Goal: Information Seeking & Learning: Learn about a topic

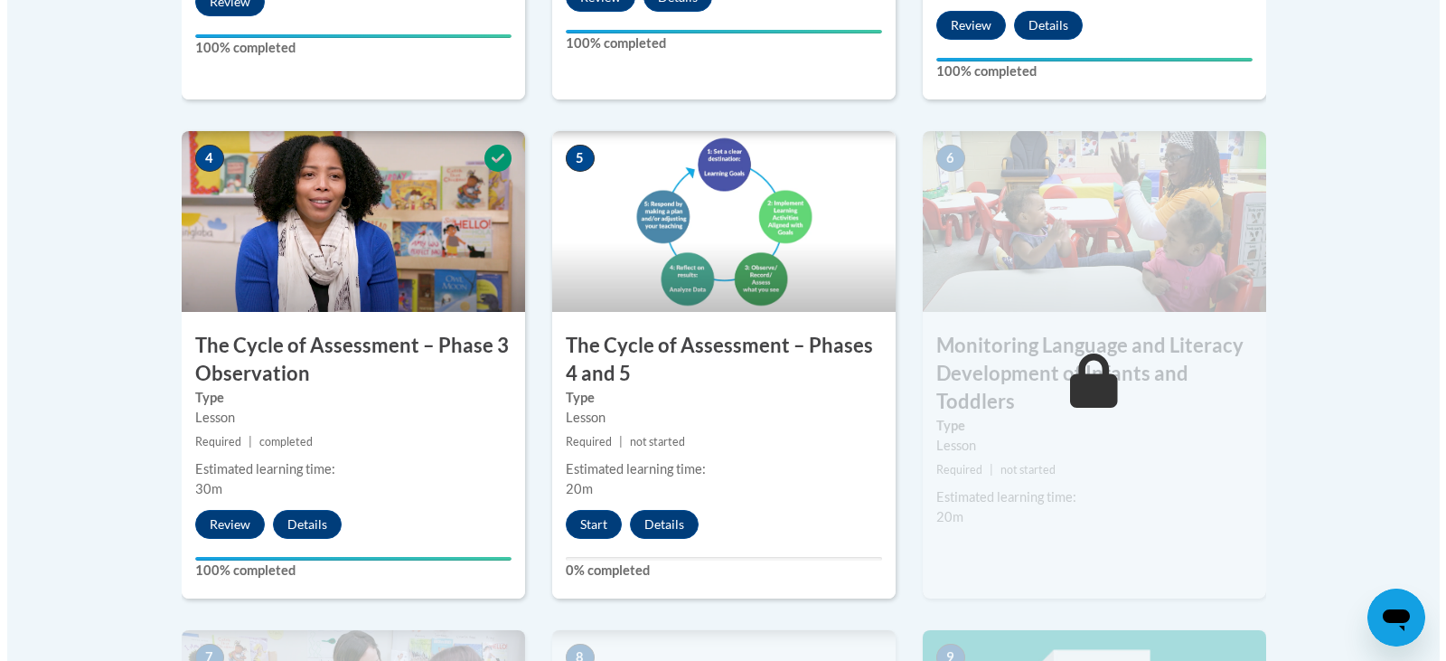
scroll to position [1049, 0]
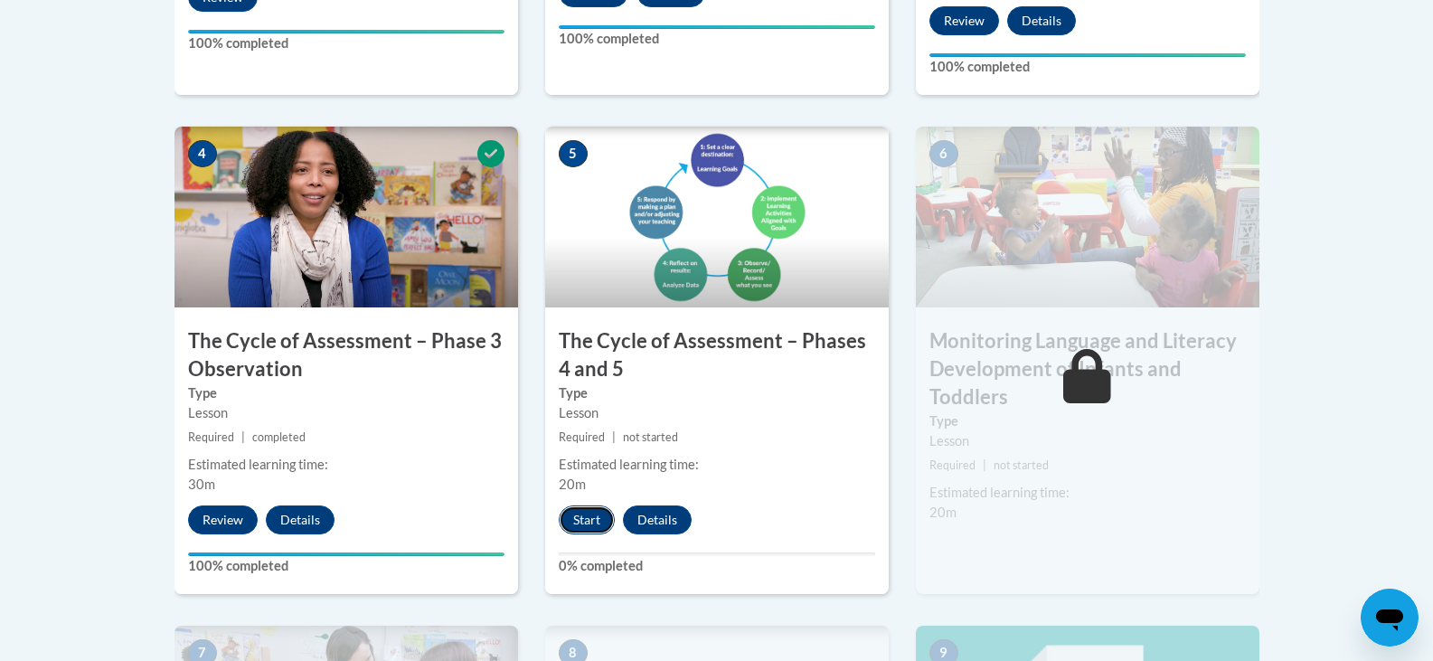
click at [588, 523] on button "Start" at bounding box center [587, 519] width 56 height 29
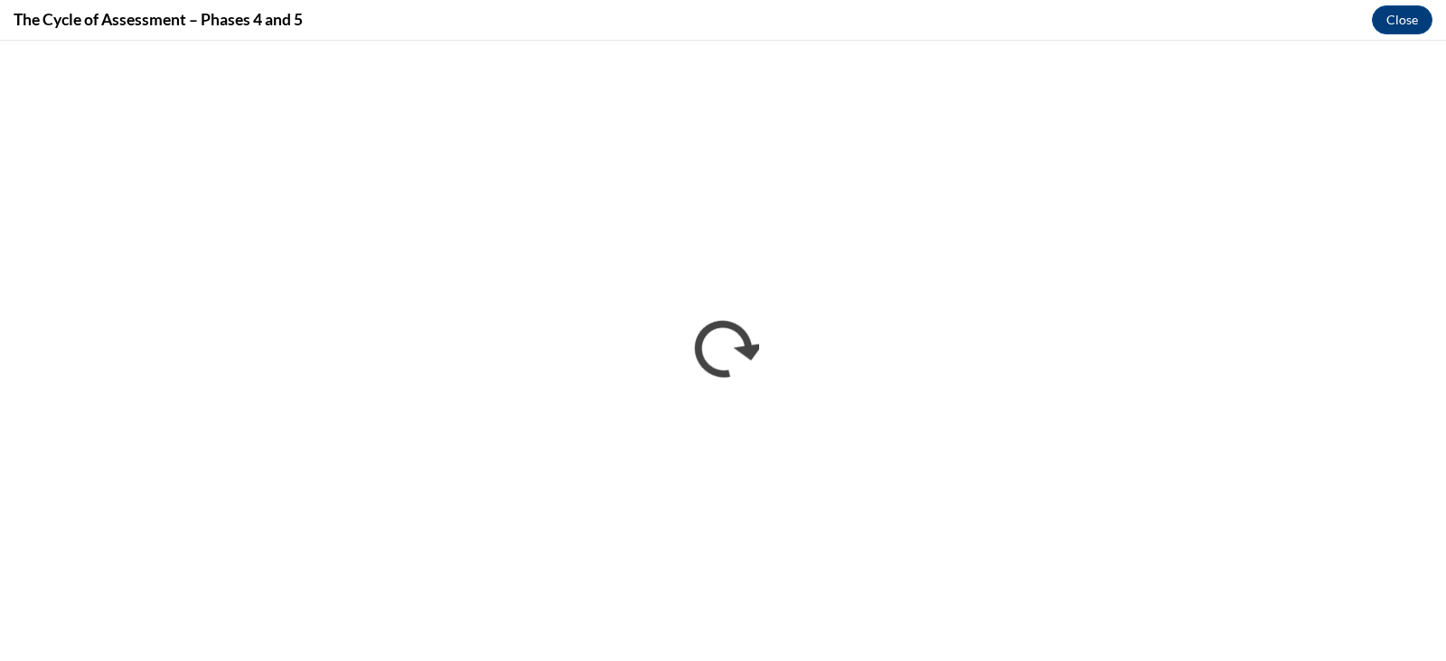
scroll to position [0, 0]
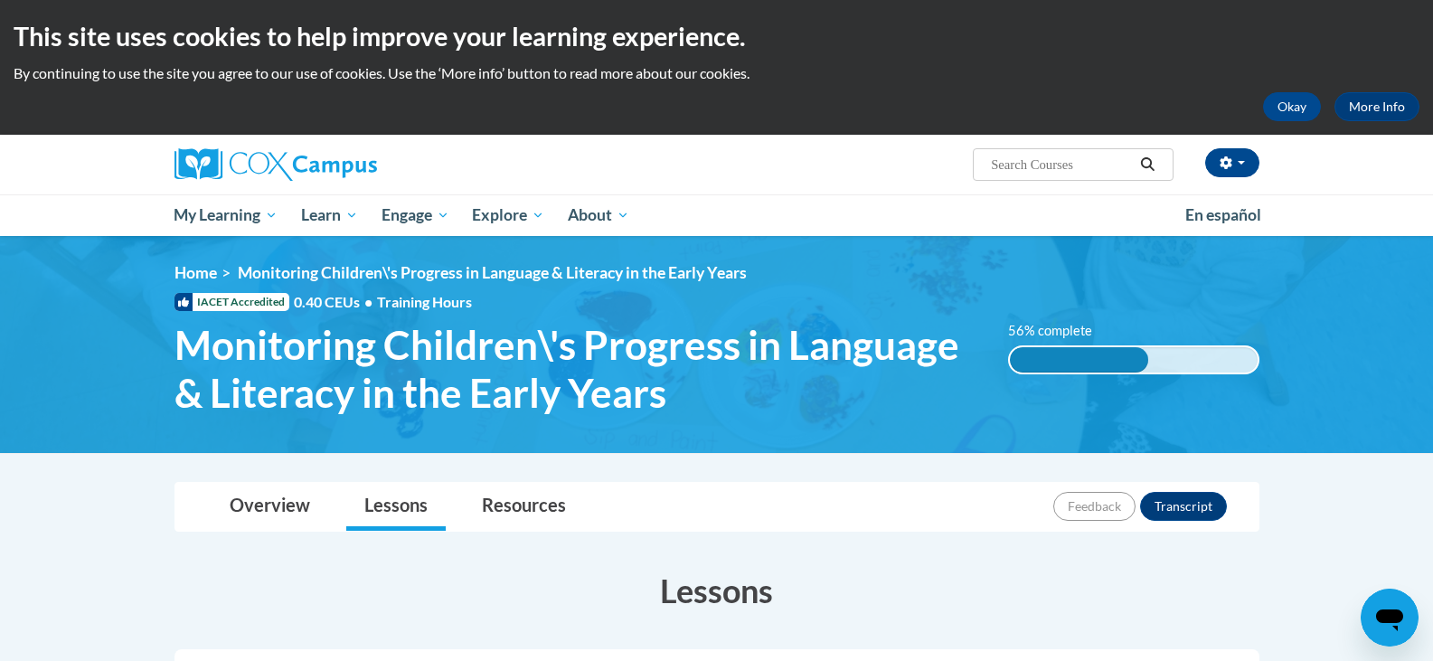
click at [951, 518] on div "Overview Lessons Resources Feedback Transcript" at bounding box center [717, 507] width 1056 height 48
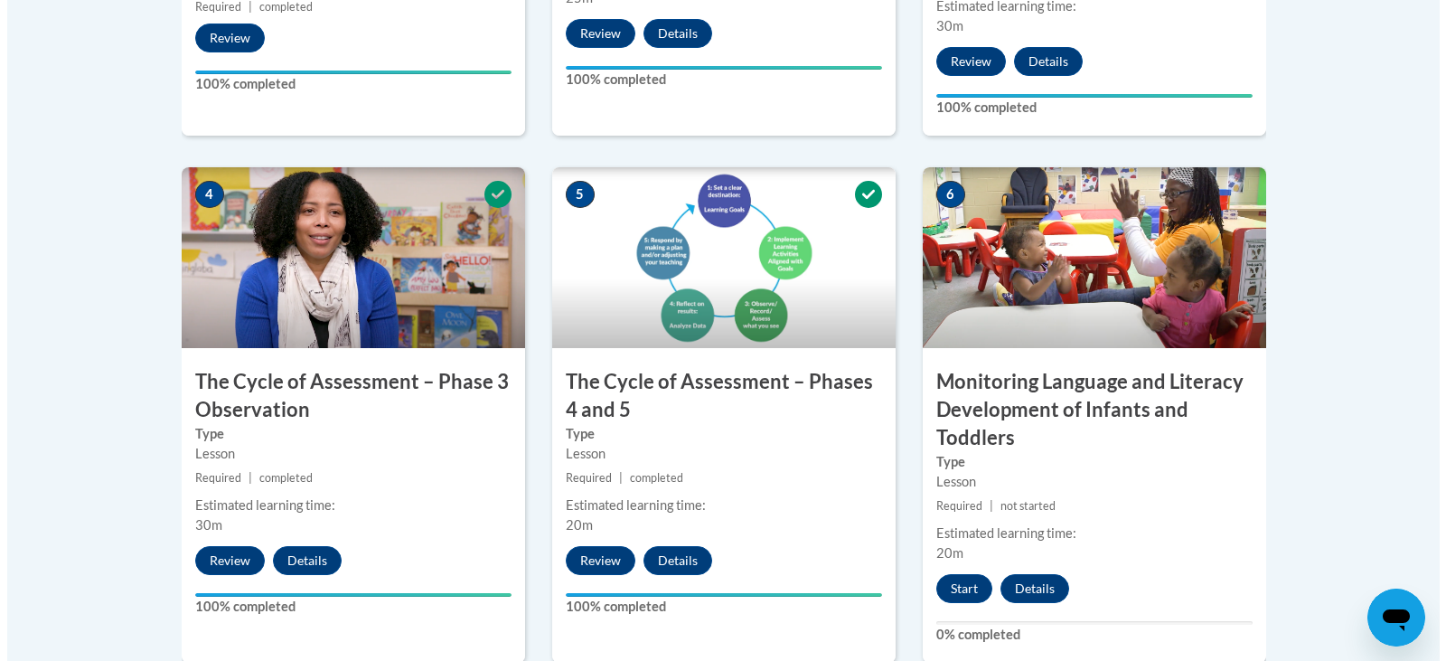
scroll to position [1012, 0]
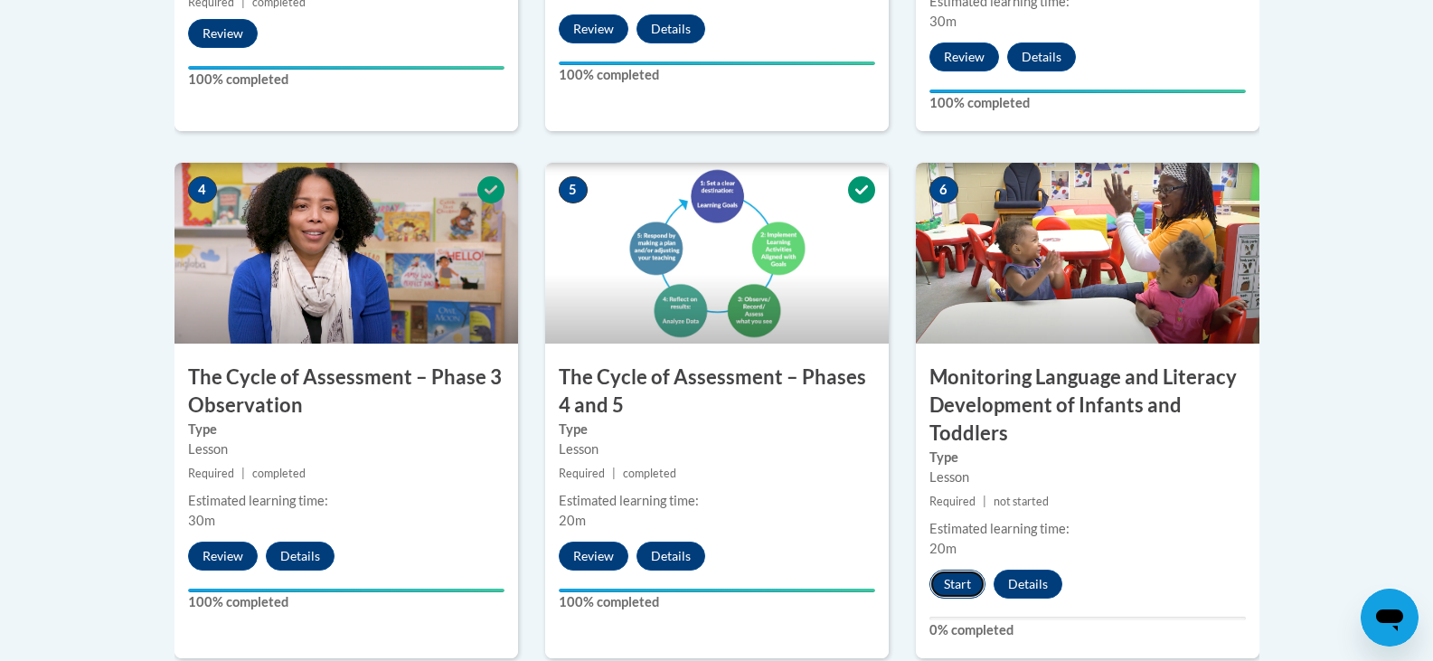
click at [965, 581] on button "Start" at bounding box center [957, 584] width 56 height 29
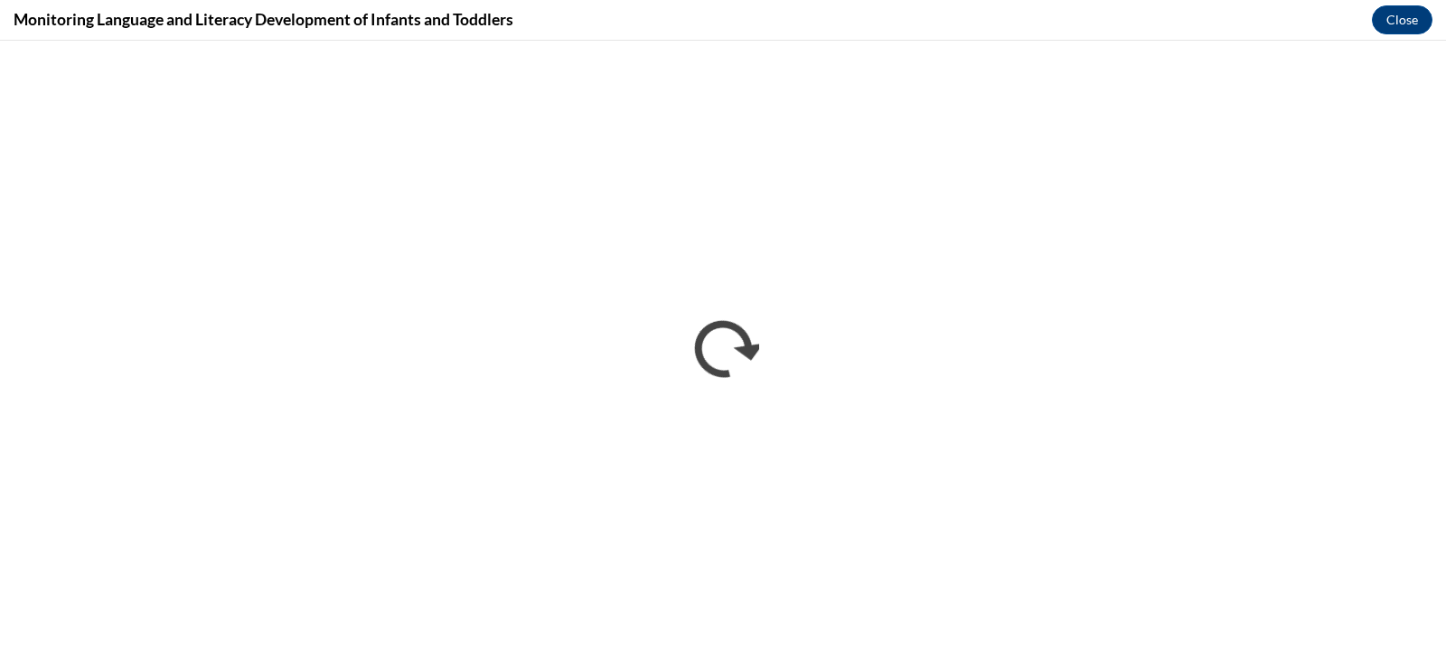
scroll to position [0, 0]
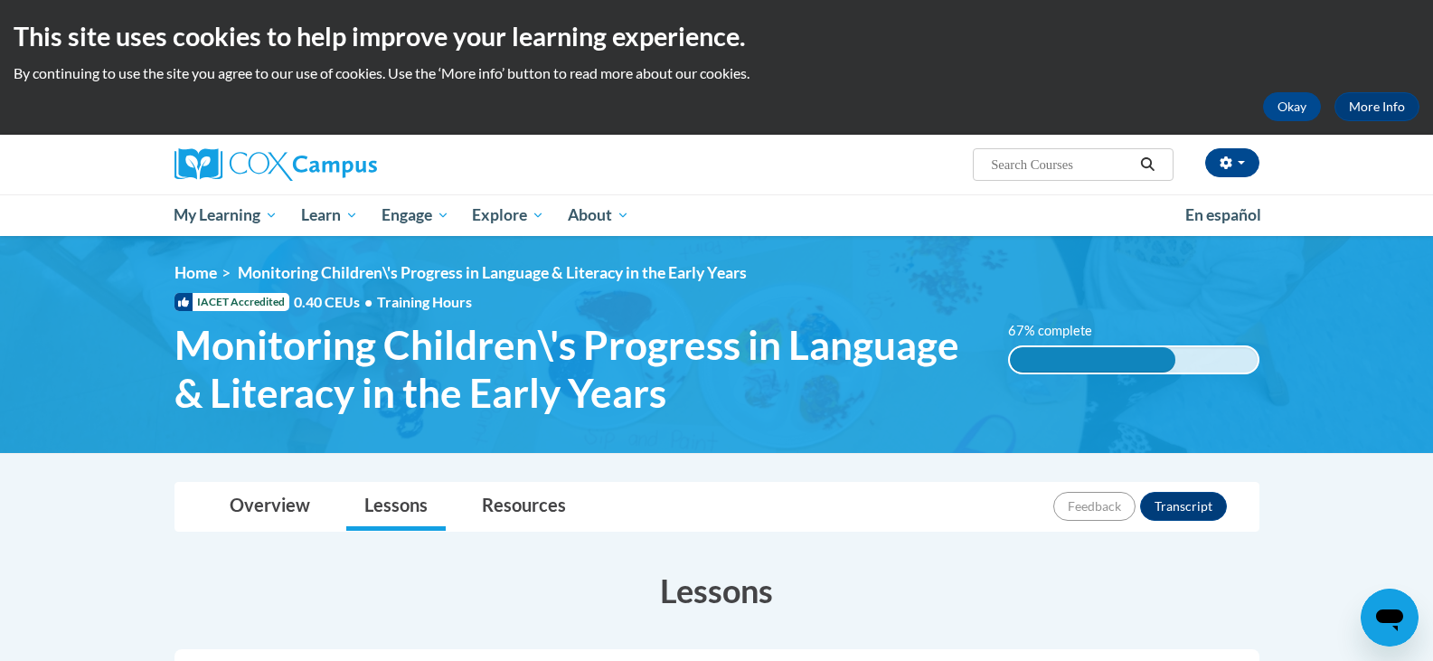
click at [741, 488] on div "Overview Lessons Resources Feedback Transcript" at bounding box center [717, 507] width 1056 height 48
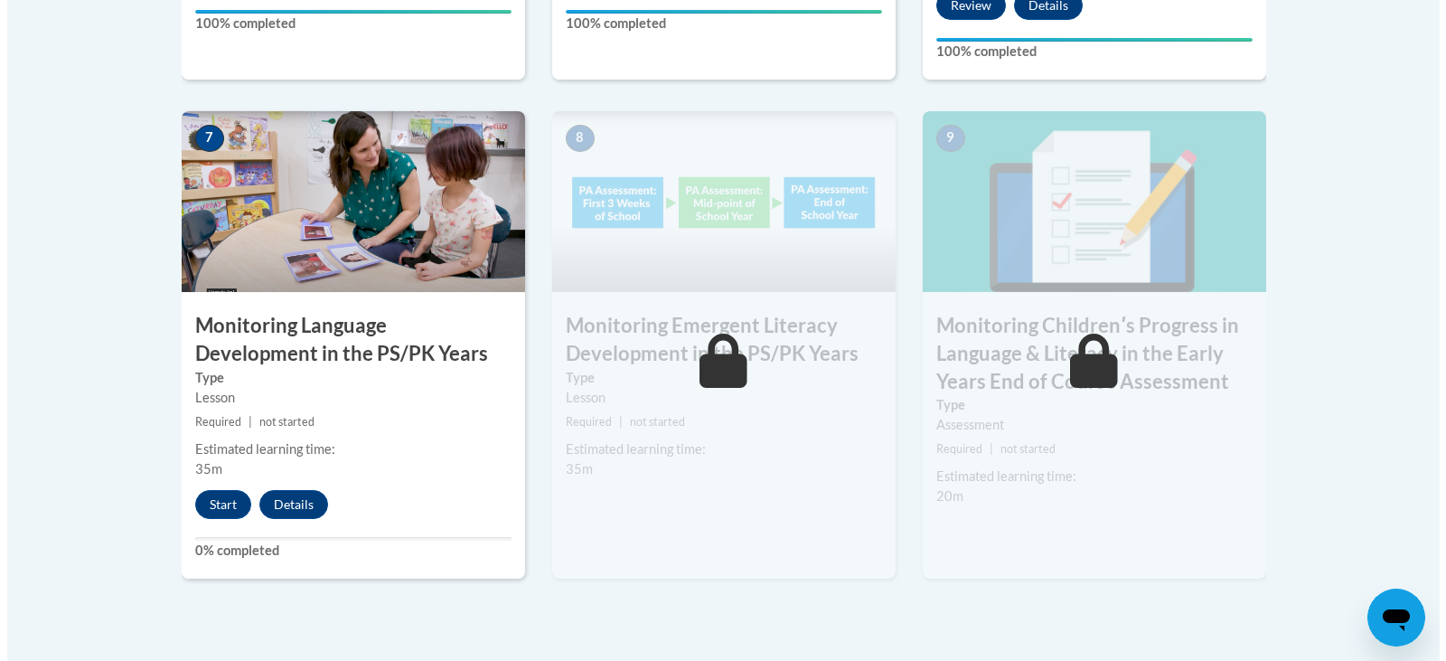
scroll to position [1627, 0]
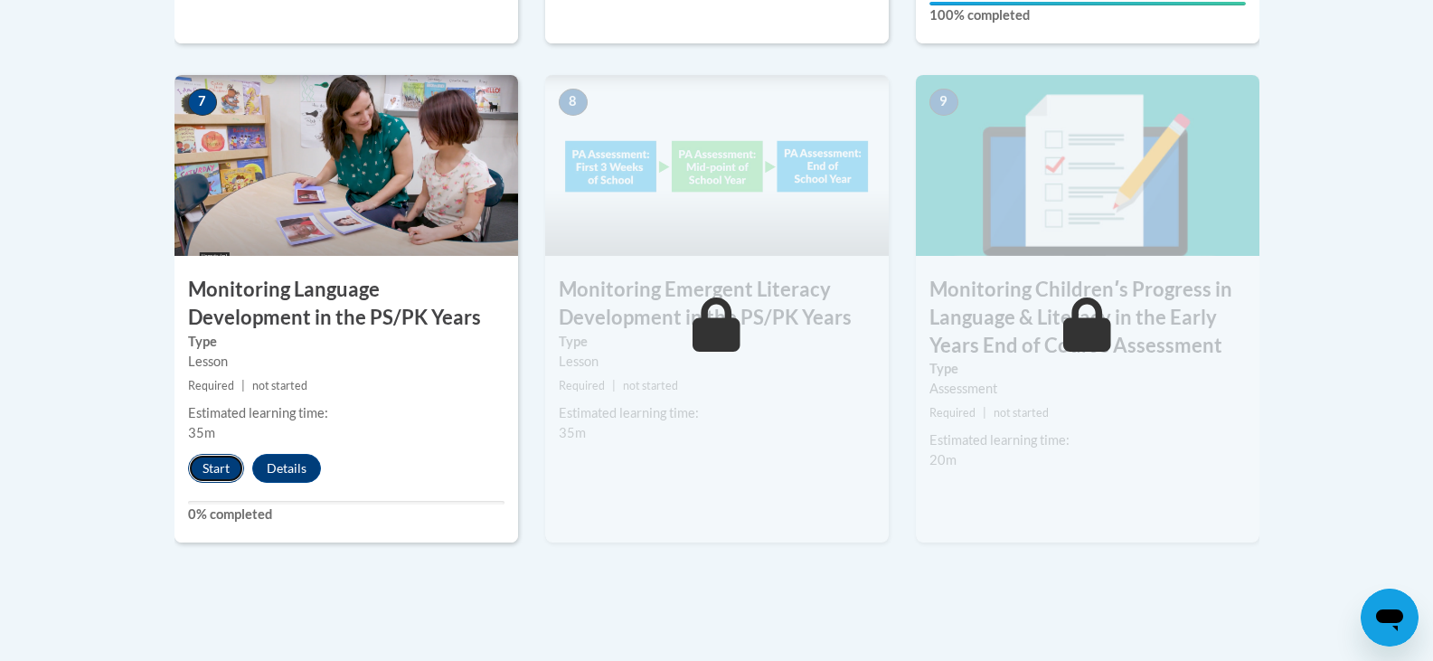
click at [231, 467] on button "Start" at bounding box center [216, 468] width 56 height 29
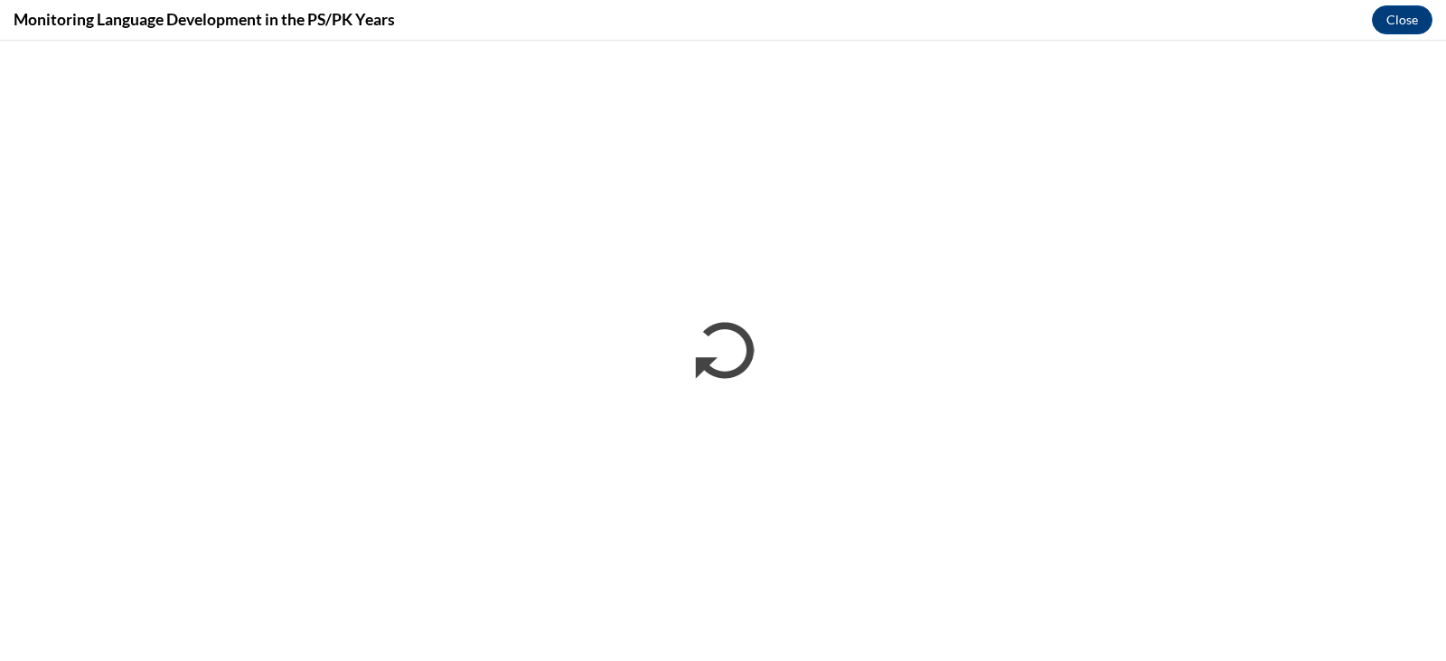
scroll to position [0, 0]
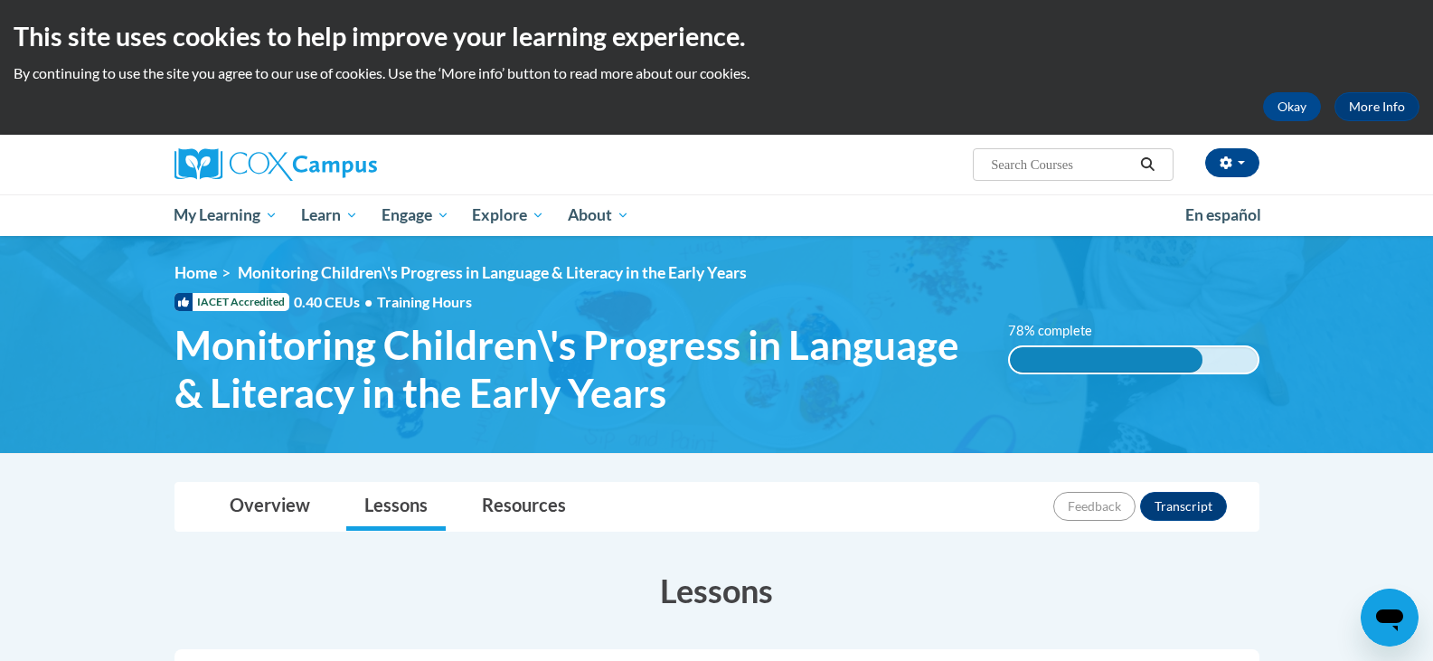
click at [1184, 584] on h3 "Lessons" at bounding box center [716, 590] width 1085 height 45
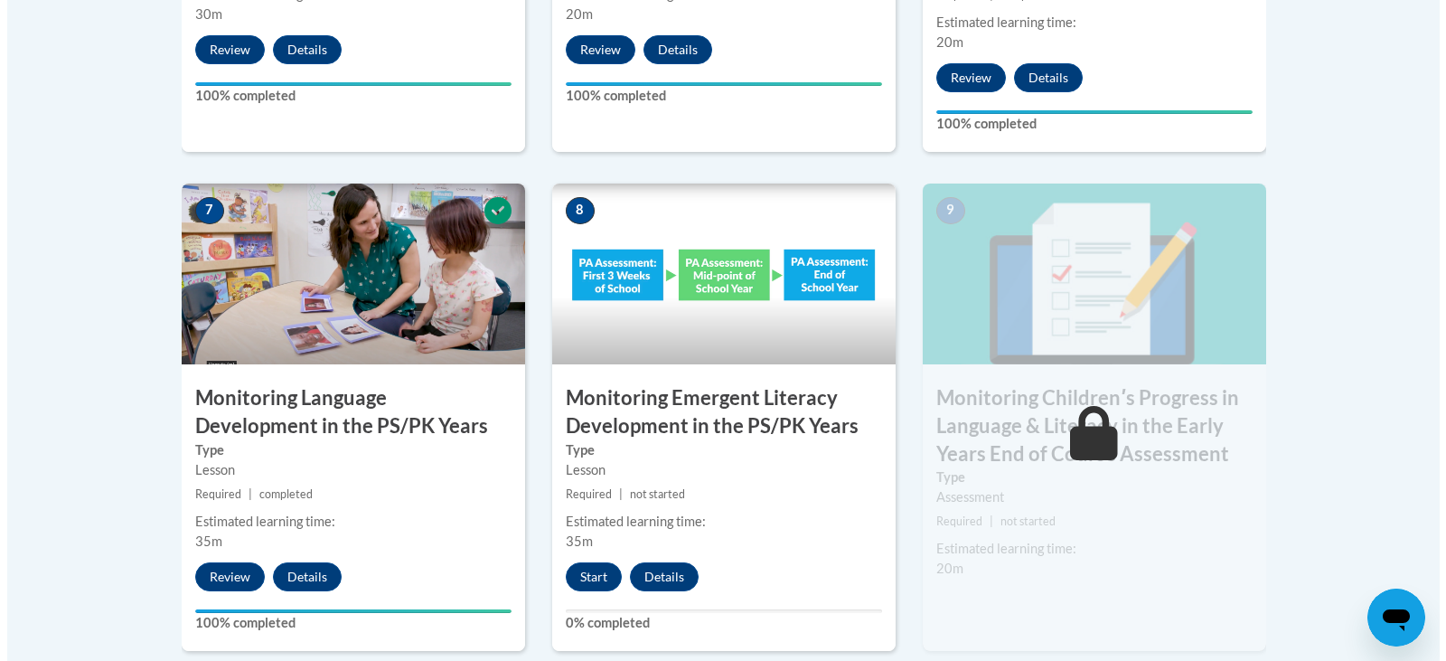
scroll to position [1555, 0]
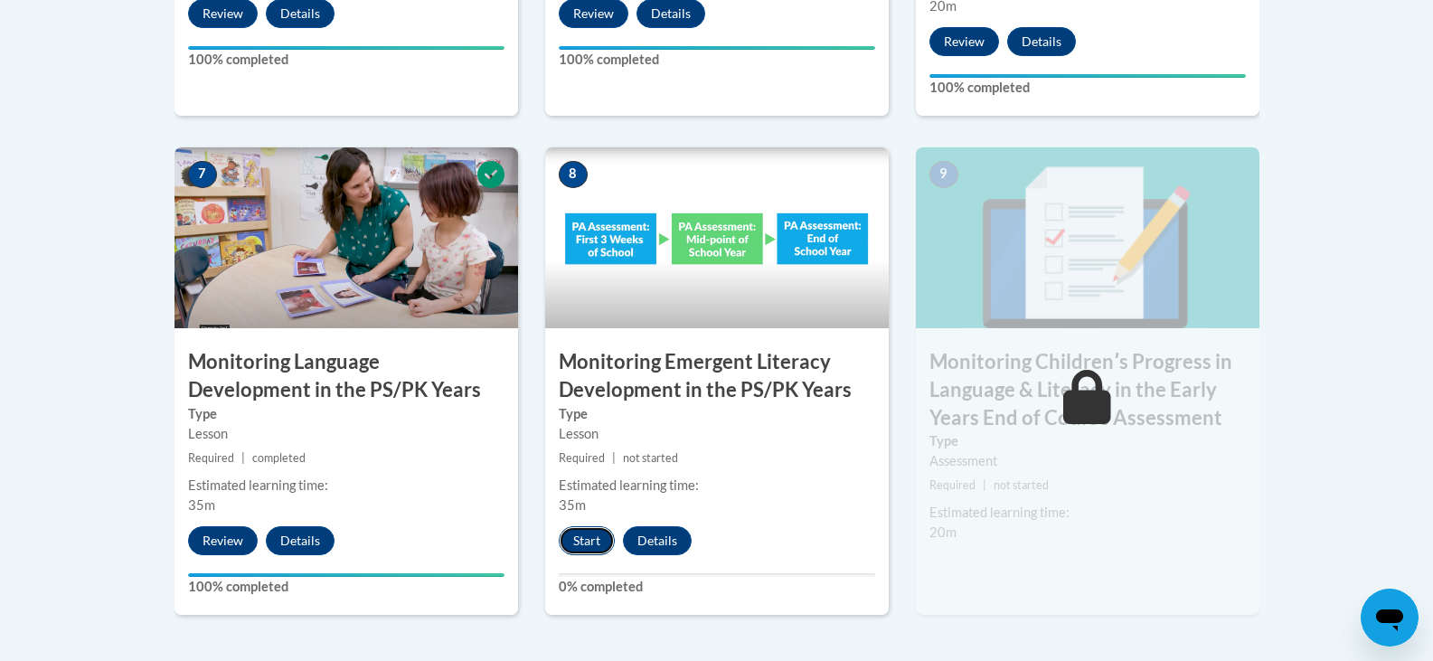
click at [592, 539] on button "Start" at bounding box center [587, 540] width 56 height 29
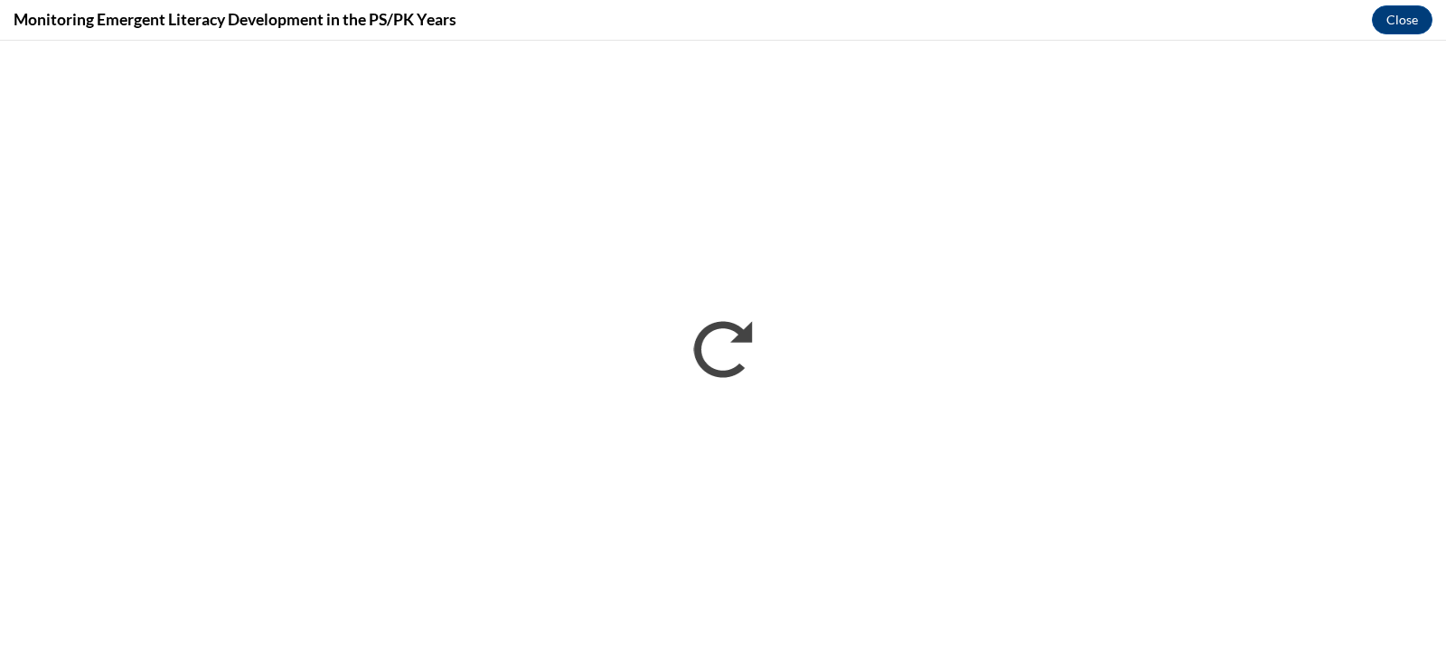
scroll to position [0, 0]
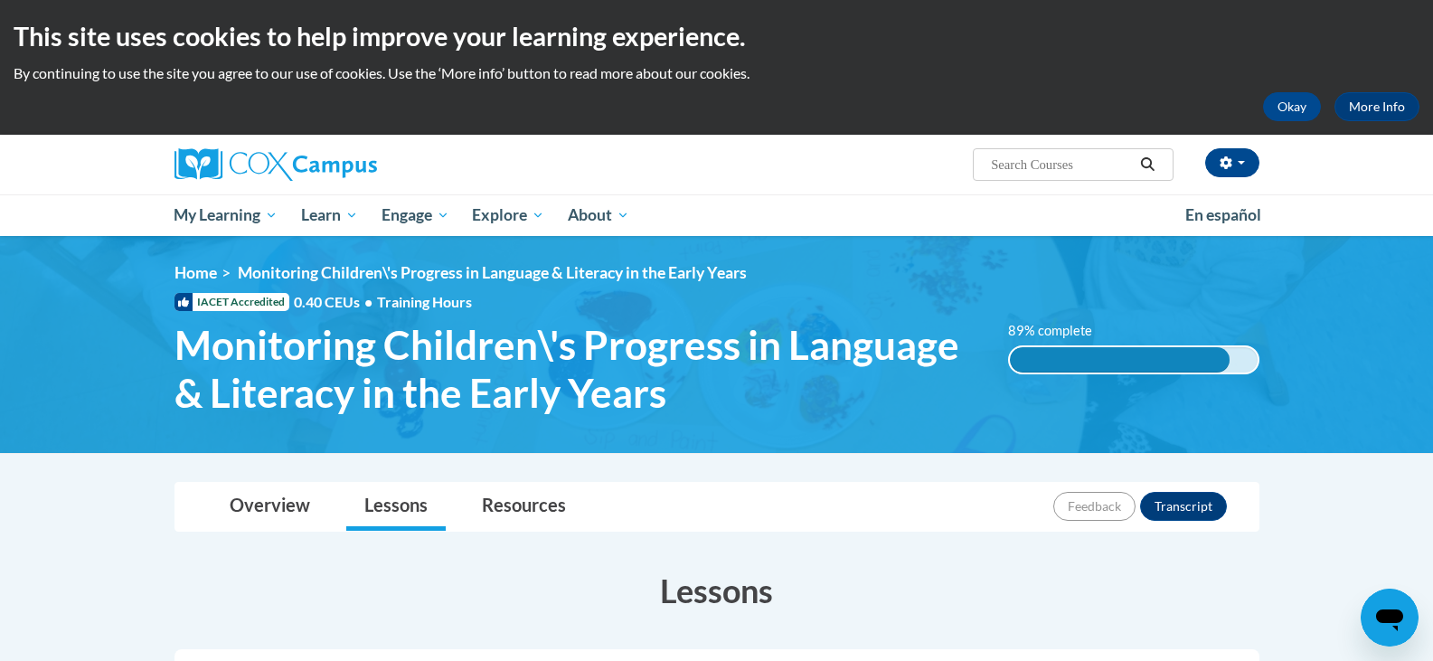
click at [1034, 586] on h3 "Lessons" at bounding box center [716, 590] width 1085 height 45
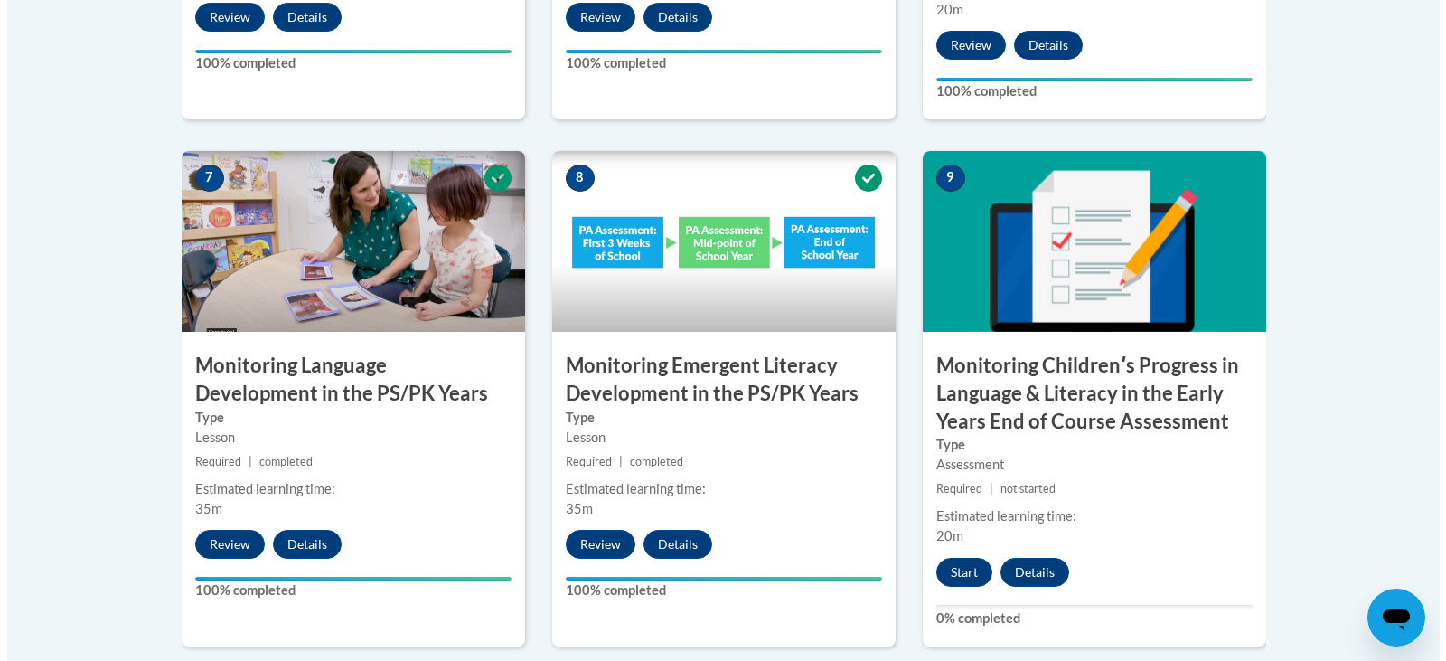
scroll to position [1555, 0]
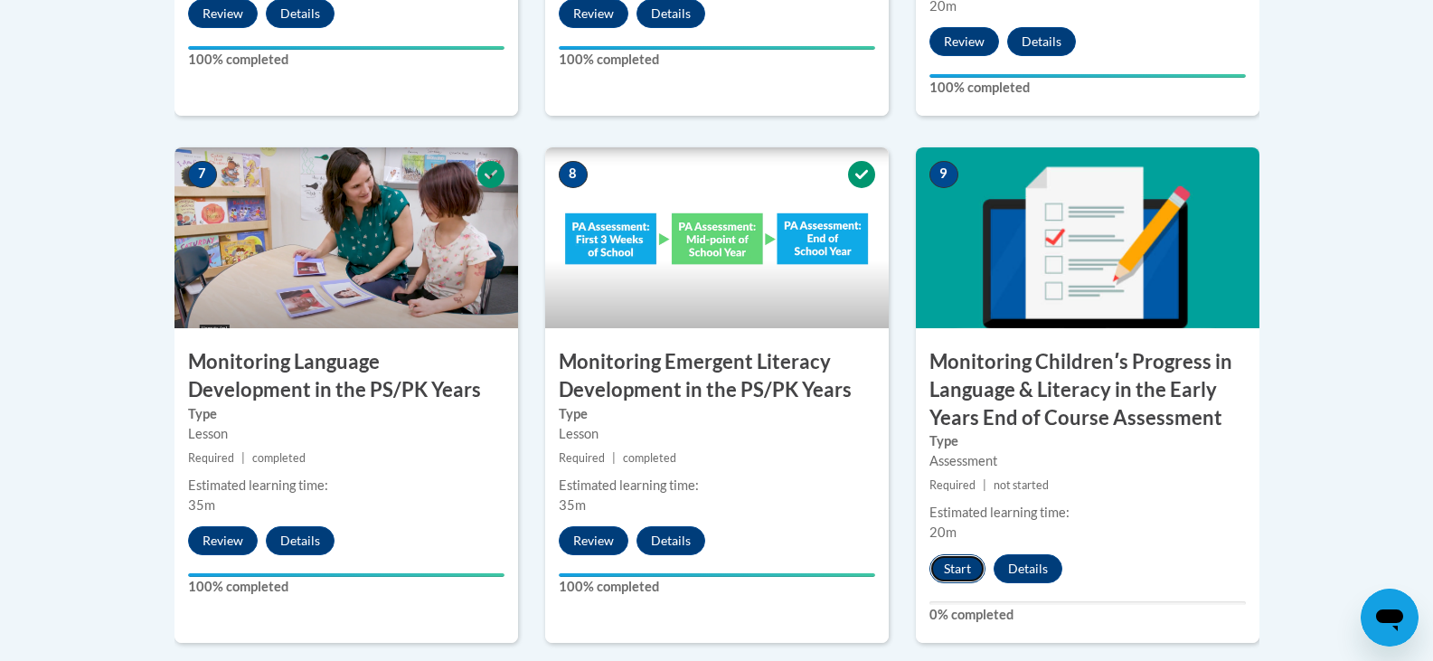
click at [963, 579] on button "Start" at bounding box center [957, 568] width 56 height 29
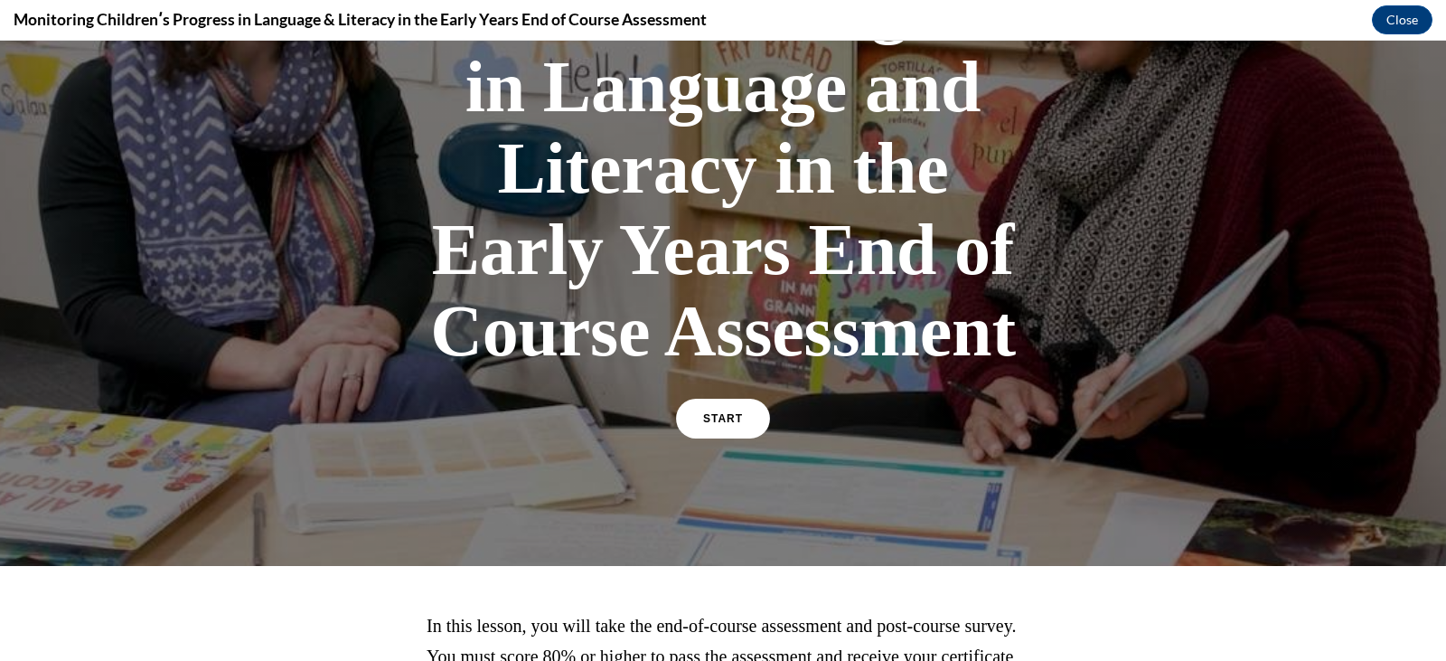
scroll to position [318, 0]
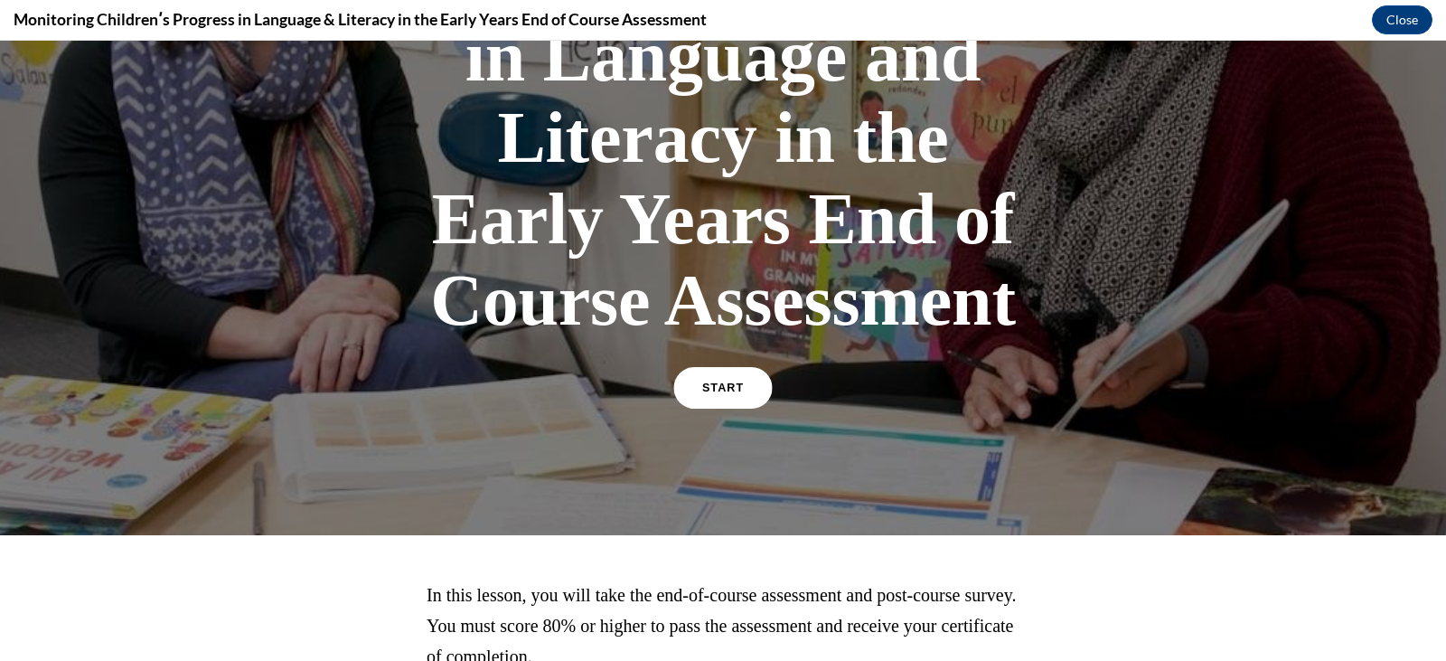
click at [725, 393] on link "START" at bounding box center [722, 388] width 99 height 42
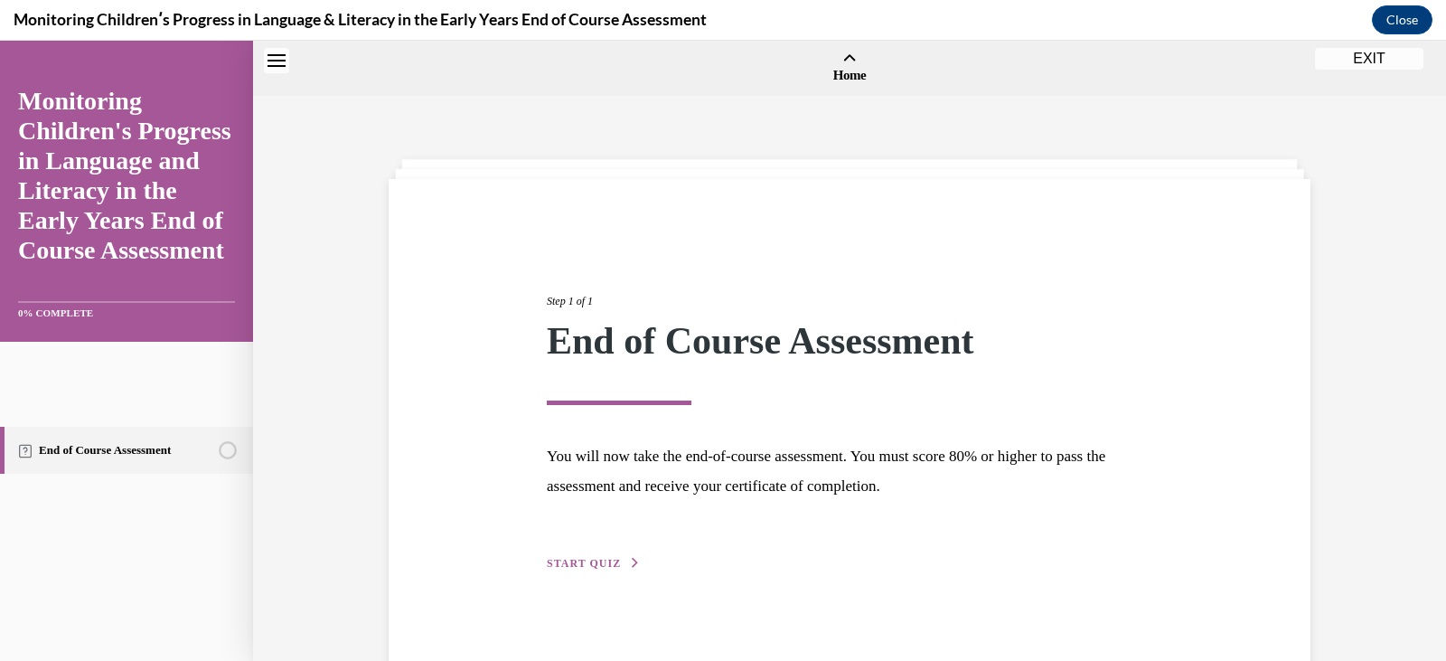
scroll to position [56, 0]
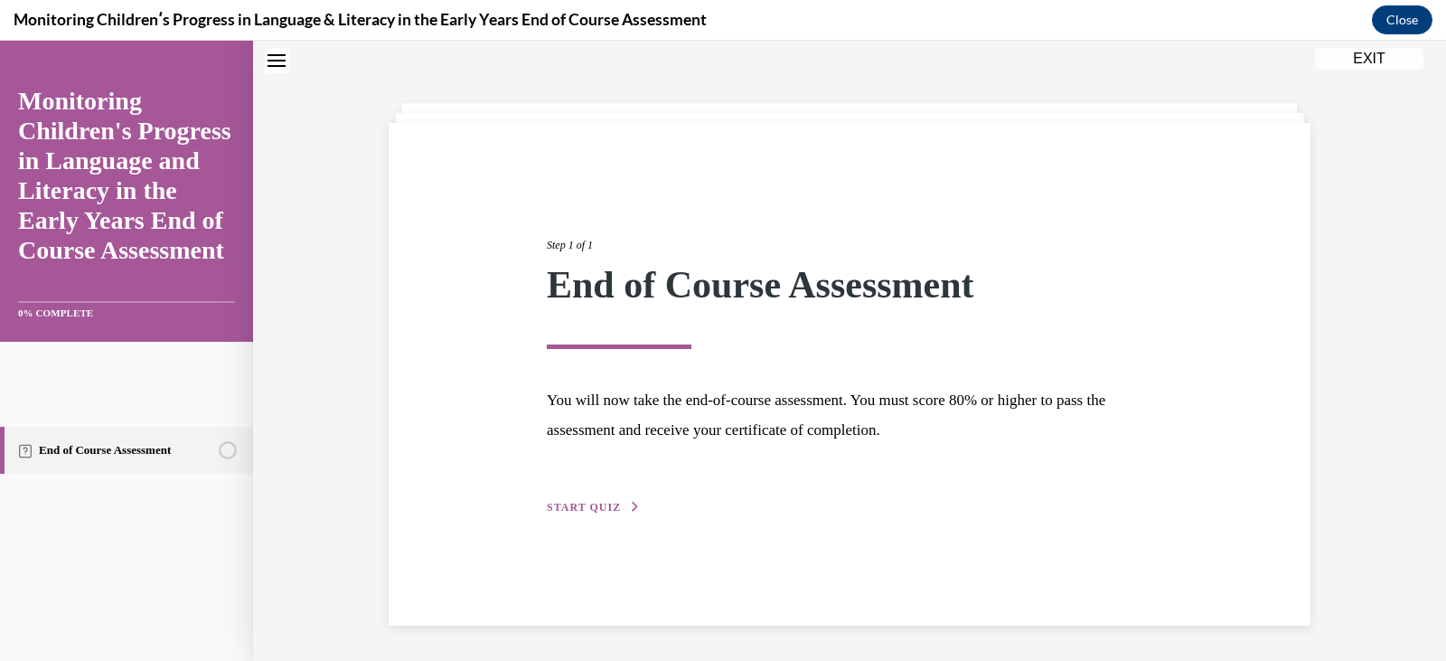
click at [596, 513] on button "START QUIZ" at bounding box center [594, 507] width 94 height 16
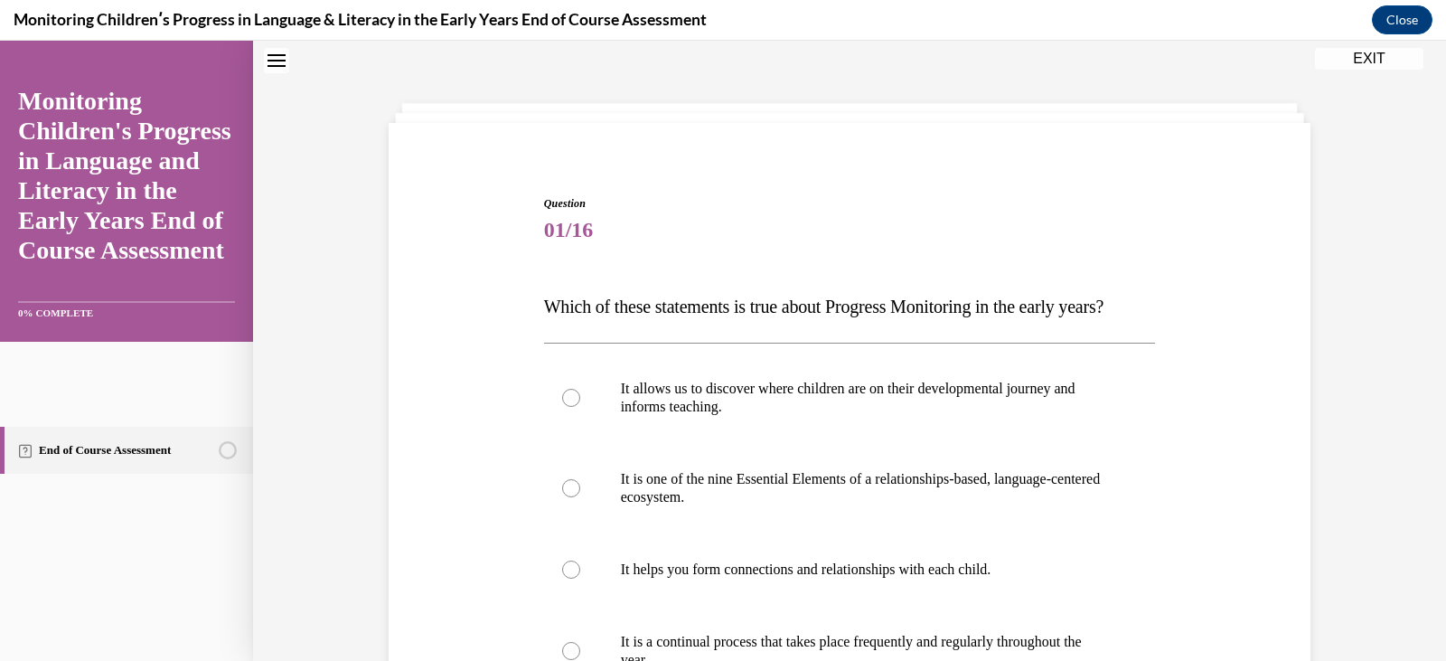
click at [1004, 325] on p "Which of these statements is true about Progress Monitoring in the early years?" at bounding box center [850, 306] width 612 height 36
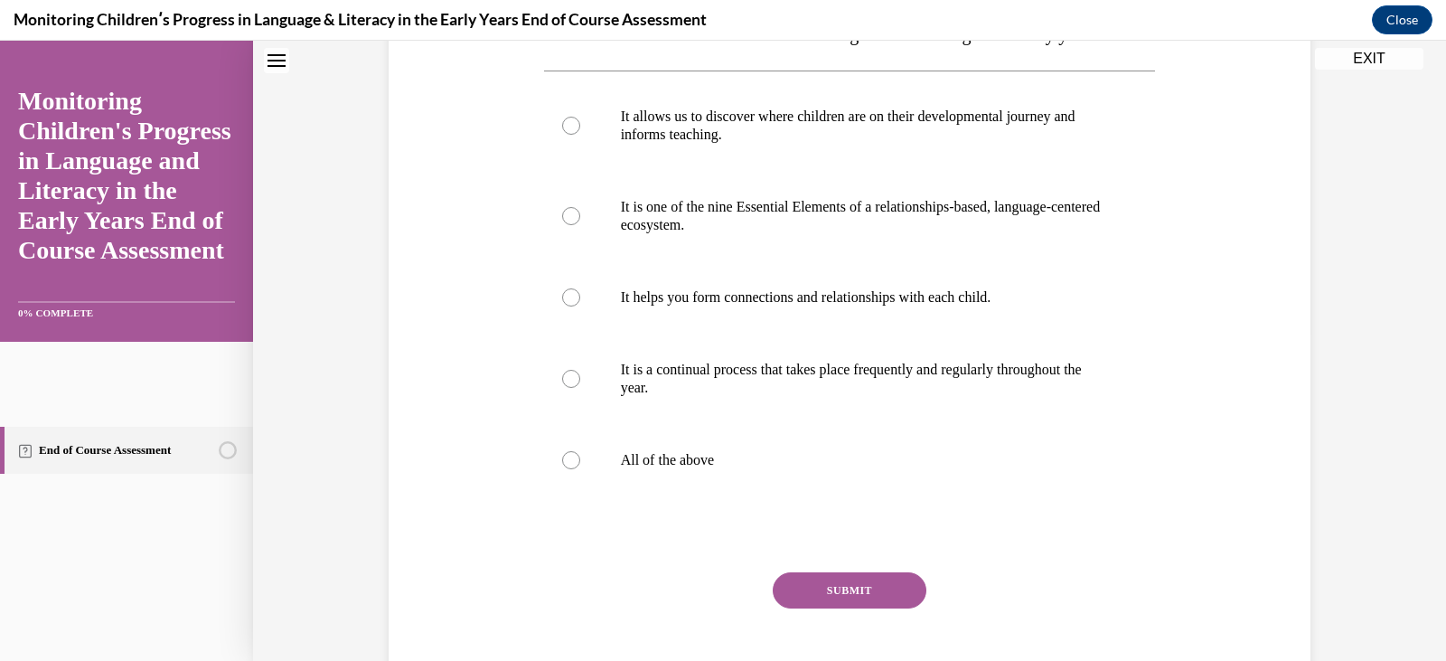
scroll to position [312, 0]
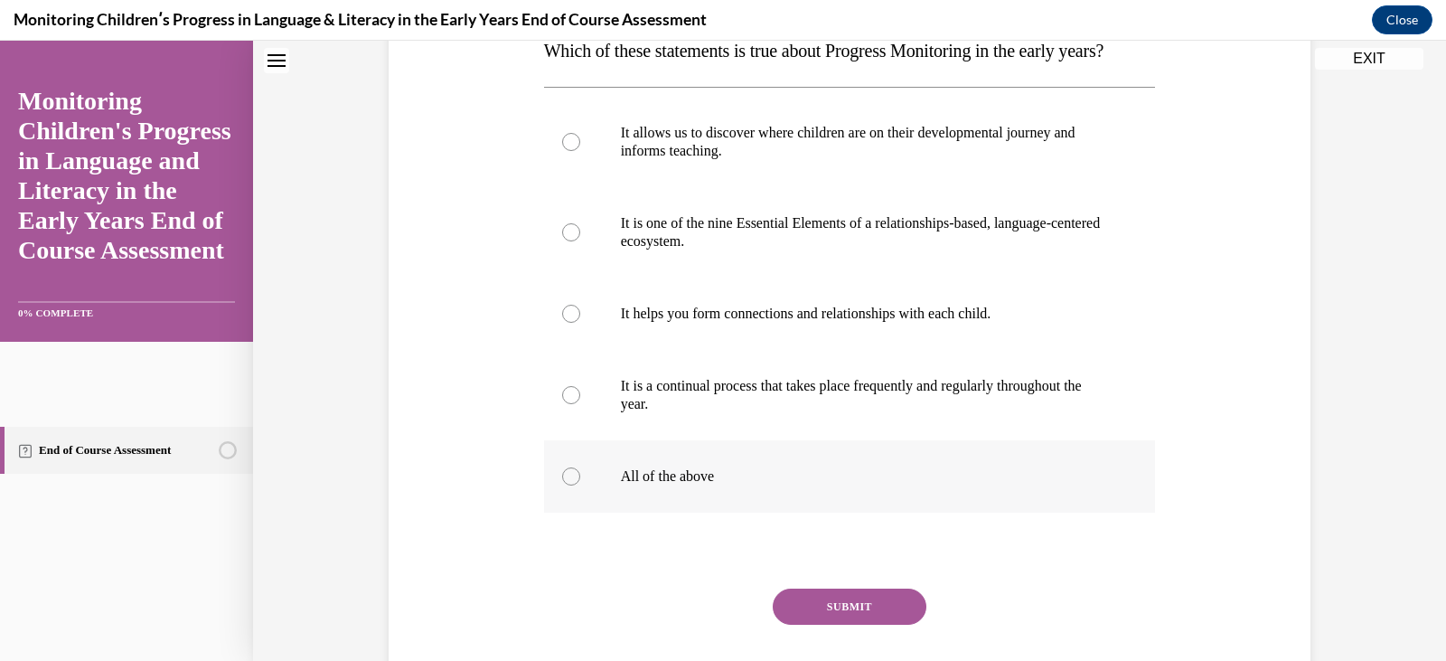
click at [657, 485] on p "All of the above" at bounding box center [866, 476] width 490 height 18
click at [580, 485] on input "All of the above" at bounding box center [571, 476] width 18 height 18
radio input "true"
click at [828, 625] on button "SUBMIT" at bounding box center [850, 606] width 154 height 36
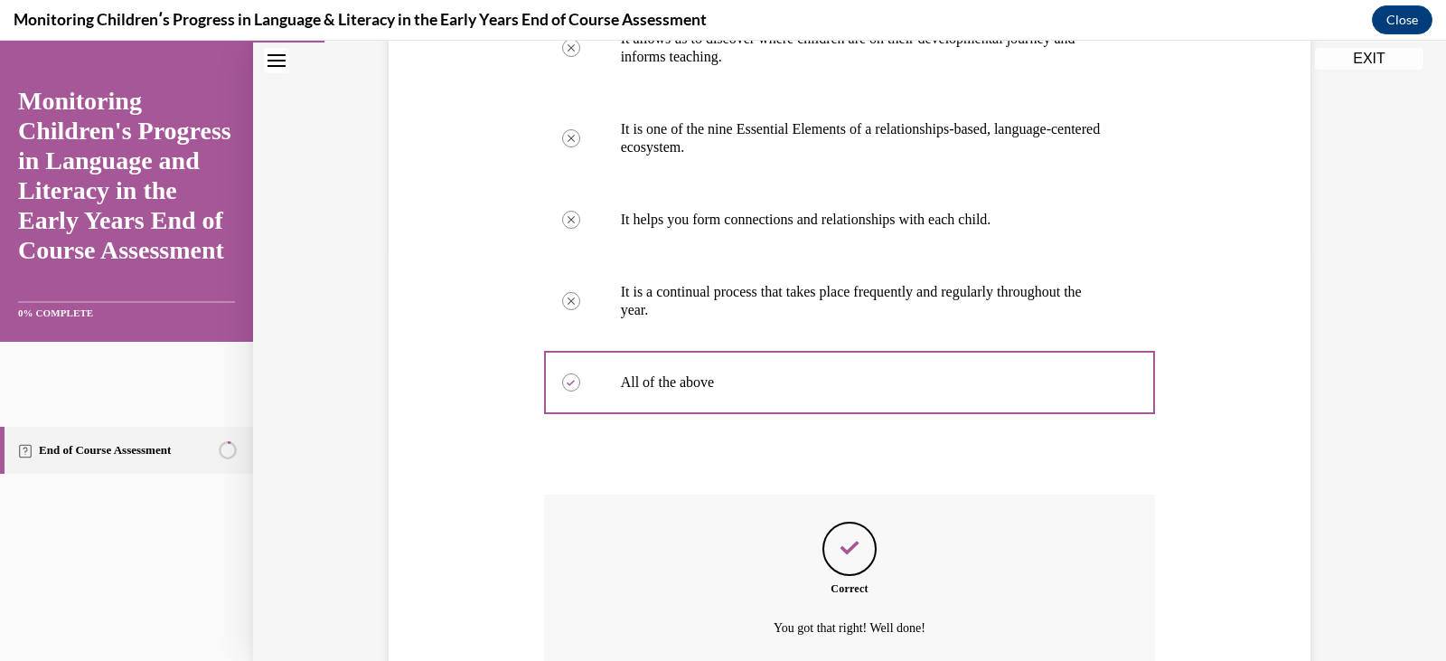
scroll to position [607, 0]
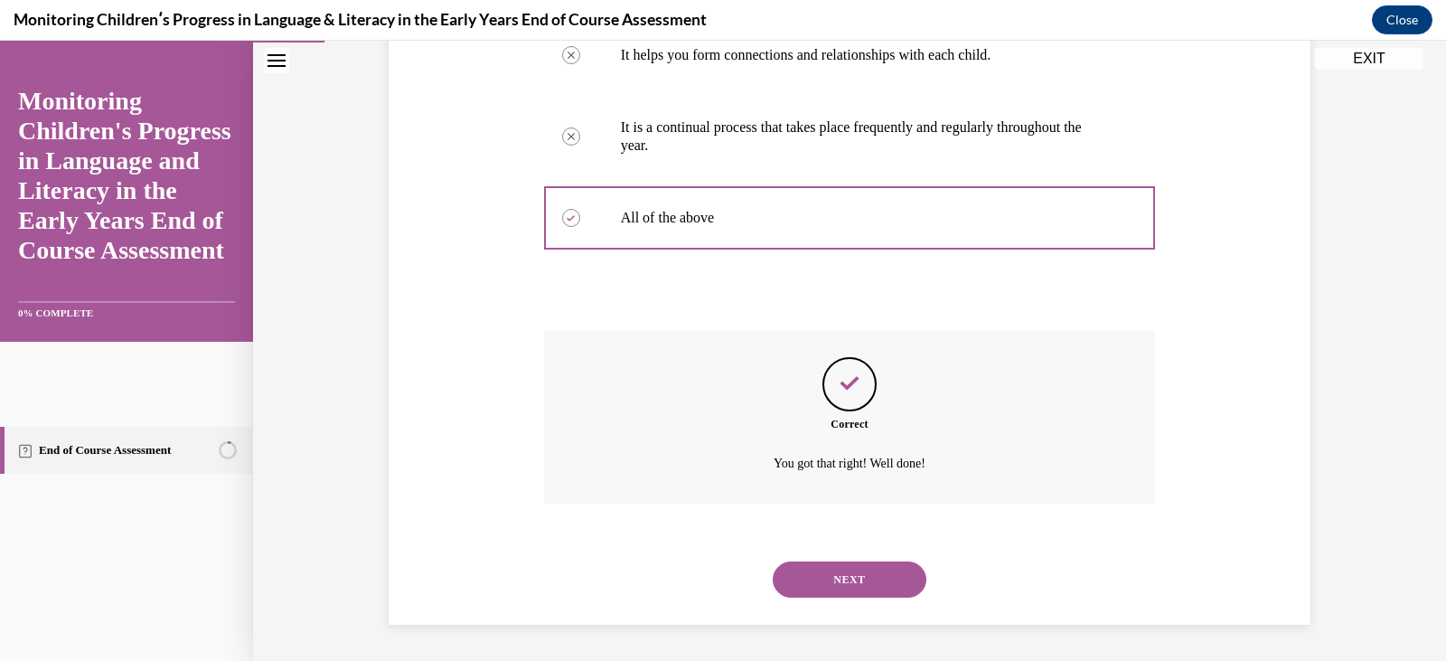
click at [853, 583] on button "NEXT" at bounding box center [850, 579] width 154 height 36
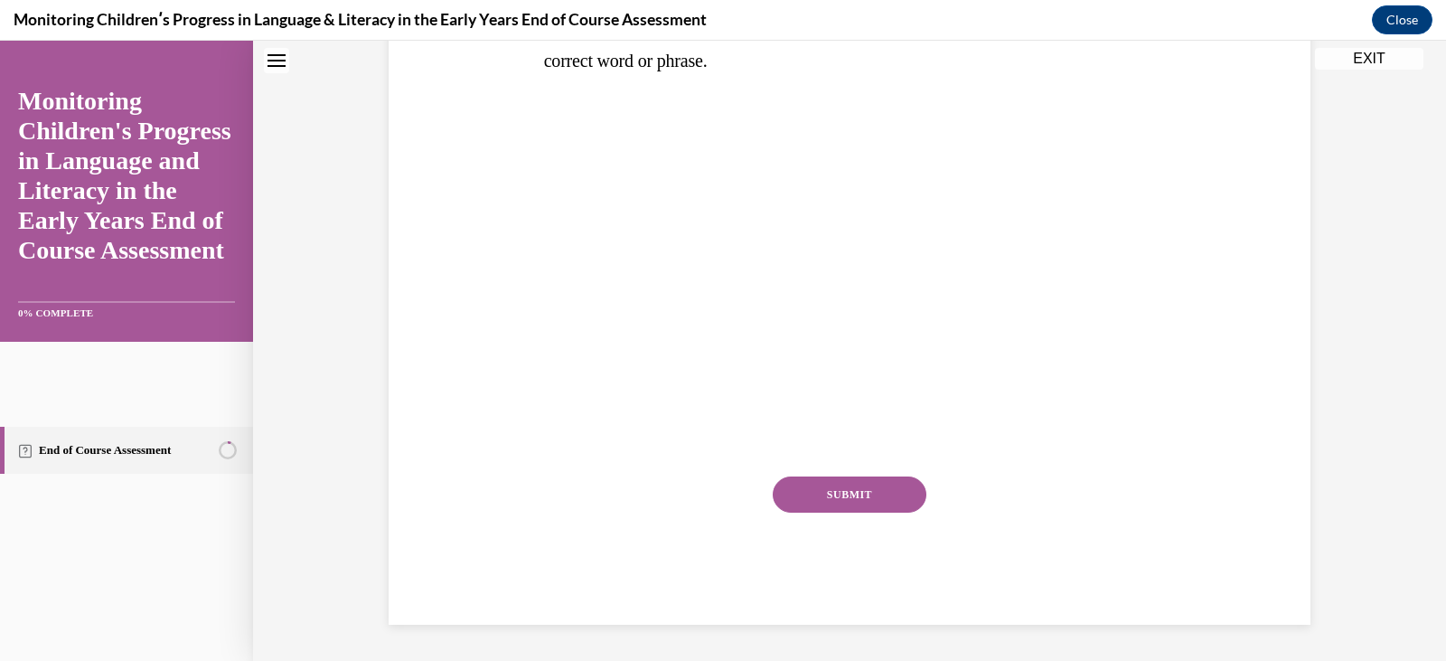
scroll to position [0, 0]
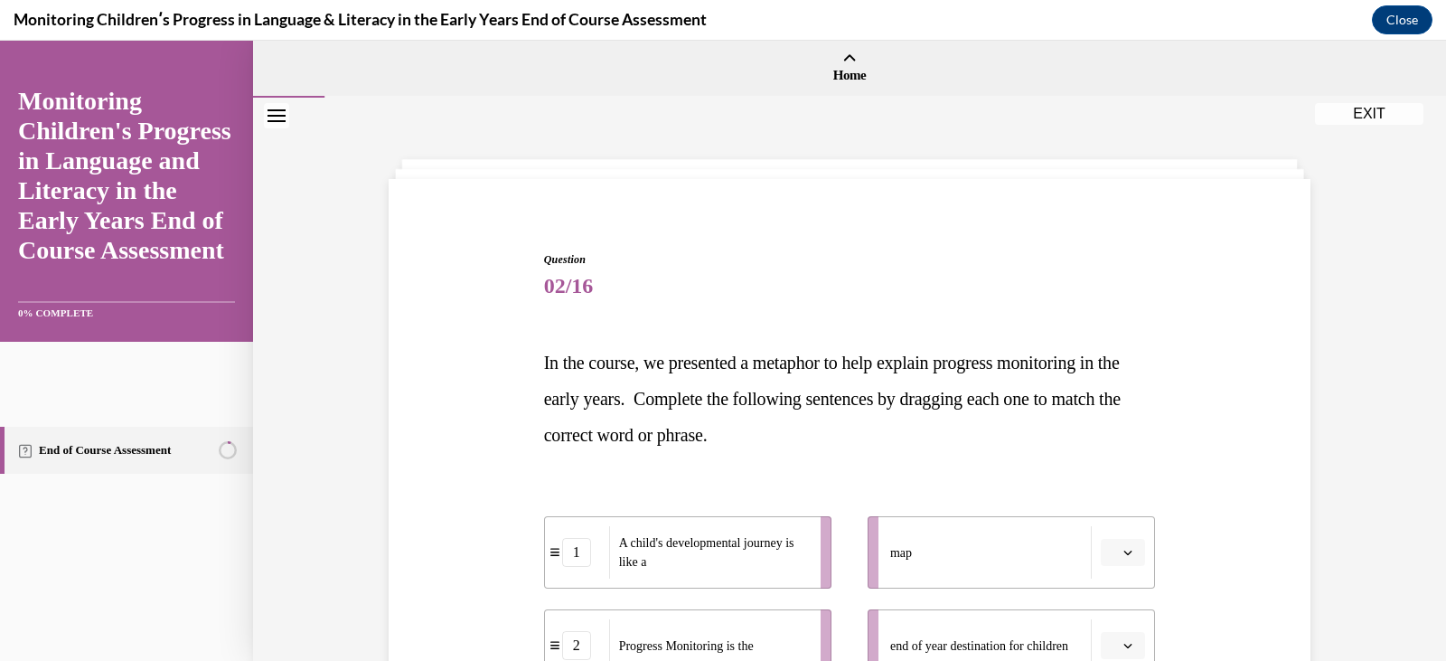
click at [811, 436] on p "In the course, we presented a metaphor to help explain progress monitoring in t…" at bounding box center [850, 398] width 612 height 108
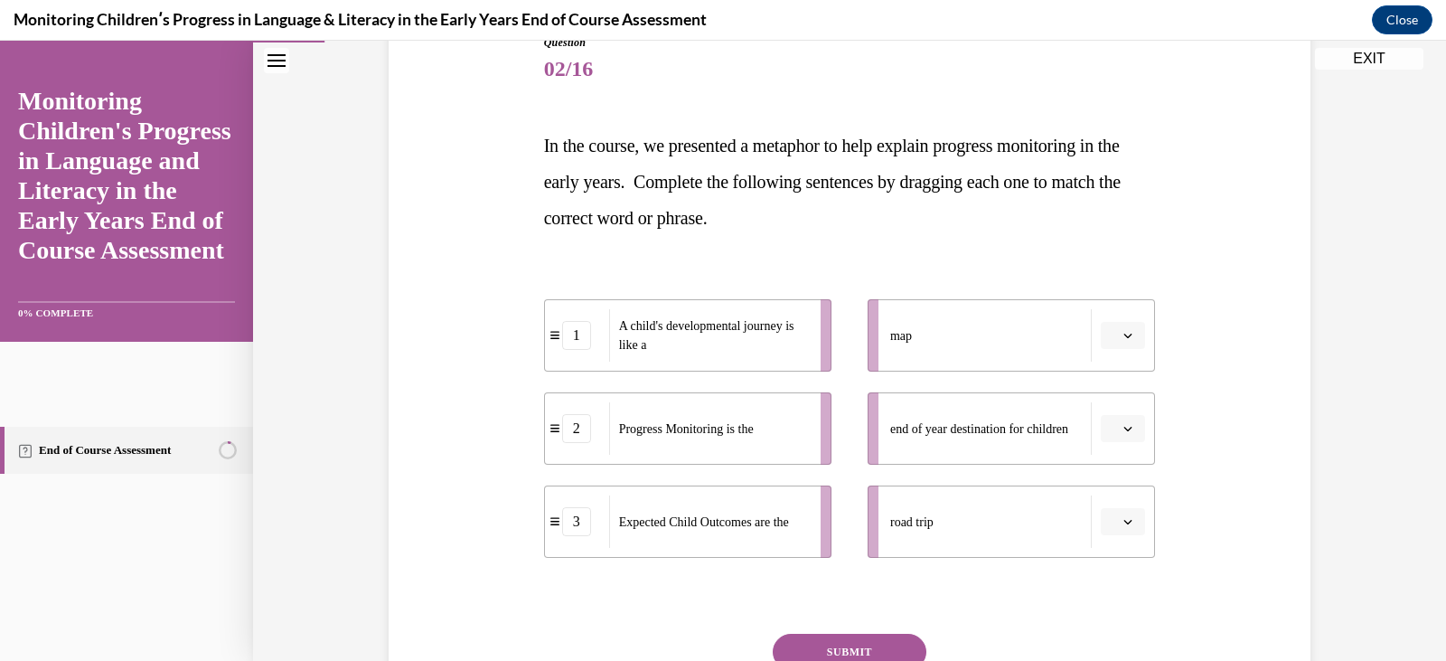
scroll to position [215, 0]
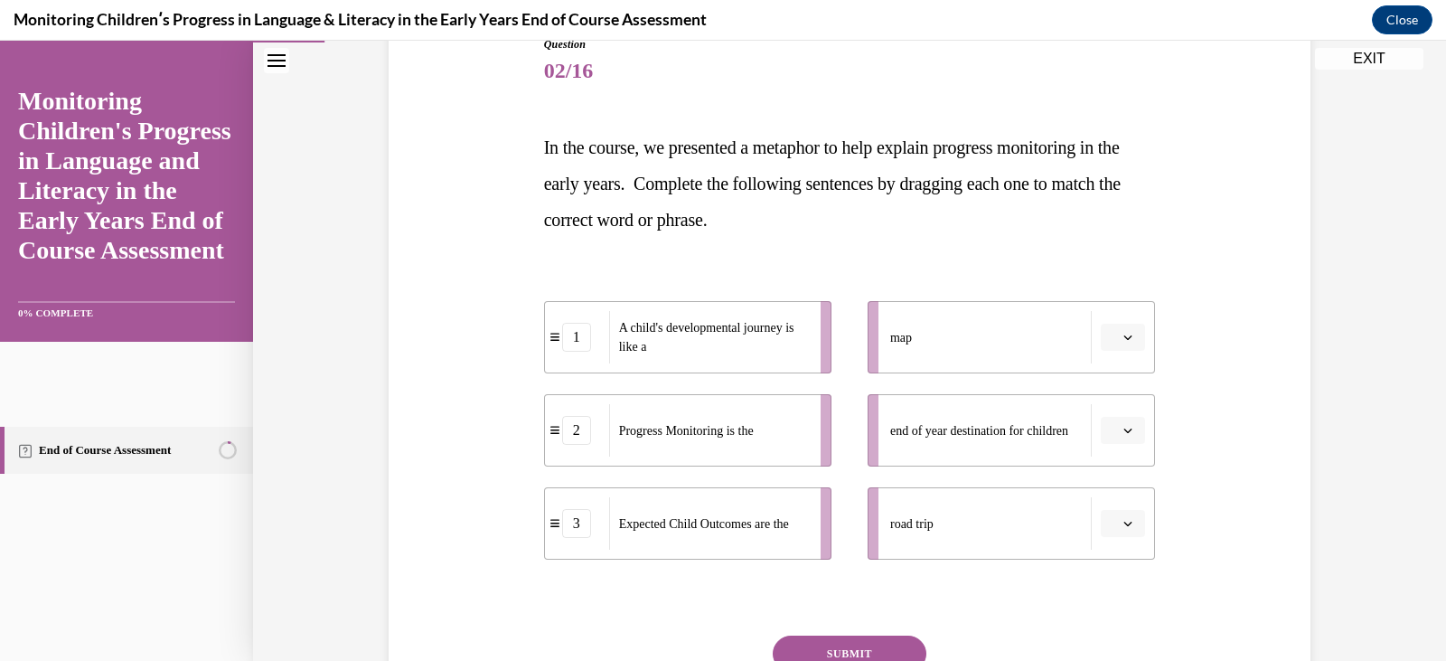
click at [1122, 517] on span "button" at bounding box center [1128, 523] width 13 height 13
click at [1114, 419] on div "1" at bounding box center [1114, 410] width 45 height 36
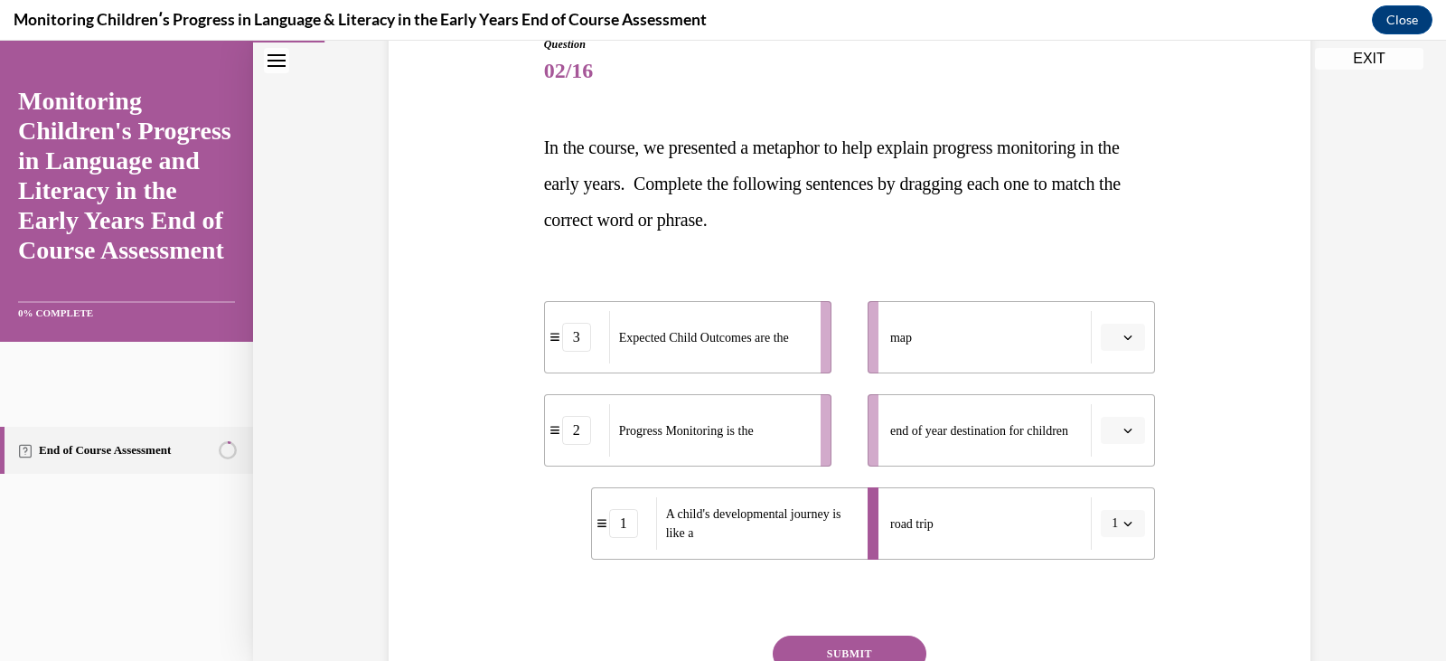
click at [1125, 430] on icon "button" at bounding box center [1129, 430] width 8 height 5
click at [1114, 575] on div "3" at bounding box center [1114, 579] width 45 height 36
click at [1113, 334] on button "button" at bounding box center [1123, 337] width 44 height 27
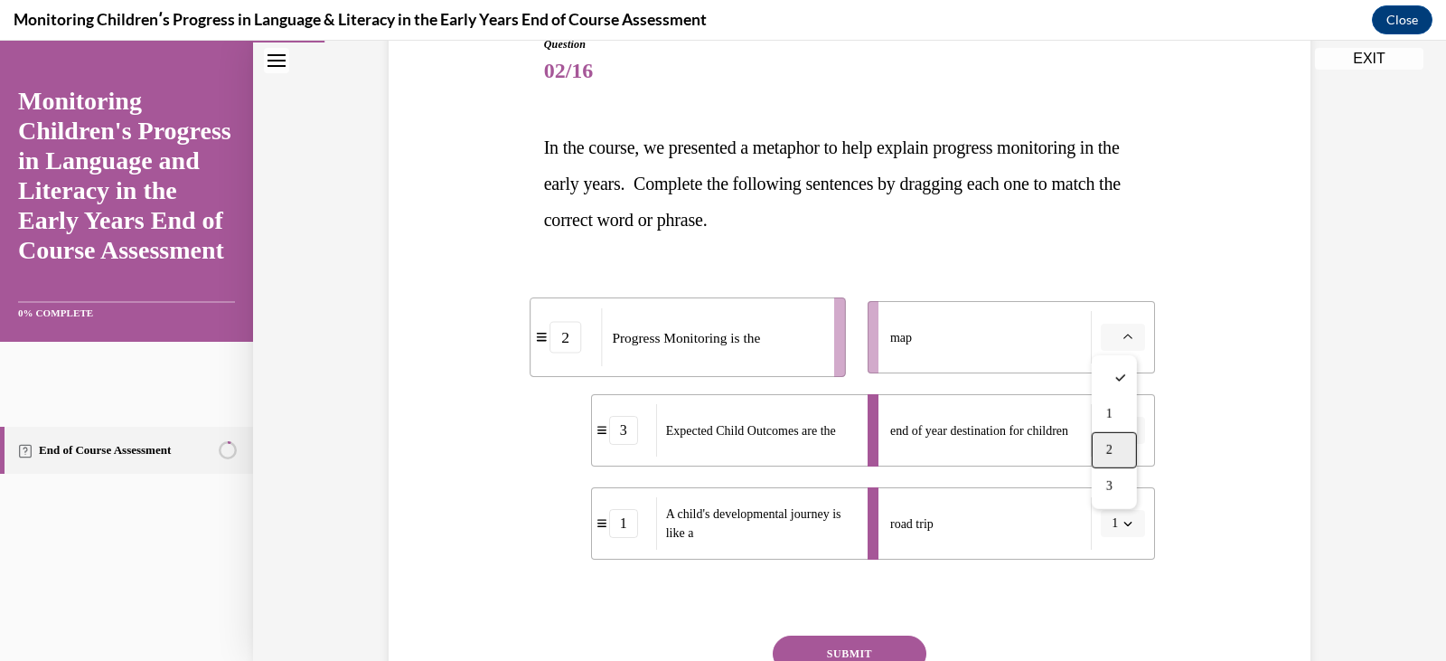
click at [1116, 438] on div "2" at bounding box center [1114, 450] width 45 height 36
click at [1040, 598] on div at bounding box center [850, 598] width 612 height 22
click at [893, 643] on button "SUBMIT" at bounding box center [850, 653] width 154 height 36
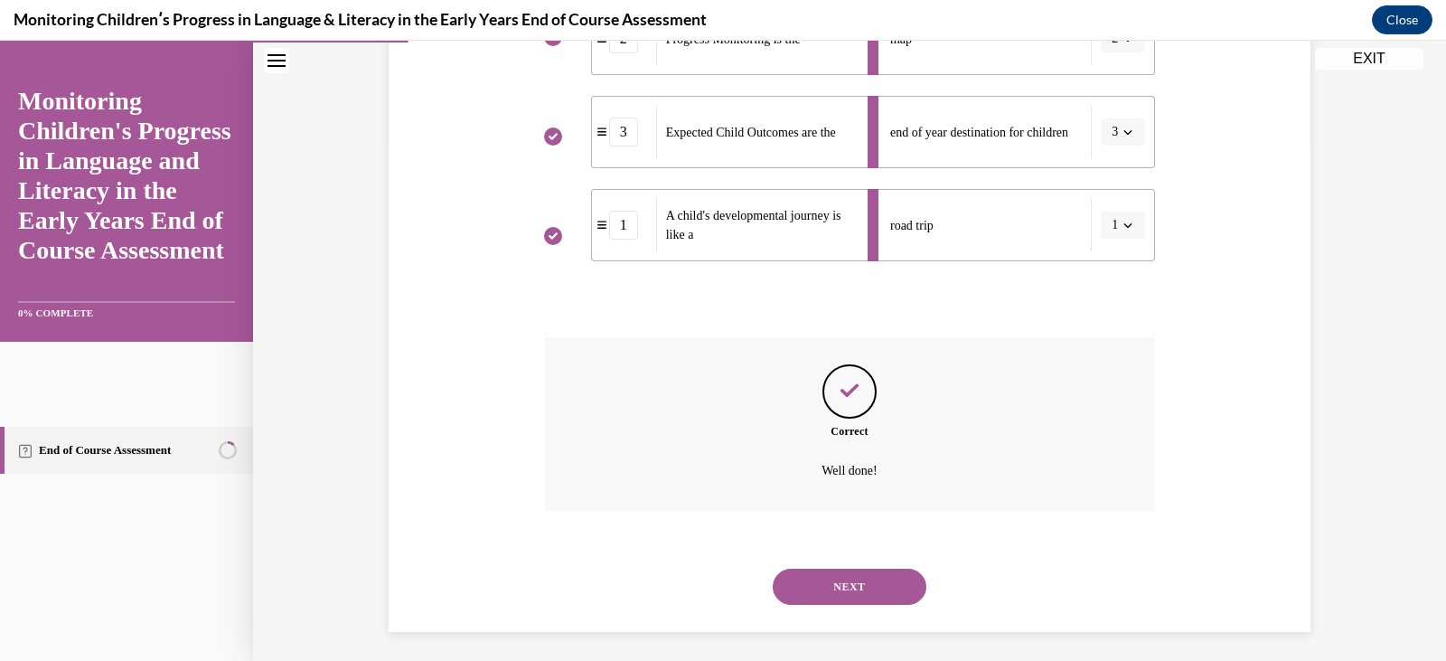
scroll to position [521, 0]
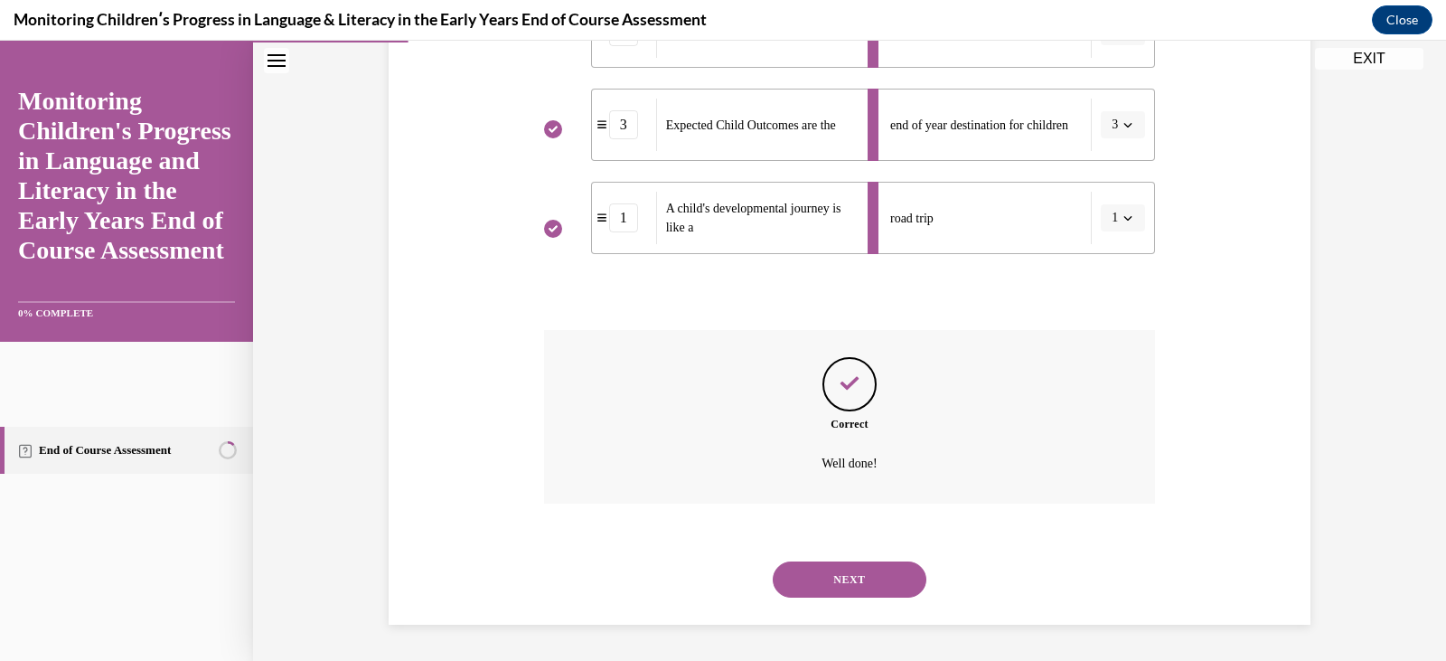
click at [861, 572] on button "NEXT" at bounding box center [850, 579] width 154 height 36
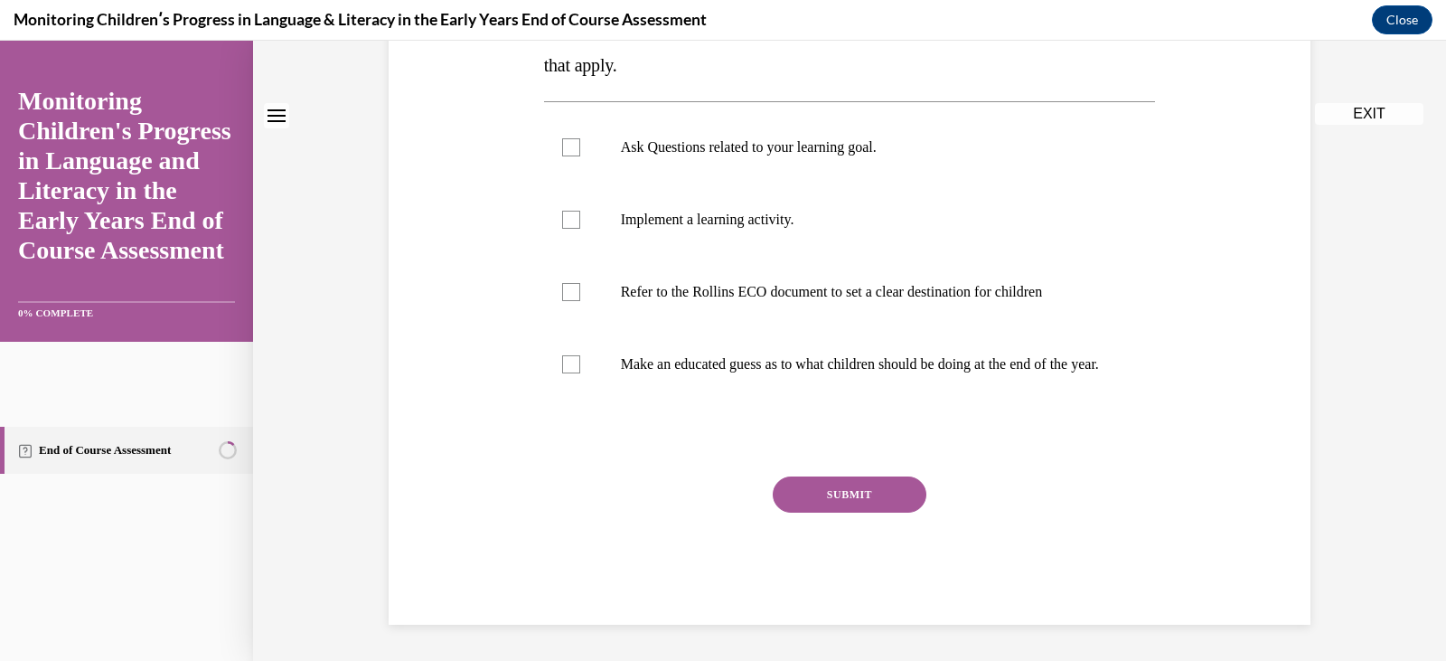
scroll to position [0, 0]
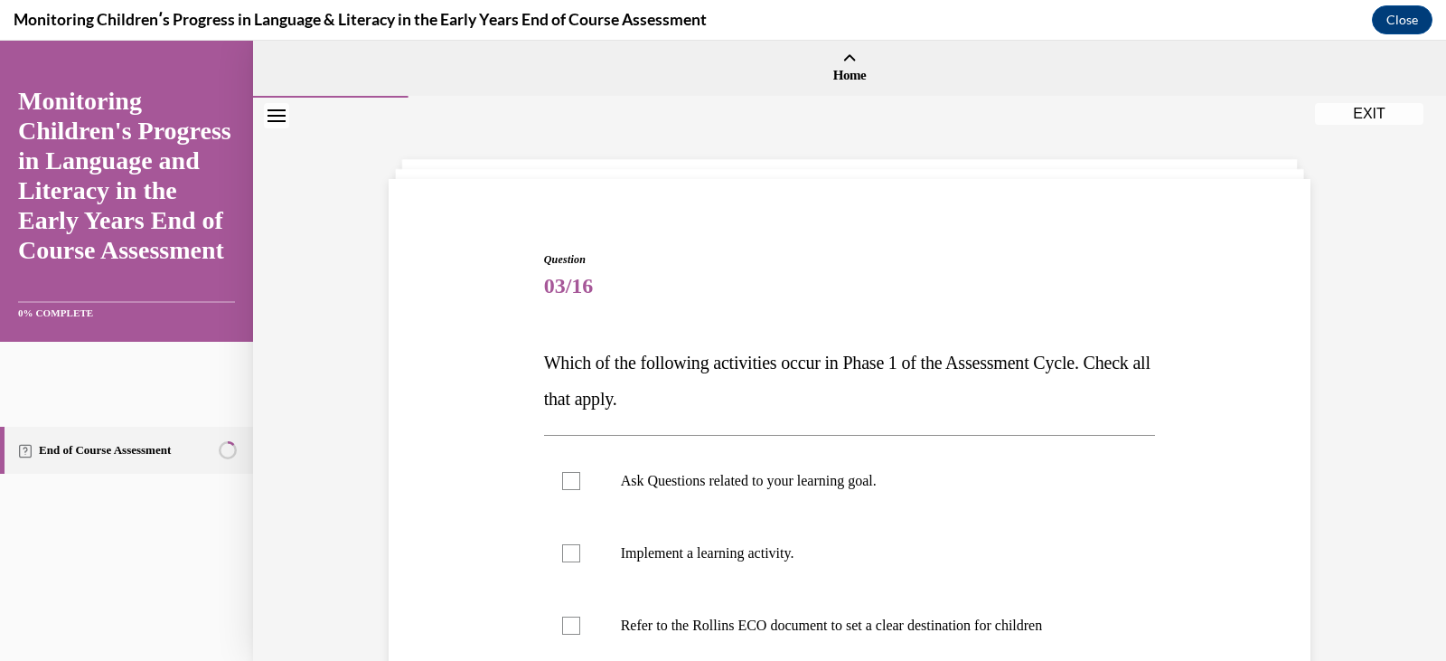
click at [807, 412] on p "Which of the following activities occur in Phase 1 of the Assessment Cycle. Che…" at bounding box center [850, 380] width 612 height 72
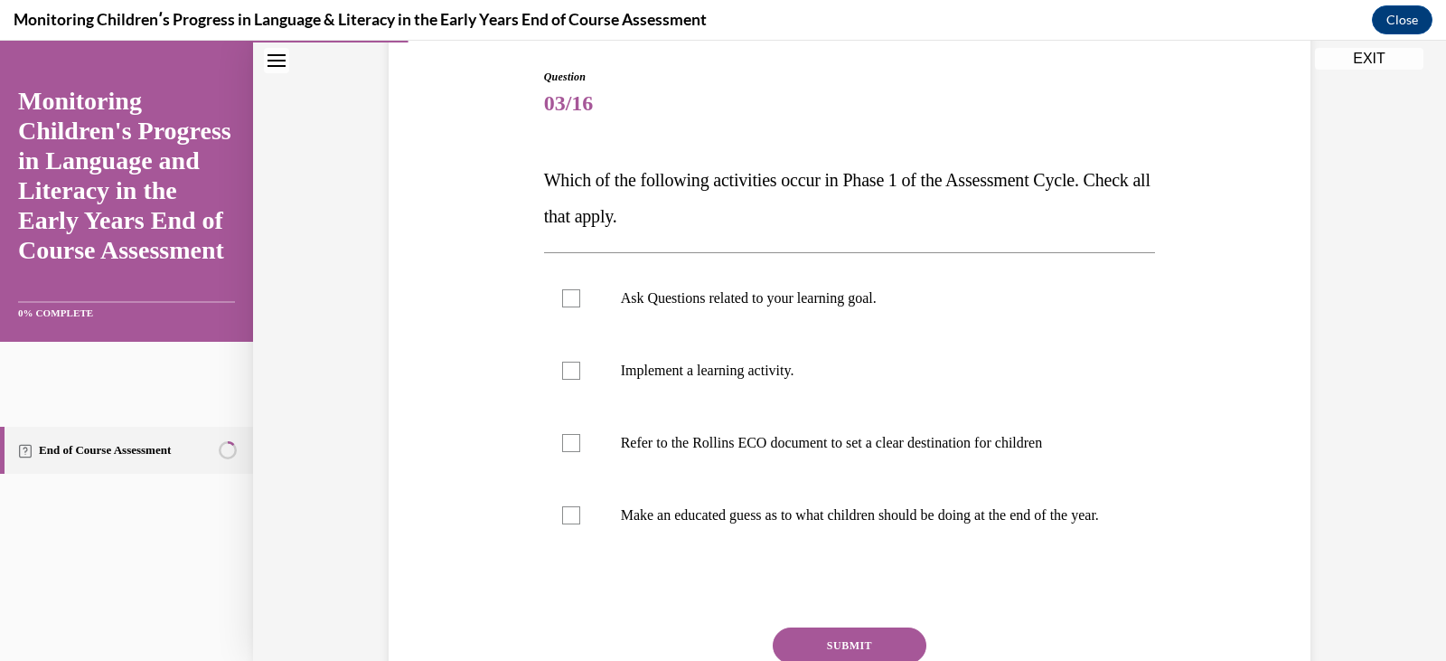
scroll to position [217, 0]
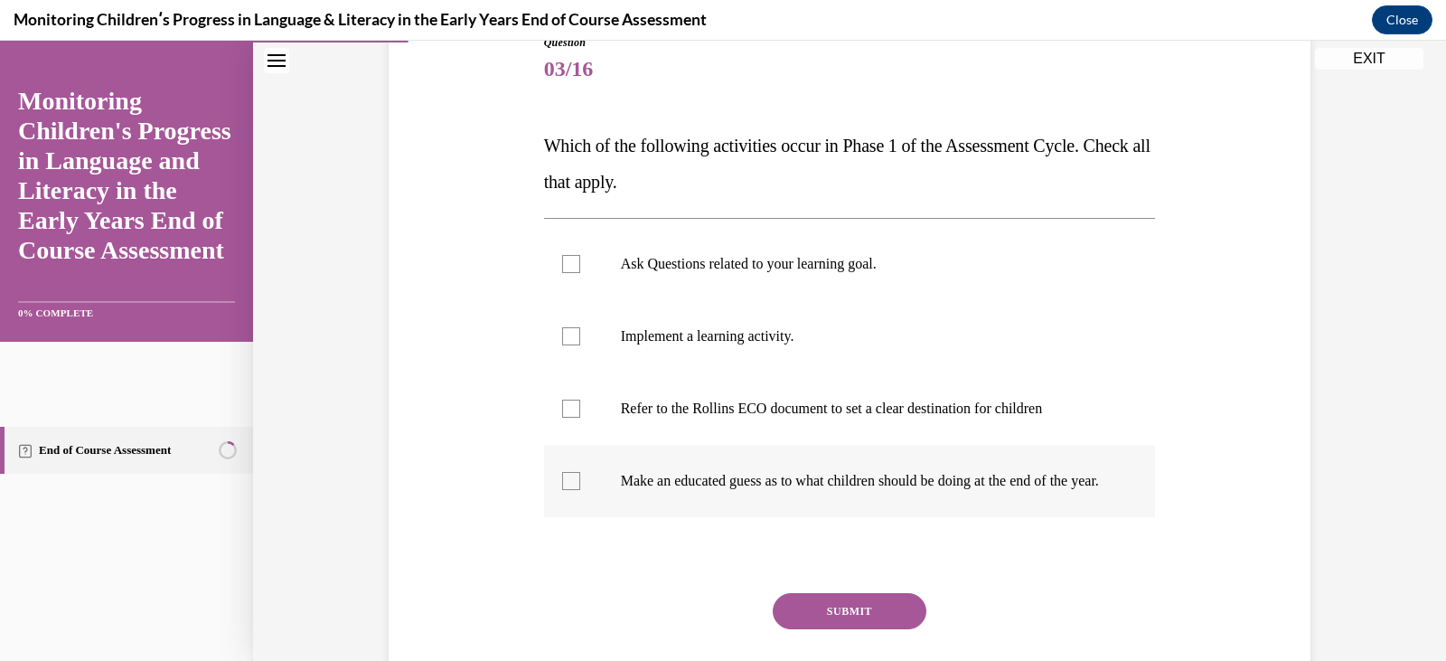
click at [664, 490] on p "Make an educated guess as to what children should be doing at the end of the ye…" at bounding box center [866, 481] width 490 height 18
click at [580, 490] on input "Make an educated guess as to what children should be doing at the end of the ye…" at bounding box center [571, 481] width 18 height 18
checkbox input "true"
click at [677, 420] on label "Refer to the Rollins ECO document to set a clear destination for children" at bounding box center [850, 408] width 612 height 72
click at [580, 418] on input "Refer to the Rollins ECO document to set a clear destination for children" at bounding box center [571, 409] width 18 height 18
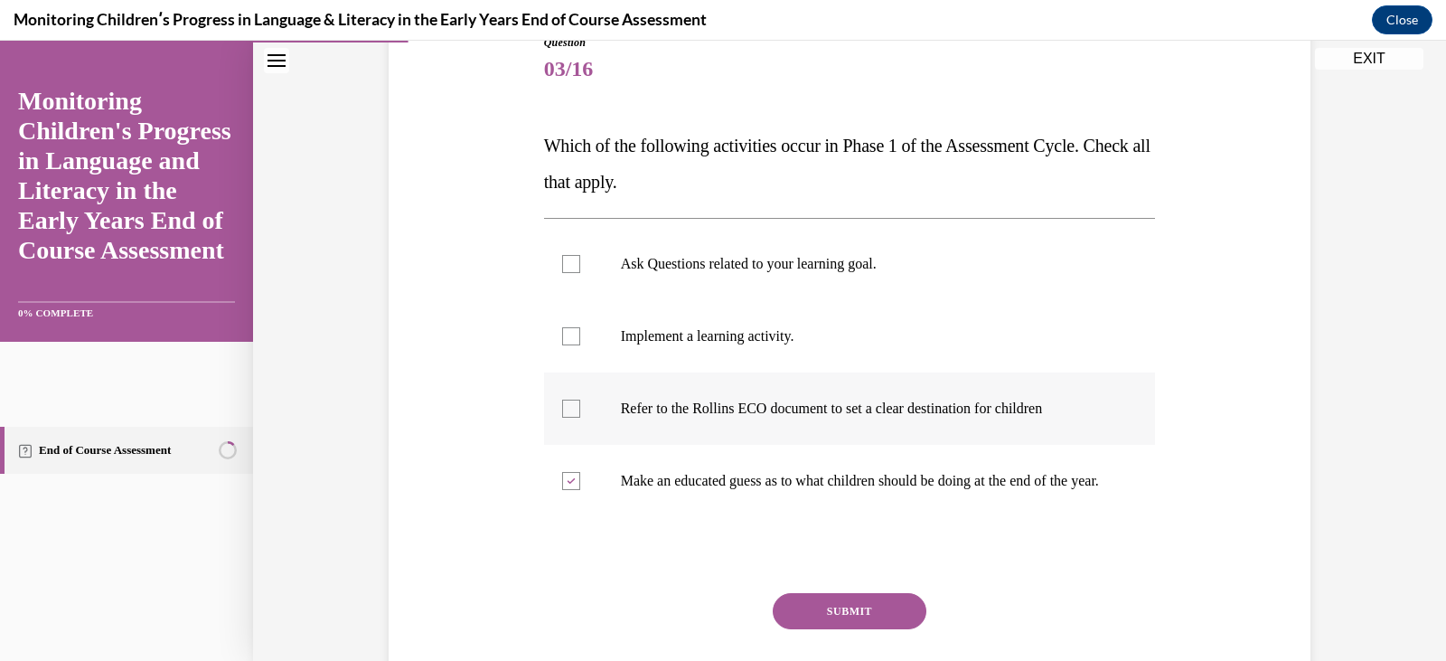
checkbox input "true"
click at [672, 475] on p "Make an educated guess as to what children should be doing at the end of the ye…" at bounding box center [866, 481] width 490 height 18
click at [580, 475] on input "Make an educated guess as to what children should be doing at the end of the ye…" at bounding box center [571, 481] width 18 height 18
checkbox input "false"
click at [664, 353] on label "Implement a learning activity." at bounding box center [850, 336] width 612 height 72
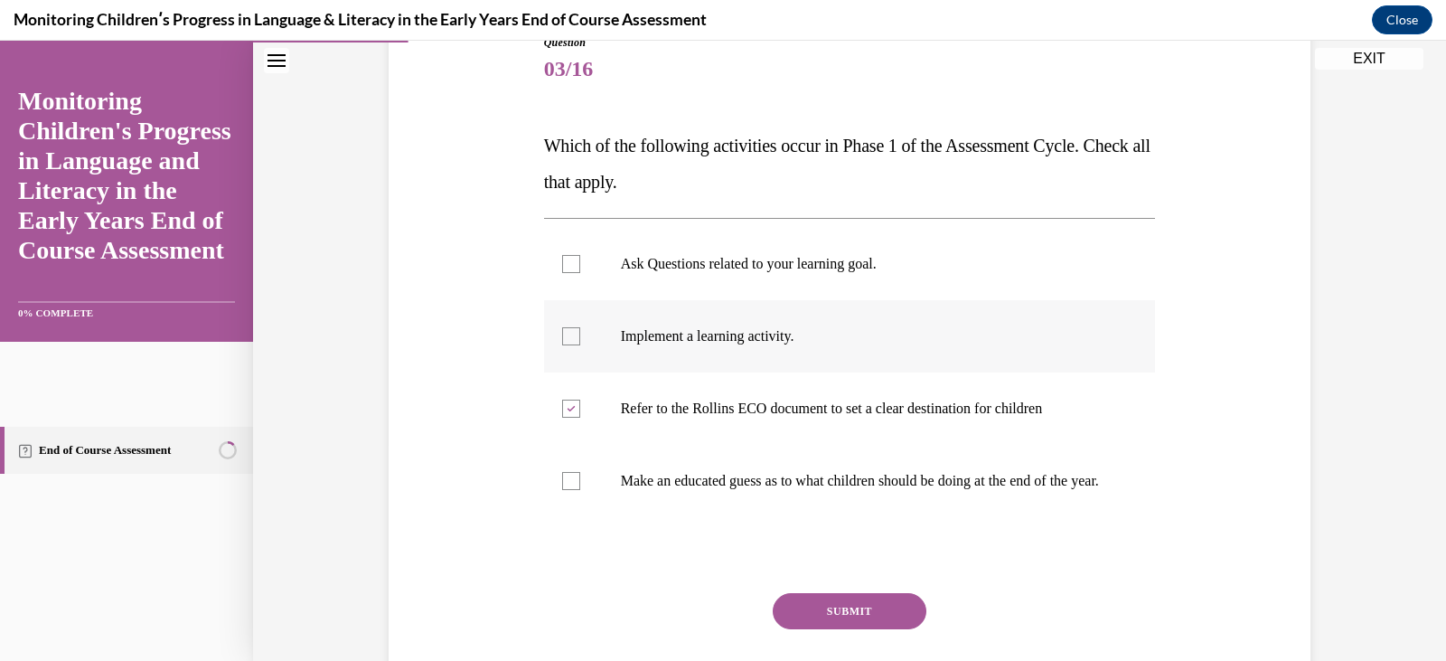
click at [580, 345] on input "Implement a learning activity." at bounding box center [571, 336] width 18 height 18
checkbox input "true"
click at [674, 267] on p "Ask Questions related to your learning goal." at bounding box center [866, 264] width 490 height 18
click at [580, 267] on input "Ask Questions related to your learning goal." at bounding box center [571, 264] width 18 height 18
checkbox input "true"
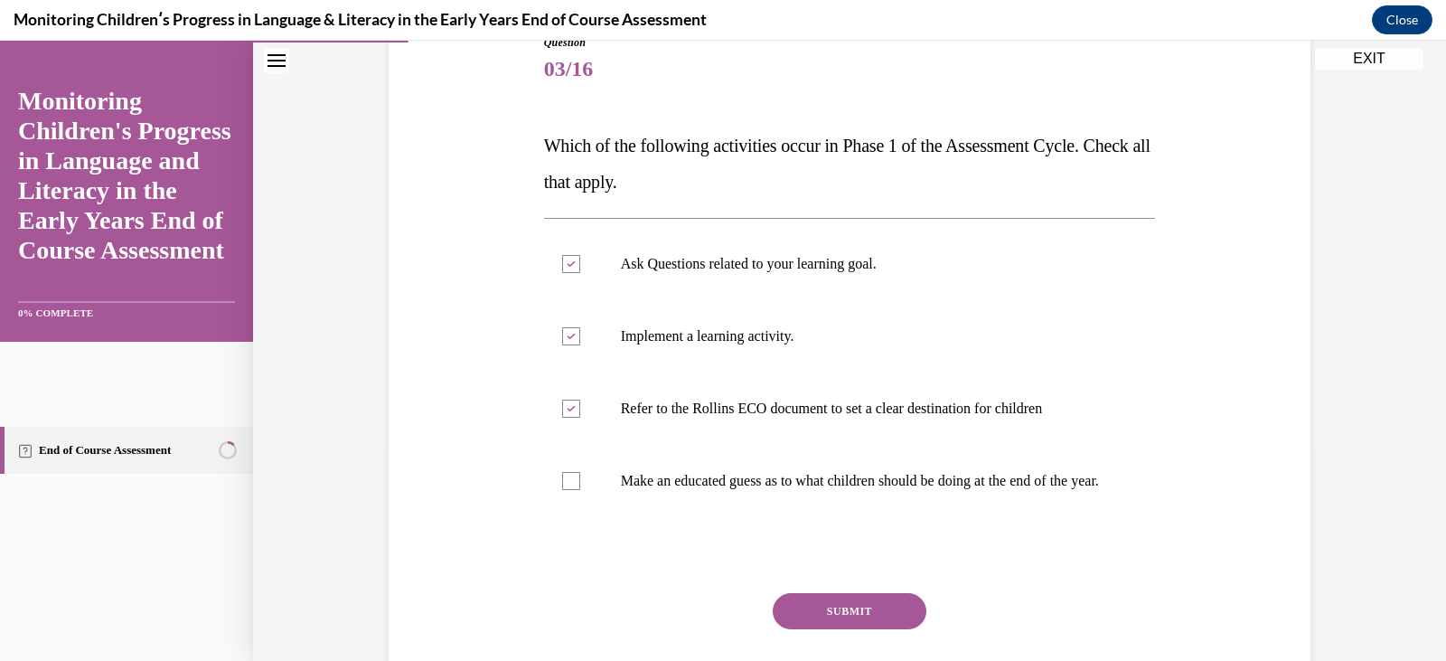
click at [837, 623] on button "SUBMIT" at bounding box center [850, 611] width 154 height 36
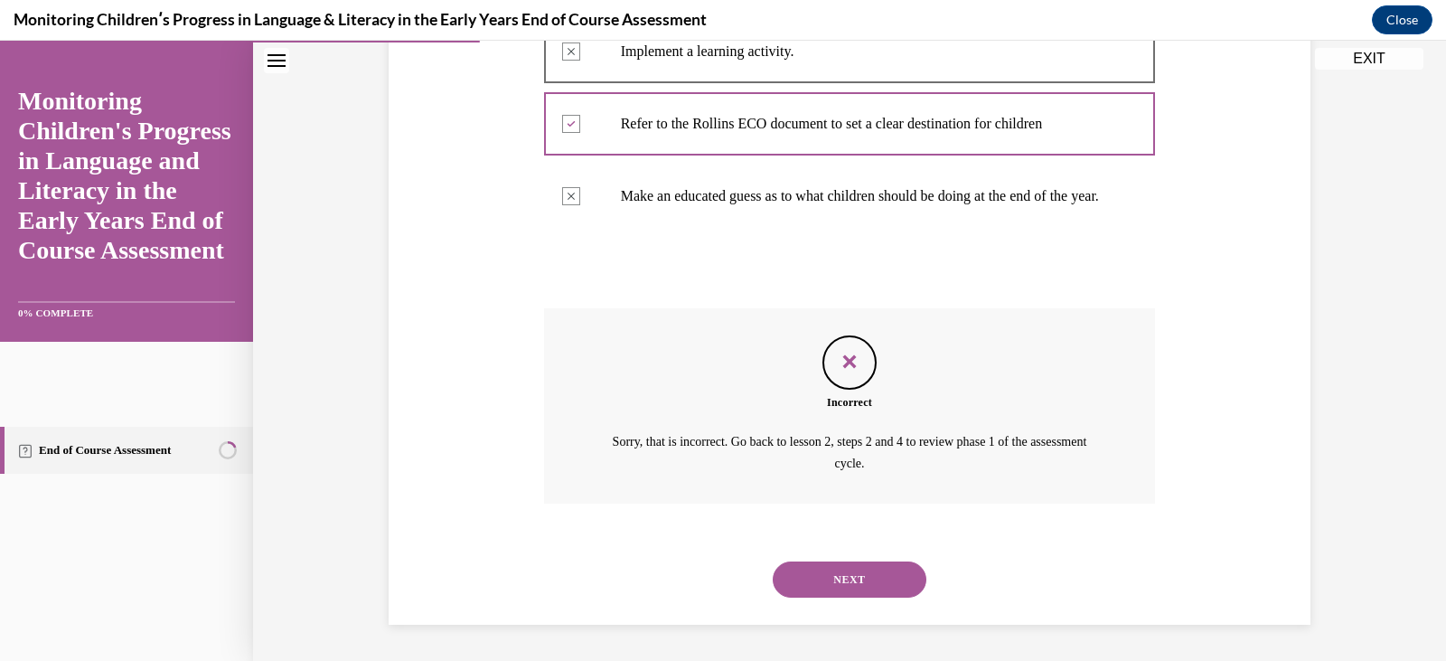
scroll to position [520, 0]
click at [996, 480] on div "Incorrect Sorry, that is incorrect. Go back to lesson 2, steps 2 and 4 to revie…" at bounding box center [850, 405] width 612 height 195
click at [855, 587] on button "NEXT" at bounding box center [850, 579] width 154 height 36
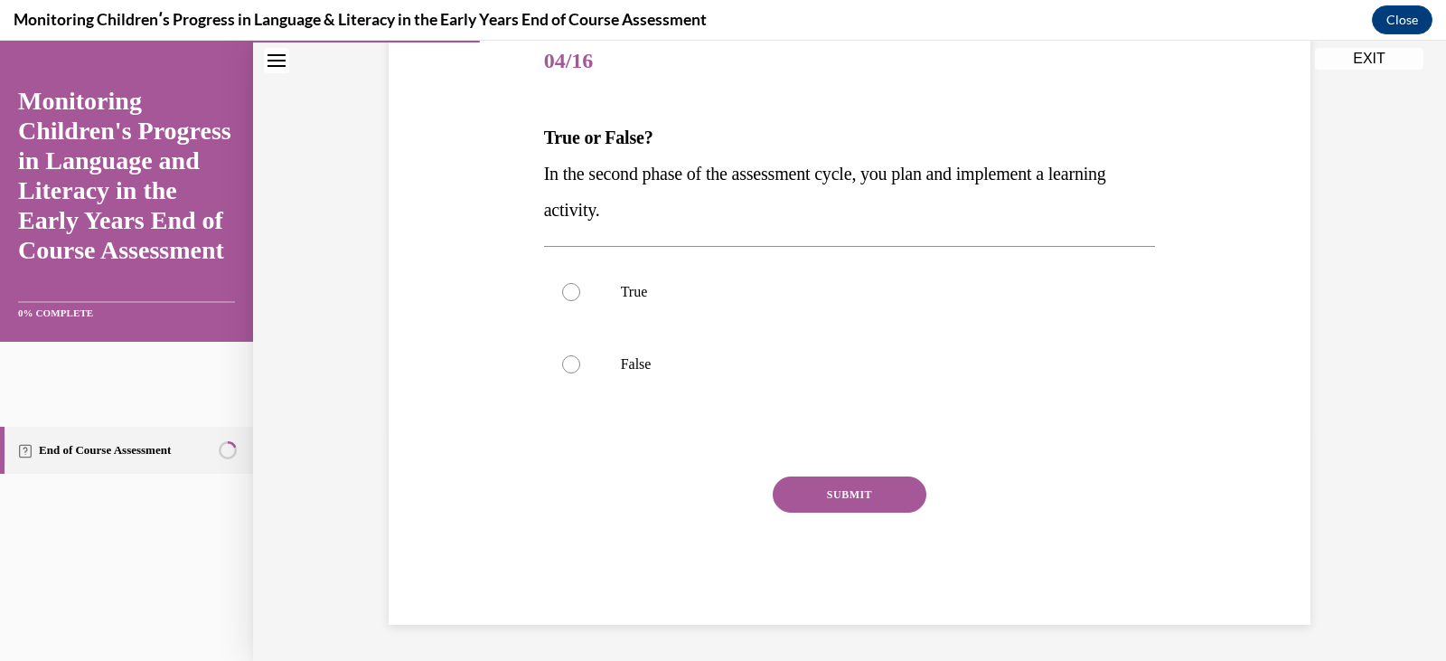
scroll to position [201, 0]
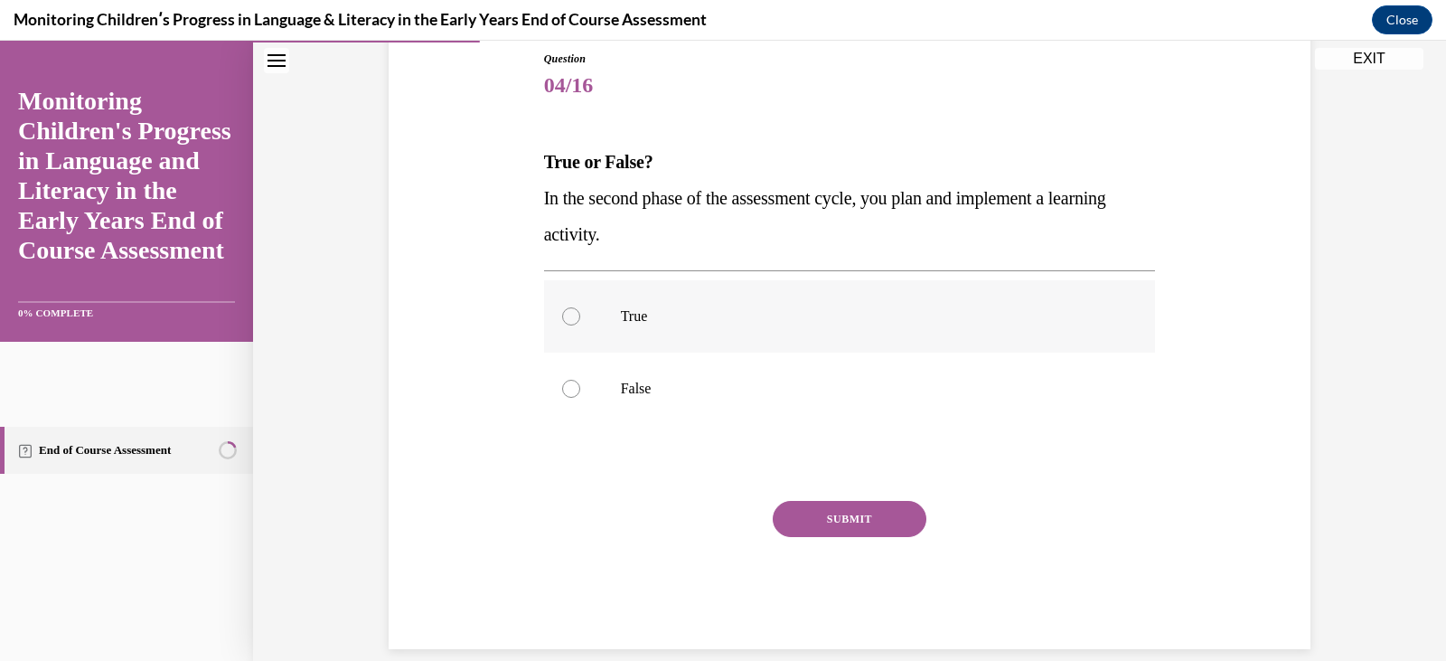
click at [602, 326] on label "True" at bounding box center [850, 316] width 612 height 72
click at [580, 325] on input "True" at bounding box center [571, 316] width 18 height 18
radio input "true"
click at [831, 515] on button "SUBMIT" at bounding box center [850, 519] width 154 height 36
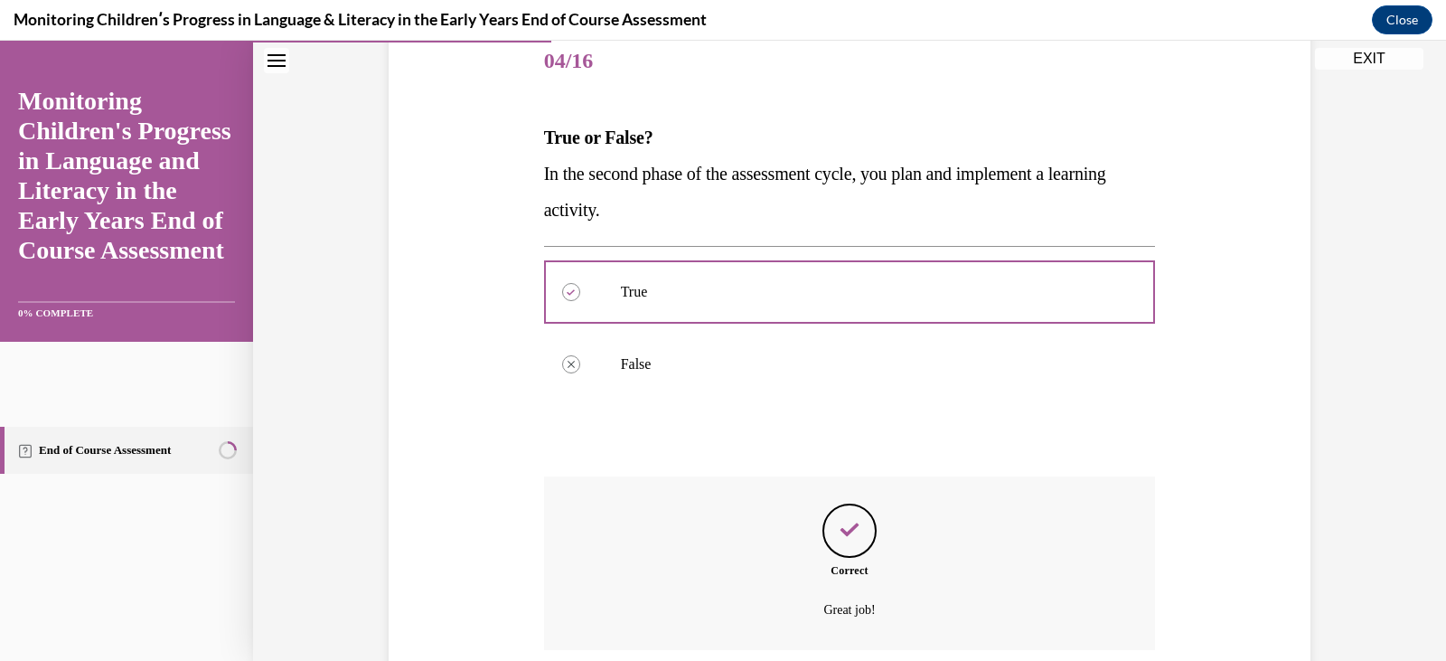
scroll to position [372, 0]
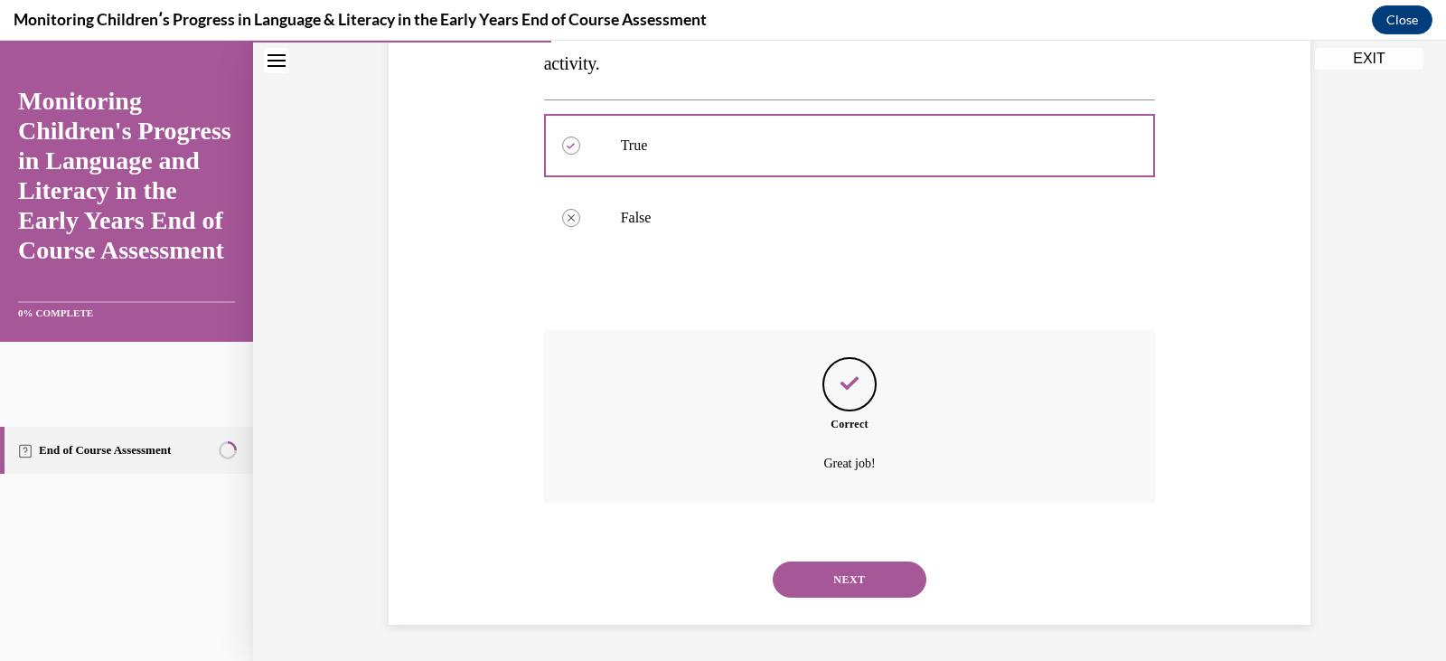
click at [835, 597] on button "NEXT" at bounding box center [850, 579] width 154 height 36
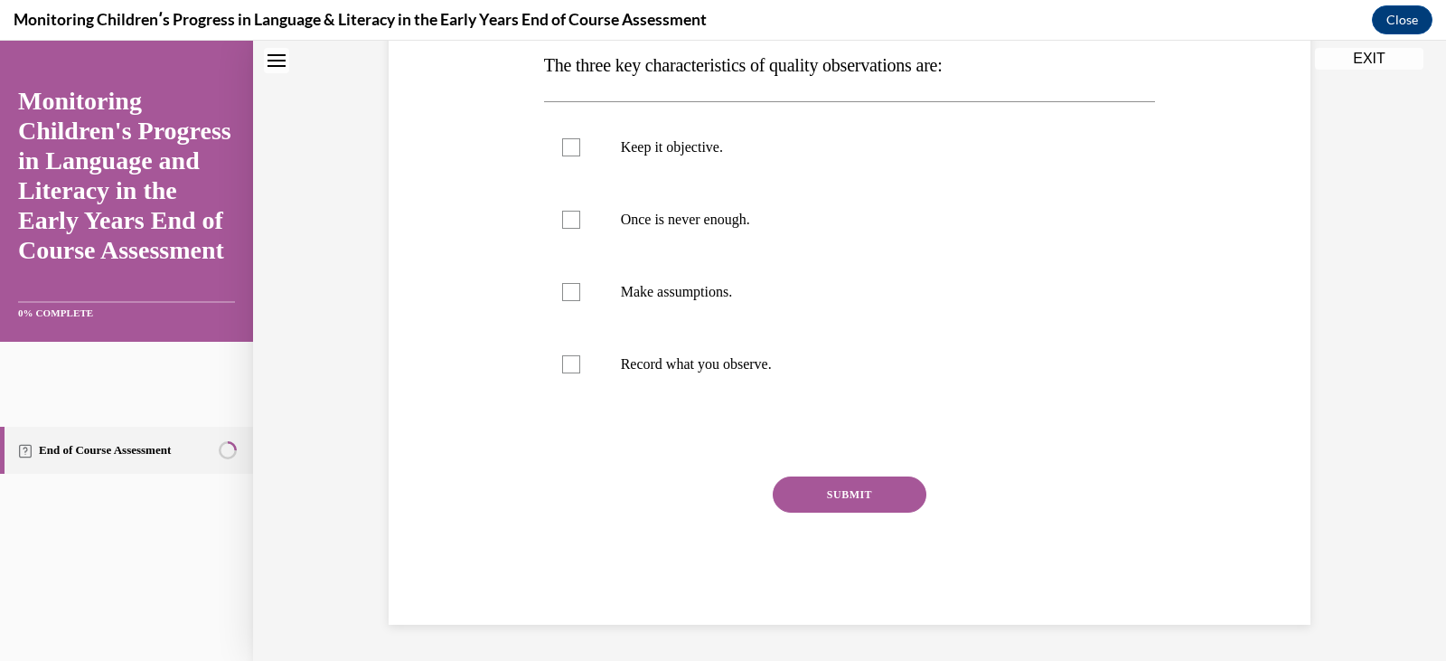
scroll to position [0, 0]
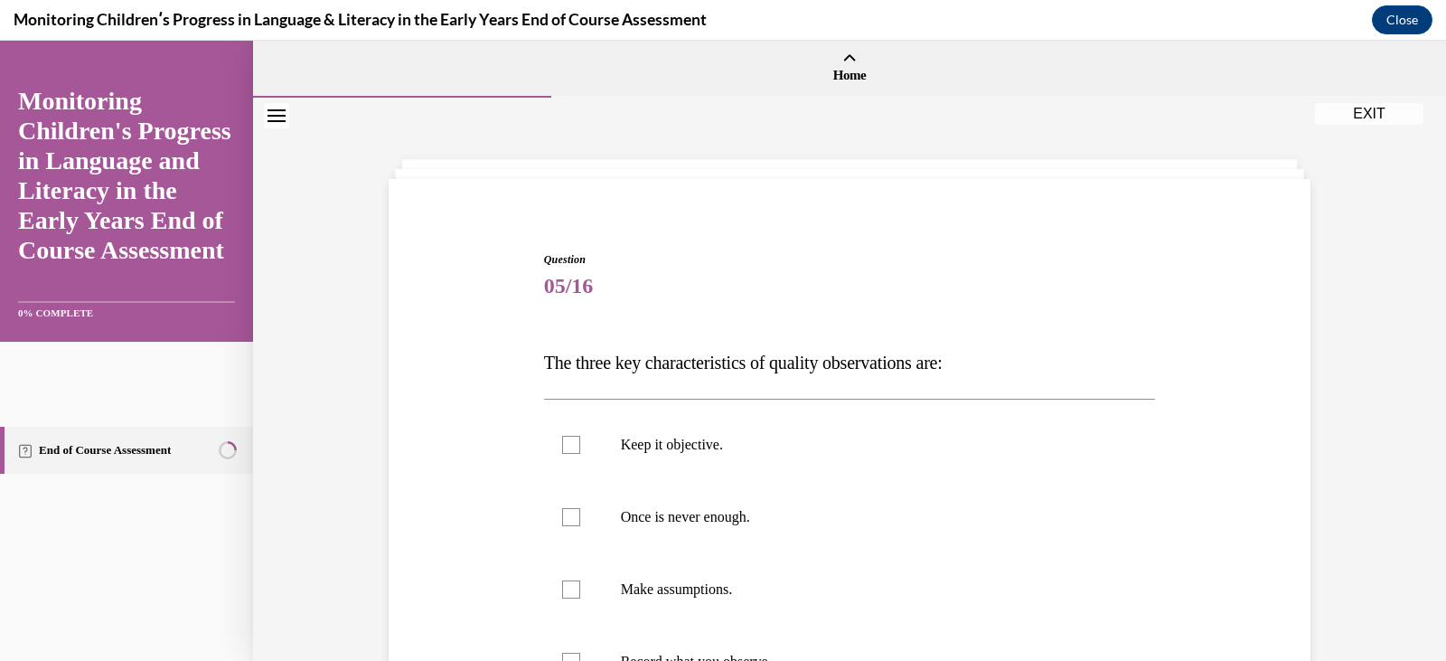
click at [824, 343] on div "Question 05/16 The three key characteristics of quality observations are: Keep …" at bounding box center [850, 586] width 612 height 671
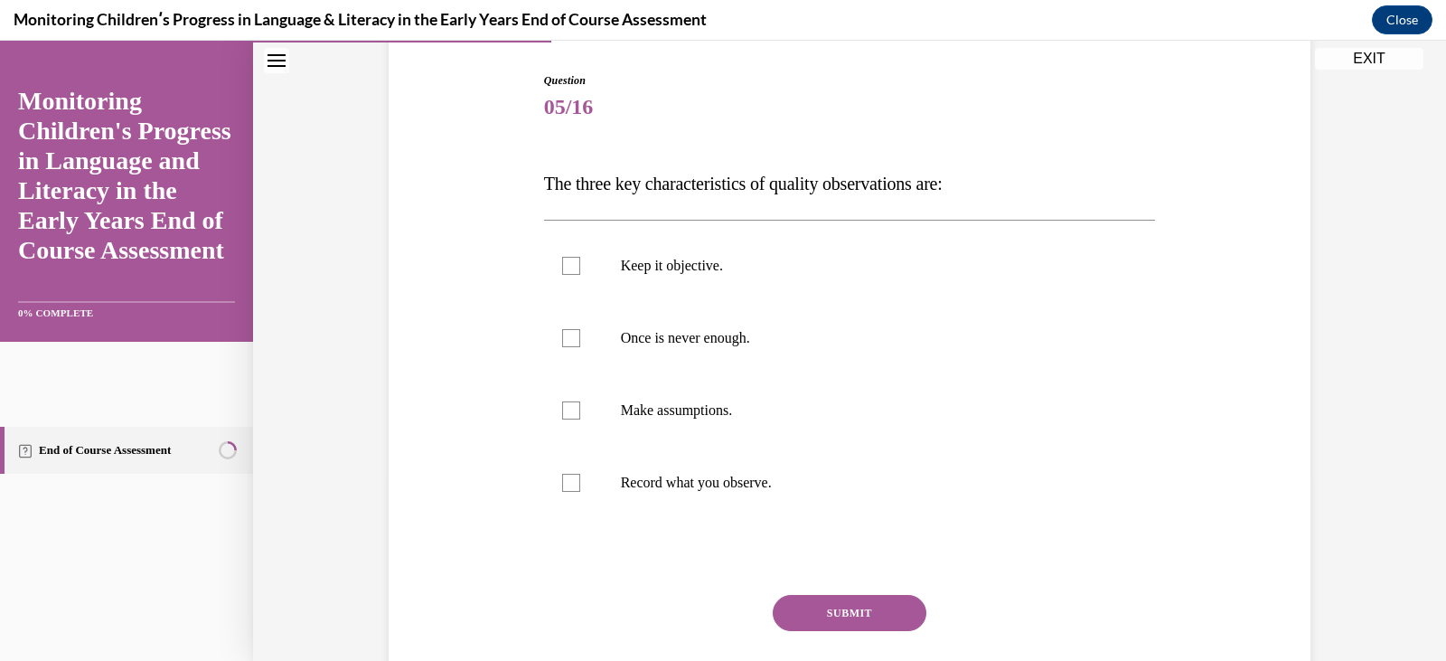
scroll to position [181, 0]
click at [663, 283] on label "Keep it objective." at bounding box center [850, 264] width 612 height 72
click at [580, 273] on input "Keep it objective." at bounding box center [571, 264] width 18 height 18
checkbox input "true"
click at [669, 325] on label "Once is never enough." at bounding box center [850, 336] width 612 height 72
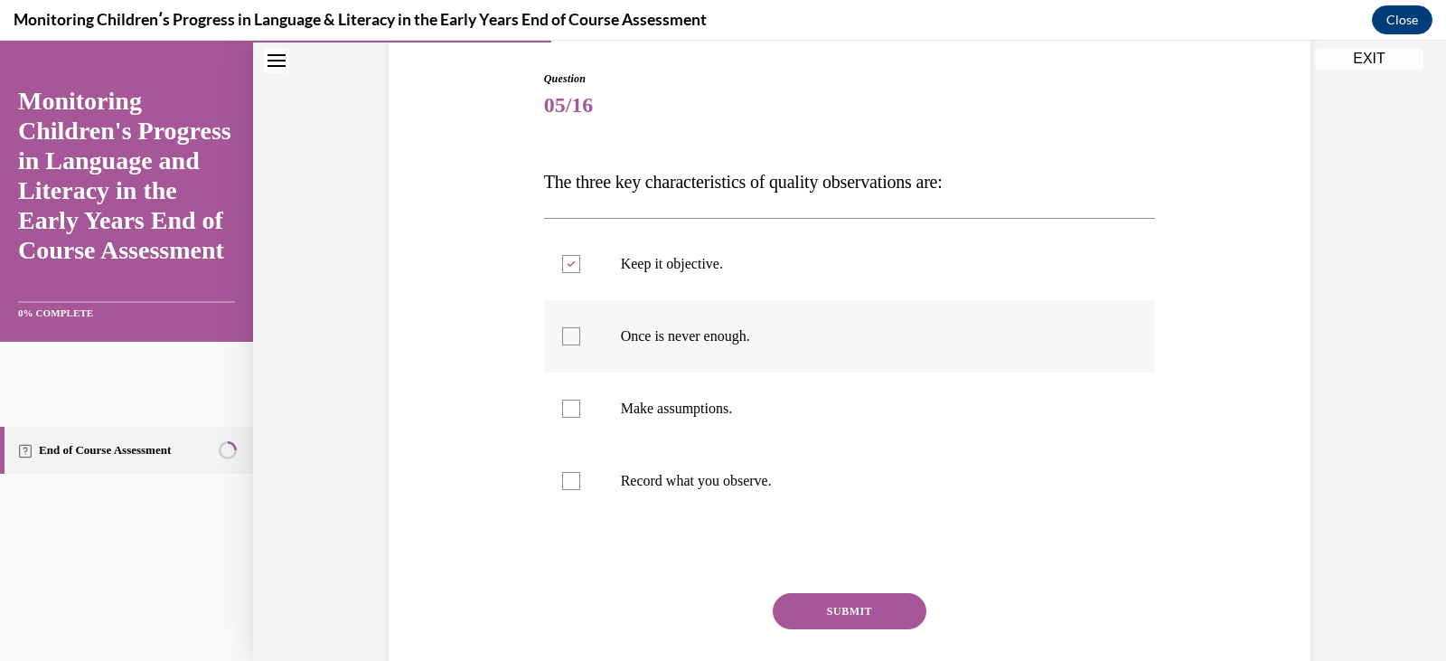
click at [580, 327] on input "Once is never enough." at bounding box center [571, 336] width 18 height 18
checkbox input "true"
click at [681, 475] on p "Record what you observe." at bounding box center [866, 481] width 490 height 18
click at [580, 475] on input "Record what you observe." at bounding box center [571, 481] width 18 height 18
checkbox input "true"
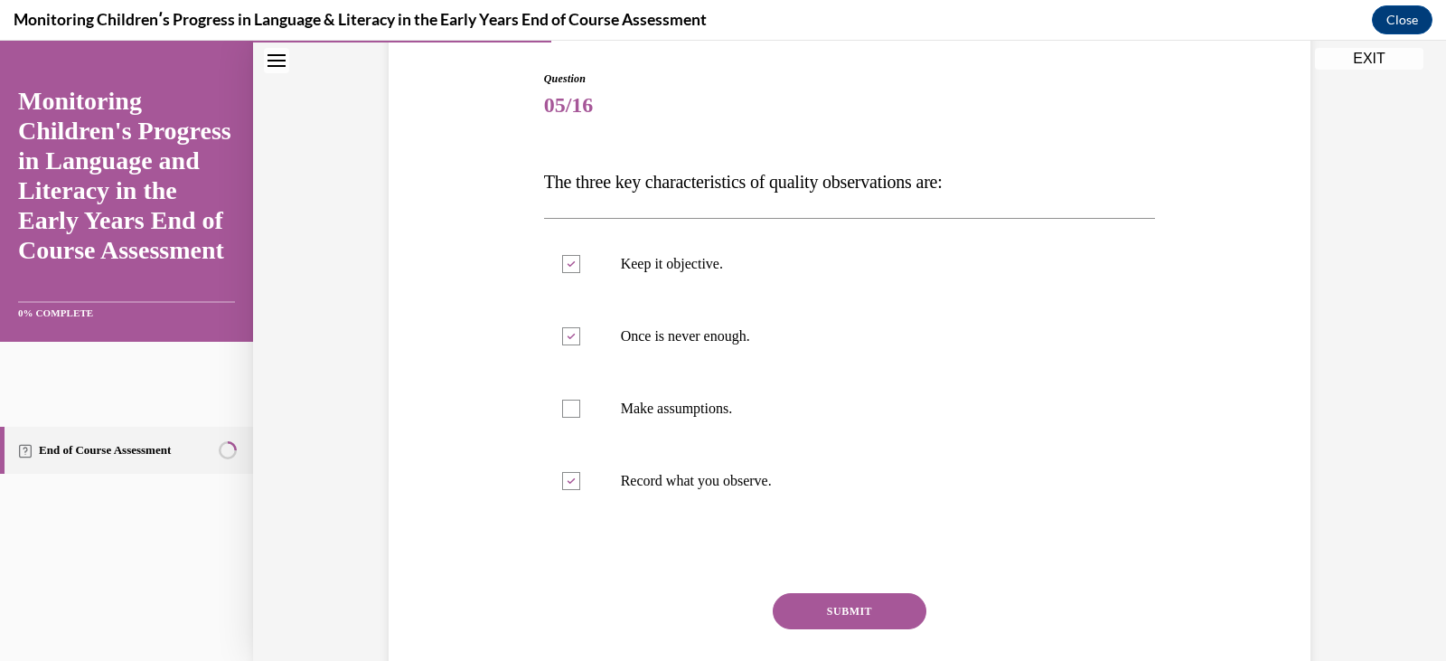
click at [814, 610] on button "SUBMIT" at bounding box center [850, 611] width 154 height 36
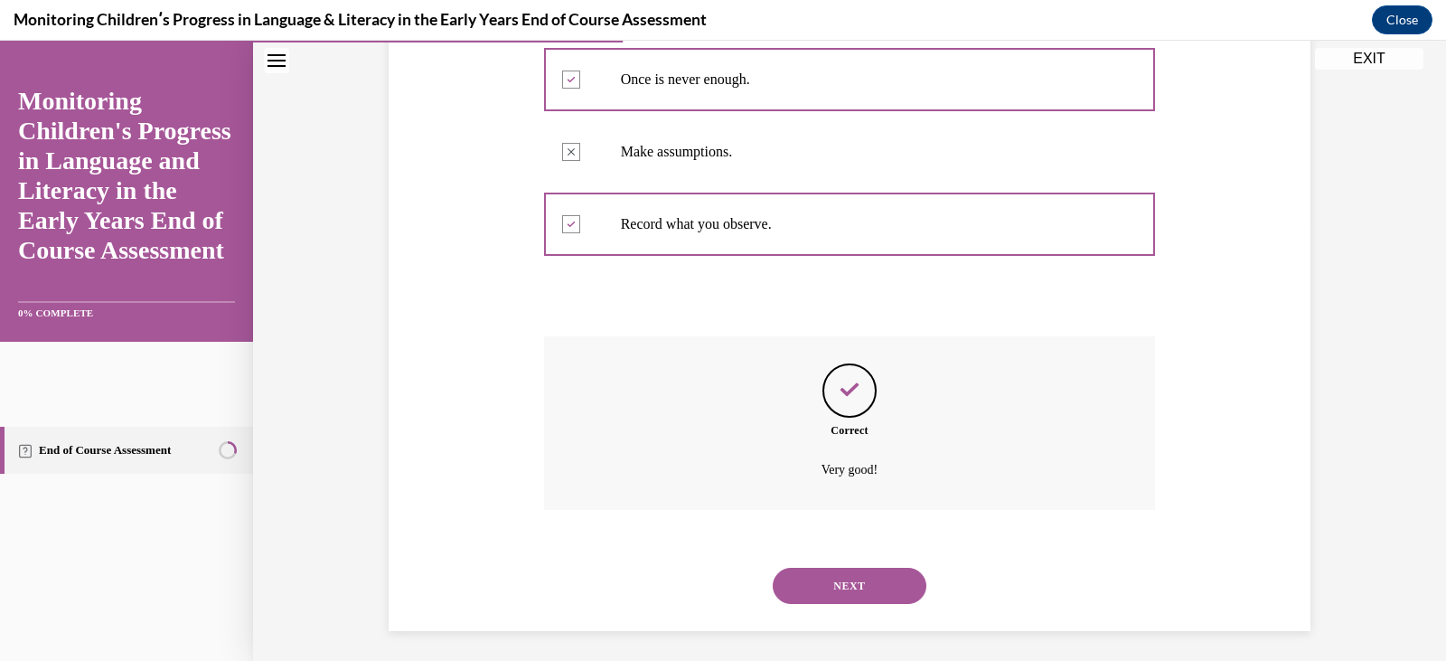
scroll to position [444, 0]
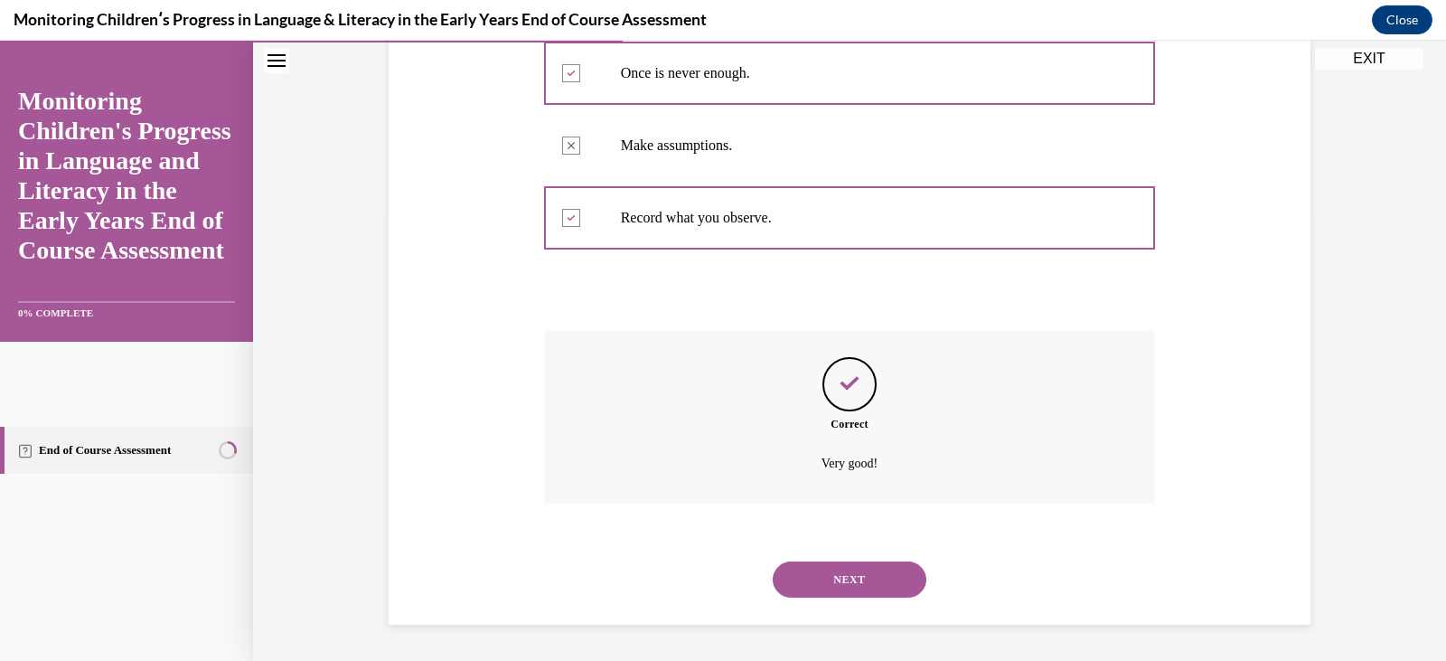
click at [852, 578] on button "NEXT" at bounding box center [850, 579] width 154 height 36
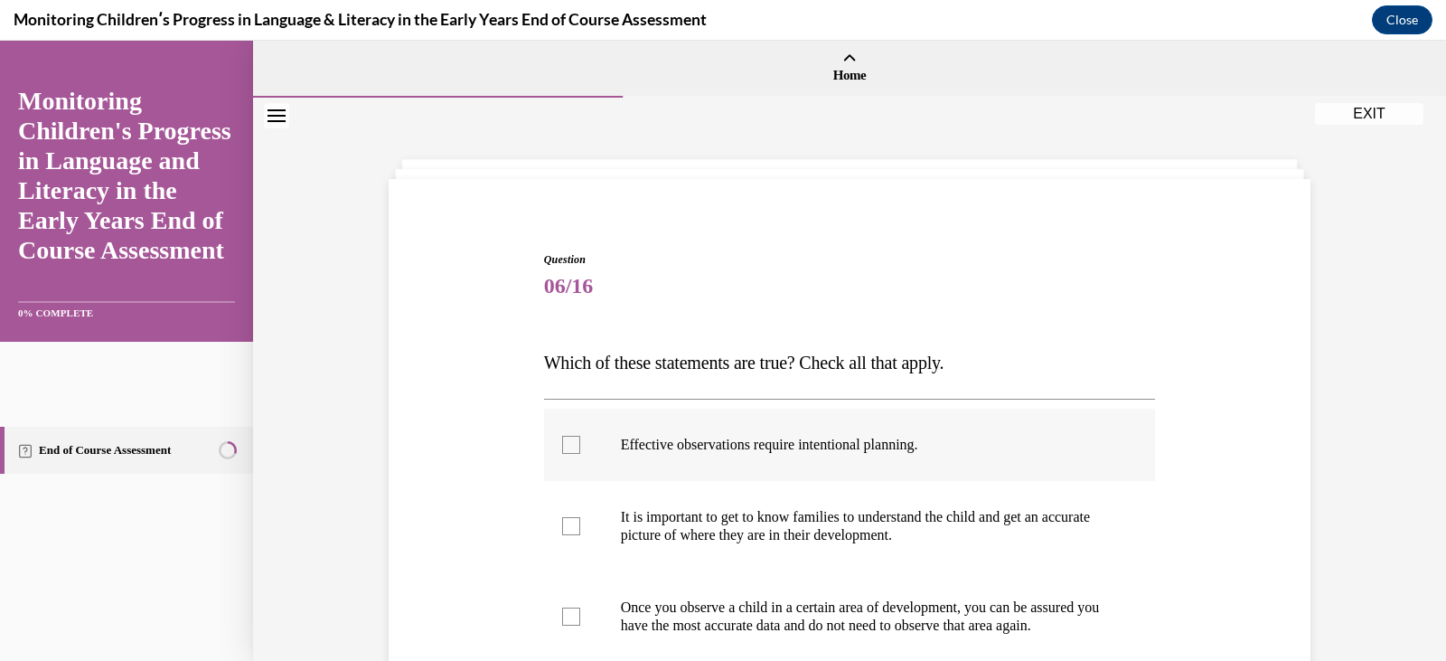
click at [879, 414] on label "Effective observations require intentional planning." at bounding box center [850, 445] width 612 height 72
click at [580, 436] on input "Effective observations require intentional planning." at bounding box center [571, 445] width 18 height 18
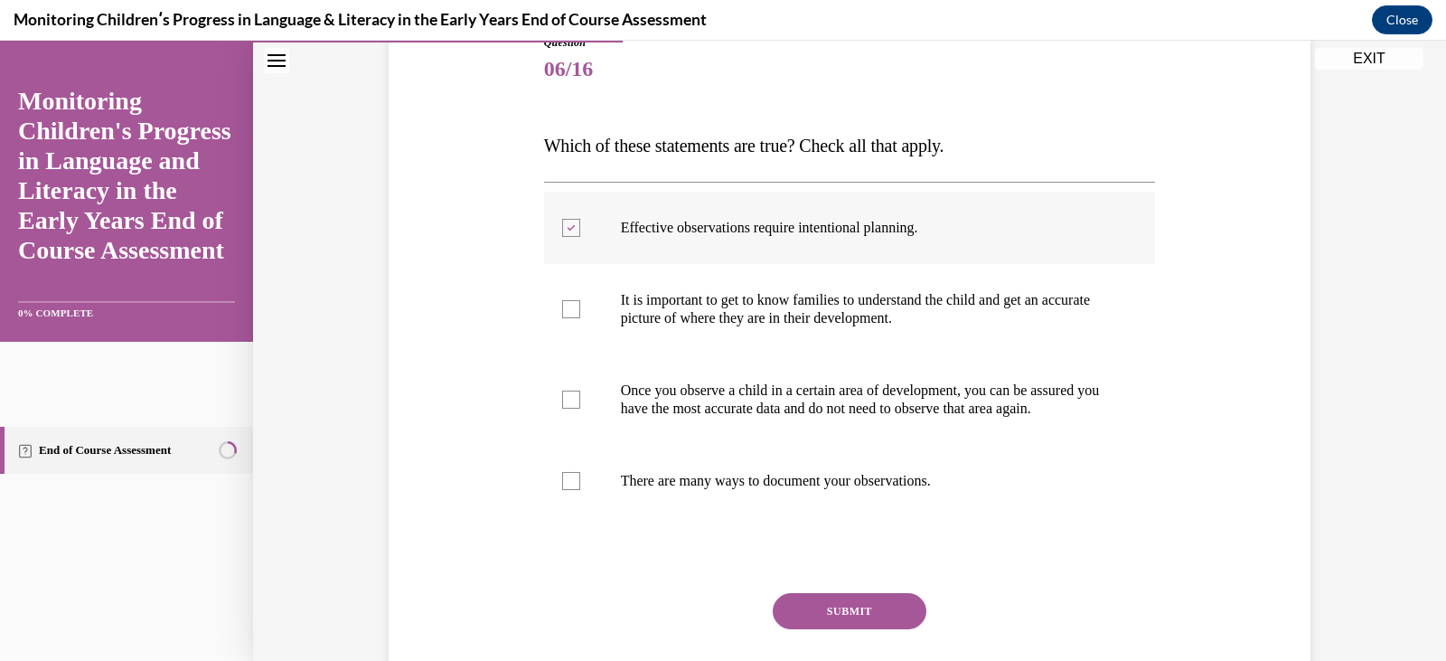
scroll to position [253, 0]
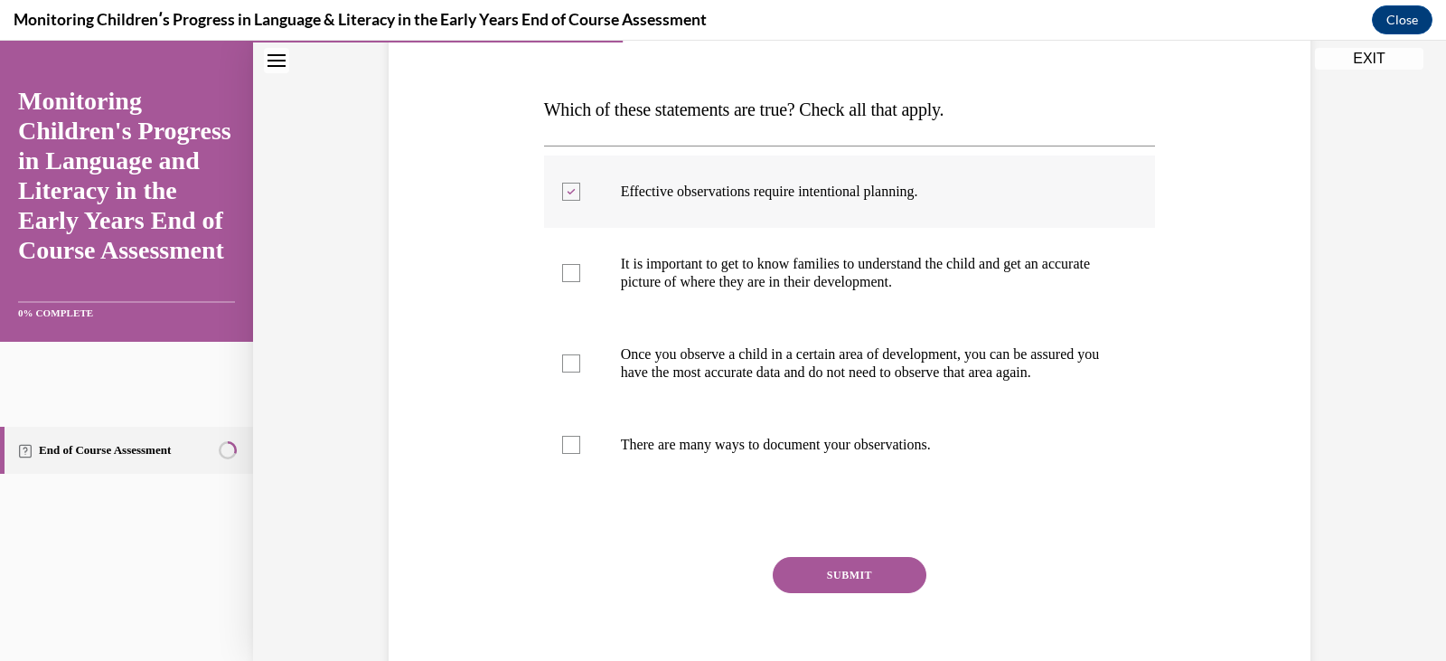
click at [848, 199] on p "Effective observations require intentional planning." at bounding box center [866, 192] width 490 height 18
click at [580, 199] on input "Effective observations require intentional planning." at bounding box center [571, 192] width 18 height 18
checkbox input "false"
click at [735, 294] on label "It is important to get to know families to understand the child and get an accu…" at bounding box center [850, 273] width 612 height 90
click at [580, 282] on input "It is important to get to know families to understand the child and get an accu…" at bounding box center [571, 273] width 18 height 18
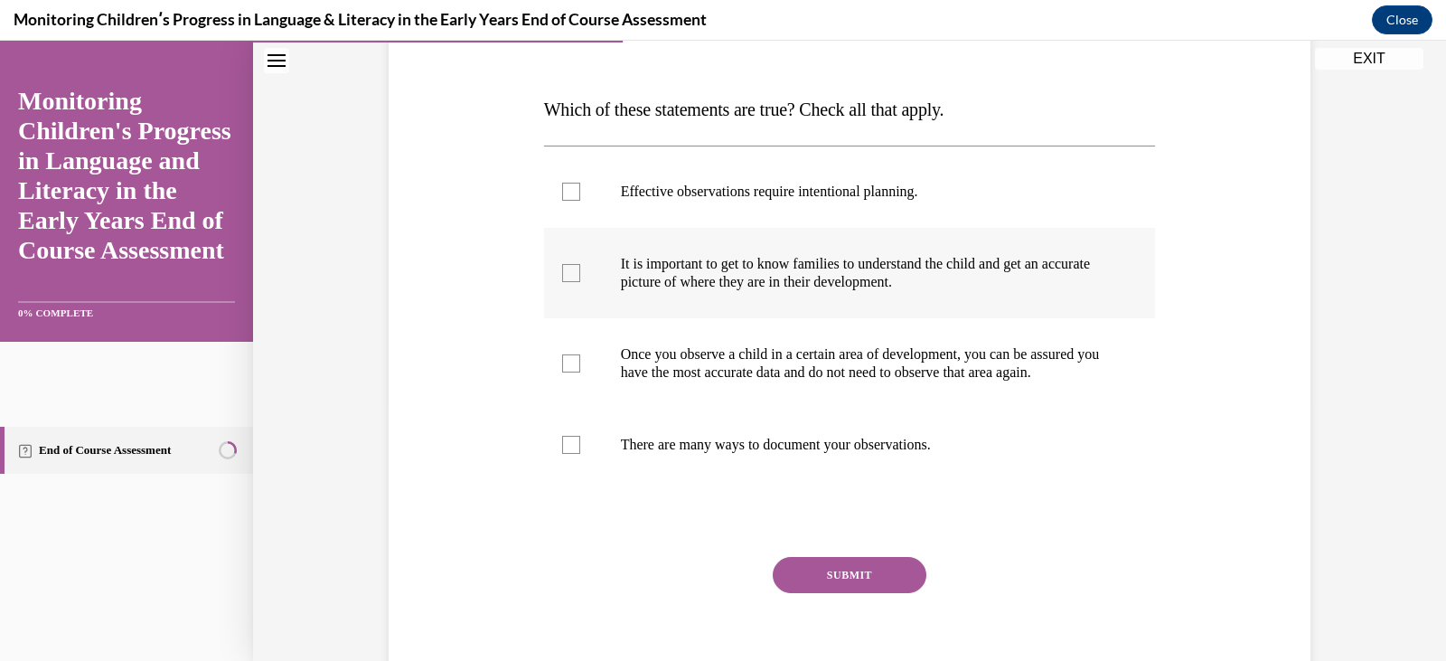
checkbox input "true"
click at [793, 474] on label "There are many ways to document your observations." at bounding box center [850, 445] width 612 height 72
click at [580, 454] on input "There are many ways to document your observations." at bounding box center [571, 445] width 18 height 18
checkbox input "true"
click at [818, 593] on button "SUBMIT" at bounding box center [850, 575] width 154 height 36
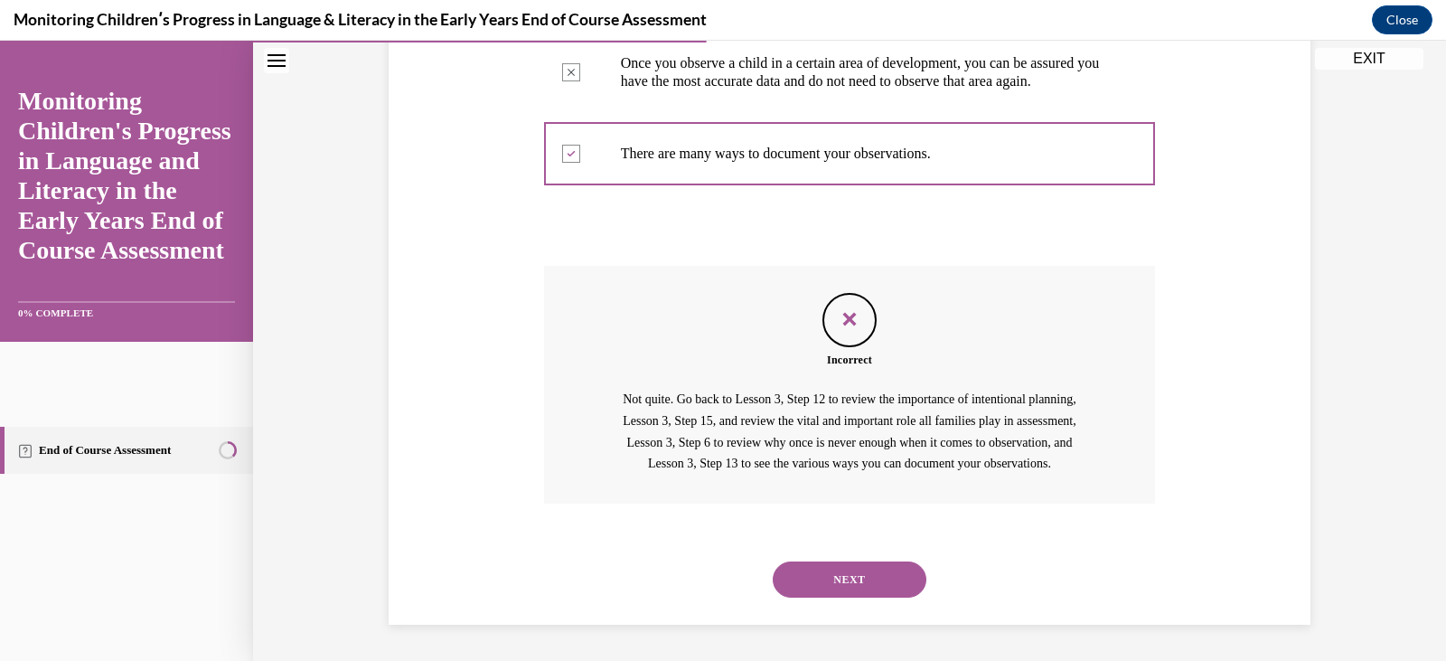
scroll to position [584, 0]
click at [868, 584] on button "NEXT" at bounding box center [850, 579] width 154 height 36
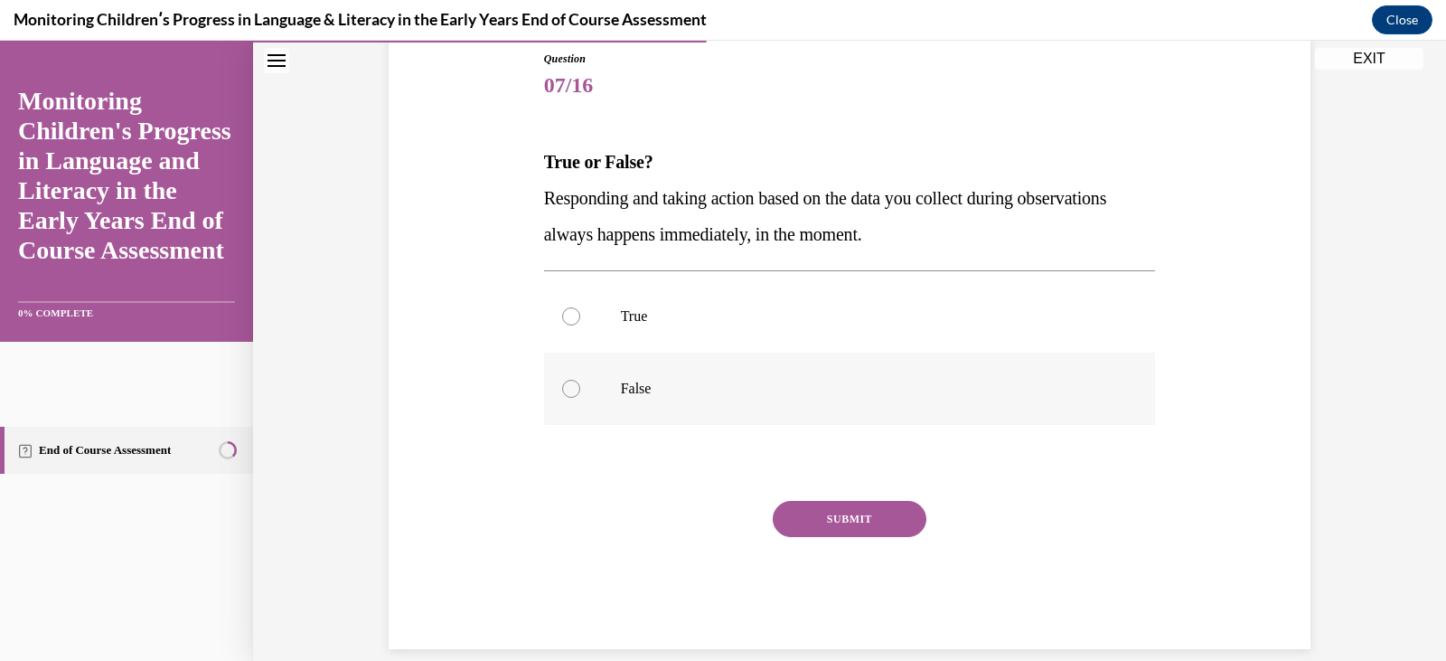
click at [621, 386] on p "False" at bounding box center [866, 389] width 490 height 18
click at [580, 386] on input "False" at bounding box center [571, 389] width 18 height 18
radio input "true"
click at [819, 506] on button "SUBMIT" at bounding box center [850, 519] width 154 height 36
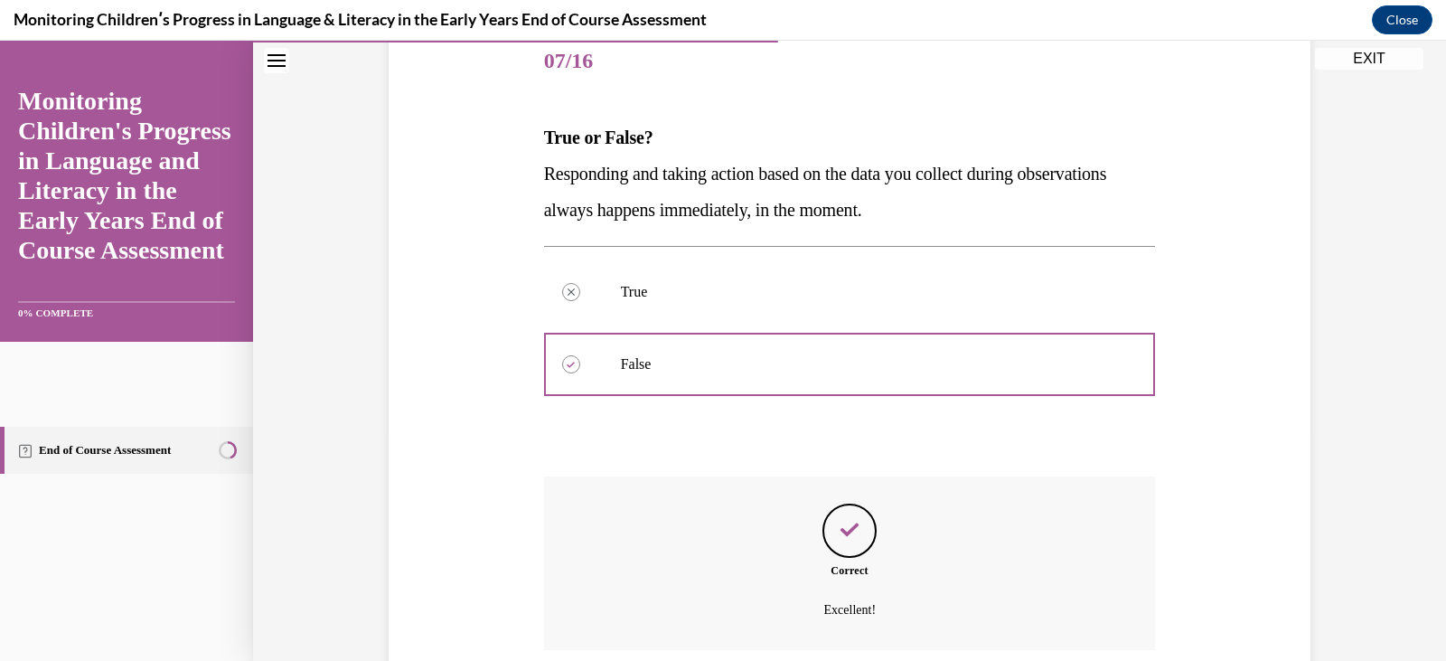
scroll to position [372, 0]
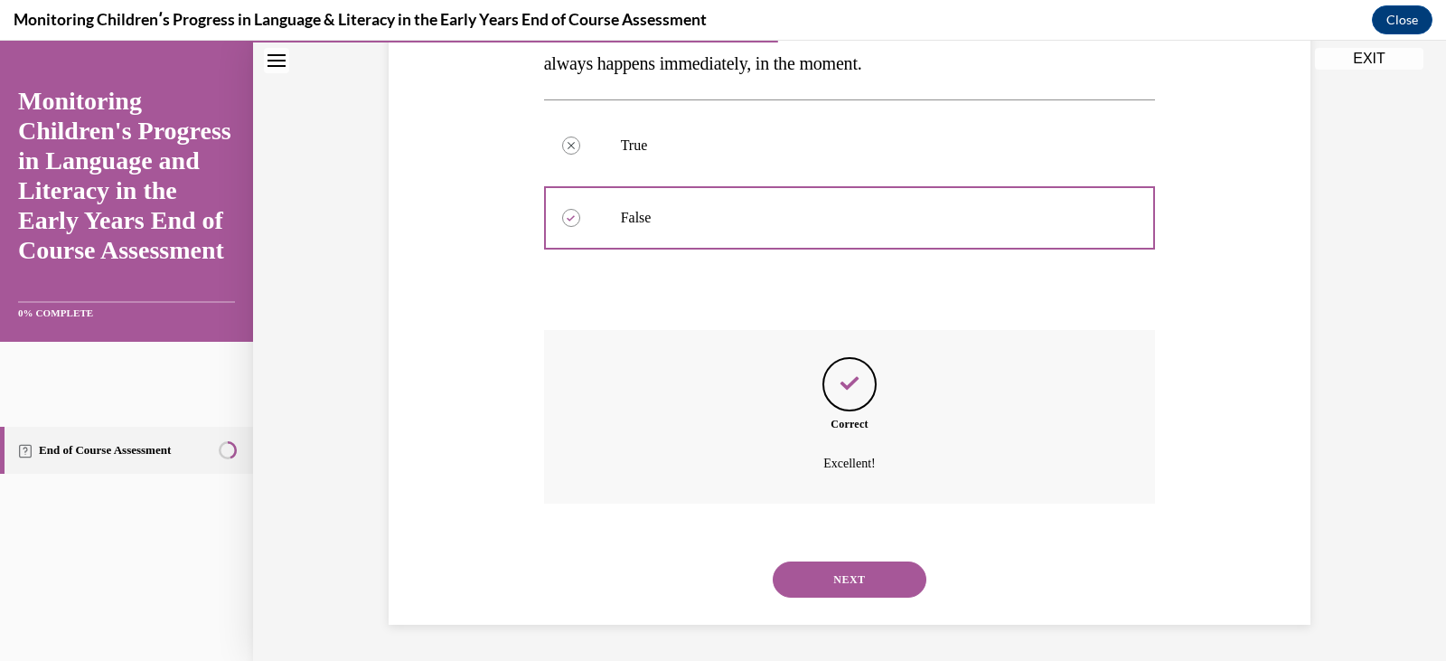
click at [830, 572] on button "NEXT" at bounding box center [850, 579] width 154 height 36
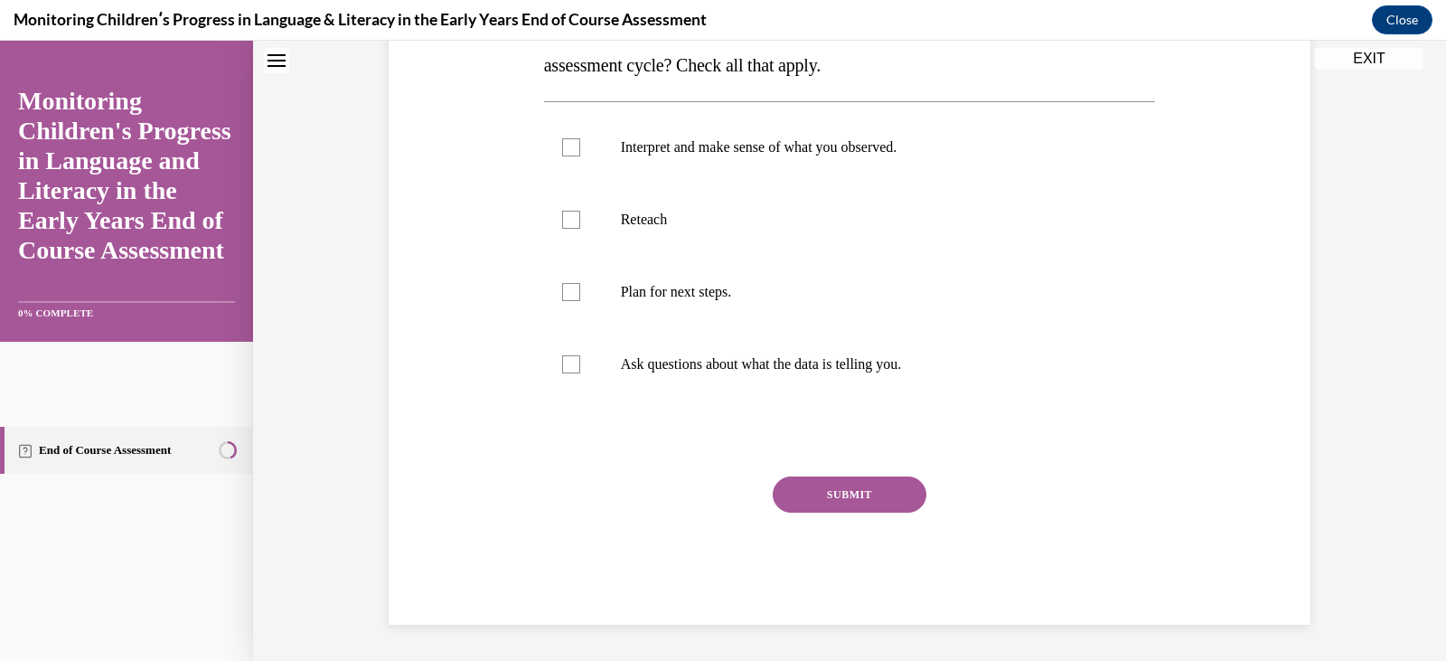
scroll to position [0, 0]
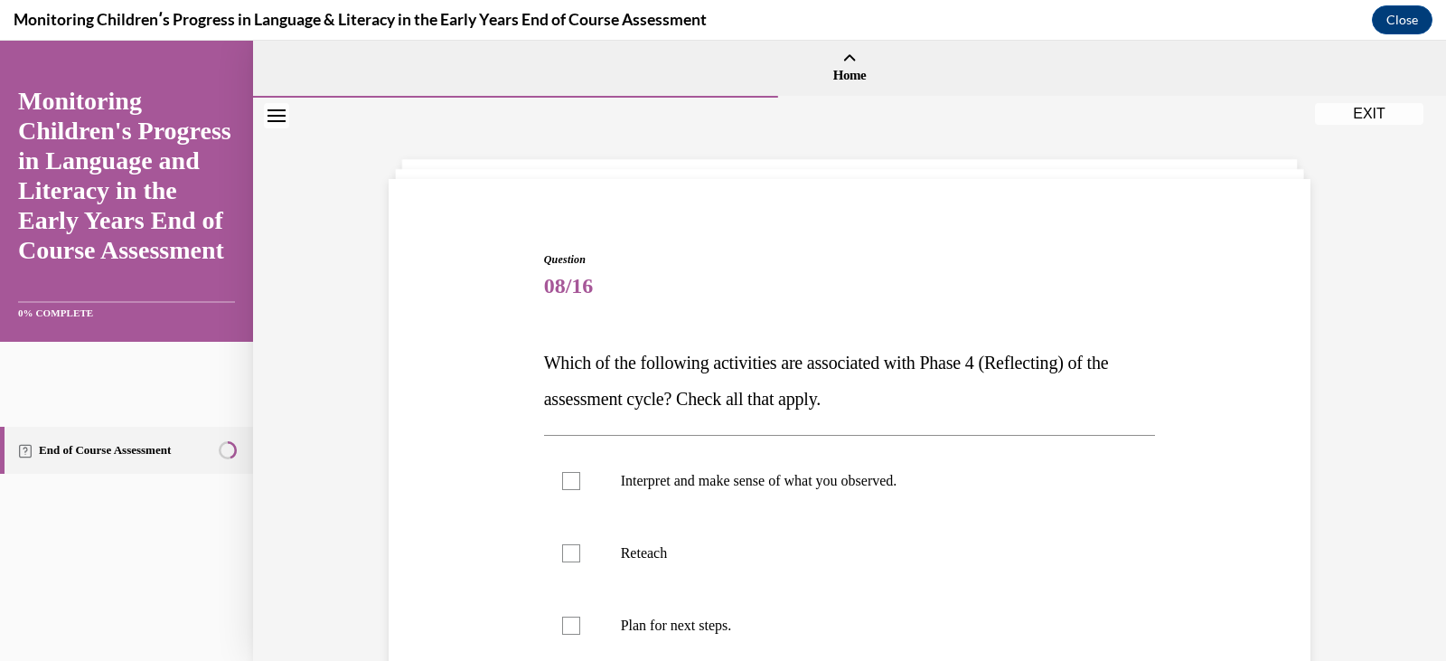
click at [899, 400] on p "Which of the following activities are associated with Phase 4 (Reflecting) of t…" at bounding box center [850, 380] width 612 height 72
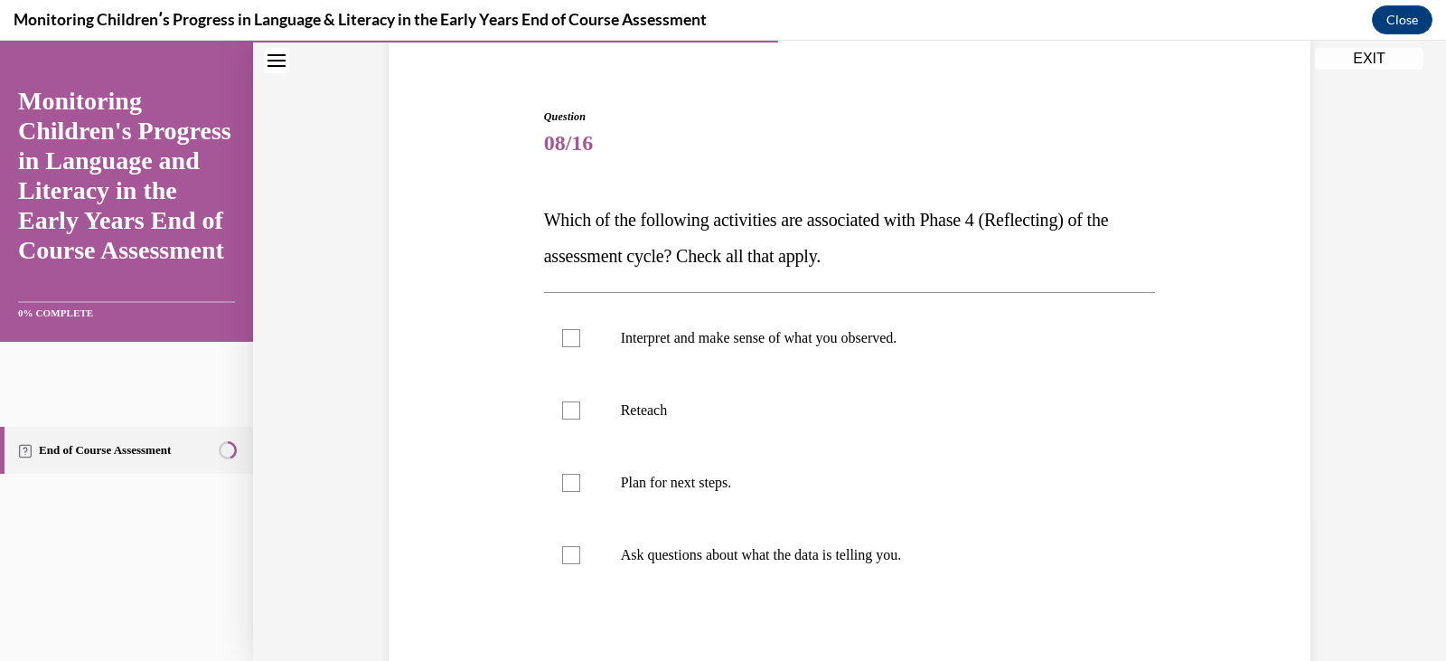
scroll to position [181, 0]
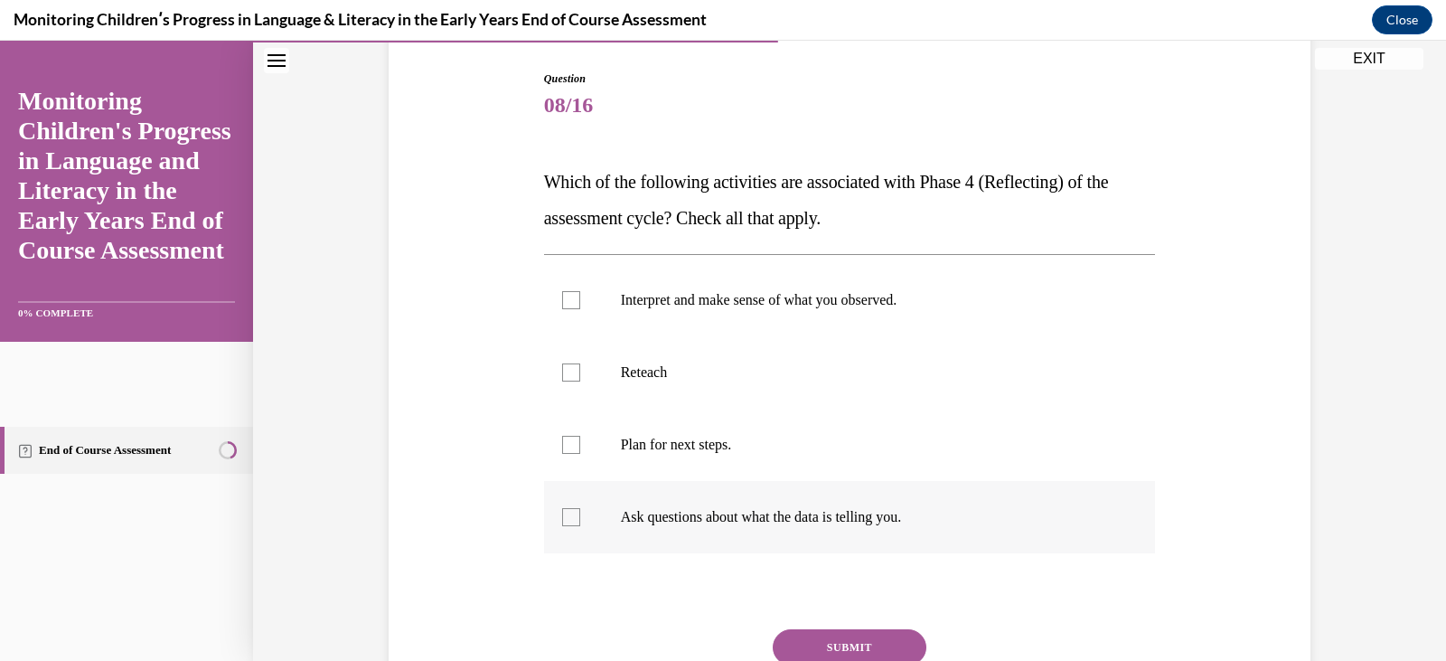
click at [779, 507] on label "Ask questions about what the data is telling you." at bounding box center [850, 517] width 612 height 72
click at [580, 508] on input "Ask questions about what the data is telling you." at bounding box center [571, 517] width 18 height 18
checkbox input "true"
click at [745, 304] on p "Interpret and make sense of what you observed." at bounding box center [866, 300] width 490 height 18
click at [580, 304] on input "Interpret and make sense of what you observed." at bounding box center [571, 300] width 18 height 18
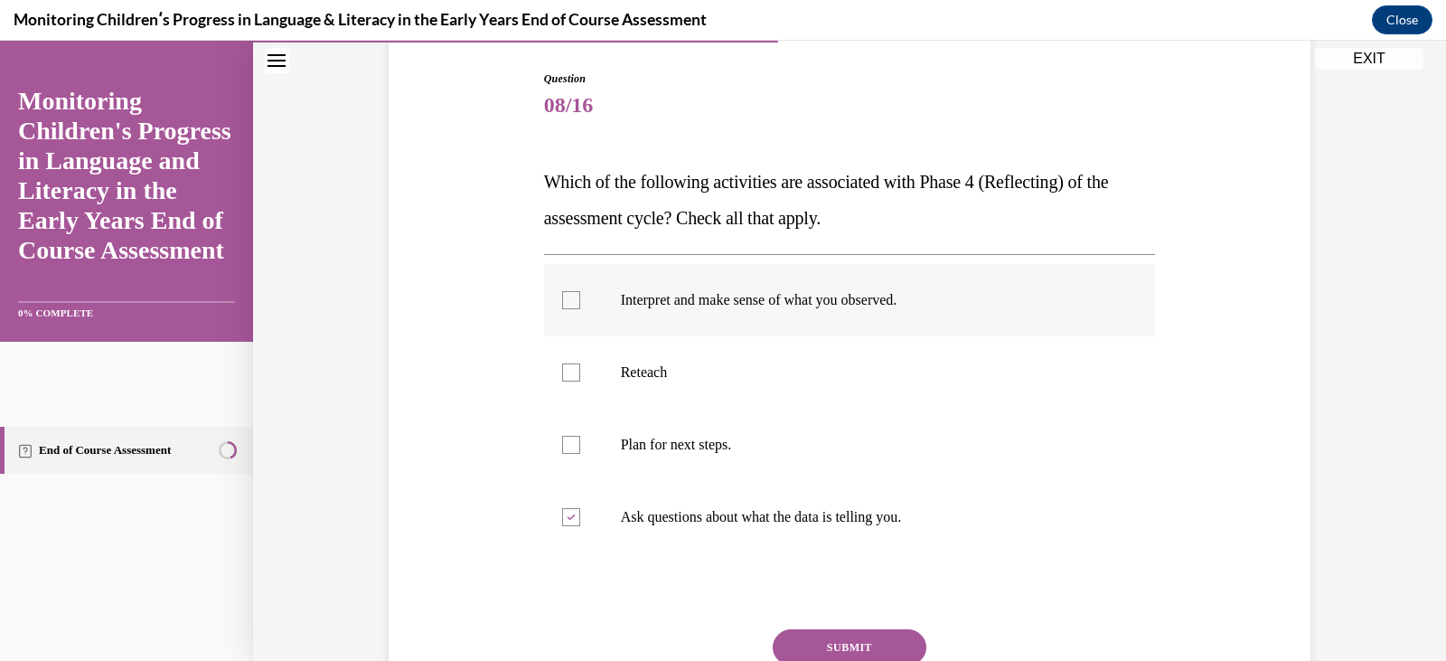
checkbox input "true"
click at [683, 381] on p "Reteach" at bounding box center [866, 372] width 490 height 18
click at [580, 381] on input "Reteach" at bounding box center [571, 372] width 18 height 18
checkbox input "true"
click at [693, 445] on p "Plan for next steps." at bounding box center [866, 445] width 490 height 18
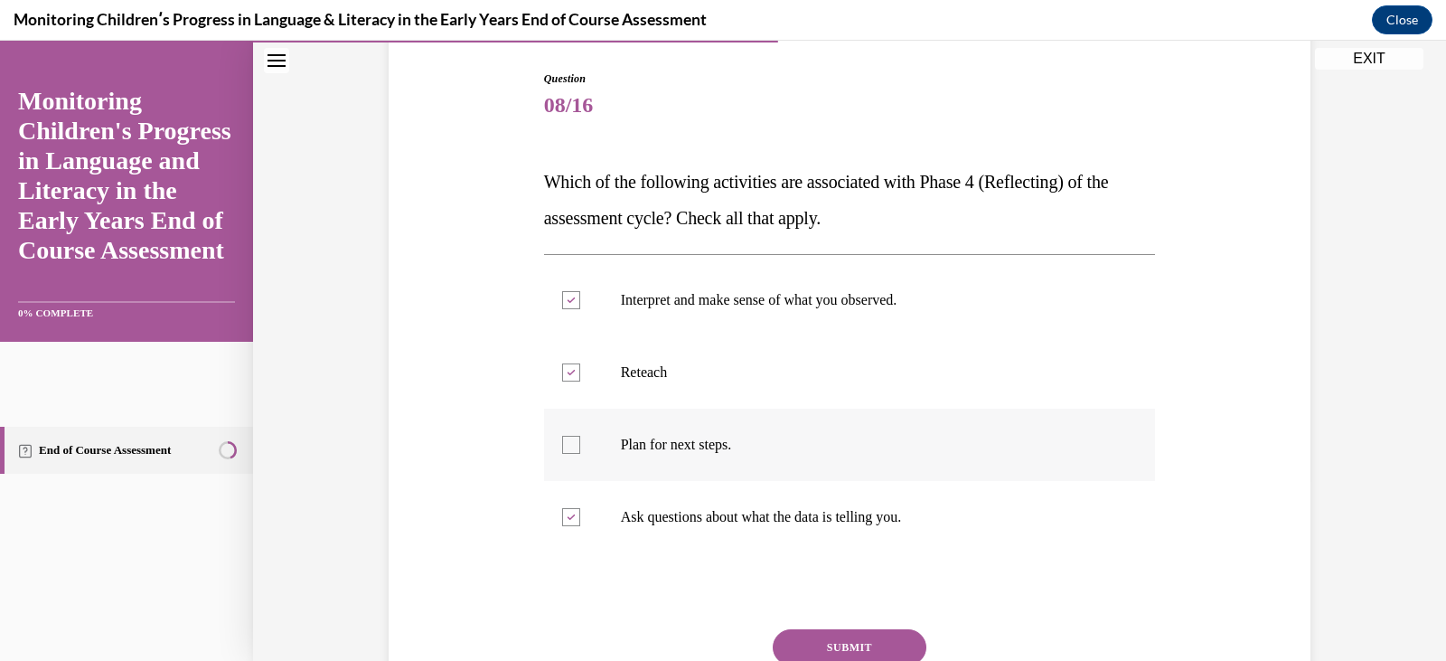
click at [580, 445] on input "Plan for next steps." at bounding box center [571, 445] width 18 height 18
checkbox input "true"
click at [838, 645] on button "SUBMIT" at bounding box center [850, 647] width 154 height 36
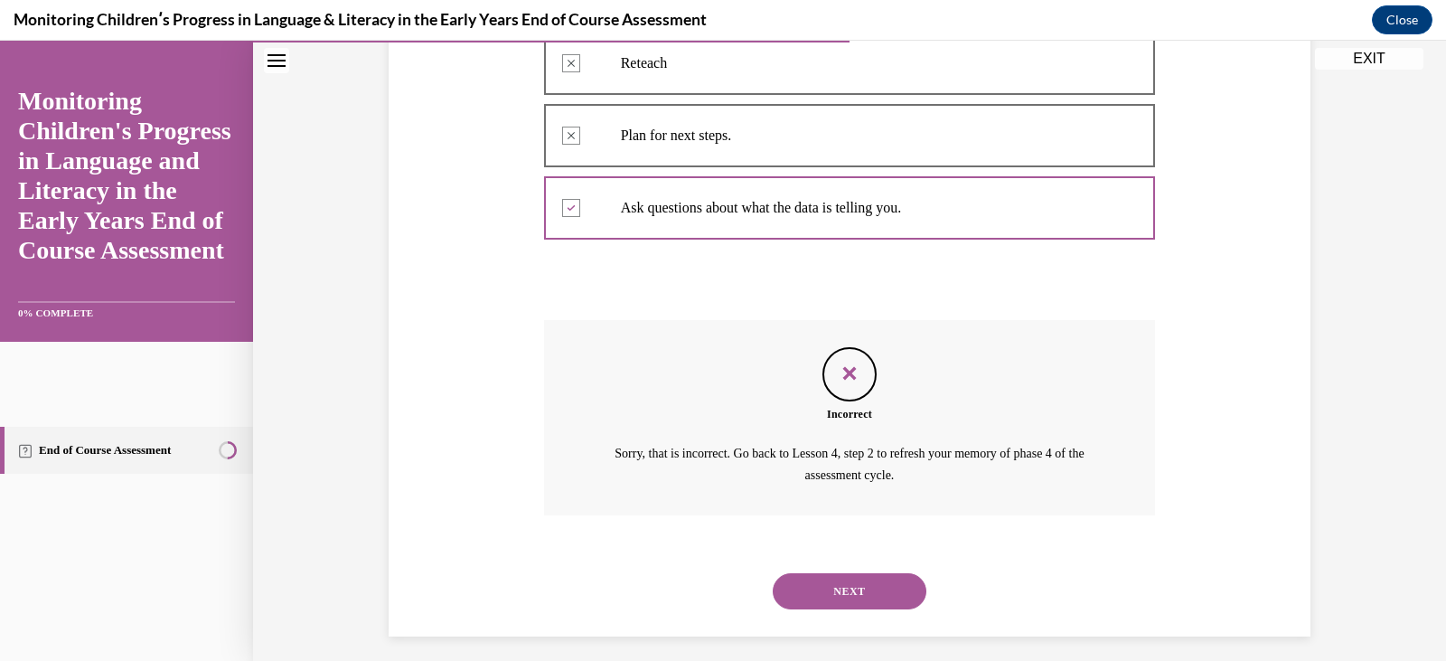
scroll to position [502, 0]
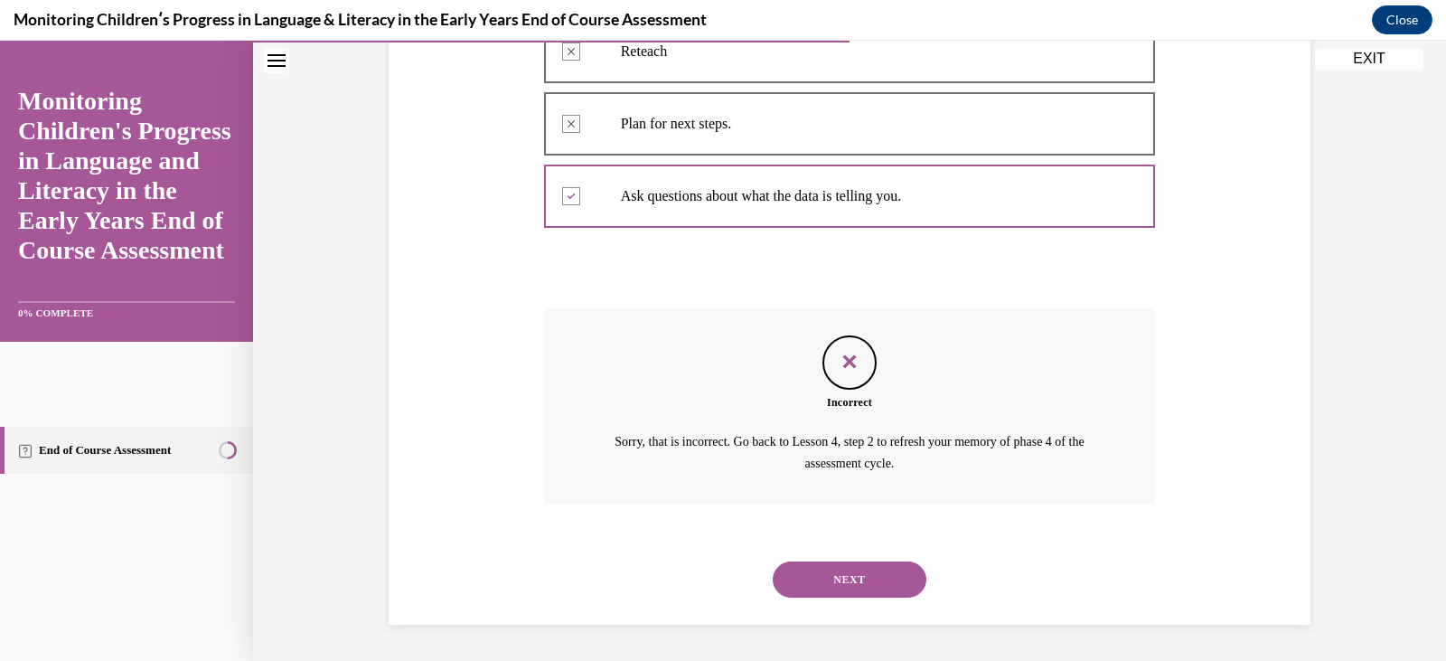
click at [833, 571] on button "NEXT" at bounding box center [850, 579] width 154 height 36
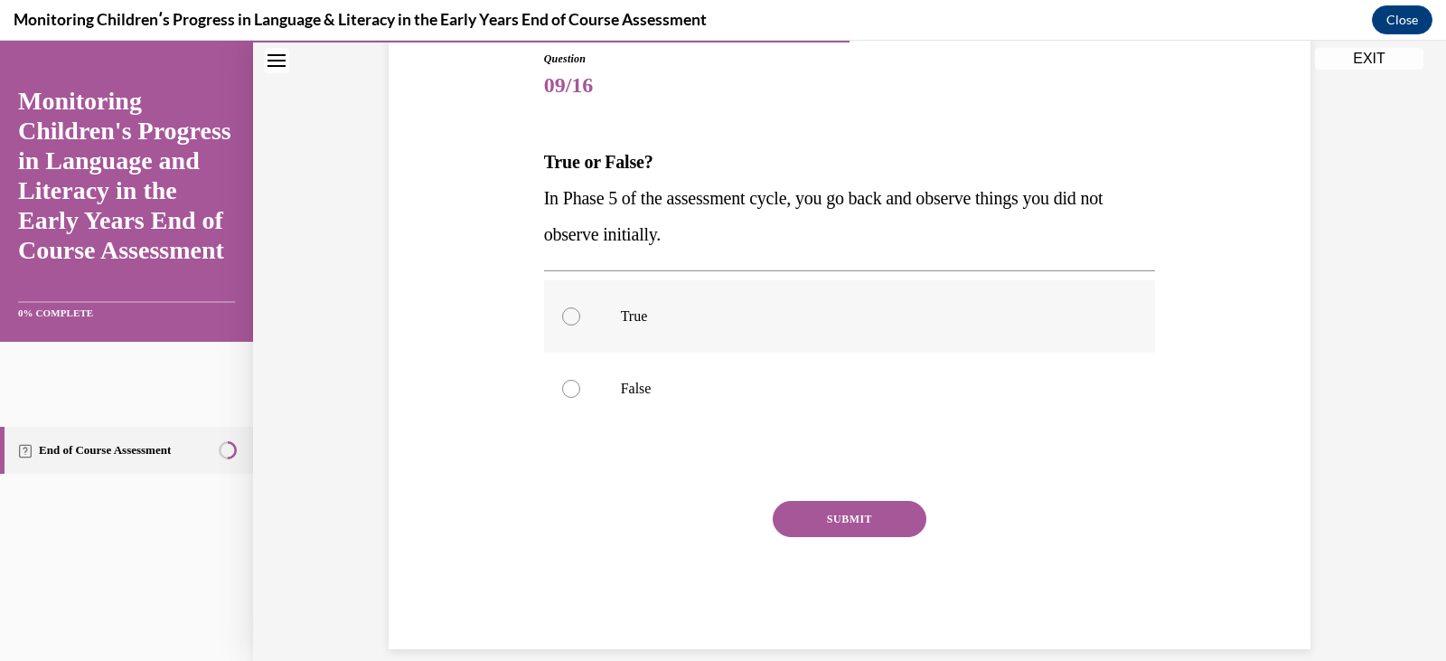
click at [672, 340] on label "True" at bounding box center [850, 316] width 612 height 72
click at [580, 325] on input "True" at bounding box center [571, 316] width 18 height 18
radio input "true"
click at [869, 517] on button "SUBMIT" at bounding box center [850, 519] width 154 height 36
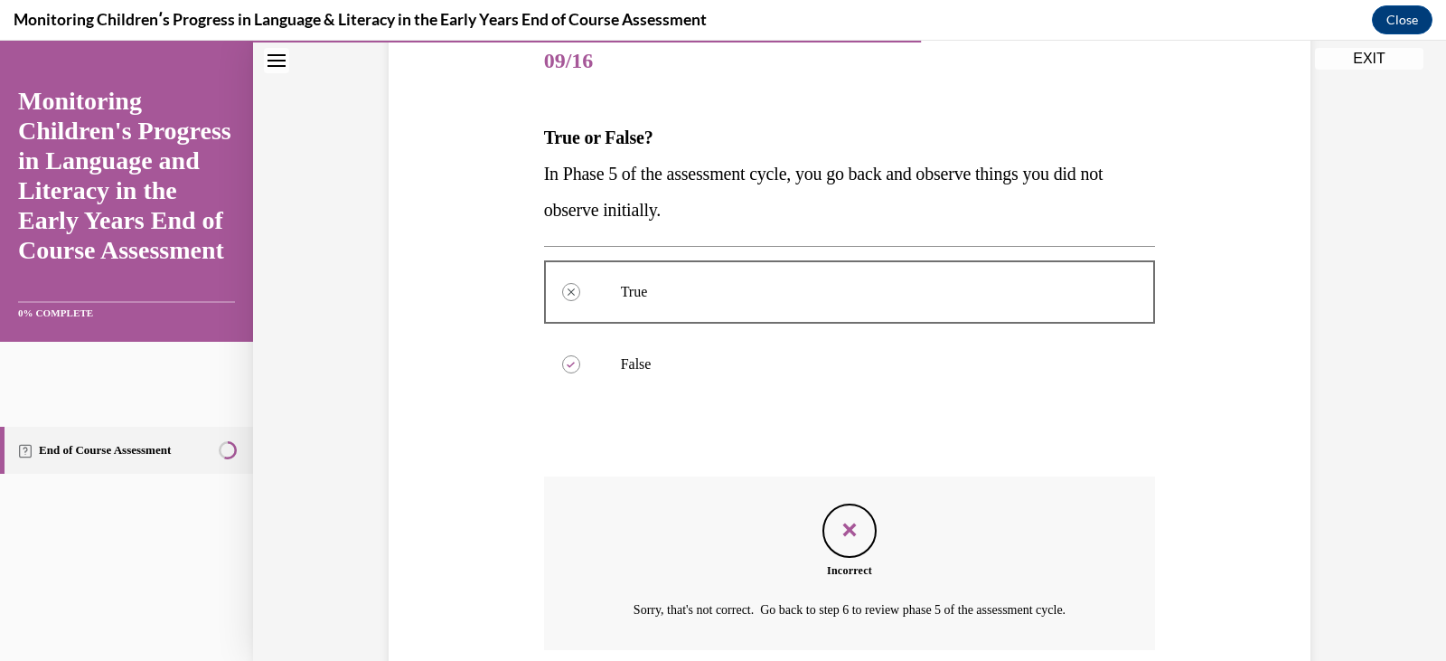
scroll to position [372, 0]
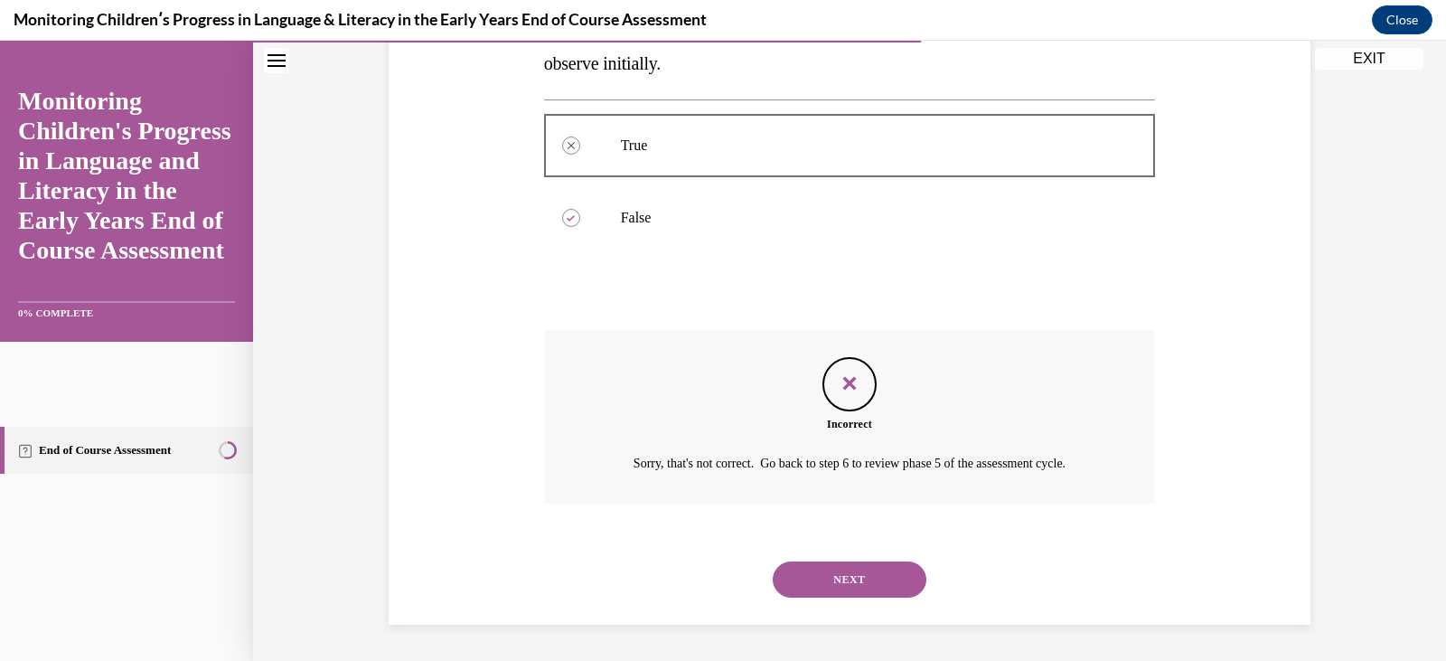
click at [843, 589] on button "NEXT" at bounding box center [850, 579] width 154 height 36
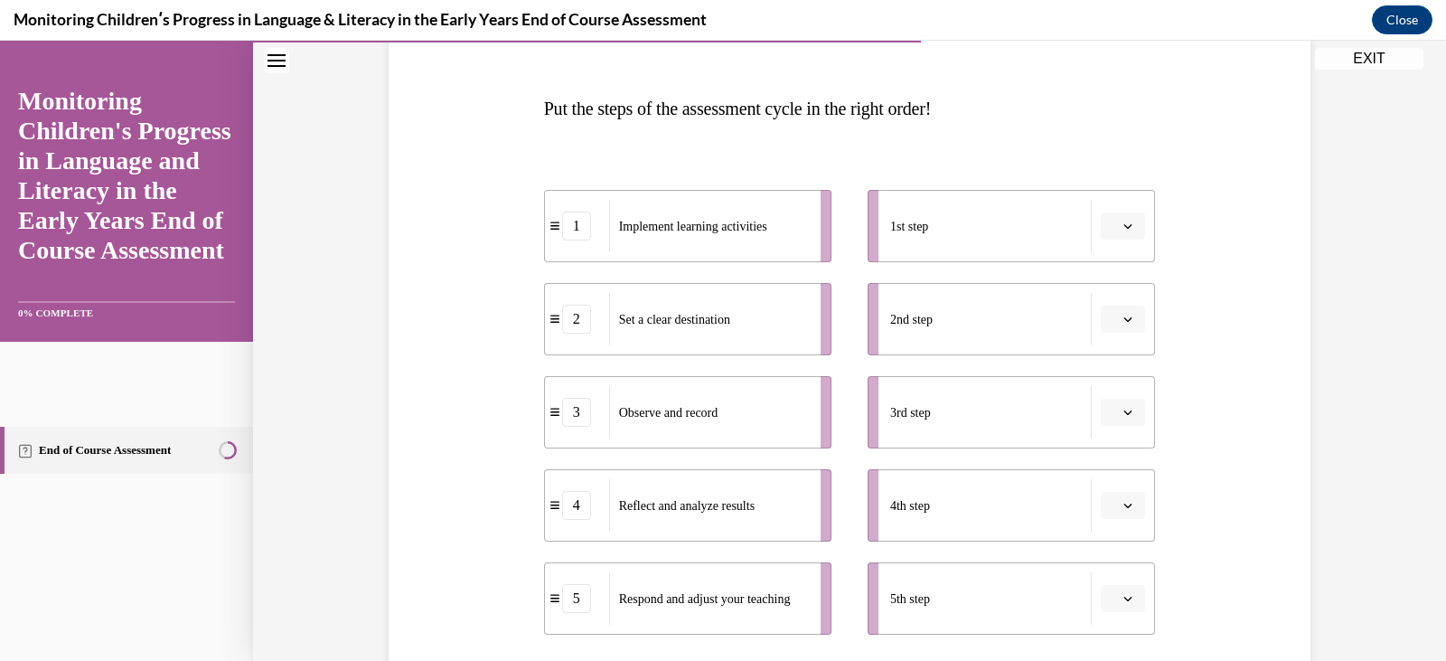
scroll to position [277, 0]
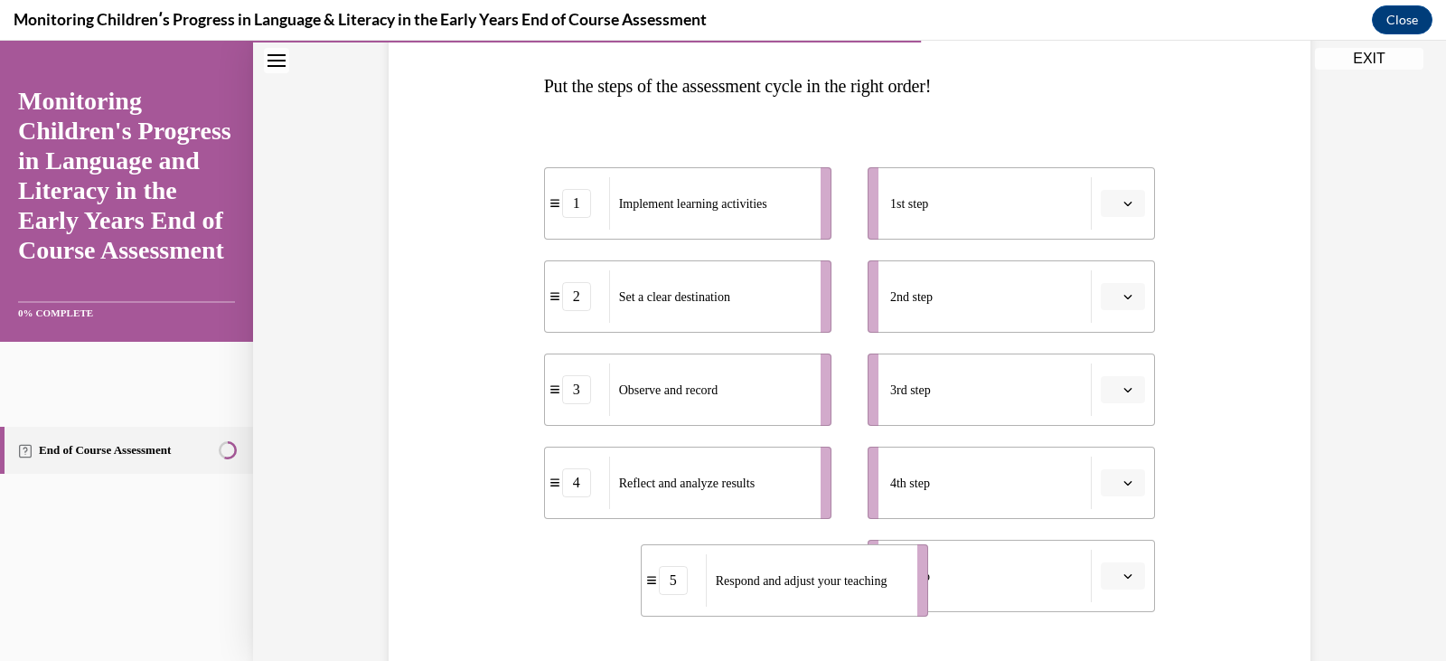
drag, startPoint x: 715, startPoint y: 588, endPoint x: 812, endPoint y: 593, distance: 96.8
click at [812, 593] on div "Respond and adjust your teaching" at bounding box center [806, 580] width 200 height 52
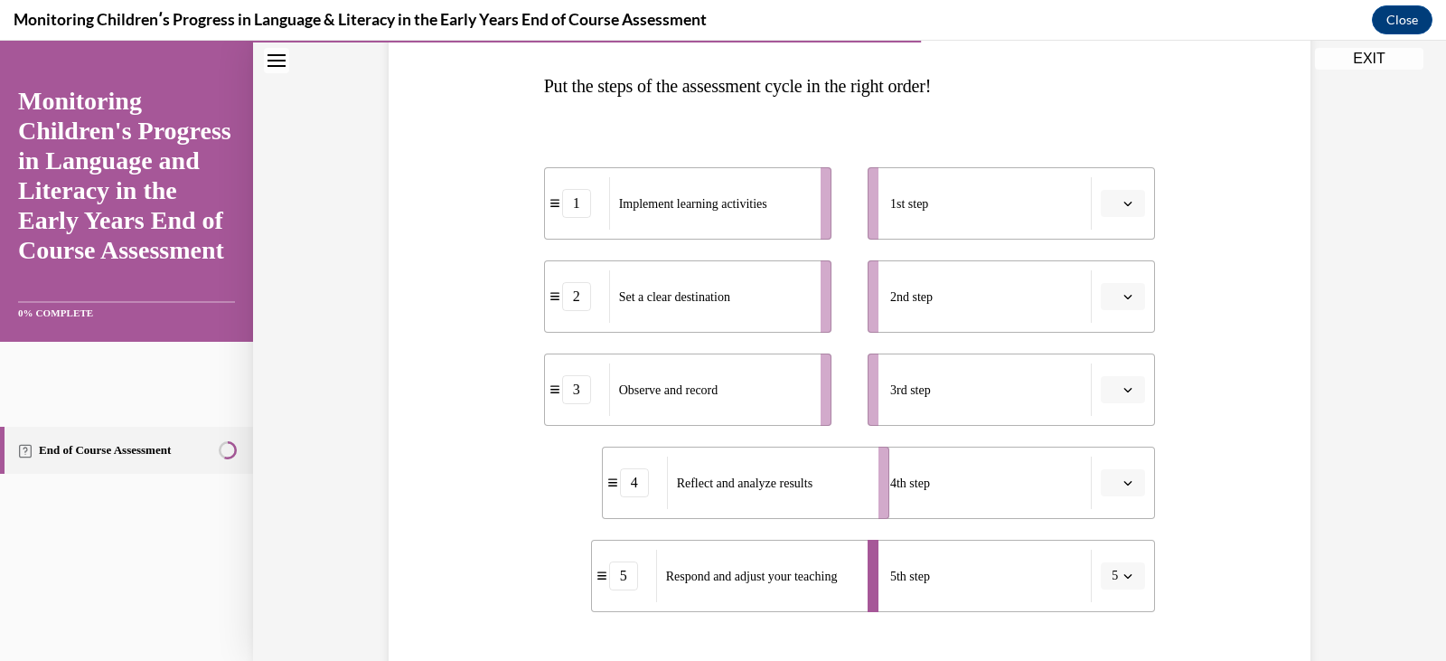
drag, startPoint x: 708, startPoint y: 506, endPoint x: 789, endPoint y: 506, distance: 81.4
click at [789, 506] on div "Reflect and analyze results" at bounding box center [767, 483] width 200 height 52
drag, startPoint x: 656, startPoint y: 410, endPoint x: 631, endPoint y: 407, distance: 25.6
click at [631, 407] on div "Observe and record" at bounding box center [672, 384] width 200 height 52
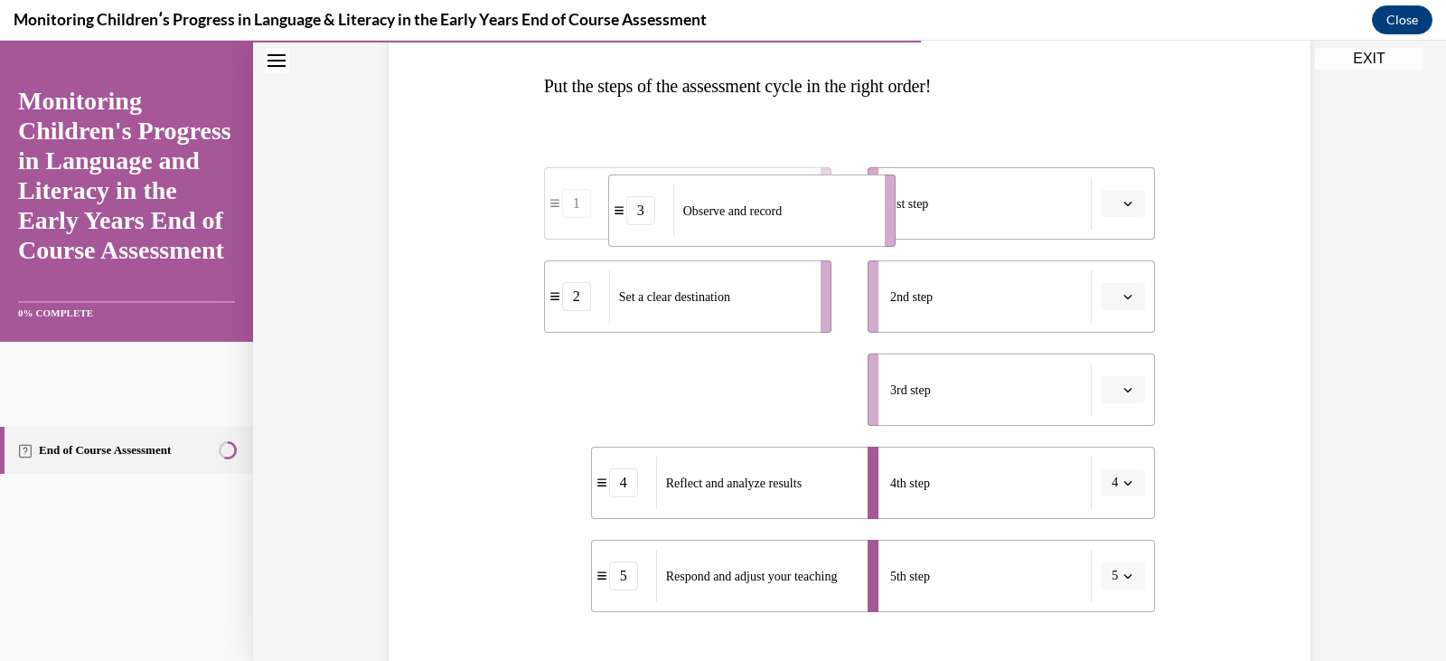
drag, startPoint x: 648, startPoint y: 403, endPoint x: 712, endPoint y: 223, distance: 191.0
click at [712, 223] on div "Observe and record" at bounding box center [773, 210] width 200 height 52
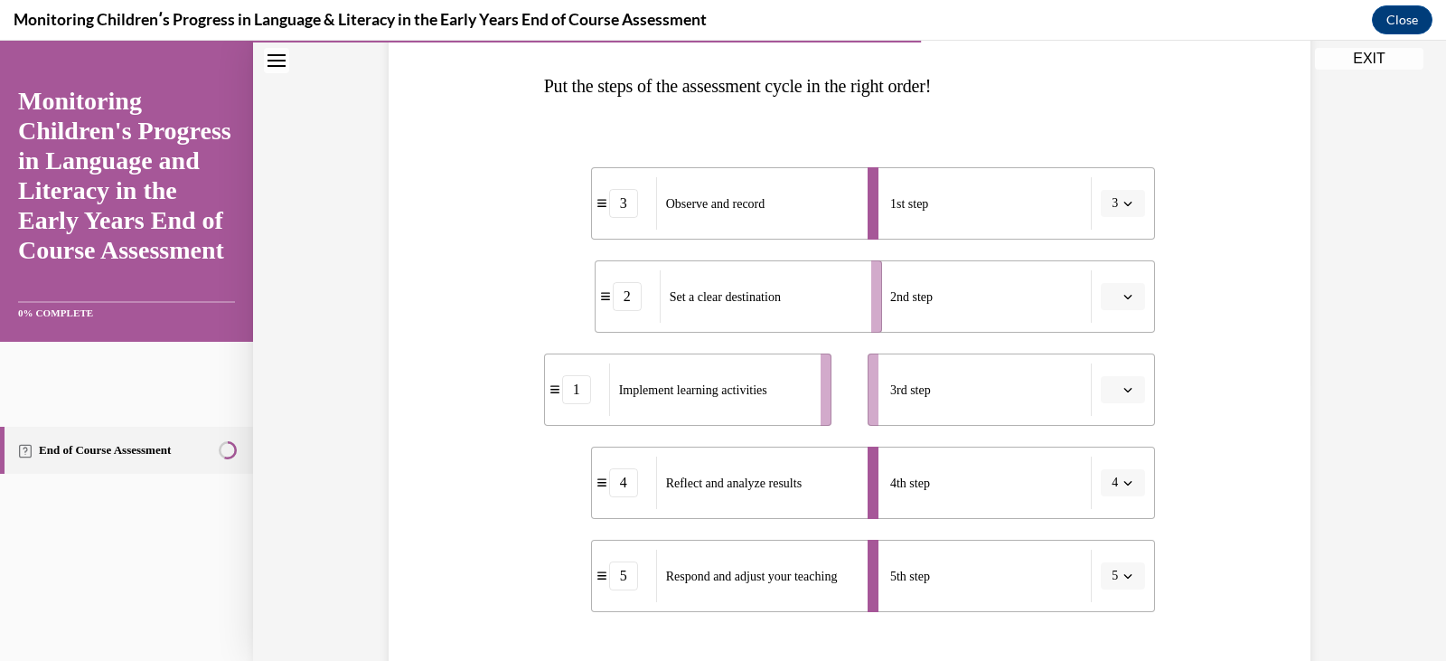
drag, startPoint x: 683, startPoint y: 308, endPoint x: 734, endPoint y: 308, distance: 50.6
click at [734, 308] on div "Set a clear destination" at bounding box center [760, 296] width 200 height 52
drag, startPoint x: 730, startPoint y: 381, endPoint x: 788, endPoint y: 381, distance: 57.9
click at [788, 381] on span "Implement learning activities" at bounding box center [750, 390] width 148 height 19
click at [1222, 526] on div "Question 10/16 Put the steps of the assessment cycle in the right order! 3 Obse…" at bounding box center [849, 378] width 931 height 916
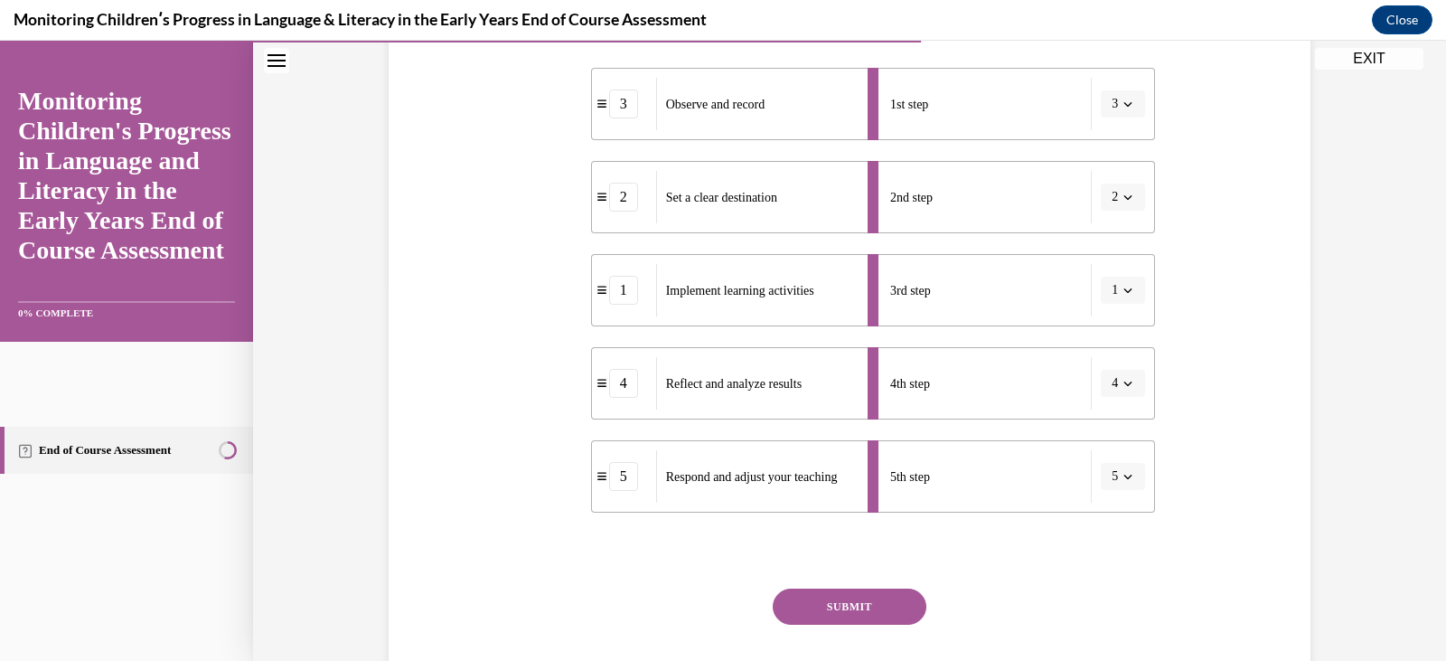
scroll to position [421, 0]
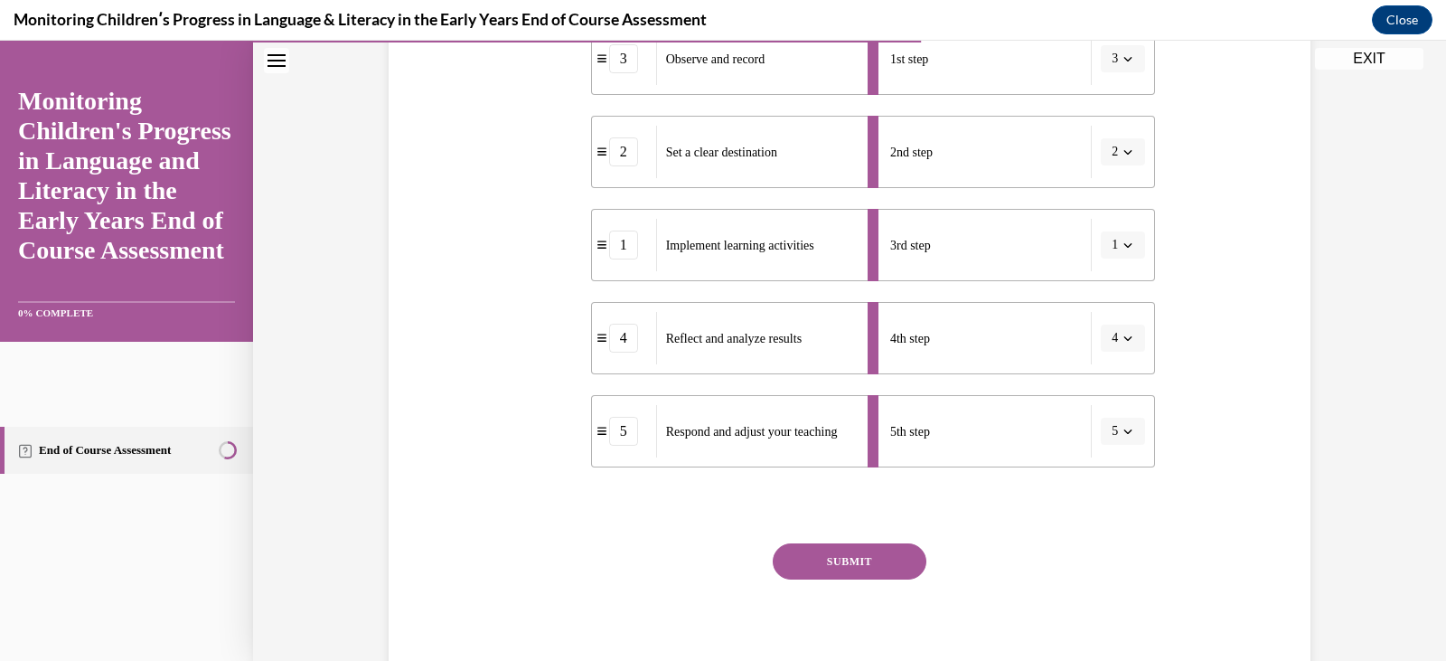
click at [816, 554] on button "SUBMIT" at bounding box center [850, 561] width 154 height 36
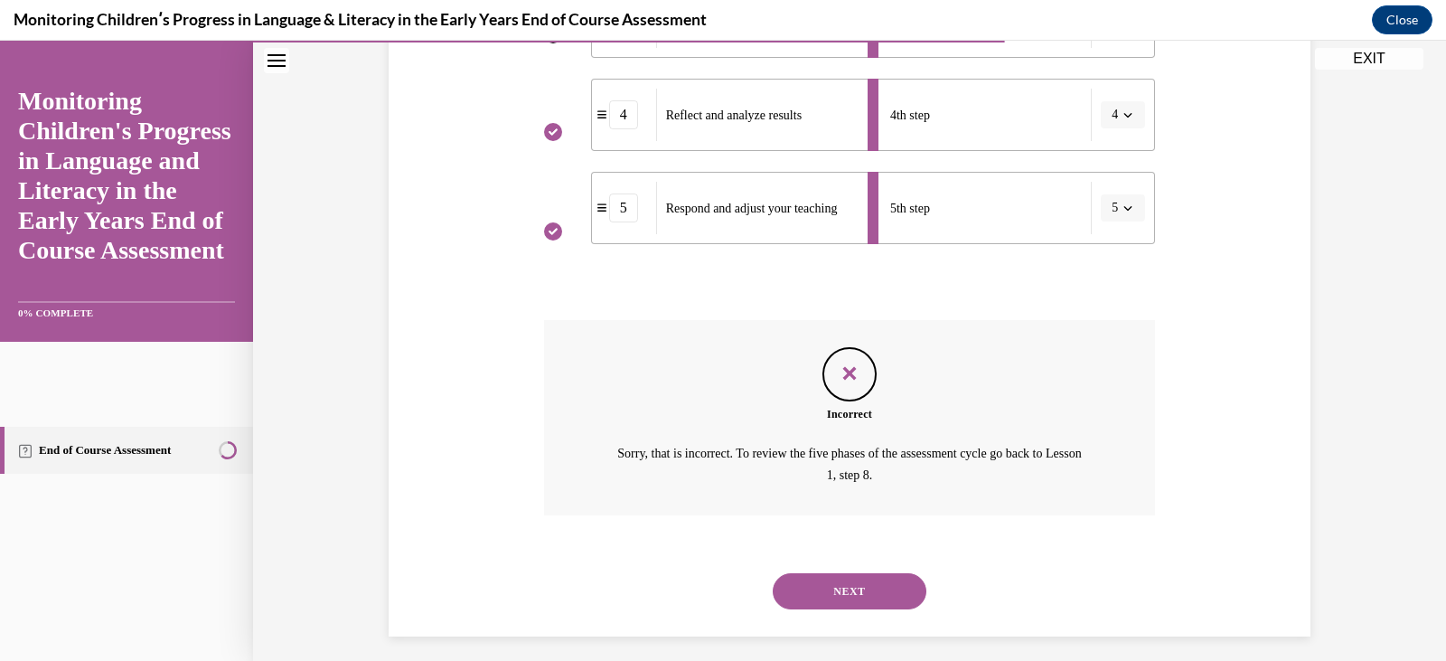
scroll to position [656, 0]
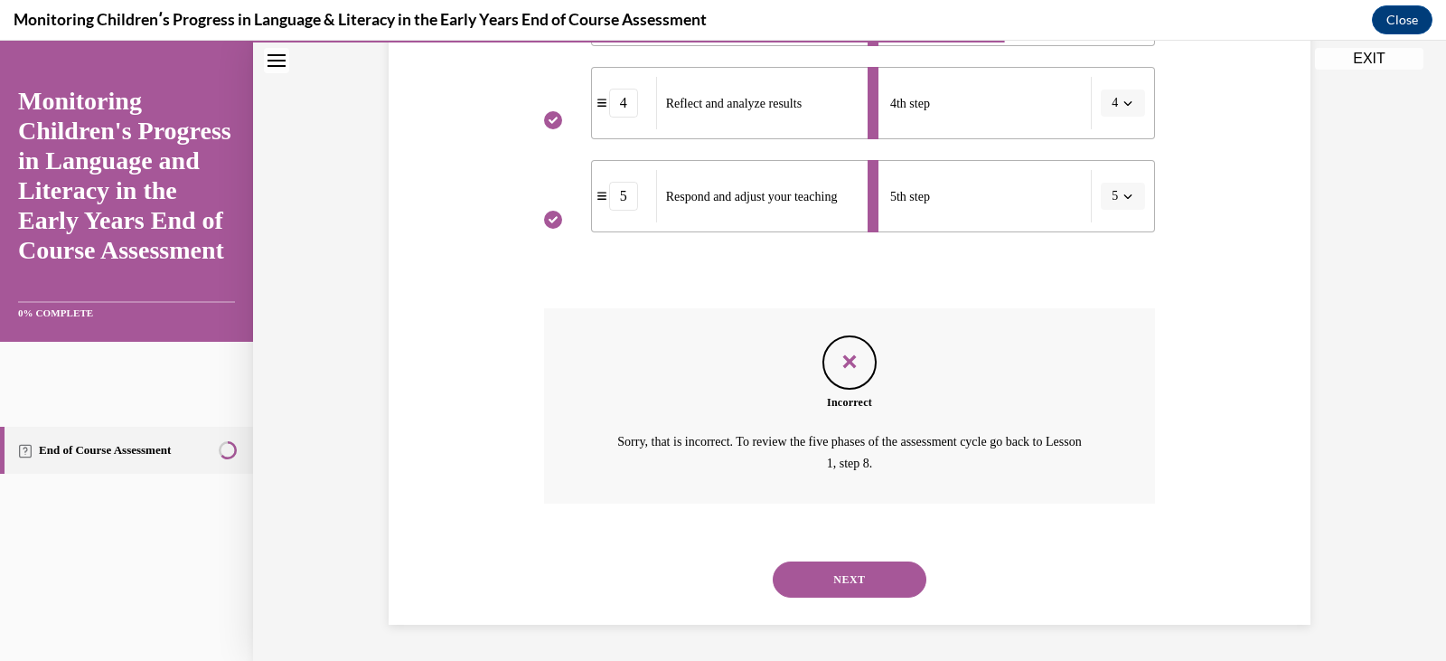
click at [1063, 524] on div "Incorrect Sorry, that is incorrect. To review the five phases of the assessment…" at bounding box center [850, 419] width 612 height 222
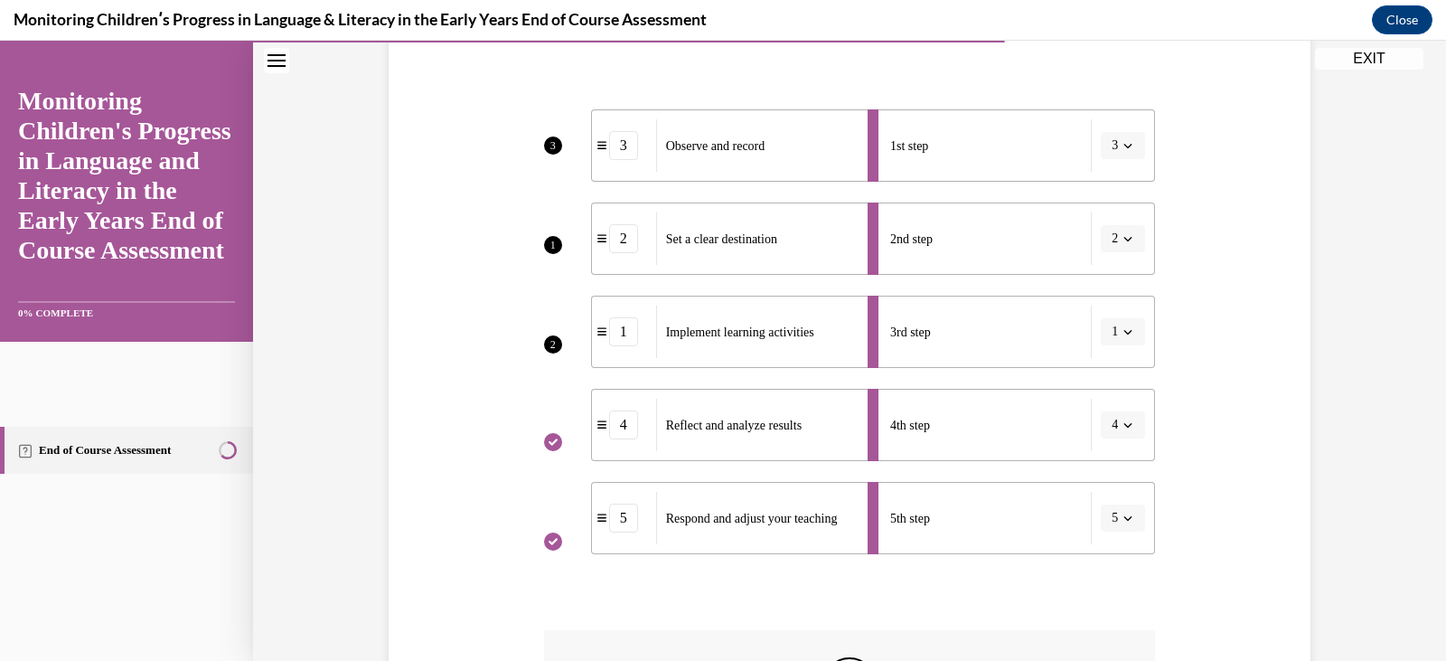
scroll to position [331, 0]
drag, startPoint x: 1063, startPoint y: 524, endPoint x: 1185, endPoint y: 621, distance: 155.7
click at [1185, 621] on div "Question 10/16 Put the steps of the assessment cycle in the right order! 3 1 2 …" at bounding box center [849, 408] width 931 height 1084
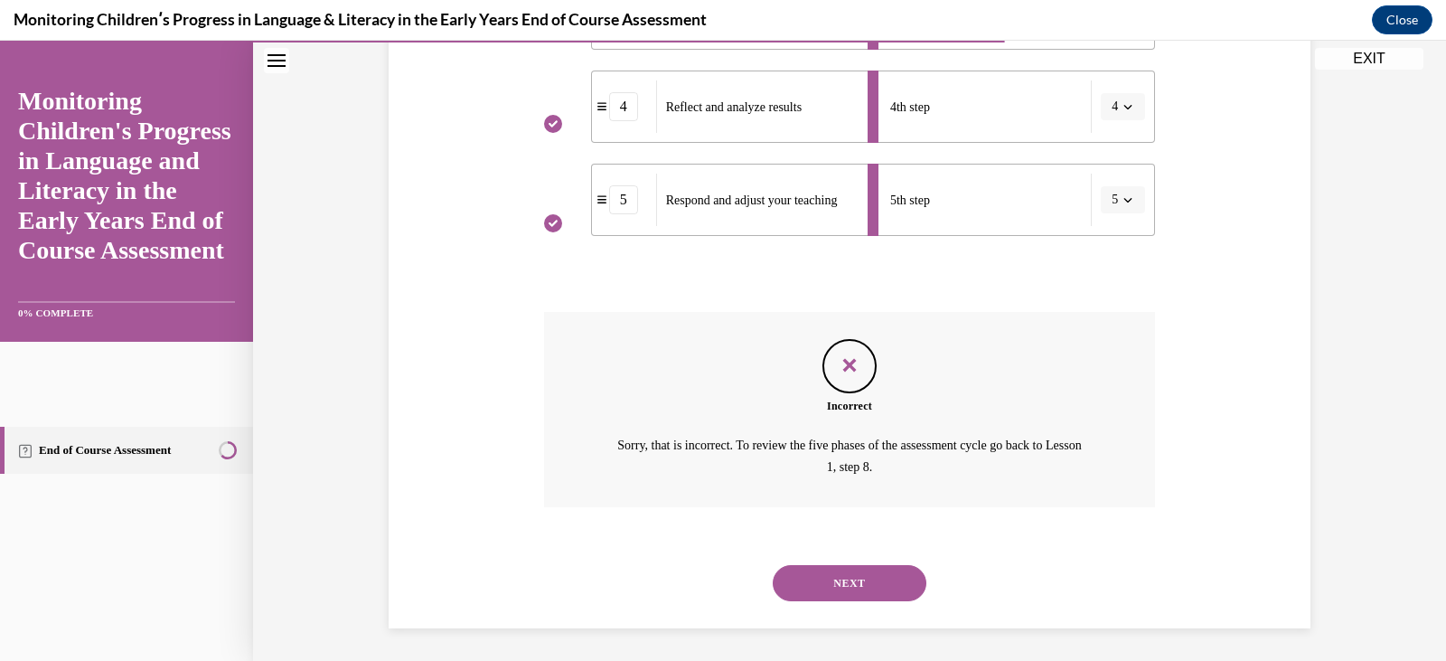
scroll to position [656, 0]
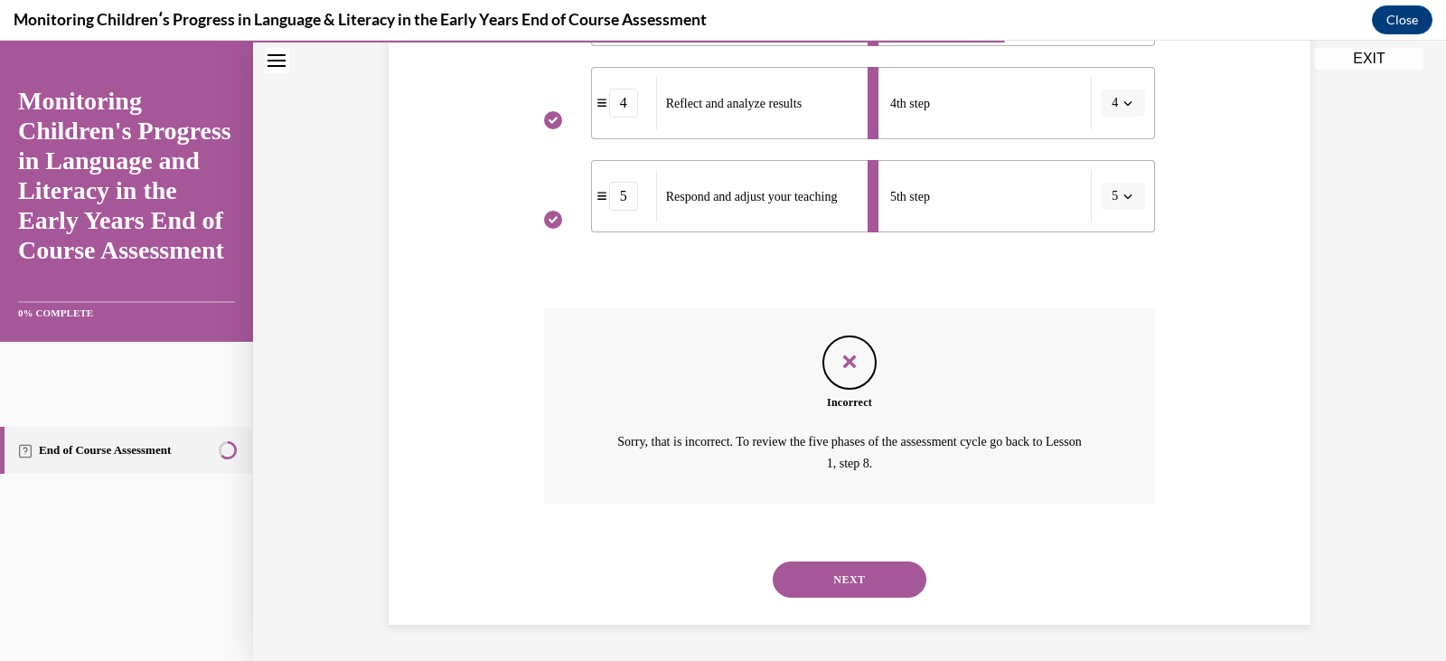
click at [841, 572] on button "NEXT" at bounding box center [850, 579] width 154 height 36
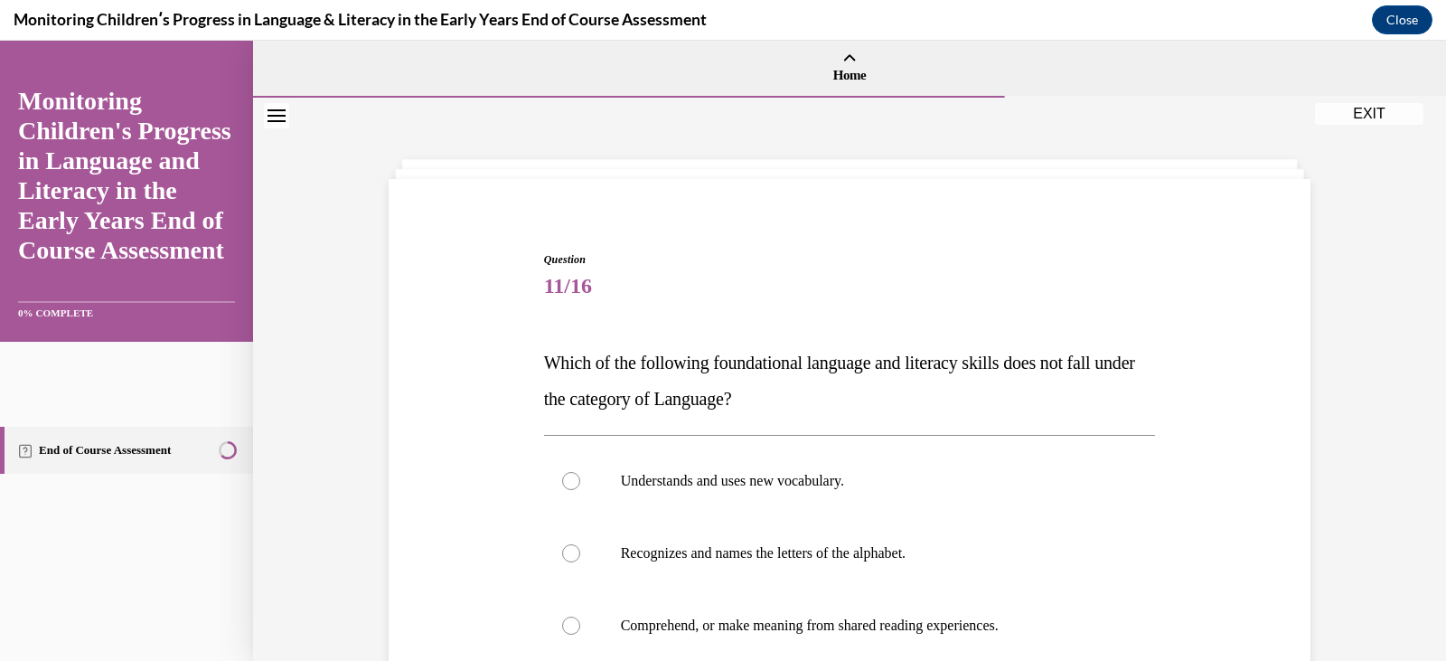
click at [928, 428] on div "Question 11/16 Which of the following foundational language and literacy skills…" at bounding box center [850, 604] width 612 height 707
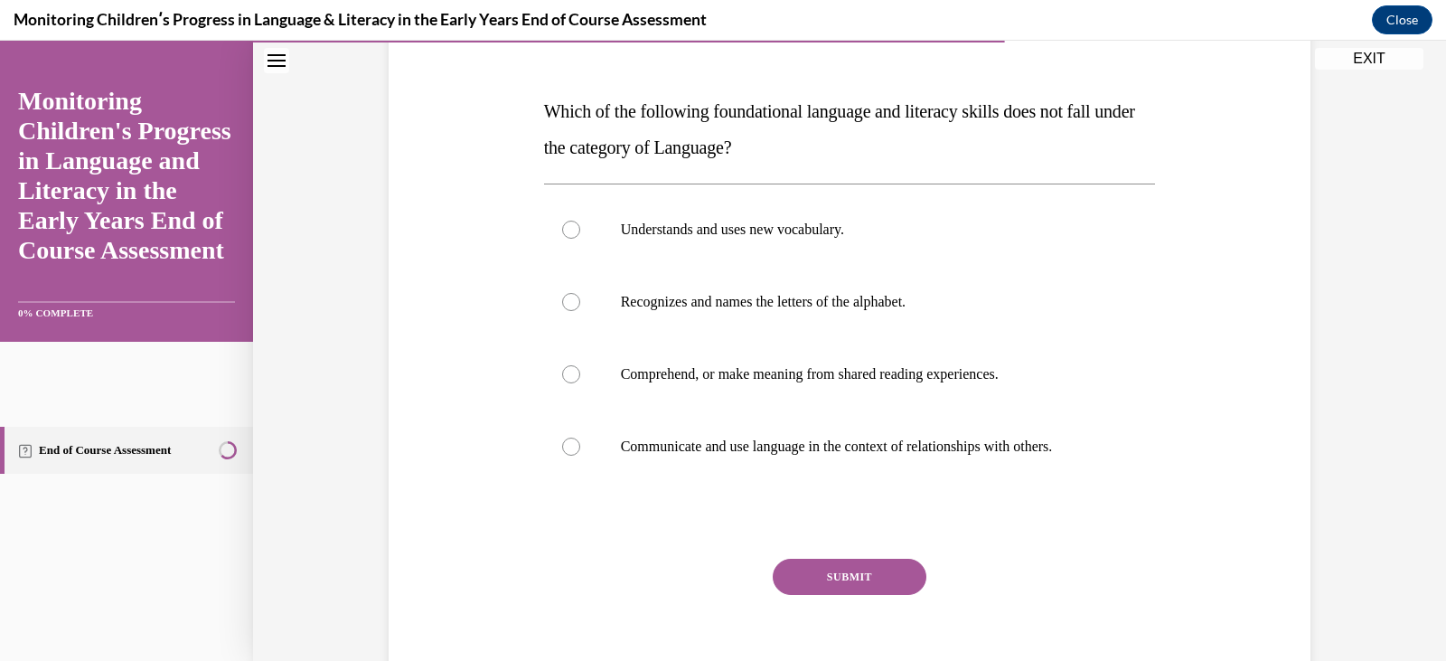
scroll to position [253, 0]
click at [812, 318] on label "Recognizes and names the letters of the alphabet." at bounding box center [850, 300] width 612 height 72
click at [580, 309] on input "Recognizes and names the letters of the alphabet." at bounding box center [571, 300] width 18 height 18
radio input "true"
click at [843, 577] on button "SUBMIT" at bounding box center [850, 575] width 154 height 36
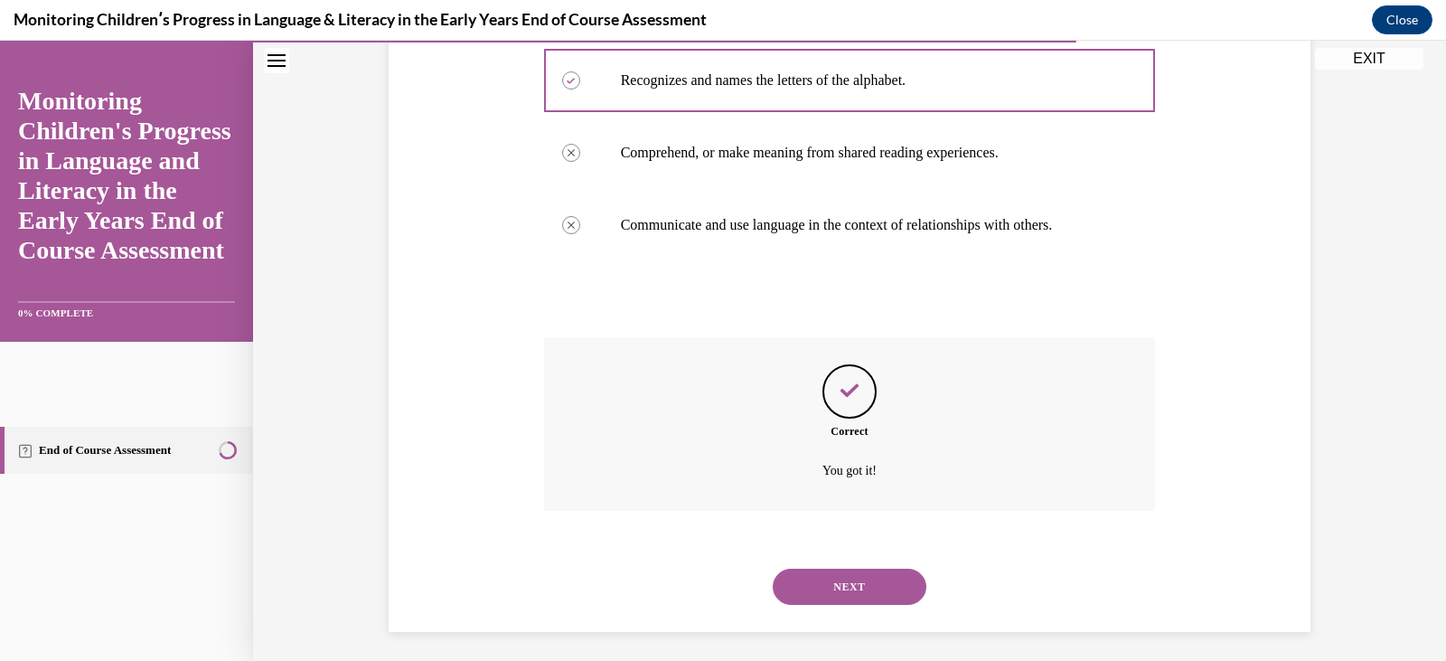
scroll to position [480, 0]
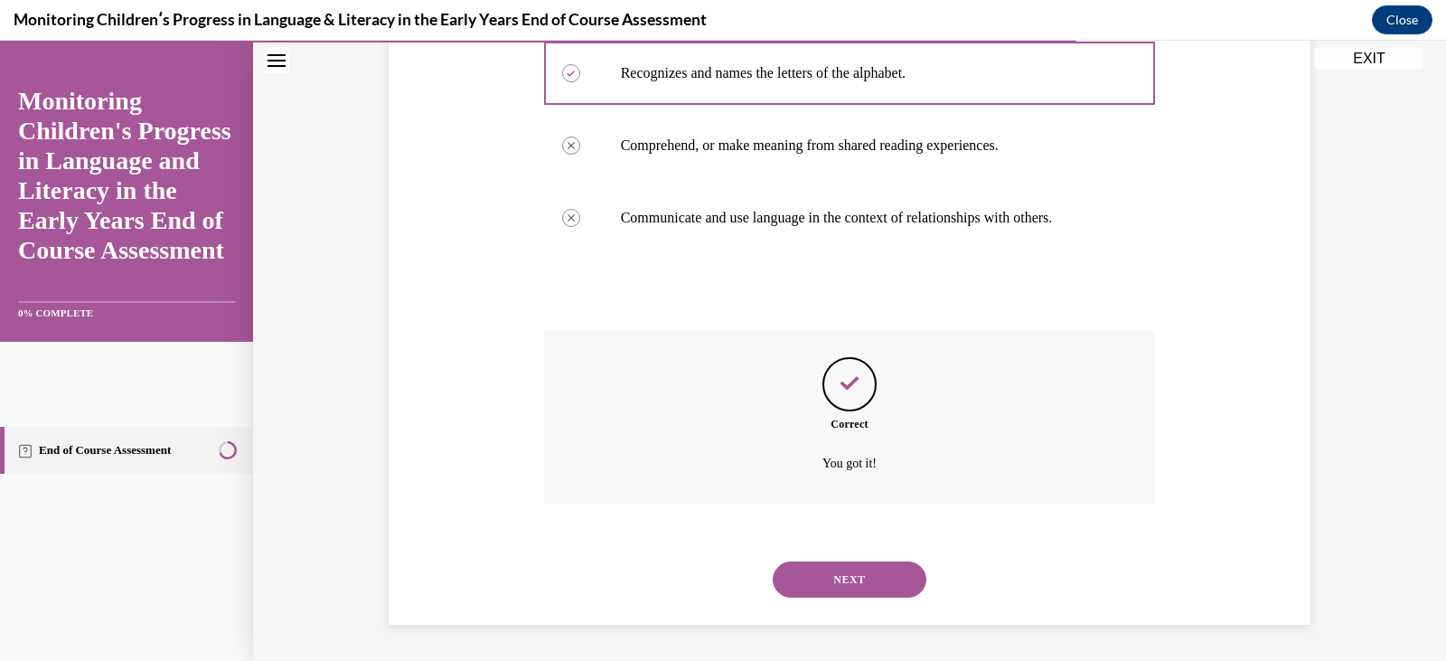
click at [880, 591] on button "NEXT" at bounding box center [850, 579] width 154 height 36
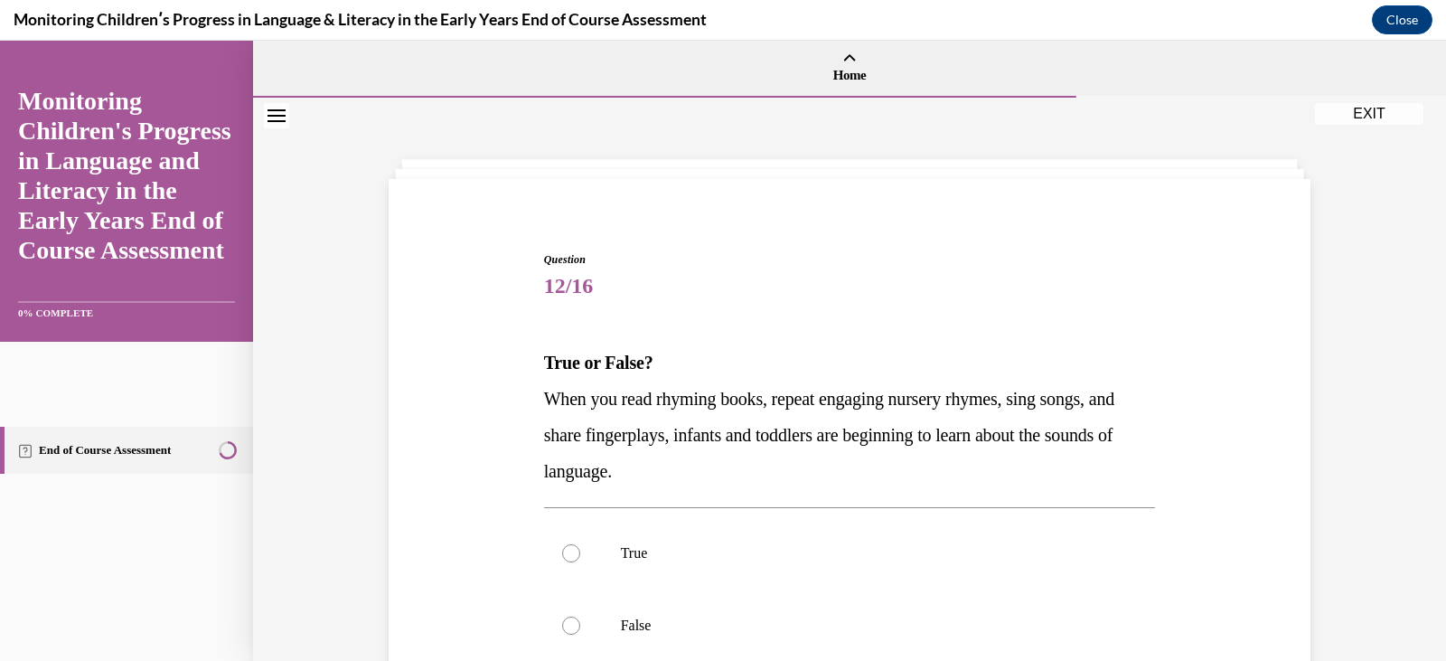
click at [834, 469] on p "When you read rhyming books, repeat engaging nursery rhymes, sing songs, and sh…" at bounding box center [850, 435] width 612 height 108
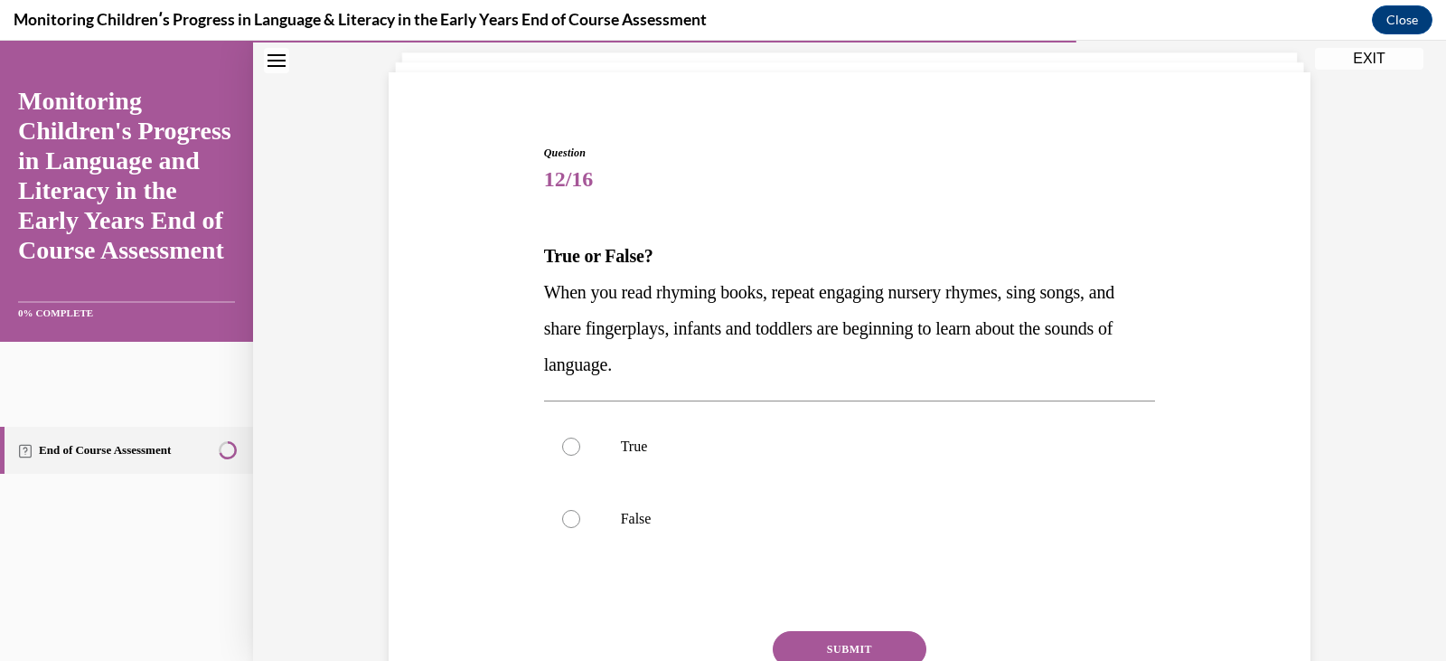
scroll to position [108, 0]
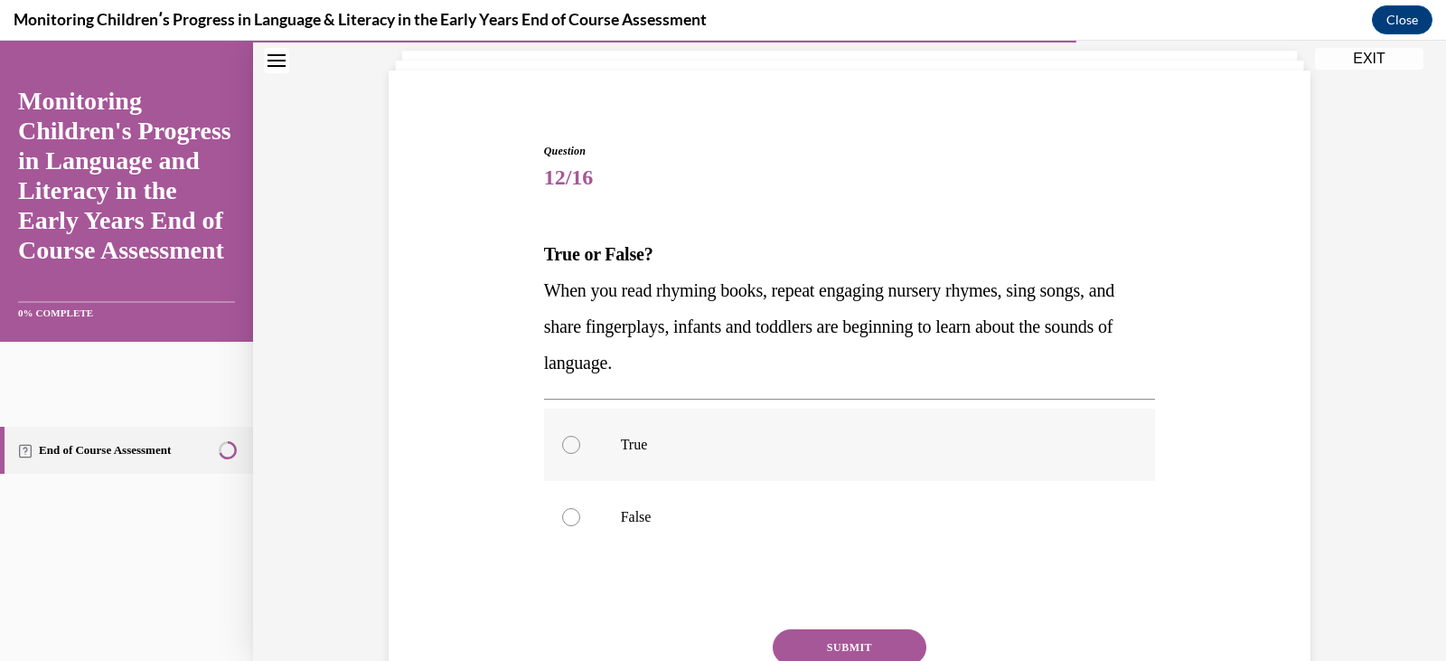
click at [607, 451] on label "True" at bounding box center [850, 445] width 612 height 72
click at [580, 451] on input "True" at bounding box center [571, 445] width 18 height 18
radio input "true"
click at [814, 634] on button "SUBMIT" at bounding box center [850, 647] width 154 height 36
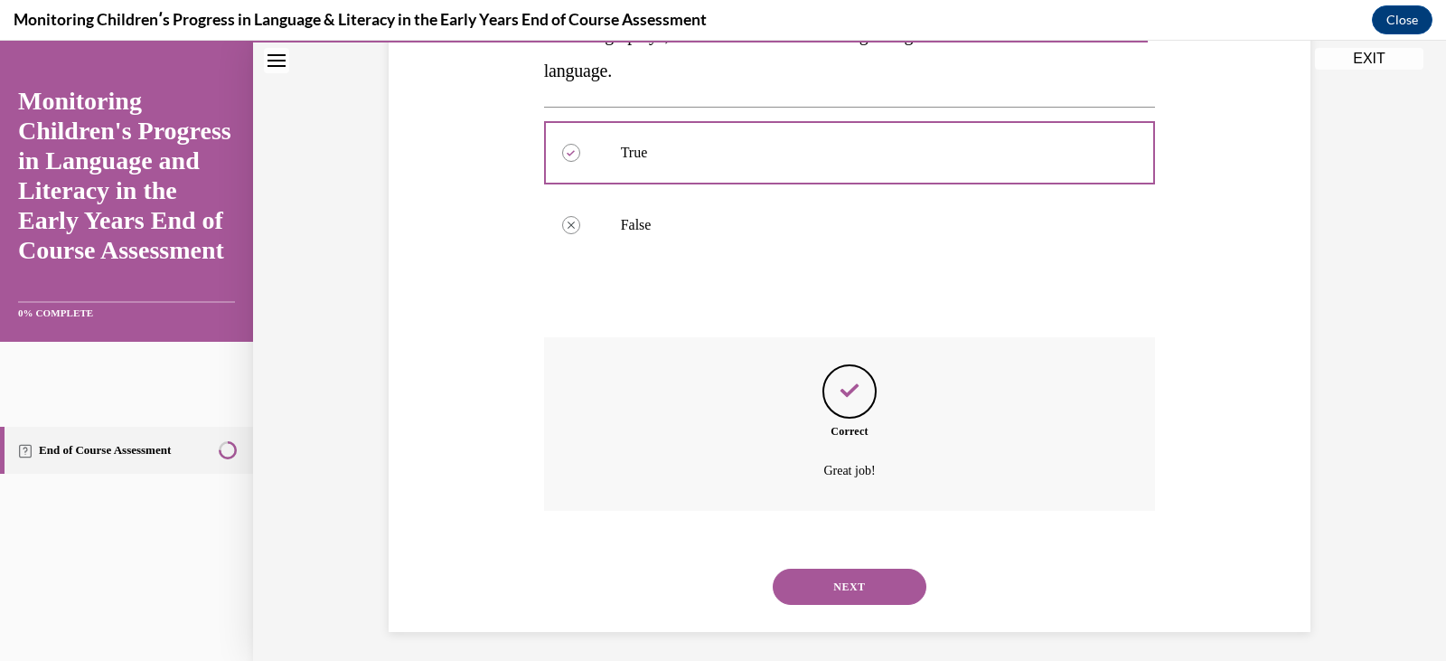
scroll to position [408, 0]
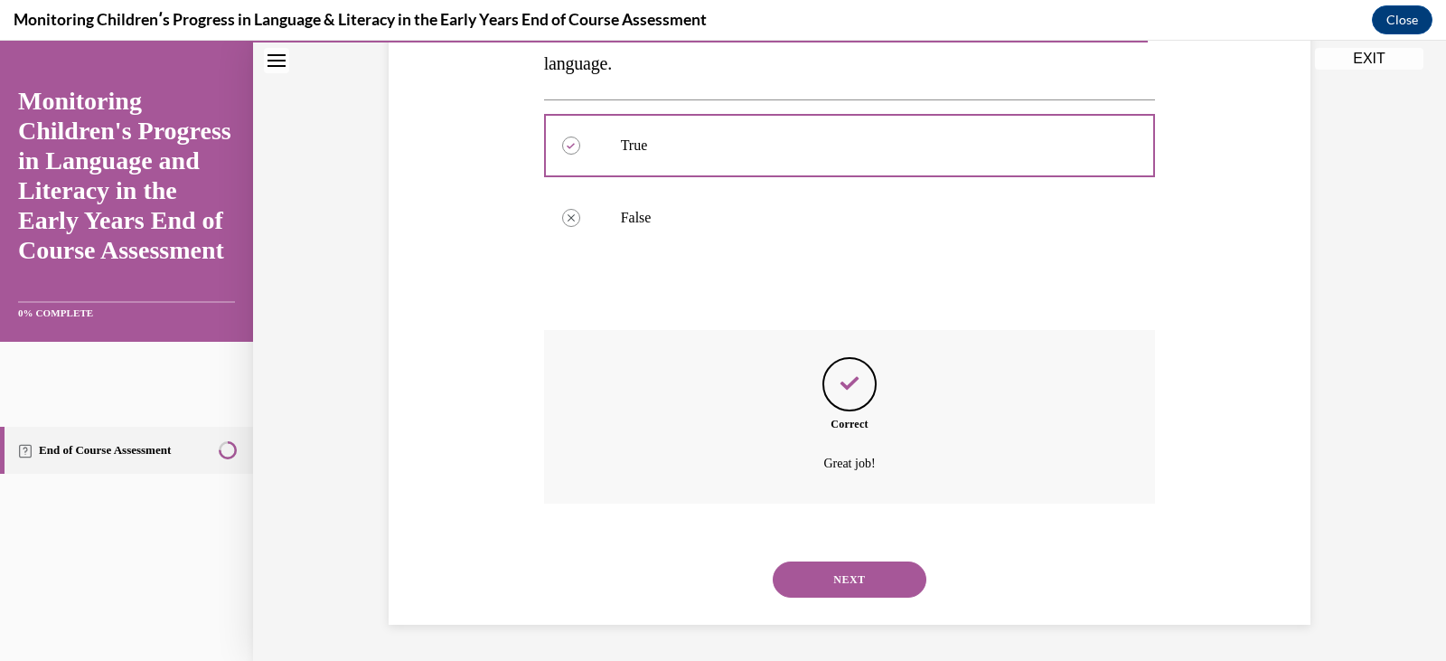
click at [827, 588] on button "NEXT" at bounding box center [850, 579] width 154 height 36
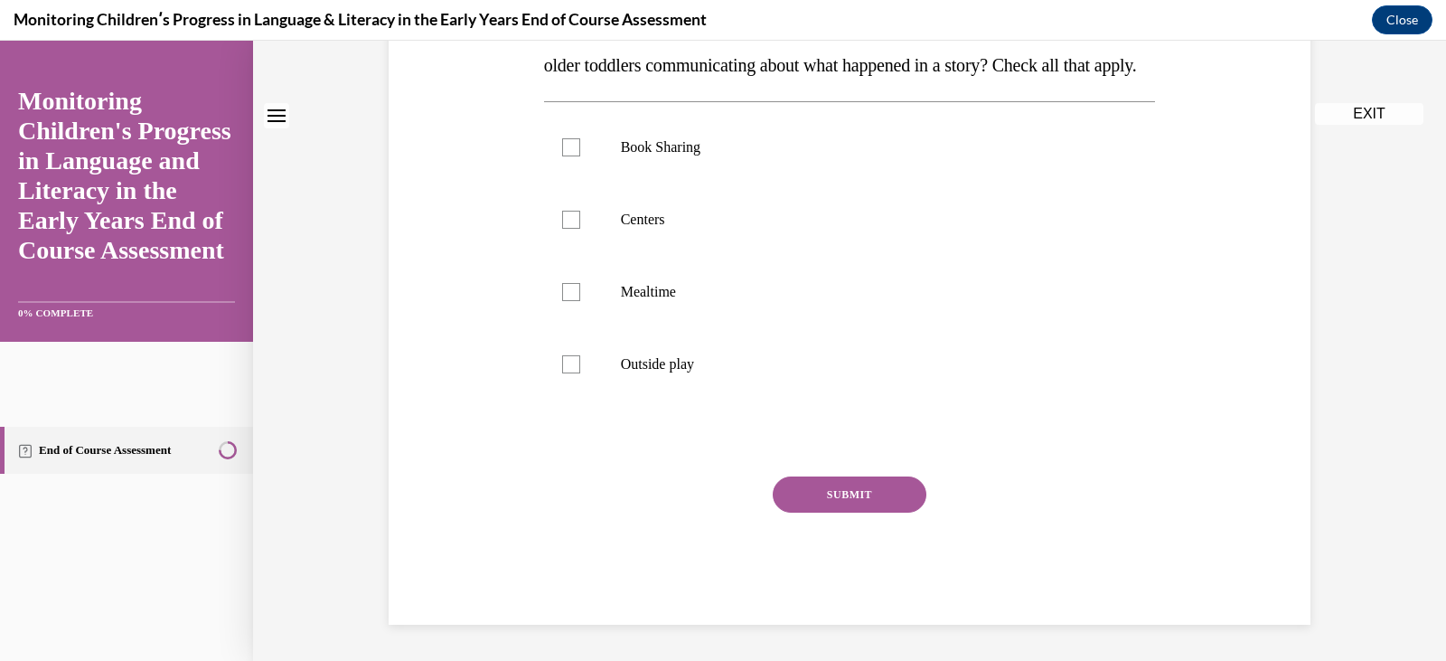
scroll to position [0, 0]
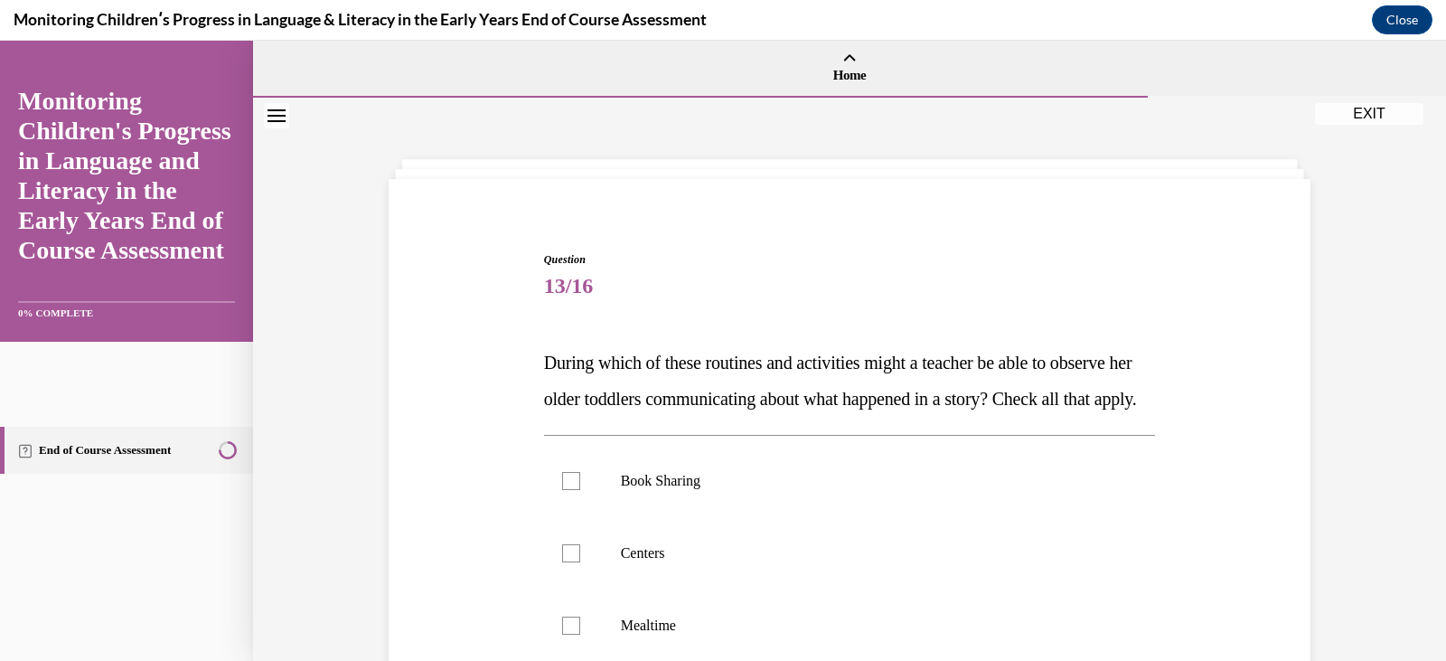
click at [786, 417] on p "During which of these routines and activities might a teacher be able to observ…" at bounding box center [850, 380] width 612 height 72
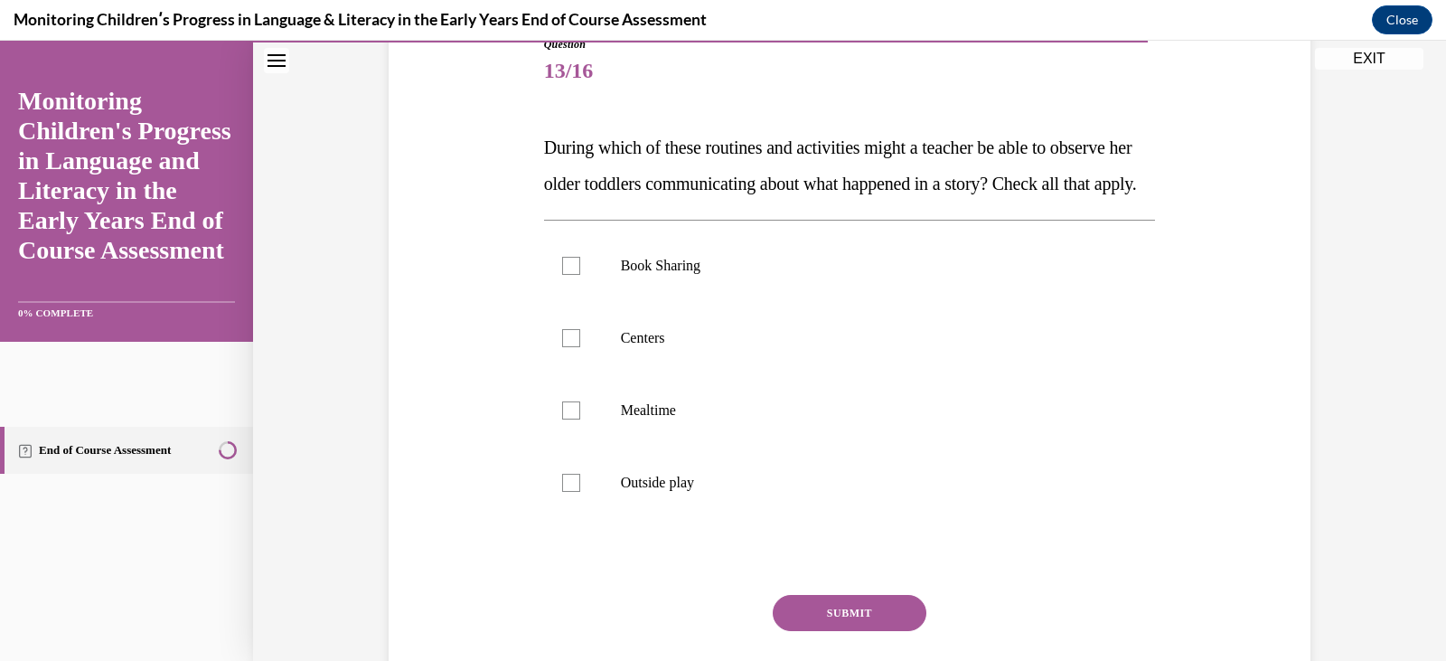
scroll to position [217, 0]
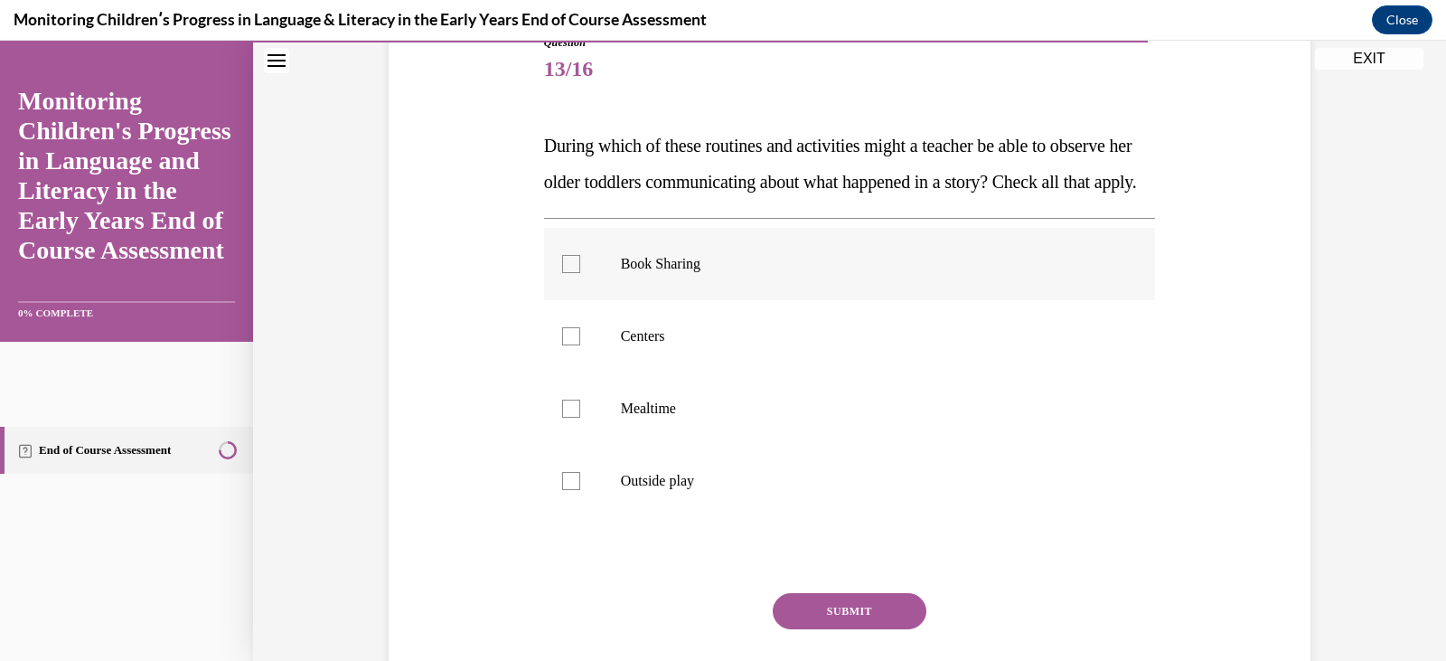
click at [597, 300] on label "Book Sharing" at bounding box center [850, 264] width 612 height 72
click at [580, 273] on input "Book Sharing" at bounding box center [571, 264] width 18 height 18
checkbox input "true"
click at [597, 369] on label "Centers" at bounding box center [850, 336] width 612 height 72
click at [580, 345] on input "Centers" at bounding box center [571, 336] width 18 height 18
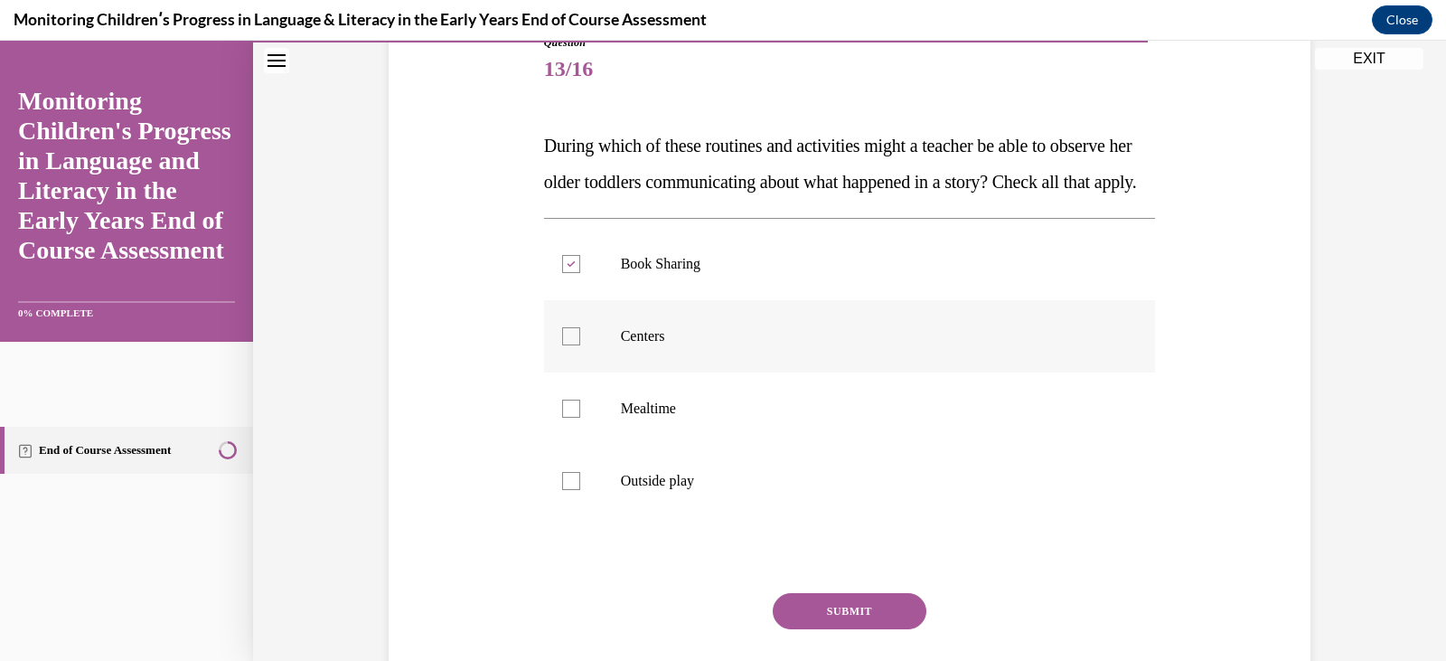
checkbox input "true"
click at [802, 629] on button "SUBMIT" at bounding box center [850, 611] width 154 height 36
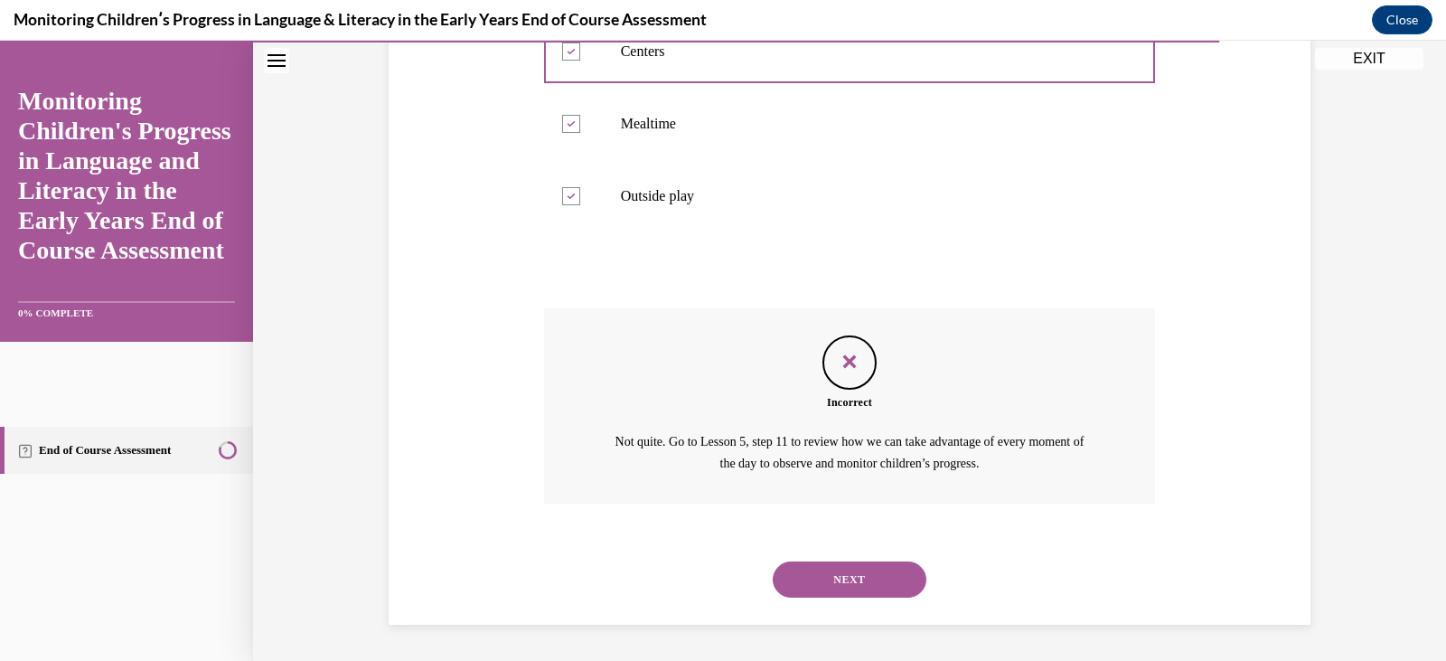
scroll to position [538, 0]
click at [852, 574] on button "NEXT" at bounding box center [850, 579] width 154 height 36
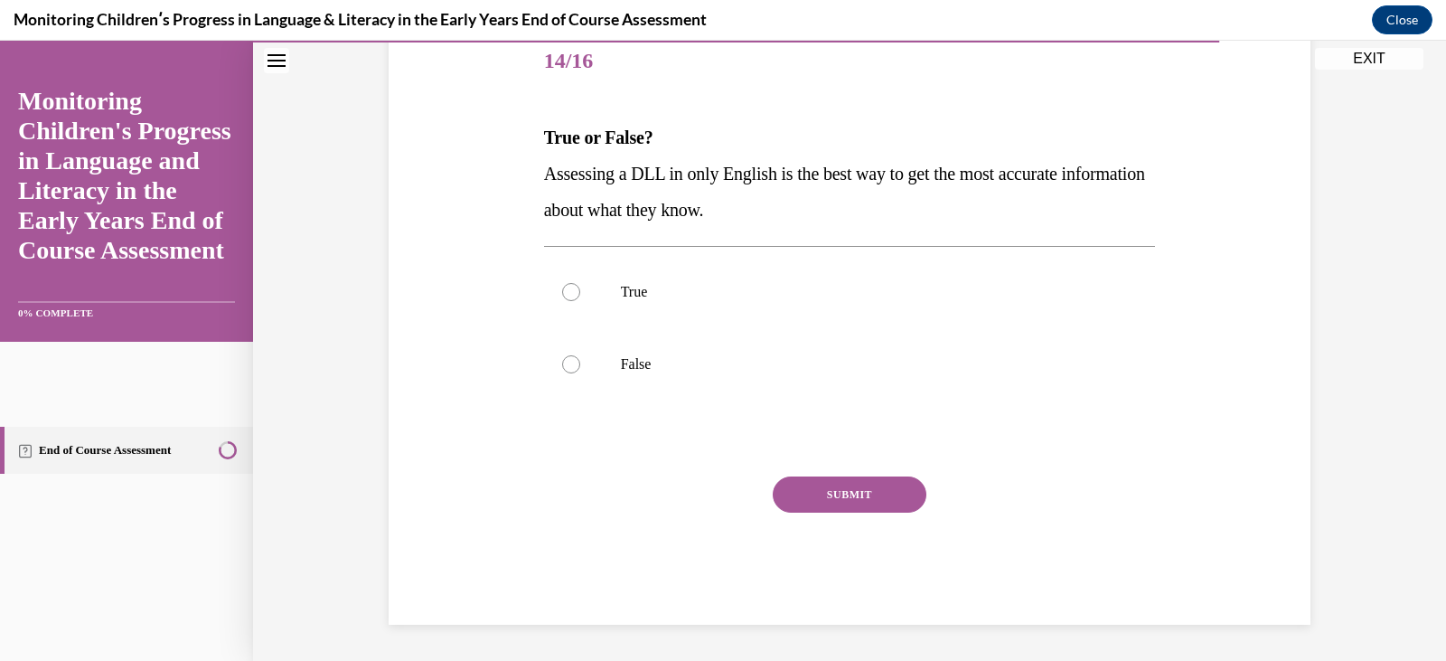
scroll to position [201, 0]
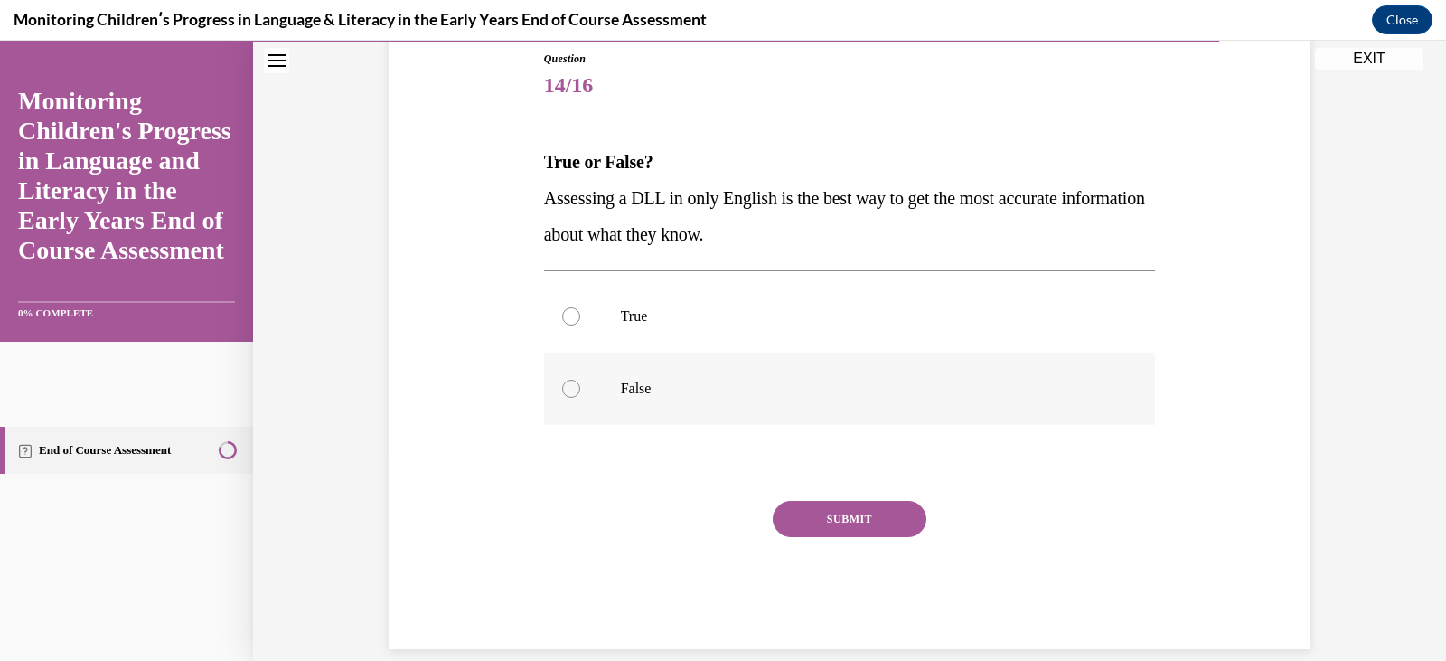
click at [586, 365] on label "False" at bounding box center [850, 389] width 612 height 72
click at [580, 380] on input "False" at bounding box center [571, 389] width 18 height 18
radio input "true"
click at [812, 522] on button "SUBMIT" at bounding box center [850, 519] width 154 height 36
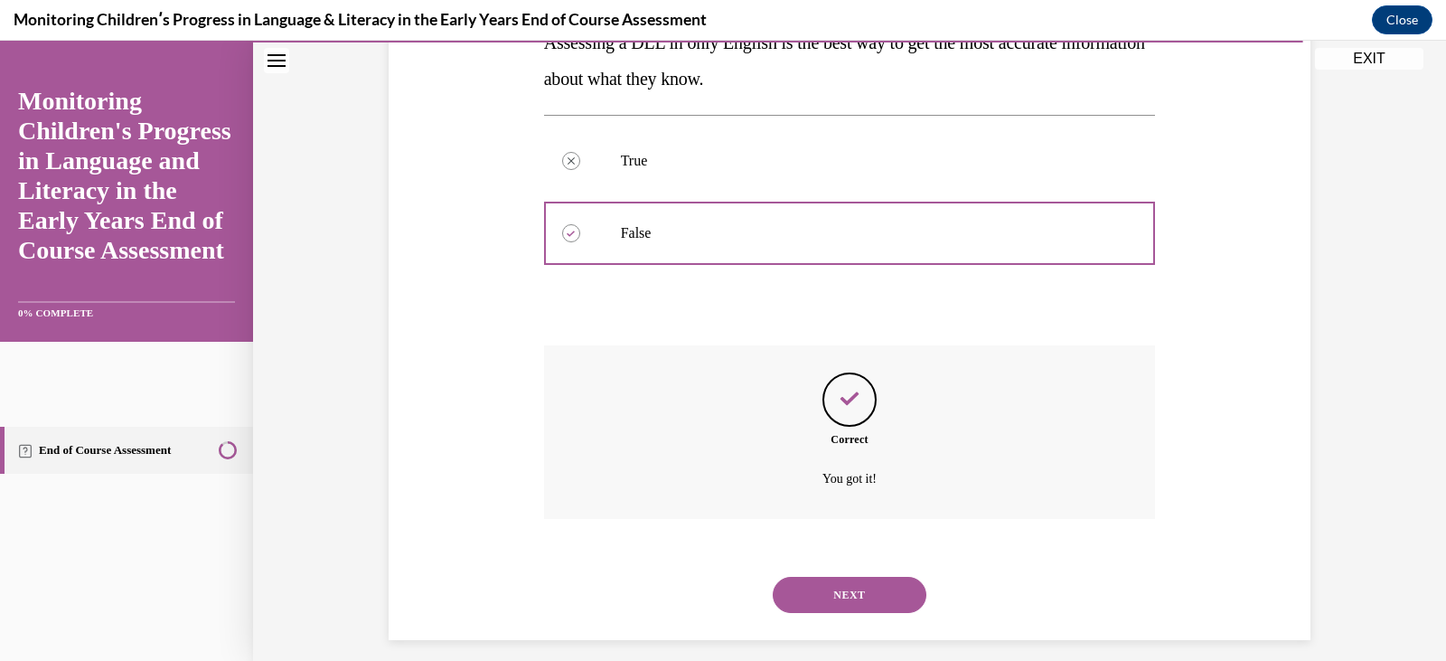
scroll to position [372, 0]
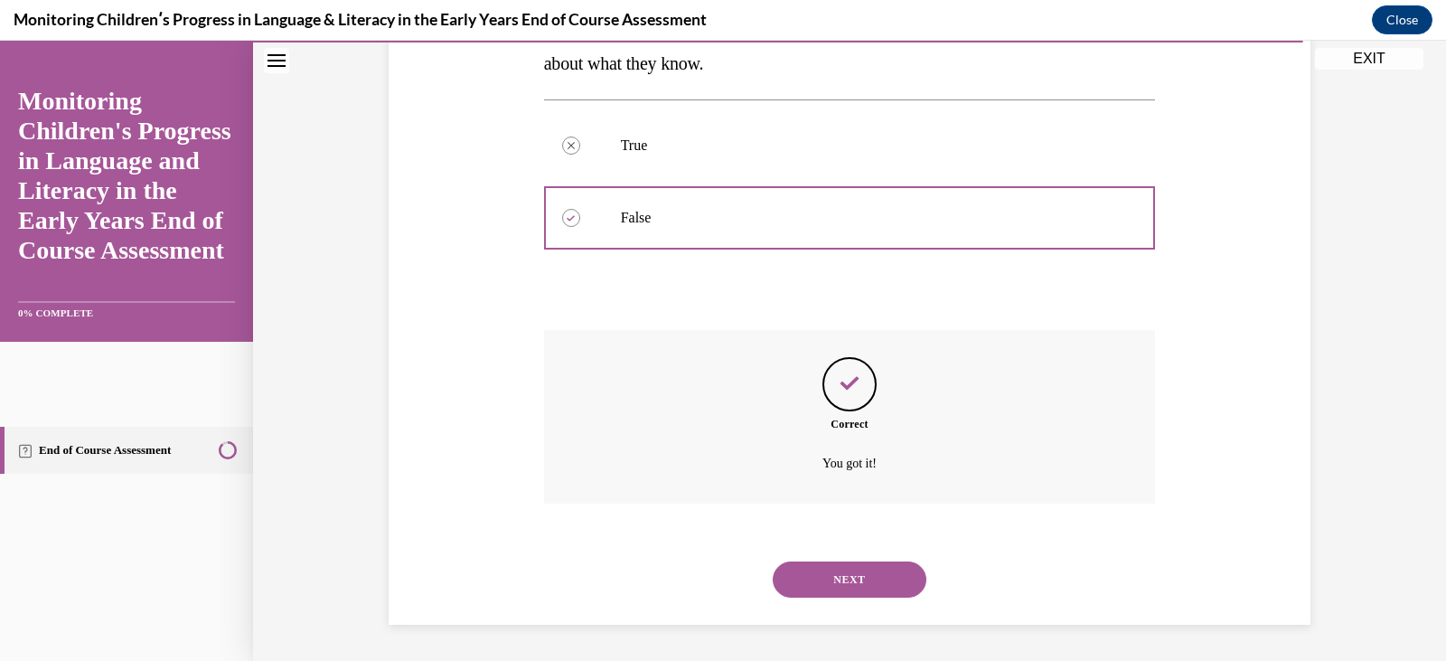
click at [844, 594] on button "NEXT" at bounding box center [850, 579] width 154 height 36
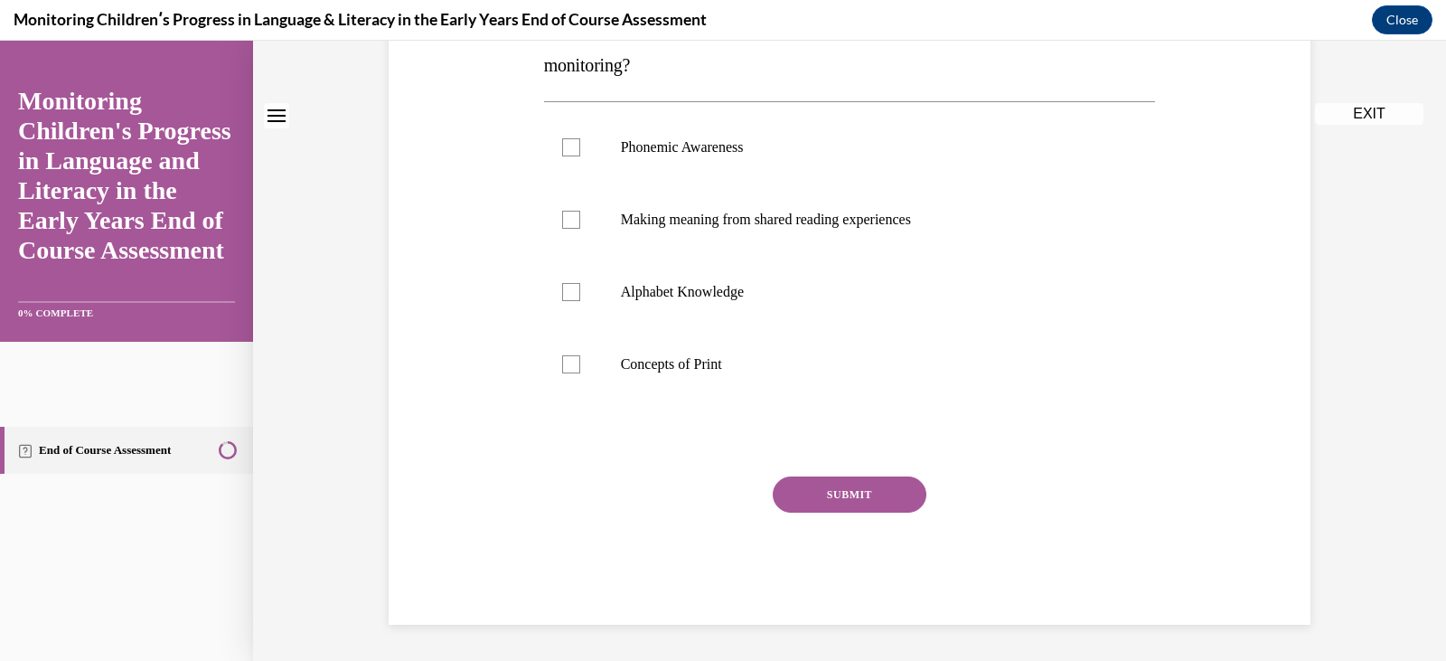
scroll to position [0, 0]
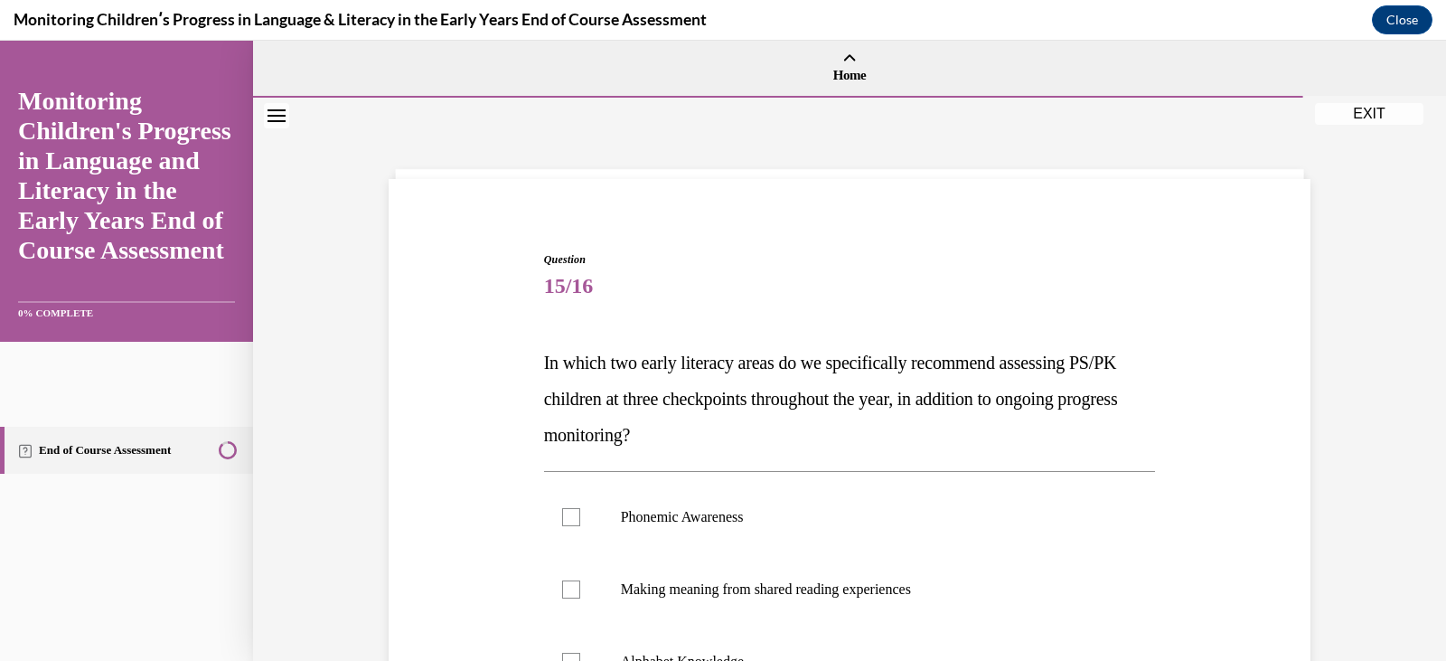
click at [811, 470] on div "Question 15/16 In which two early literacy areas do we specifically recommend a…" at bounding box center [850, 622] width 612 height 743
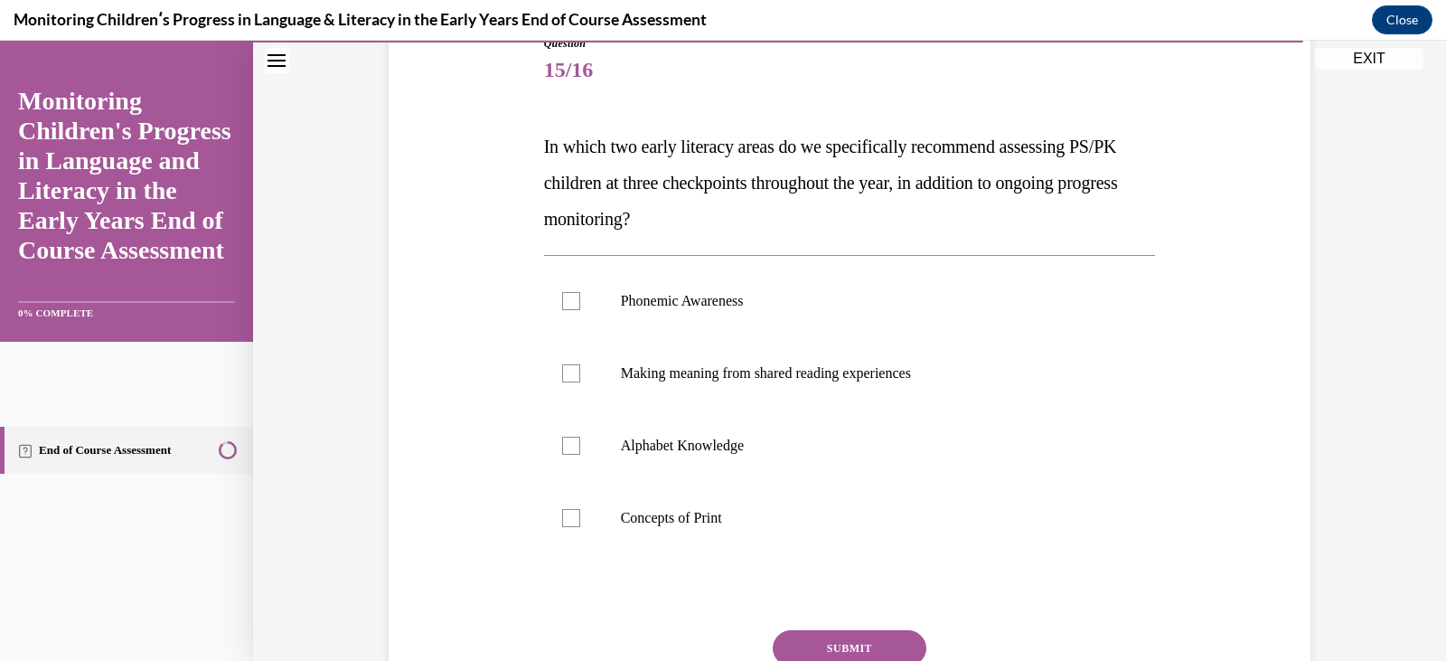
scroll to position [217, 0]
click at [729, 318] on label "Phonemic Awareness" at bounding box center [850, 300] width 612 height 72
click at [580, 309] on input "Phonemic Awareness" at bounding box center [571, 300] width 18 height 18
checkbox input "true"
click at [714, 515] on p "Concepts of Print" at bounding box center [866, 517] width 490 height 18
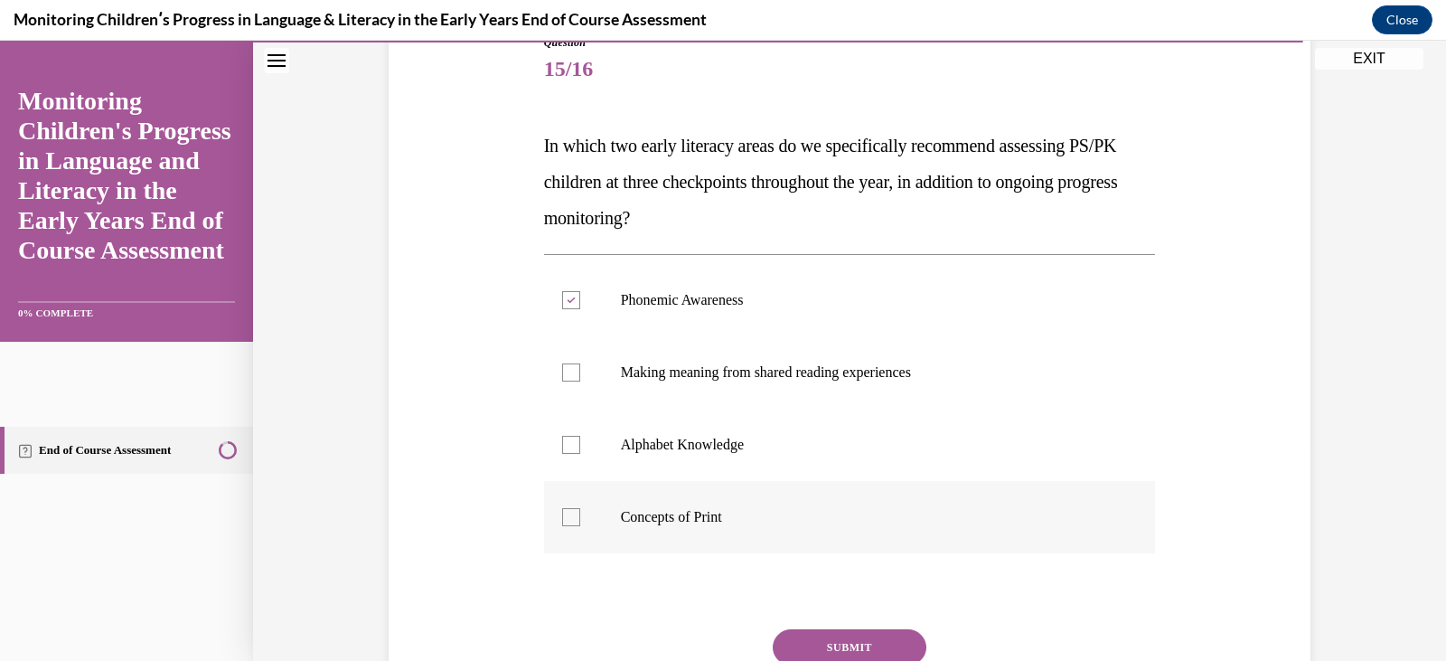
click at [580, 515] on input "Concepts of Print" at bounding box center [571, 517] width 18 height 18
checkbox input "true"
click at [839, 635] on button "SUBMIT" at bounding box center [850, 647] width 154 height 36
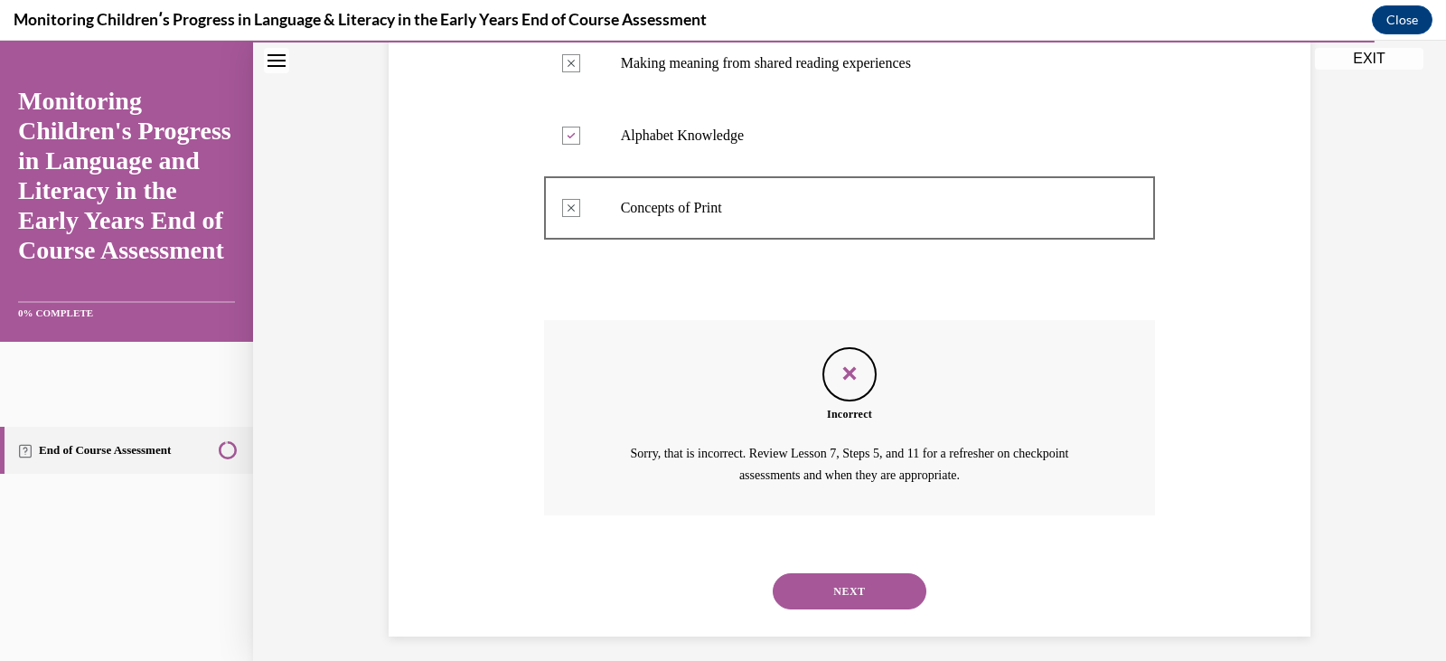
scroll to position [538, 0]
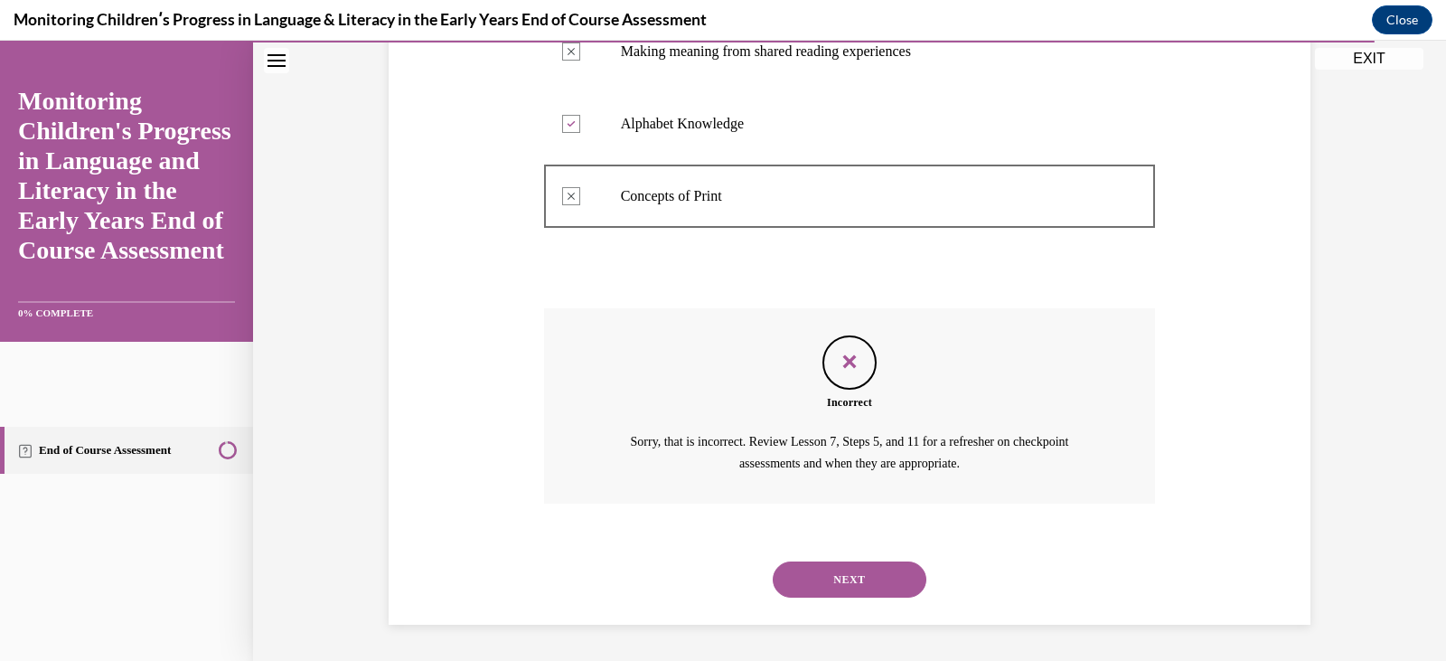
click at [837, 568] on button "NEXT" at bounding box center [850, 579] width 154 height 36
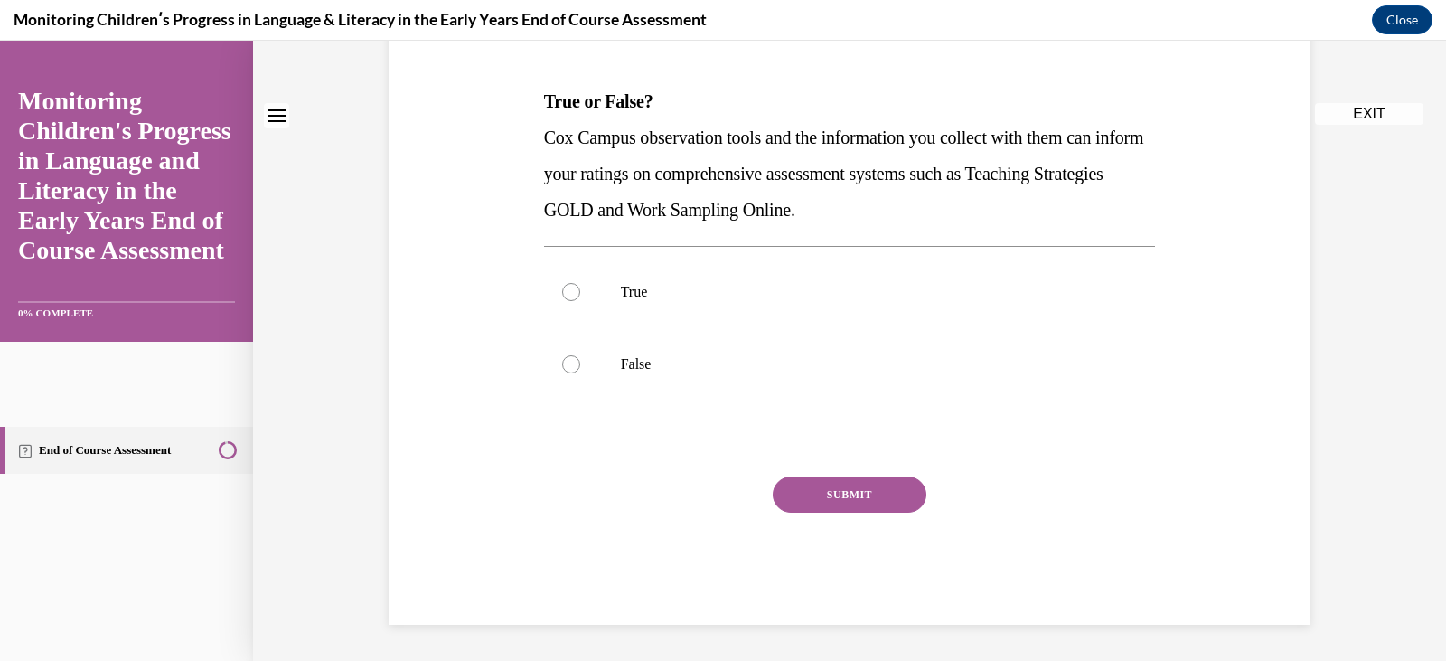
scroll to position [0, 0]
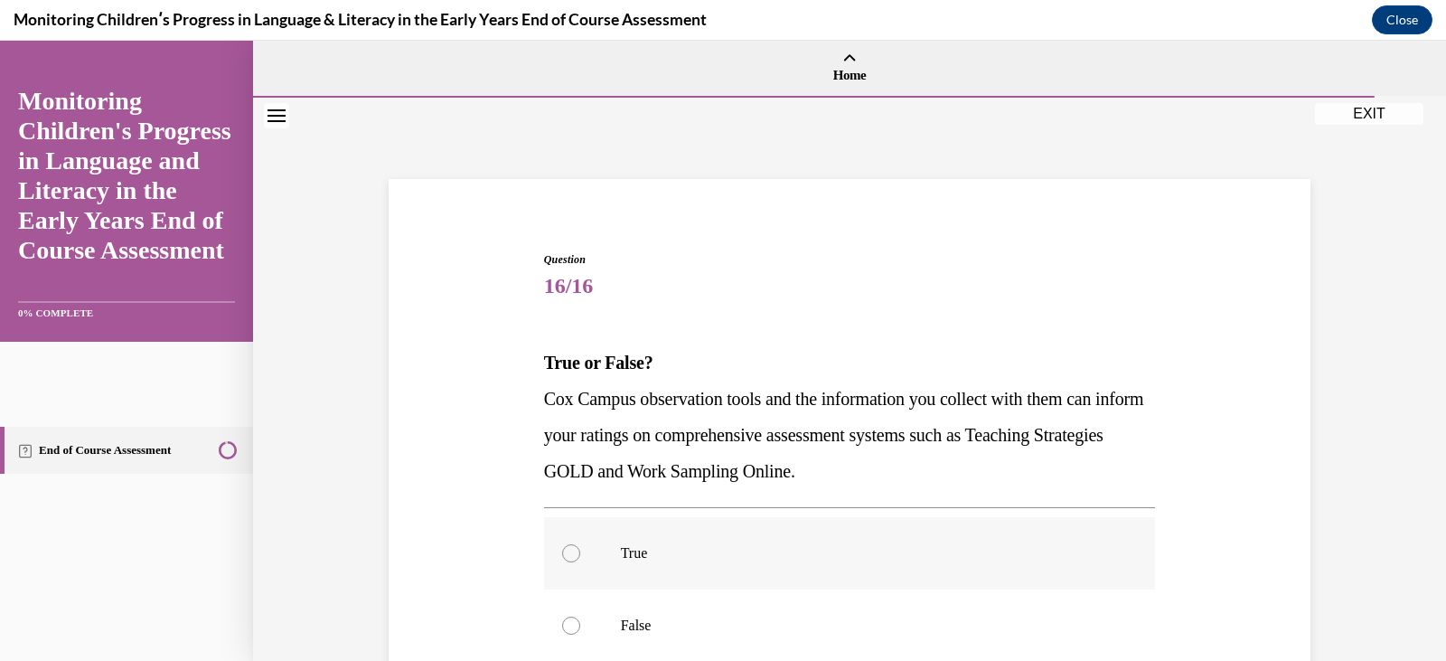
click at [789, 540] on label "True" at bounding box center [850, 553] width 612 height 72
click at [580, 544] on input "True" at bounding box center [571, 553] width 18 height 18
radio input "true"
click at [945, 485] on p "Cox Campus observation tools and the information you collect with them can info…" at bounding box center [850, 435] width 612 height 108
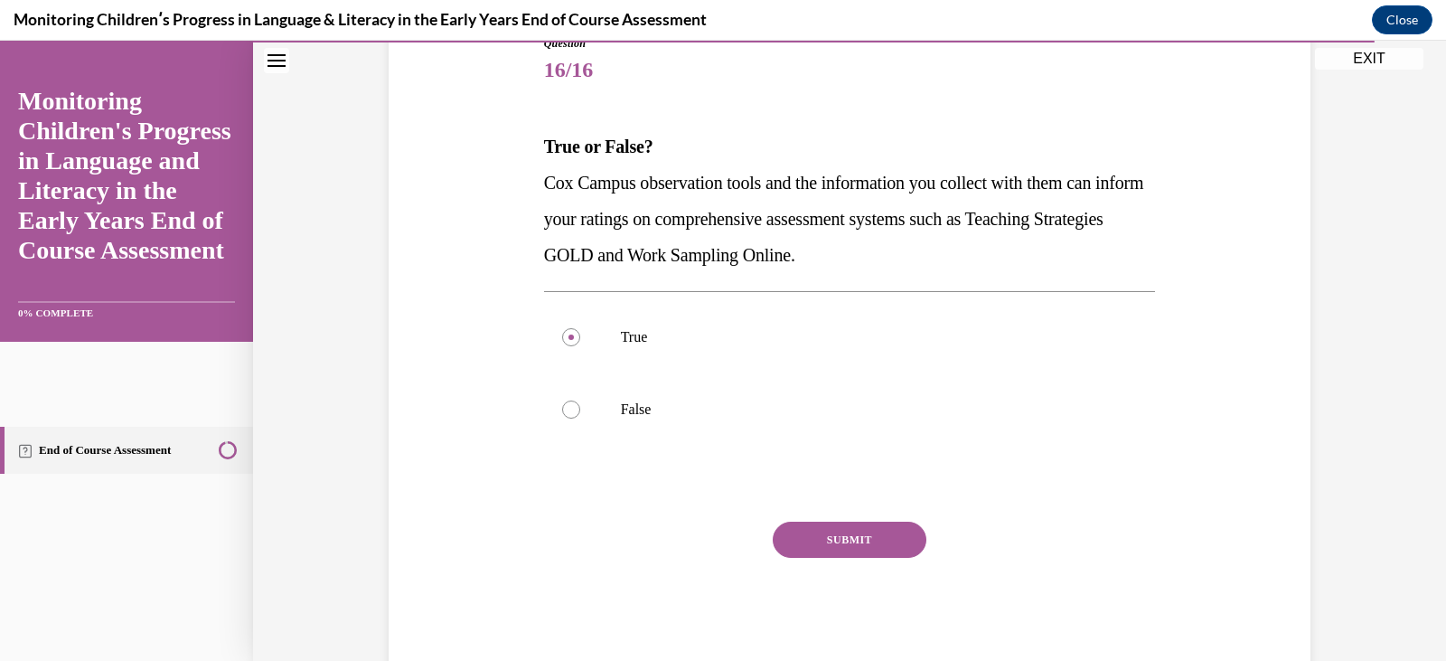
scroll to position [217, 0]
click at [870, 540] on button "SUBMIT" at bounding box center [850, 539] width 154 height 36
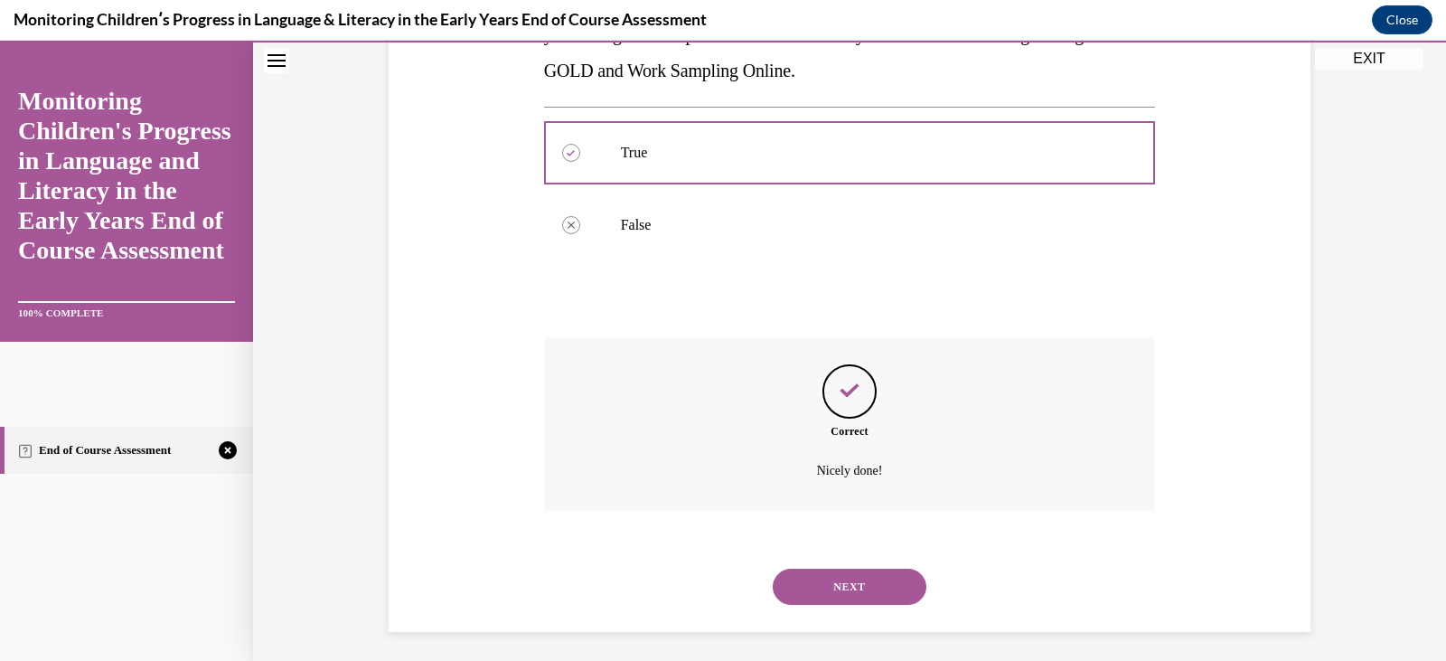
scroll to position [408, 0]
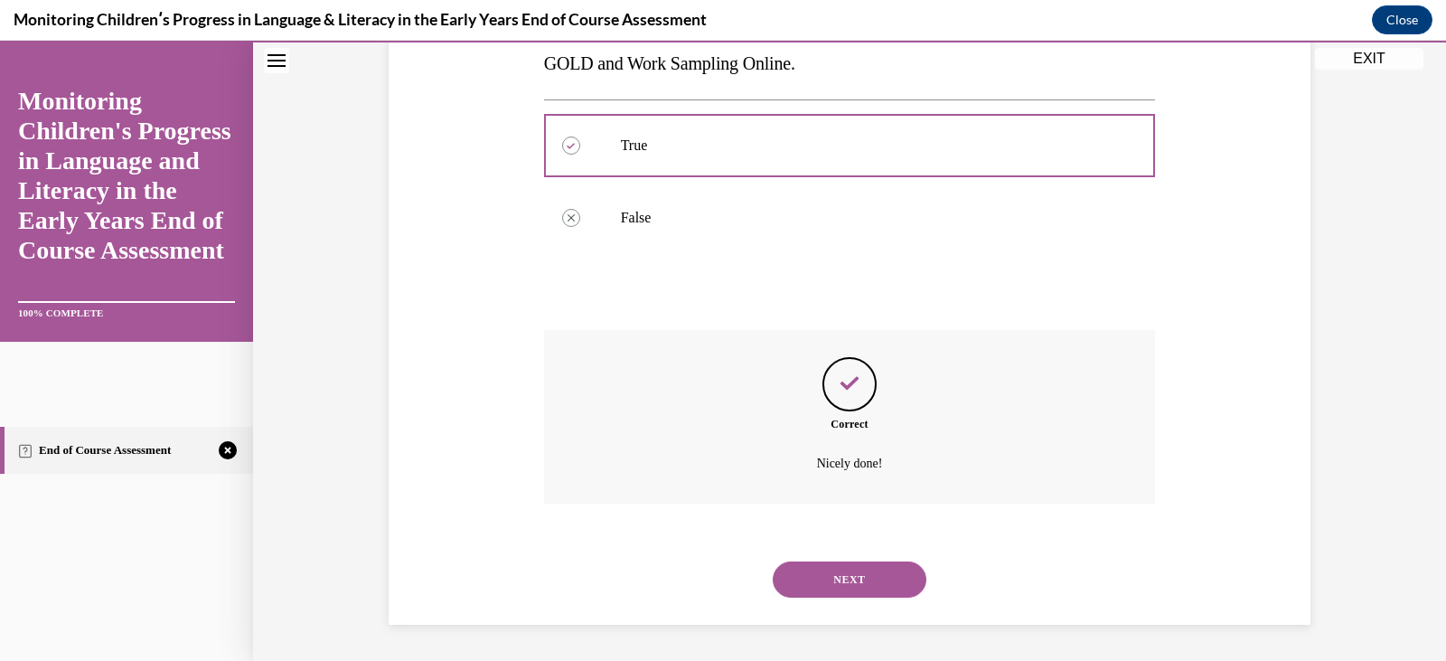
click at [831, 578] on button "NEXT" at bounding box center [850, 579] width 154 height 36
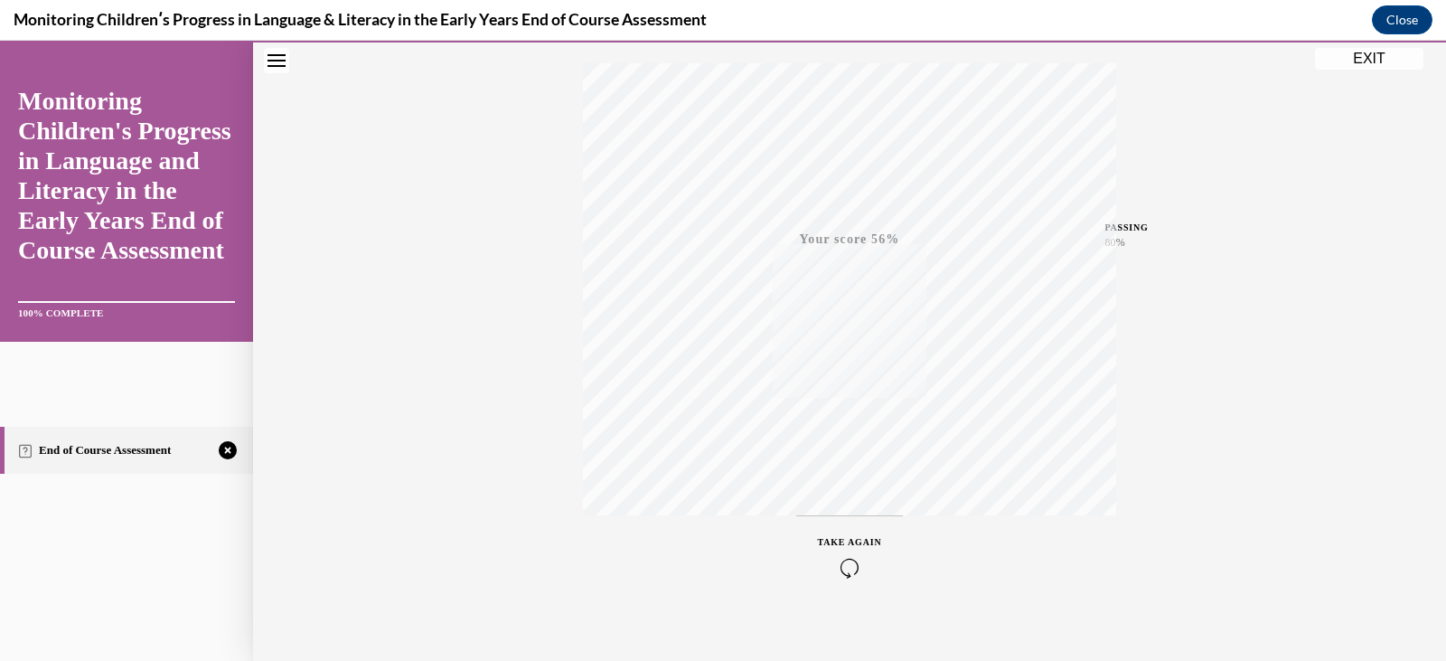
scroll to position [306, 0]
click at [846, 539] on div "TAKE AGAIN" at bounding box center [850, 539] width 64 height 42
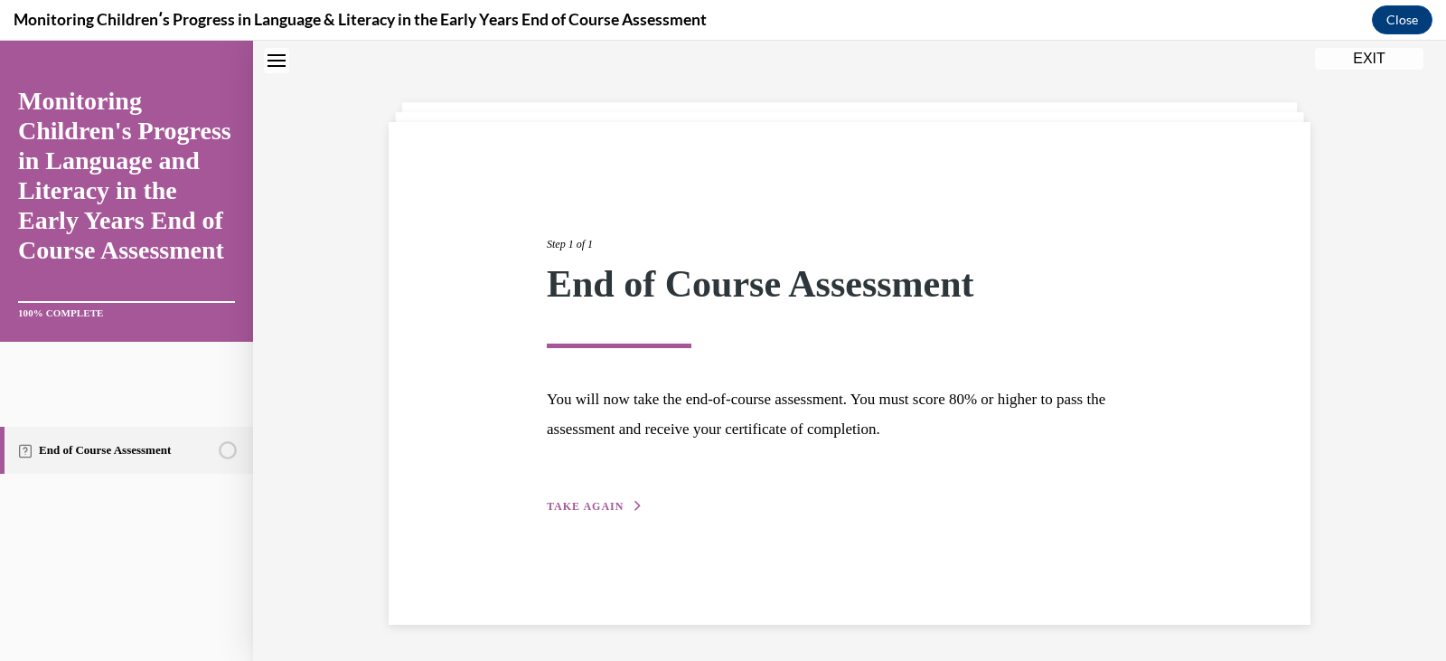
scroll to position [57, 0]
click at [595, 509] on span "TAKE AGAIN" at bounding box center [585, 506] width 77 height 13
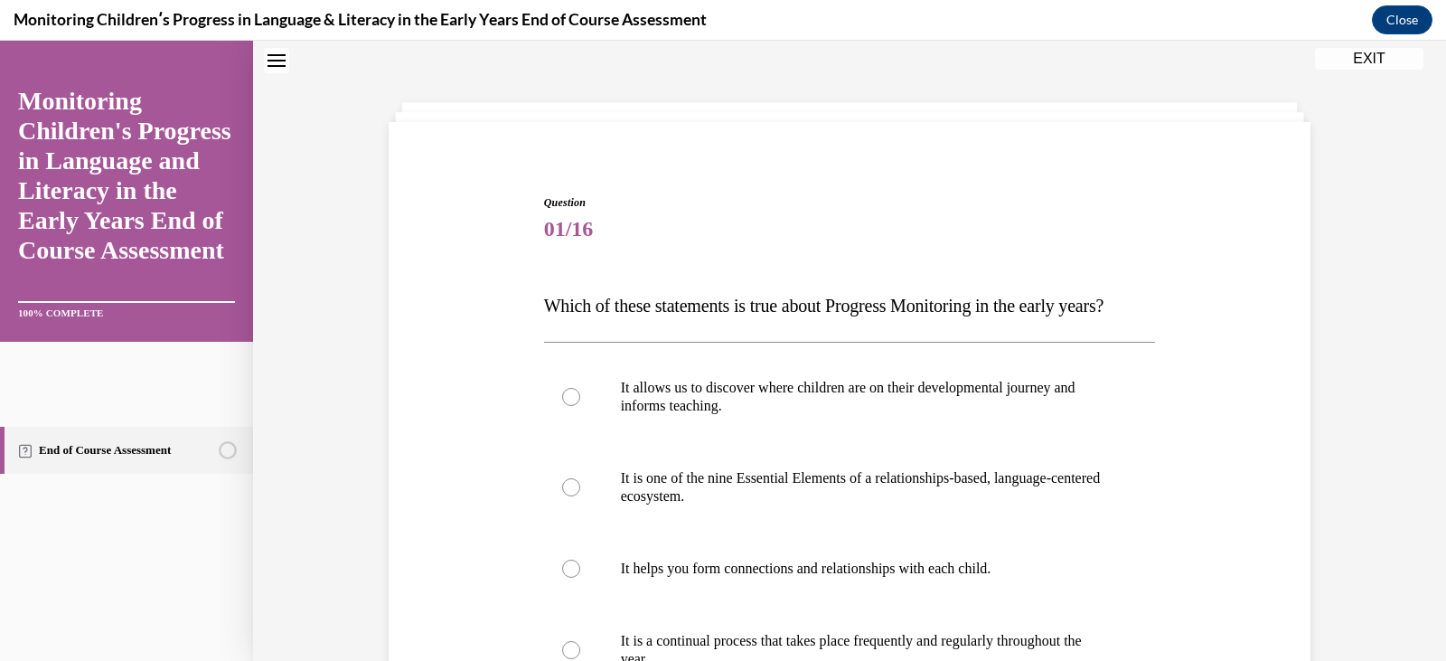
click at [895, 324] on p "Which of these statements is true about Progress Monitoring in the early years?" at bounding box center [850, 305] width 612 height 36
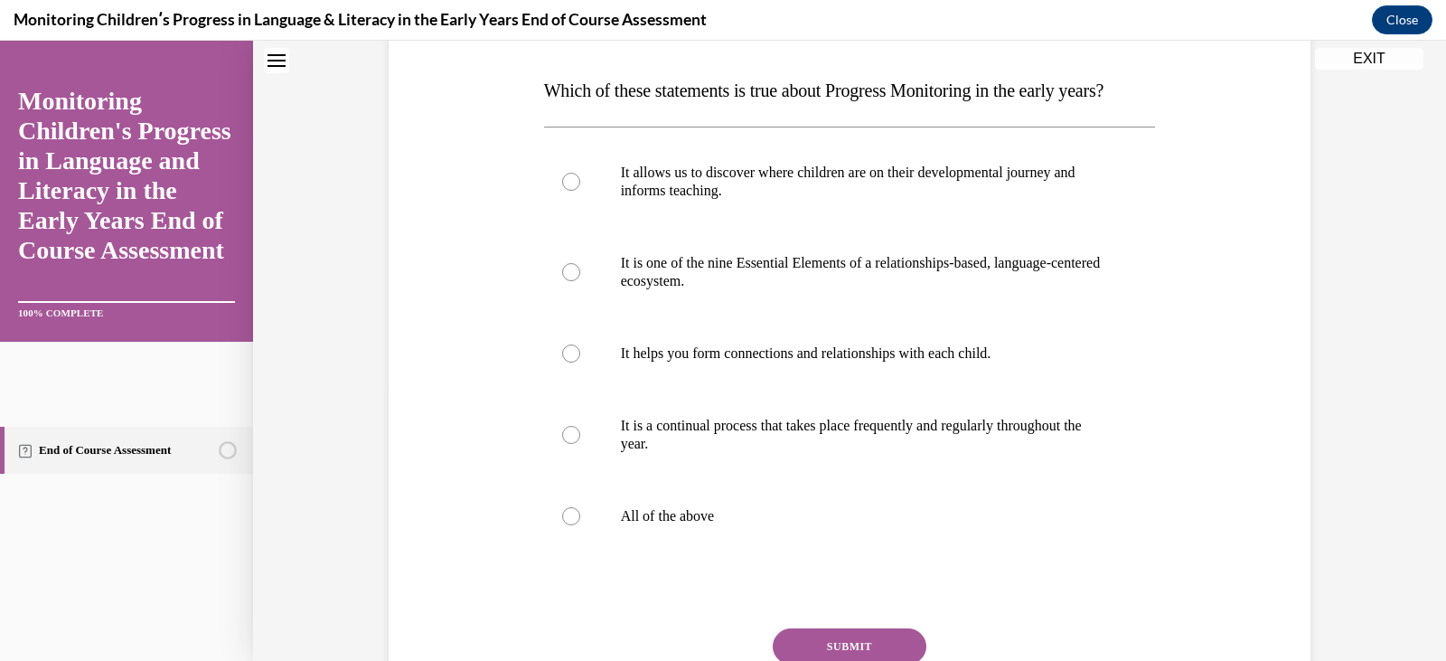
scroll to position [274, 0]
click at [758, 537] on label "All of the above" at bounding box center [850, 514] width 612 height 72
click at [580, 523] on input "All of the above" at bounding box center [571, 514] width 18 height 18
radio input "true"
click at [933, 598] on div "Question 01/16 Which of these statements is true about Progress Monitoring in t…" at bounding box center [850, 375] width 612 height 797
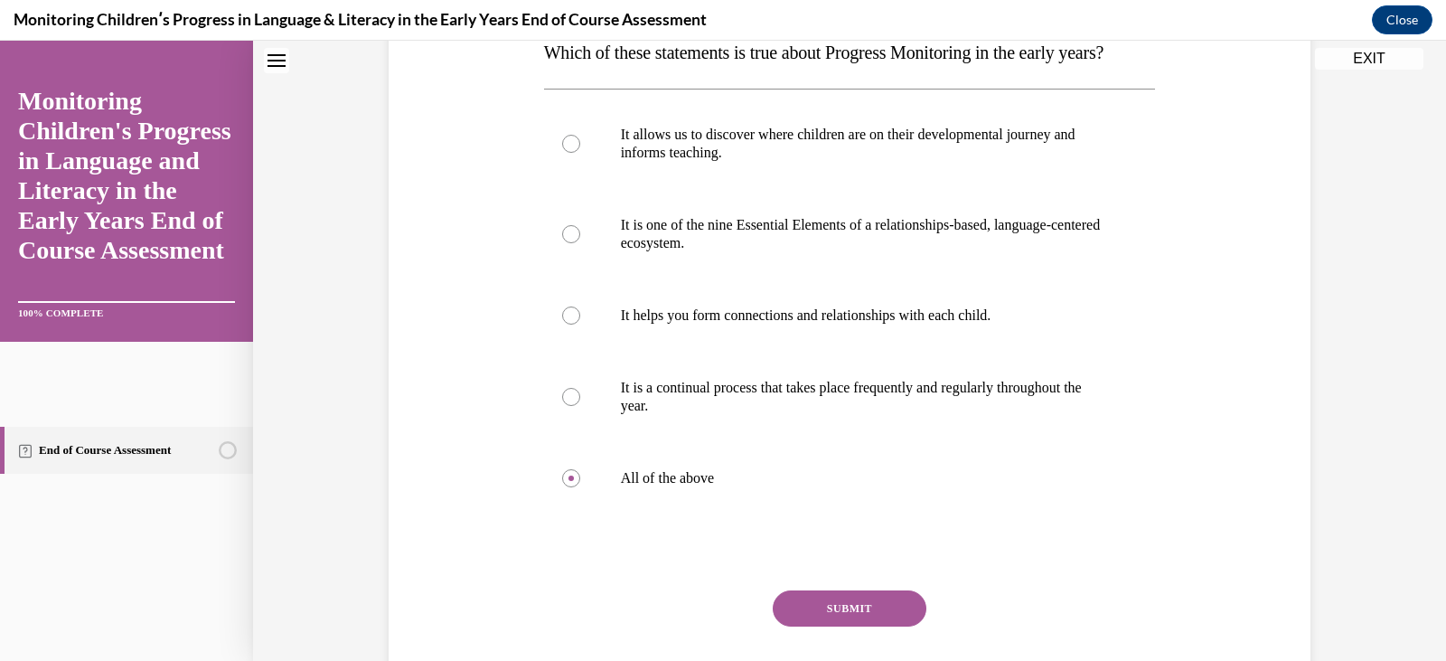
scroll to position [460, 0]
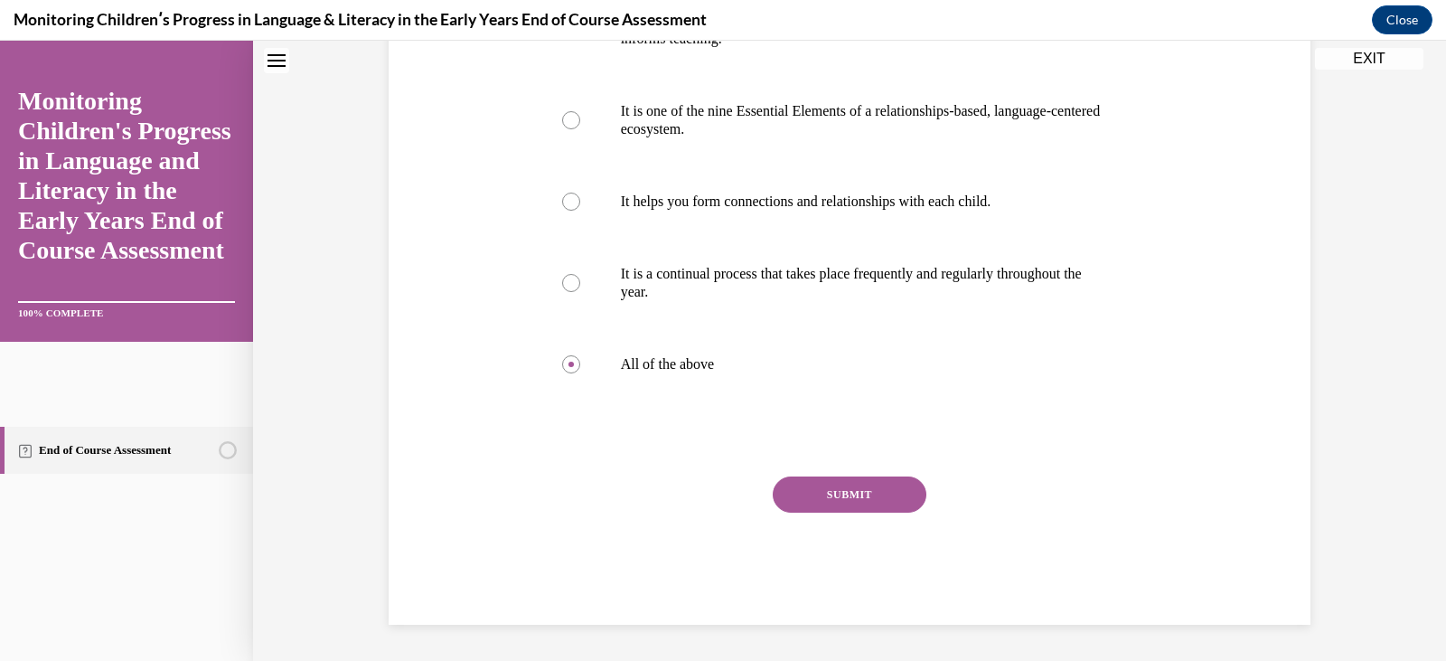
click at [828, 501] on button "SUBMIT" at bounding box center [850, 494] width 154 height 36
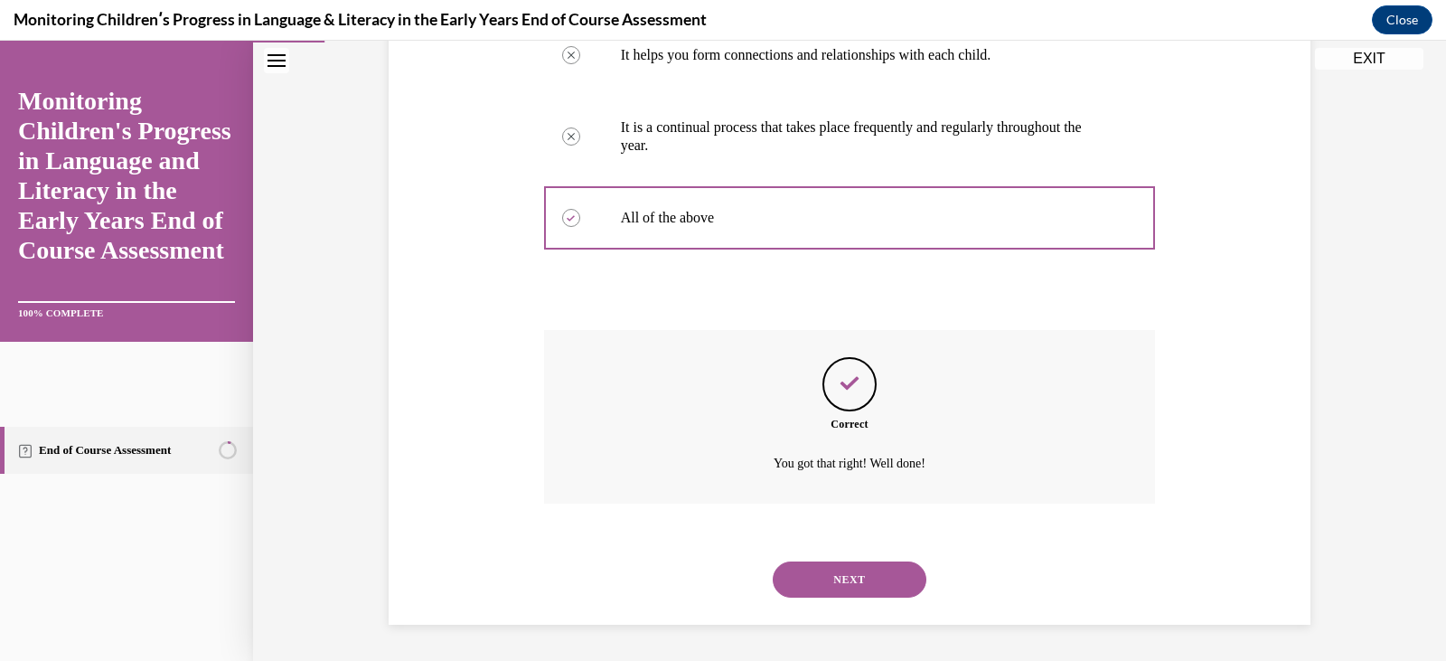
scroll to position [607, 0]
click at [836, 586] on button "NEXT" at bounding box center [850, 579] width 154 height 36
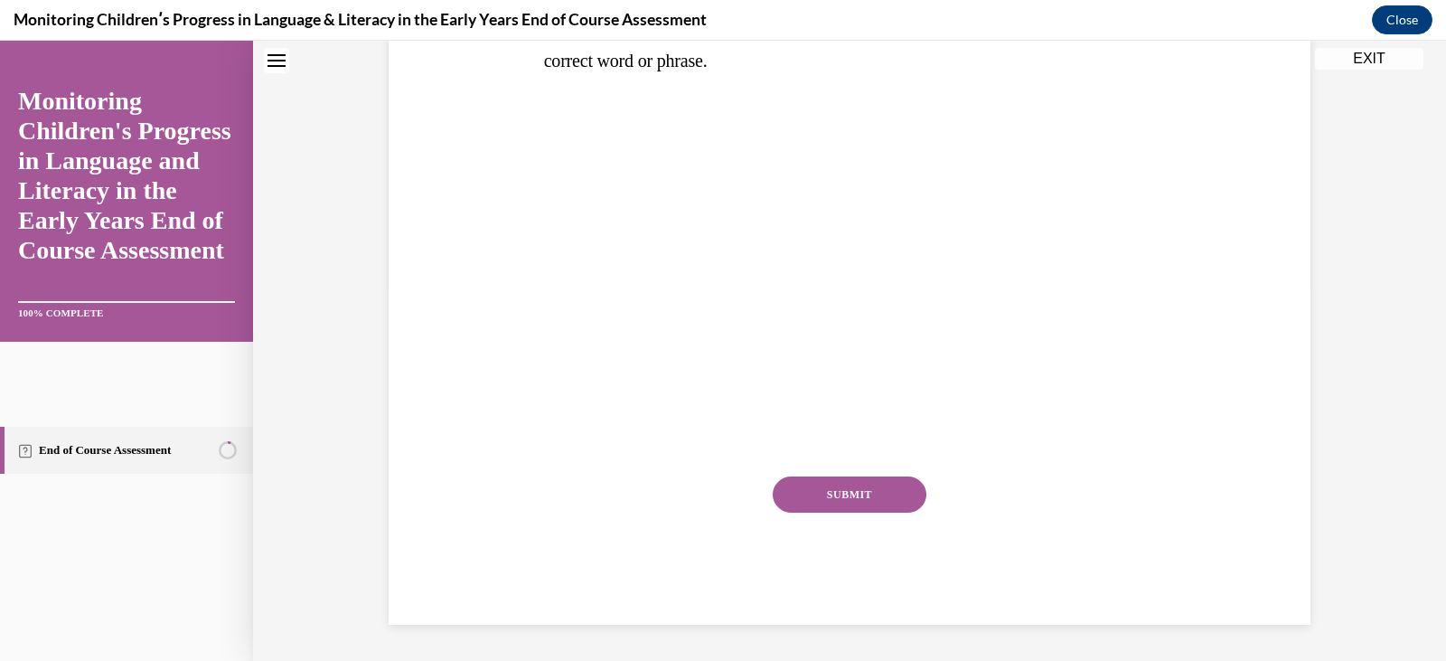
scroll to position [0, 0]
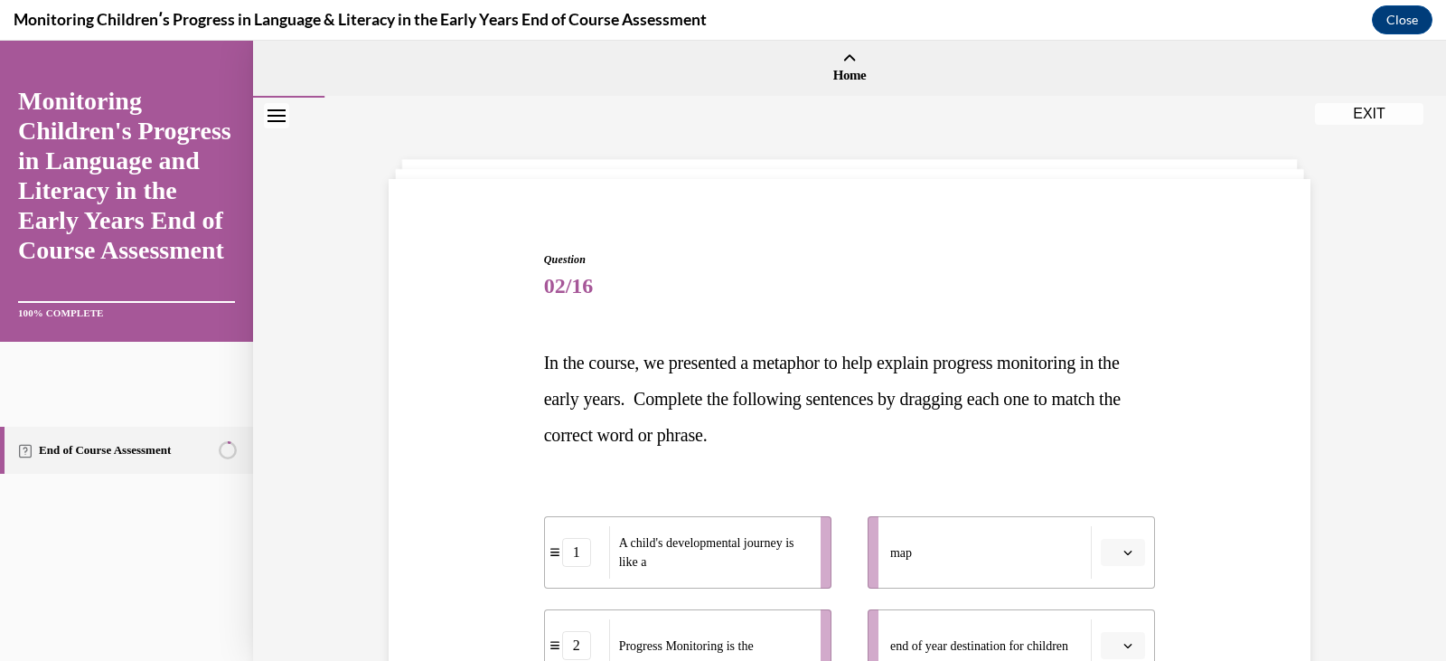
click at [778, 483] on div "1 A child's developmental journey is like a 2 Progress Monitoring is the 3 Expe…" at bounding box center [850, 627] width 612 height 295
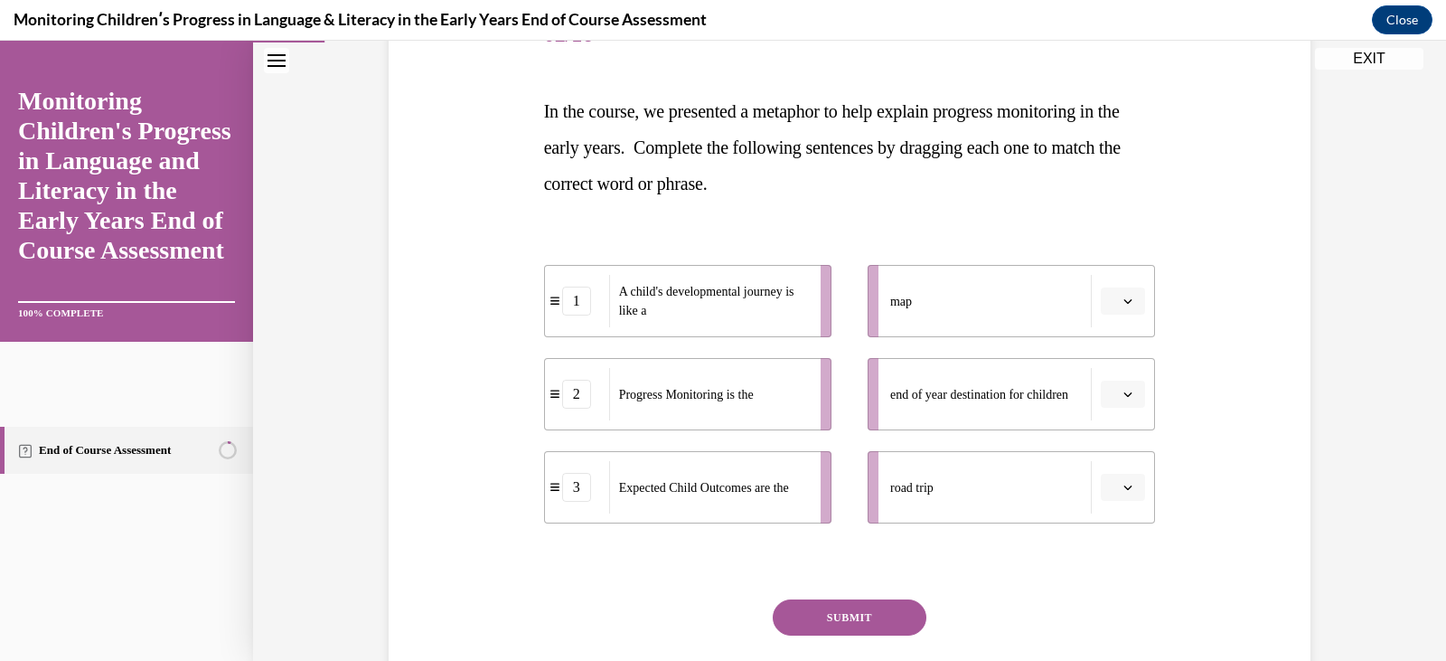
scroll to position [253, 0]
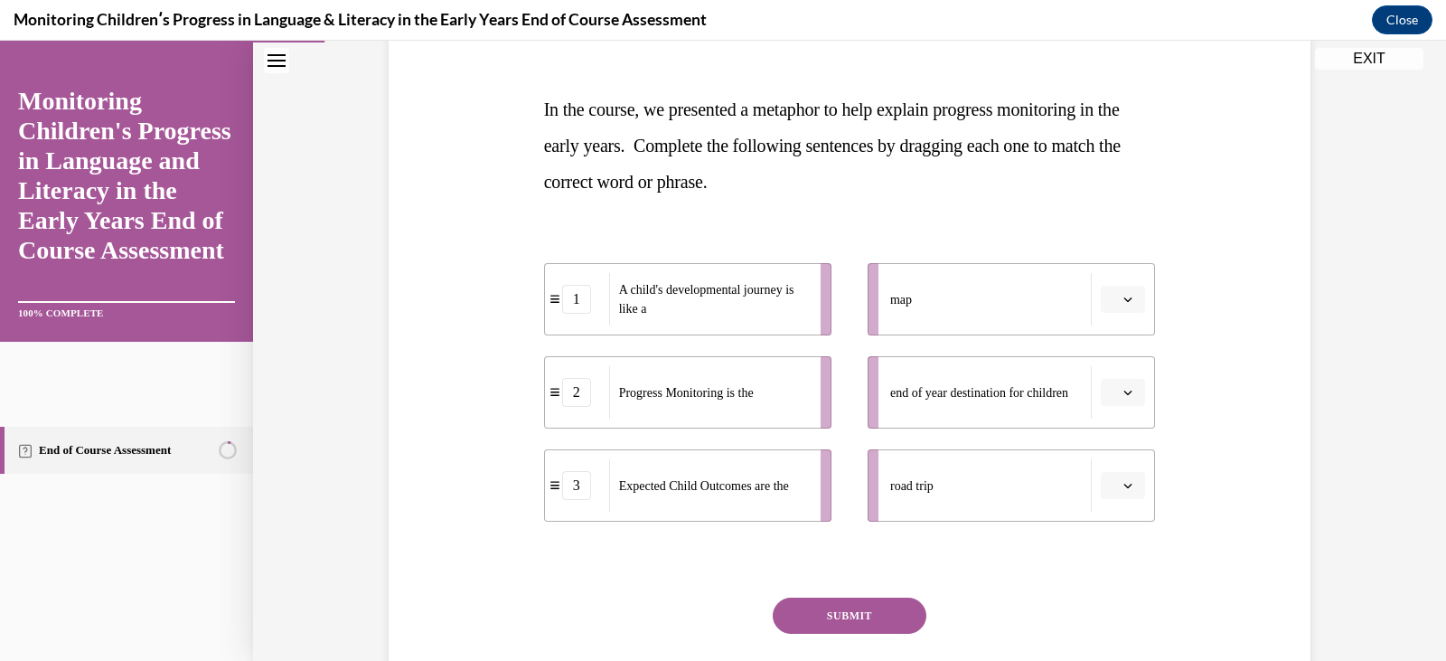
click at [1124, 487] on icon "button" at bounding box center [1128, 485] width 9 height 9
click at [1125, 557] on div "1" at bounding box center [1114, 562] width 45 height 36
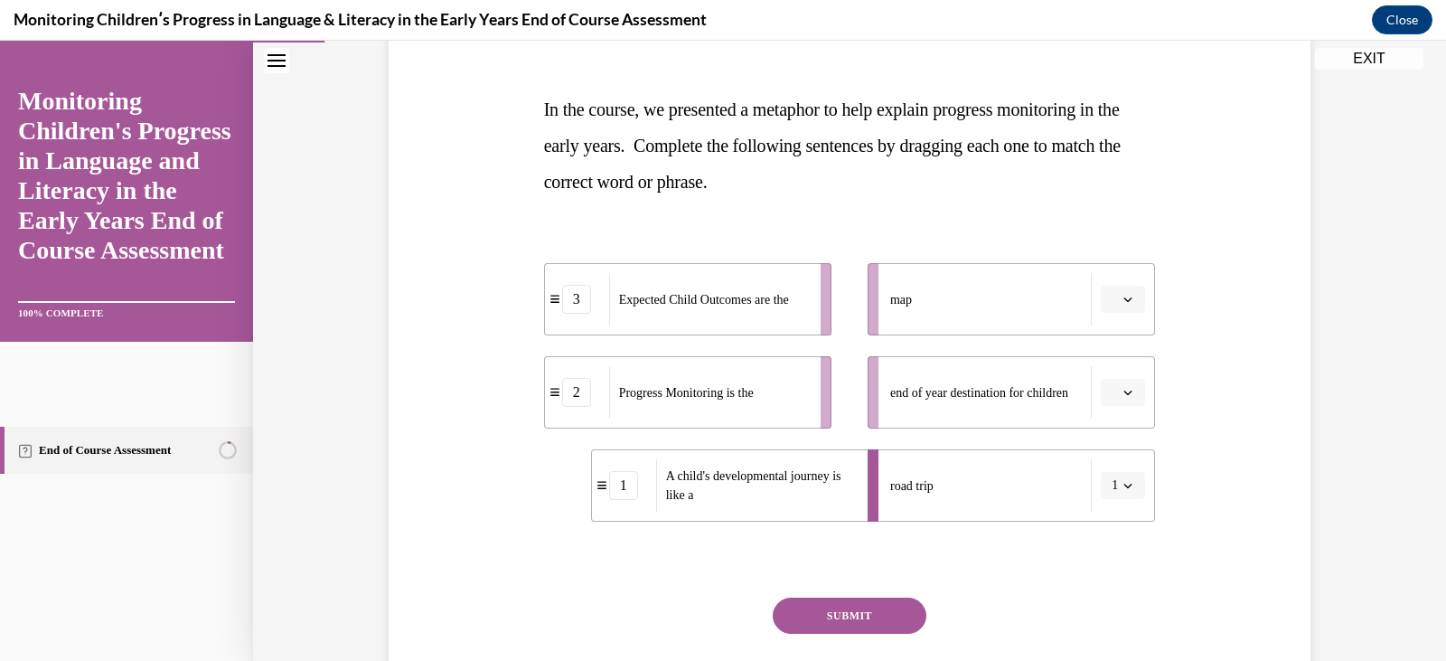
click at [1123, 401] on button "button" at bounding box center [1123, 392] width 44 height 27
click at [1117, 496] on div "2" at bounding box center [1114, 505] width 45 height 36
click at [1124, 303] on icon "button" at bounding box center [1128, 299] width 9 height 9
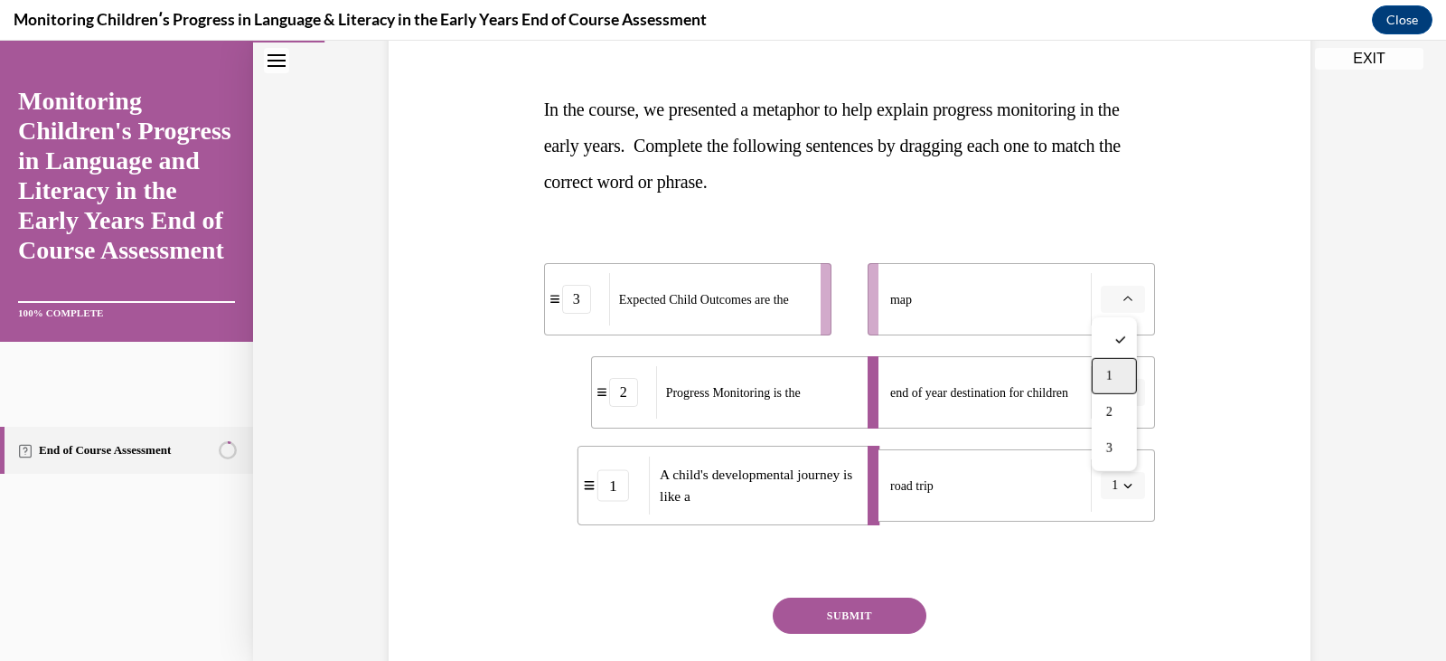
click at [1116, 364] on div "1" at bounding box center [1114, 376] width 45 height 36
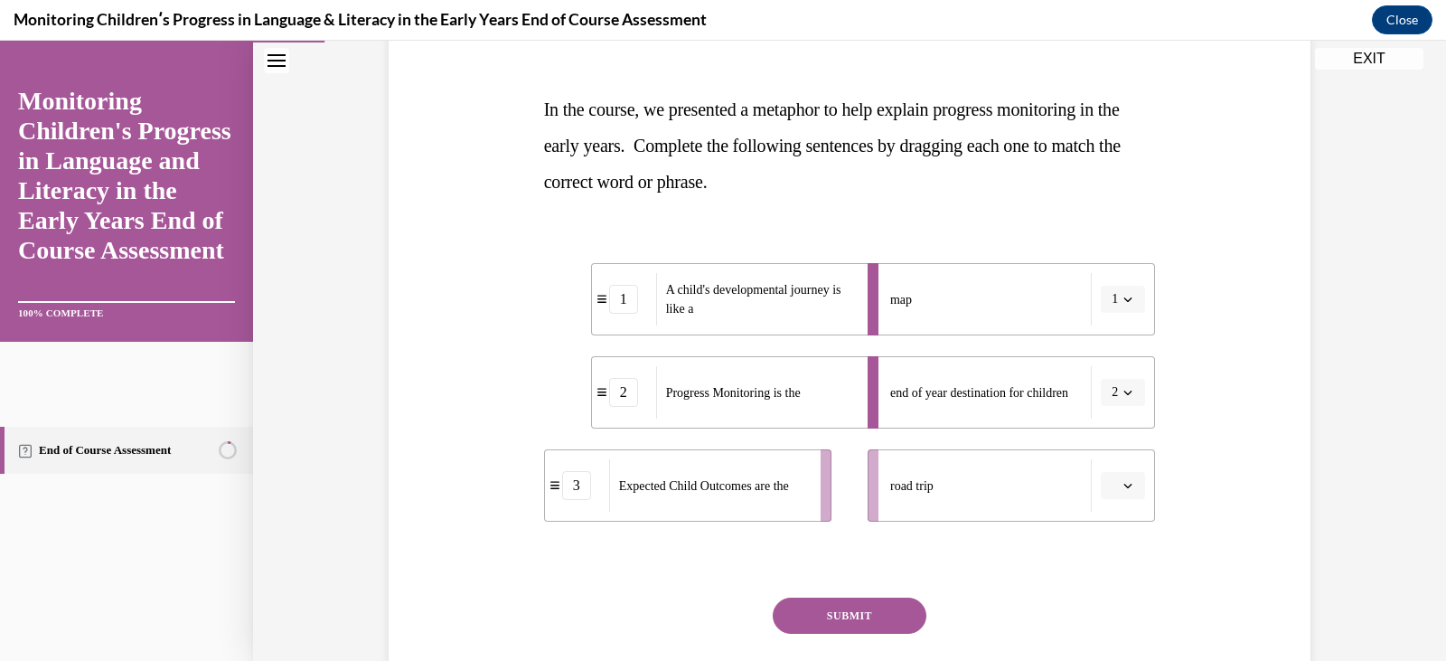
click at [1123, 307] on button "1" at bounding box center [1123, 299] width 44 height 27
click at [1124, 437] on div "3" at bounding box center [1110, 448] width 45 height 36
click at [1123, 495] on button "button" at bounding box center [1123, 485] width 44 height 27
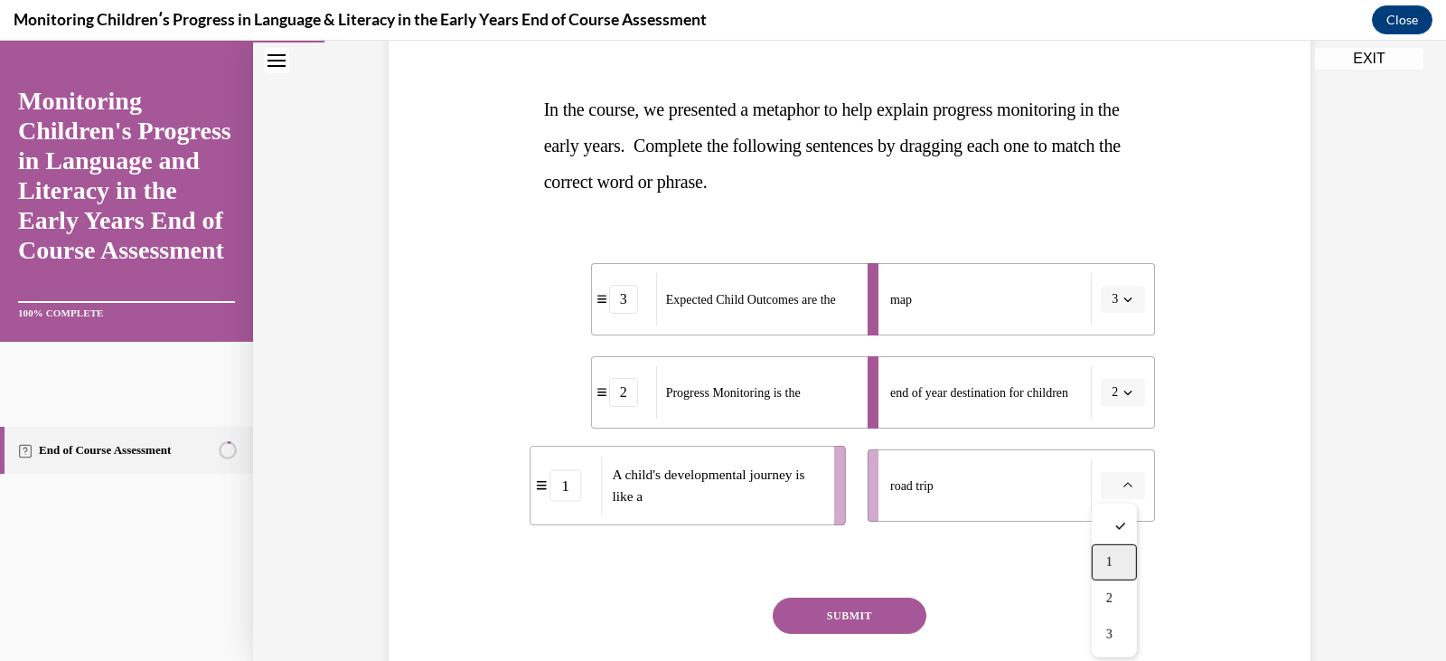
click at [1121, 555] on div "1" at bounding box center [1114, 562] width 45 height 36
click at [876, 623] on button "SUBMIT" at bounding box center [850, 616] width 154 height 36
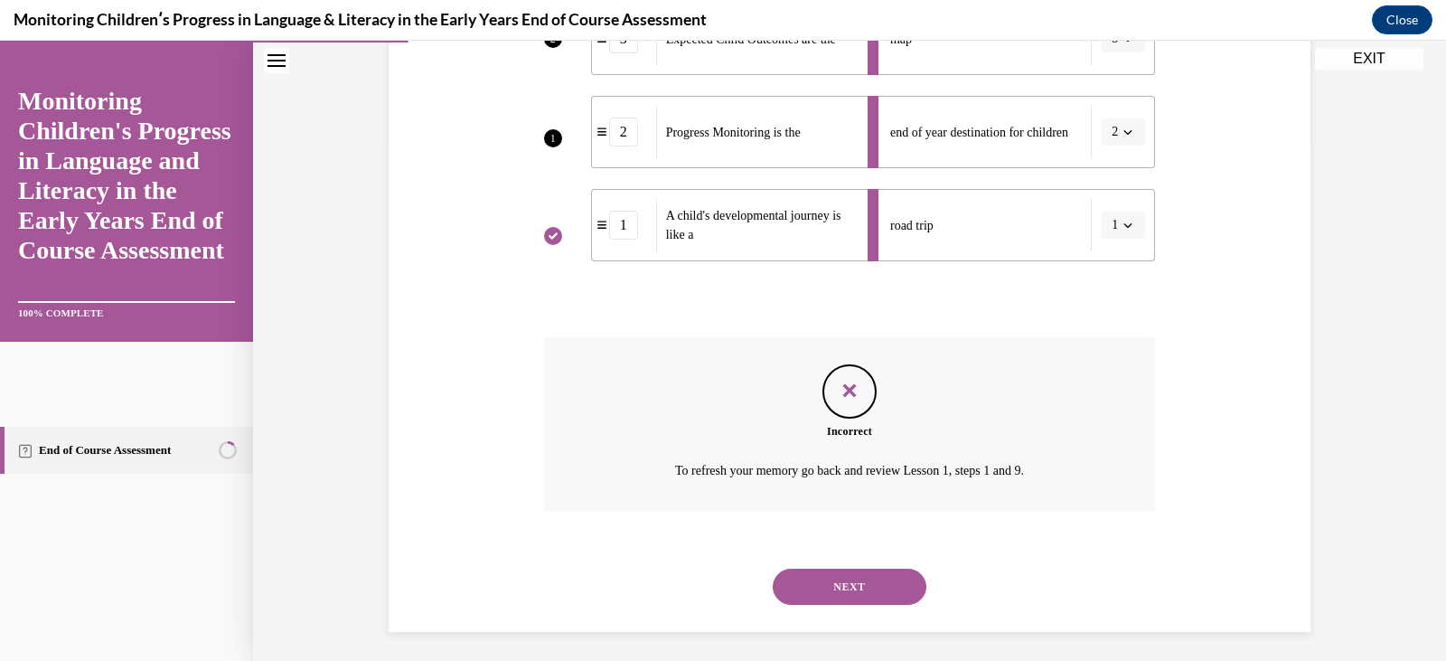
scroll to position [521, 0]
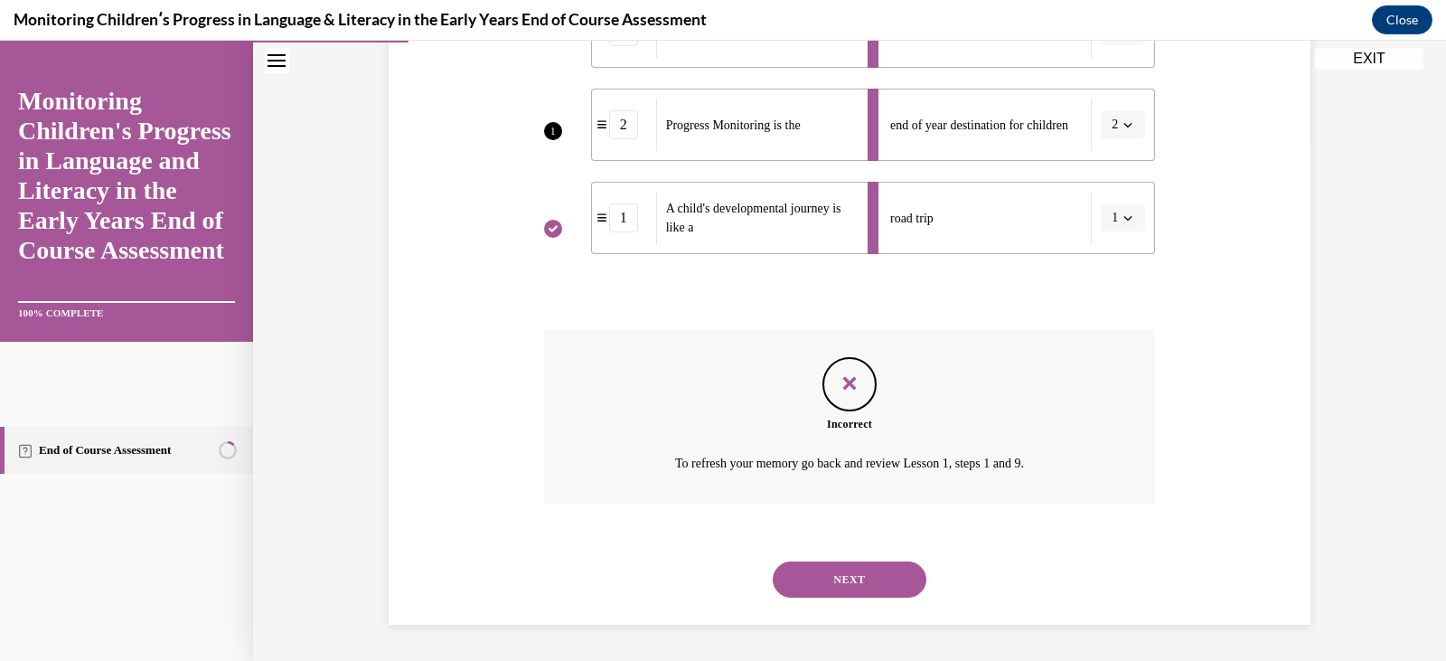
click at [1089, 436] on div "Incorrect To refresh your memory go back and review Lesson 1, steps 1 and 9." at bounding box center [850, 417] width 612 height 174
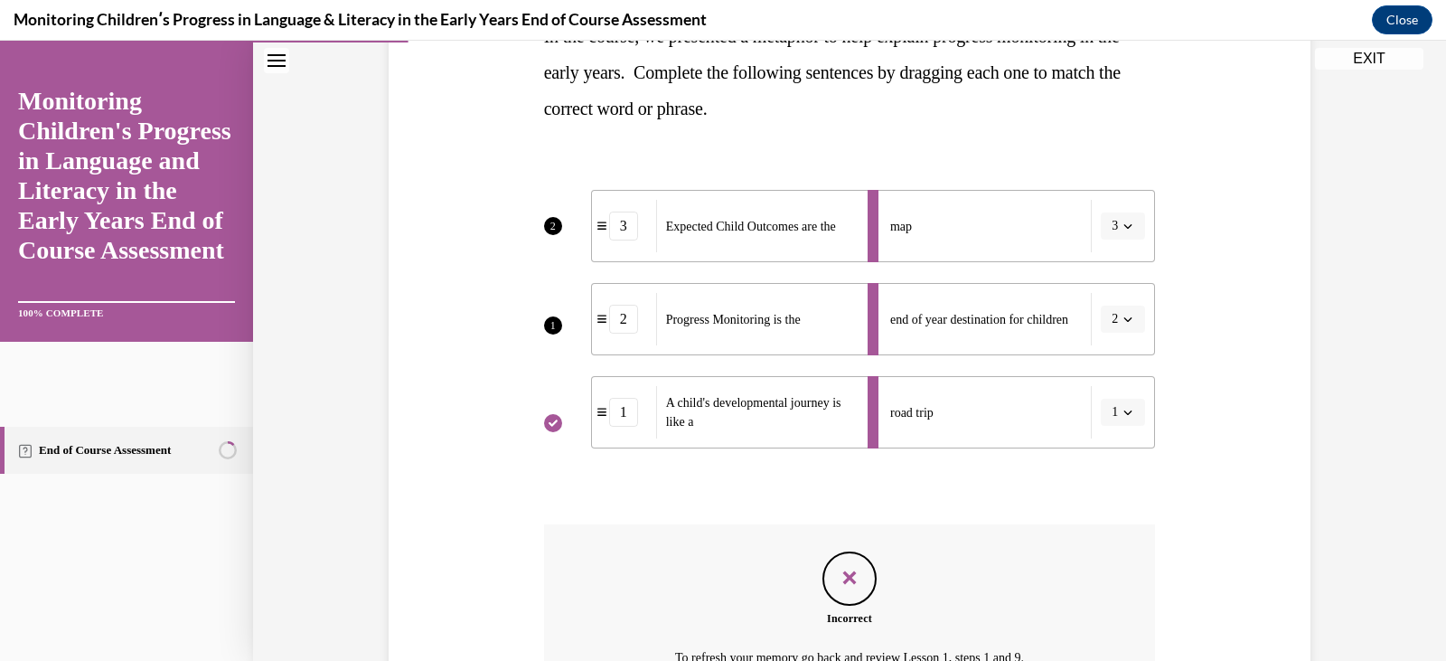
scroll to position [304, 0]
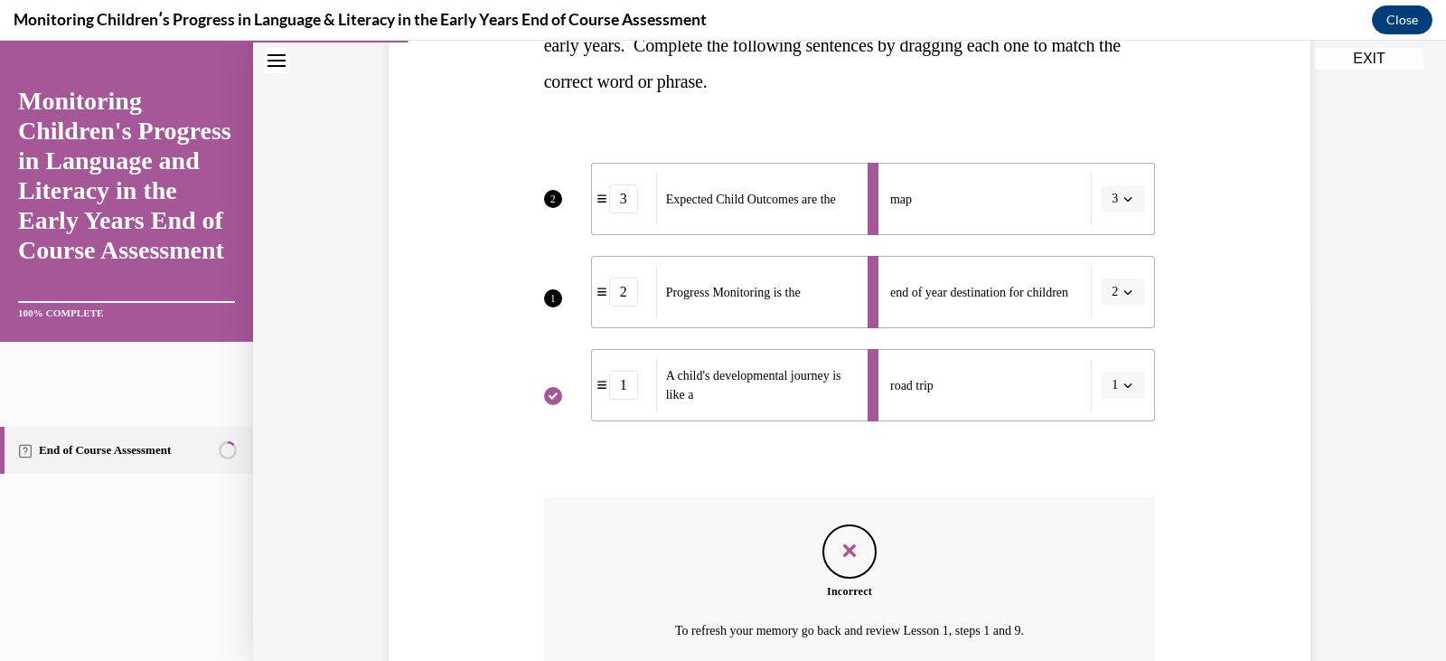
click at [1089, 436] on div "Question 02/16 In the course, we presented a metaphor to help explain progress …" at bounding box center [850, 345] width 612 height 894
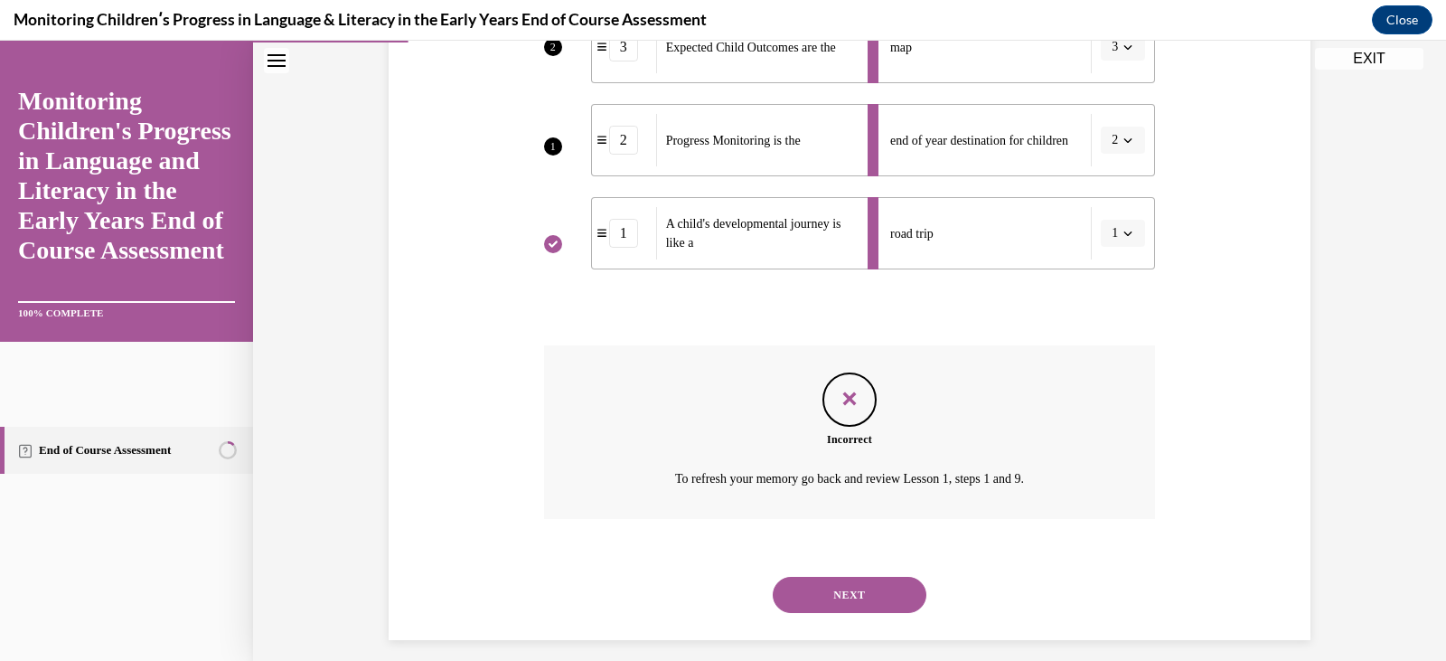
scroll to position [521, 0]
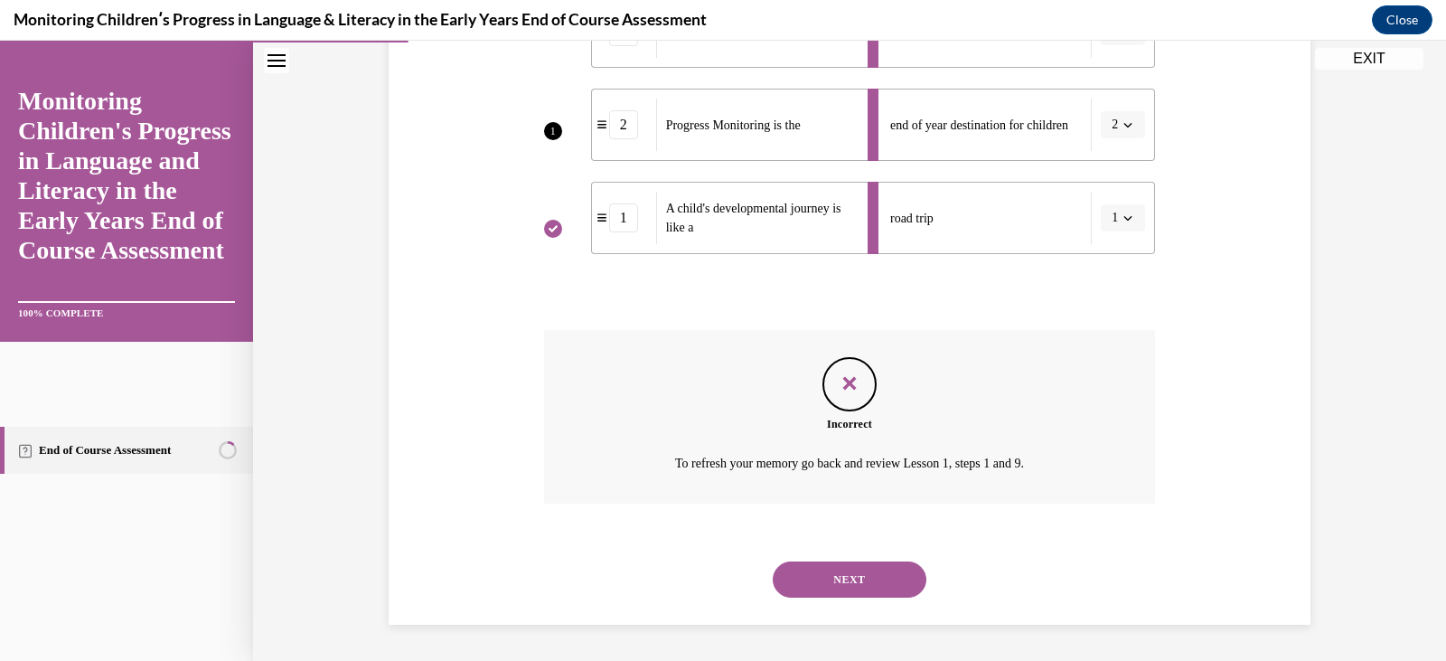
click at [824, 587] on button "NEXT" at bounding box center [850, 579] width 154 height 36
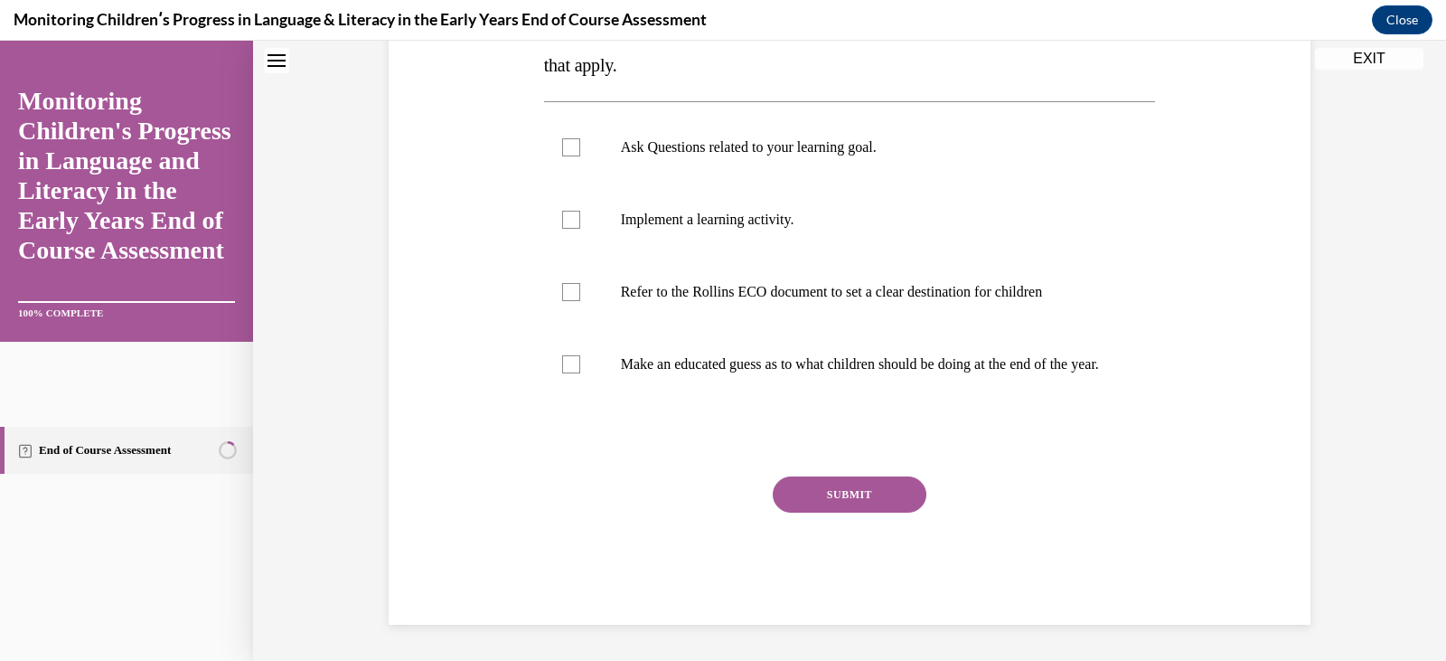
scroll to position [0, 0]
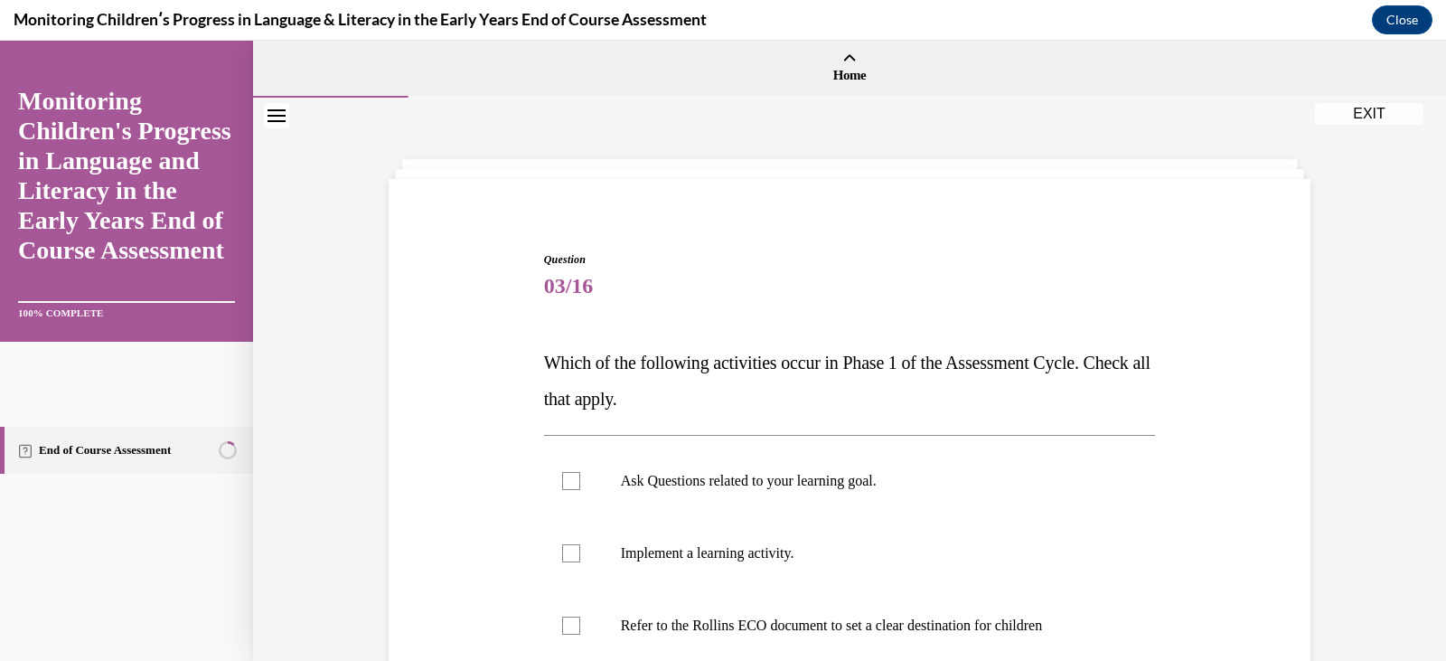
click at [928, 408] on p "Which of the following activities occur in Phase 1 of the Assessment Cycle. Che…" at bounding box center [850, 380] width 612 height 72
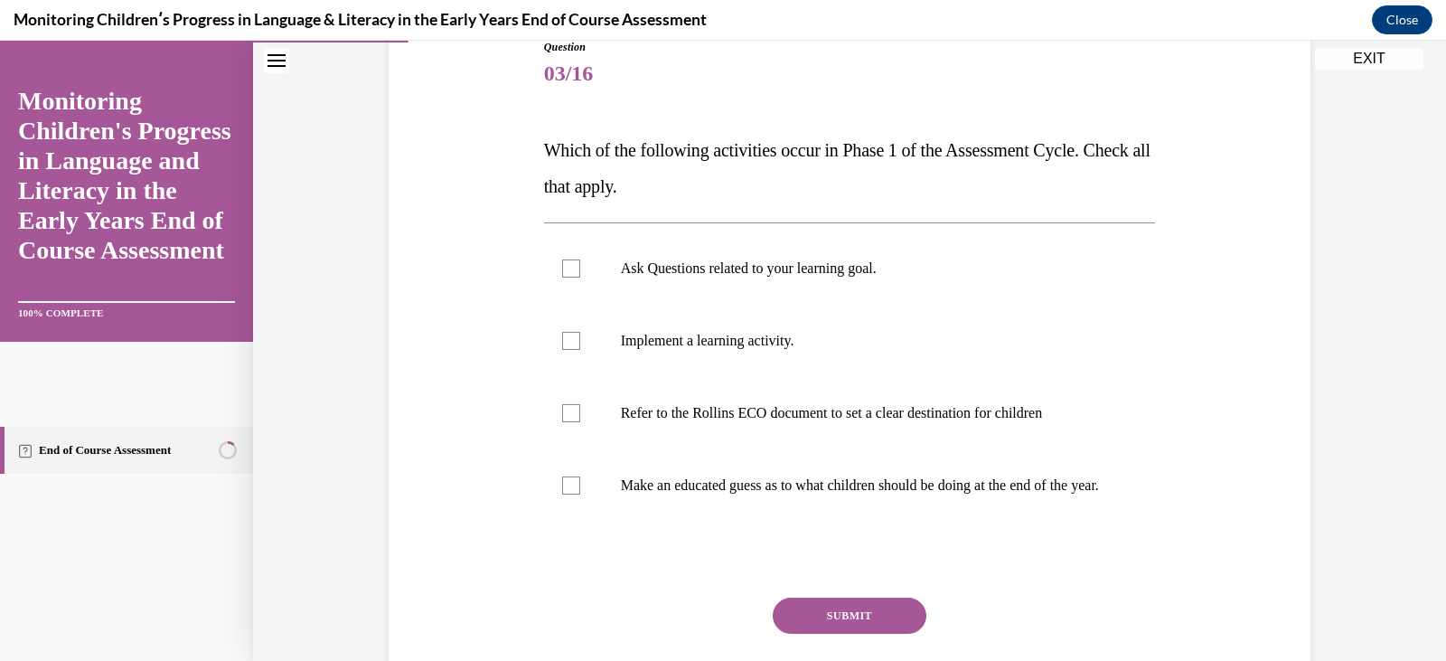
scroll to position [181, 0]
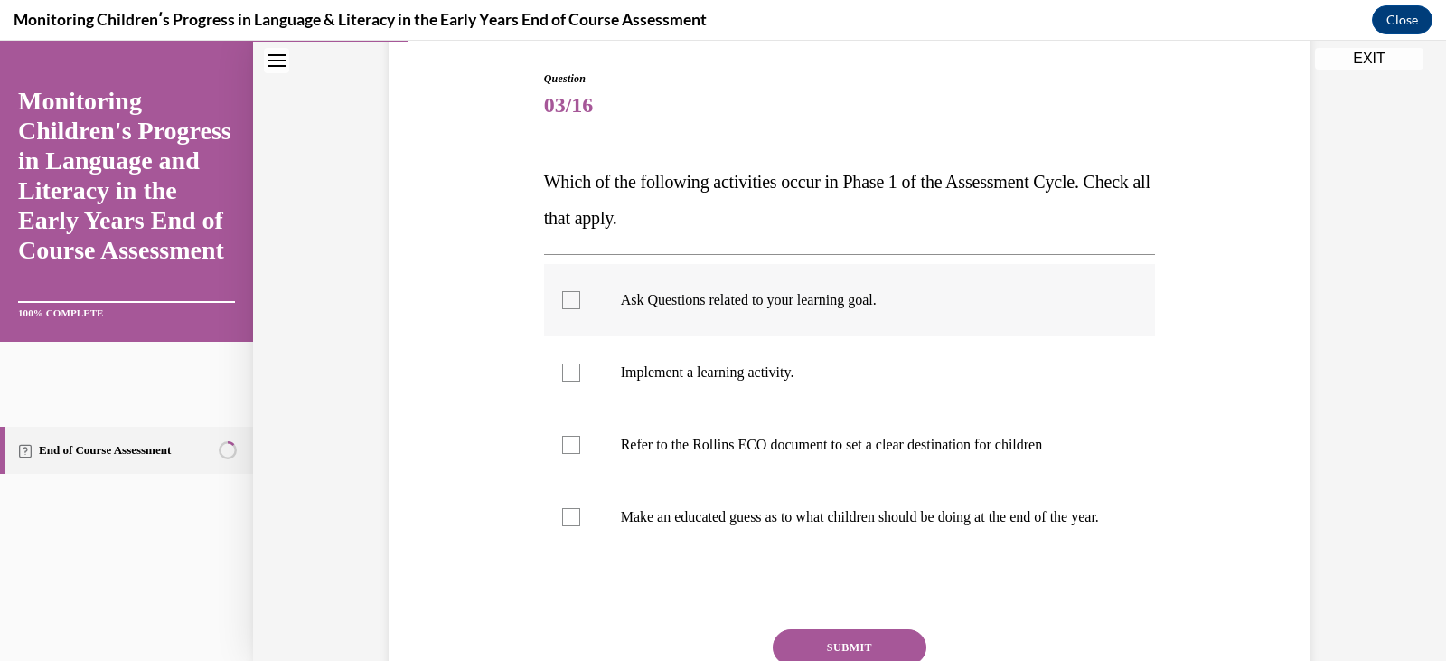
click at [808, 301] on p "Ask Questions related to your learning goal." at bounding box center [866, 300] width 490 height 18
click at [580, 301] on input "Ask Questions related to your learning goal." at bounding box center [571, 300] width 18 height 18
checkbox input "true"
click at [798, 381] on p "Implement a learning activity." at bounding box center [866, 372] width 490 height 18
click at [580, 381] on input "Implement a learning activity." at bounding box center [571, 372] width 18 height 18
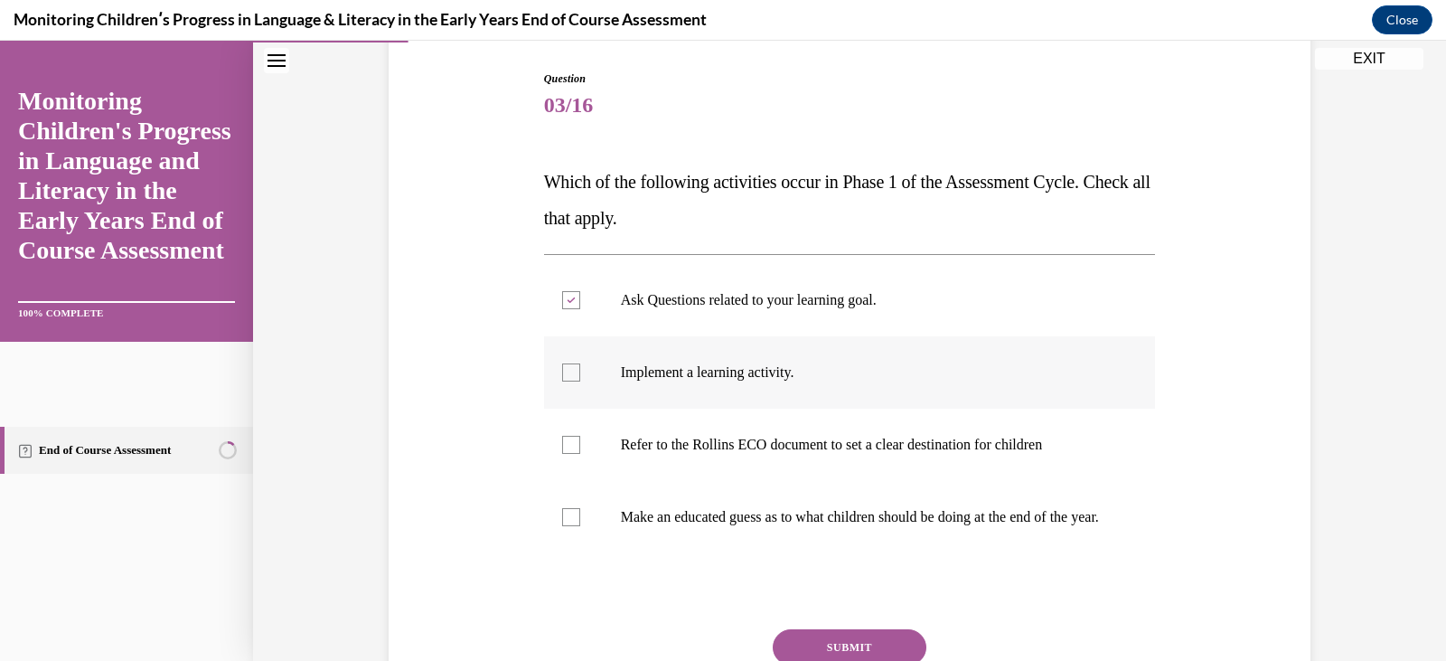
checkbox input "true"
click at [792, 443] on p "Refer to the Rollins ECO document to set a clear destination for children" at bounding box center [866, 445] width 490 height 18
click at [580, 443] on input "Refer to the Rollins ECO document to set a clear destination for children" at bounding box center [571, 445] width 18 height 18
checkbox input "true"
click at [962, 599] on div at bounding box center [850, 591] width 612 height 22
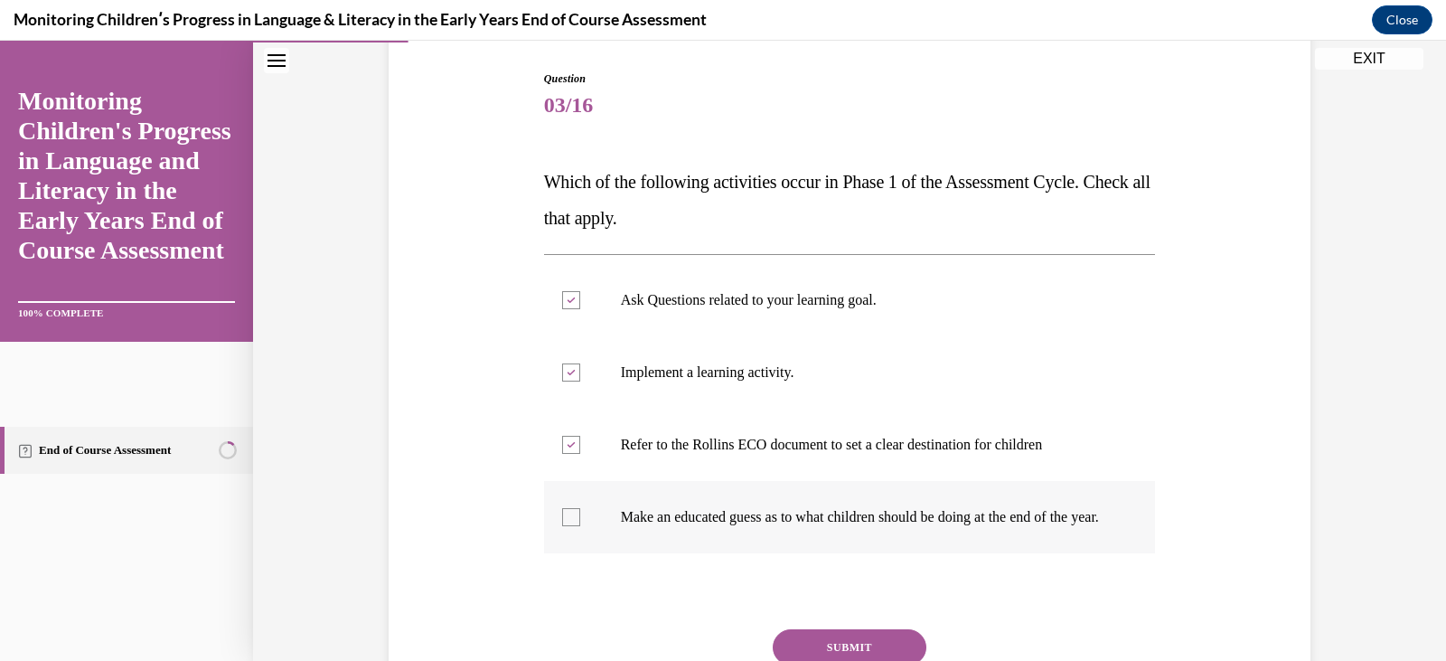
click at [921, 526] on p "Make an educated guess as to what children should be doing at the end of the ye…" at bounding box center [866, 517] width 490 height 18
click at [580, 526] on input "Make an educated guess as to what children should be doing at the end of the ye…" at bounding box center [571, 517] width 18 height 18
checkbox input "true"
click at [991, 601] on div at bounding box center [850, 591] width 612 height 22
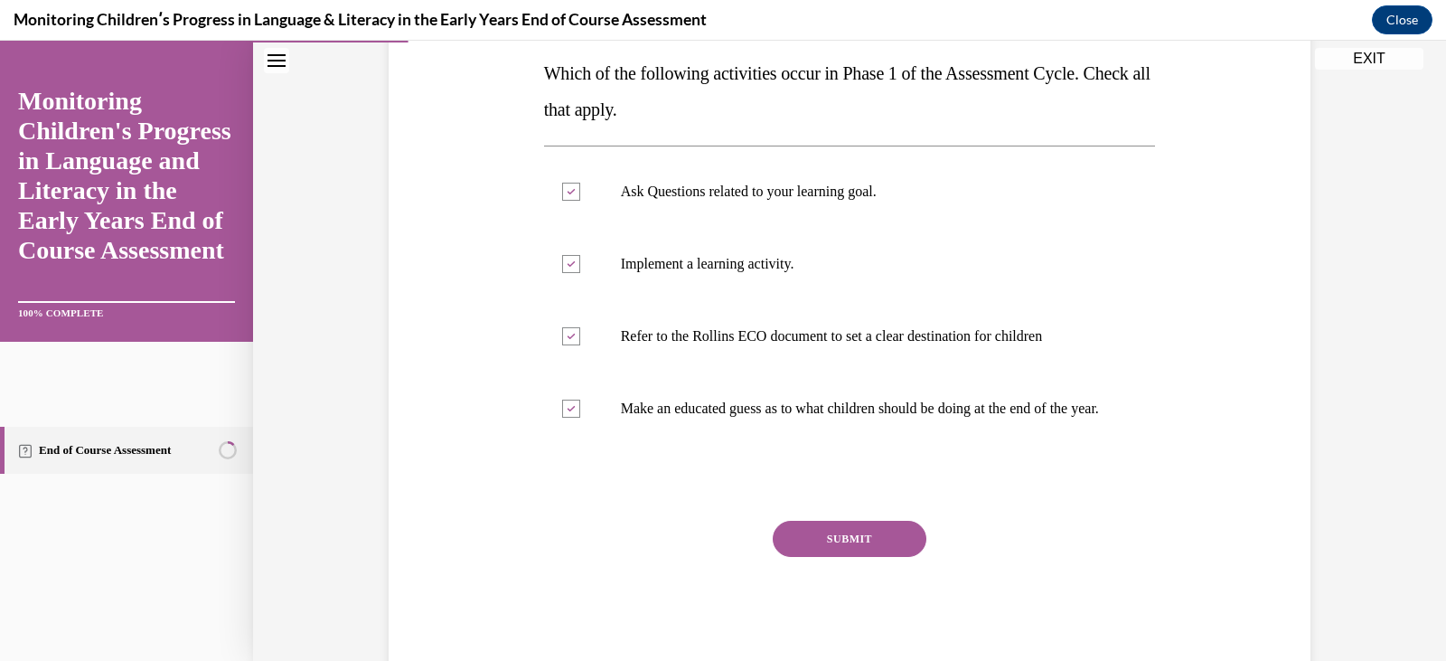
click at [822, 557] on button "SUBMIT" at bounding box center [850, 539] width 154 height 36
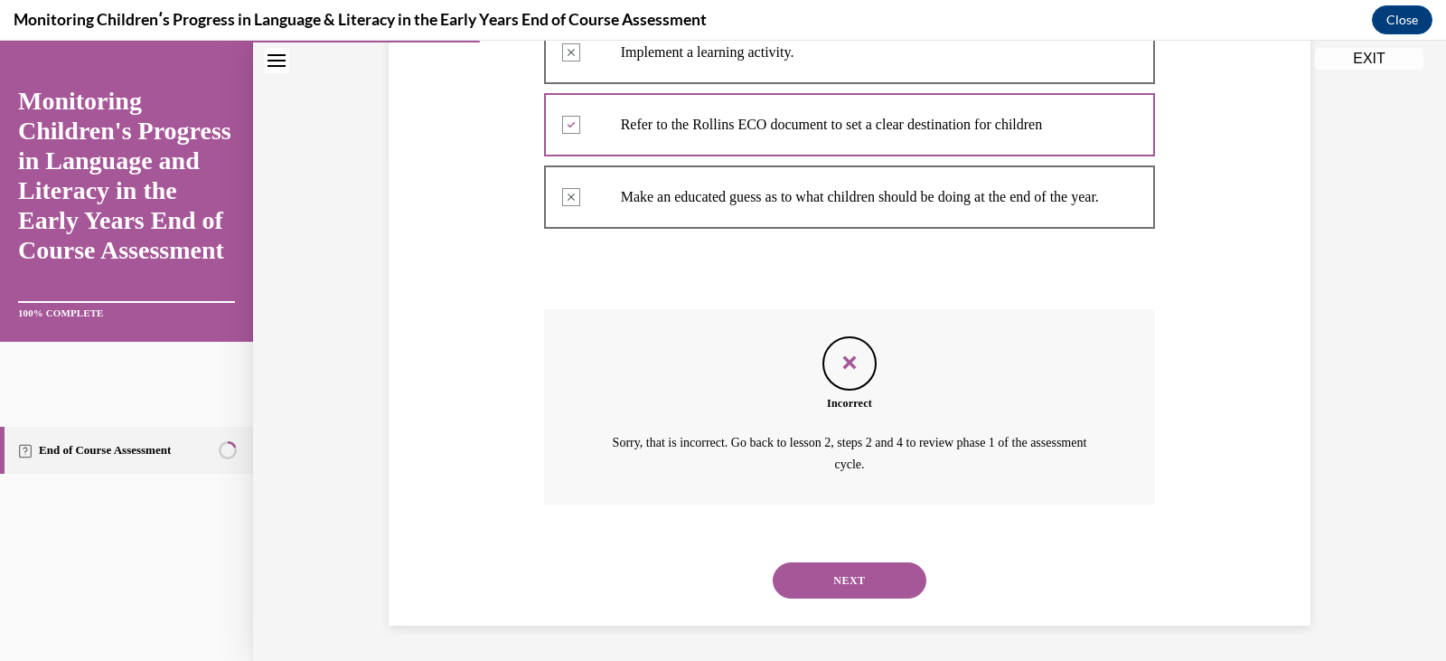
scroll to position [520, 0]
click at [1069, 568] on div "NEXT" at bounding box center [850, 579] width 612 height 72
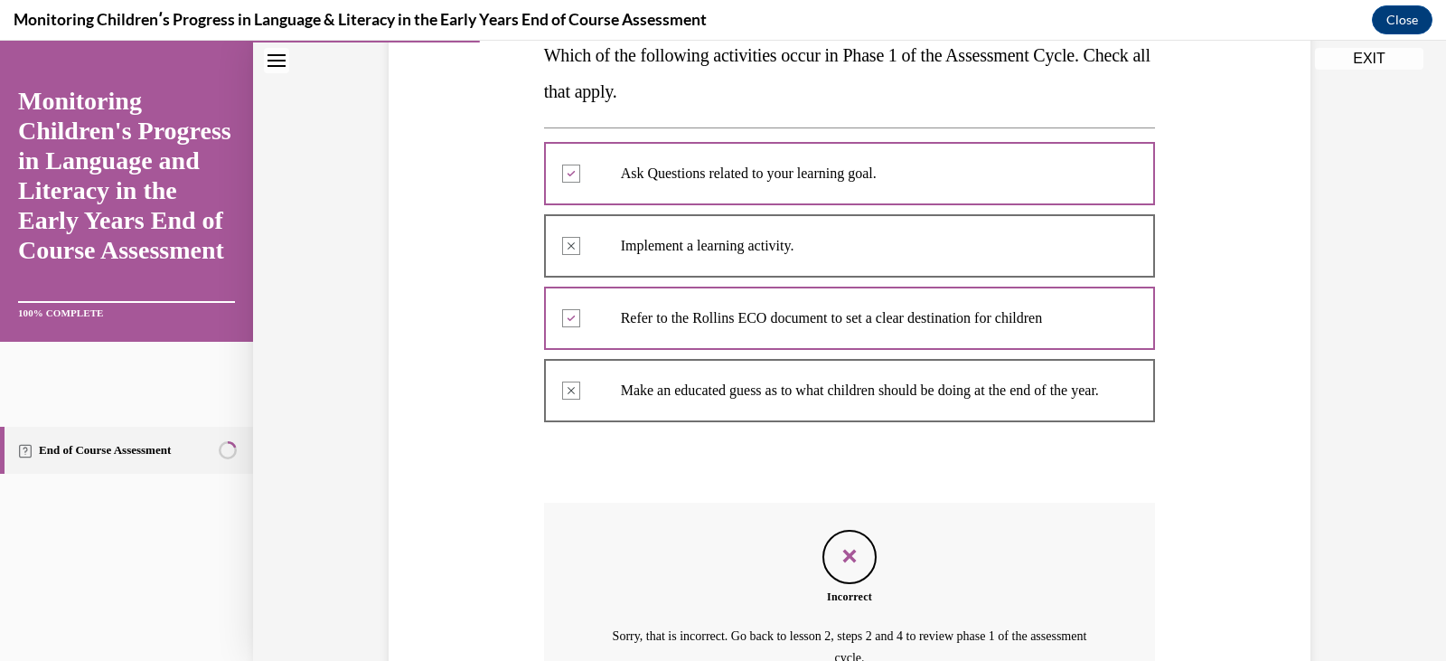
scroll to position [303, 0]
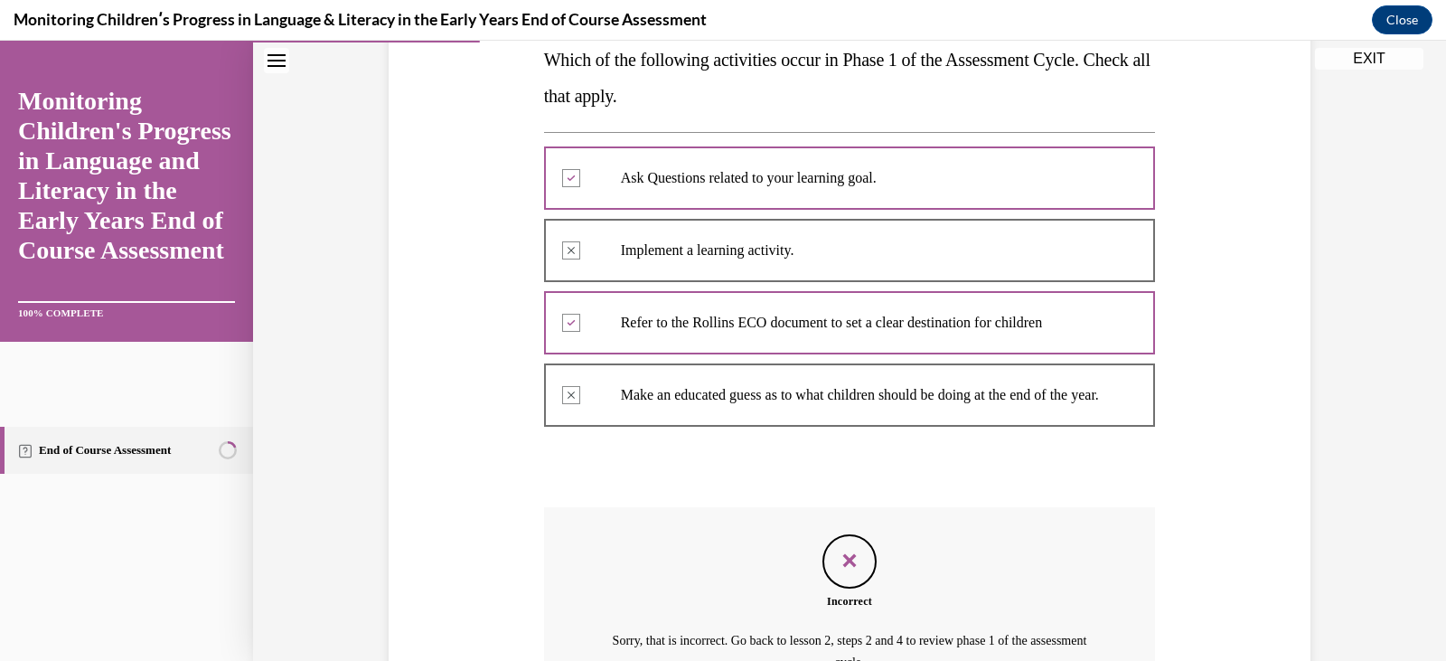
click at [1164, 513] on div "Question 03/16 Which of the following activities occur in Phase 1 of the Assess…" at bounding box center [849, 358] width 931 height 929
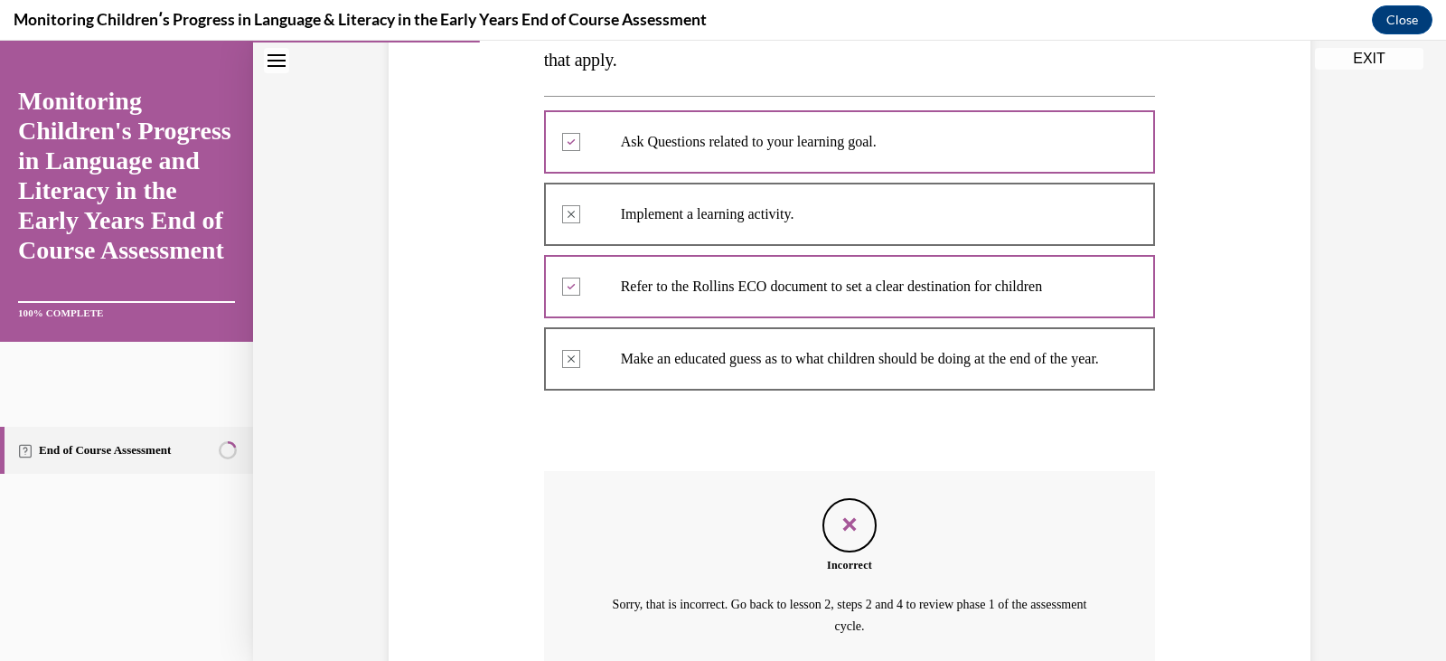
scroll to position [520, 0]
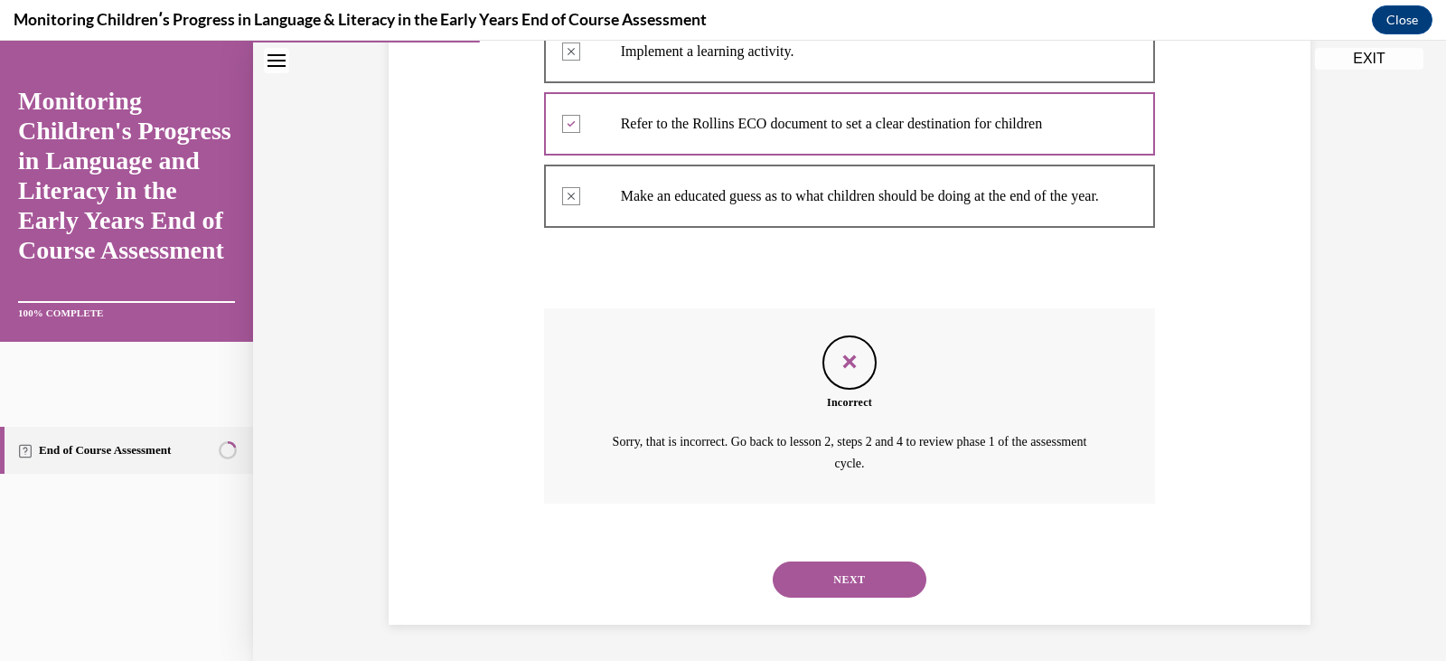
click at [896, 579] on button "NEXT" at bounding box center [850, 579] width 154 height 36
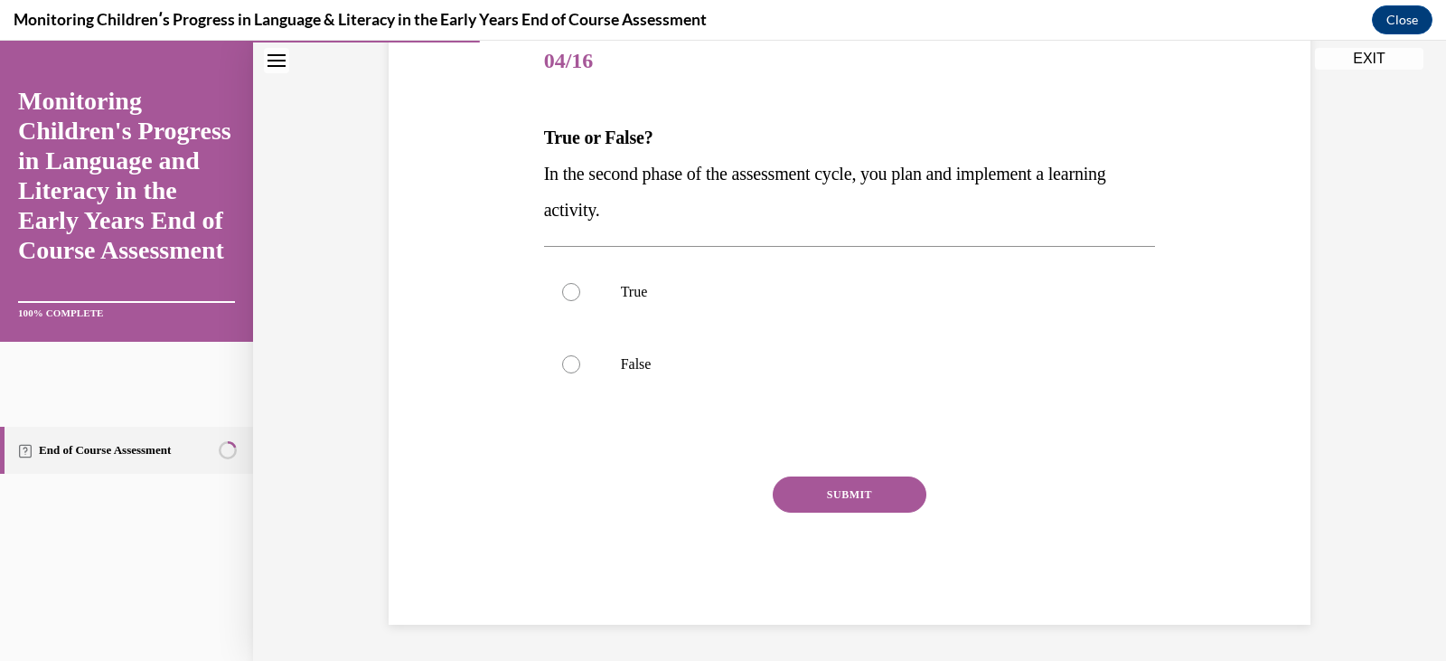
scroll to position [201, 0]
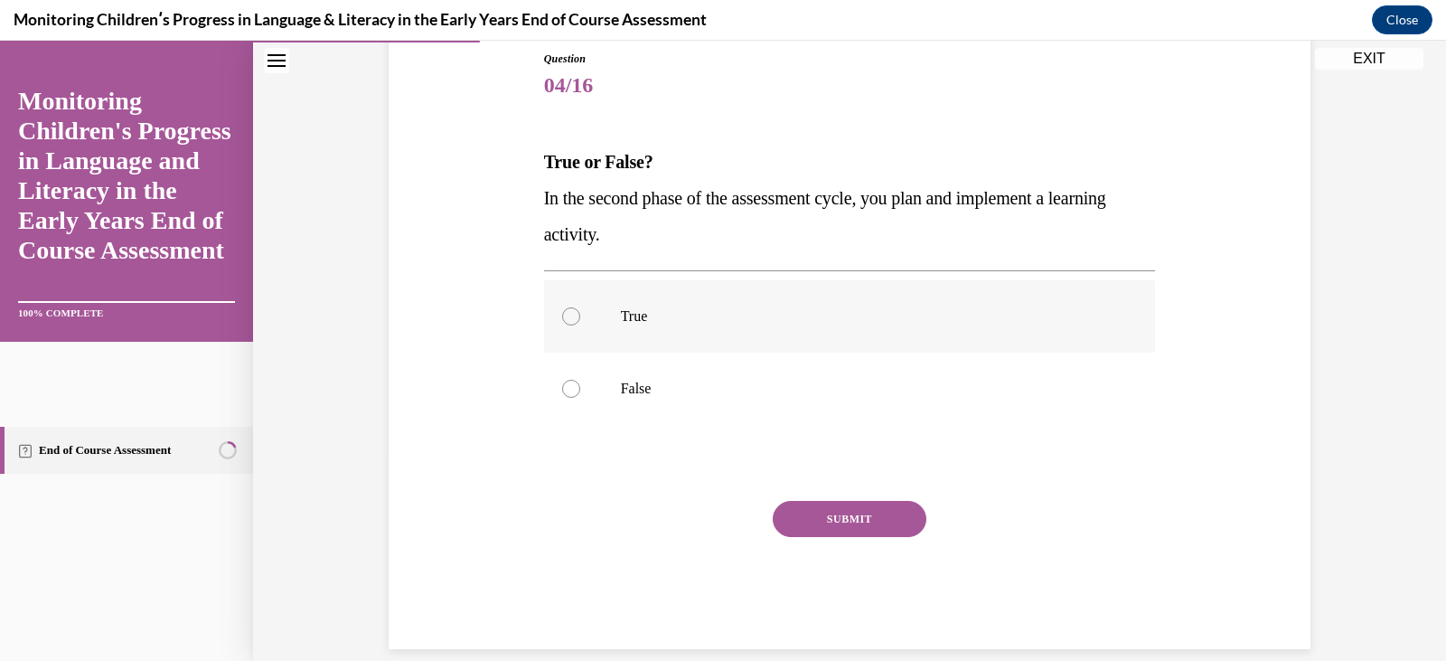
click at [597, 316] on label "True" at bounding box center [850, 316] width 612 height 72
click at [580, 316] on input "True" at bounding box center [571, 316] width 18 height 18
radio input "true"
click at [826, 524] on button "SUBMIT" at bounding box center [850, 519] width 154 height 36
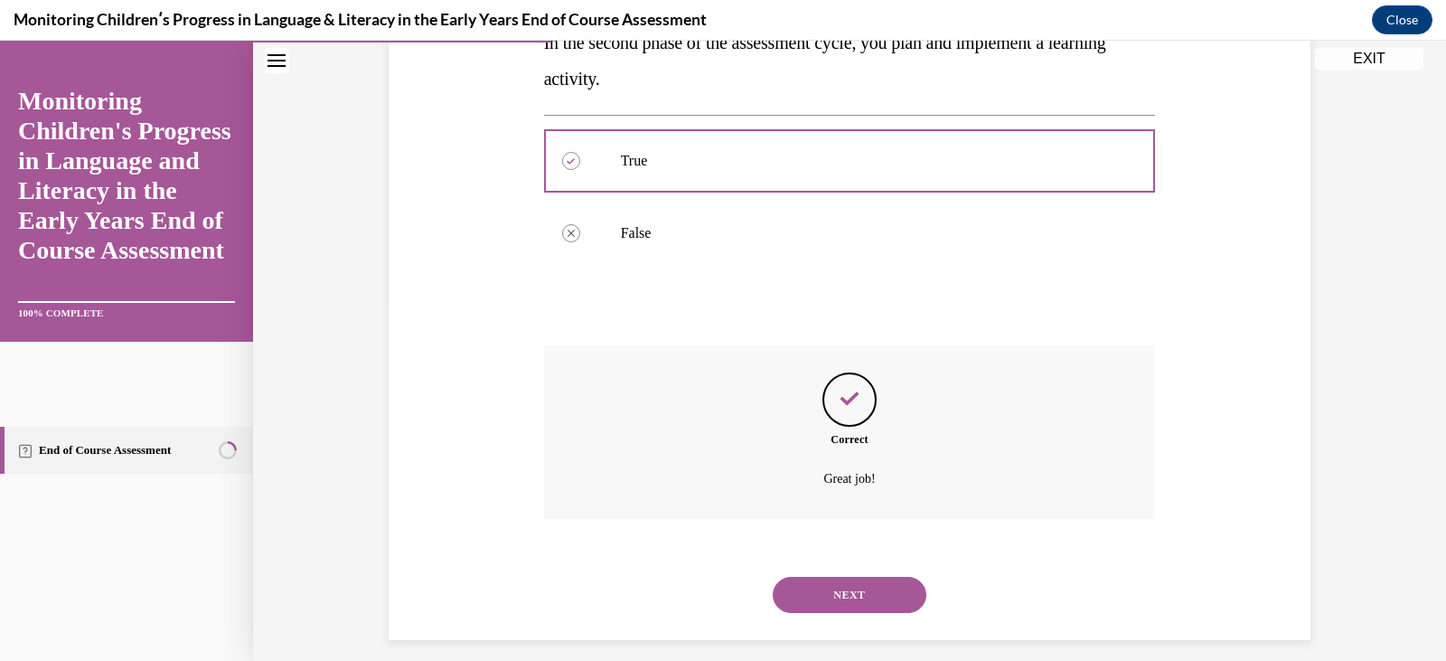
scroll to position [372, 0]
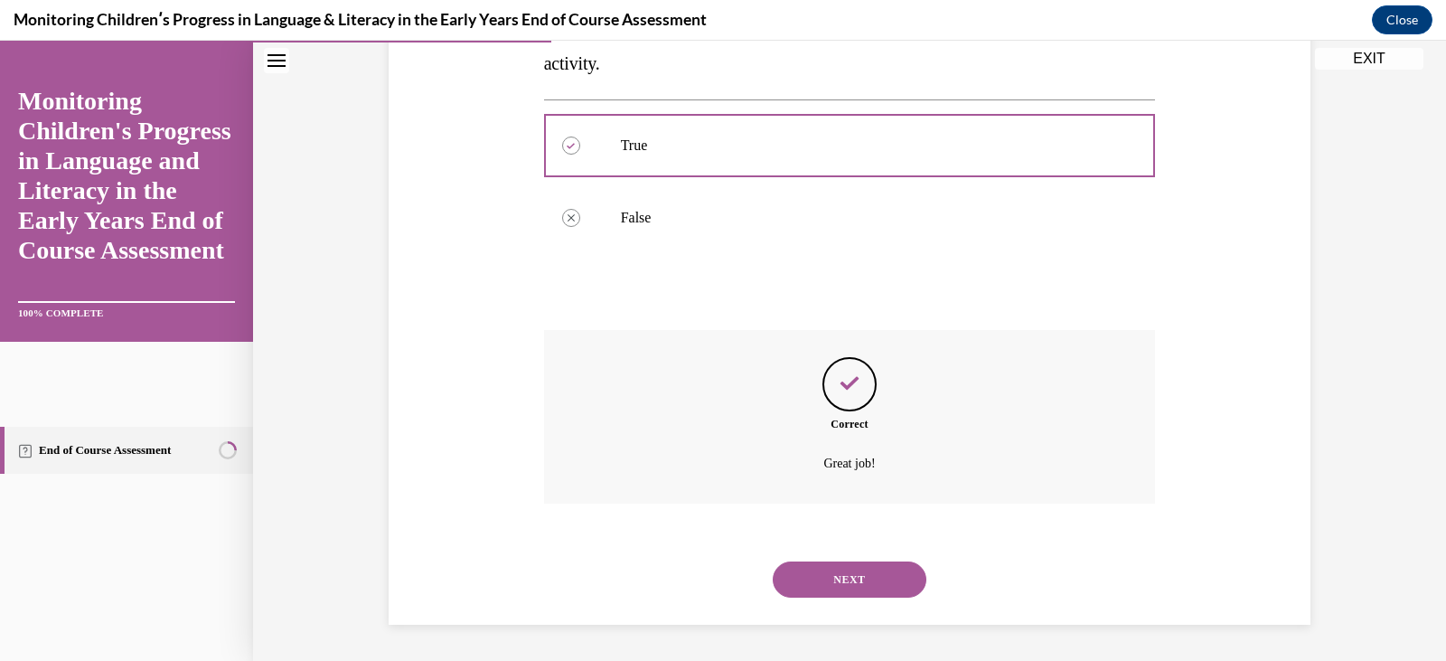
click at [843, 579] on button "NEXT" at bounding box center [850, 579] width 154 height 36
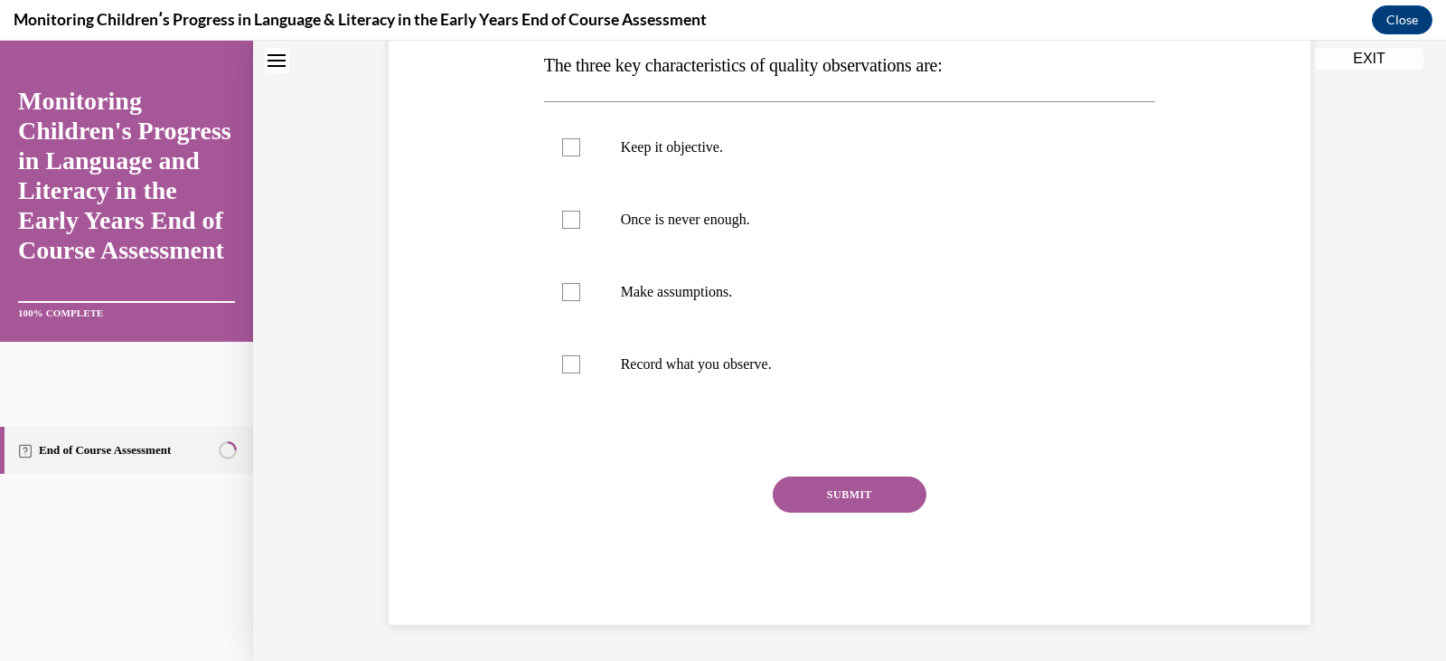
scroll to position [0, 0]
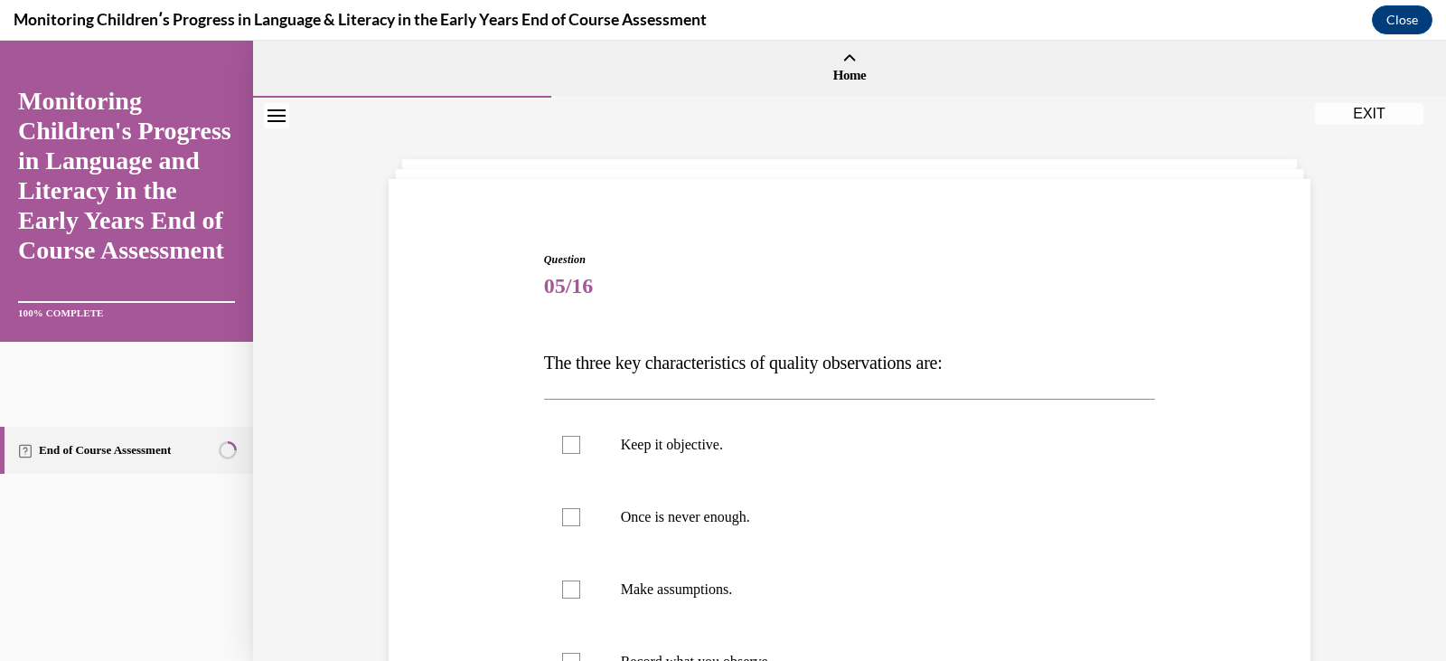
click at [1006, 372] on p "The three key characteristics of quality observations are:" at bounding box center [850, 362] width 612 height 36
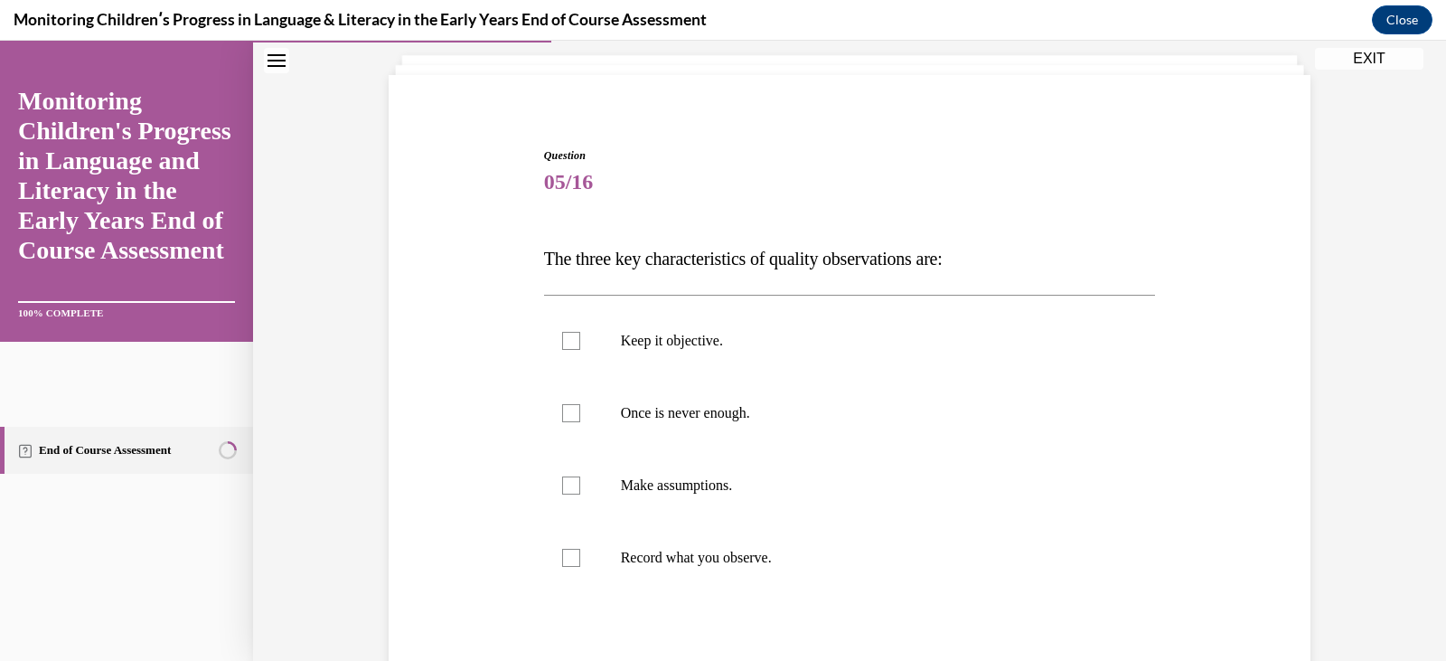
scroll to position [145, 0]
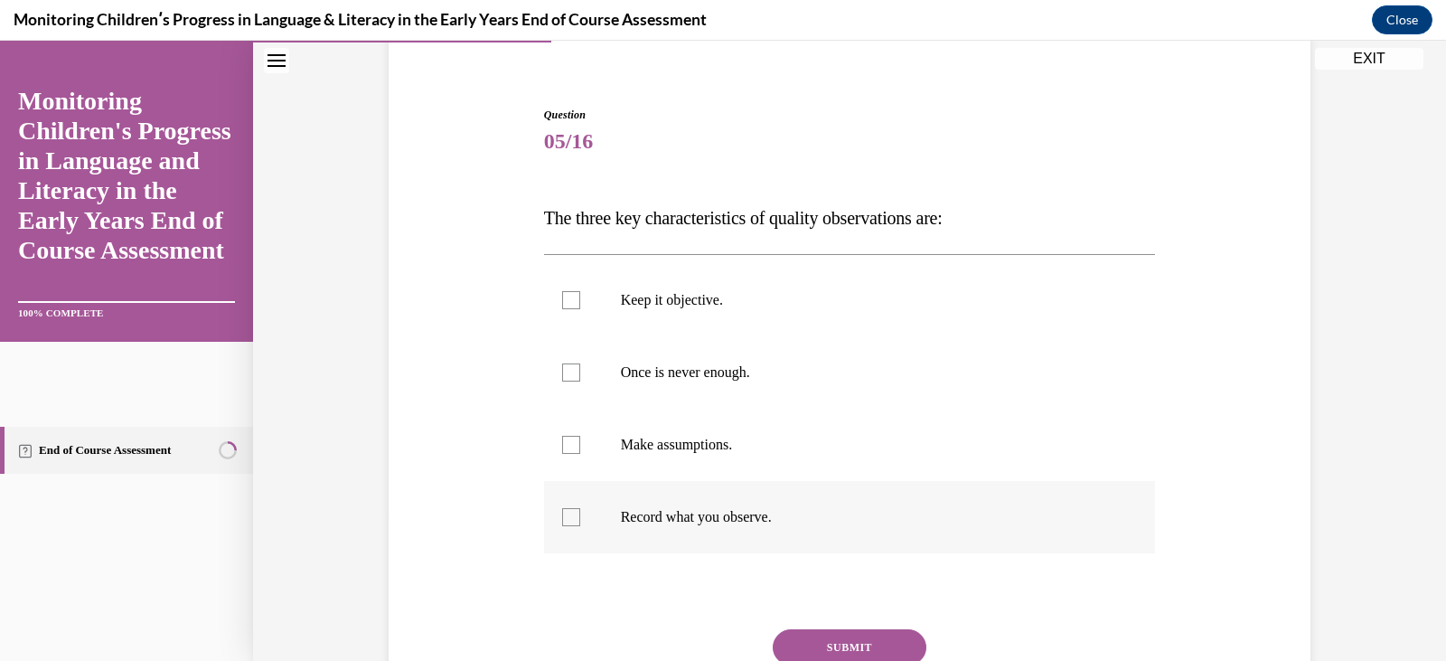
click at [649, 514] on p "Record what you observe." at bounding box center [866, 517] width 490 height 18
click at [580, 514] on input "Record what you observe." at bounding box center [571, 517] width 18 height 18
checkbox input "true"
click at [649, 374] on p "Once is never enough." at bounding box center [866, 372] width 490 height 18
click at [580, 374] on input "Once is never enough." at bounding box center [571, 372] width 18 height 18
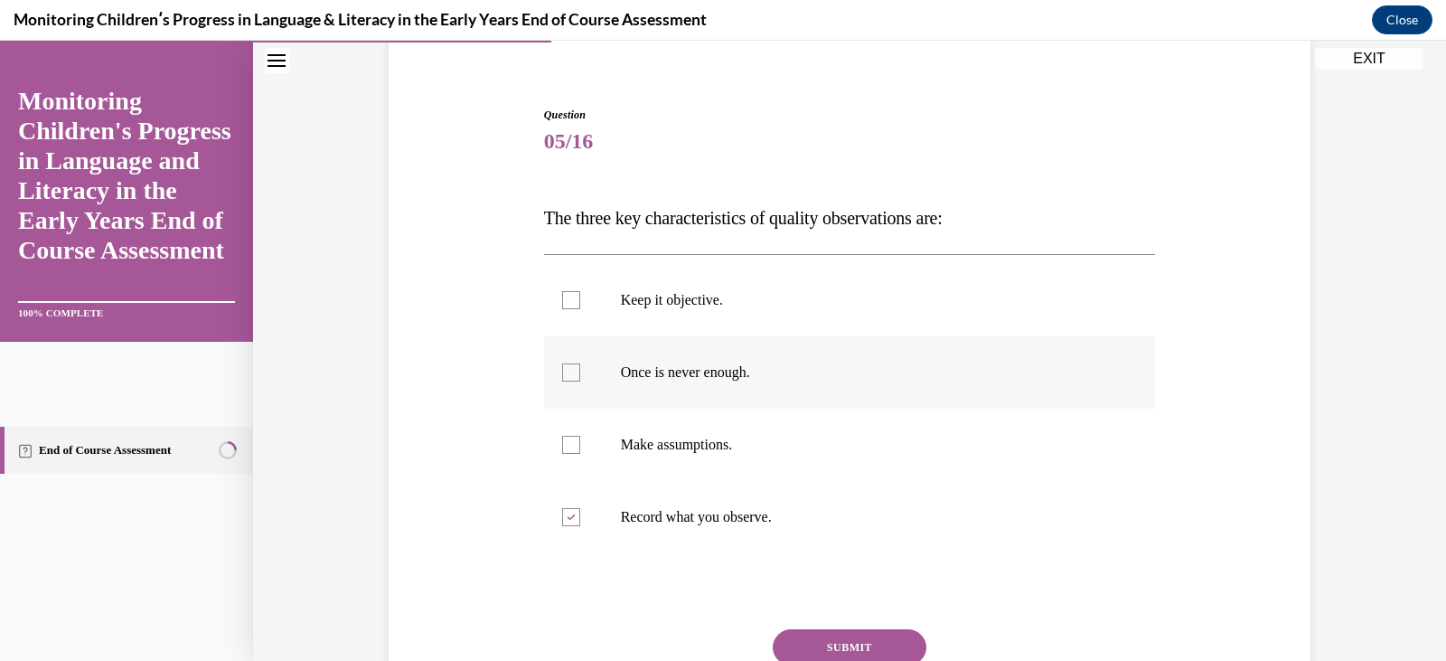
checkbox input "true"
click at [651, 315] on label "Keep it objective." at bounding box center [850, 300] width 612 height 72
click at [580, 309] on input "Keep it objective." at bounding box center [571, 300] width 18 height 18
checkbox input "true"
click at [848, 633] on button "SUBMIT" at bounding box center [850, 647] width 154 height 36
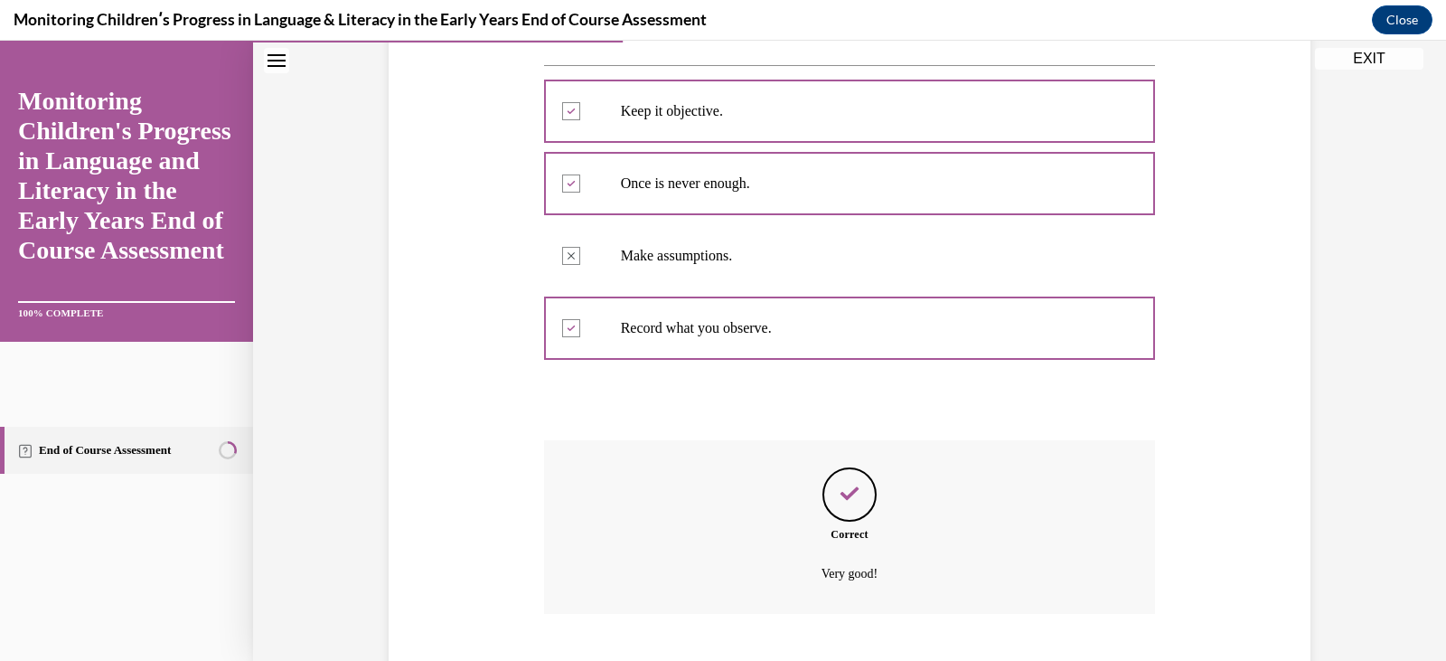
scroll to position [444, 0]
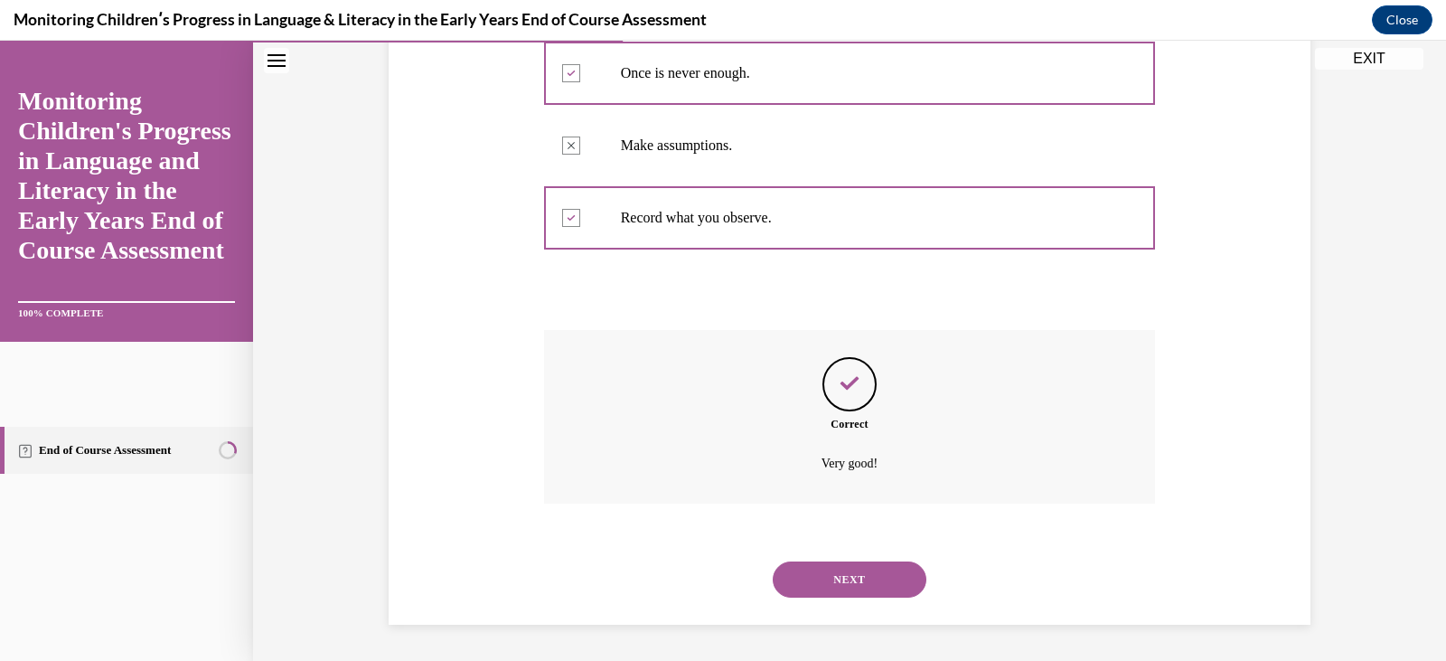
click at [940, 553] on div "SUBMIT NEXT" at bounding box center [850, 578] width 612 height 94
click at [882, 571] on button "NEXT" at bounding box center [850, 579] width 154 height 36
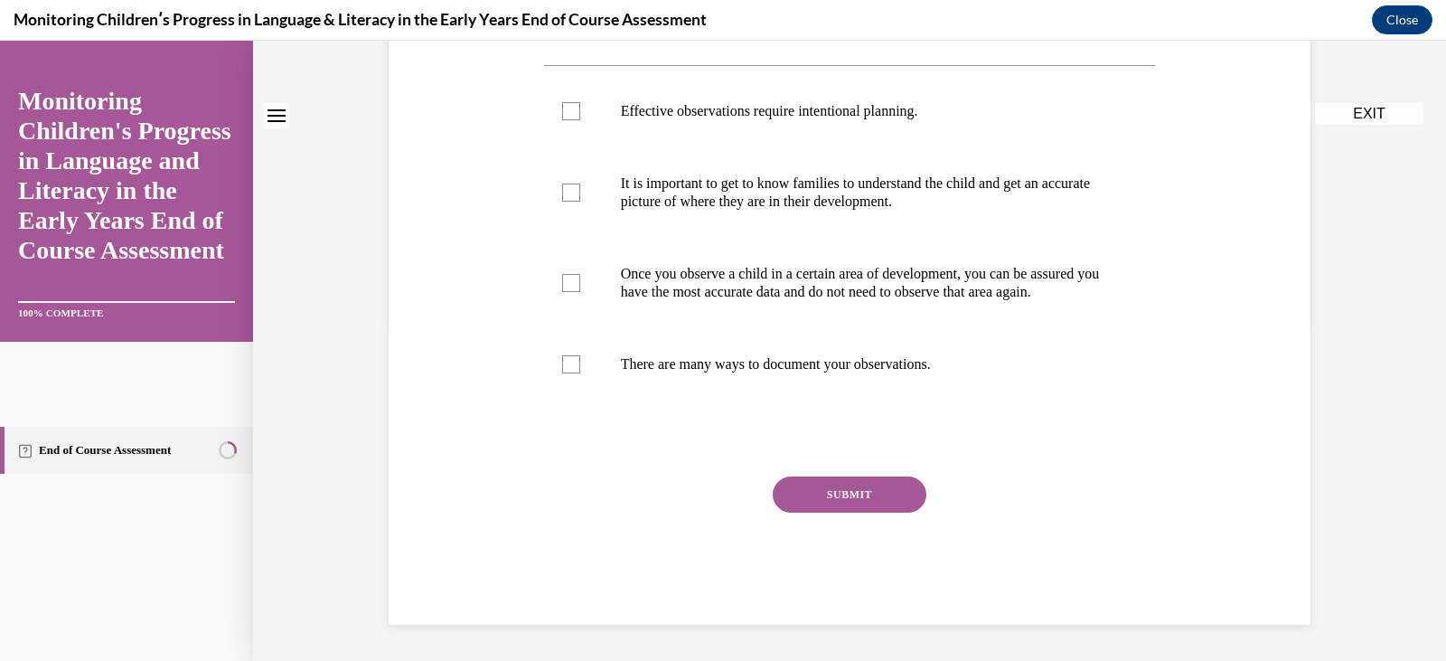
scroll to position [0, 0]
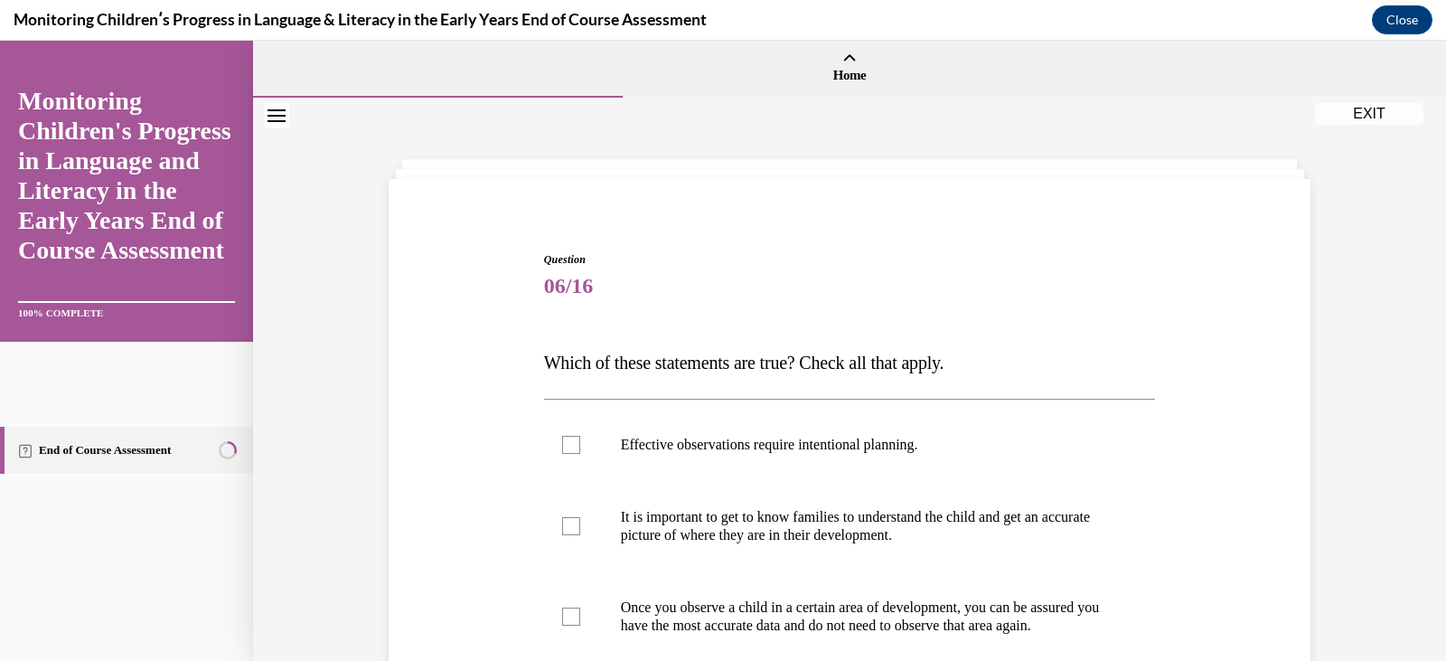
click at [1006, 319] on div "Question 06/16 Which of these statements are true? Check all that apply. Effect…" at bounding box center [850, 604] width 612 height 707
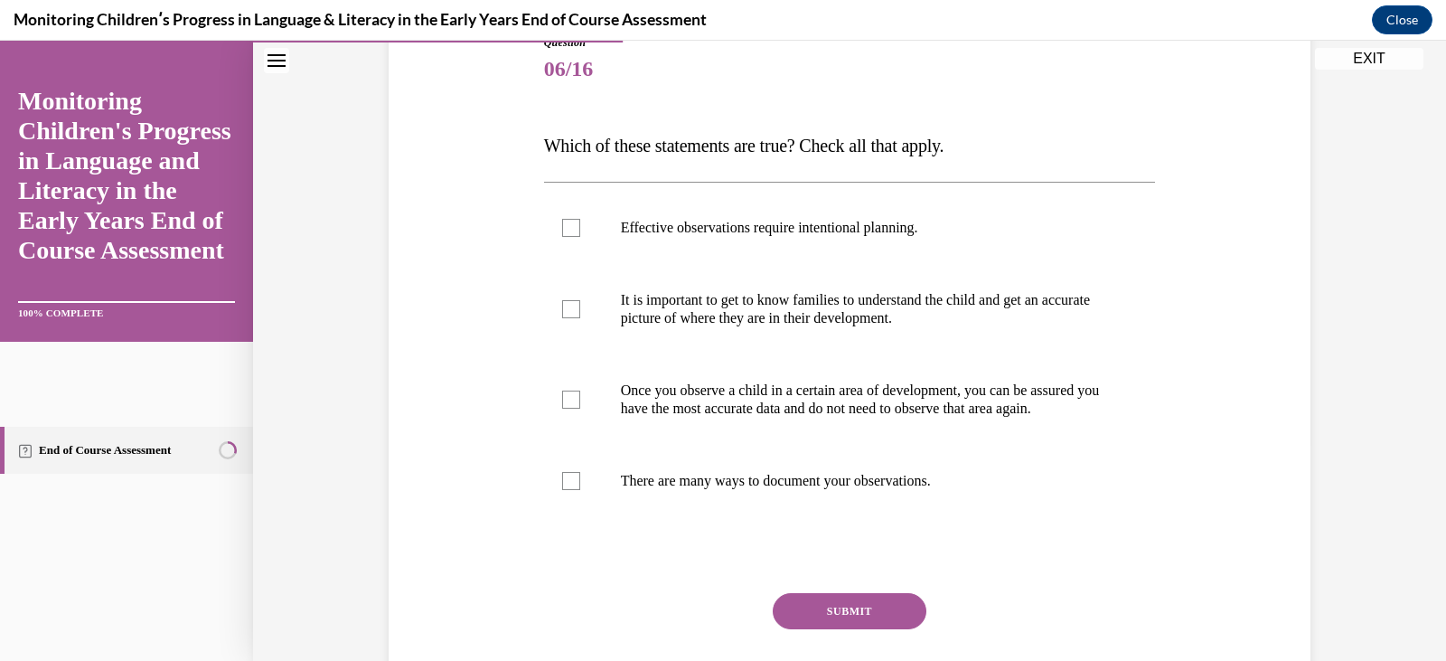
scroll to position [253, 0]
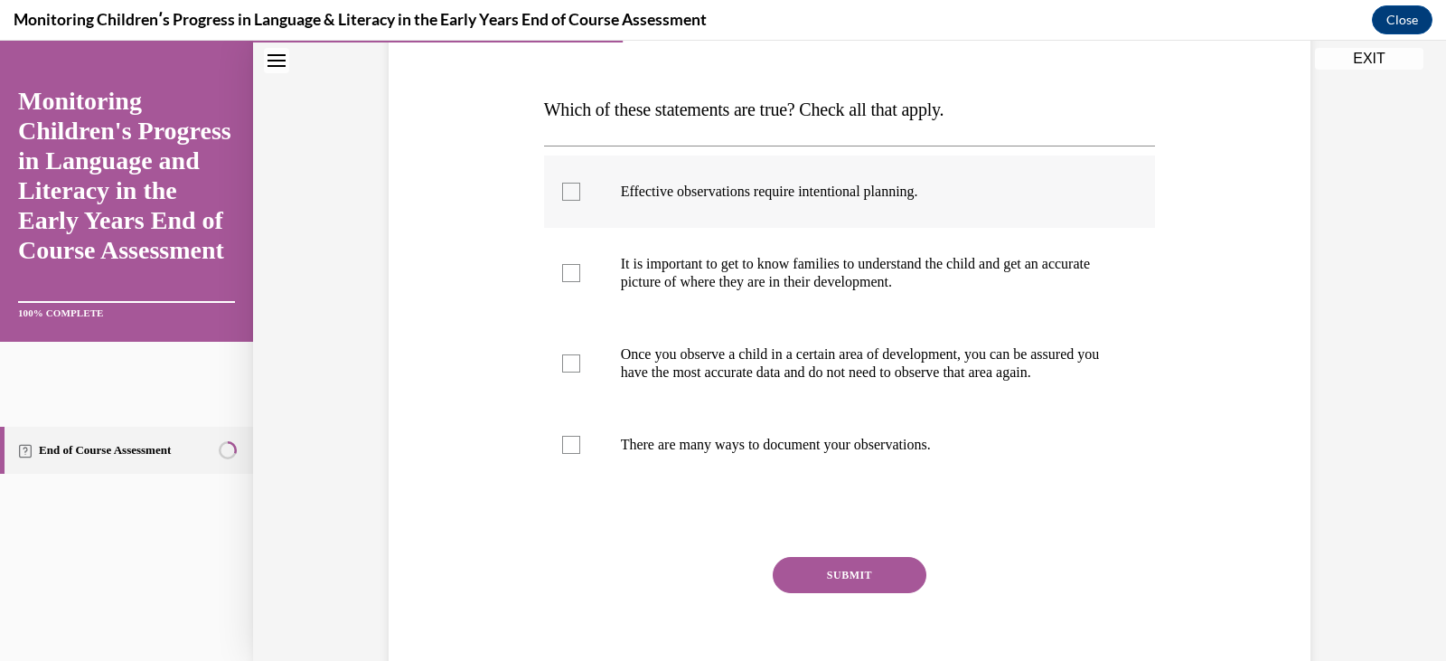
click at [874, 206] on label "Effective observations require intentional planning." at bounding box center [850, 191] width 612 height 72
click at [580, 201] on input "Effective observations require intentional planning." at bounding box center [571, 192] width 18 height 18
checkbox input "true"
click at [833, 277] on p "It is important to get to know families to understand the child and get an accu…" at bounding box center [866, 273] width 490 height 36
click at [580, 277] on input "It is important to get to know families to understand the child and get an accu…" at bounding box center [571, 273] width 18 height 18
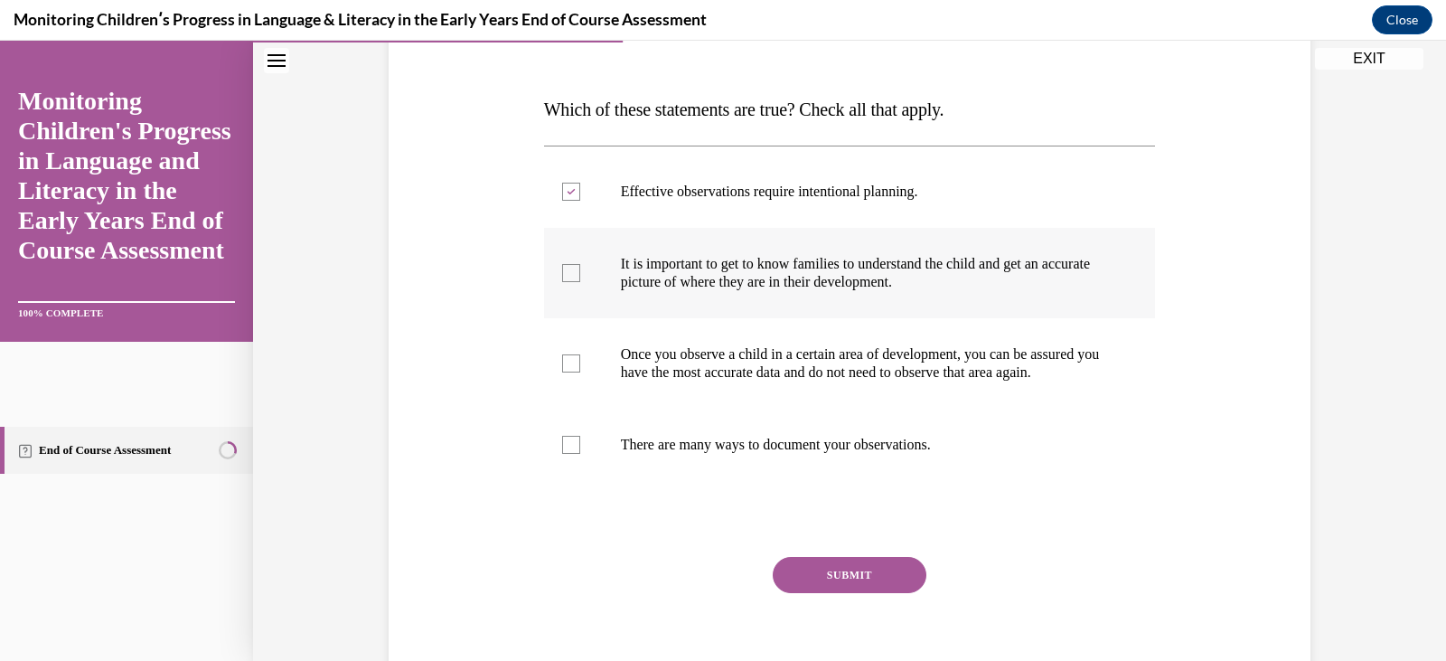
checkbox input "true"
click at [783, 375] on p "Once you observe a child in a certain area of development, you can be assured y…" at bounding box center [866, 363] width 490 height 36
click at [580, 372] on input "Once you observe a child in a certain area of development, you can be assured y…" at bounding box center [571, 363] width 18 height 18
click at [768, 381] on p "Once you observe a child in a certain area of development, you can be assured y…" at bounding box center [866, 363] width 490 height 36
click at [580, 372] on input "Once you observe a child in a certain area of development, you can be assured y…" at bounding box center [571, 363] width 18 height 18
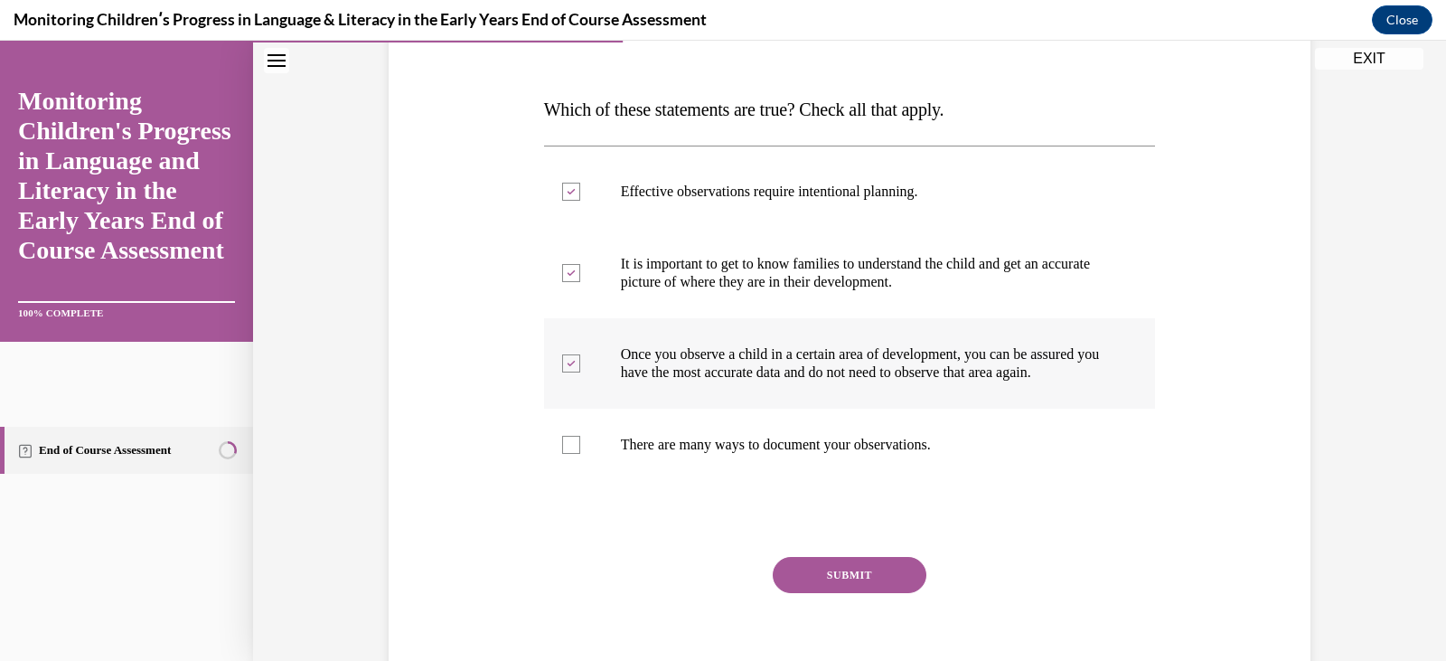
checkbox input "false"
click at [765, 454] on p "There are many ways to document your observations." at bounding box center [866, 445] width 490 height 18
click at [580, 454] on input "There are many ways to document your observations." at bounding box center [571, 445] width 18 height 18
checkbox input "true"
click at [820, 593] on button "SUBMIT" at bounding box center [850, 575] width 154 height 36
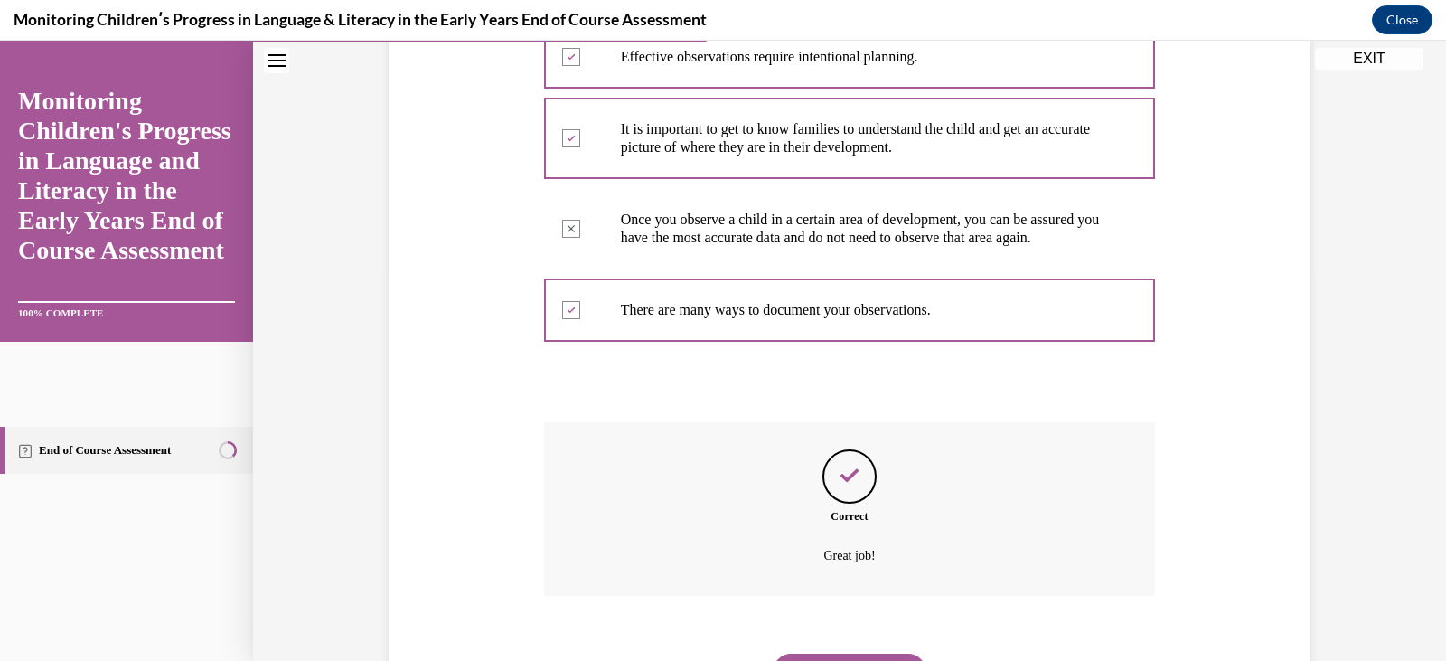
scroll to position [498, 0]
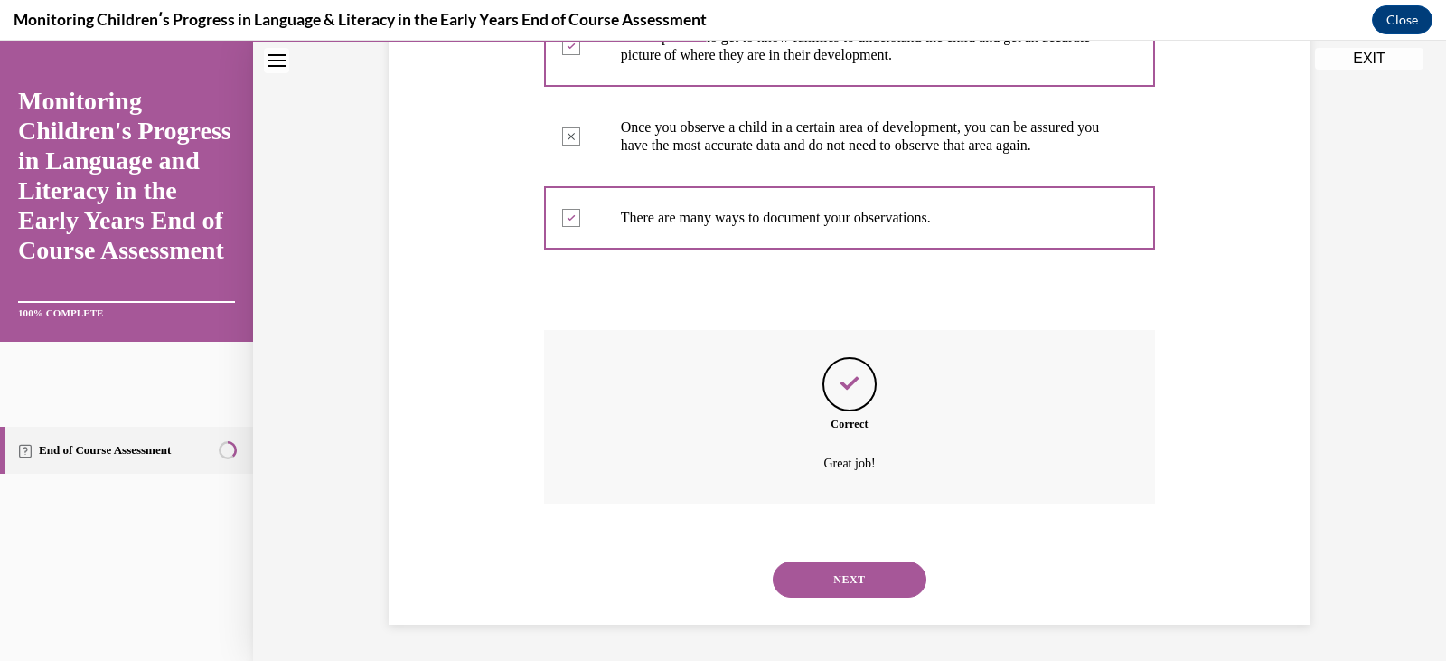
click at [820, 603] on div "NEXT" at bounding box center [850, 579] width 612 height 72
click at [848, 574] on button "NEXT" at bounding box center [850, 579] width 154 height 36
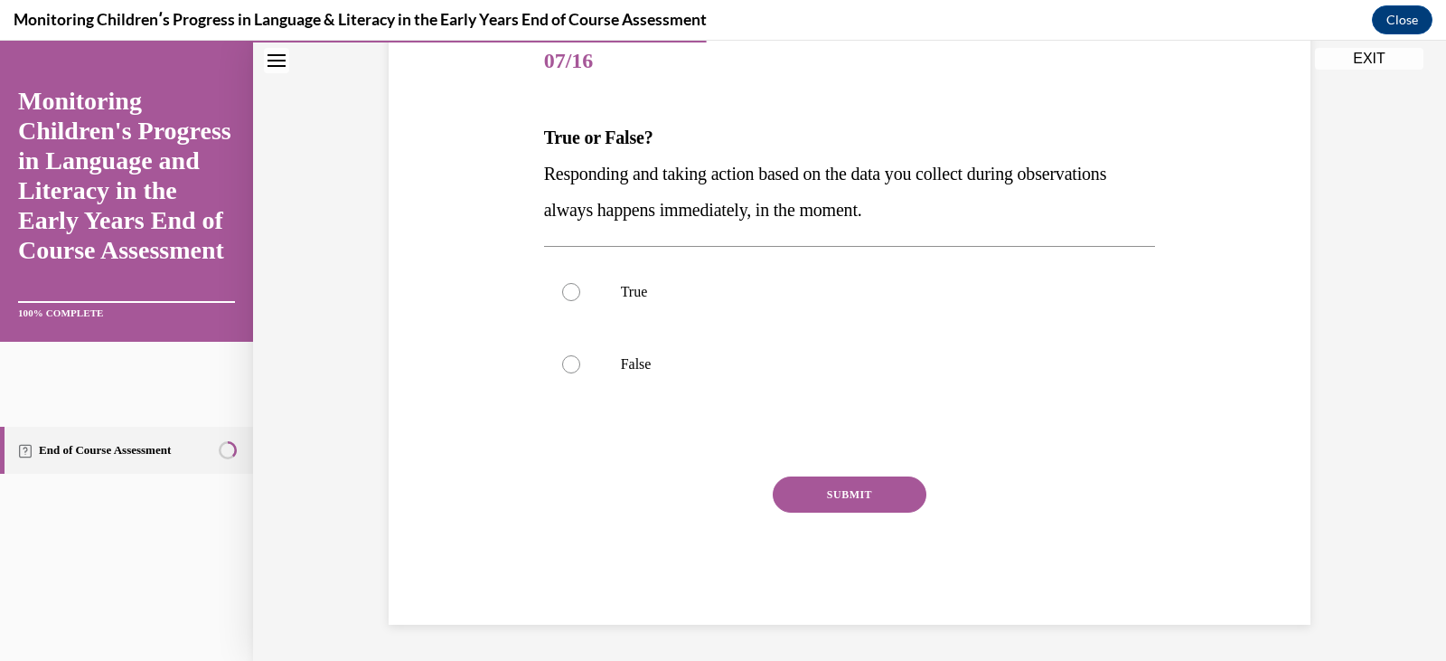
scroll to position [201, 0]
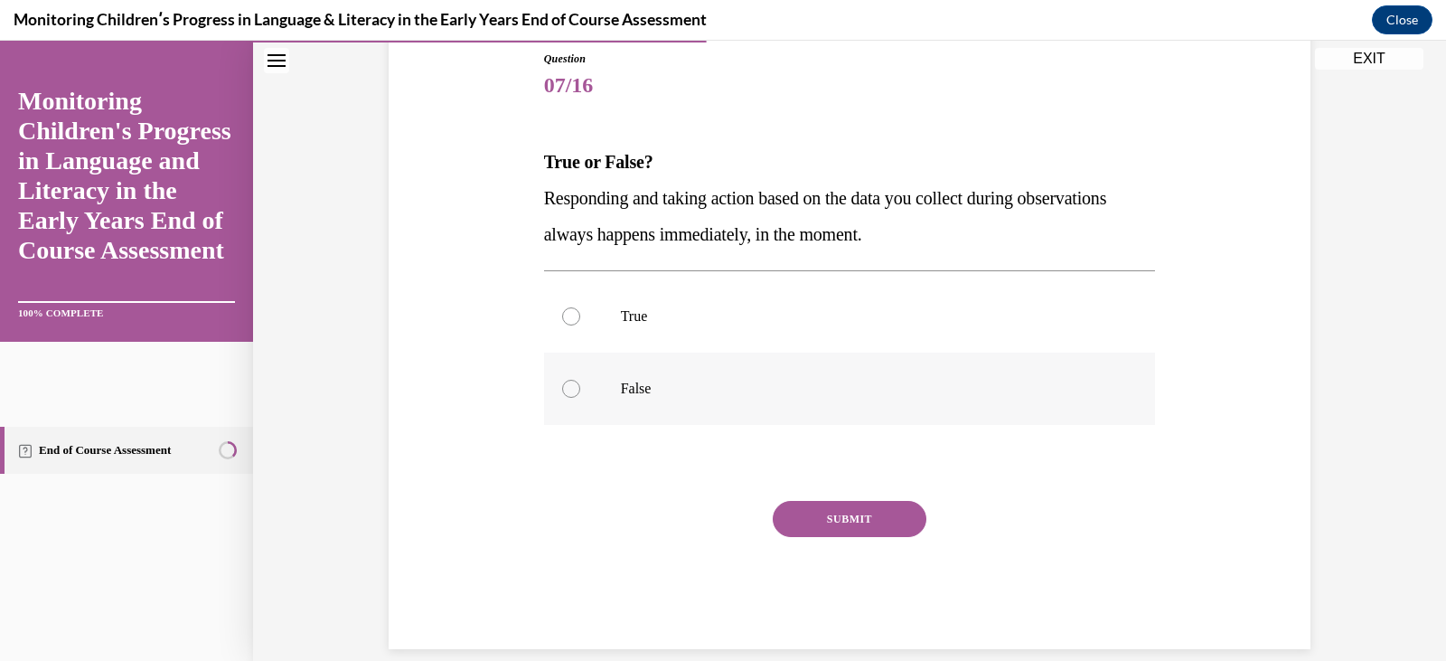
click at [582, 371] on label "False" at bounding box center [850, 389] width 612 height 72
click at [580, 380] on input "False" at bounding box center [571, 389] width 18 height 18
radio input "true"
click at [782, 513] on button "SUBMIT" at bounding box center [850, 519] width 154 height 36
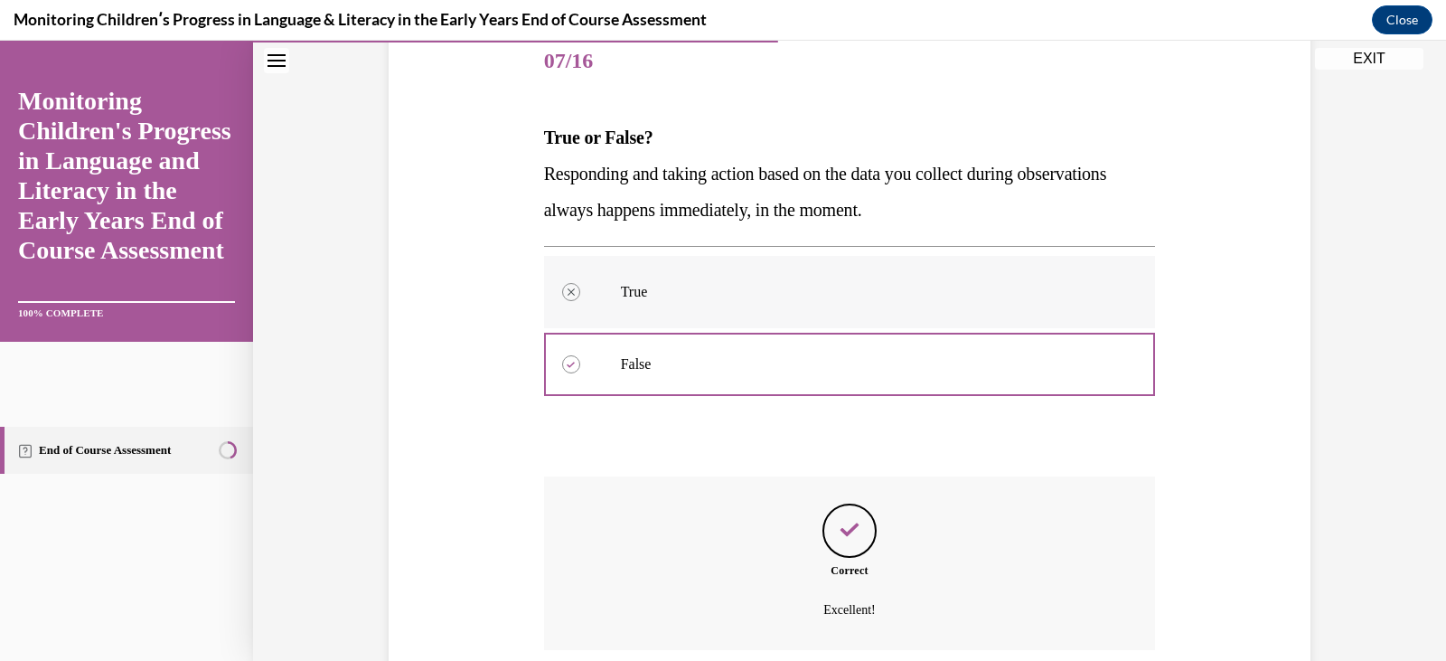
scroll to position [372, 0]
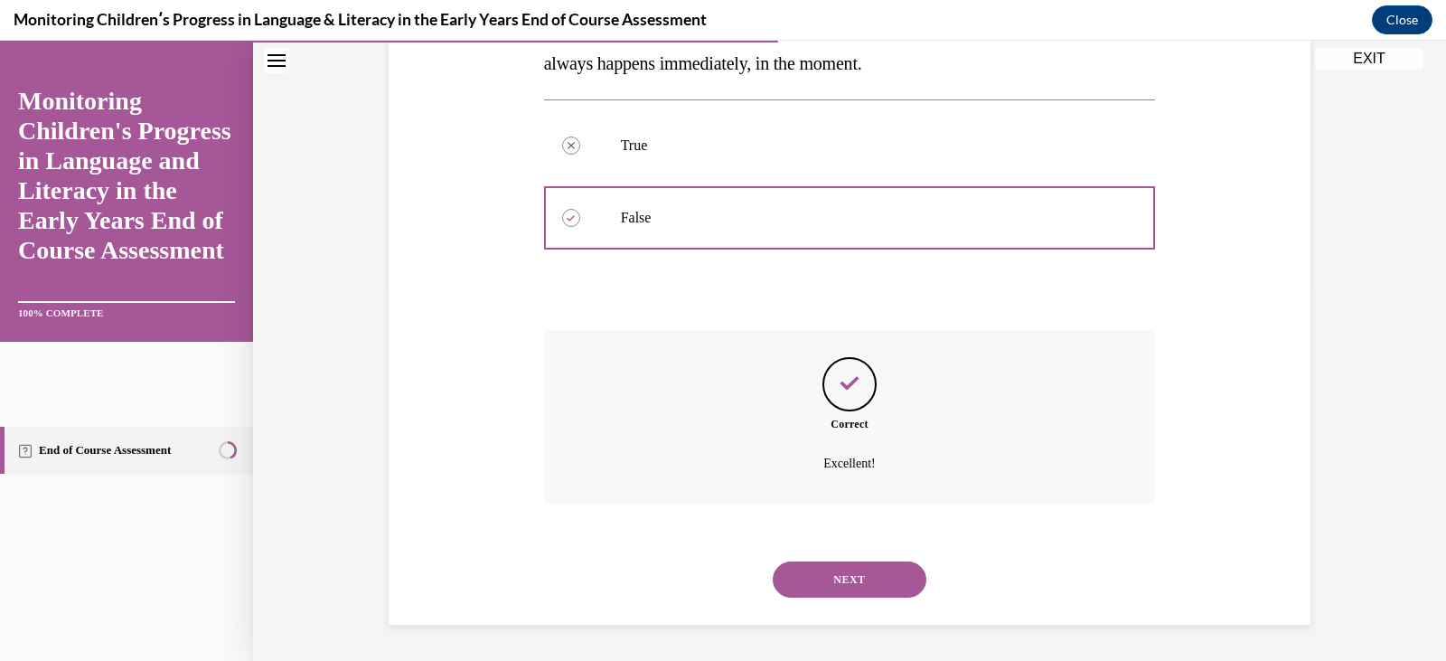
click at [854, 564] on button "NEXT" at bounding box center [850, 579] width 154 height 36
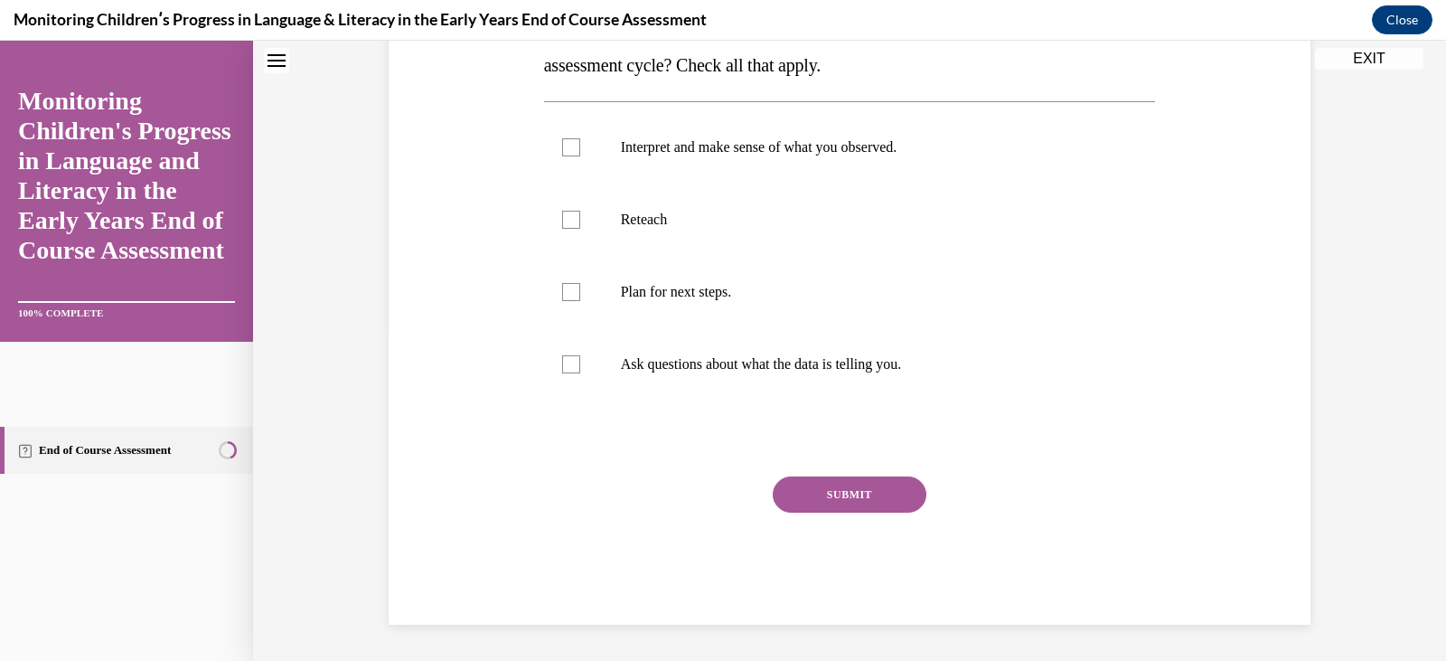
scroll to position [0, 0]
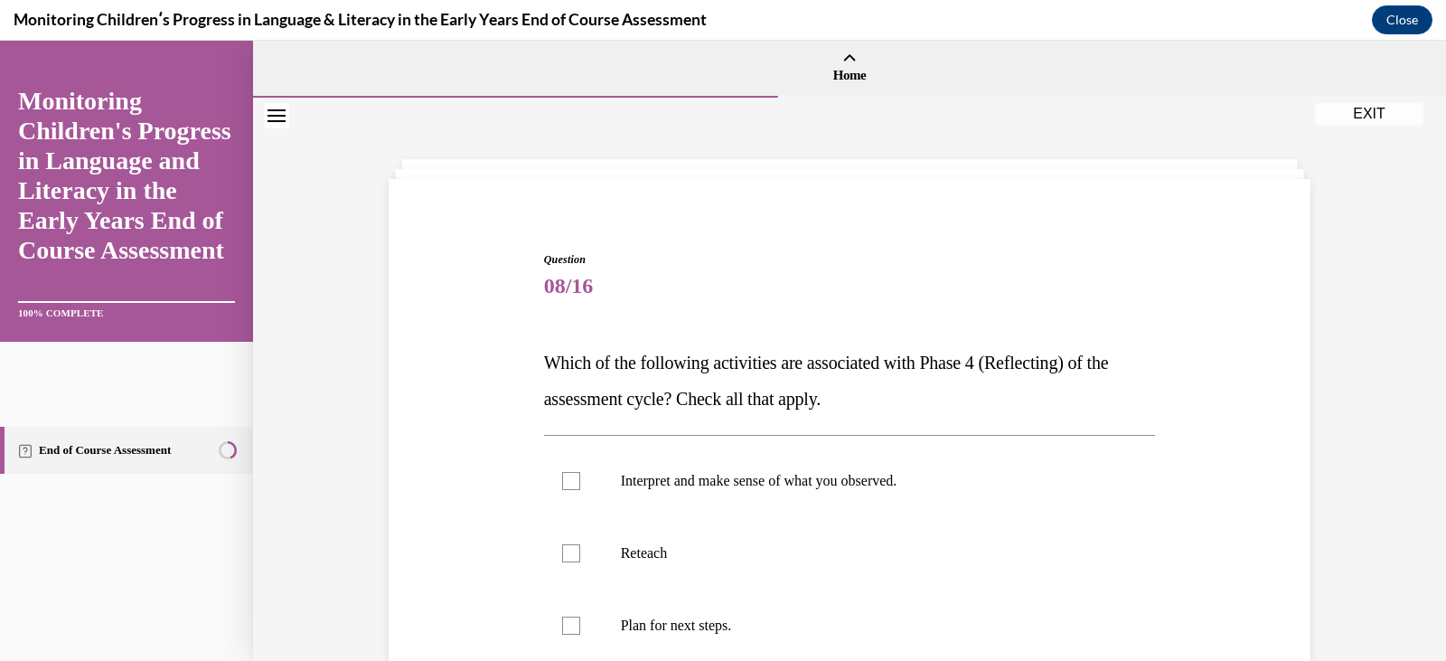
click at [881, 396] on p "Which of the following activities are associated with Phase 4 (Reflecting) of t…" at bounding box center [850, 380] width 612 height 72
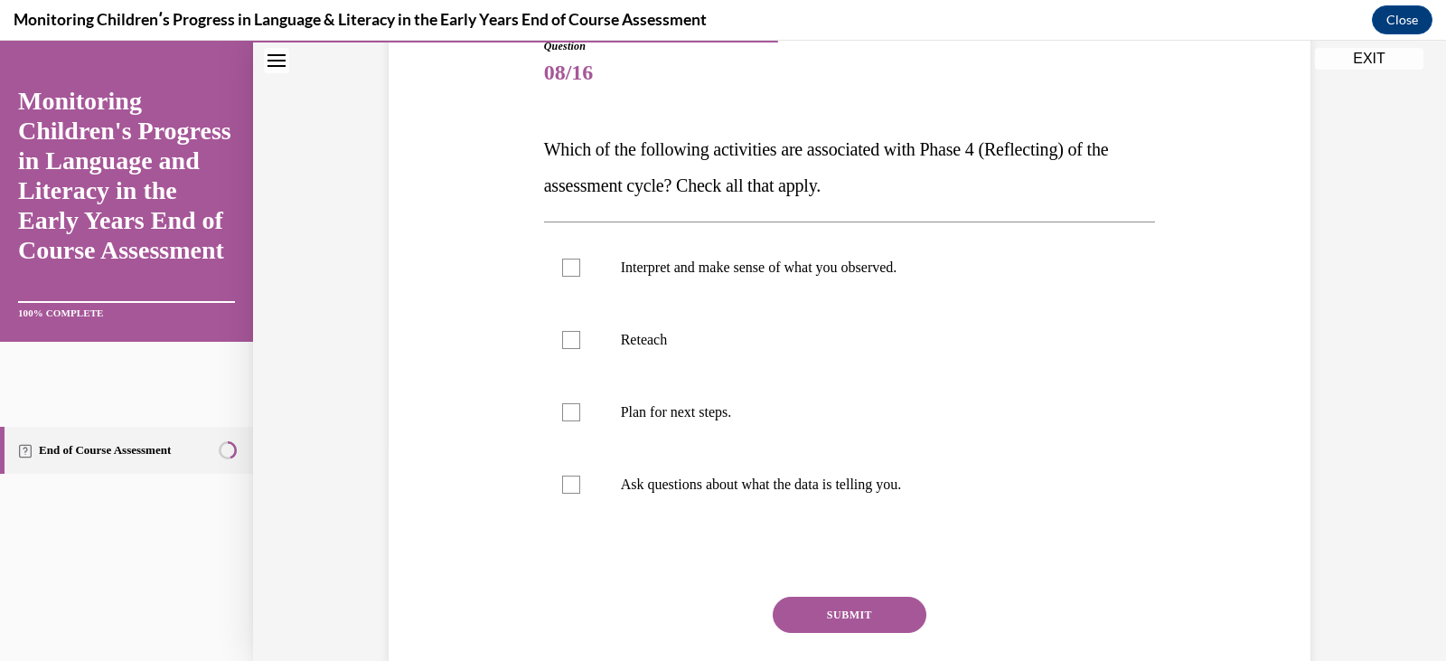
scroll to position [217, 0]
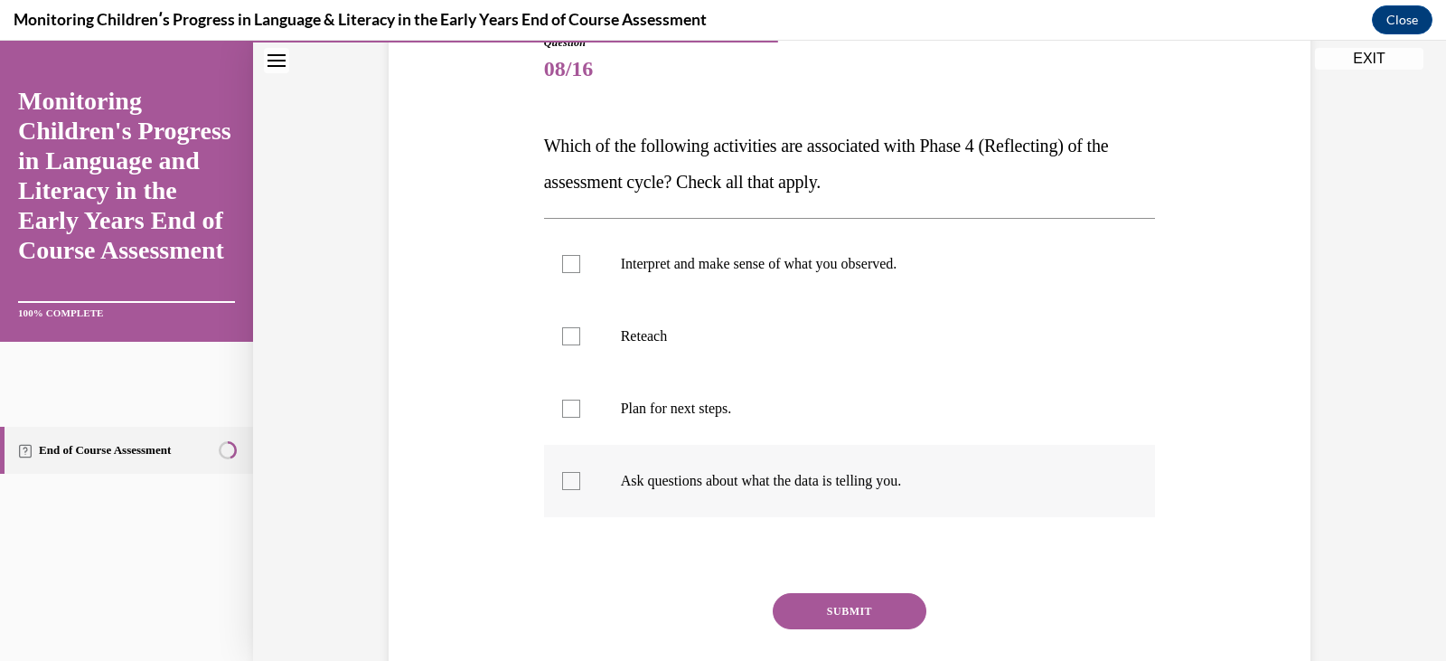
click at [712, 483] on p "Ask questions about what the data is telling you." at bounding box center [866, 481] width 490 height 18
click at [580, 483] on input "Ask questions about what the data is telling you." at bounding box center [571, 481] width 18 height 18
checkbox input "true"
click at [701, 410] on p "Plan for next steps." at bounding box center [866, 409] width 490 height 18
click at [580, 410] on input "Plan for next steps." at bounding box center [571, 409] width 18 height 18
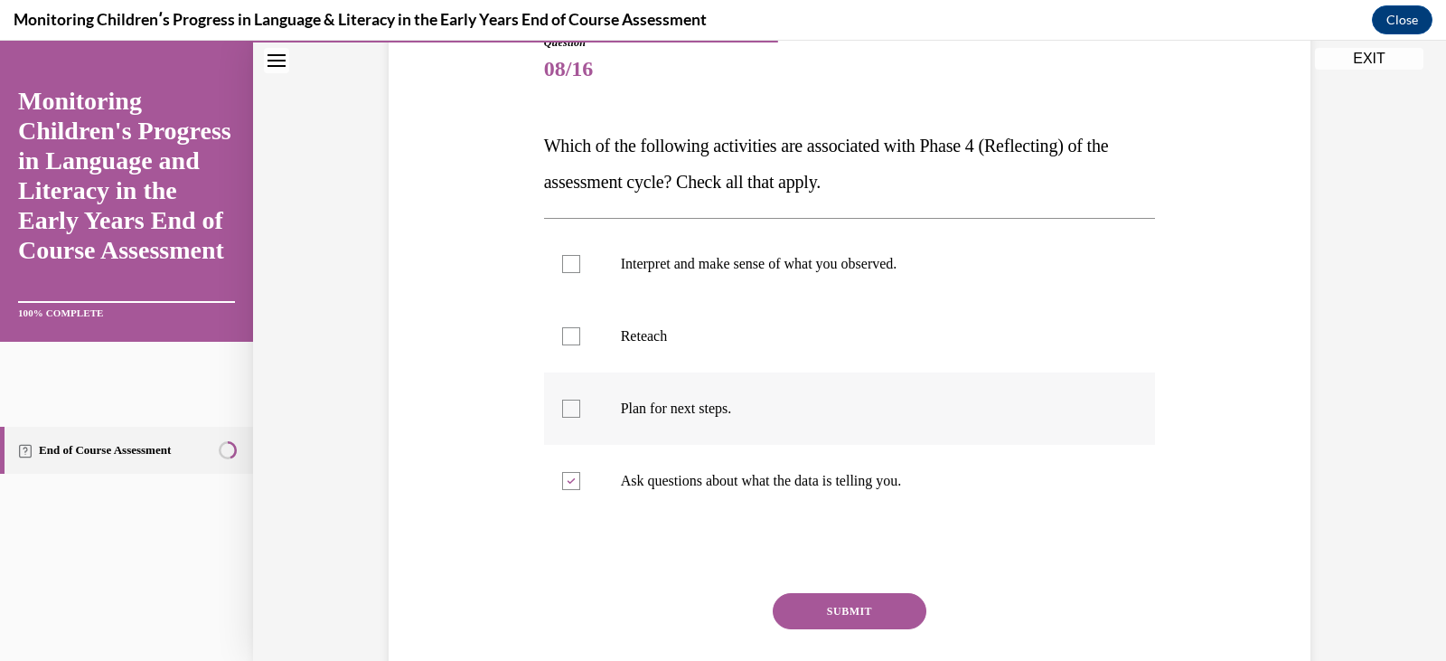
checkbox input "true"
click at [634, 344] on p "Reteach" at bounding box center [866, 336] width 490 height 18
click at [580, 344] on input "Reteach" at bounding box center [571, 336] width 18 height 18
checkbox input "true"
click at [678, 259] on p "Interpret and make sense of what you observed." at bounding box center [866, 264] width 490 height 18
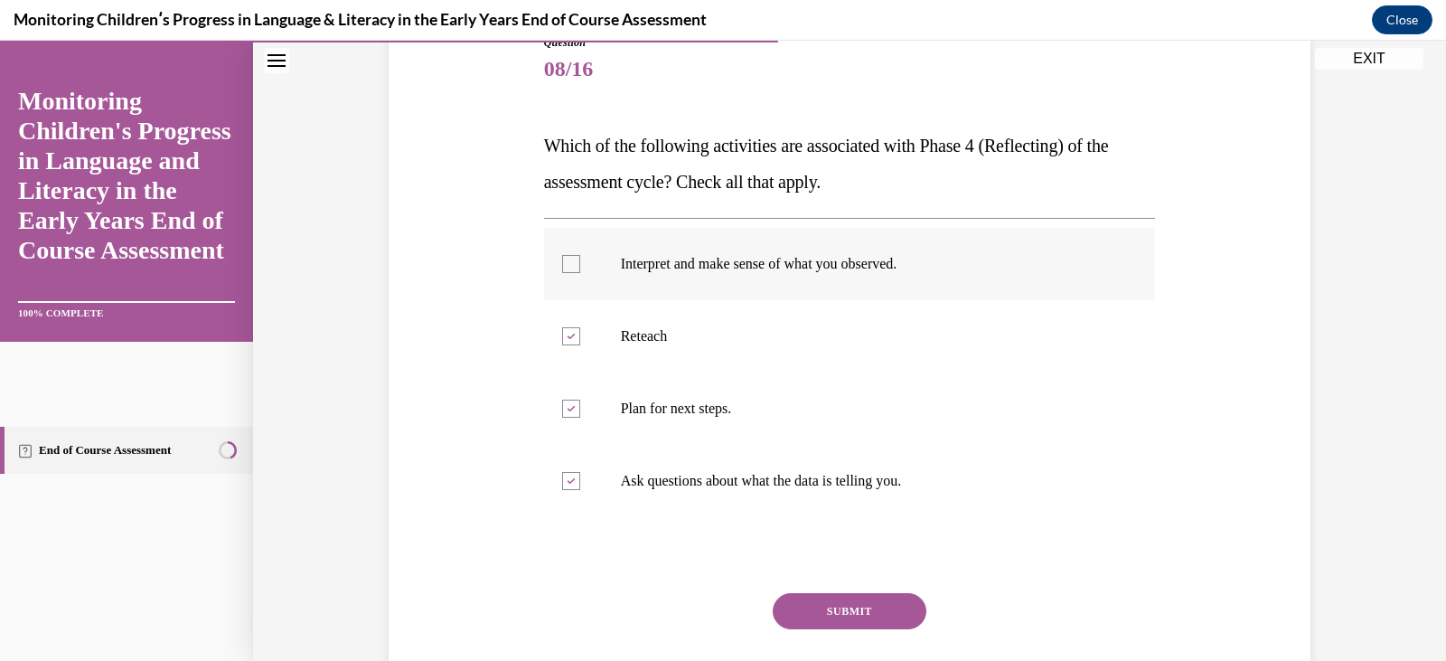
click at [580, 259] on input "Interpret and make sense of what you observed." at bounding box center [571, 264] width 18 height 18
checkbox input "true"
click at [821, 603] on button "SUBMIT" at bounding box center [850, 611] width 154 height 36
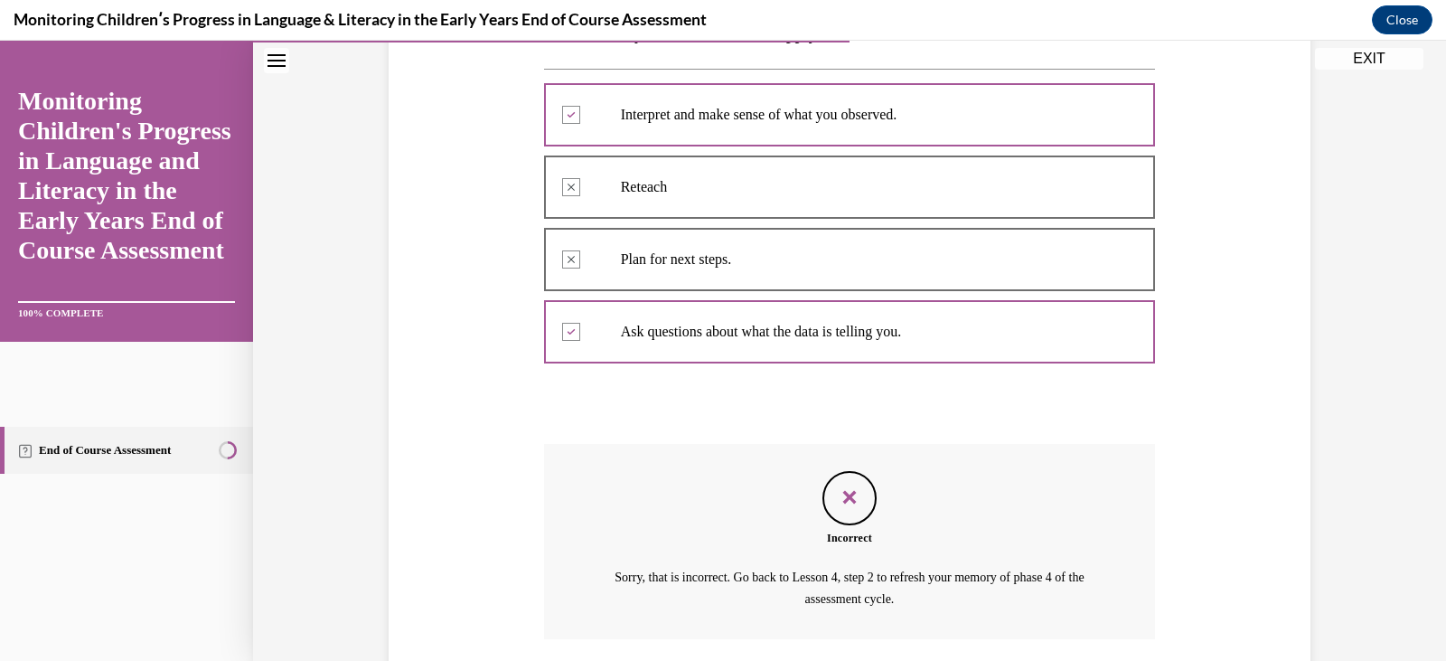
scroll to position [502, 0]
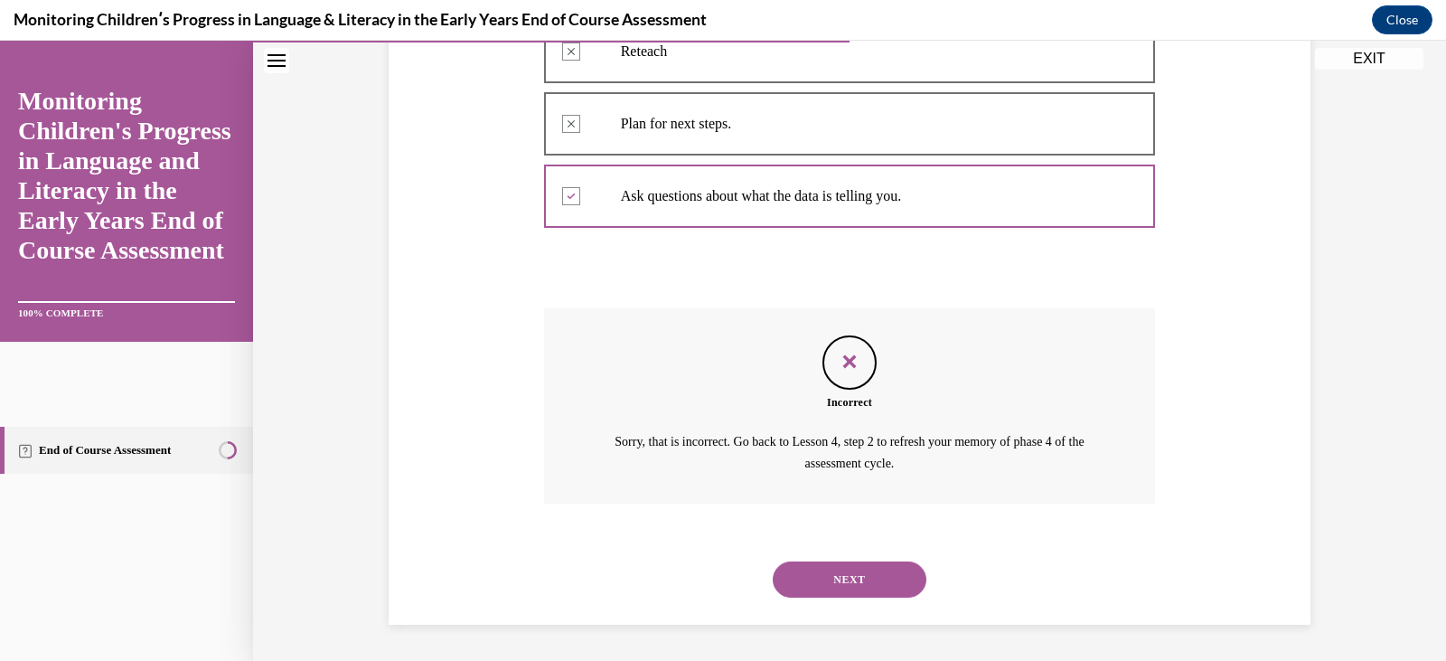
click at [1026, 419] on div "Incorrect Sorry, that is incorrect. Go back to Lesson 4, step 2 to refresh your…" at bounding box center [850, 405] width 612 height 195
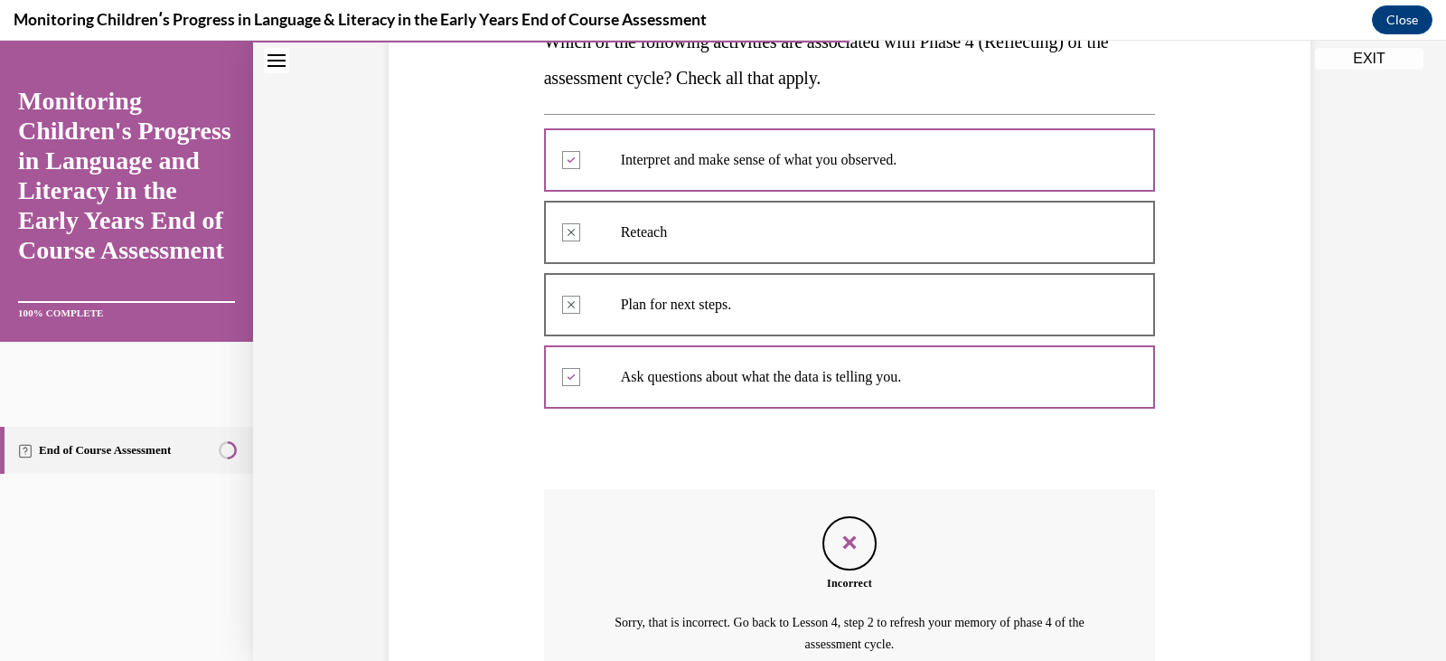
scroll to position [285, 0]
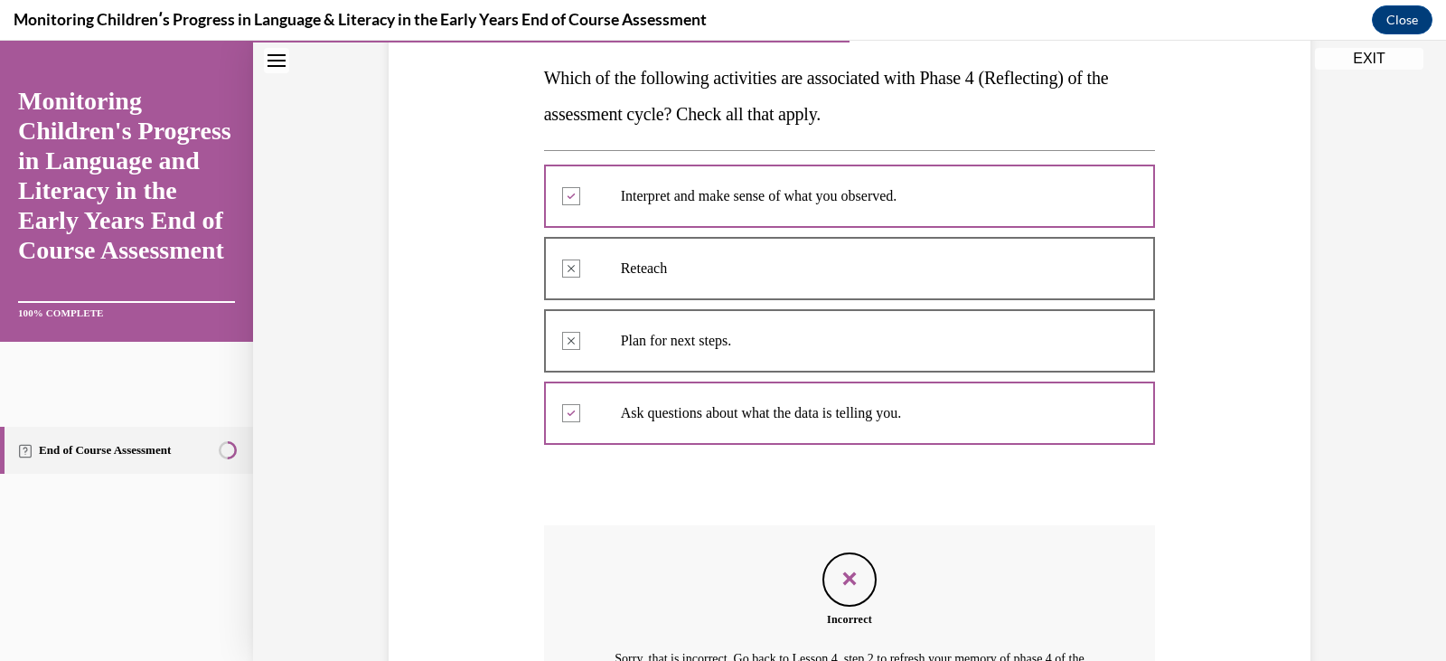
click at [1026, 419] on p "Ask questions about what the data is telling you." at bounding box center [866, 413] width 490 height 18
click at [1027, 471] on div "Question 08/16 Which of the following activities are associated with Phase 4 (R…" at bounding box center [850, 404] width 612 height 875
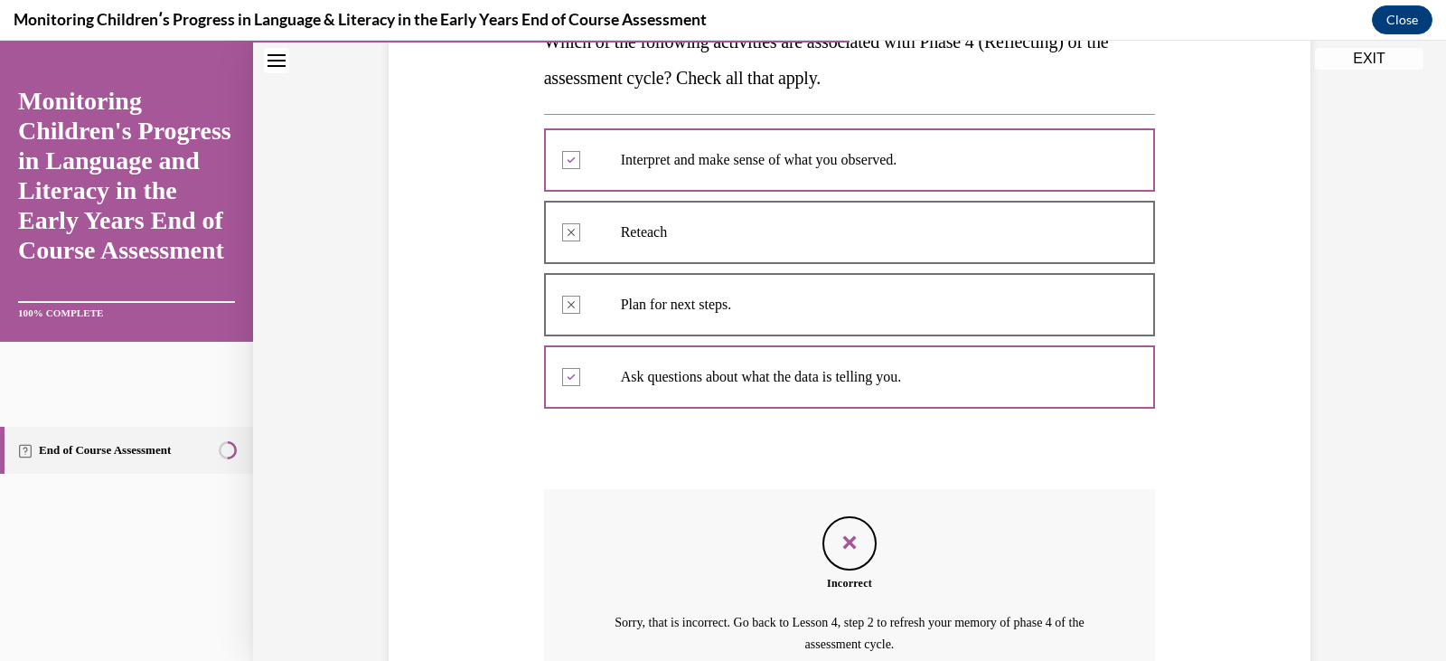
scroll to position [502, 0]
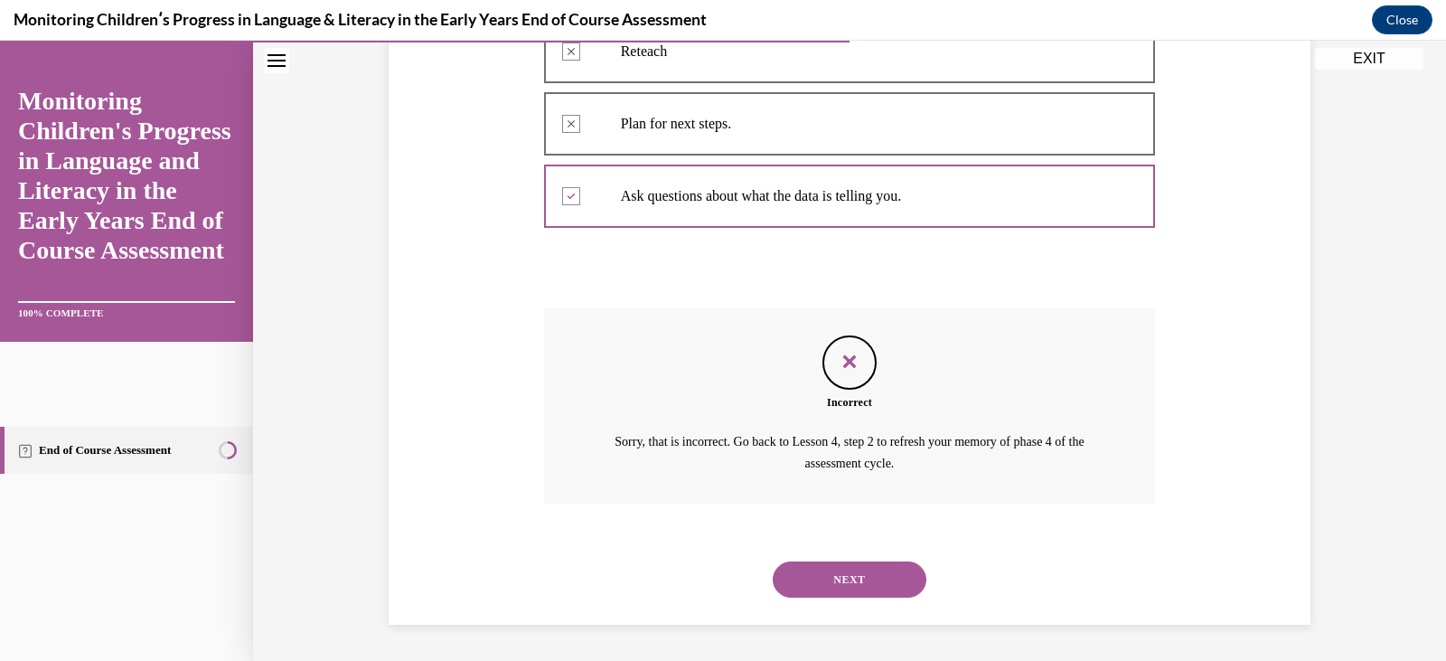
click at [890, 584] on button "NEXT" at bounding box center [850, 579] width 154 height 36
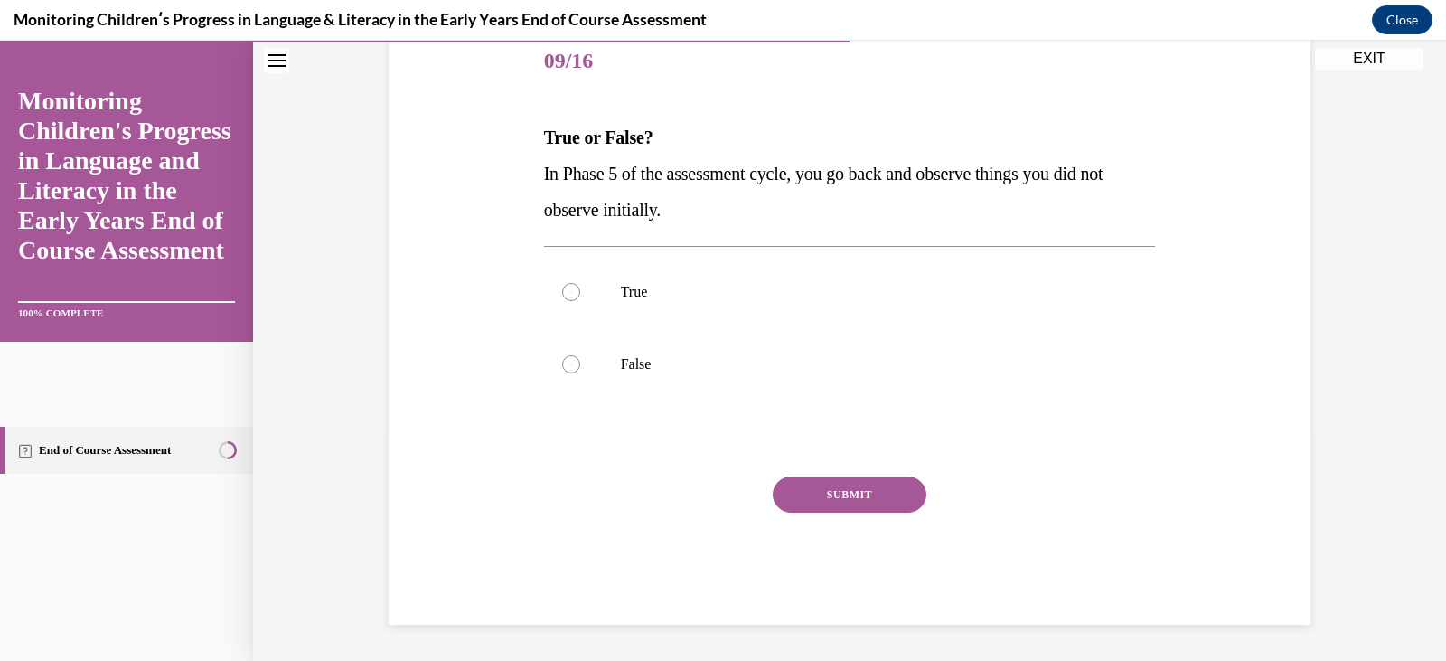
scroll to position [201, 0]
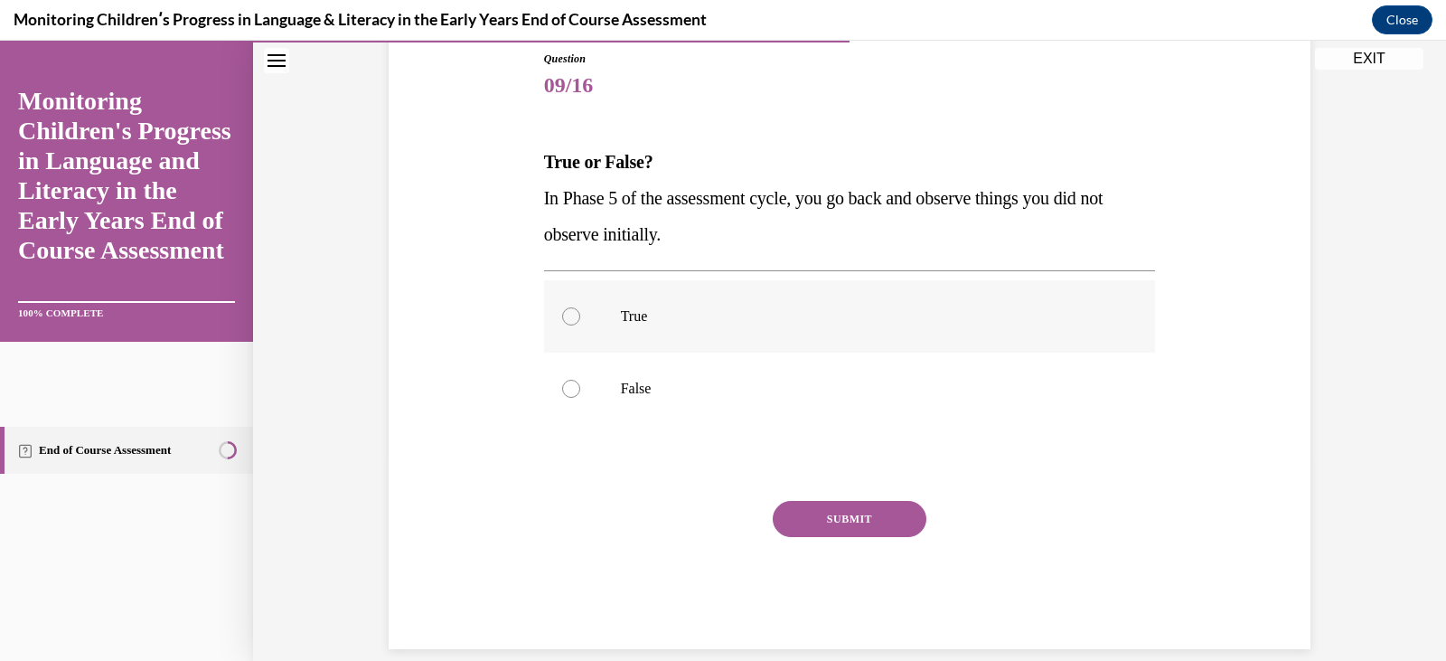
click at [618, 337] on label "True" at bounding box center [850, 316] width 612 height 72
click at [580, 325] on input "True" at bounding box center [571, 316] width 18 height 18
radio input "true"
click at [852, 516] on button "SUBMIT" at bounding box center [850, 519] width 154 height 36
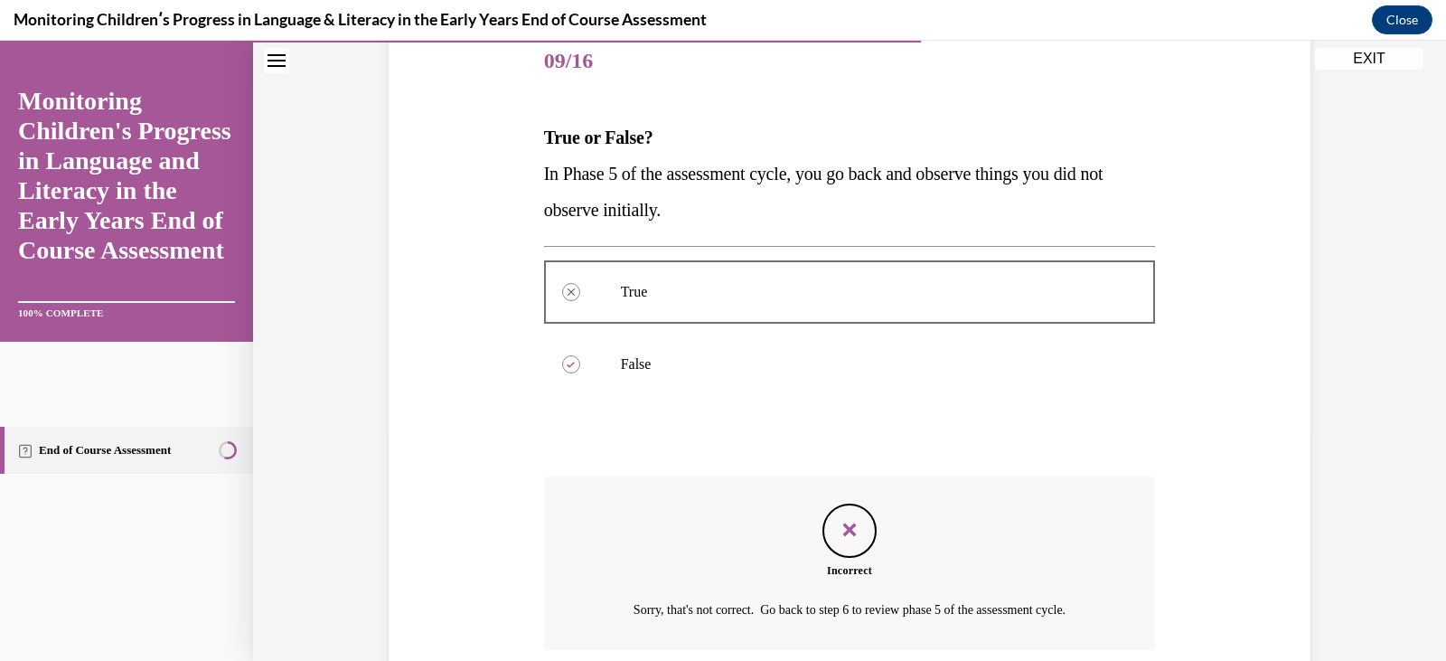
scroll to position [372, 0]
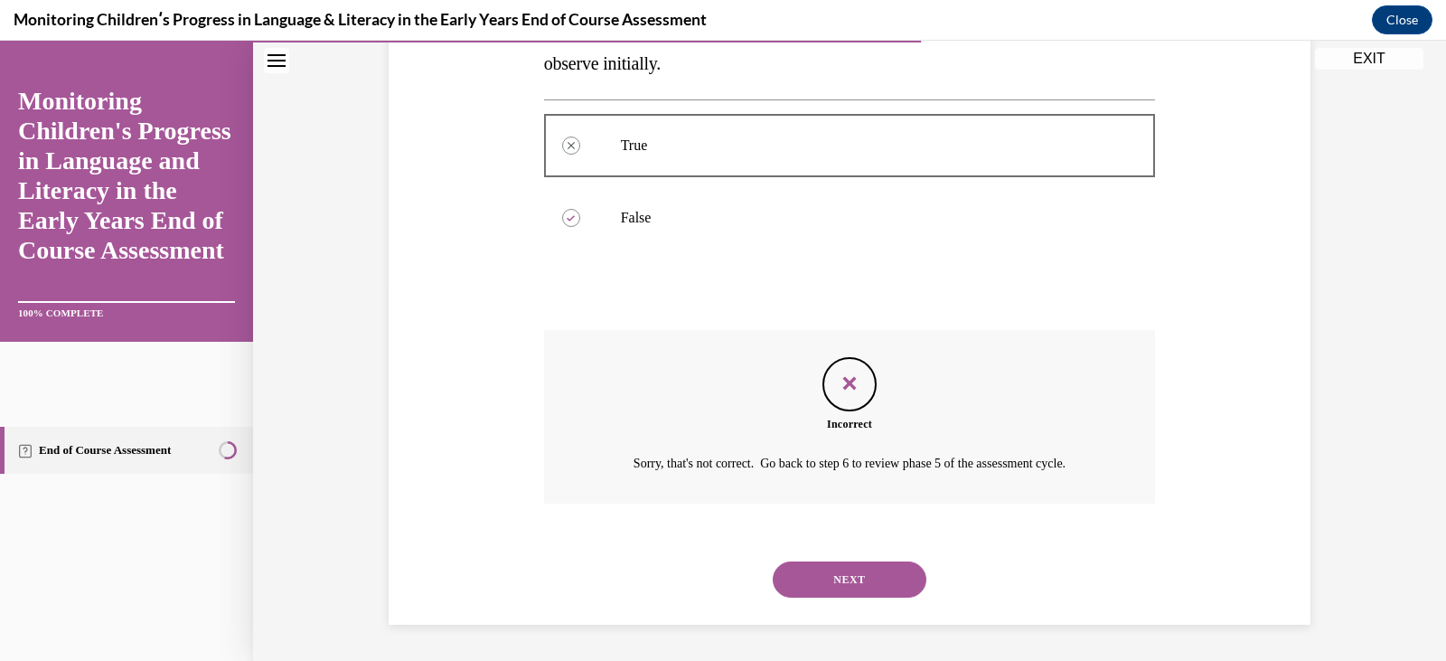
click at [838, 578] on button "NEXT" at bounding box center [850, 579] width 154 height 36
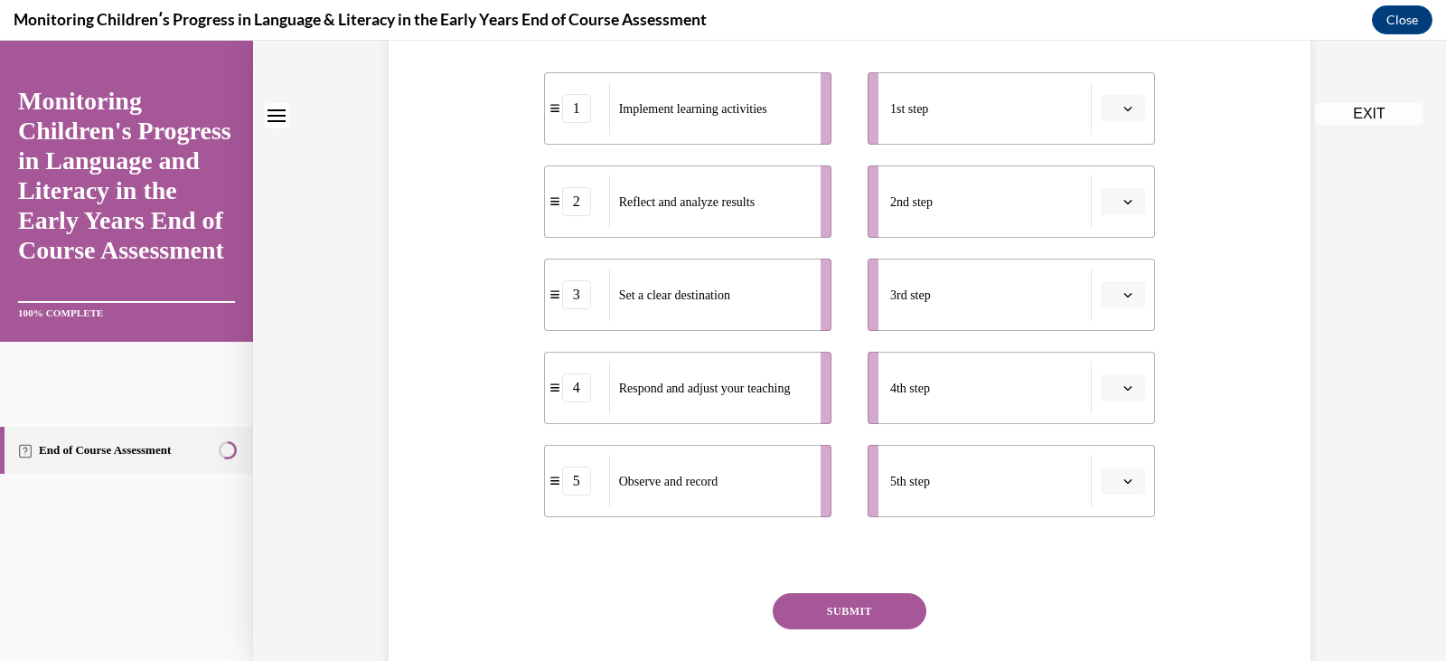
scroll to position [0, 0]
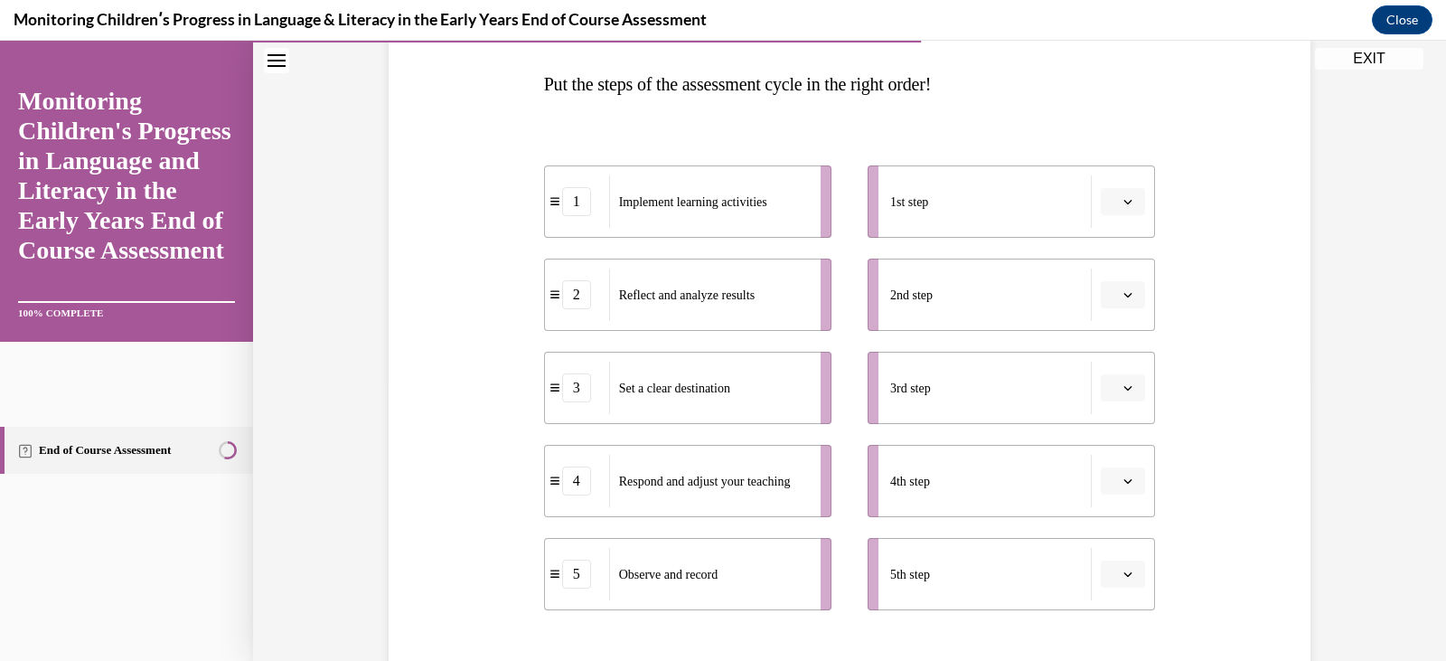
scroll to position [280, 0]
click at [1124, 206] on button "button" at bounding box center [1123, 199] width 44 height 27
click at [1108, 276] on span "1" at bounding box center [1109, 276] width 6 height 14
click at [1124, 295] on icon "button" at bounding box center [1128, 292] width 9 height 9
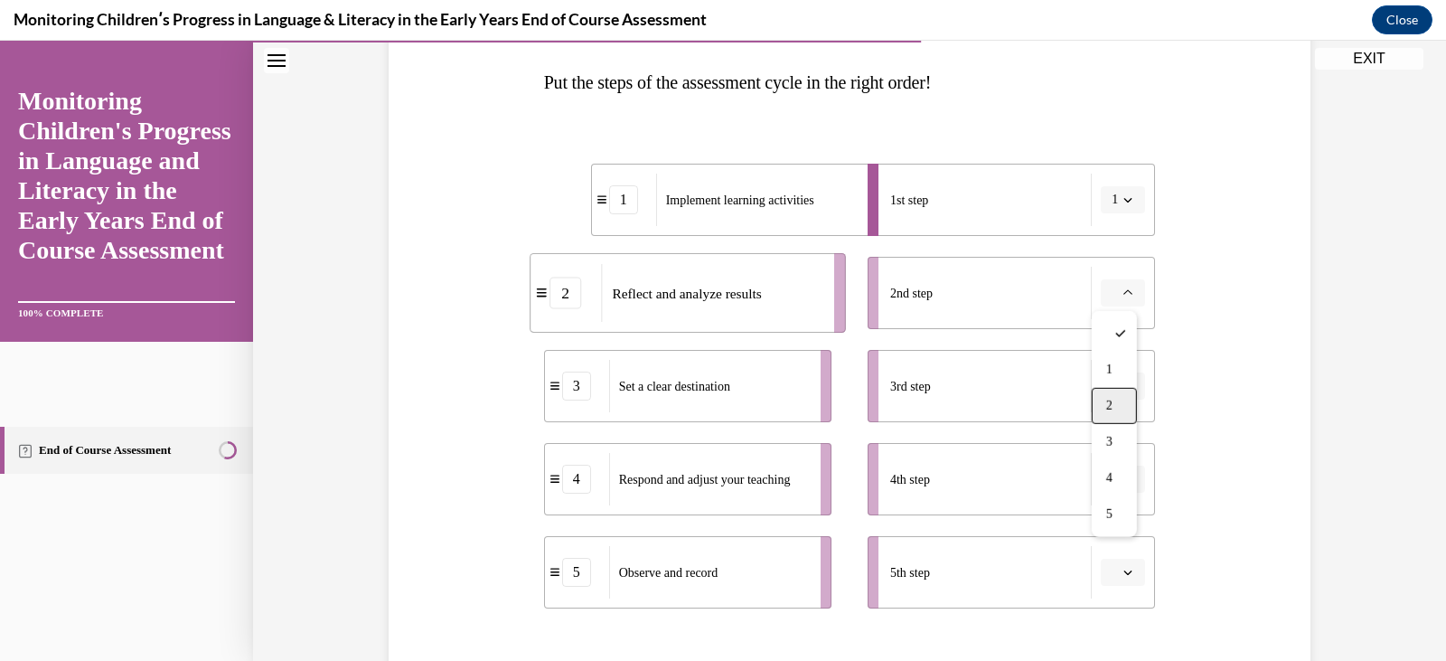
click at [1119, 410] on div "2" at bounding box center [1114, 406] width 45 height 36
click at [1124, 384] on icon "button" at bounding box center [1128, 385] width 9 height 9
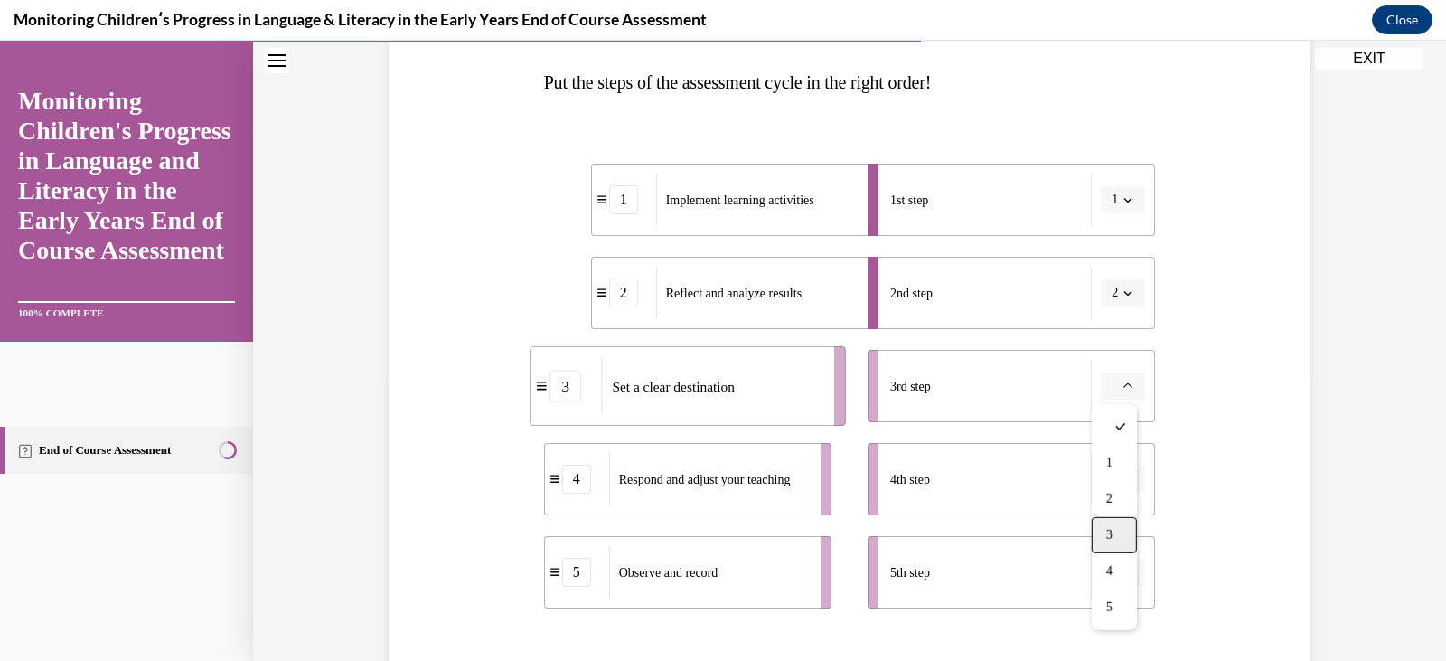
click at [1120, 523] on div "3" at bounding box center [1114, 535] width 45 height 36
click at [1124, 475] on icon "button" at bounding box center [1128, 479] width 9 height 9
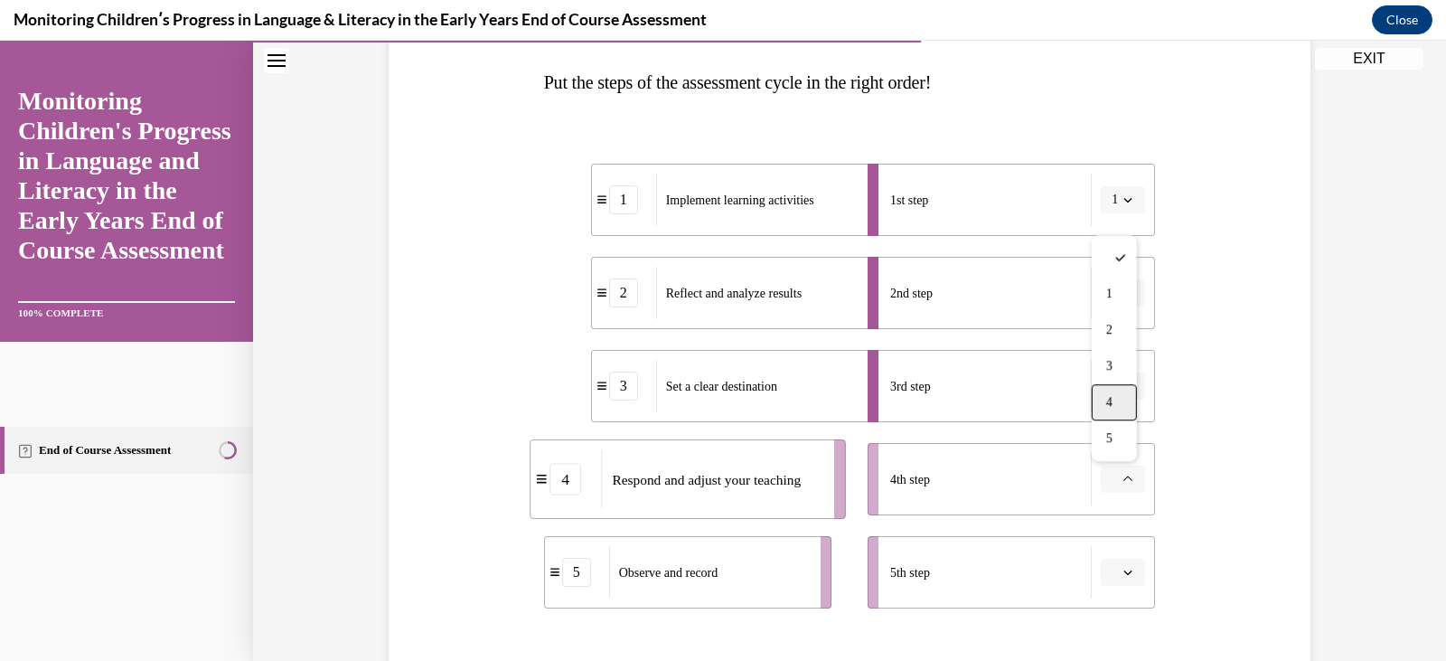
click at [1108, 414] on div "4" at bounding box center [1114, 402] width 45 height 36
click at [1114, 565] on button "button" at bounding box center [1123, 572] width 44 height 27
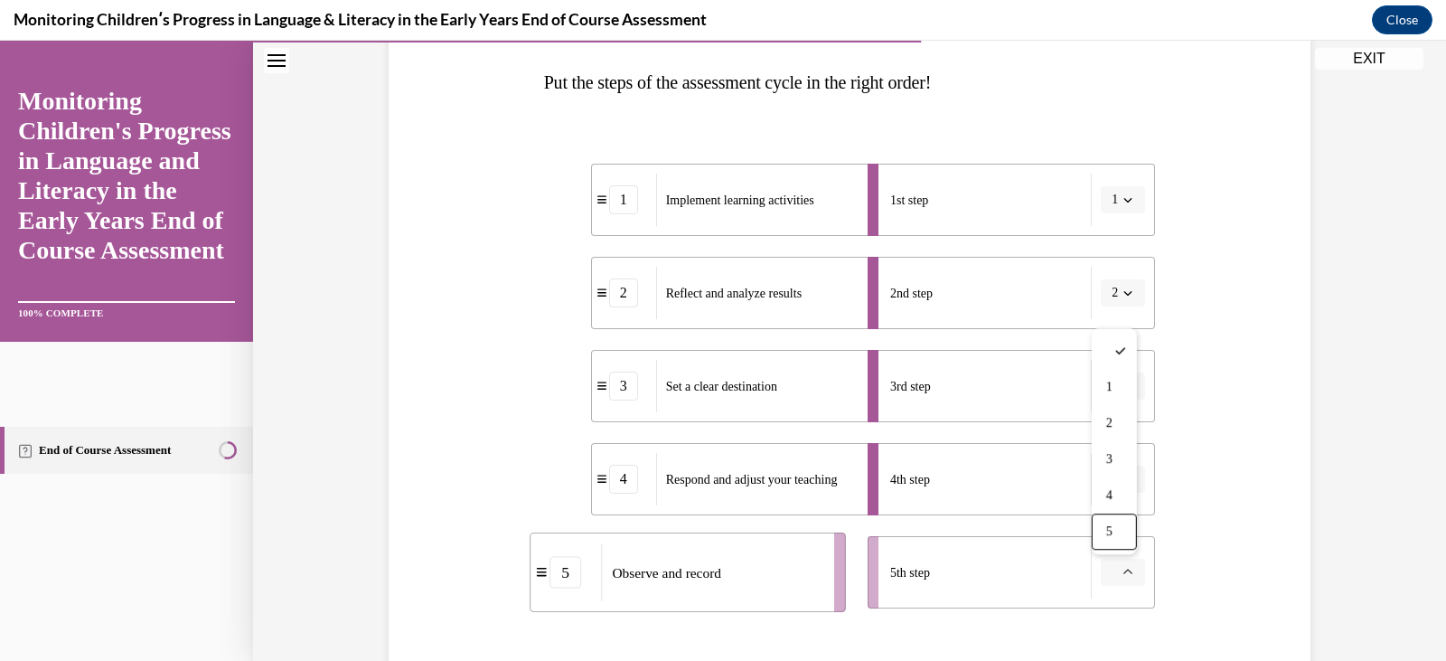
drag, startPoint x: 1116, startPoint y: 519, endPoint x: 1095, endPoint y: 527, distance: 22.3
click at [1095, 527] on div "5" at bounding box center [1114, 531] width 45 height 36
click at [1215, 541] on div "Question 10/16 Put the steps of the assessment cycle in the right order! 1 Impl…" at bounding box center [849, 375] width 931 height 916
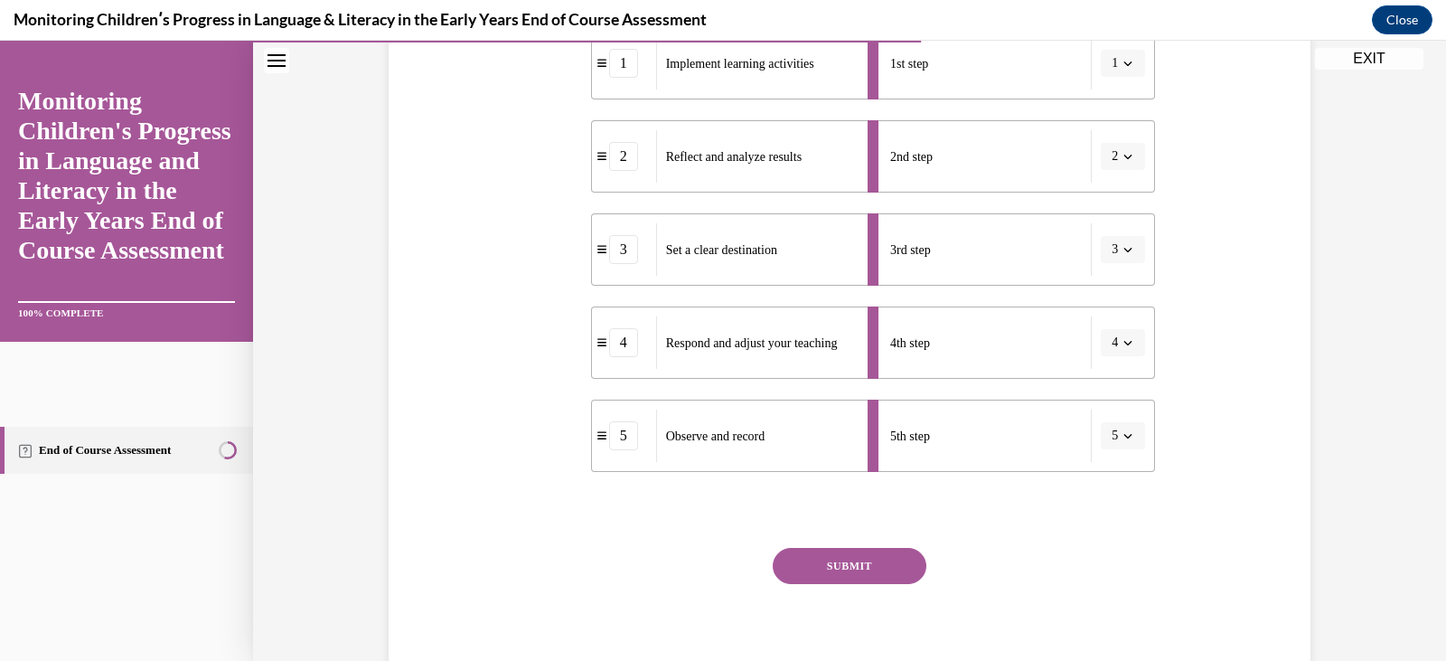
scroll to position [488, 0]
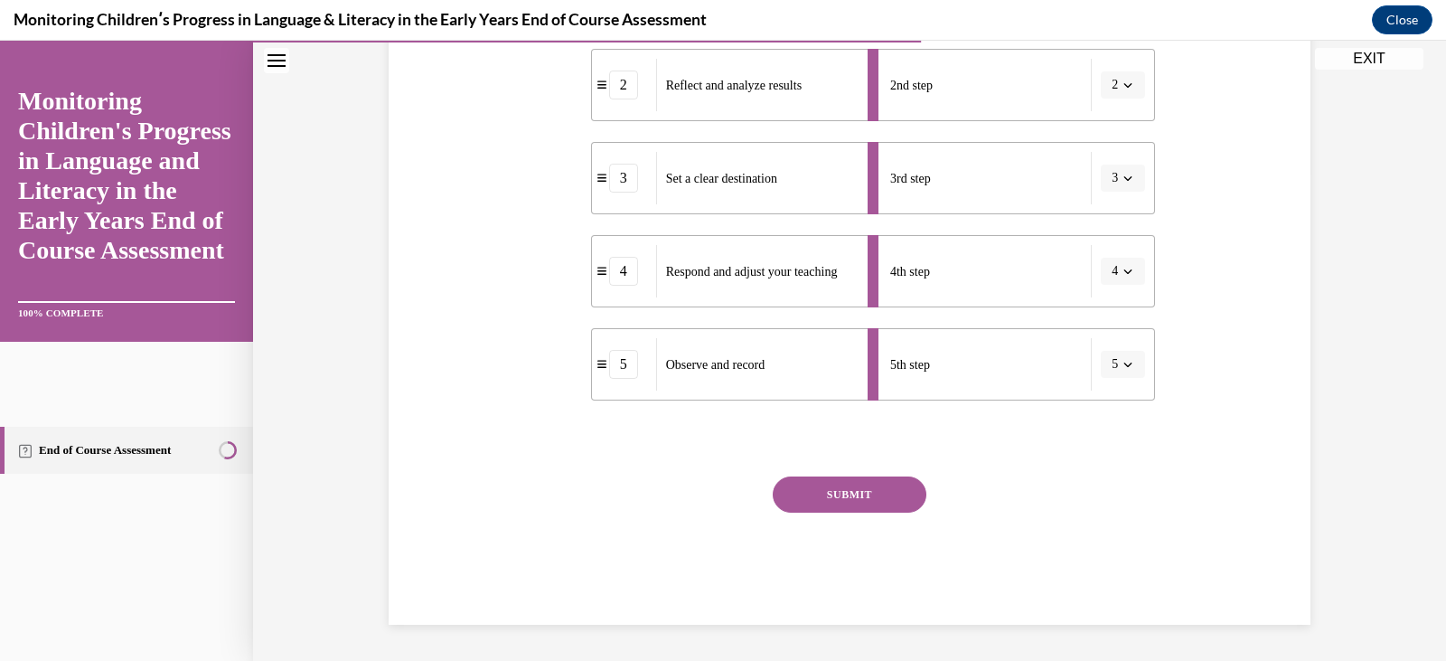
click at [850, 498] on button "SUBMIT" at bounding box center [850, 494] width 154 height 36
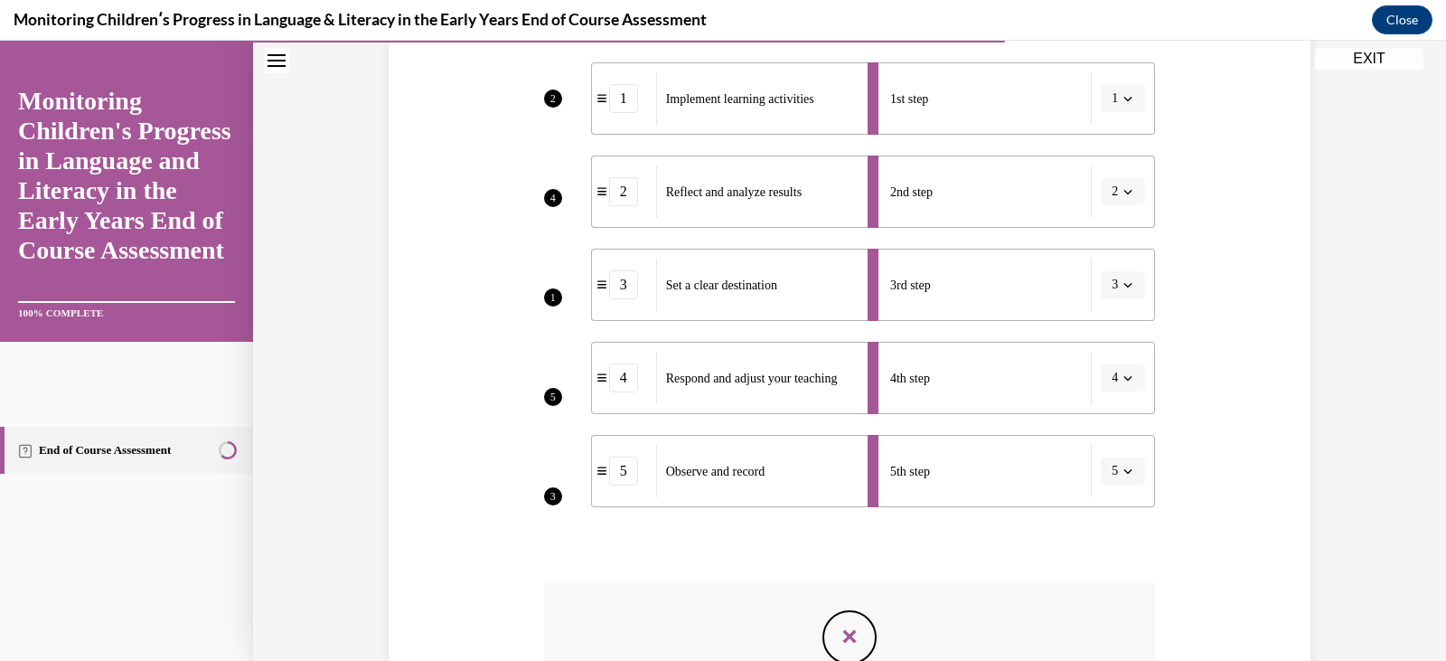
scroll to position [404, 0]
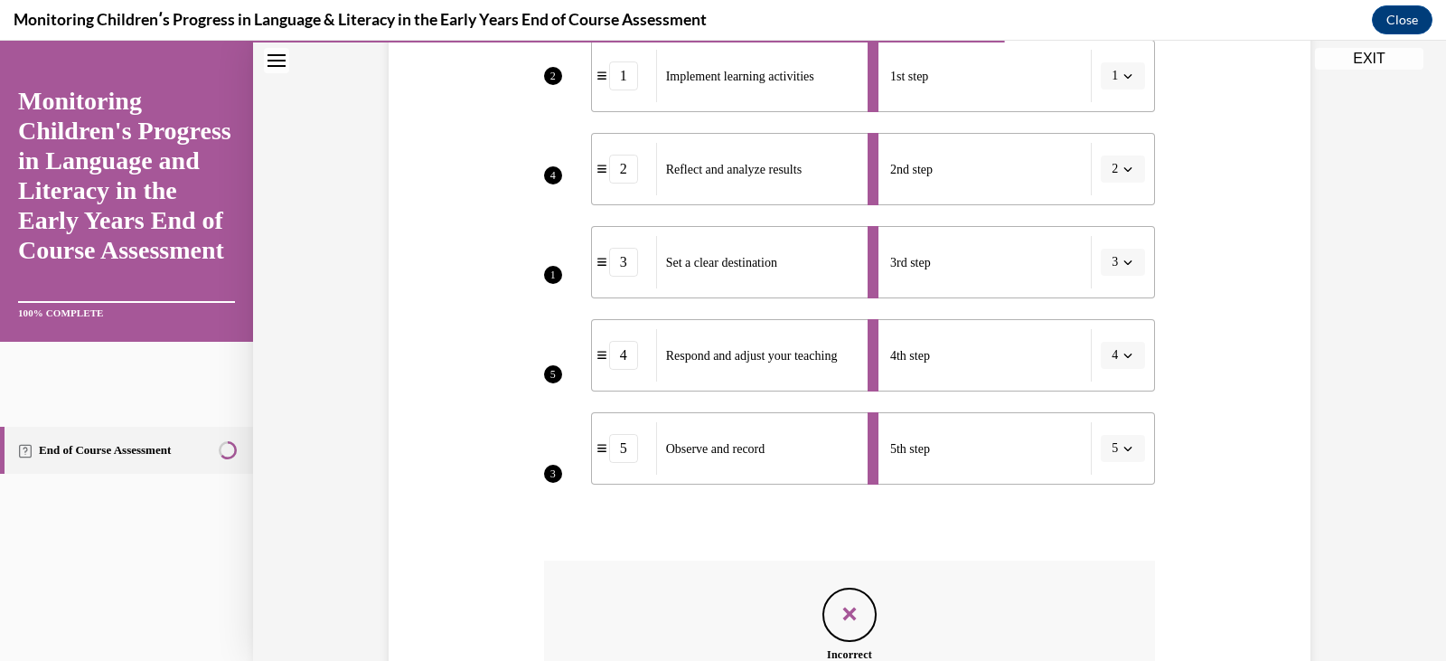
click at [1245, 563] on div "Question 10/16 Put the steps of the assessment cycle in the right order! 2 4 1 …" at bounding box center [849, 335] width 931 height 1084
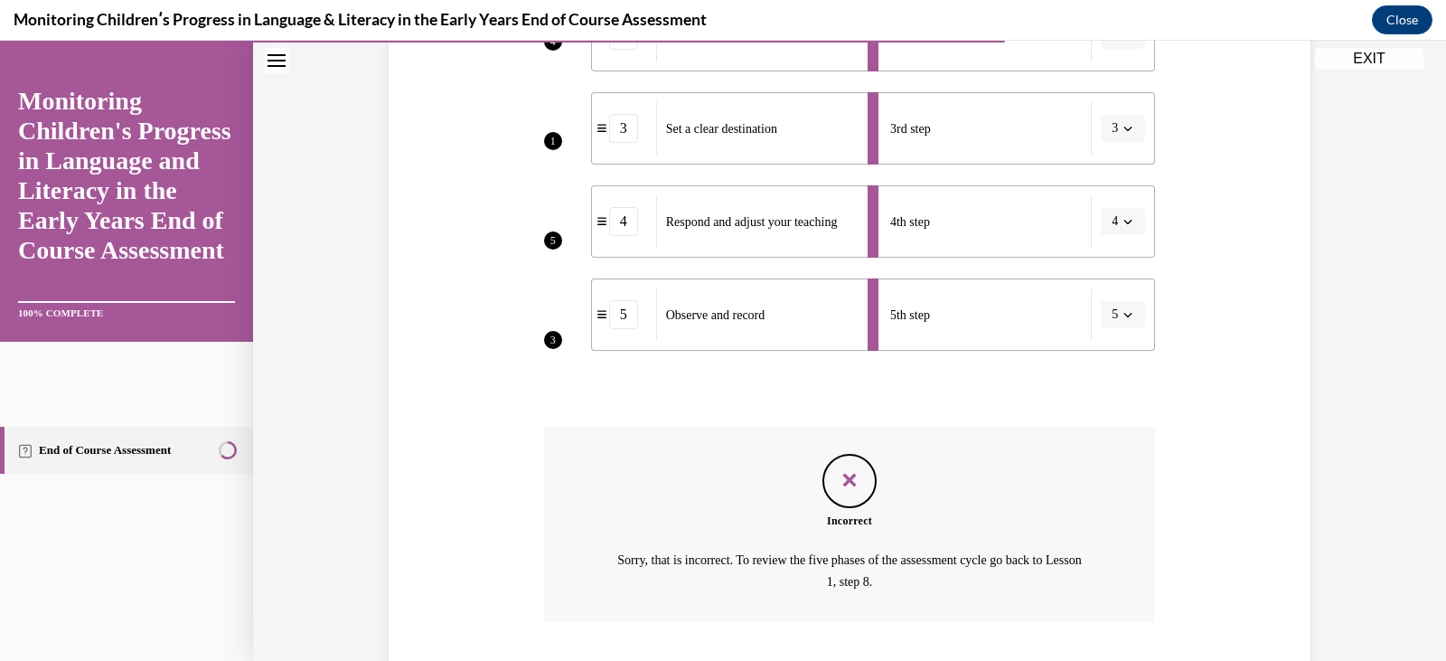
scroll to position [656, 0]
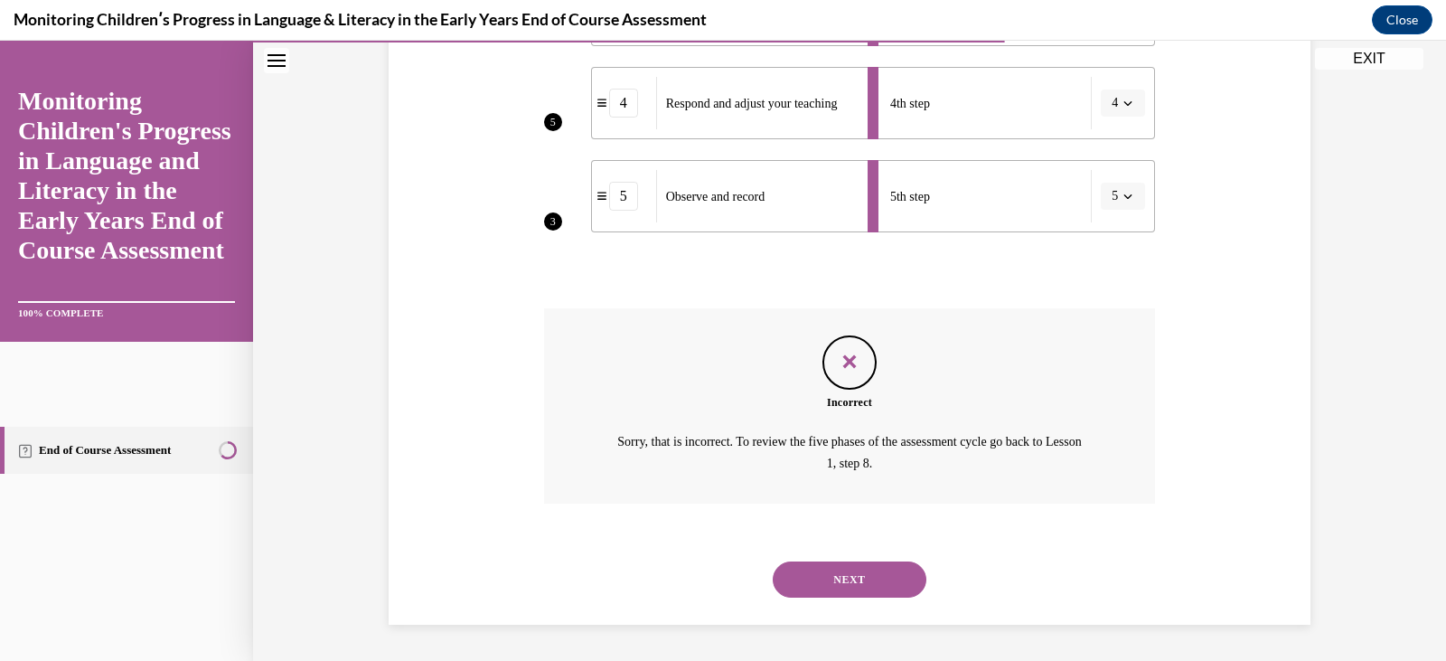
click at [825, 573] on button "NEXT" at bounding box center [850, 579] width 154 height 36
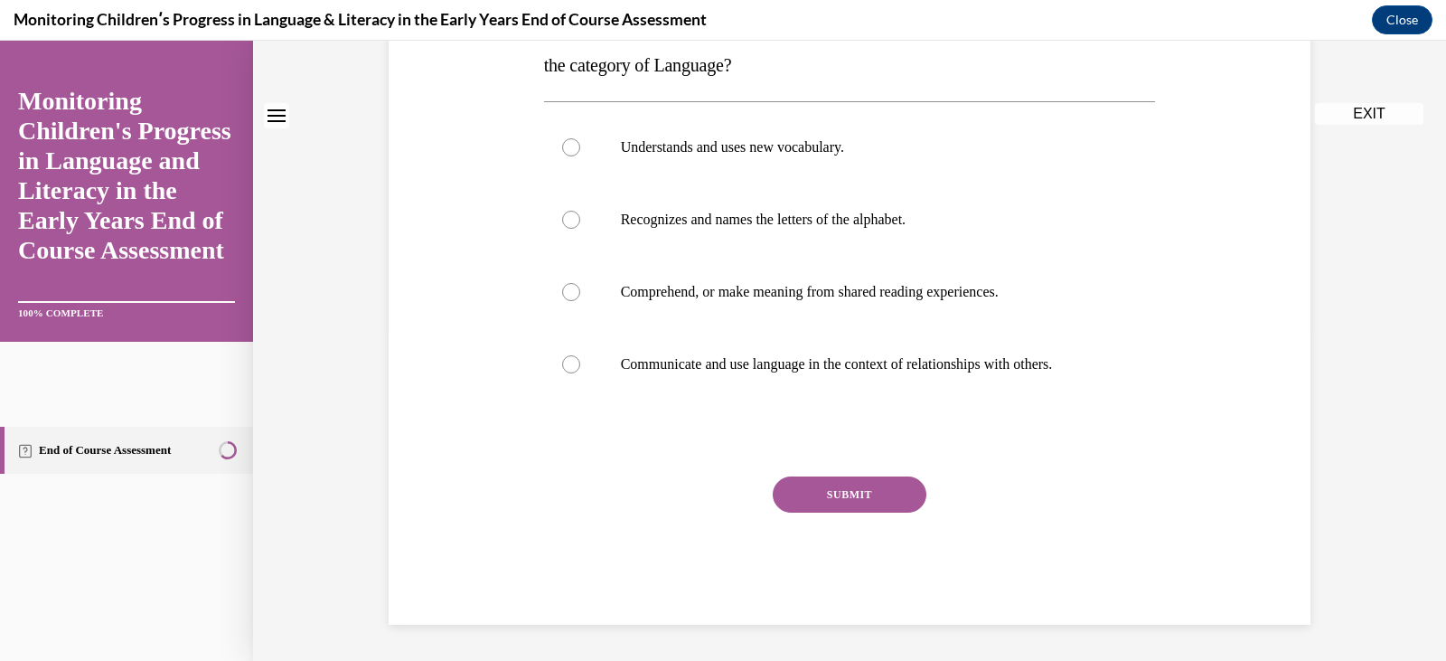
scroll to position [0, 0]
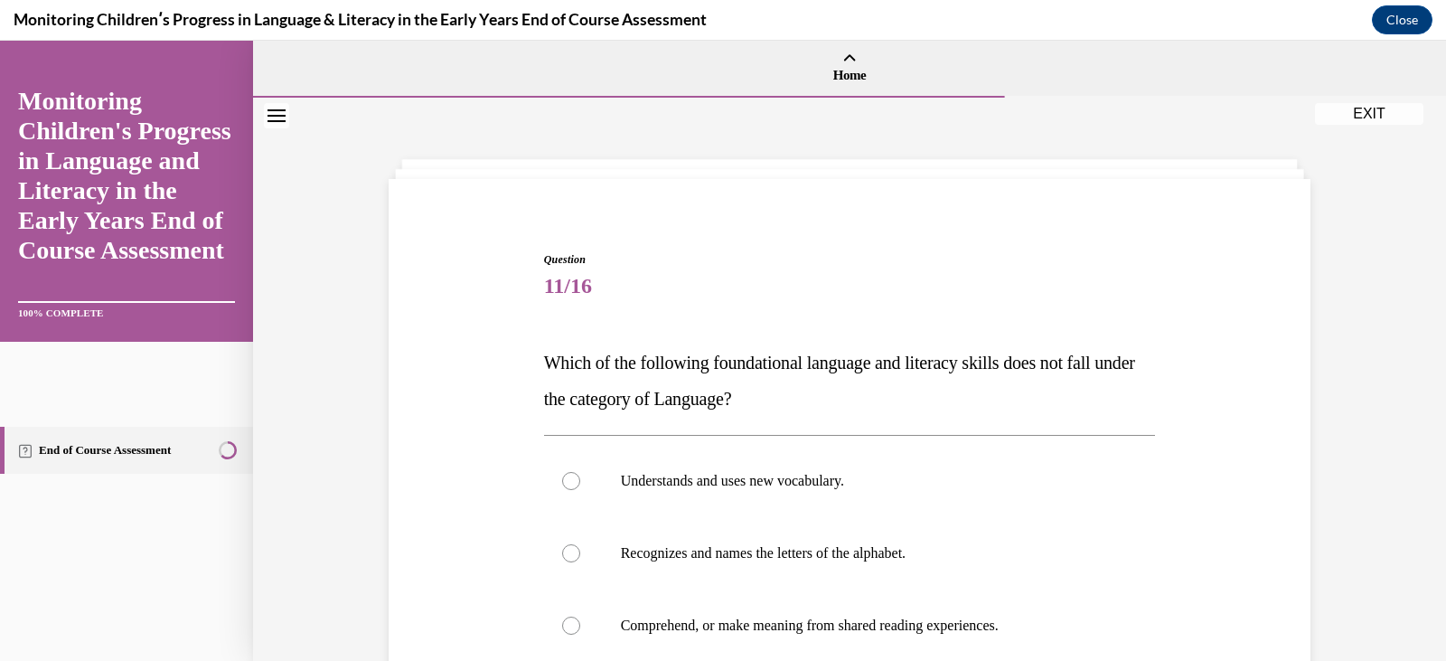
click at [897, 429] on div "Question 11/16 Which of the following foundational language and literacy skills…" at bounding box center [850, 604] width 612 height 707
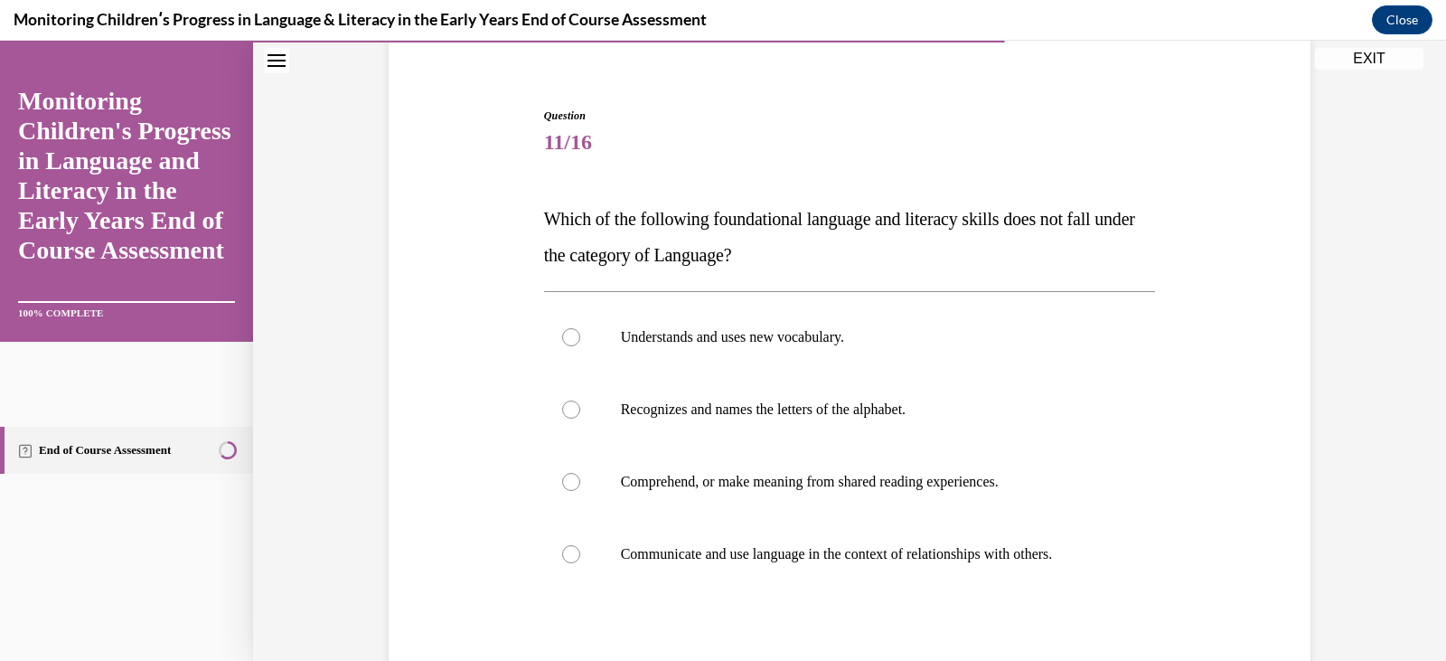
scroll to position [145, 0]
click at [691, 426] on label "Recognizes and names the letters of the alphabet." at bounding box center [850, 408] width 612 height 72
click at [580, 418] on input "Recognizes and names the letters of the alphabet." at bounding box center [571, 409] width 18 height 18
radio input "true"
click at [734, 626] on div at bounding box center [850, 628] width 612 height 22
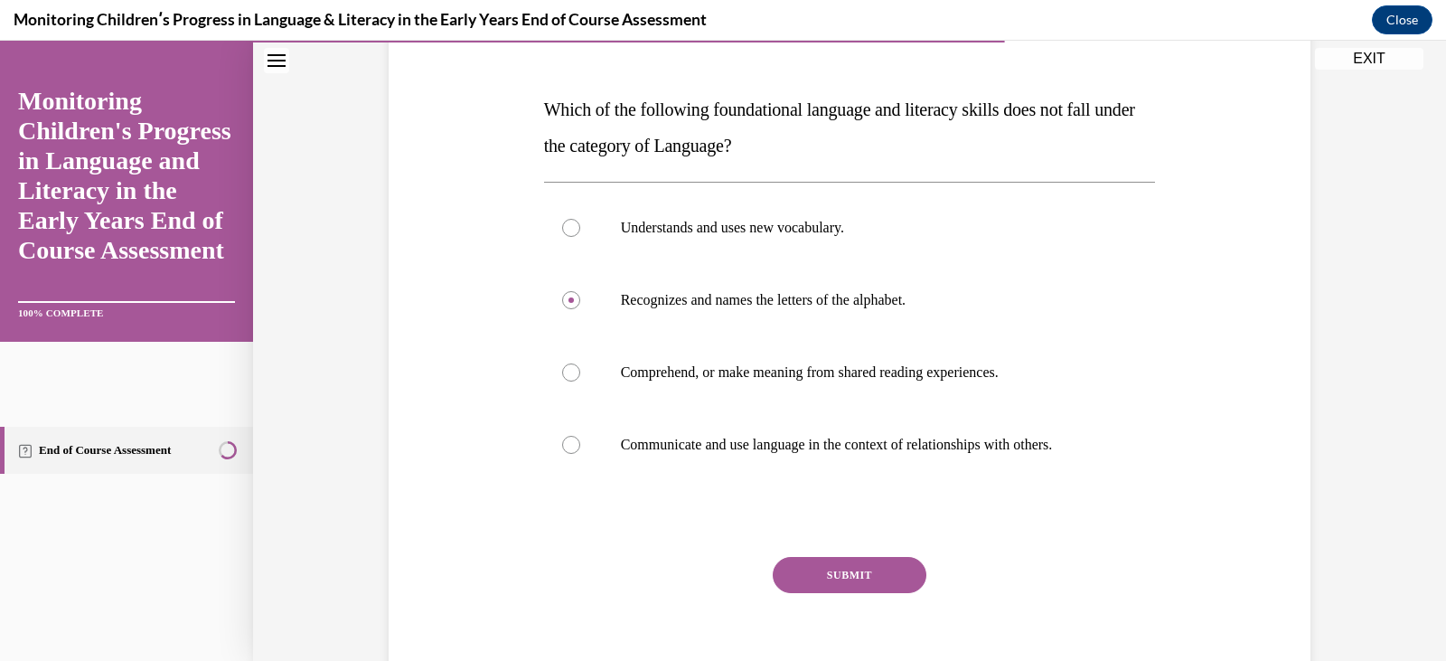
click at [814, 569] on button "SUBMIT" at bounding box center [850, 575] width 154 height 36
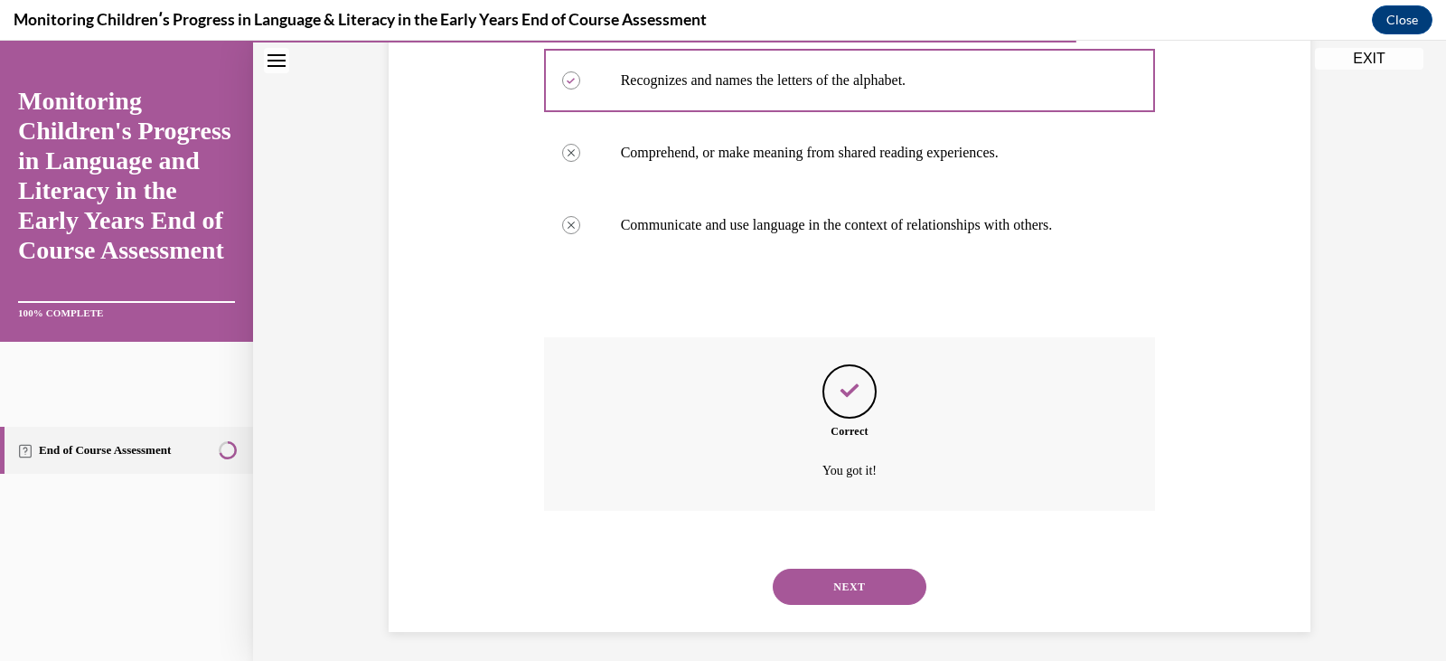
scroll to position [480, 0]
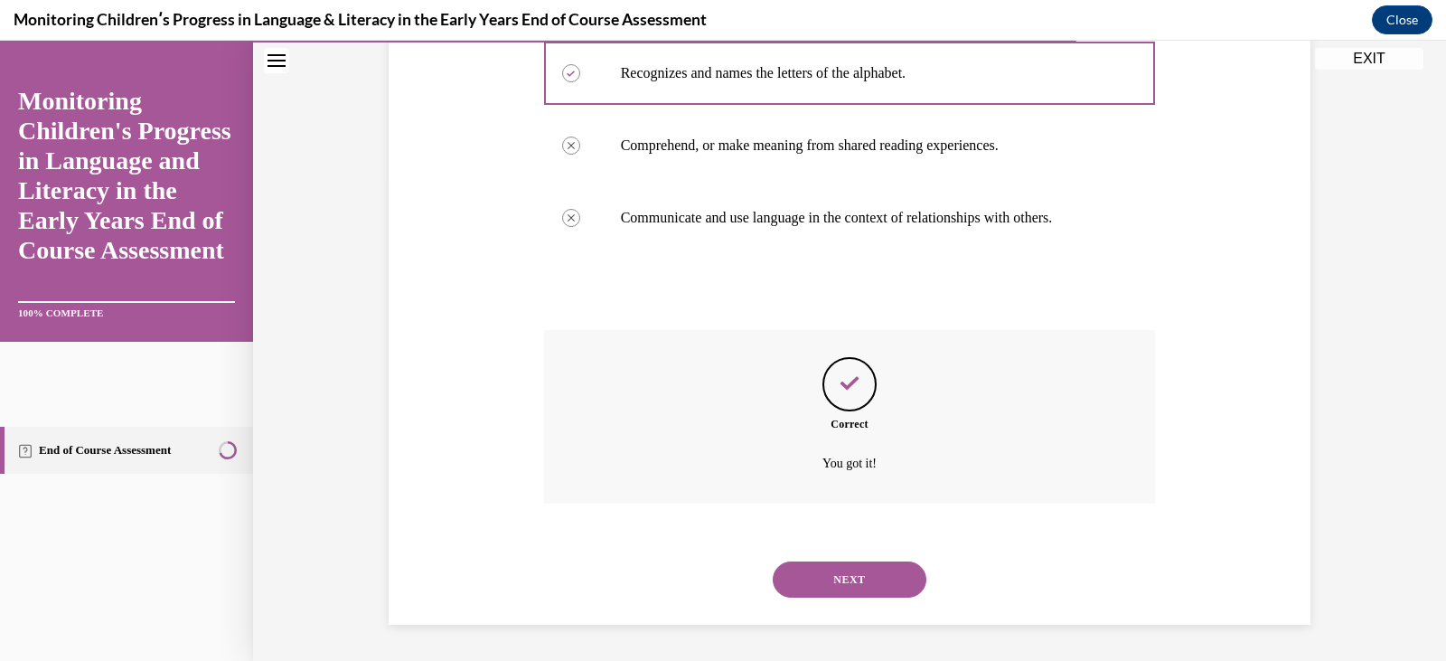
click at [823, 576] on button "NEXT" at bounding box center [850, 579] width 154 height 36
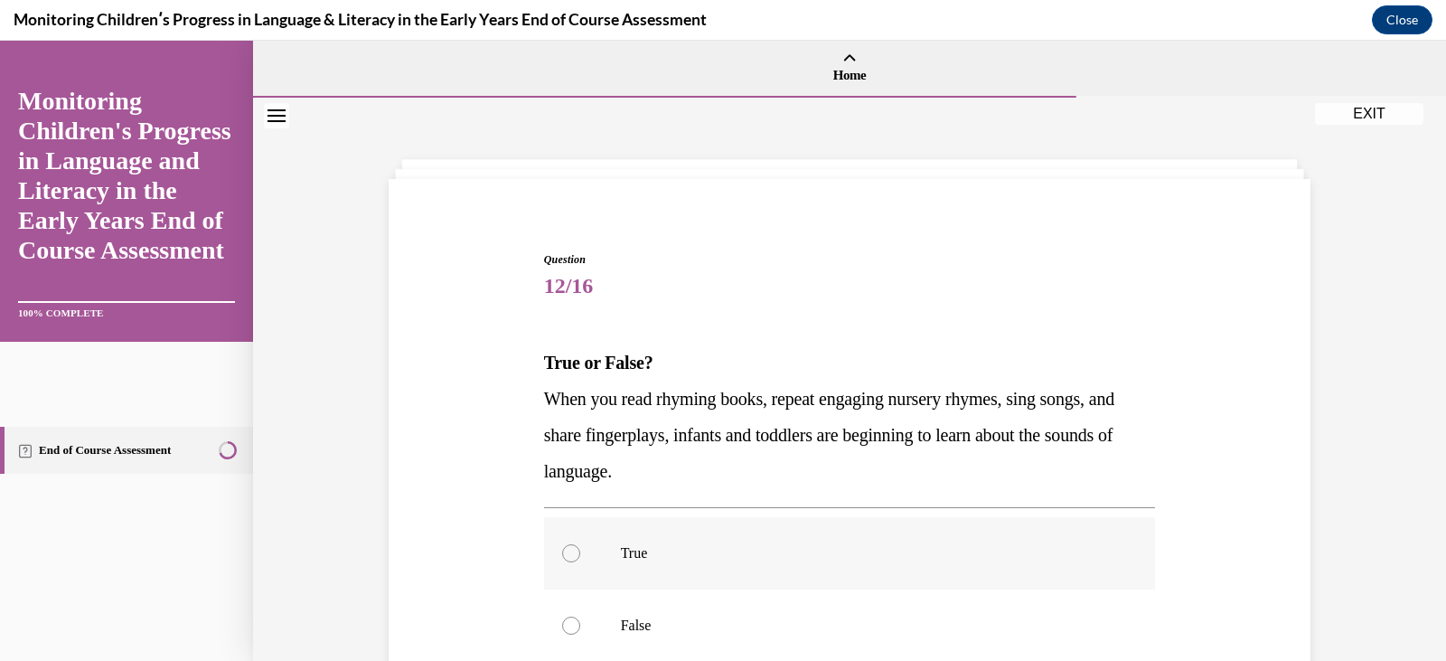
click at [746, 570] on label "True" at bounding box center [850, 553] width 612 height 72
click at [580, 562] on input "True" at bounding box center [571, 553] width 18 height 18
radio input "true"
click at [562, 617] on input "False" at bounding box center [571, 626] width 18 height 18
radio input "true"
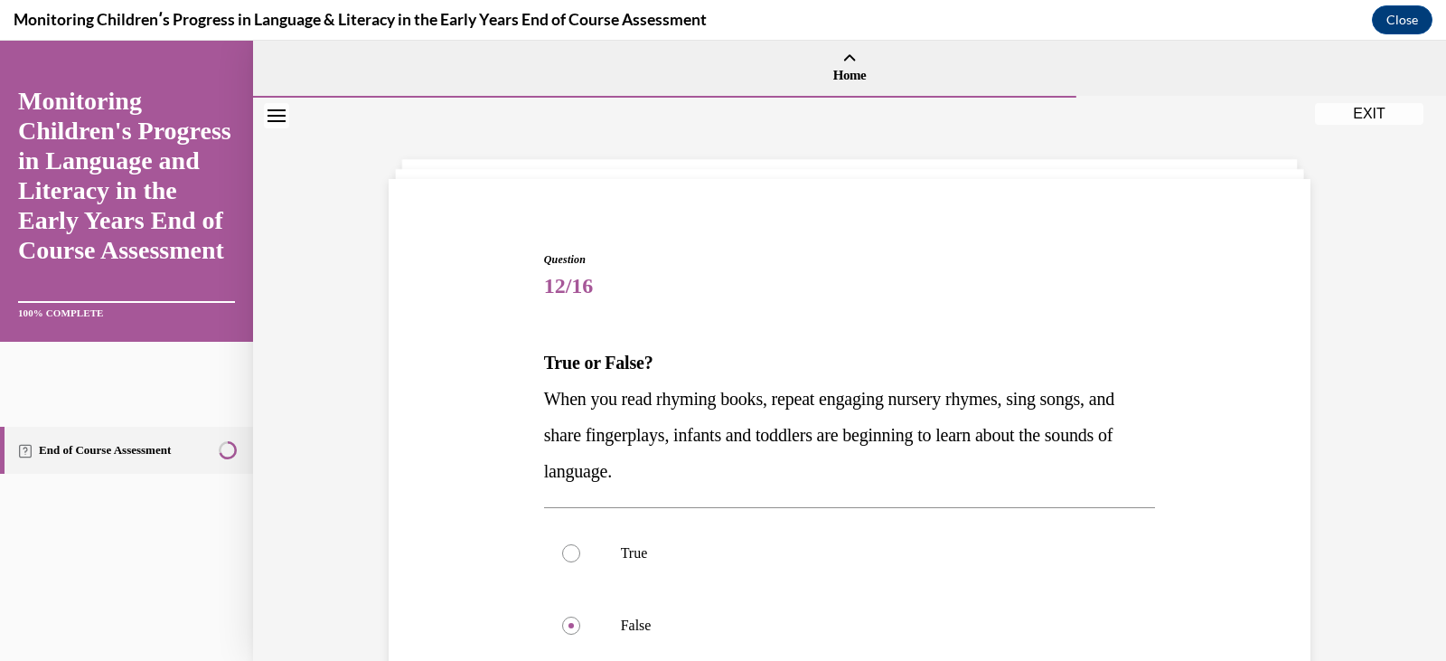
click at [562, 544] on input "True" at bounding box center [571, 553] width 18 height 18
radio input "true"
click at [863, 477] on p "When you read rhyming books, repeat engaging nursery rhymes, sing songs, and sh…" at bounding box center [850, 435] width 612 height 108
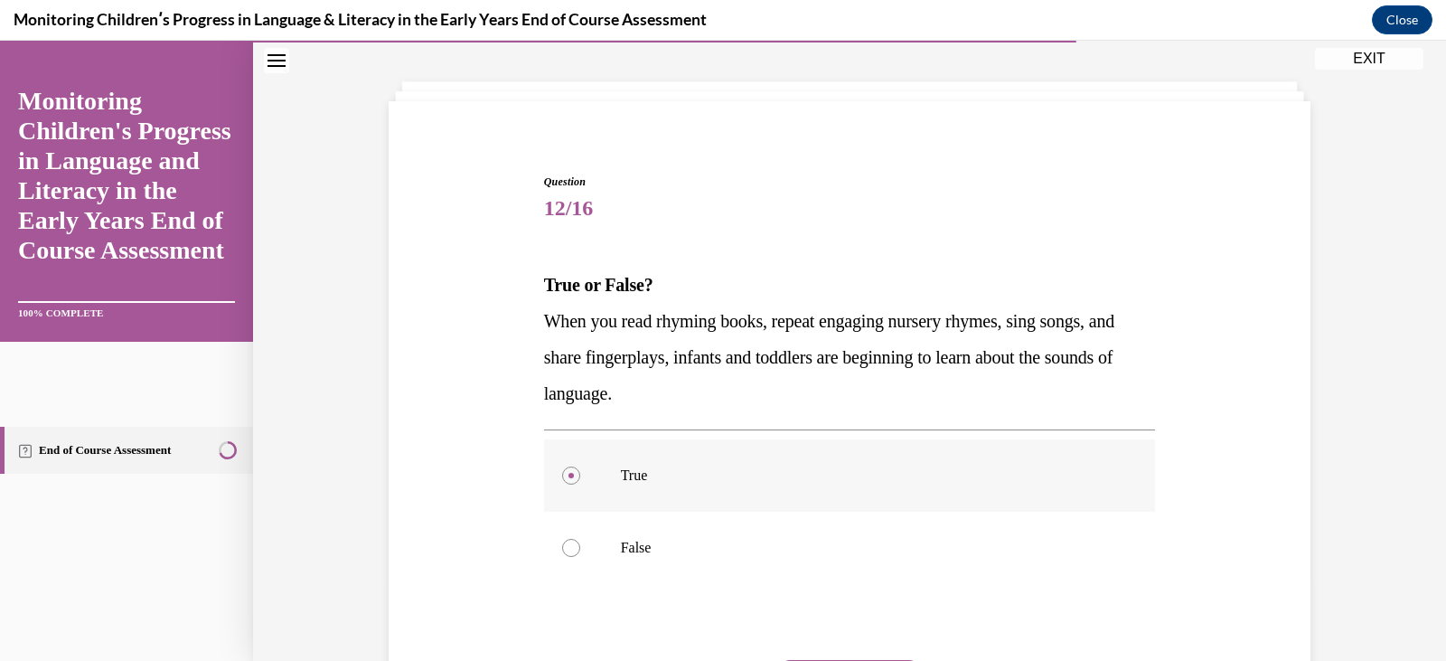
scroll to position [108, 0]
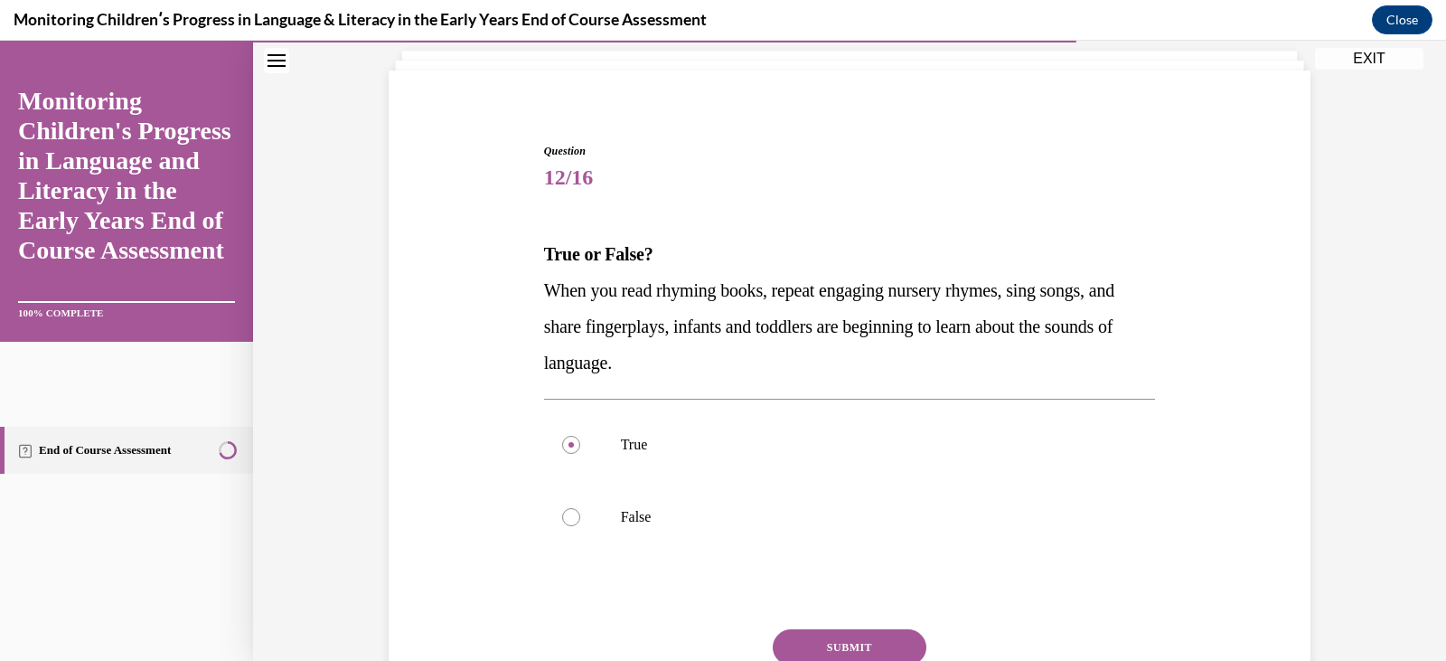
click at [861, 638] on button "SUBMIT" at bounding box center [850, 647] width 154 height 36
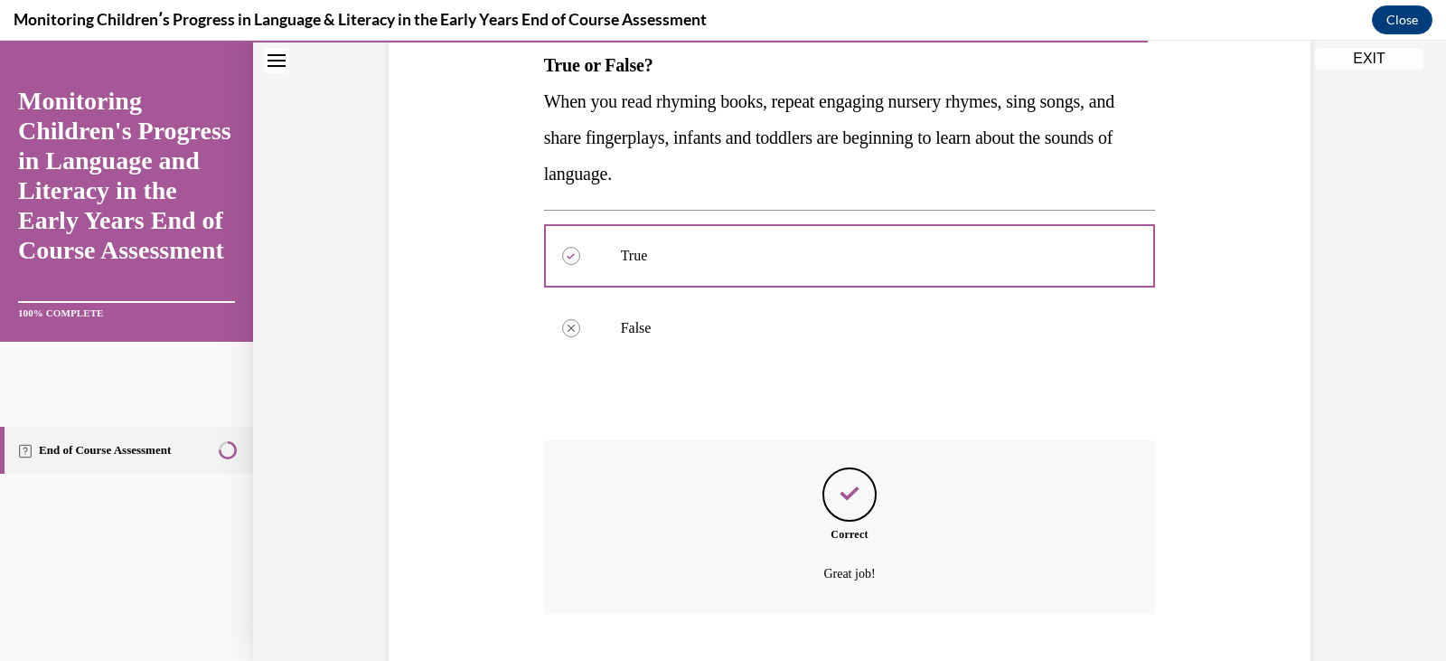
scroll to position [408, 0]
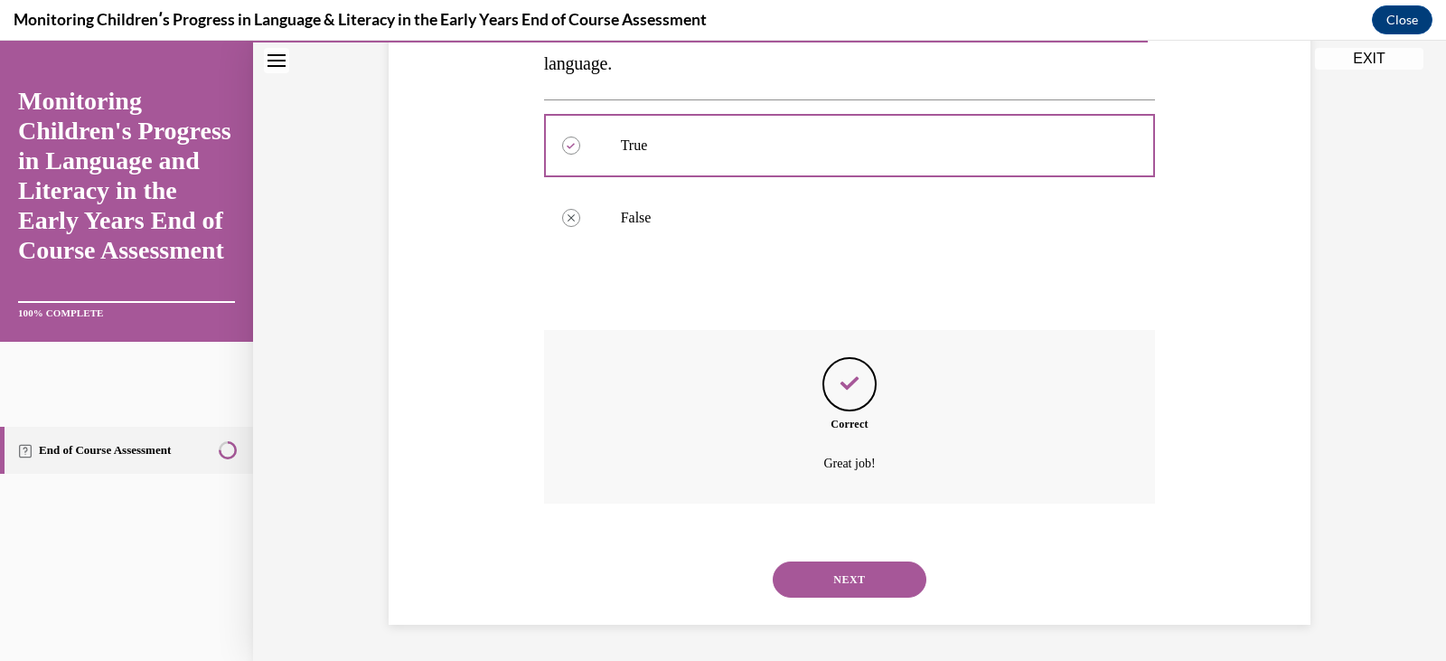
click at [842, 571] on button "NEXT" at bounding box center [850, 579] width 154 height 36
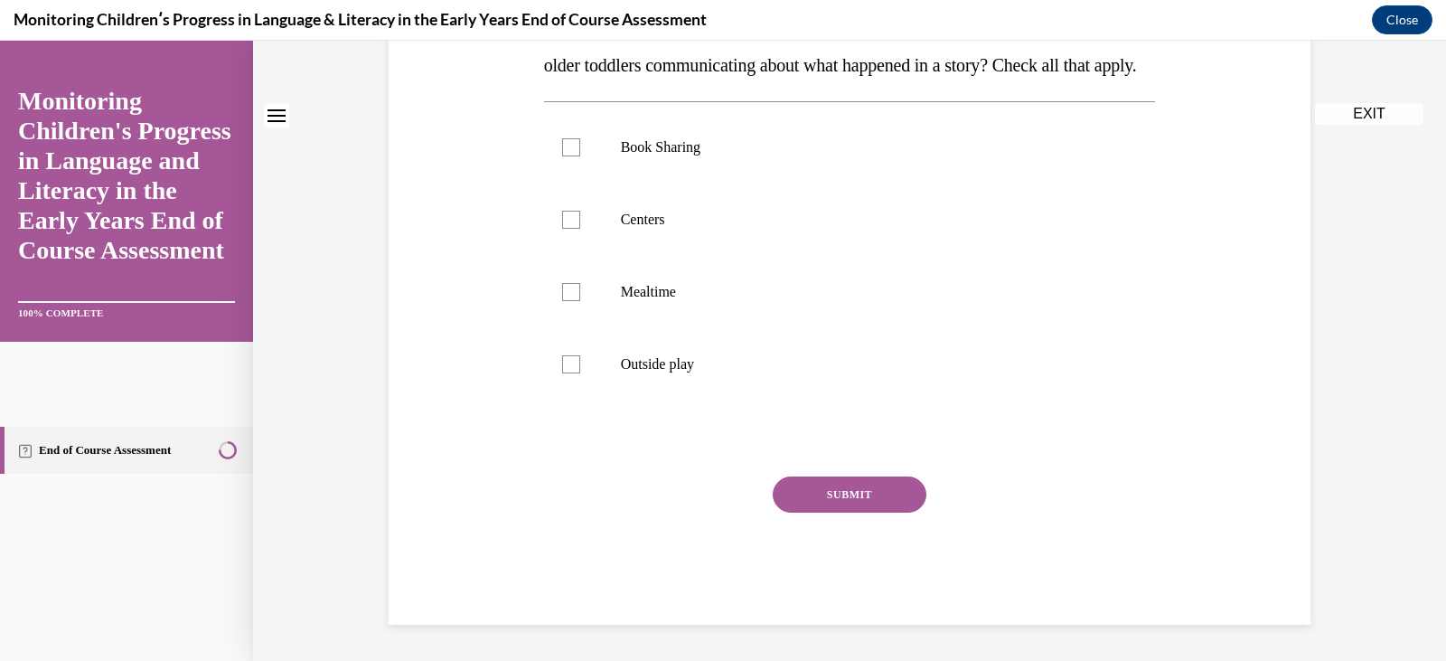
scroll to position [0, 0]
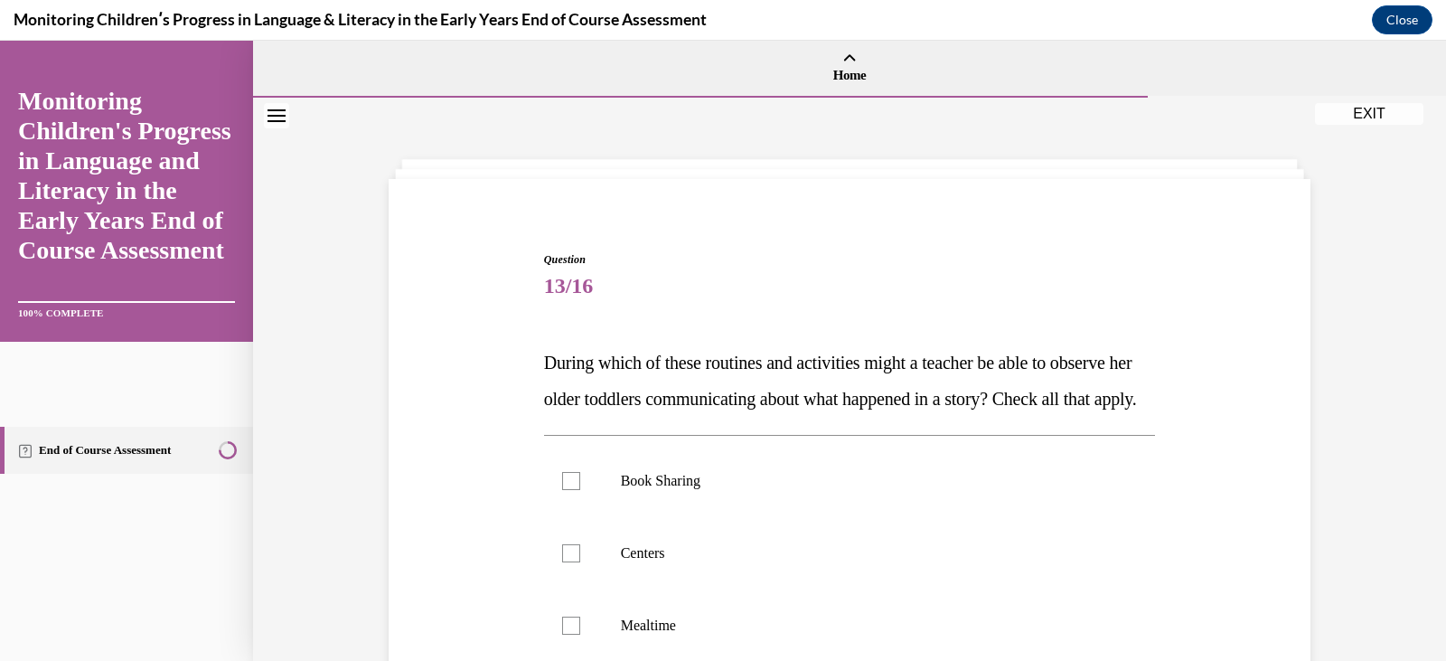
click at [920, 417] on p "During which of these routines and activities might a teacher be able to observ…" at bounding box center [850, 380] width 612 height 72
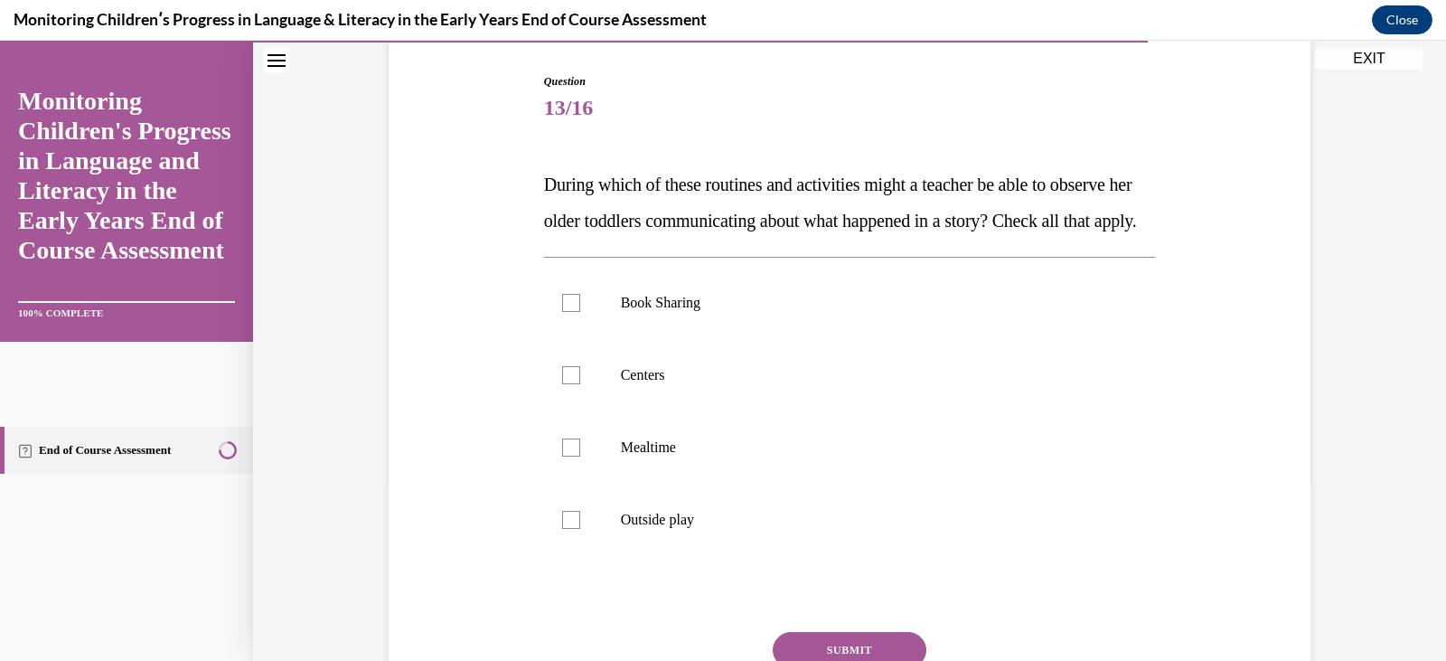
scroll to position [181, 0]
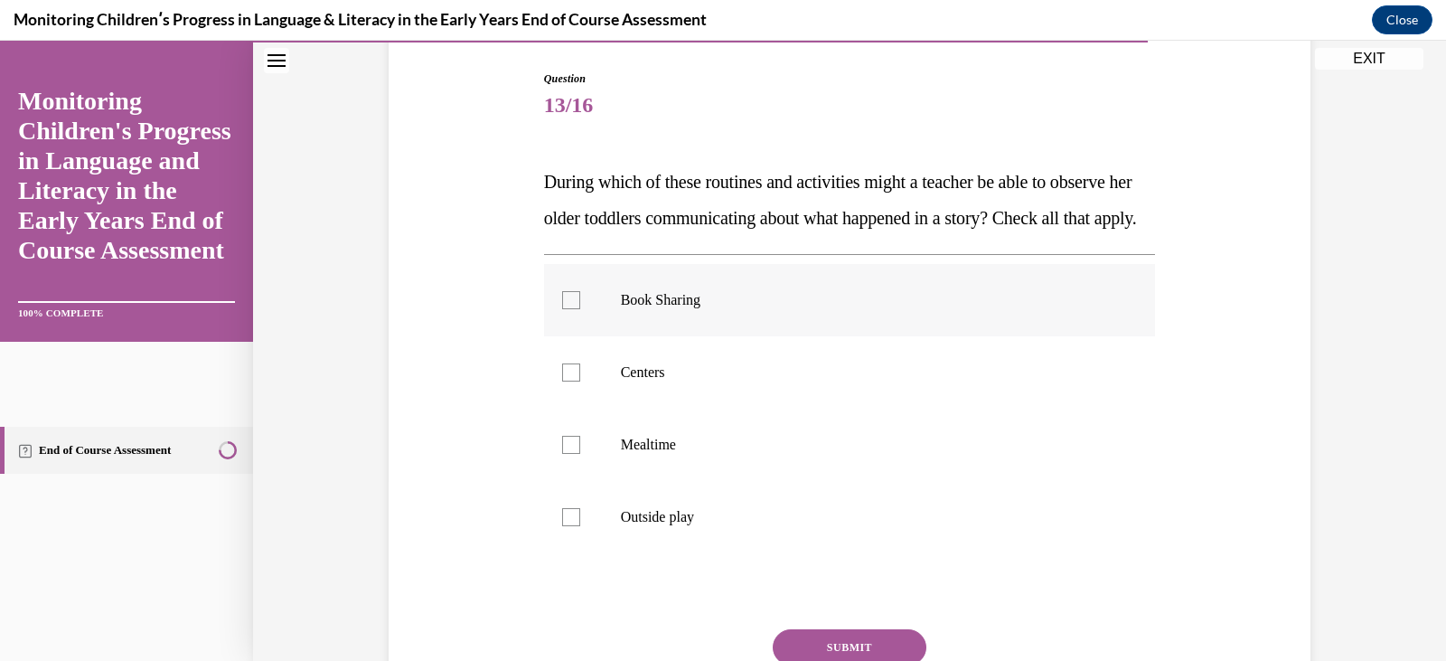
click at [673, 309] on p "Book Sharing" at bounding box center [866, 300] width 490 height 18
click at [580, 309] on input "Book Sharing" at bounding box center [571, 300] width 18 height 18
checkbox input "true"
click at [649, 397] on label "Centers" at bounding box center [850, 372] width 612 height 72
click at [580, 381] on input "Centers" at bounding box center [571, 372] width 18 height 18
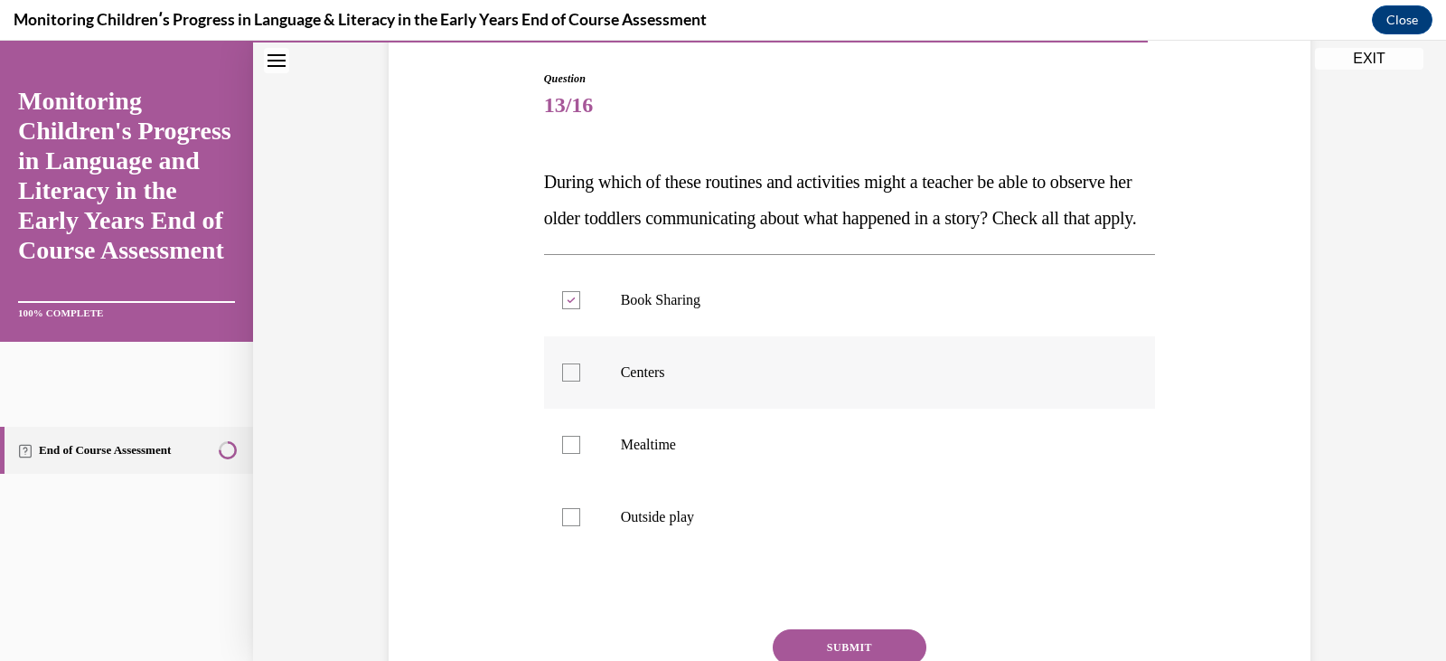
checkbox input "true"
click at [636, 454] on p "Mealtime" at bounding box center [866, 445] width 490 height 18
click at [580, 454] on input "Mealtime" at bounding box center [571, 445] width 18 height 18
checkbox input "true"
click at [645, 526] on p "Outside play" at bounding box center [866, 517] width 490 height 18
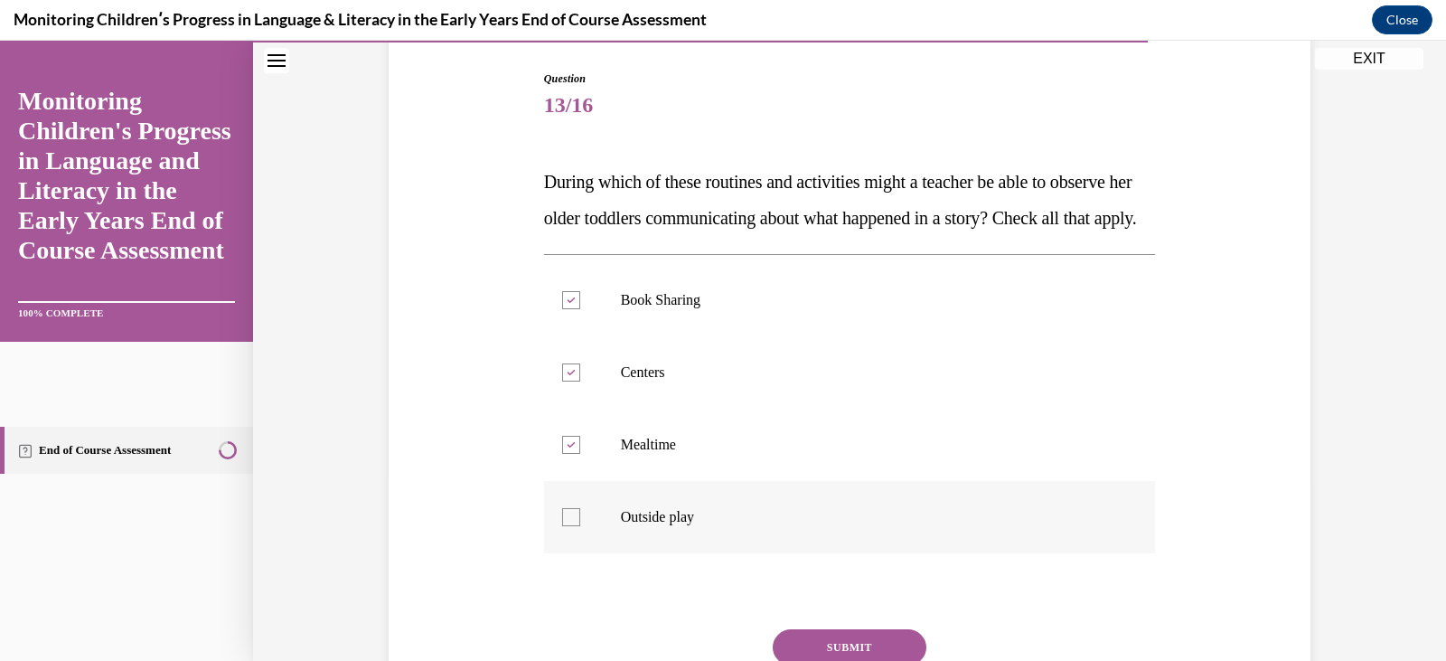
click at [580, 526] on input "Outside play" at bounding box center [571, 517] width 18 height 18
checkbox input "true"
click at [846, 452] on label "Mealtime" at bounding box center [850, 445] width 612 height 72
click at [580, 452] on input "Mealtime" at bounding box center [571, 445] width 18 height 18
click at [846, 452] on label "Mealtime" at bounding box center [850, 445] width 612 height 72
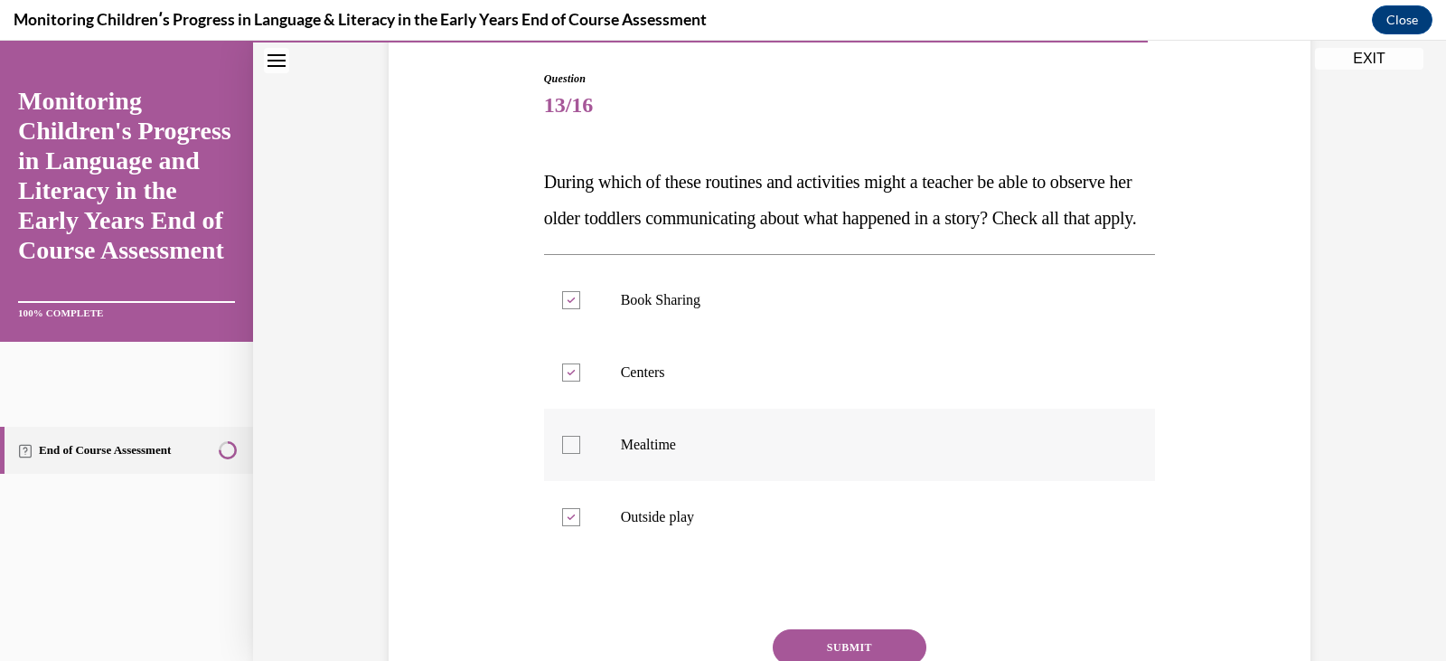
click at [580, 452] on input "Mealtime" at bounding box center [571, 445] width 18 height 18
checkbox input "true"
click at [457, 514] on div "Question 13/16 During which of these routines and activities might a teacher be…" at bounding box center [849, 396] width 931 height 761
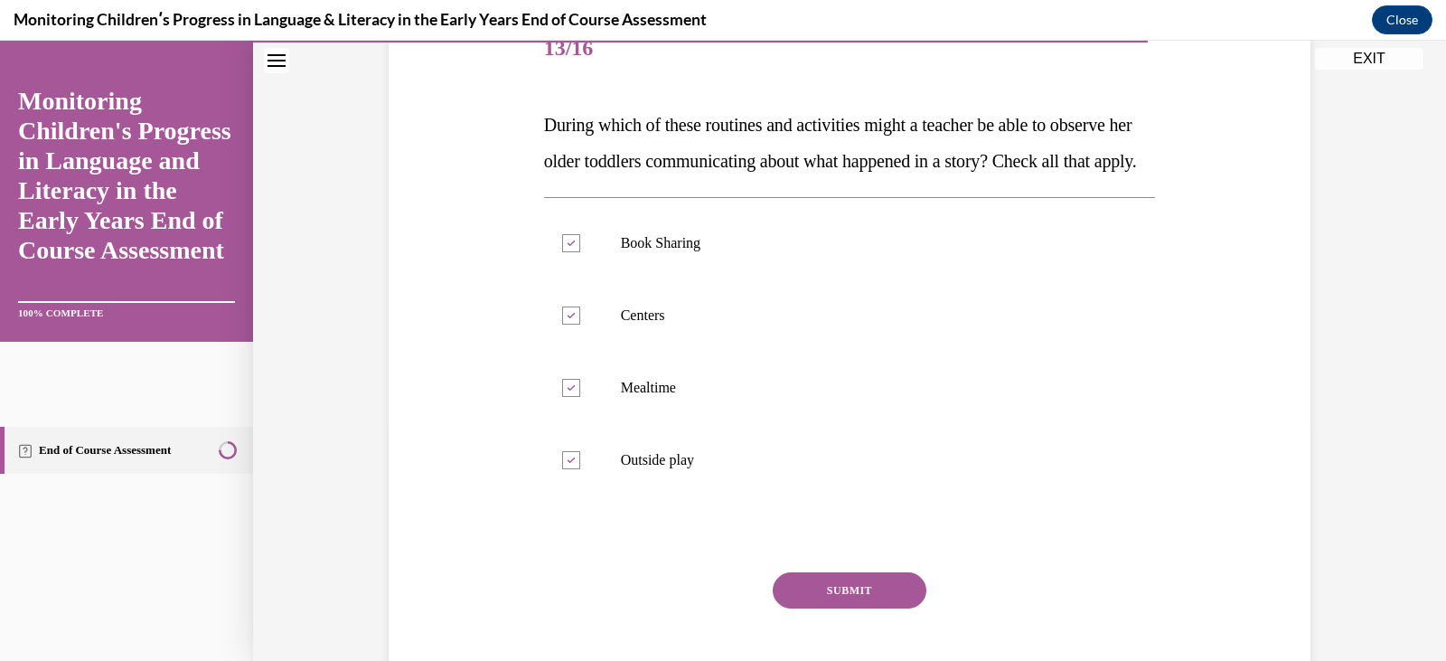
scroll to position [289, 0]
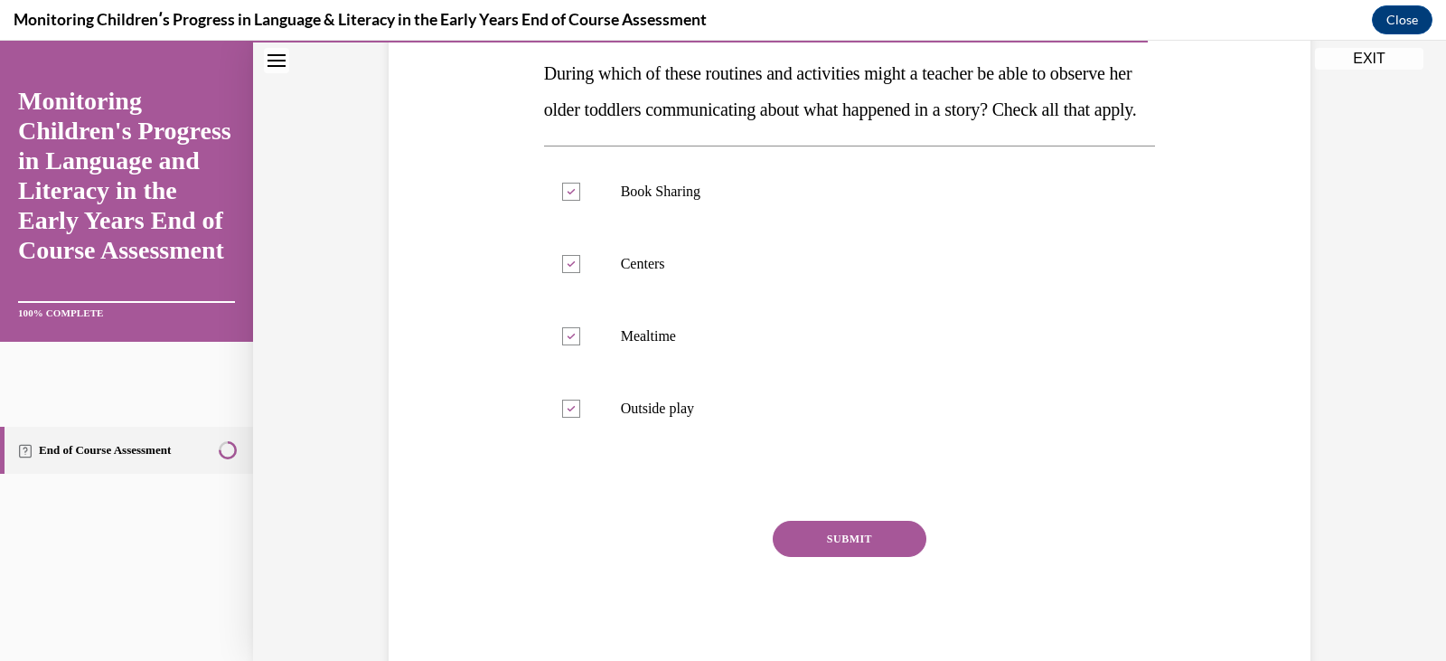
click at [803, 557] on button "SUBMIT" at bounding box center [850, 539] width 154 height 36
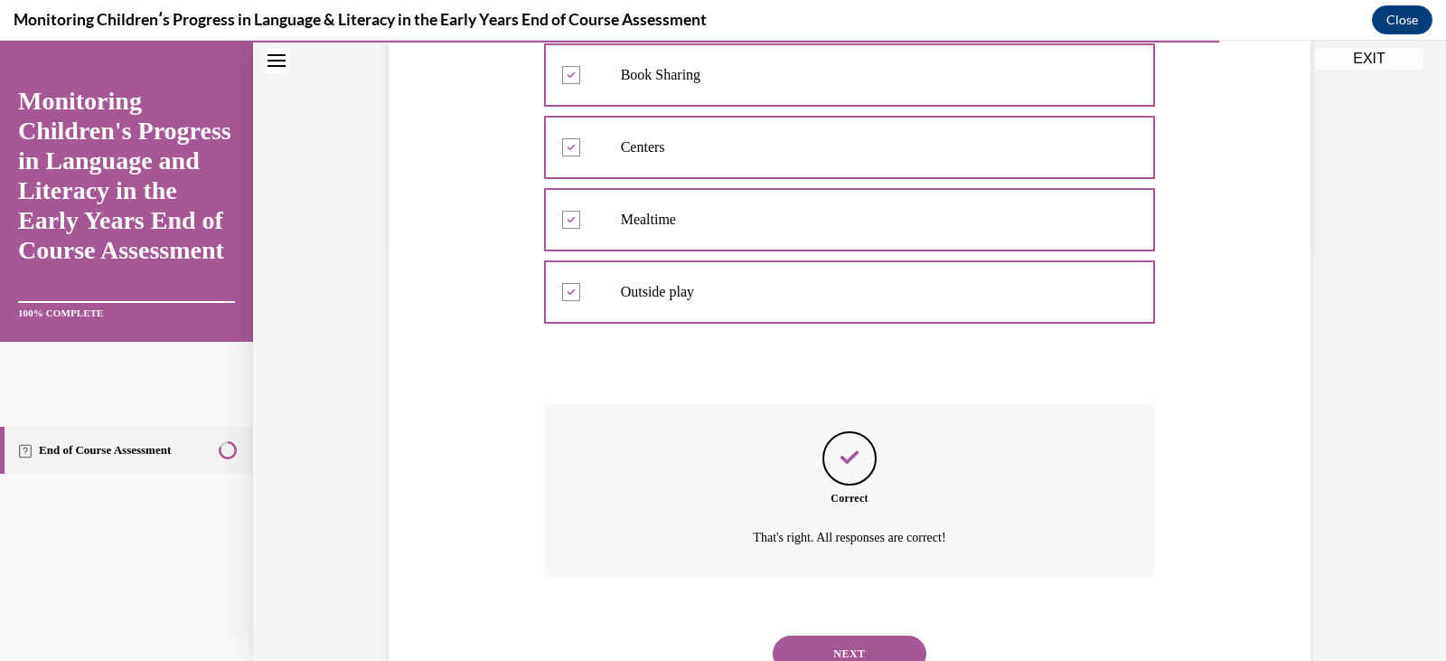
scroll to position [516, 0]
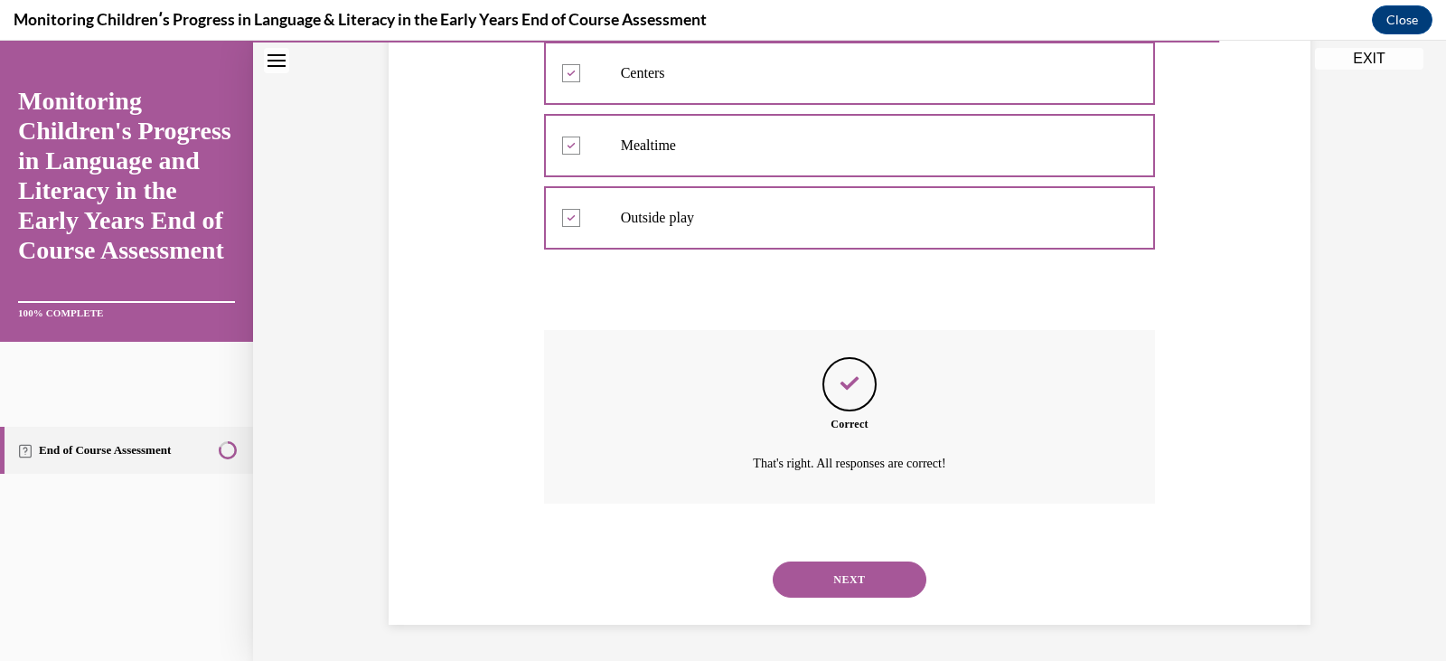
click at [803, 577] on button "NEXT" at bounding box center [850, 579] width 154 height 36
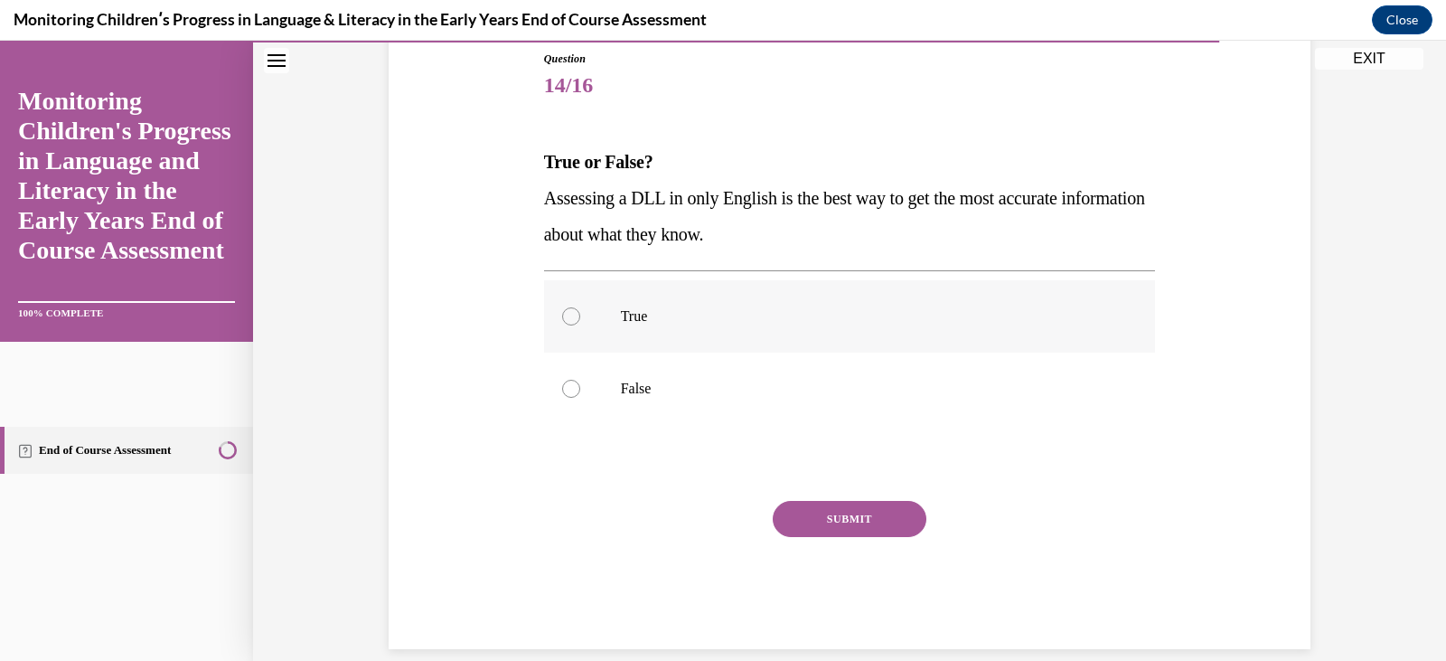
click at [656, 334] on label "True" at bounding box center [850, 316] width 612 height 72
click at [580, 325] on input "True" at bounding box center [571, 316] width 18 height 18
radio input "true"
click at [827, 502] on button "SUBMIT" at bounding box center [850, 519] width 154 height 36
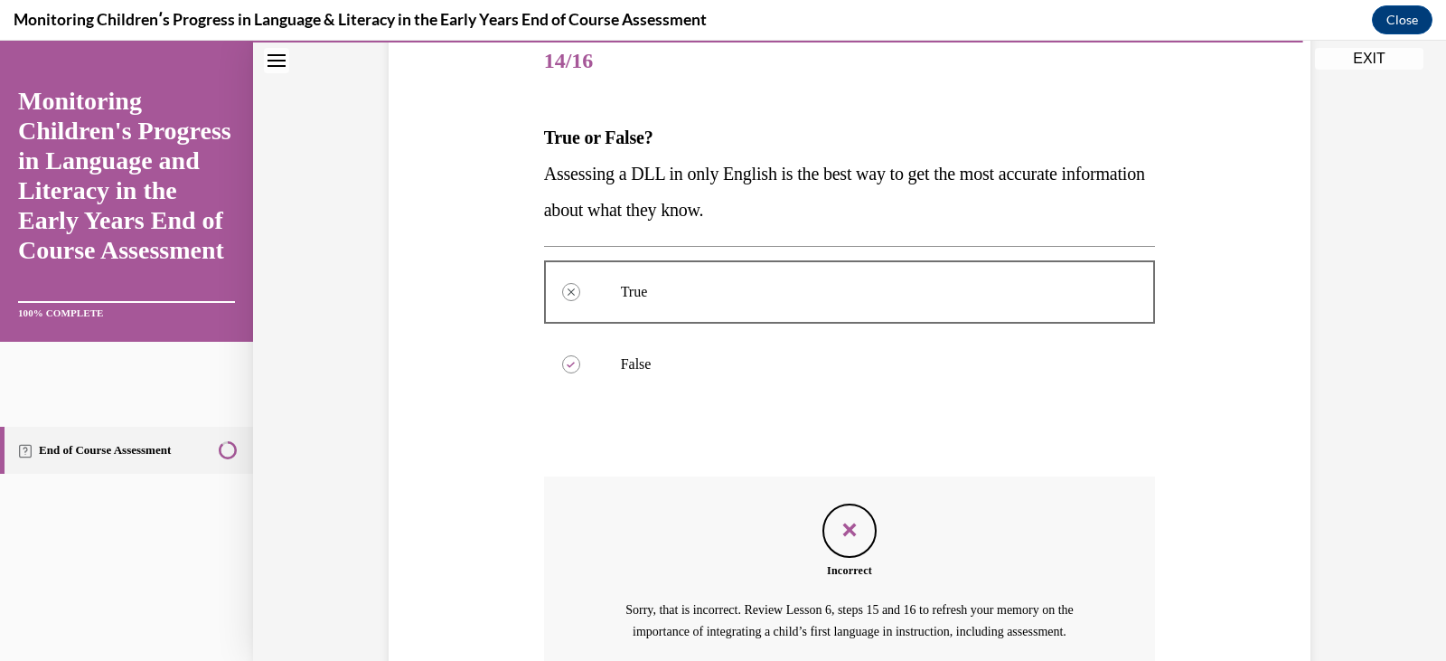
scroll to position [414, 0]
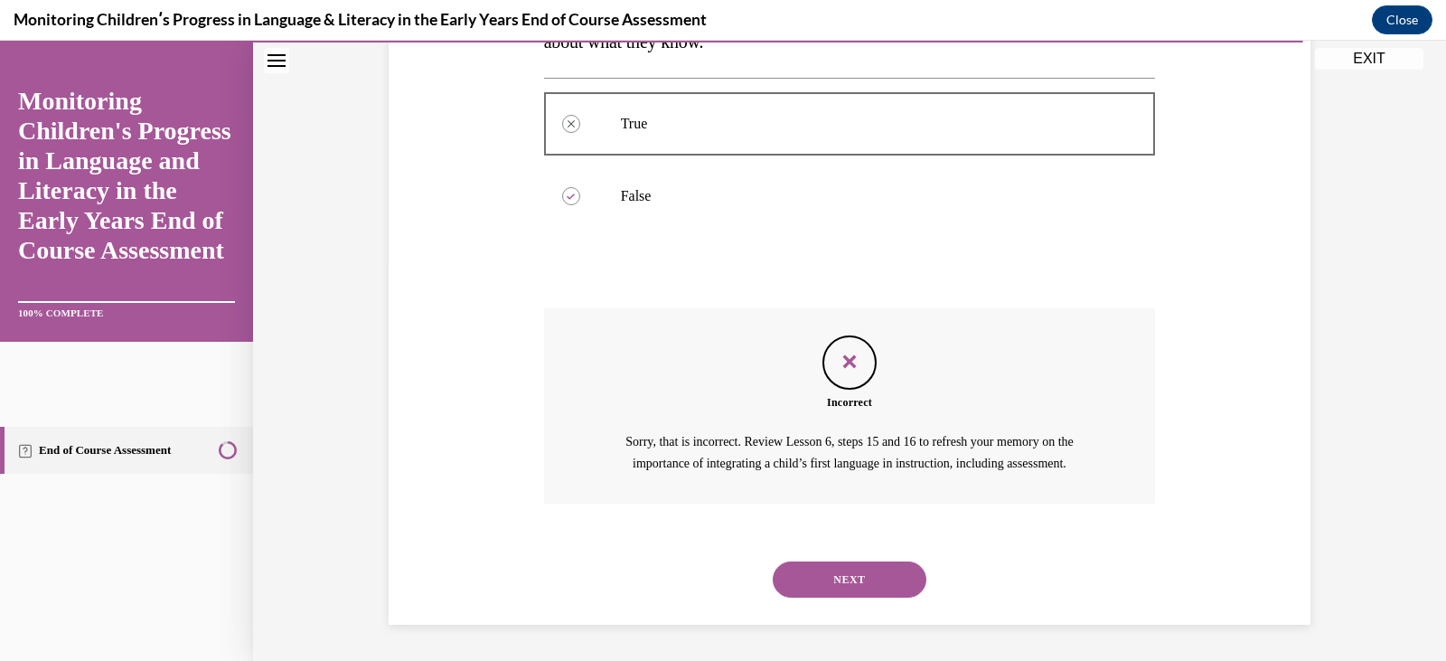
click at [837, 566] on button "NEXT" at bounding box center [850, 579] width 154 height 36
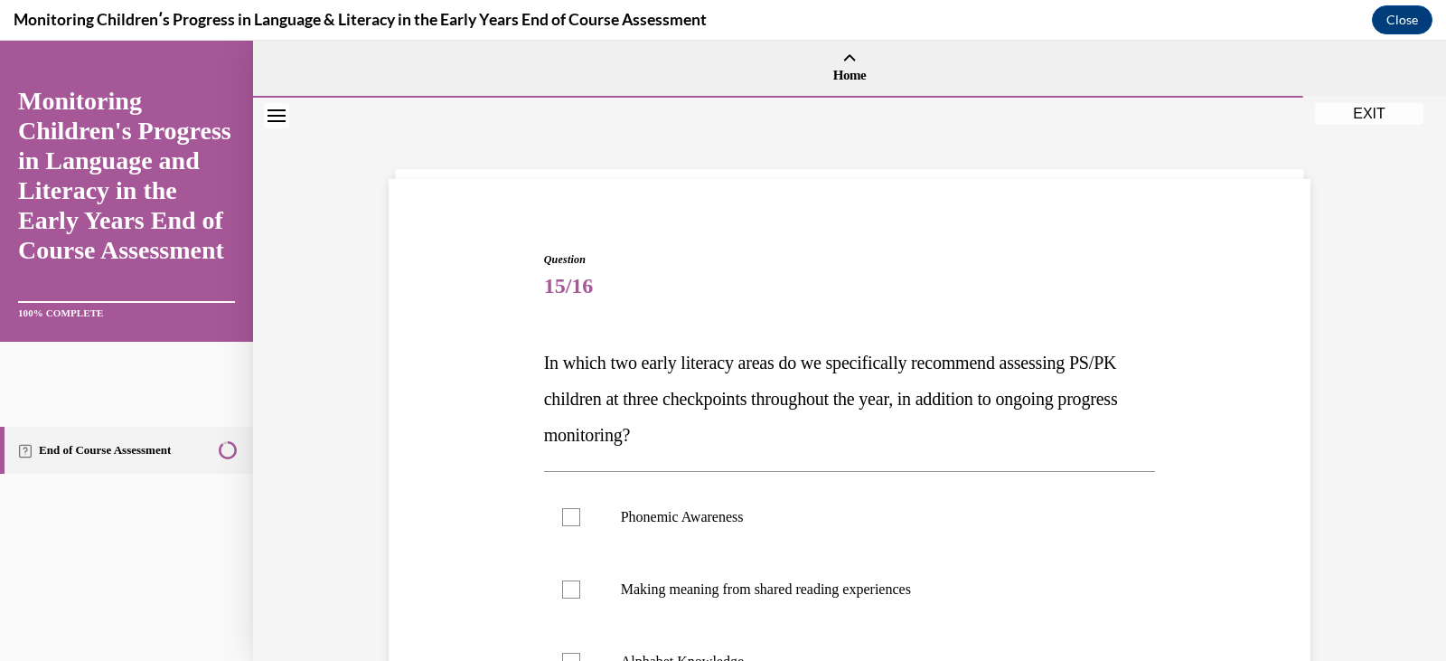
click at [914, 437] on p "In which two early literacy areas do we specifically recommend assessing PS/PK …" at bounding box center [850, 398] width 612 height 108
click at [783, 515] on p "Phonemic Awareness" at bounding box center [866, 517] width 490 height 18
click at [580, 515] on input "Phonemic Awareness" at bounding box center [571, 517] width 18 height 18
checkbox input "true"
click at [945, 410] on p "In which two early literacy areas do we specifically recommend assessing PS/PK …" at bounding box center [850, 398] width 612 height 108
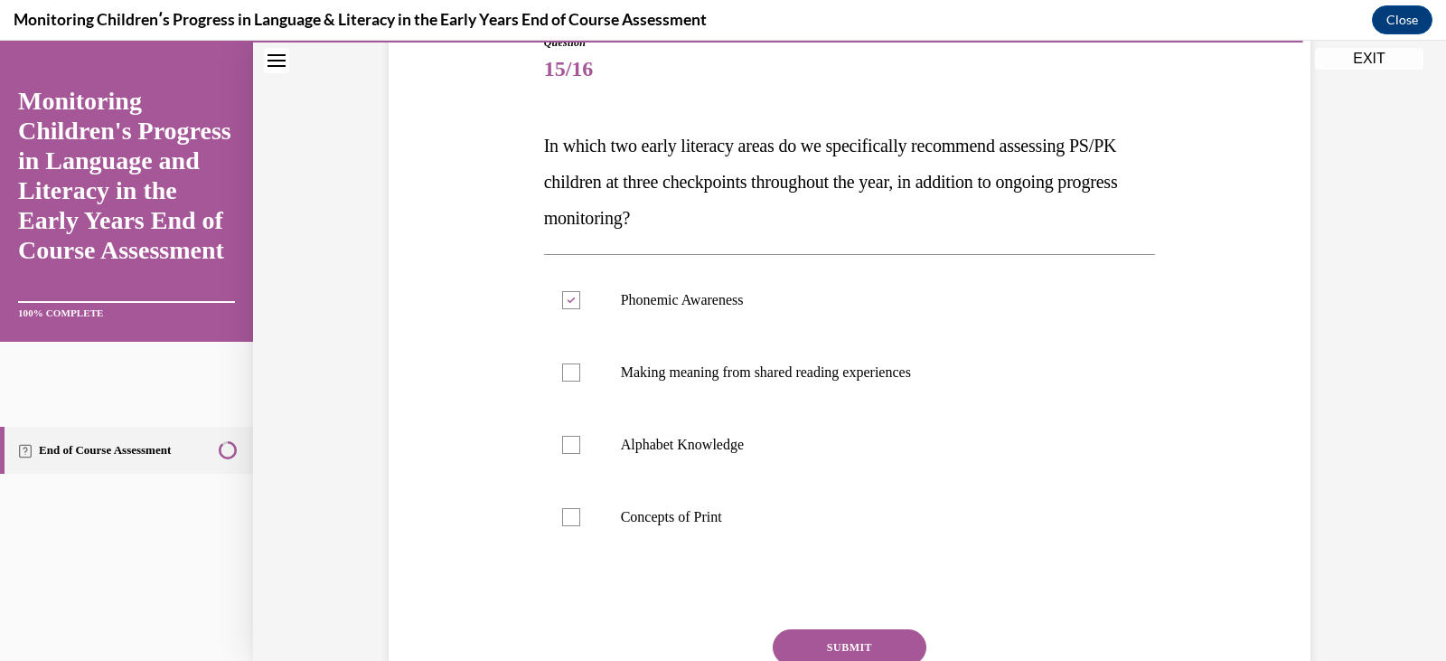
scroll to position [253, 0]
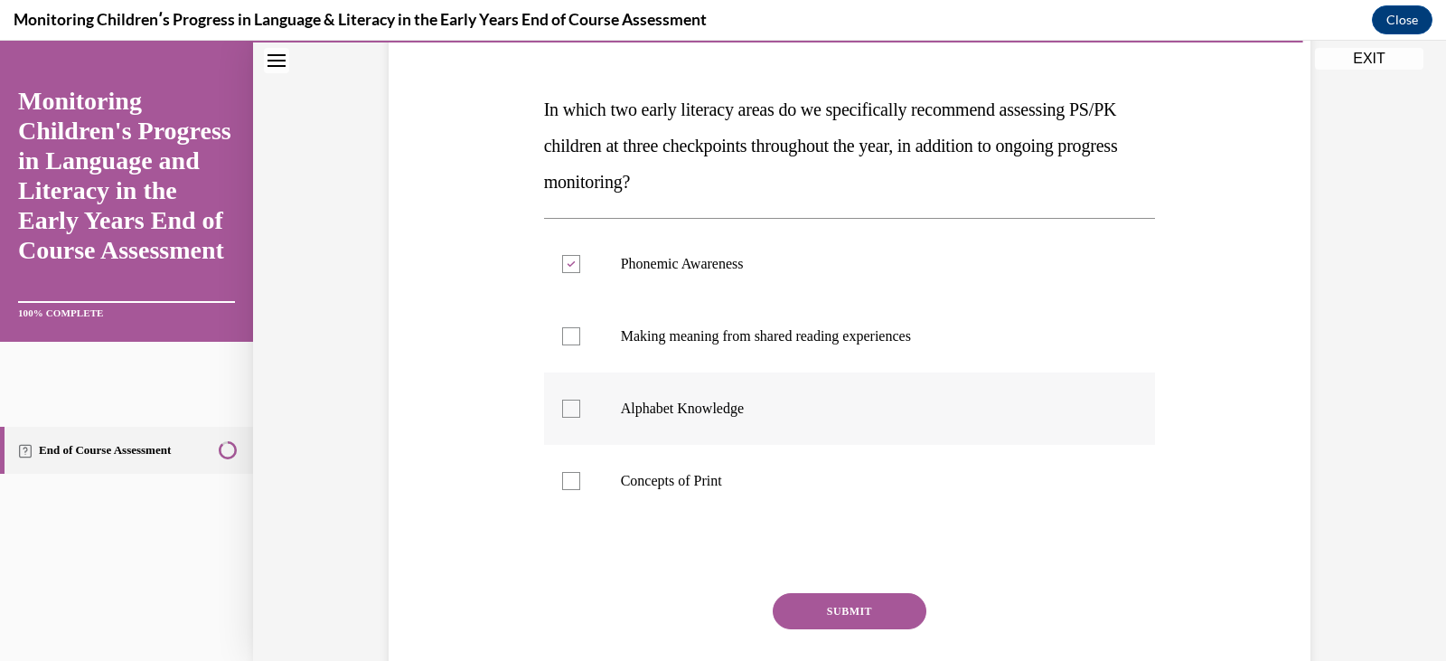
click at [814, 391] on label "Alphabet Knowledge" at bounding box center [850, 408] width 612 height 72
click at [580, 400] on input "Alphabet Knowledge" at bounding box center [571, 409] width 18 height 18
checkbox input "true"
click at [867, 613] on button "SUBMIT" at bounding box center [850, 611] width 154 height 36
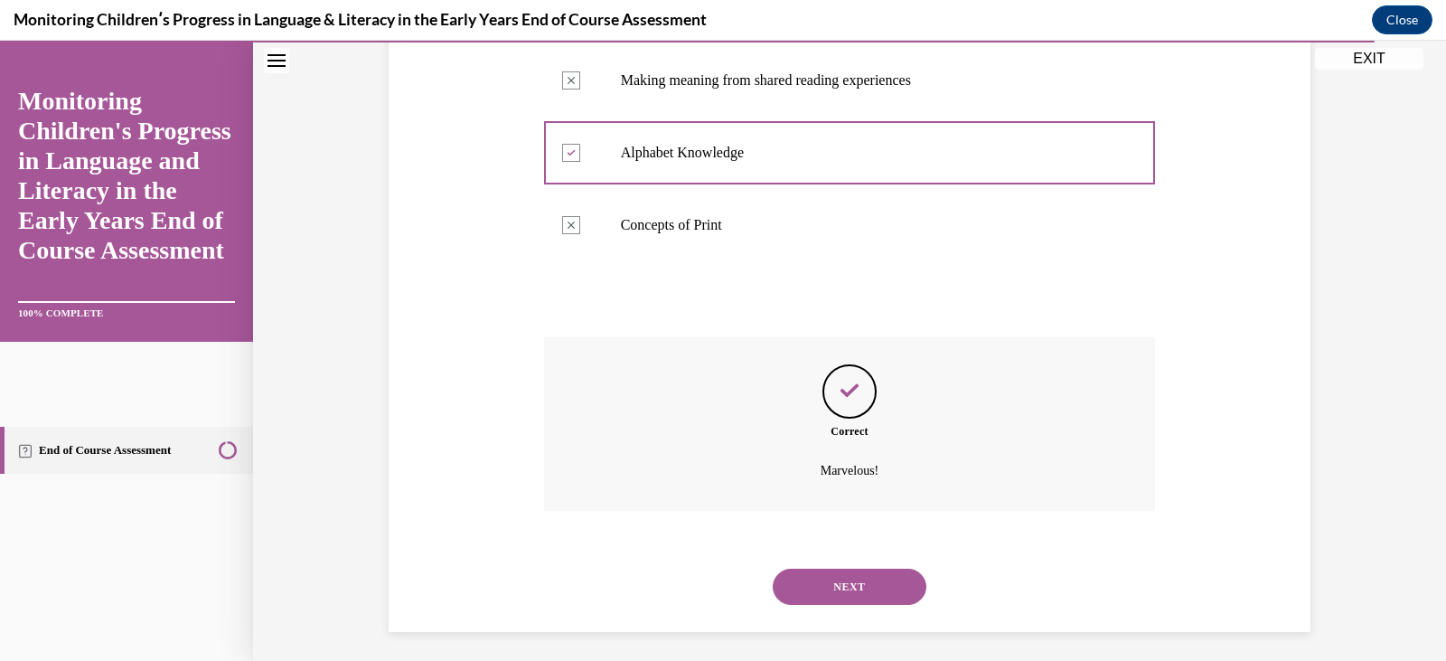
scroll to position [516, 0]
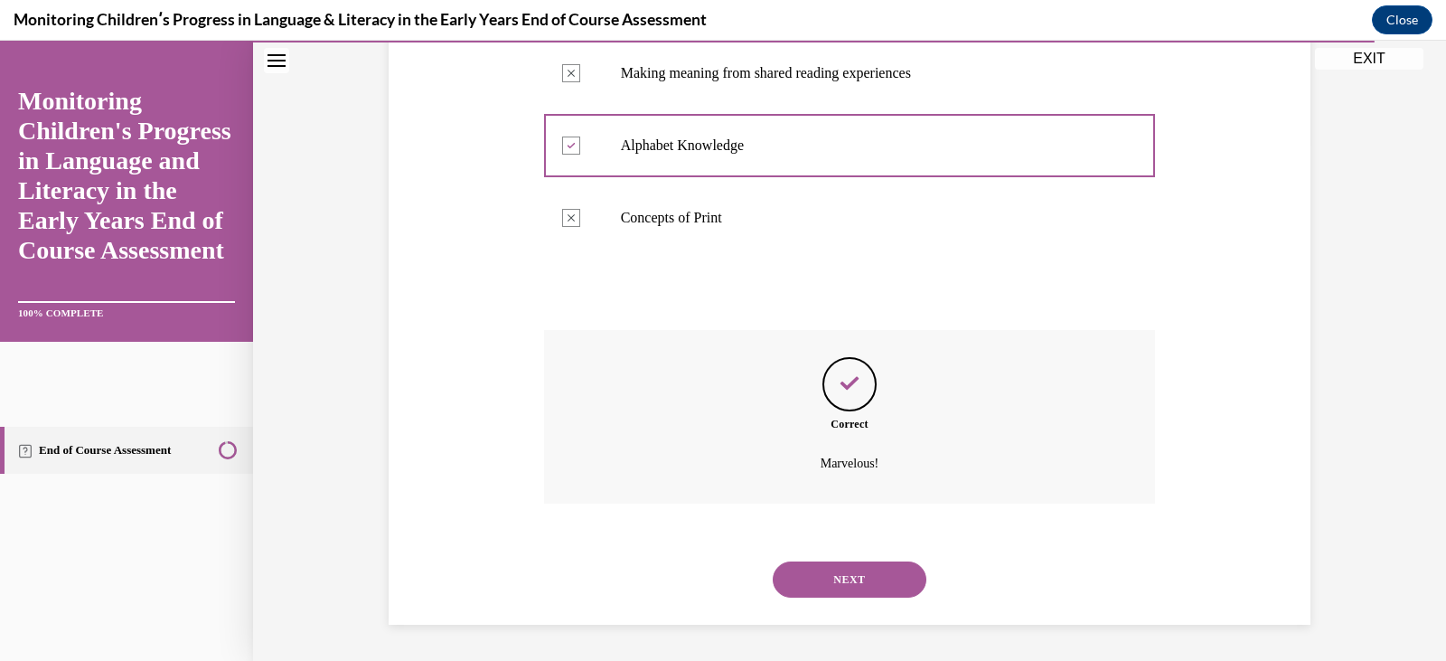
click at [845, 582] on button "NEXT" at bounding box center [850, 579] width 154 height 36
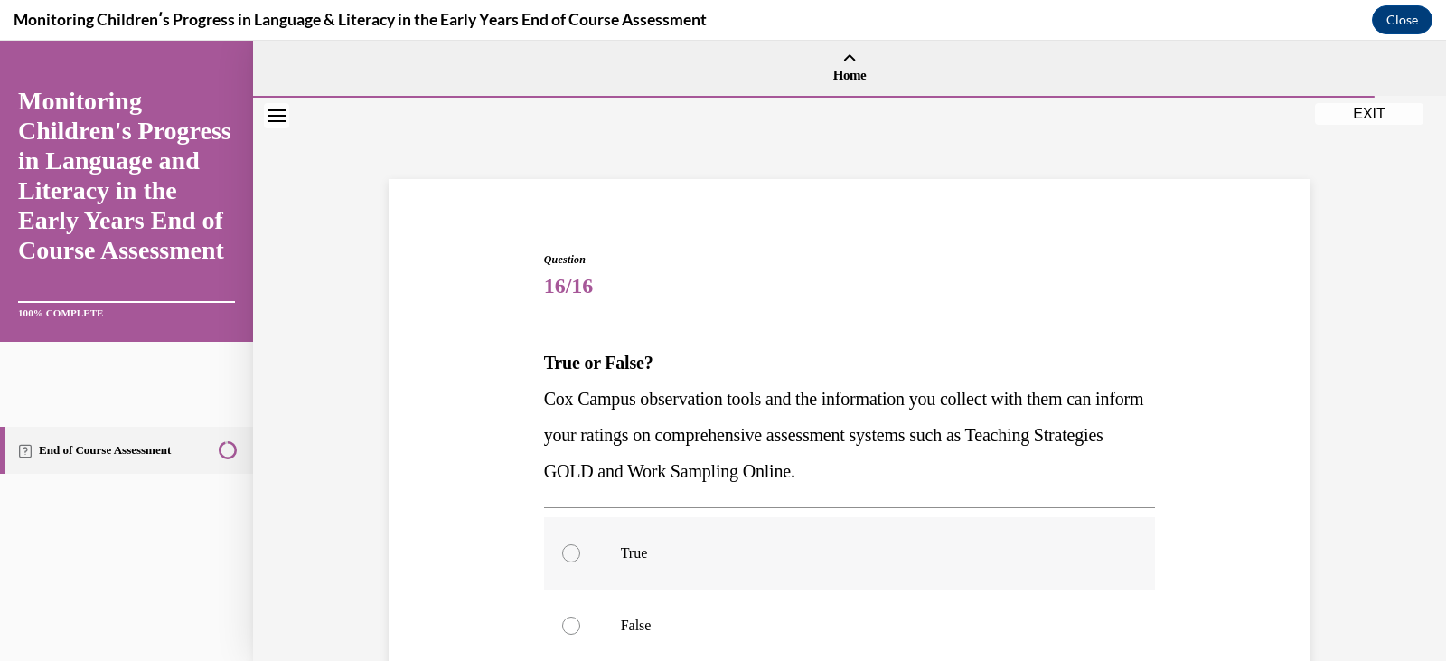
click at [794, 542] on label "True" at bounding box center [850, 553] width 612 height 72
click at [580, 544] on input "True" at bounding box center [571, 553] width 18 height 18
radio input "true"
click at [918, 472] on p "Cox Campus observation tools and the information you collect with them can info…" at bounding box center [850, 435] width 612 height 108
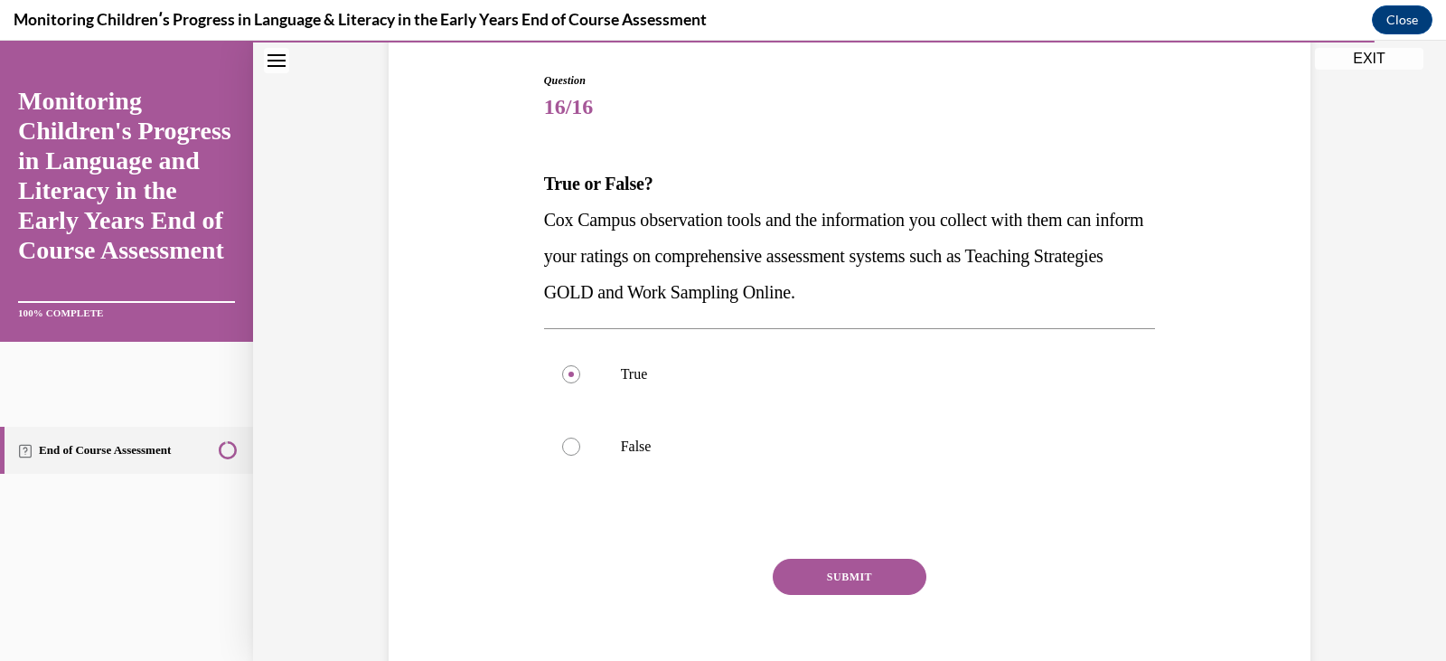
scroll to position [217, 0]
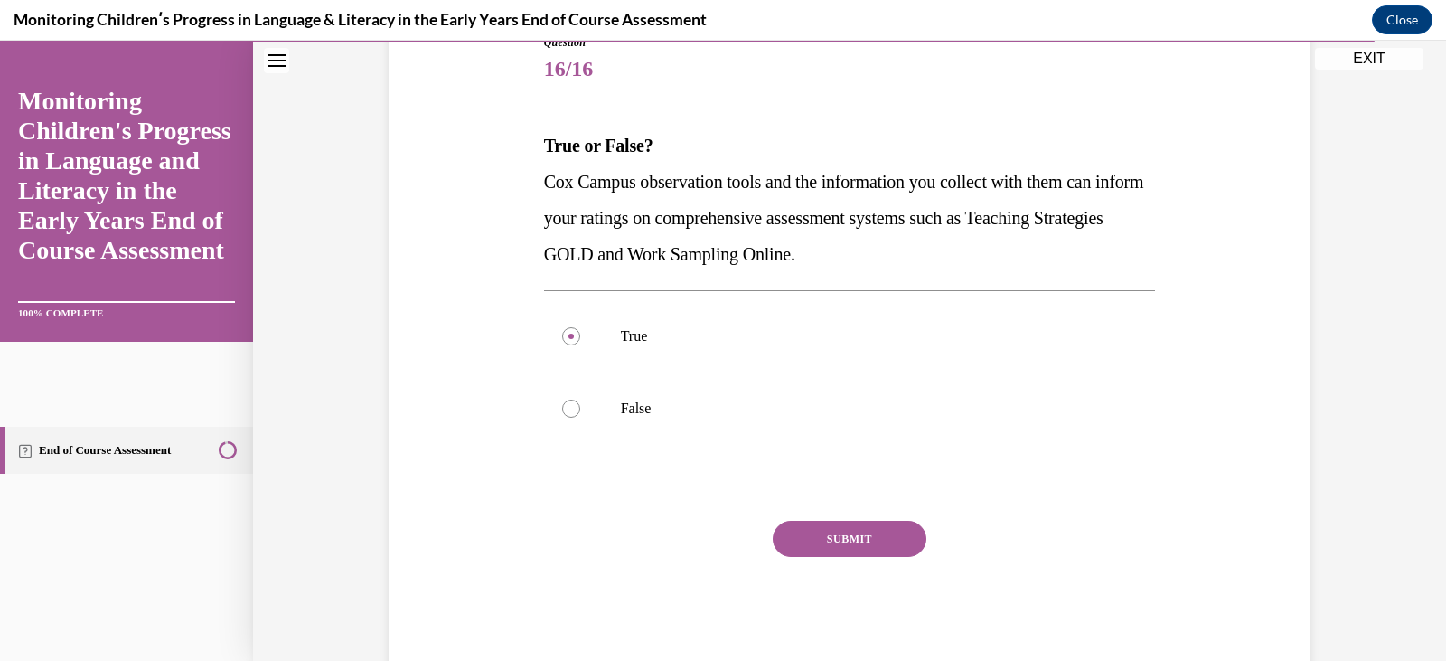
click at [894, 542] on button "SUBMIT" at bounding box center [850, 539] width 154 height 36
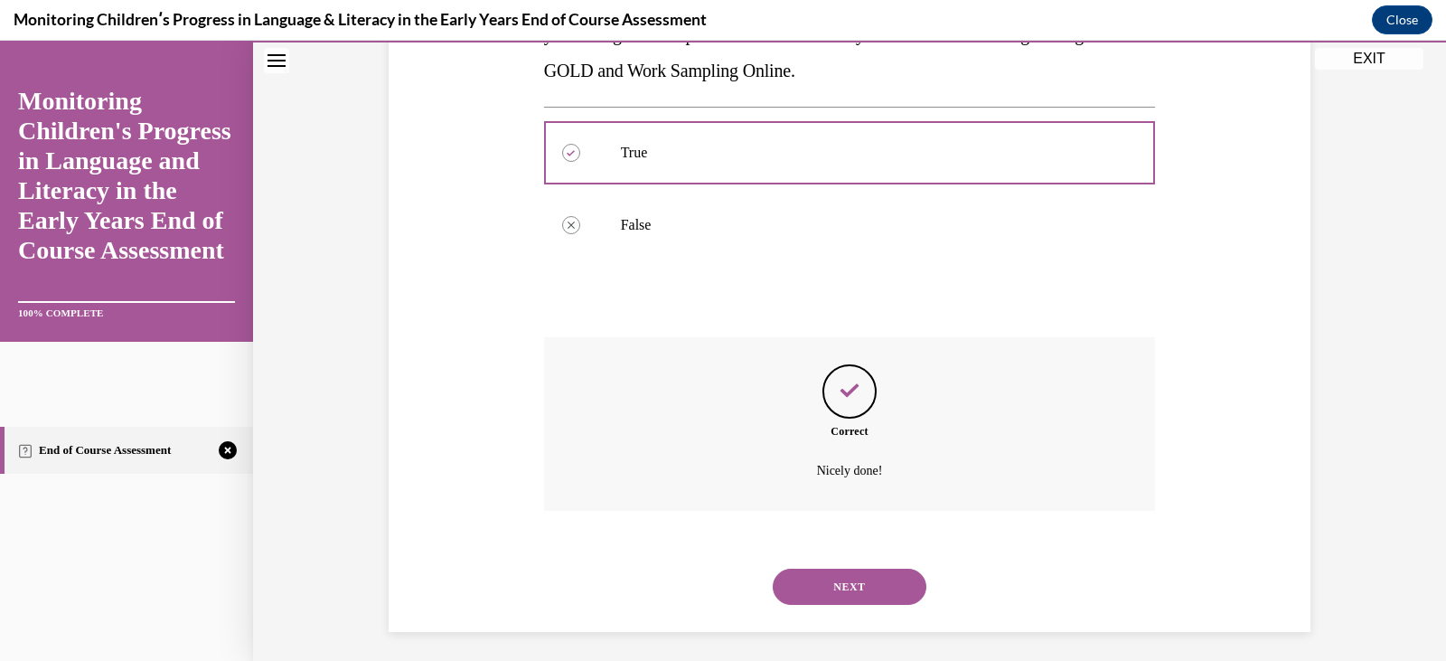
scroll to position [408, 0]
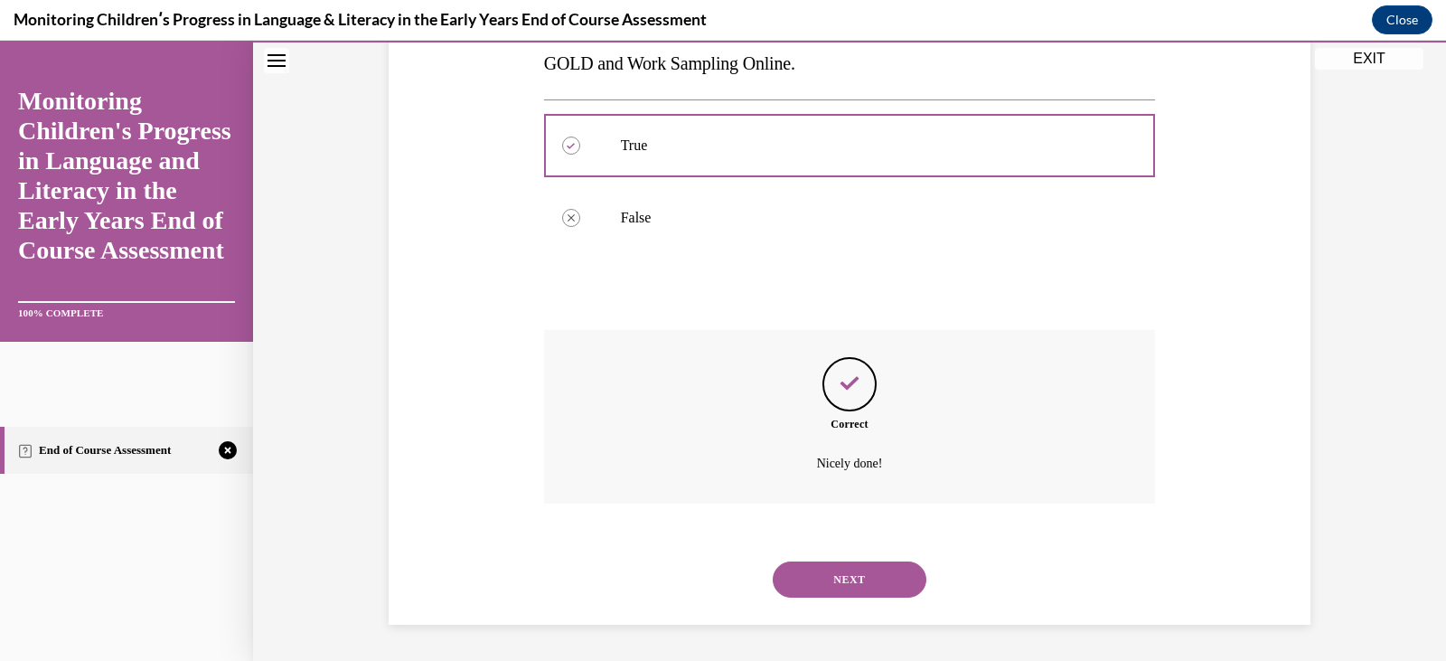
click at [859, 568] on button "NEXT" at bounding box center [850, 579] width 154 height 36
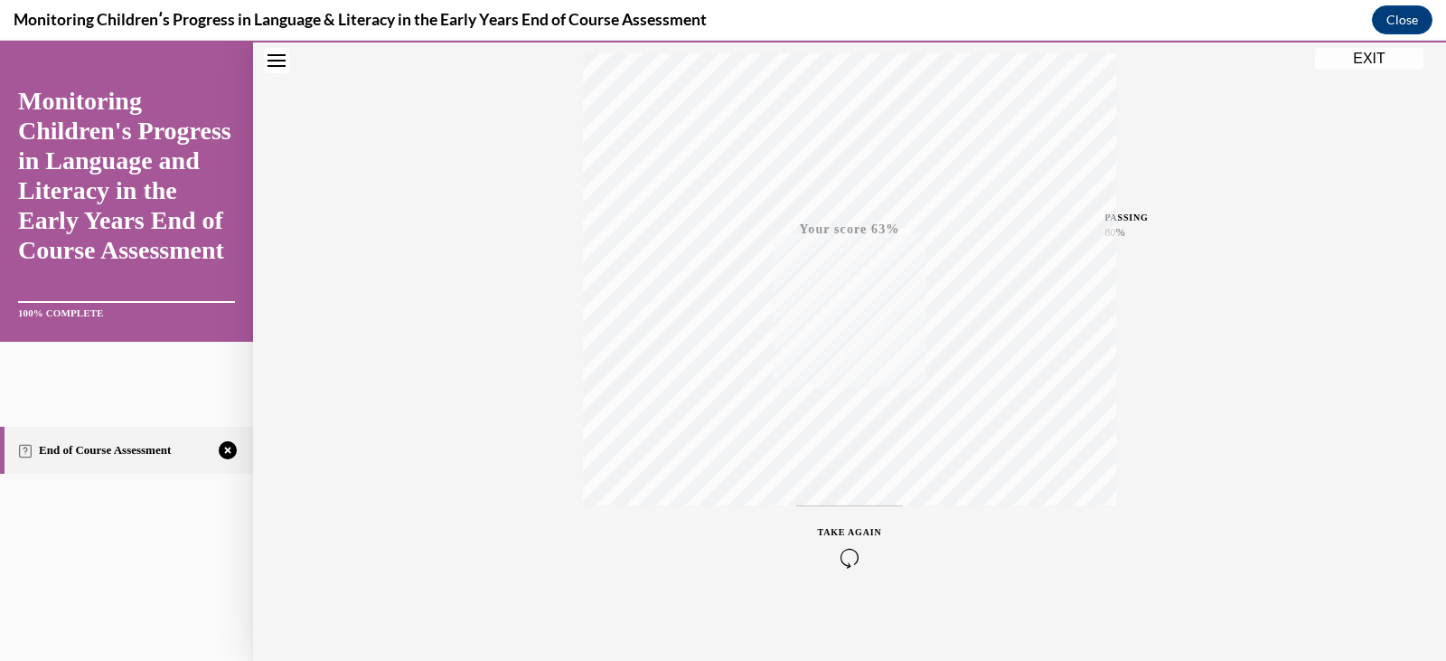
scroll to position [306, 0]
click at [844, 555] on icon "button" at bounding box center [850, 551] width 64 height 20
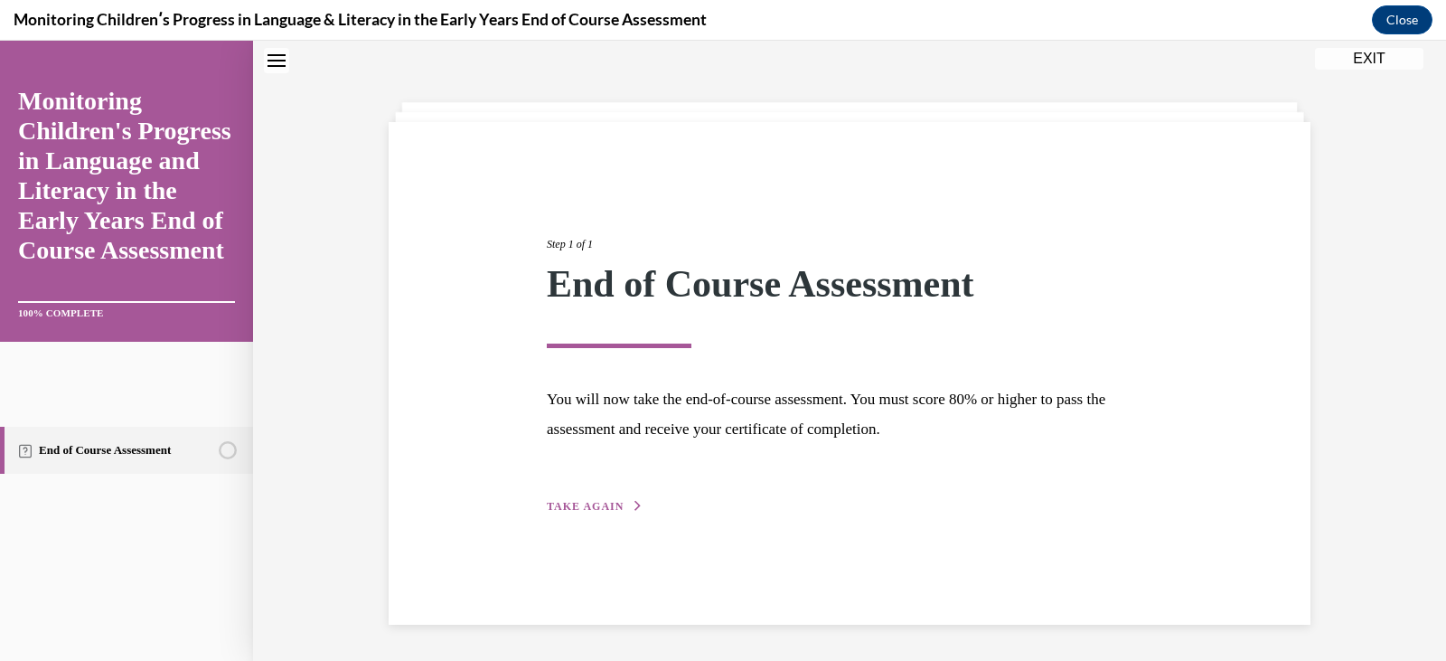
click at [590, 504] on span "TAKE AGAIN" at bounding box center [585, 506] width 77 height 13
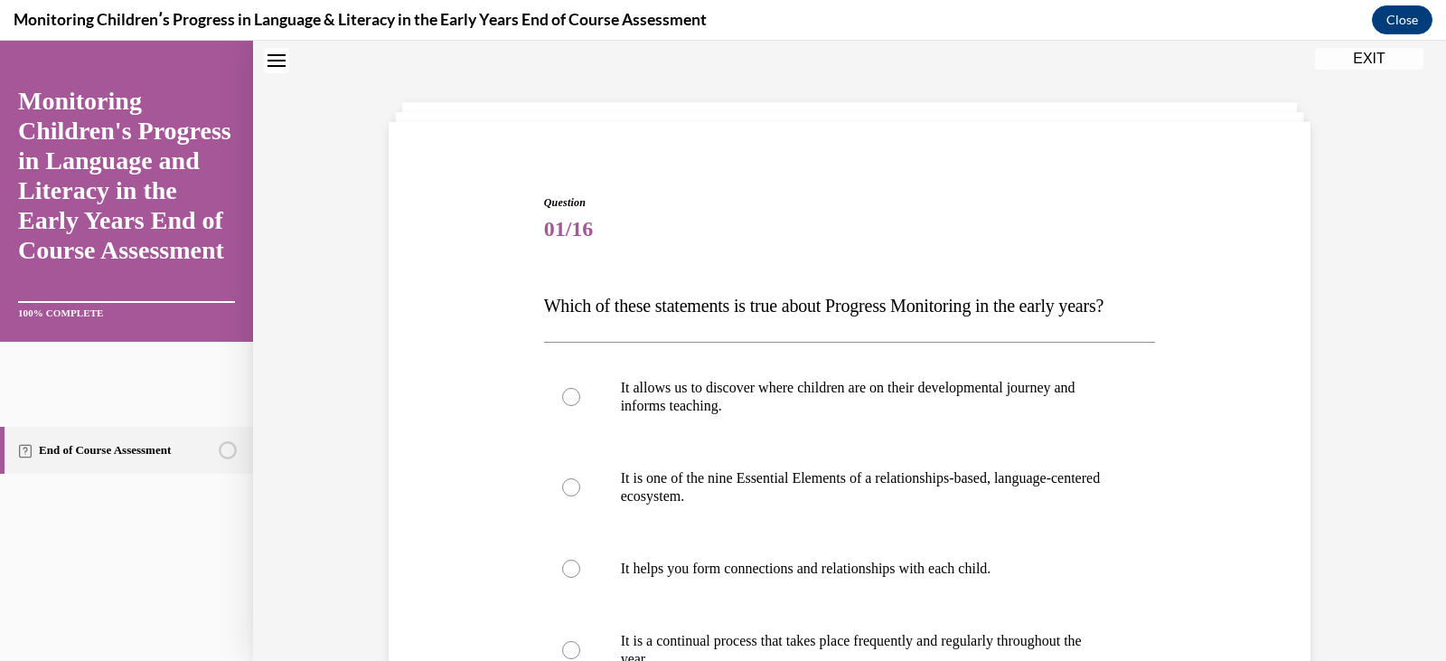
click at [1107, 324] on p "Which of these statements is true about Progress Monitoring in the early years?" at bounding box center [850, 305] width 612 height 36
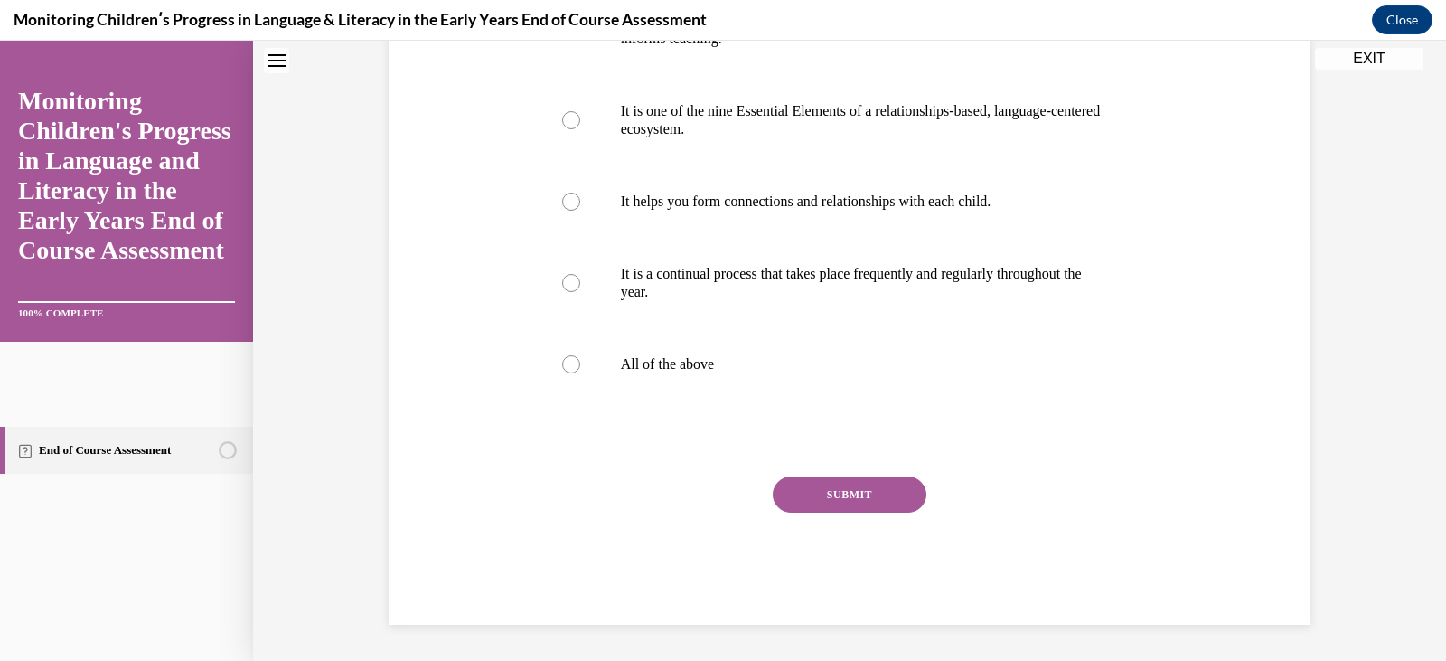
scroll to position [460, 0]
click at [904, 380] on label "All of the above" at bounding box center [850, 364] width 612 height 72
click at [580, 373] on input "All of the above" at bounding box center [571, 364] width 18 height 18
radio input "true"
click at [890, 492] on button "SUBMIT" at bounding box center [850, 494] width 154 height 36
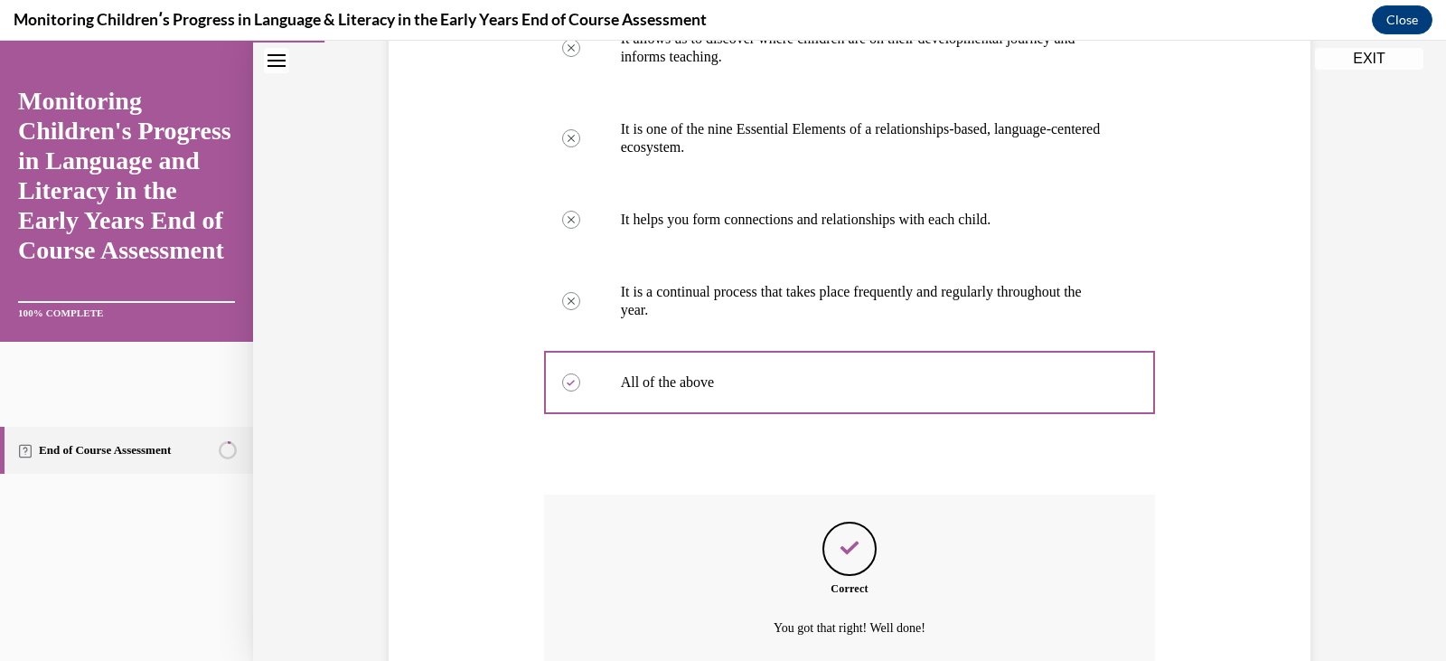
scroll to position [607, 0]
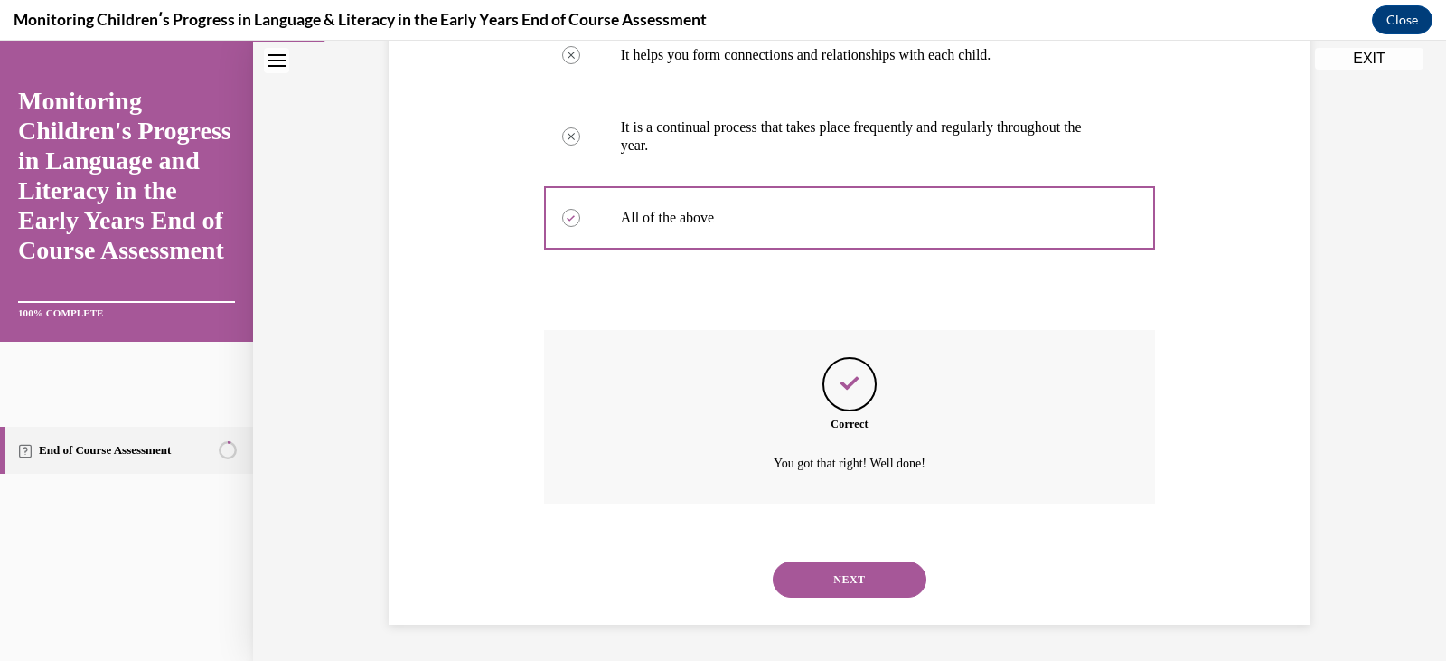
click at [823, 583] on button "NEXT" at bounding box center [850, 579] width 154 height 36
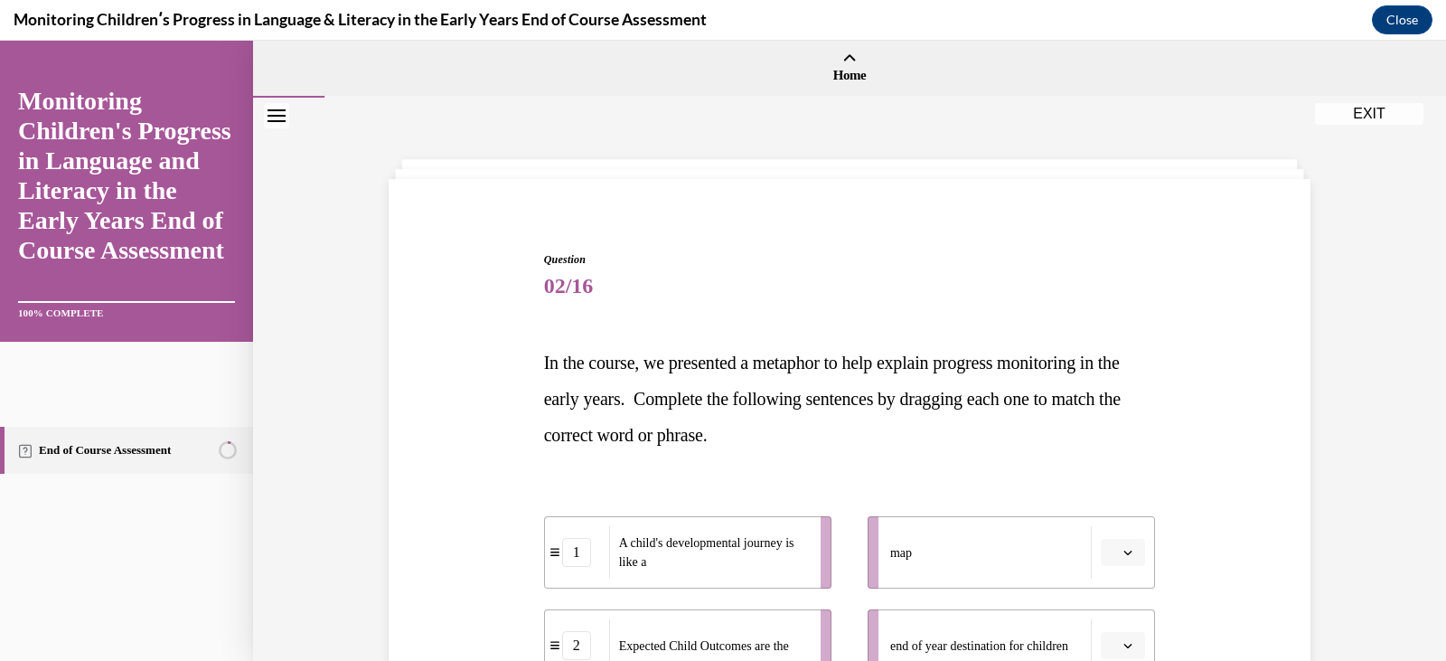
click at [819, 465] on div "Question 02/16 In the course, we presented a metaphor to help explain progress …" at bounding box center [850, 625] width 612 height 748
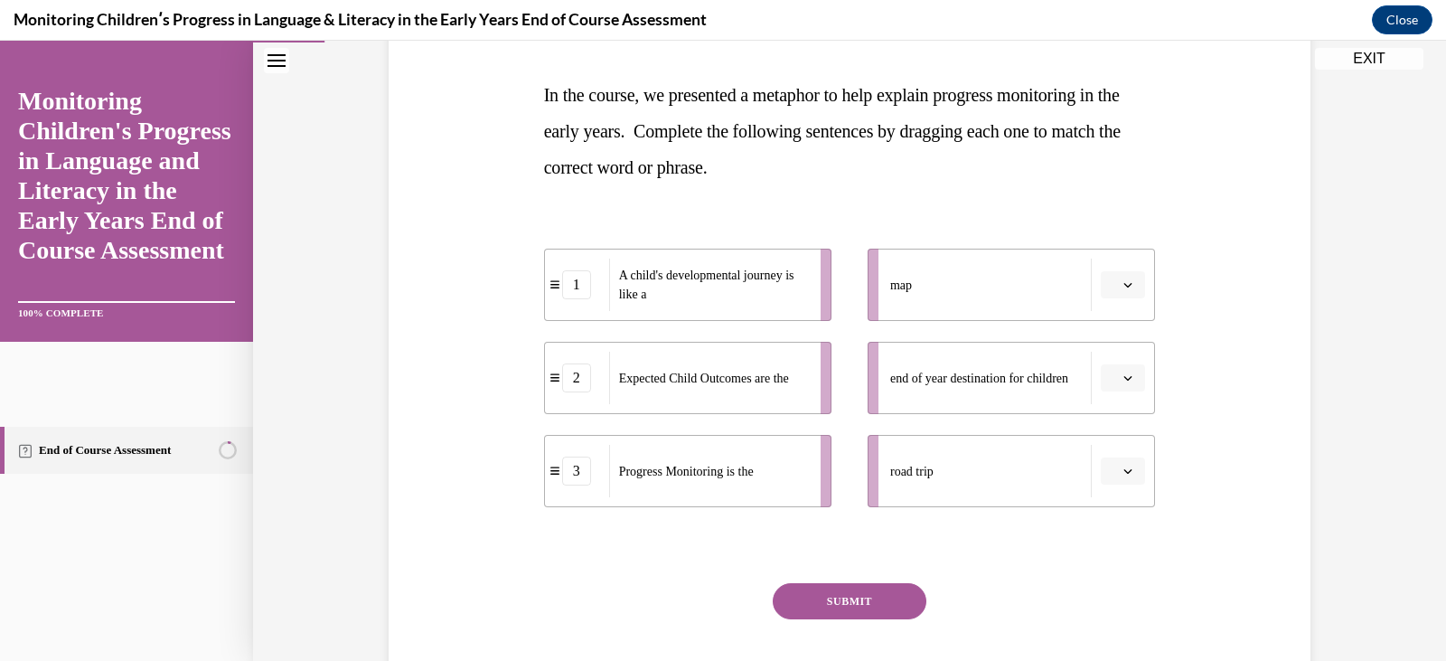
scroll to position [324, 0]
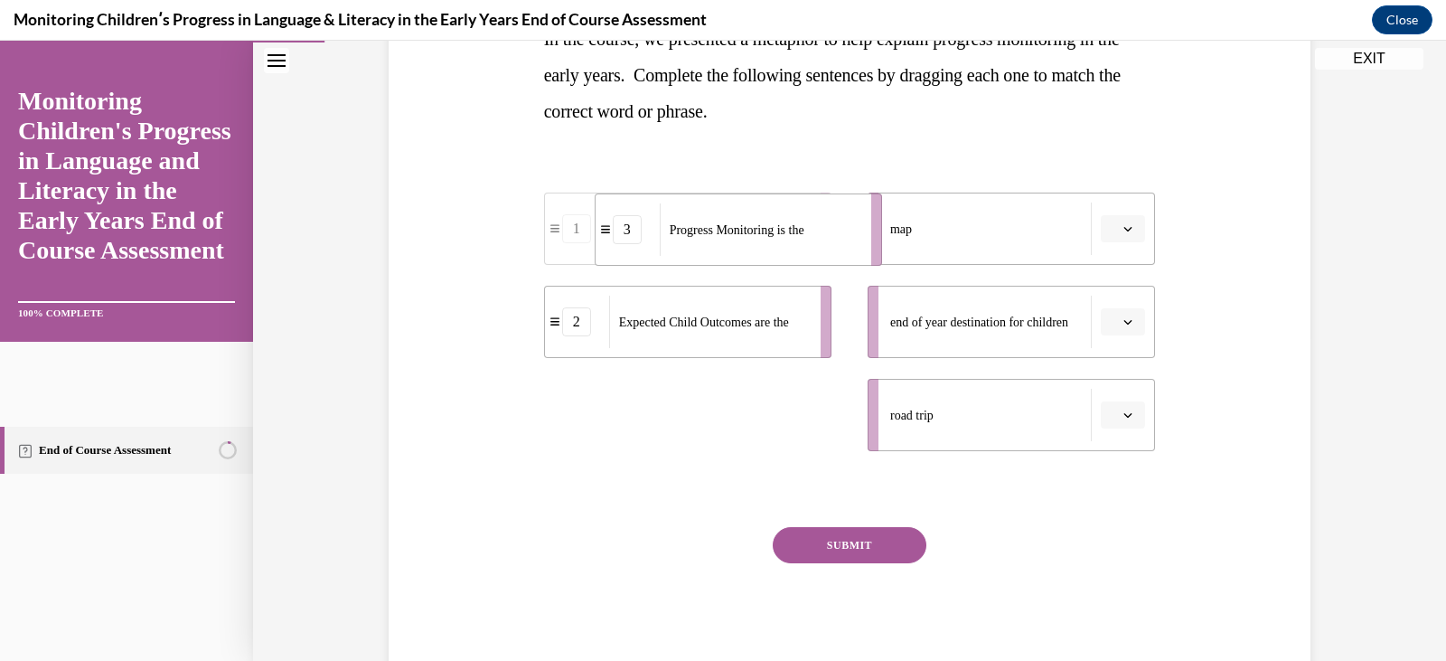
drag, startPoint x: 748, startPoint y: 423, endPoint x: 799, endPoint y: 238, distance: 192.1
click at [799, 238] on span "Progress Monitoring is the" at bounding box center [737, 230] width 135 height 19
drag, startPoint x: 687, startPoint y: 420, endPoint x: 762, endPoint y: 425, distance: 75.2
click at [762, 425] on span "A child's developmental journey is like a" at bounding box center [790, 420] width 190 height 38
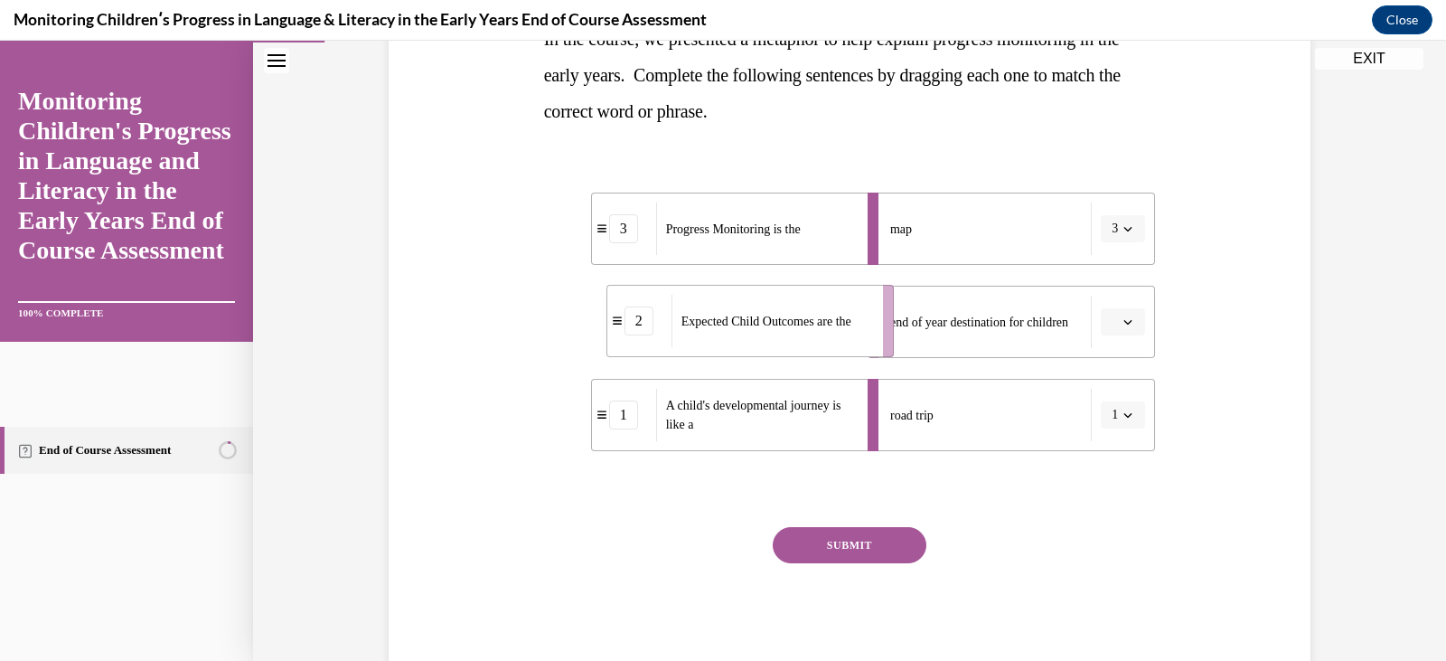
drag, startPoint x: 707, startPoint y: 342, endPoint x: 769, endPoint y: 341, distance: 62.4
click at [769, 341] on div "Expected Child Outcomes are the" at bounding box center [772, 321] width 200 height 52
click at [797, 537] on button "SUBMIT" at bounding box center [850, 545] width 154 height 36
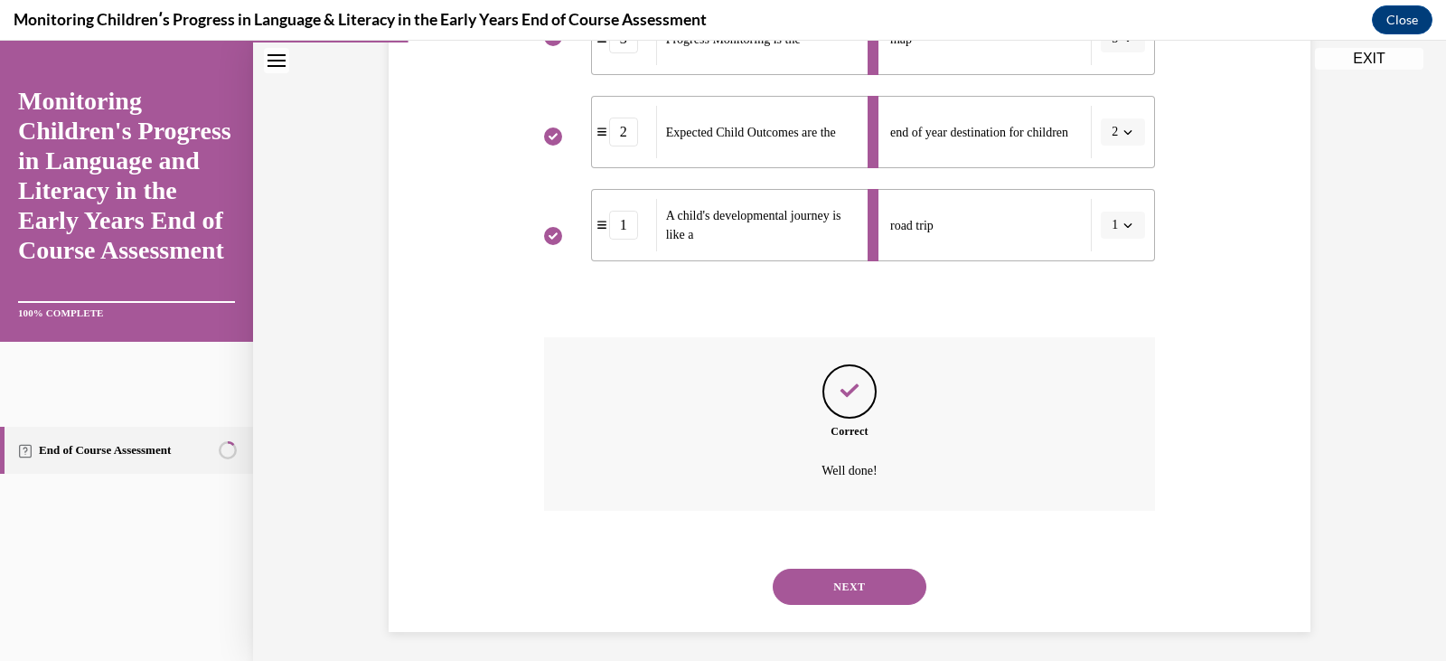
scroll to position [521, 0]
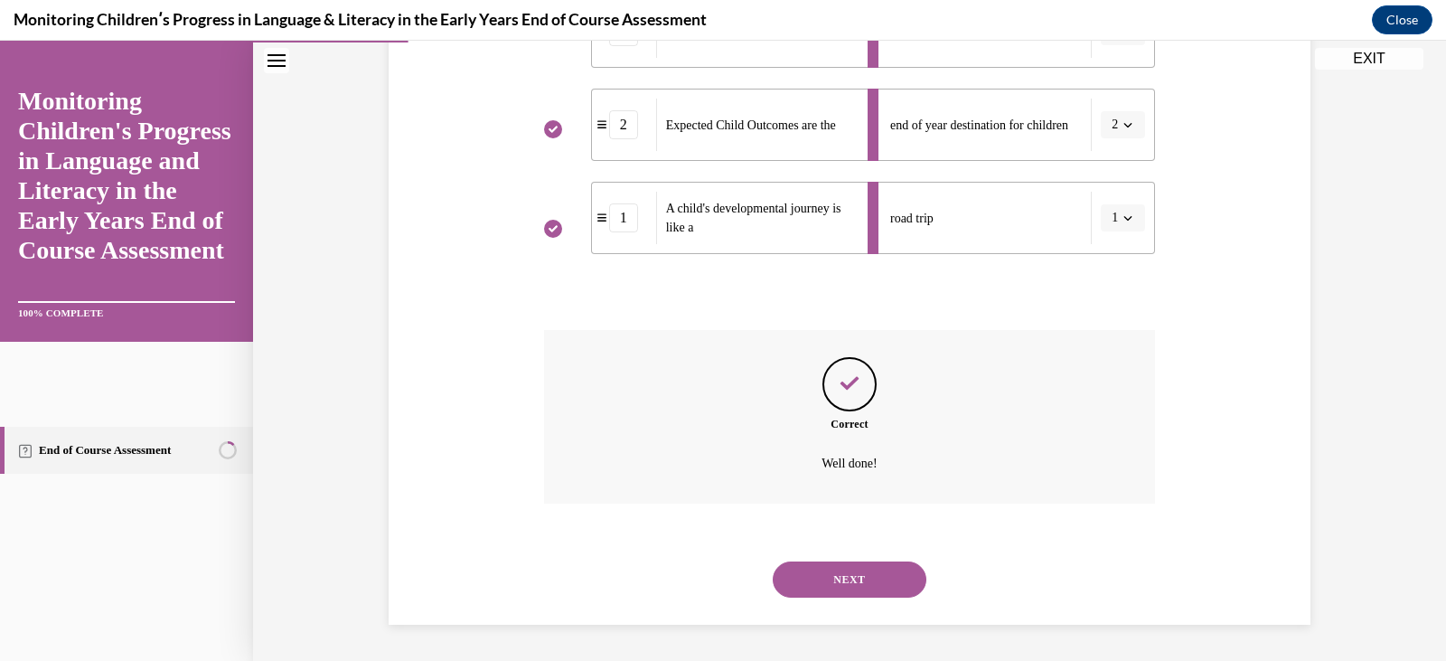
click at [846, 590] on button "NEXT" at bounding box center [850, 579] width 154 height 36
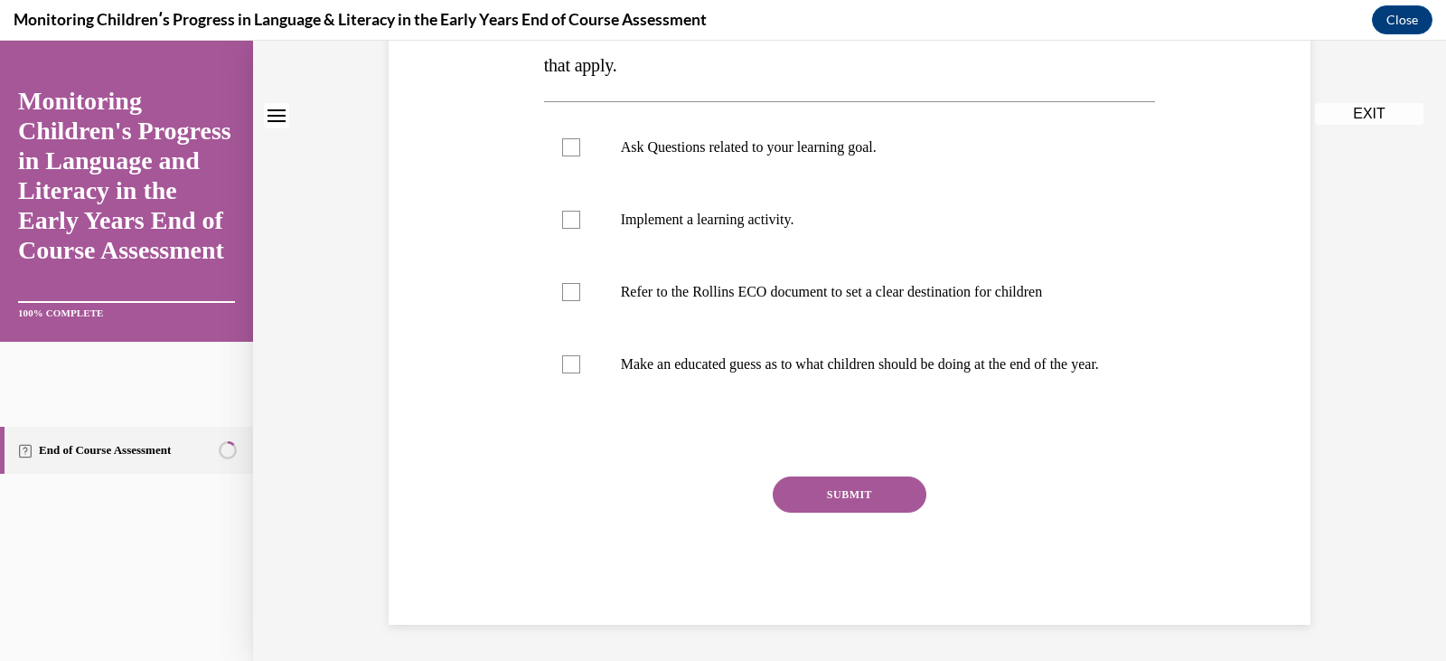
scroll to position [0, 0]
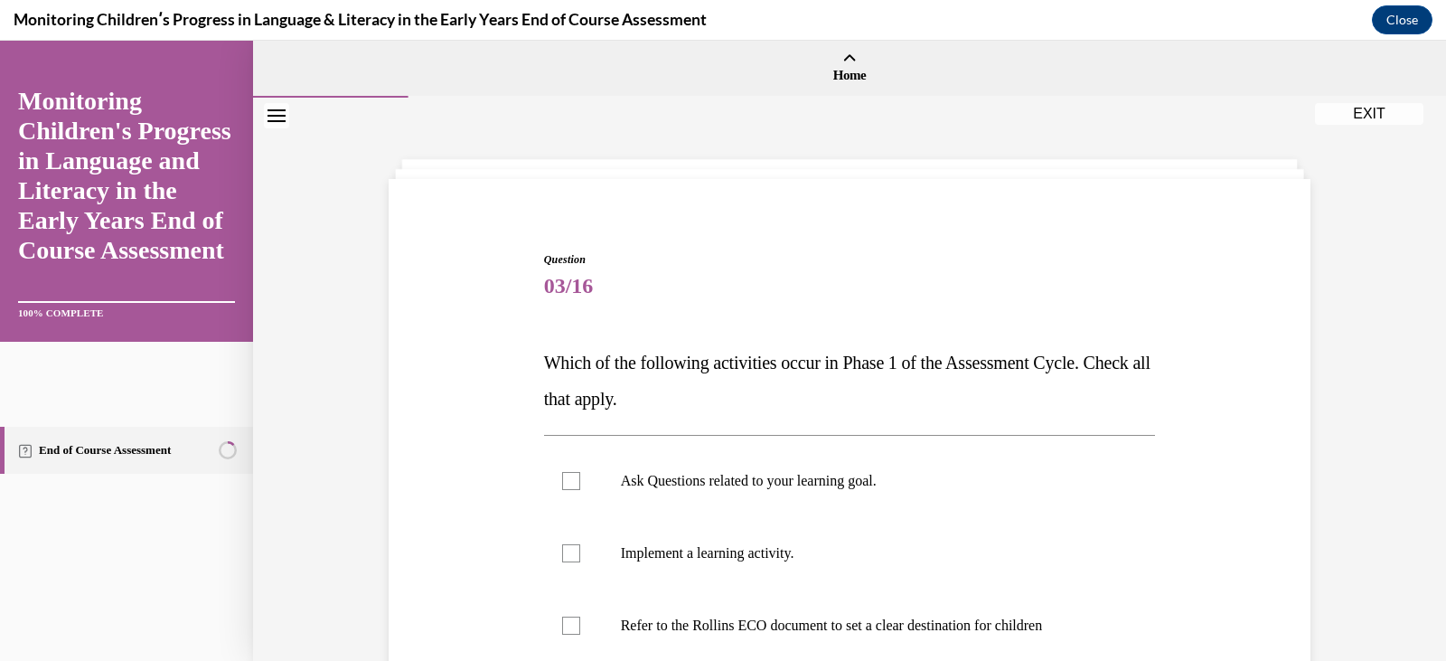
click at [926, 410] on p "Which of the following activities occur in Phase 1 of the Assessment Cycle. Che…" at bounding box center [850, 380] width 612 height 72
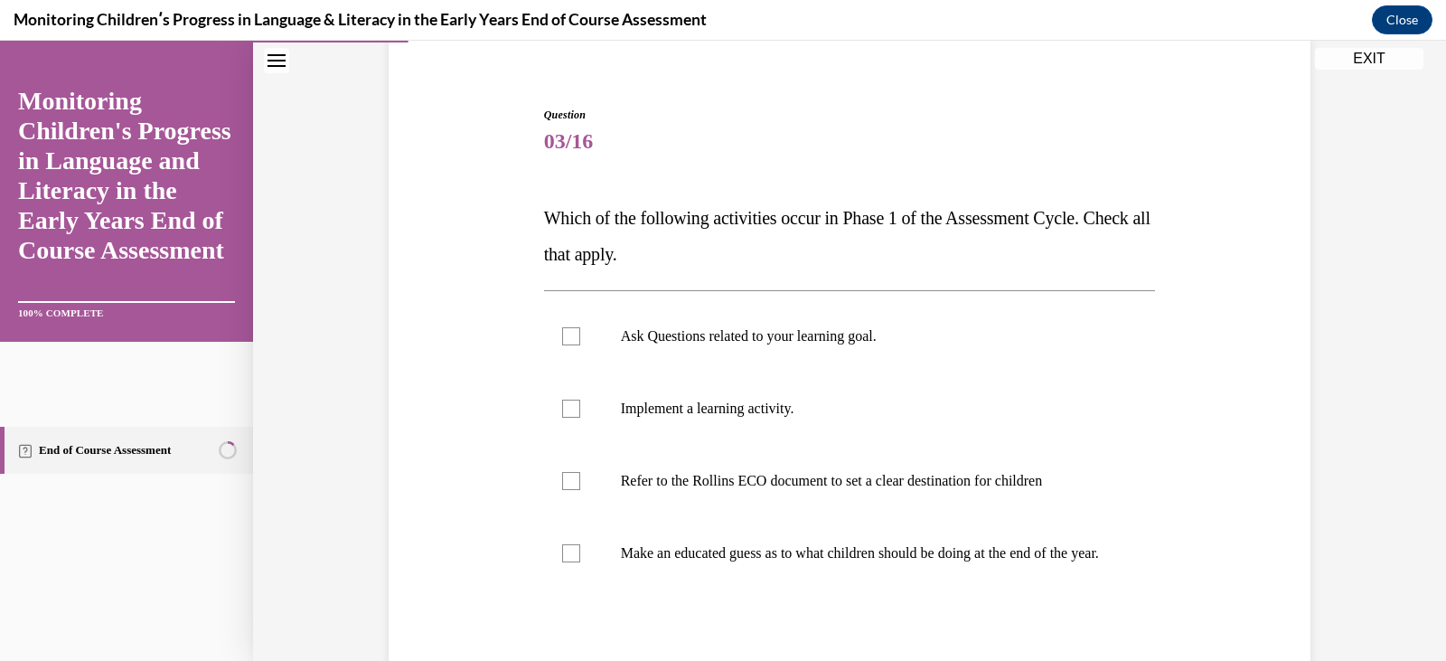
scroll to position [181, 0]
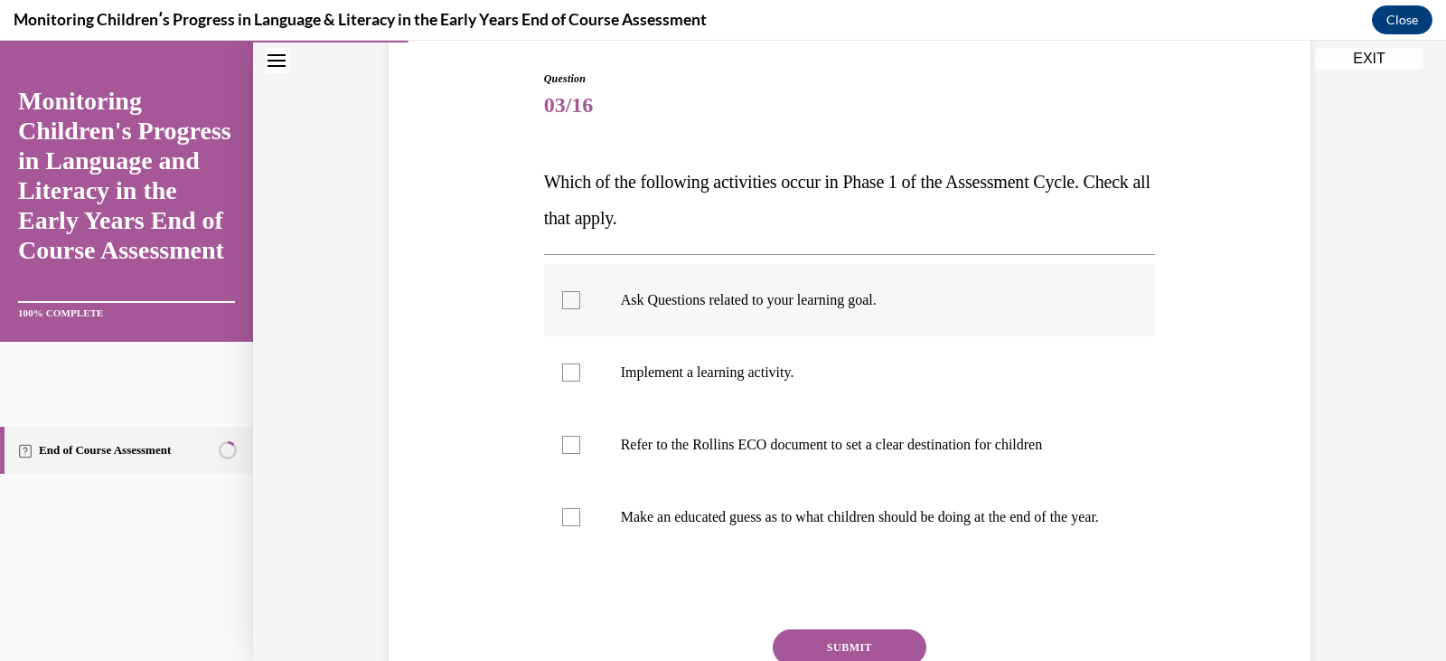
click at [768, 296] on p "Ask Questions related to your learning goal." at bounding box center [866, 300] width 490 height 18
click at [580, 296] on input "Ask Questions related to your learning goal." at bounding box center [571, 300] width 18 height 18
checkbox input "true"
click at [755, 423] on label "Refer to the Rollins ECO document to set a clear destination for children" at bounding box center [850, 445] width 612 height 72
click at [580, 436] on input "Refer to the Rollins ECO document to set a clear destination for children" at bounding box center [571, 445] width 18 height 18
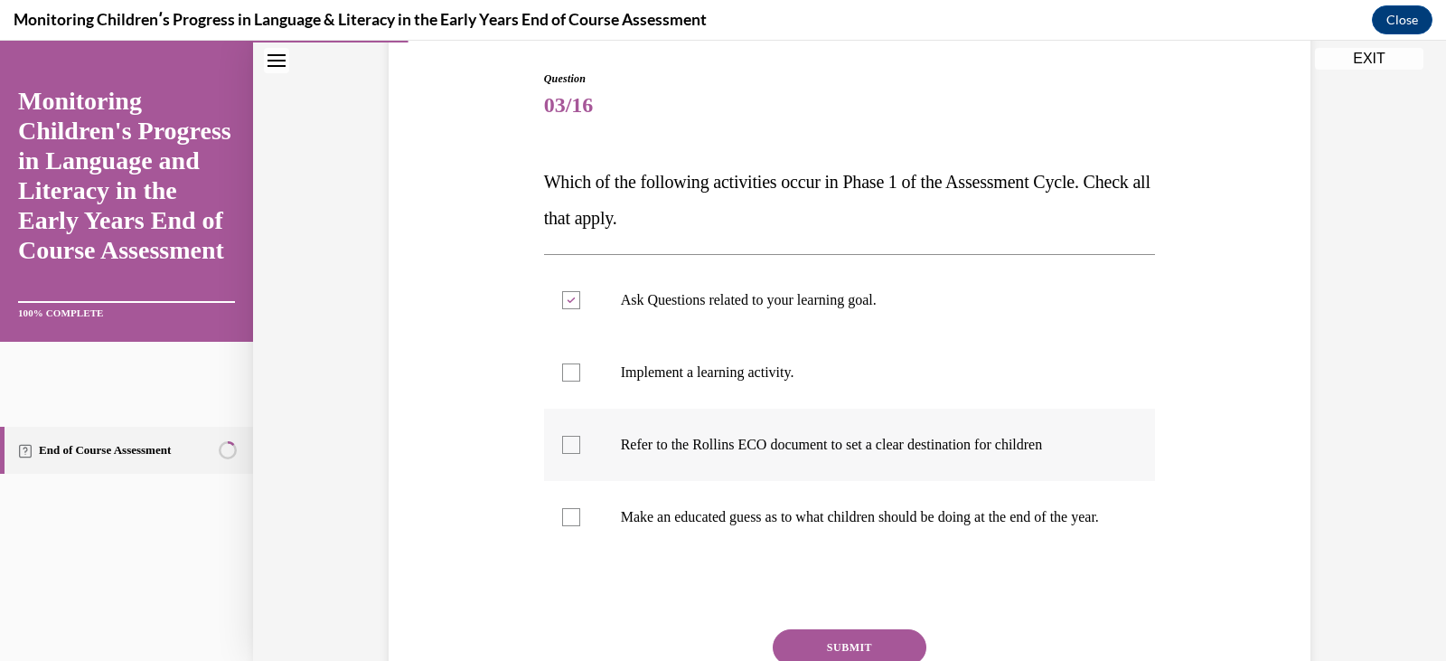
checkbox input "true"
click at [1206, 493] on div "Question 03/16 Which of the following activities occur in Phase 1 of the Assess…" at bounding box center [849, 396] width 931 height 761
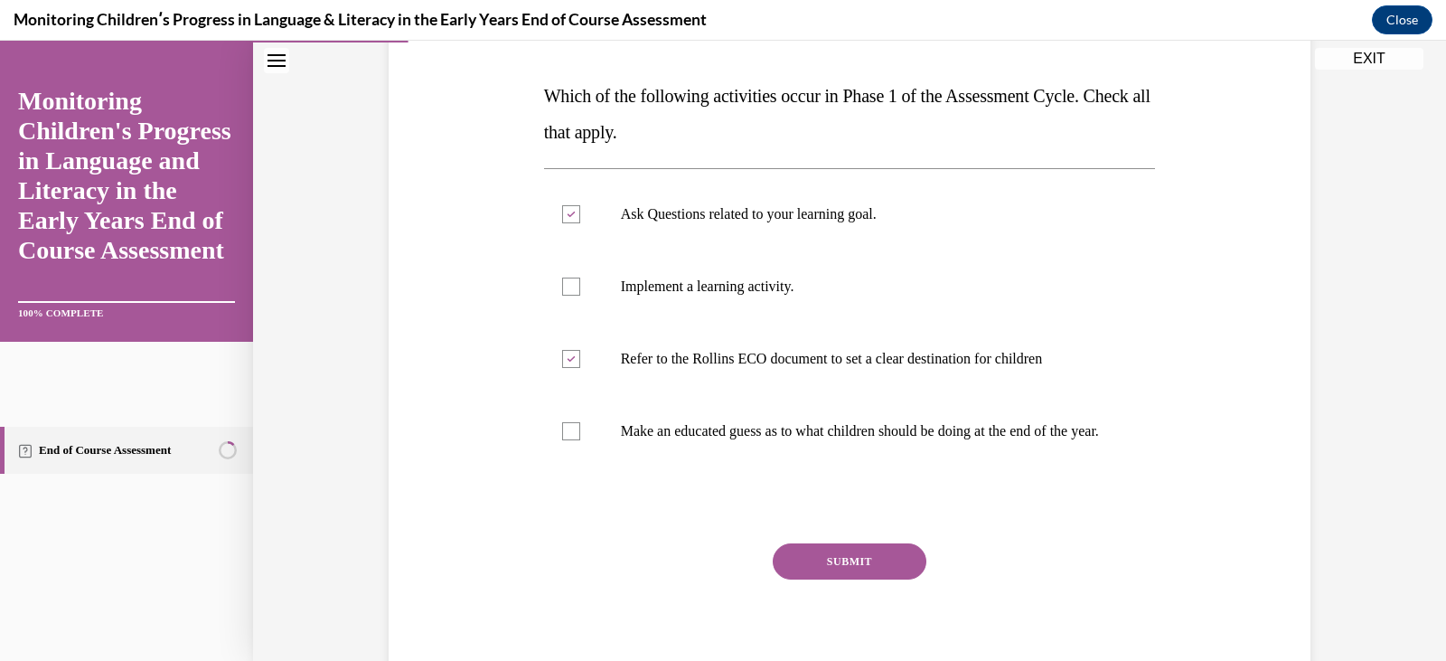
scroll to position [289, 0]
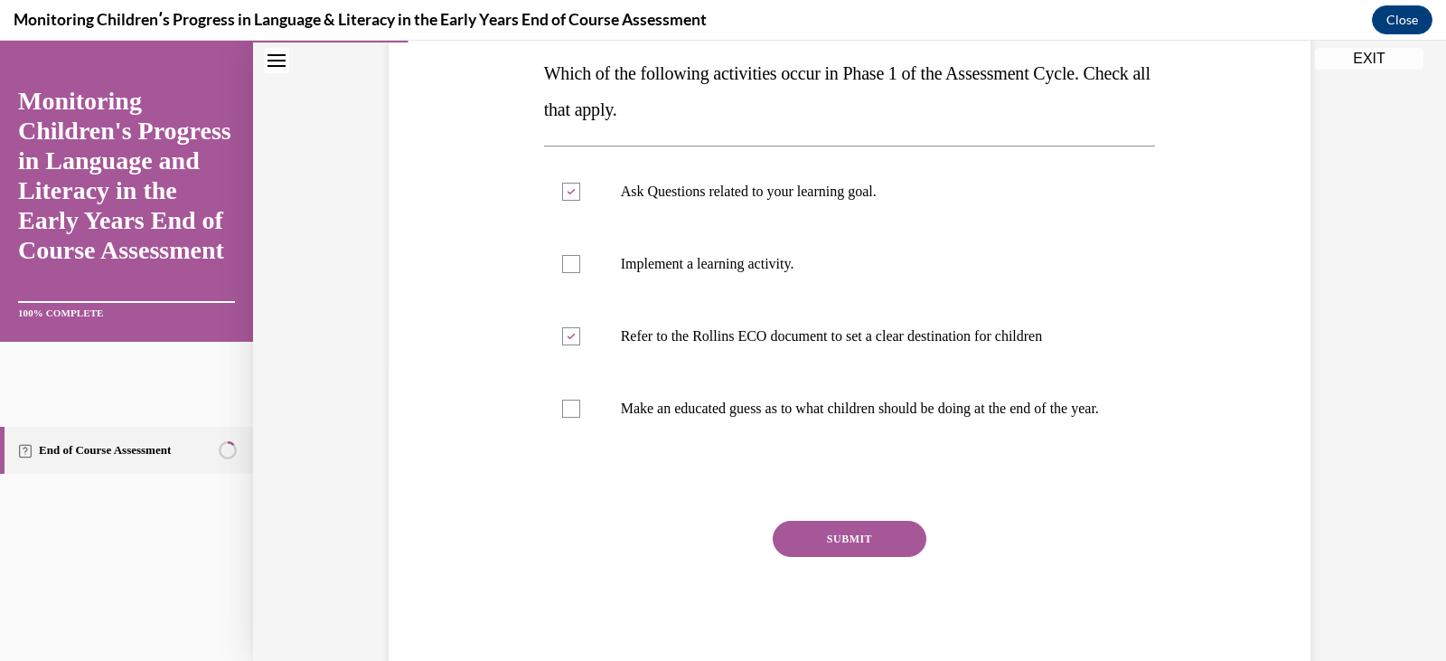
click at [859, 557] on button "SUBMIT" at bounding box center [850, 539] width 154 height 36
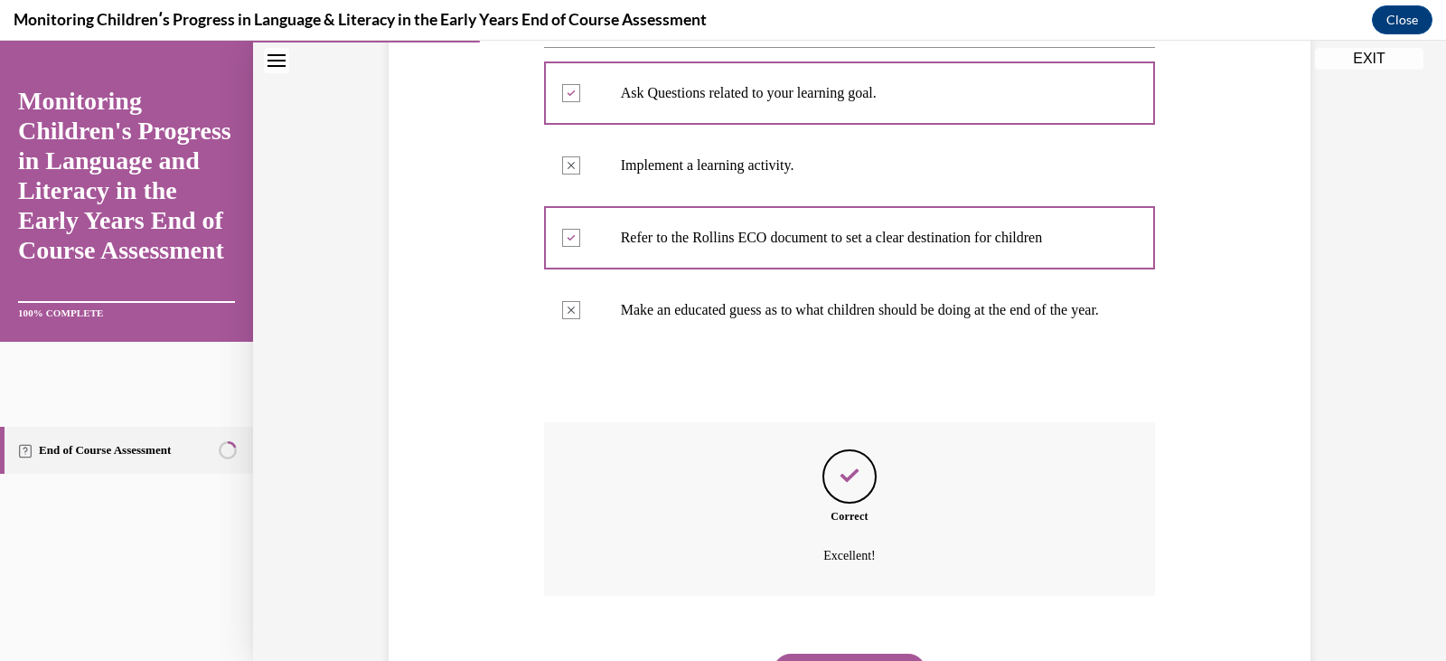
scroll to position [498, 0]
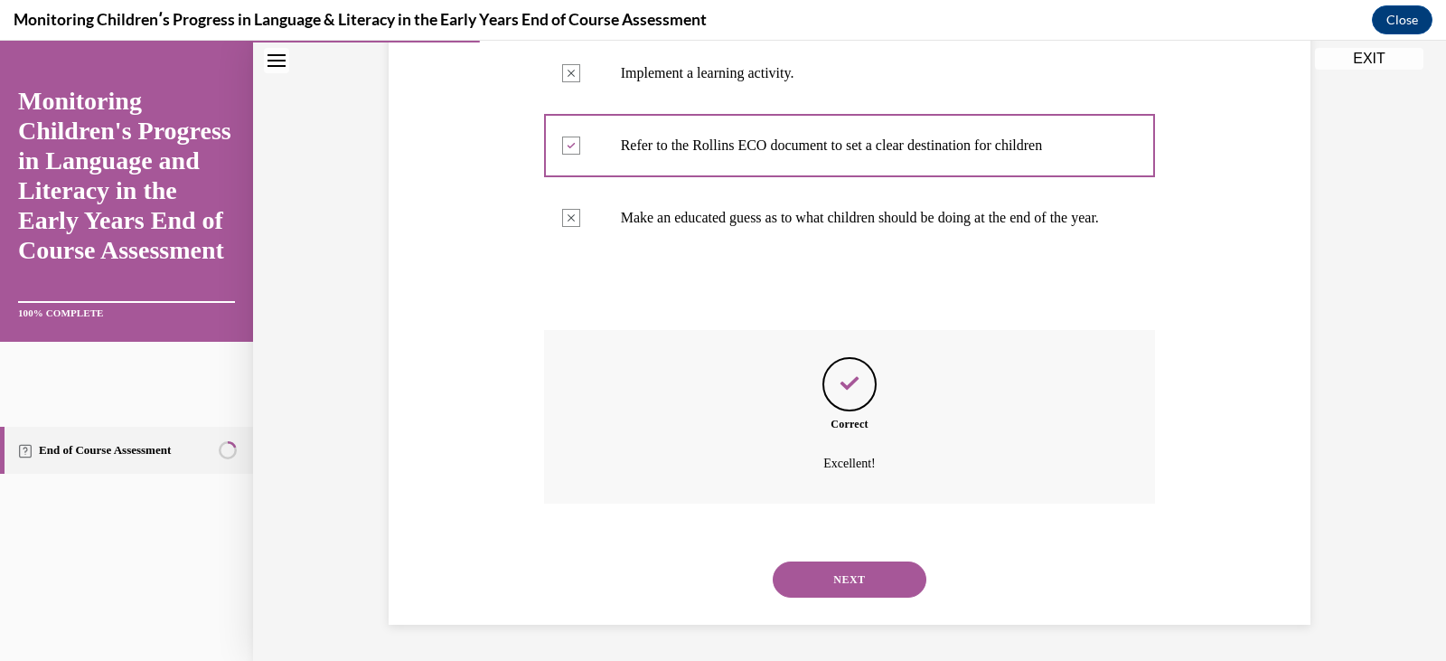
click at [850, 576] on button "NEXT" at bounding box center [850, 579] width 154 height 36
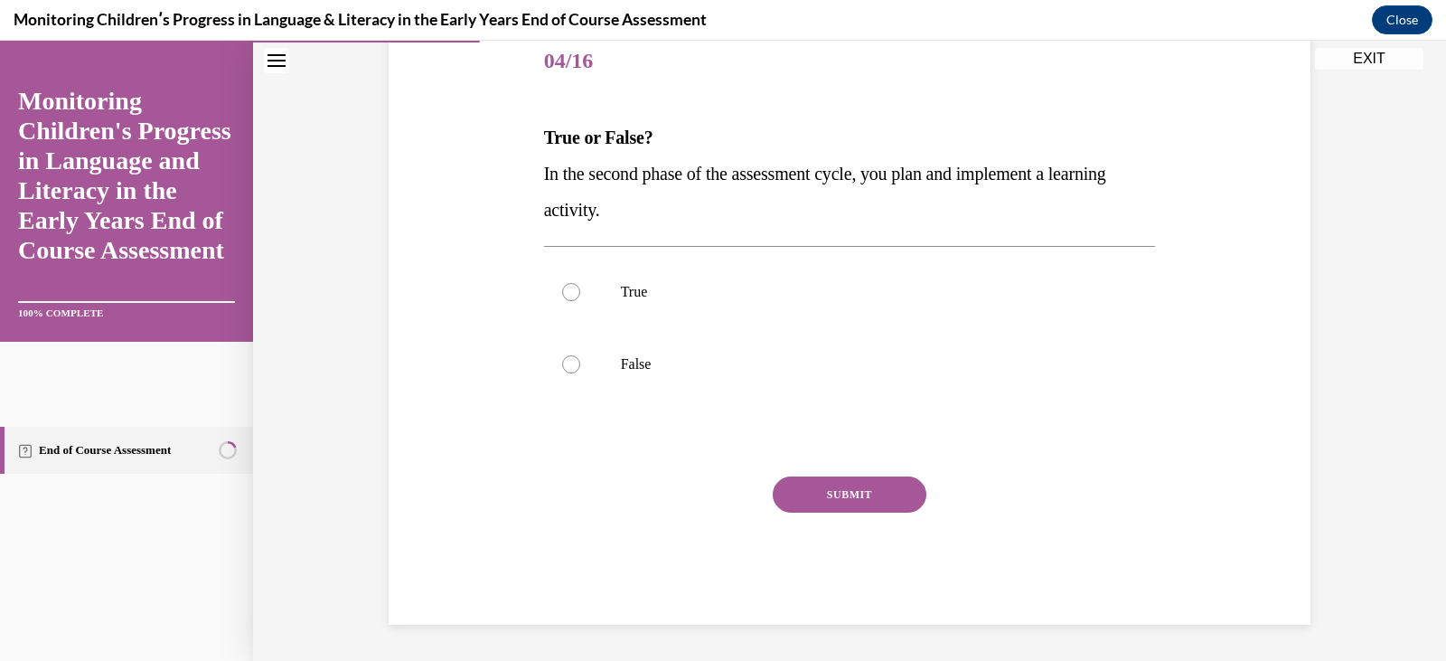
scroll to position [201, 0]
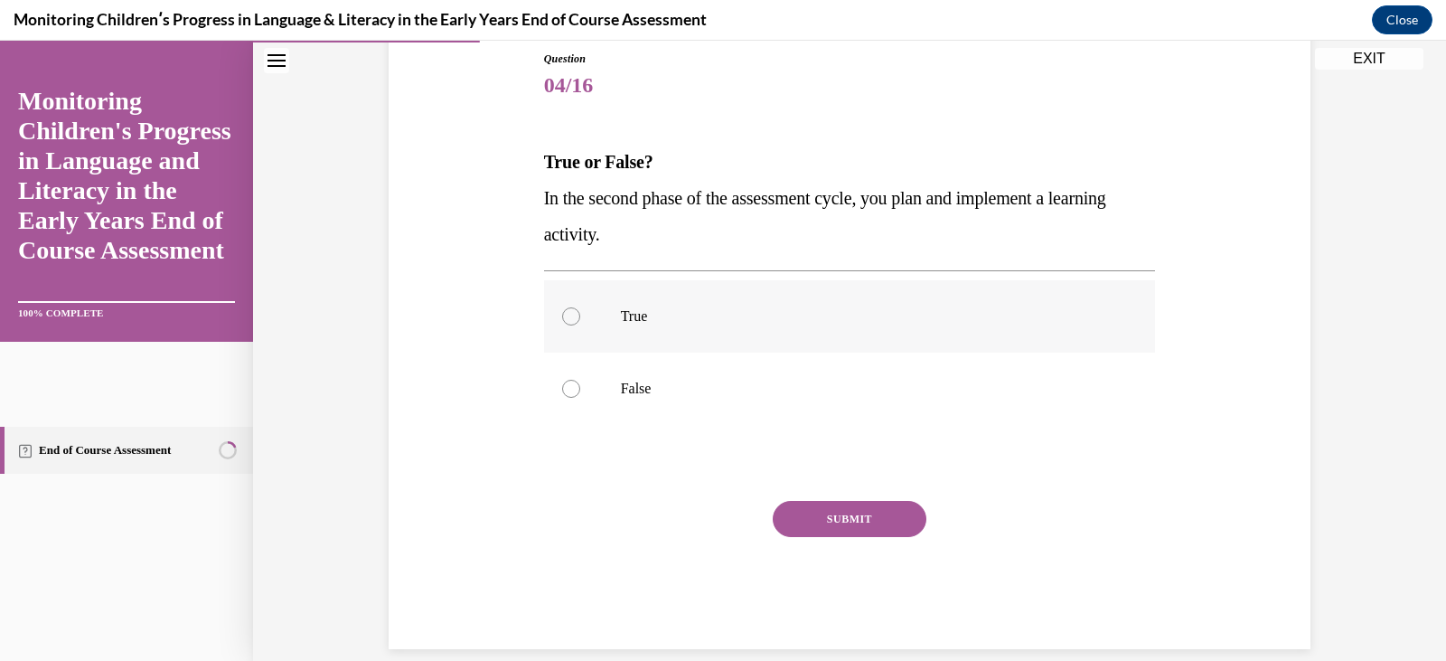
click at [683, 325] on p "True" at bounding box center [866, 316] width 490 height 18
click at [580, 325] on input "True" at bounding box center [571, 316] width 18 height 18
radio input "true"
click at [862, 513] on button "SUBMIT" at bounding box center [850, 519] width 154 height 36
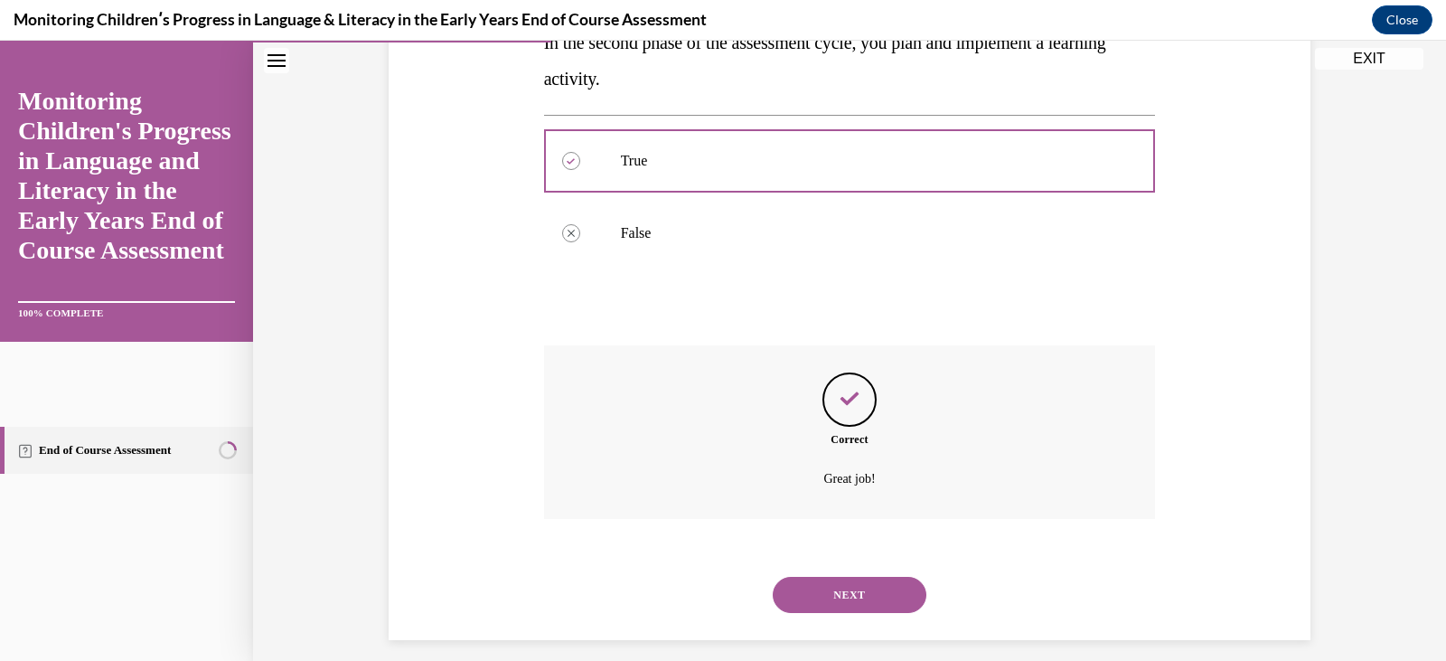
scroll to position [372, 0]
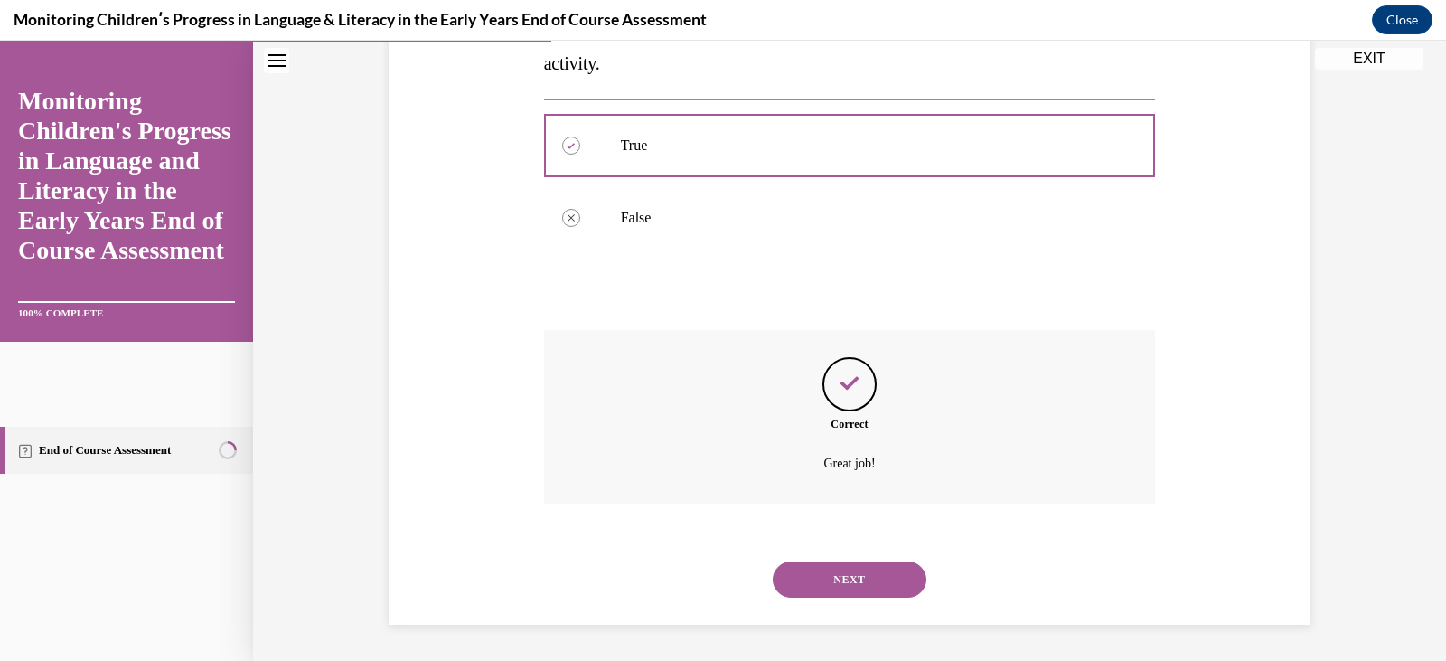
click at [847, 576] on button "NEXT" at bounding box center [850, 579] width 154 height 36
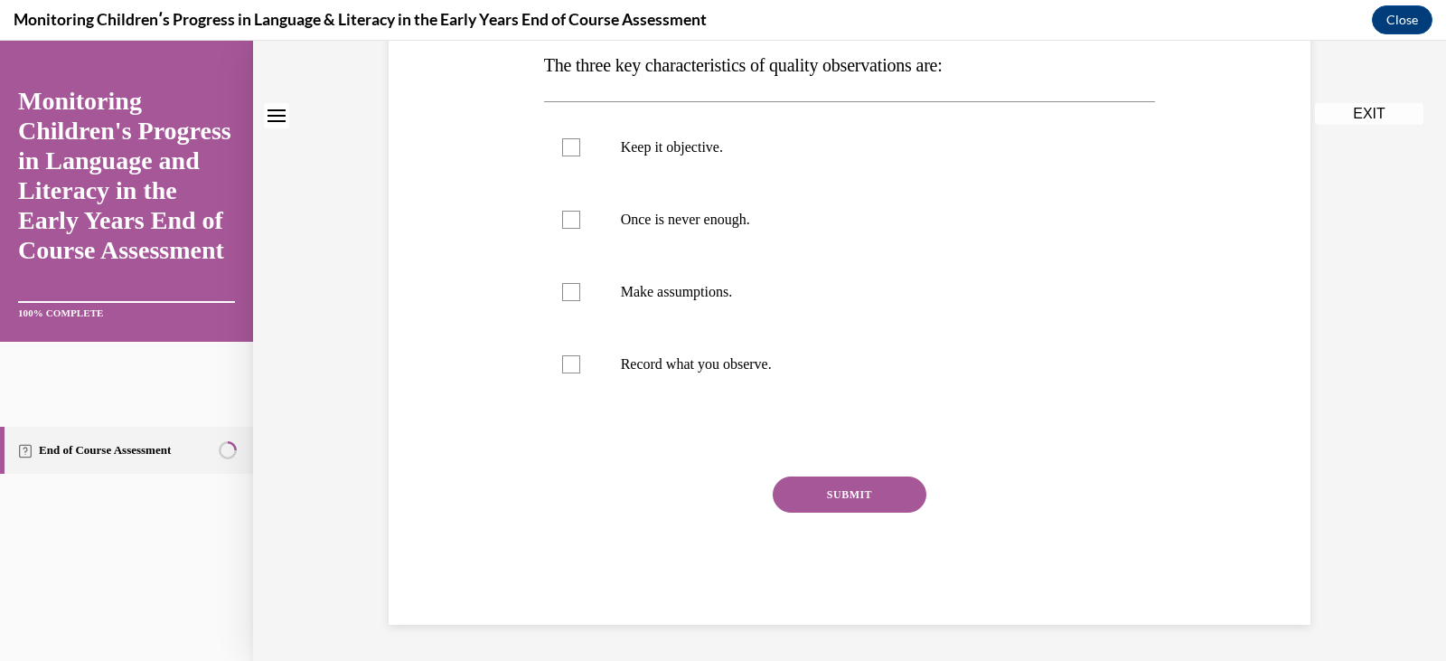
scroll to position [0, 0]
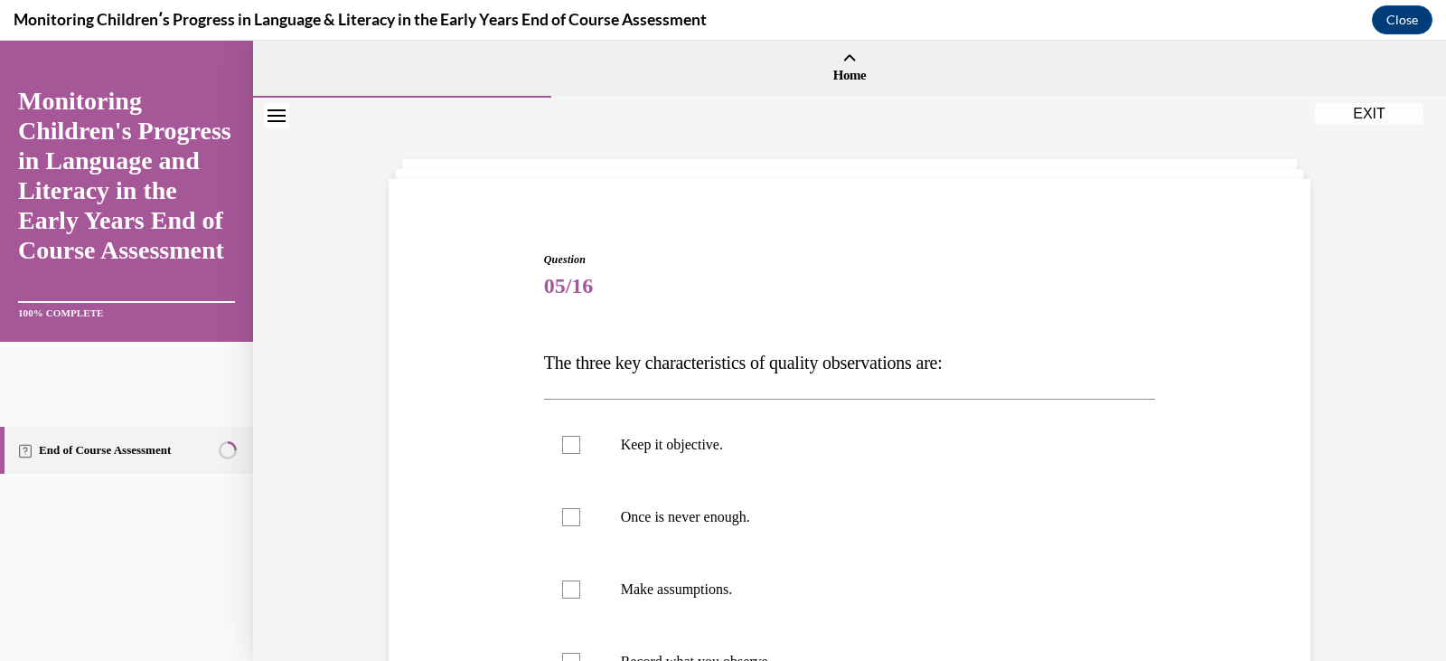
click at [995, 335] on div "Question 05/16 The three key characteristics of quality observations are: Keep …" at bounding box center [850, 586] width 612 height 671
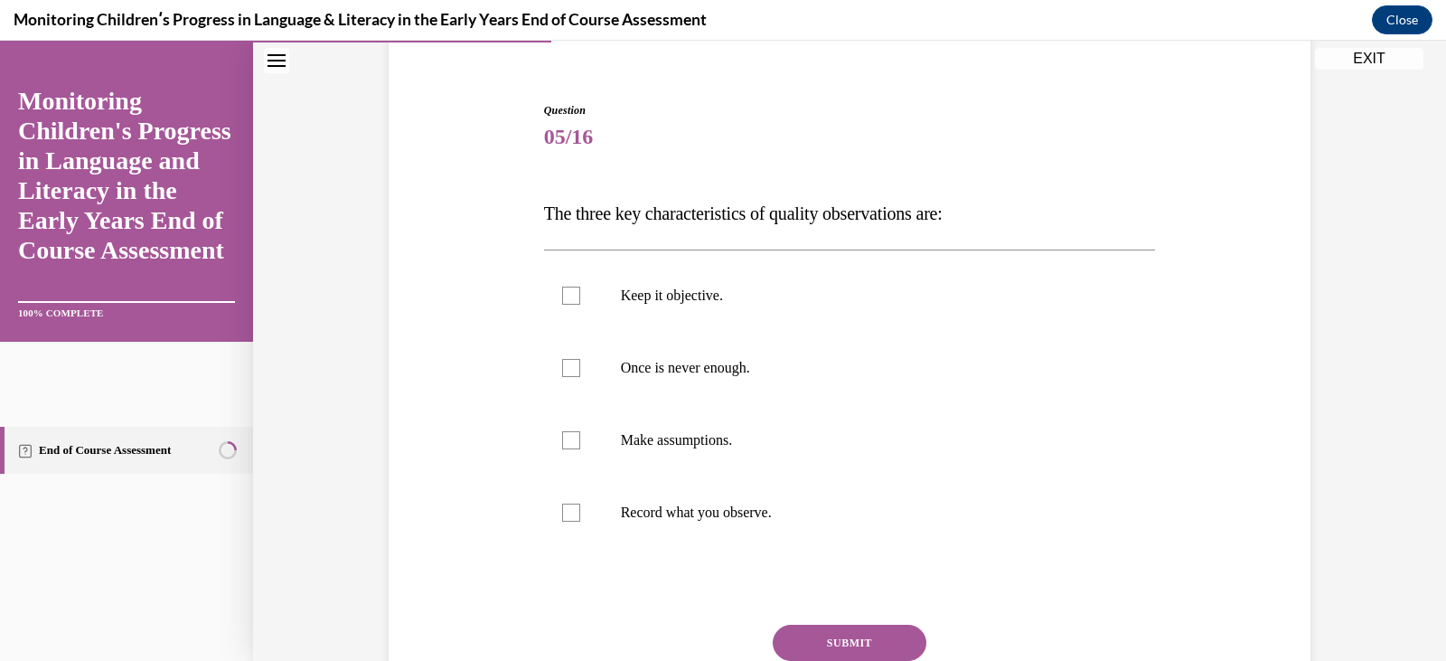
scroll to position [181, 0]
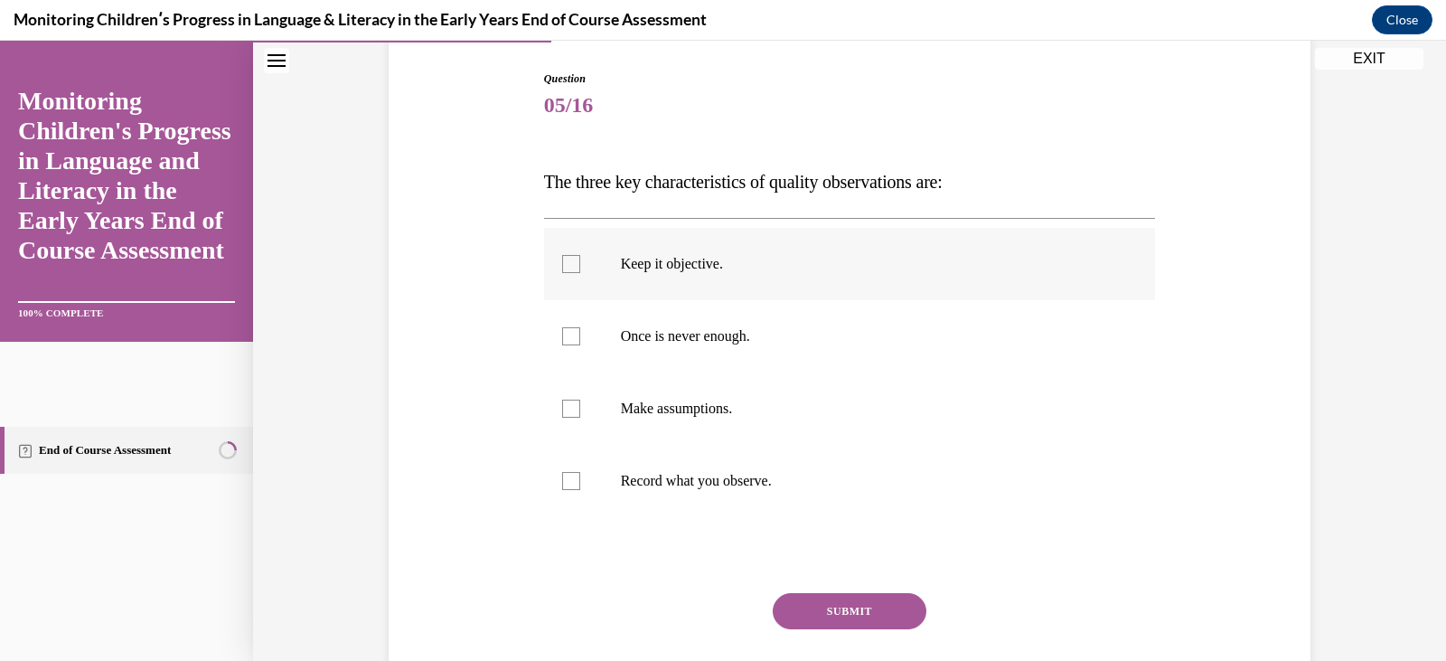
click at [690, 262] on p "Keep it objective." at bounding box center [866, 264] width 490 height 18
click at [580, 262] on input "Keep it objective." at bounding box center [571, 264] width 18 height 18
checkbox input "true"
click at [698, 329] on p "Once is never enough." at bounding box center [866, 336] width 490 height 18
click at [580, 329] on input "Once is never enough." at bounding box center [571, 336] width 18 height 18
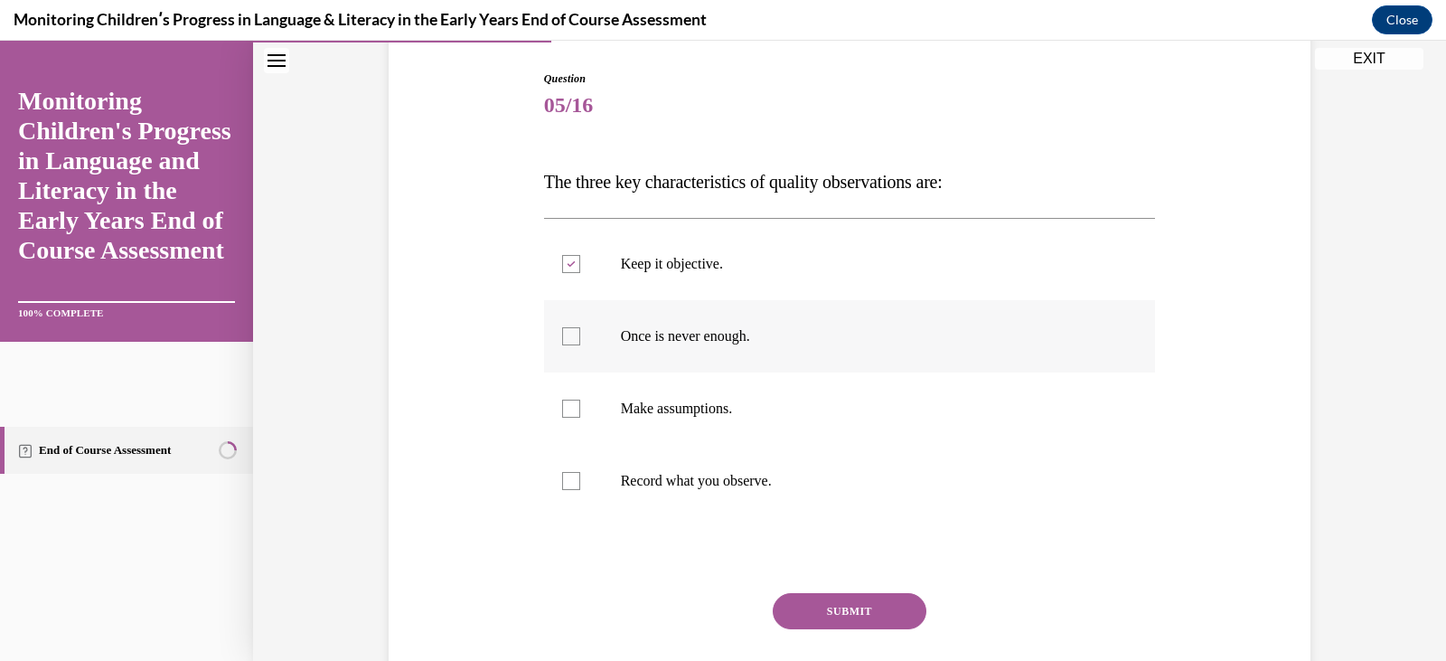
checkbox input "true"
click at [699, 472] on p "Record what you observe." at bounding box center [866, 481] width 490 height 18
click at [580, 472] on input "Record what you observe." at bounding box center [571, 481] width 18 height 18
checkbox input "true"
click at [820, 605] on button "SUBMIT" at bounding box center [850, 611] width 154 height 36
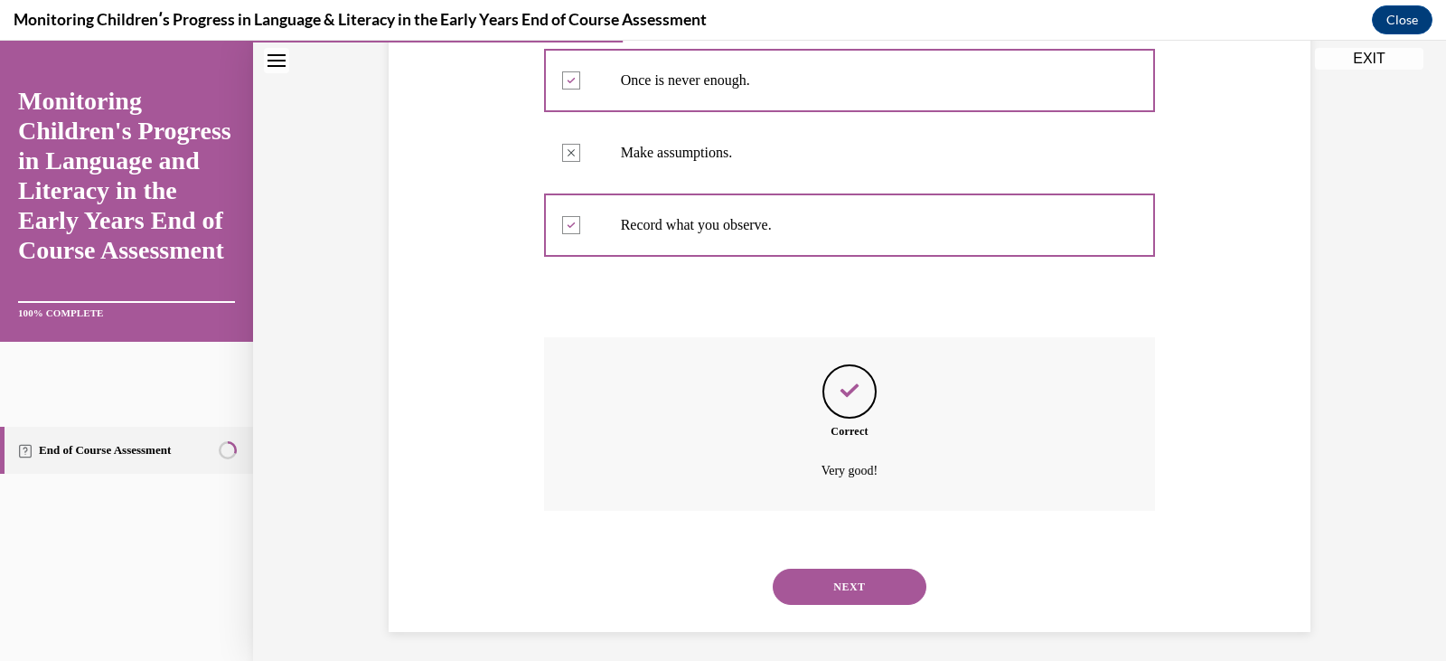
scroll to position [444, 0]
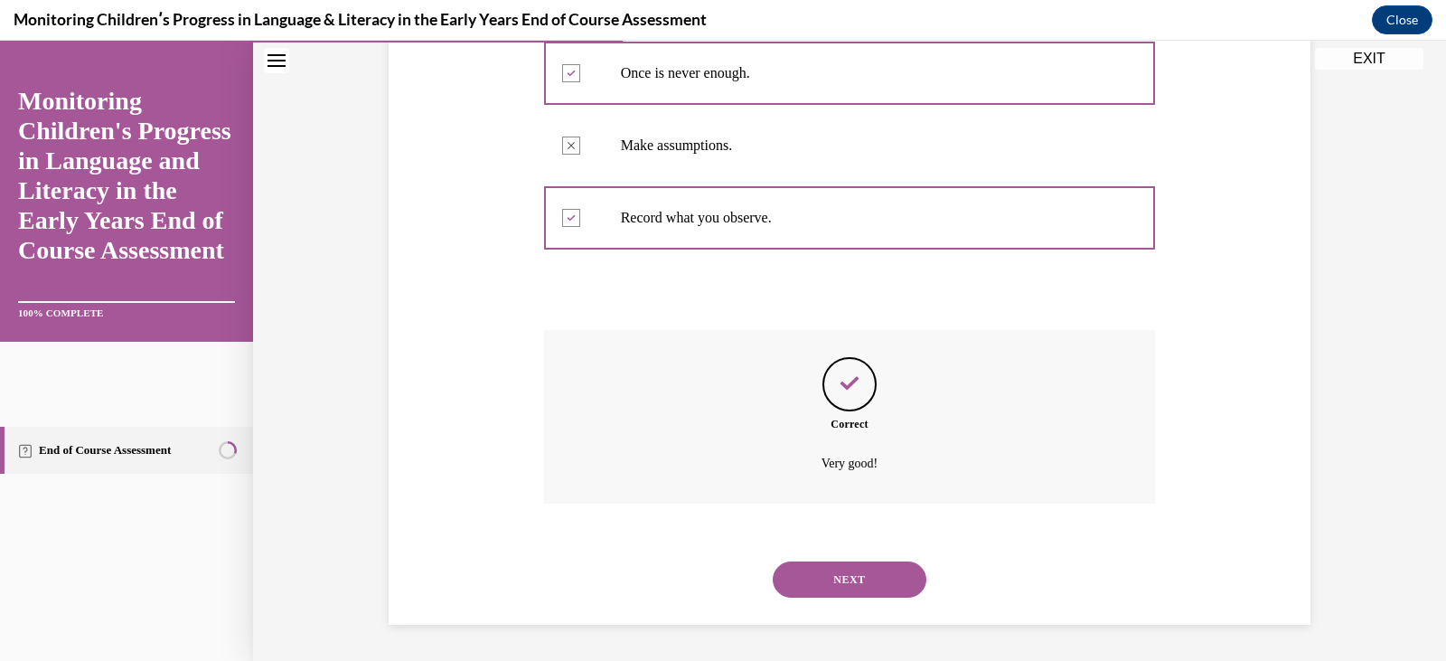
click at [834, 585] on button "NEXT" at bounding box center [850, 579] width 154 height 36
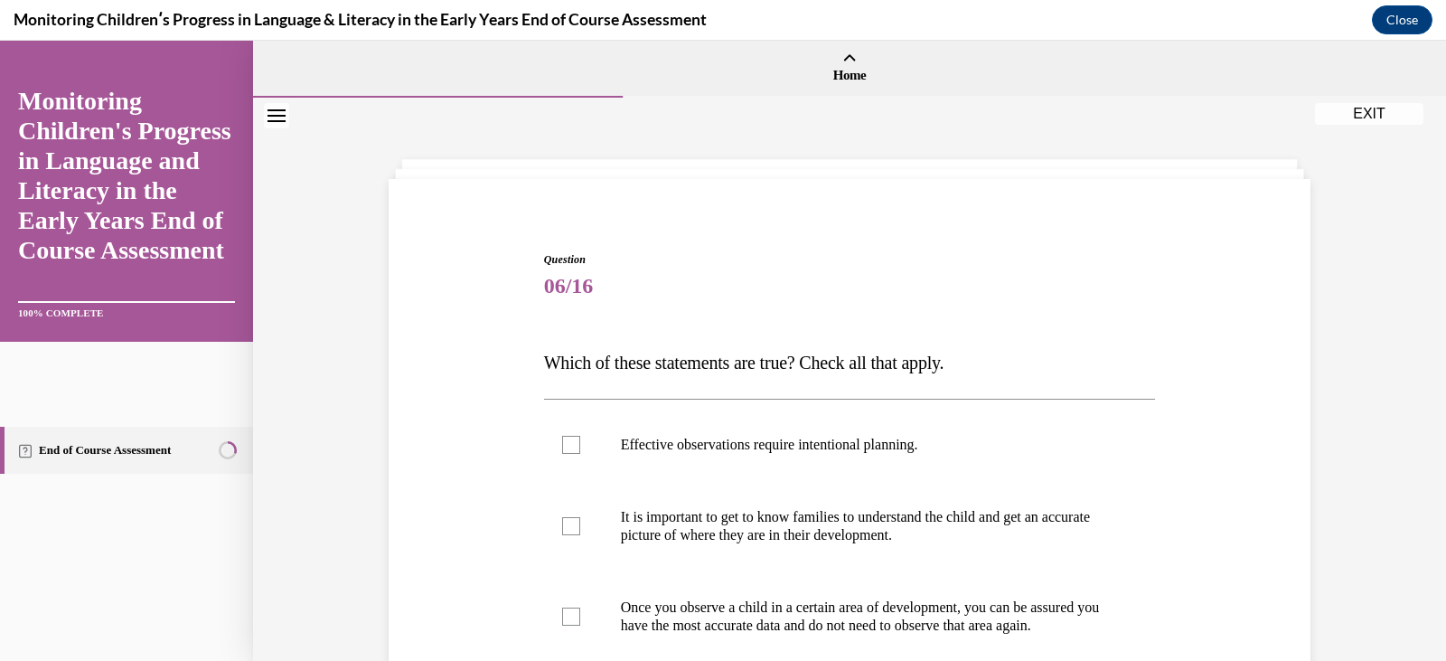
click at [946, 326] on div "Question 06/16 Which of these statements are true? Check all that apply. Effect…" at bounding box center [850, 604] width 612 height 707
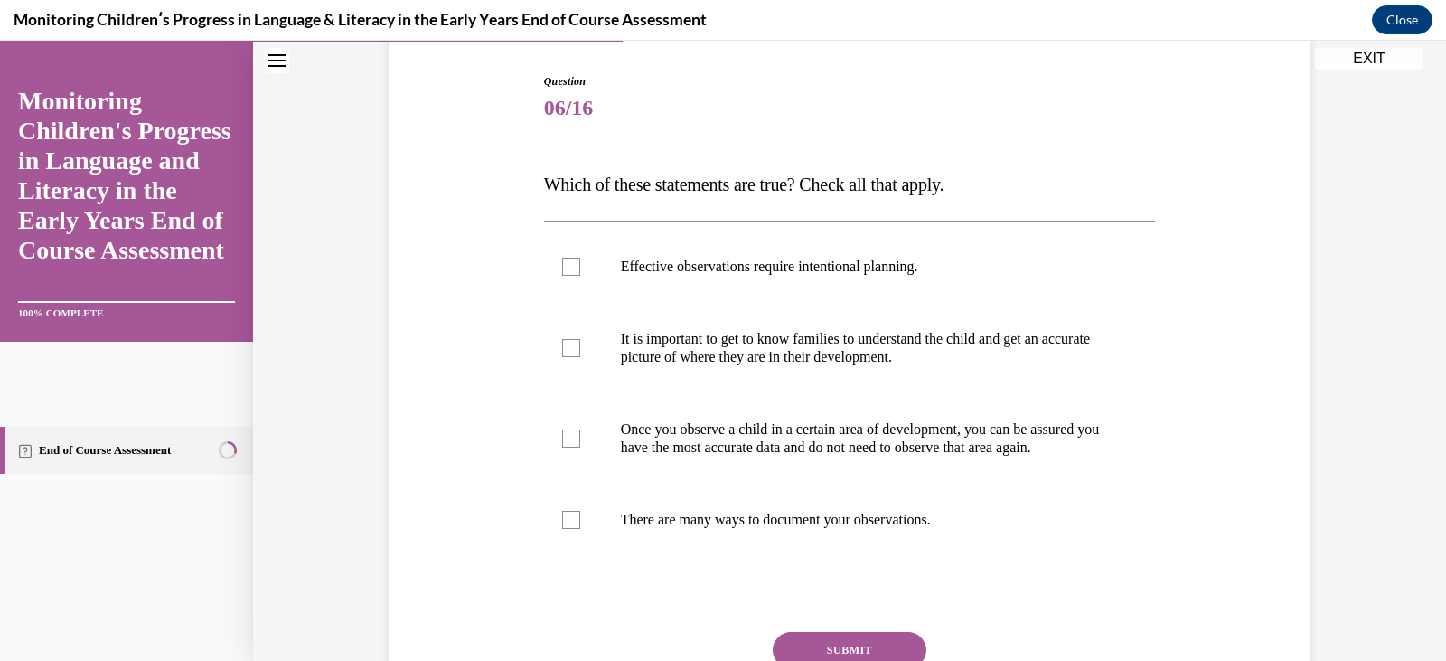
scroll to position [181, 0]
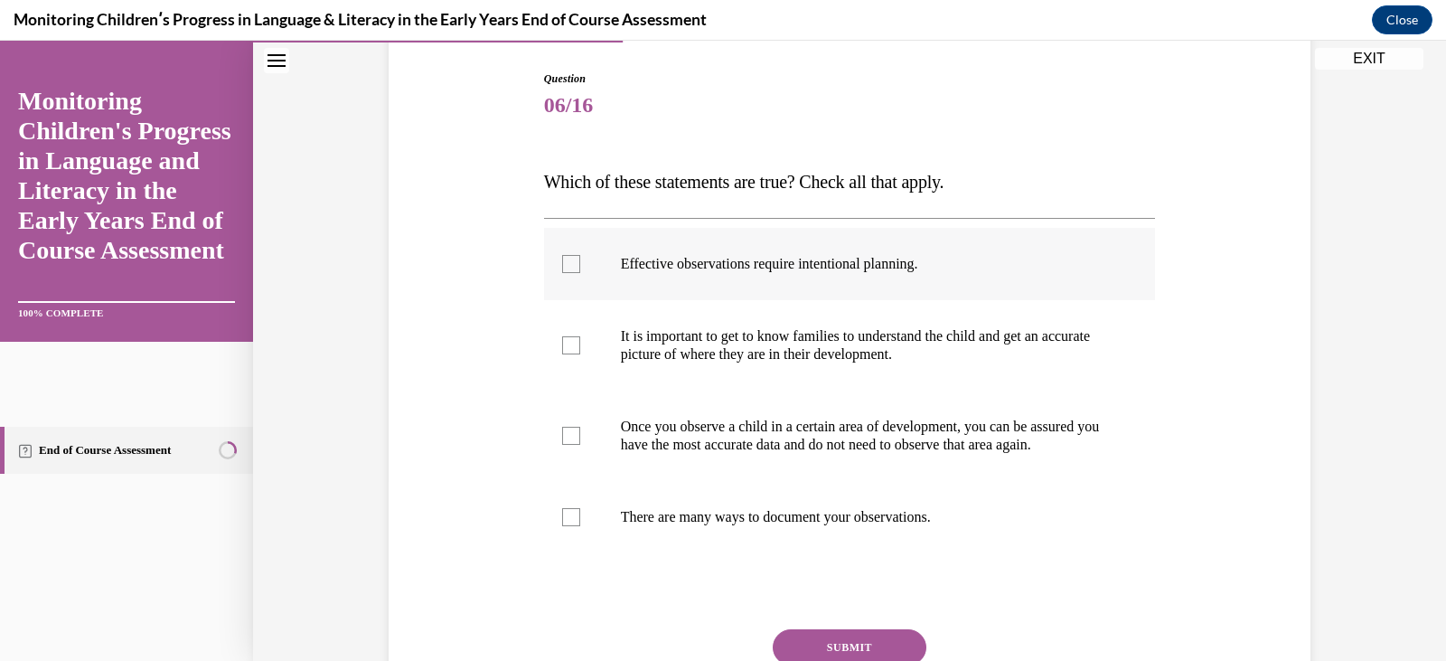
click at [816, 271] on p "Effective observations require intentional planning." at bounding box center [866, 264] width 490 height 18
click at [580, 271] on input "Effective observations require intentional planning." at bounding box center [571, 264] width 18 height 18
checkbox input "true"
click at [796, 342] on p "It is important to get to know families to understand the child and get an accu…" at bounding box center [866, 345] width 490 height 36
click at [580, 342] on input "It is important to get to know families to understand the child and get an accu…" at bounding box center [571, 345] width 18 height 18
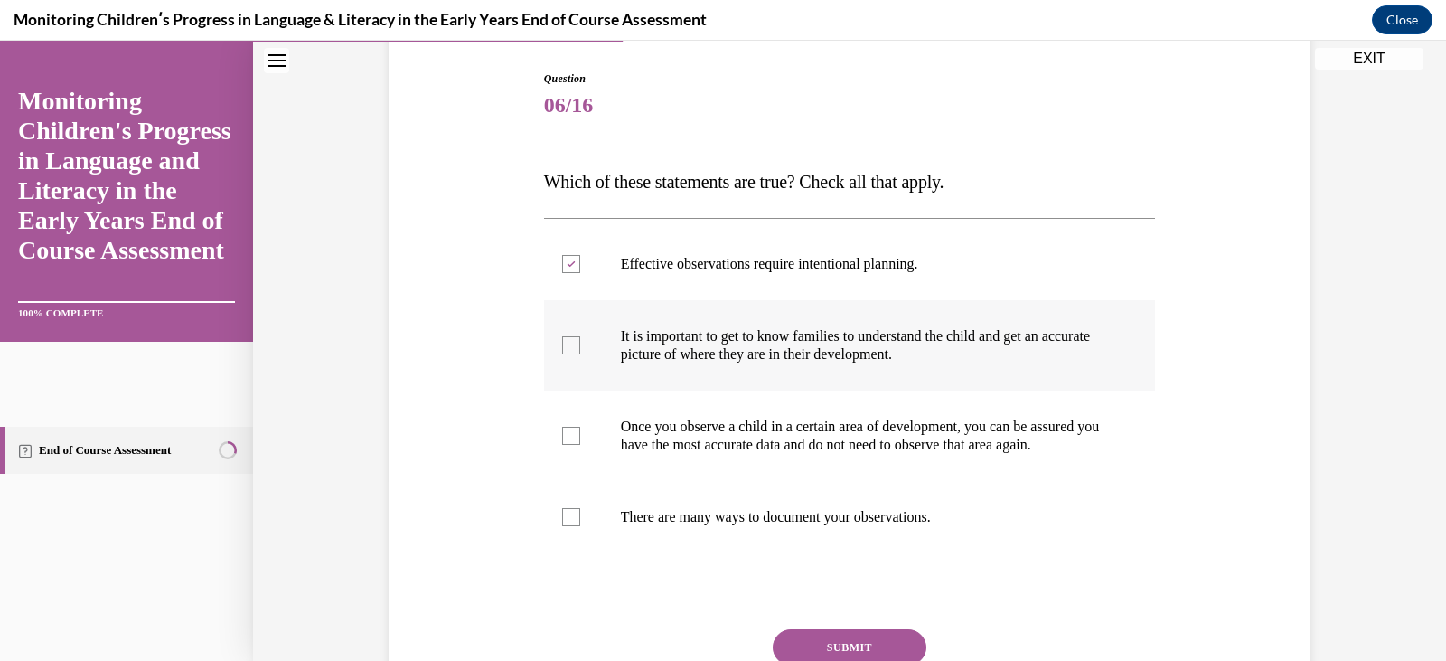
checkbox input "true"
click at [786, 524] on label "There are many ways to document your observations." at bounding box center [850, 517] width 612 height 72
click at [580, 524] on input "There are many ways to document your observations." at bounding box center [571, 517] width 18 height 18
checkbox input "true"
click at [869, 626] on div "Question 06/16 Which of these statements are true? Check all that apply. Effect…" at bounding box center [850, 424] width 612 height 707
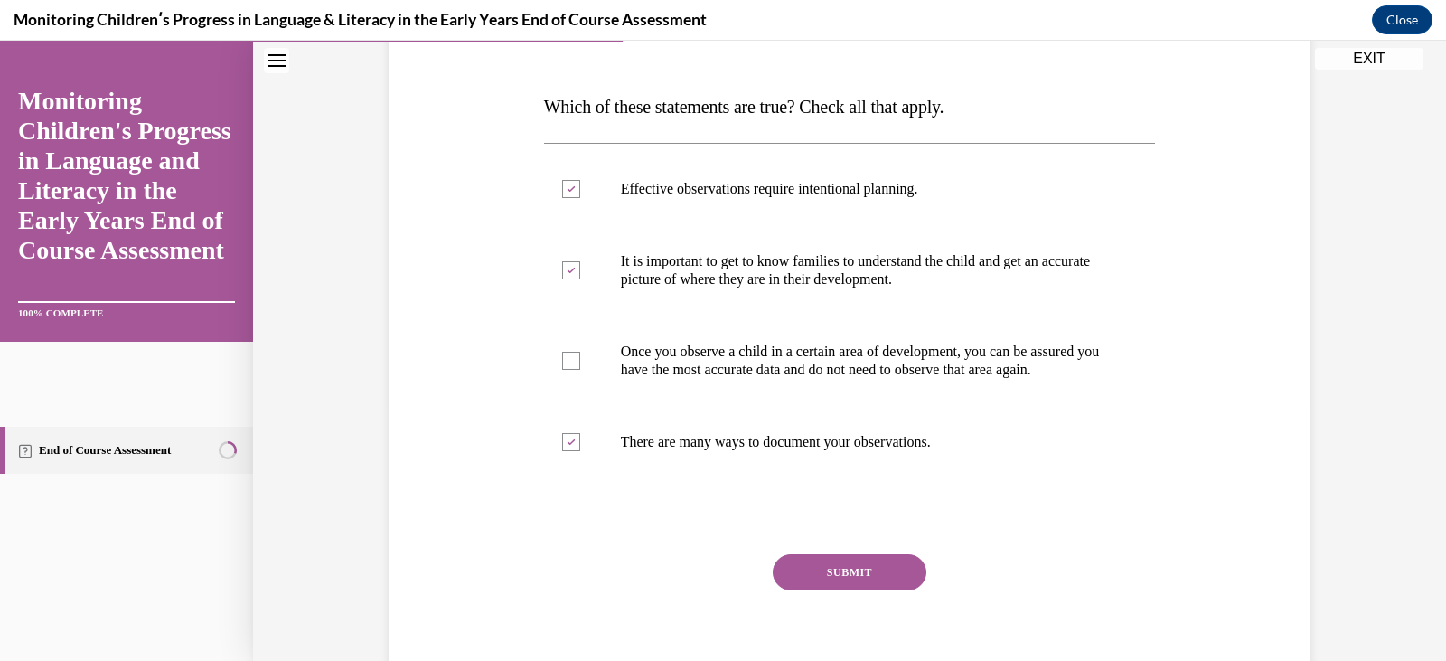
scroll to position [289, 0]
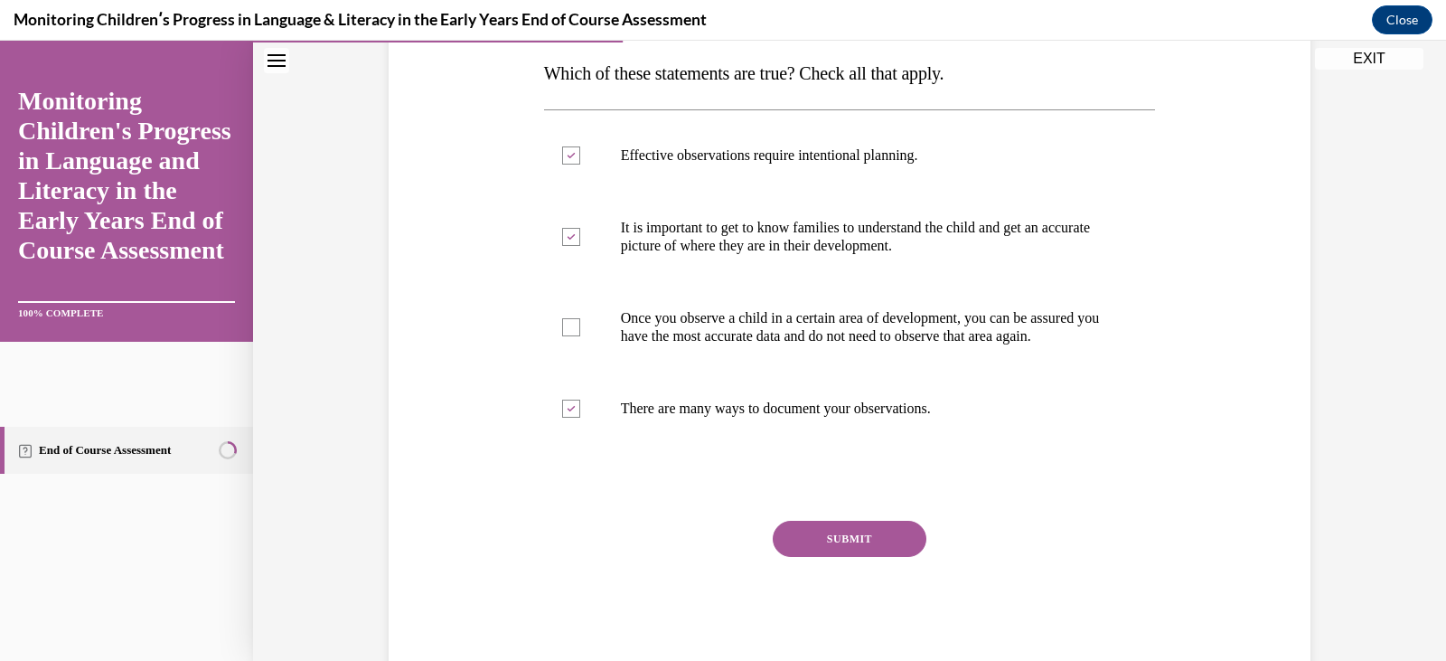
click at [834, 549] on button "SUBMIT" at bounding box center [850, 539] width 154 height 36
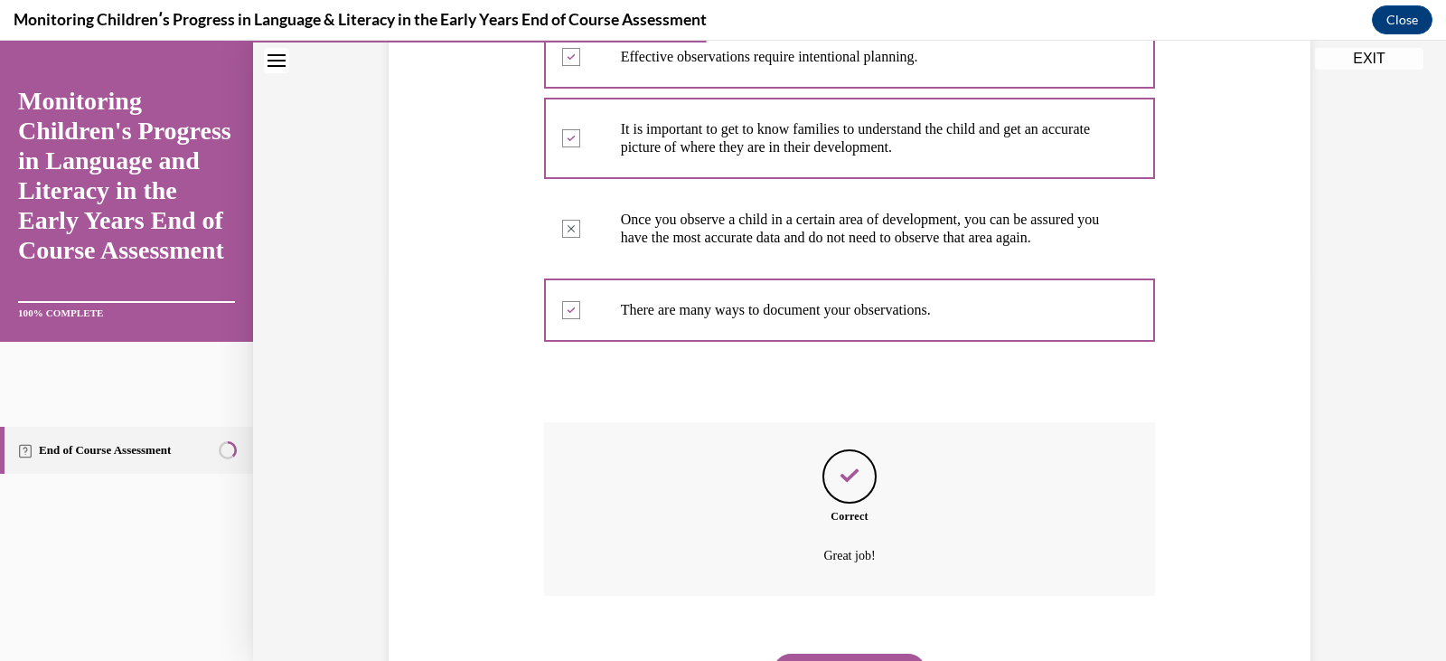
scroll to position [498, 0]
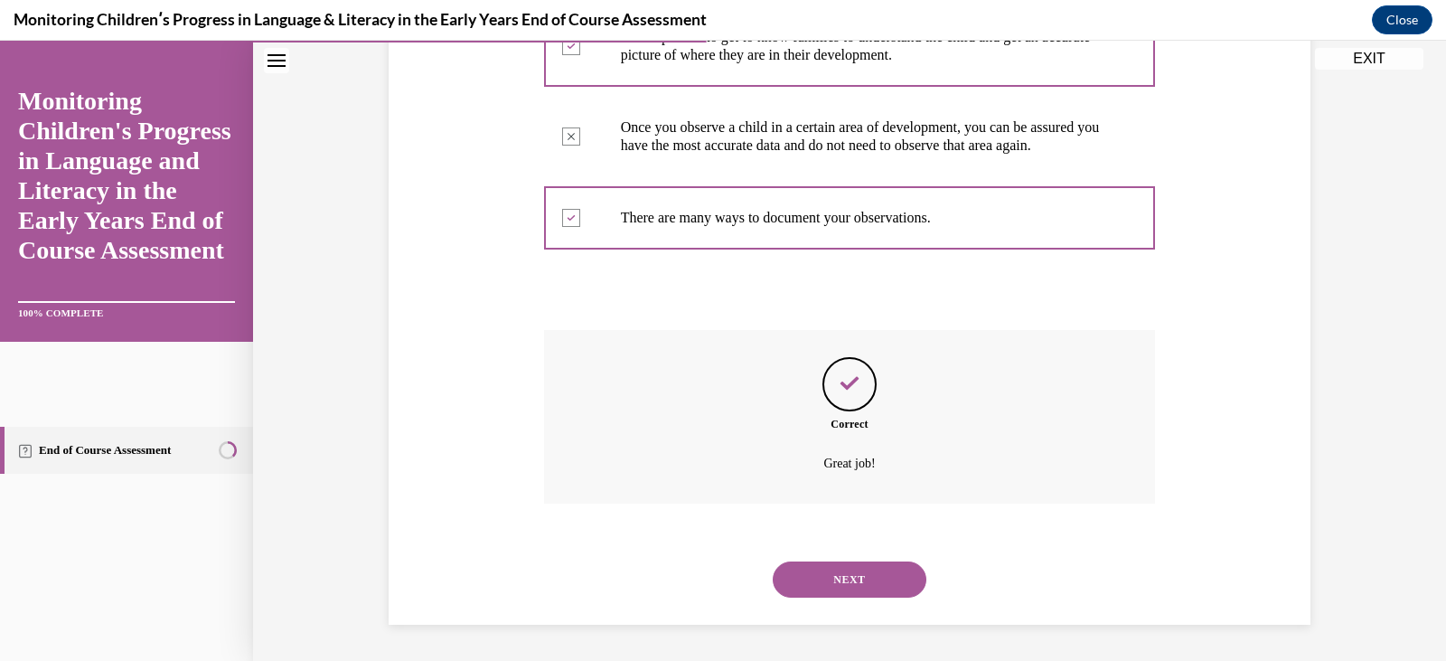
click at [833, 581] on button "NEXT" at bounding box center [850, 579] width 154 height 36
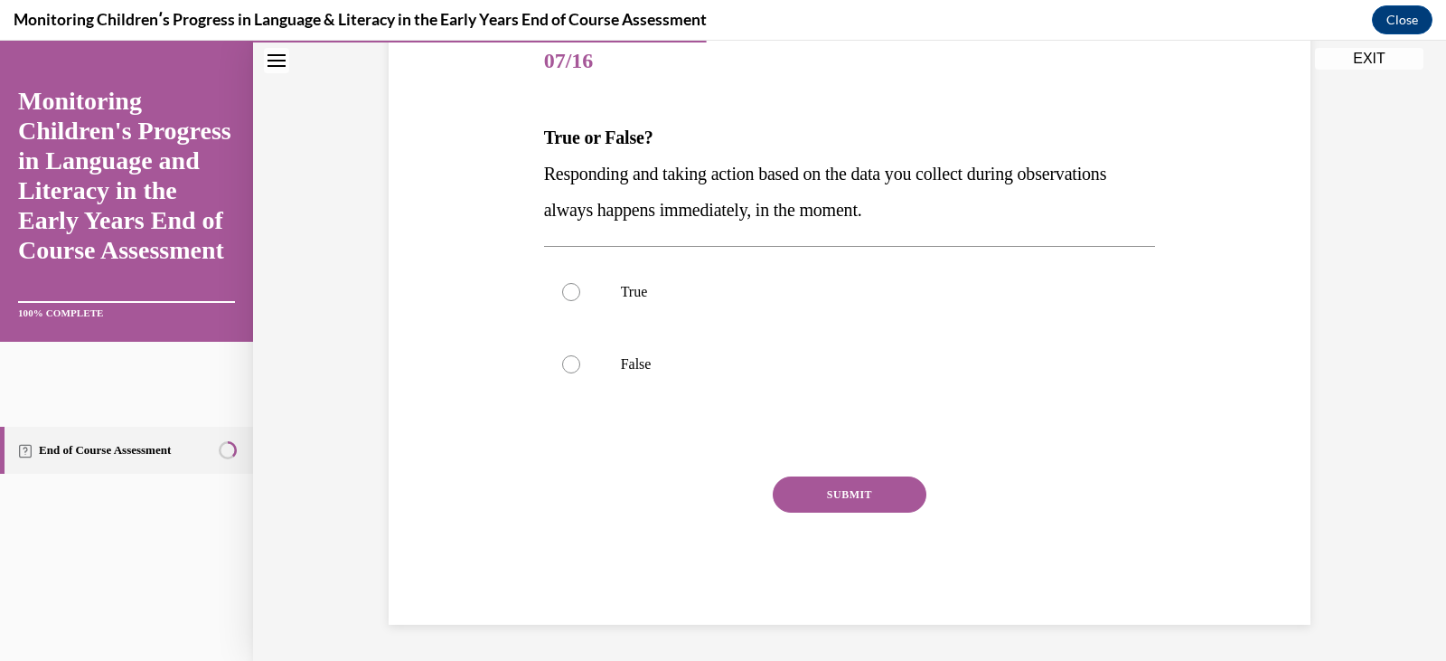
scroll to position [201, 0]
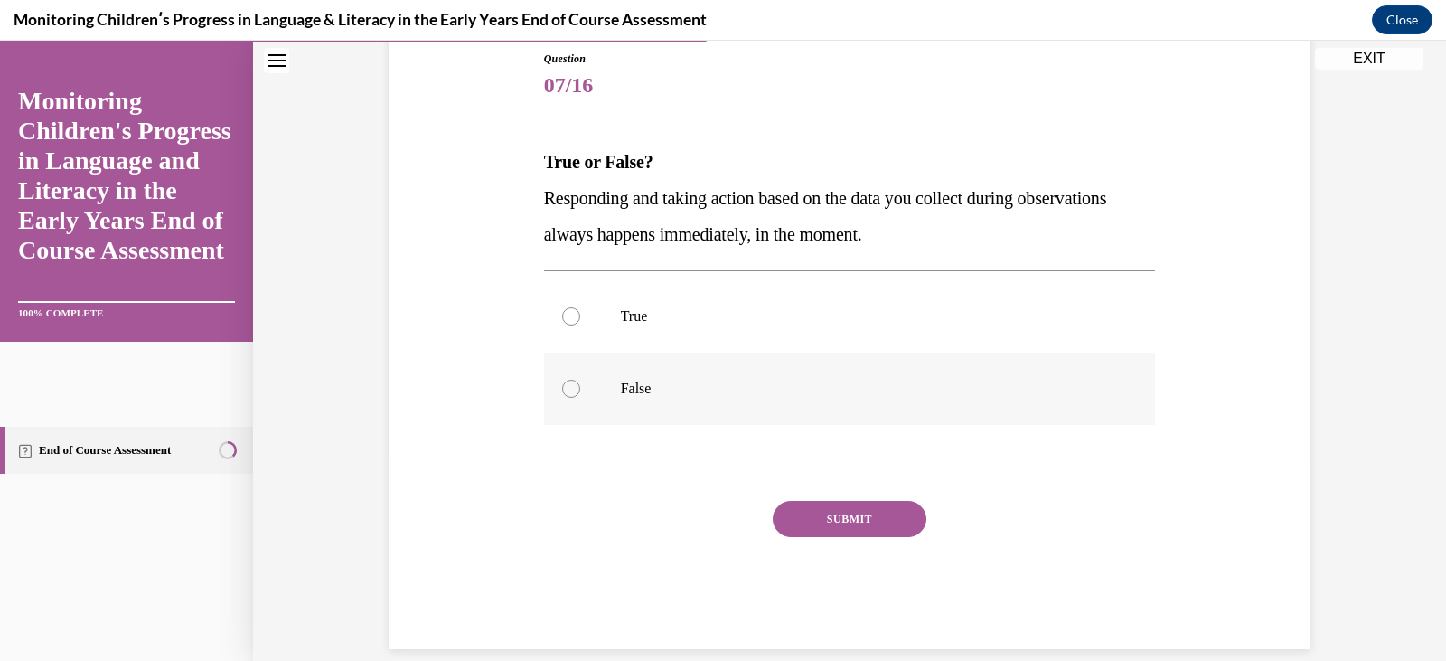
click at [624, 383] on p "False" at bounding box center [866, 389] width 490 height 18
click at [580, 383] on input "False" at bounding box center [571, 389] width 18 height 18
radio input "true"
click at [825, 524] on button "SUBMIT" at bounding box center [850, 519] width 154 height 36
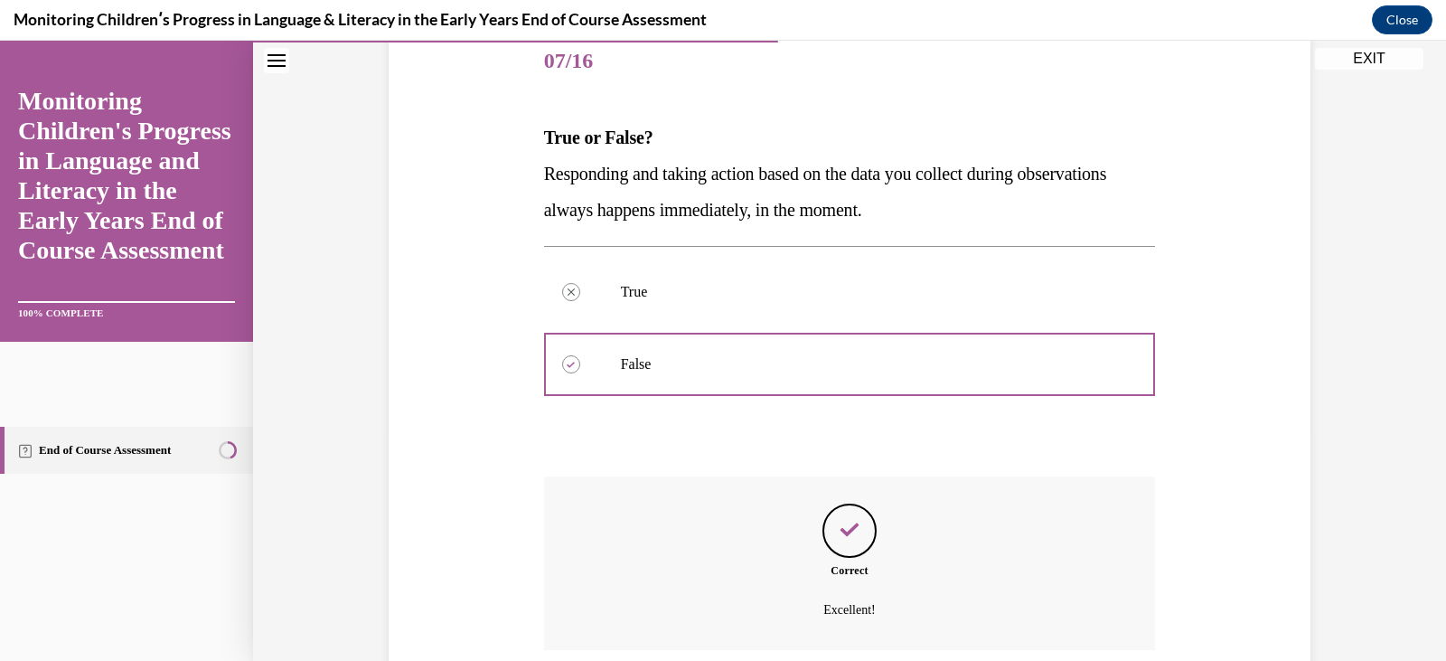
scroll to position [372, 0]
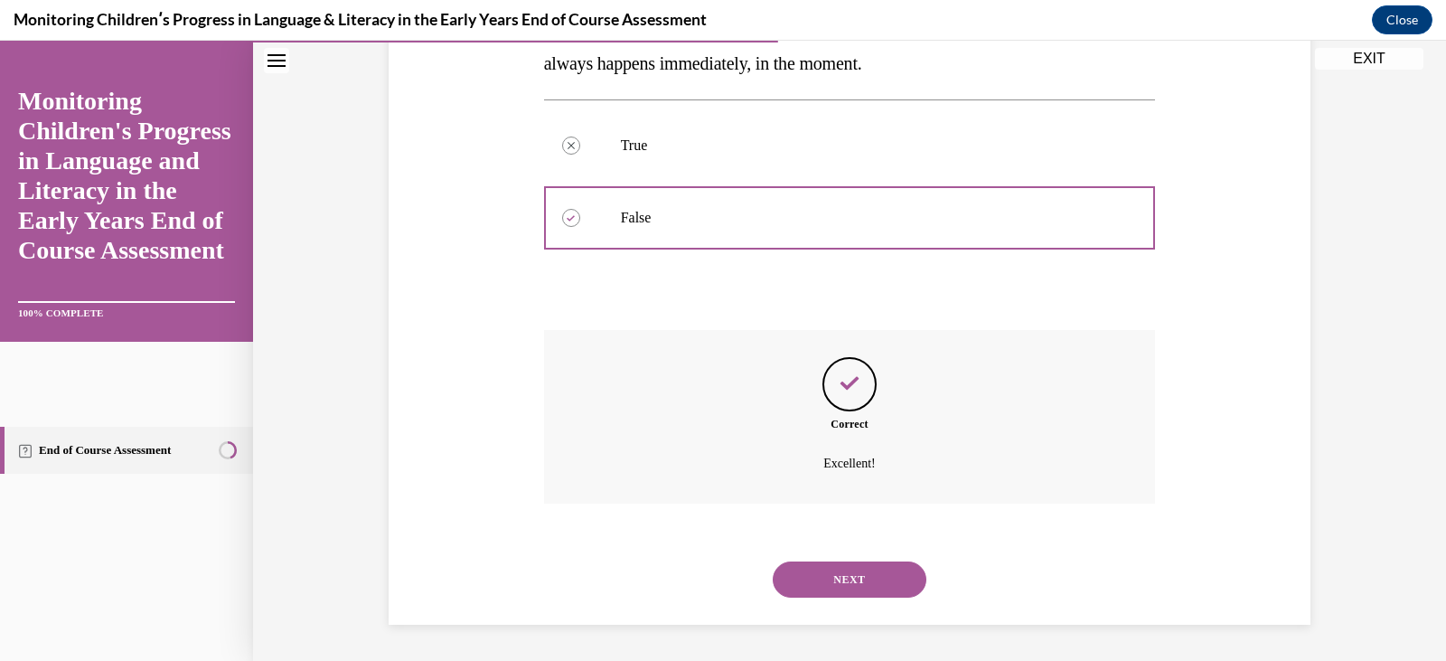
click at [825, 570] on button "NEXT" at bounding box center [850, 579] width 154 height 36
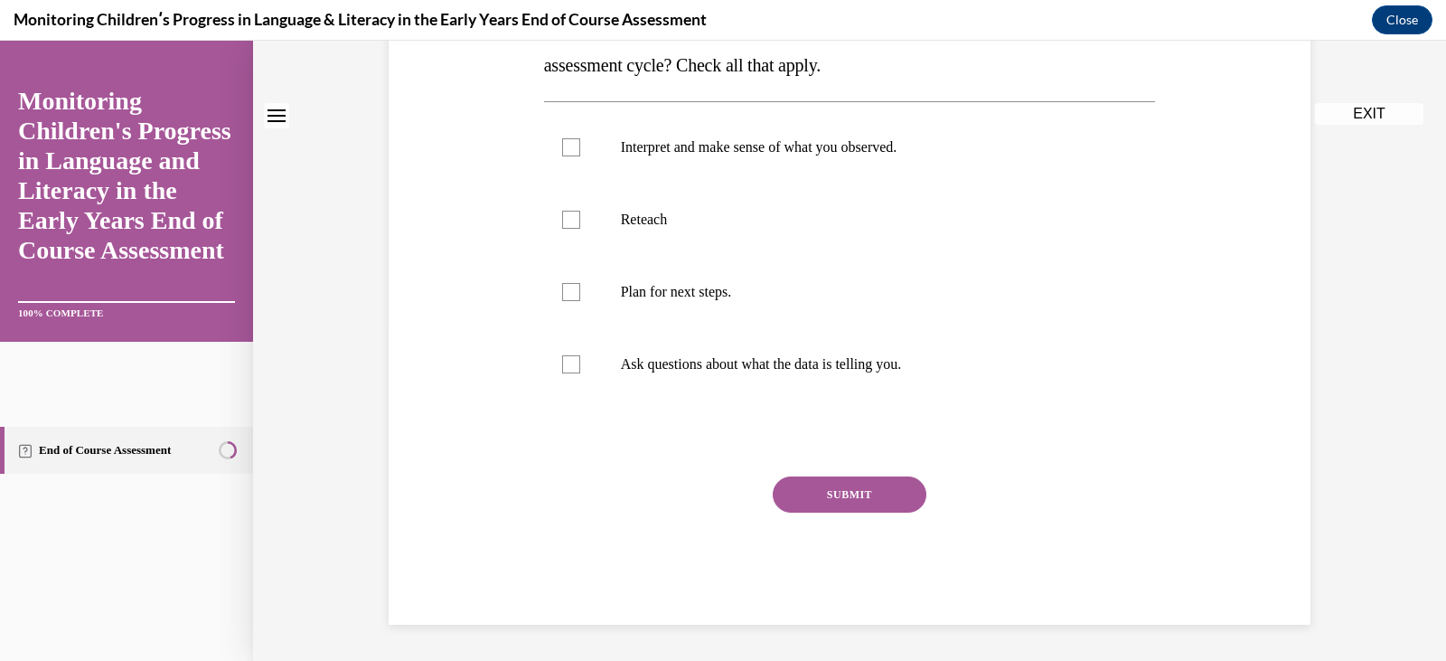
scroll to position [0, 0]
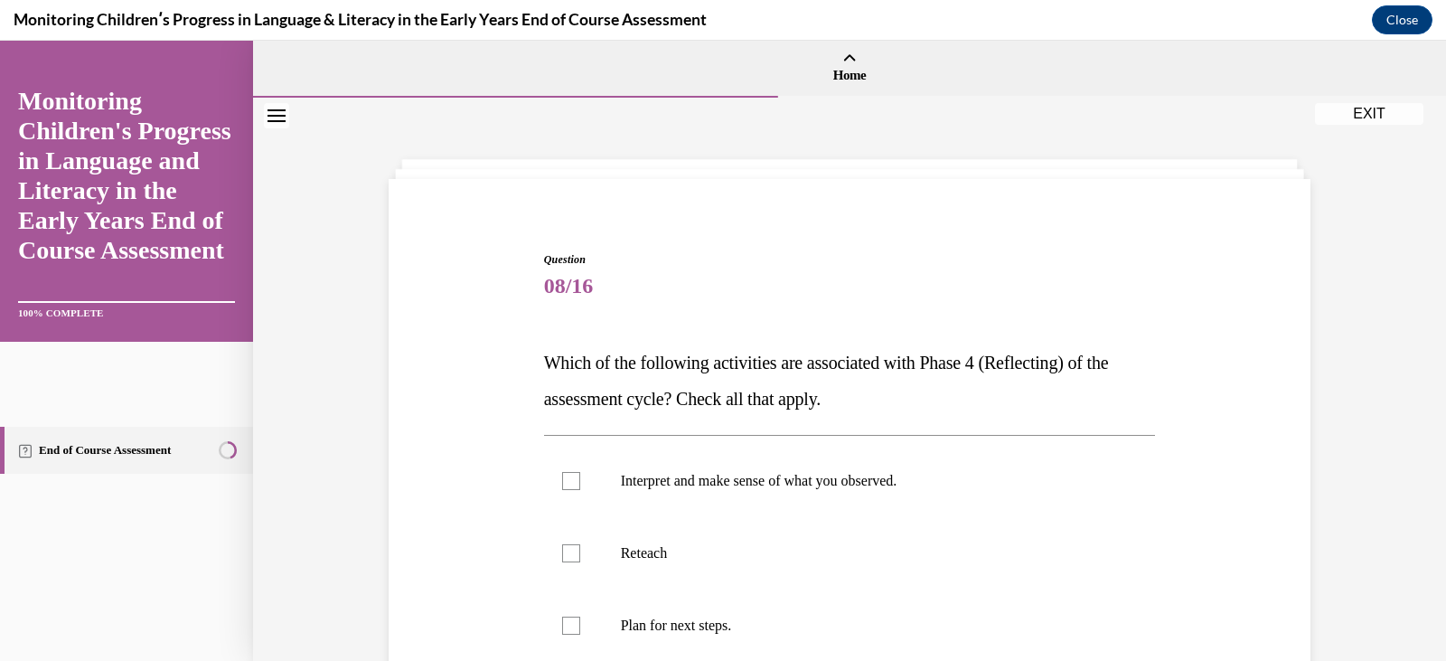
click at [902, 383] on p "Which of the following activities are associated with Phase 4 (Reflecting) of t…" at bounding box center [850, 380] width 612 height 72
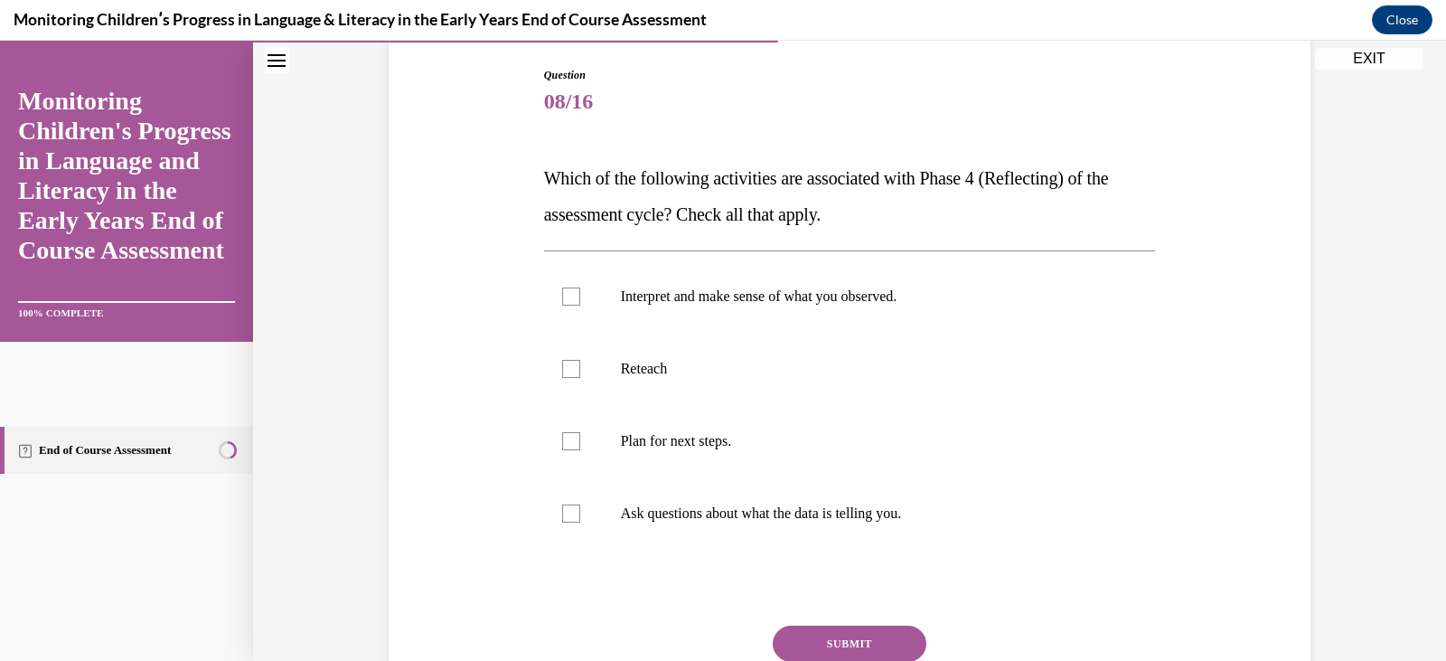
scroll to position [217, 0]
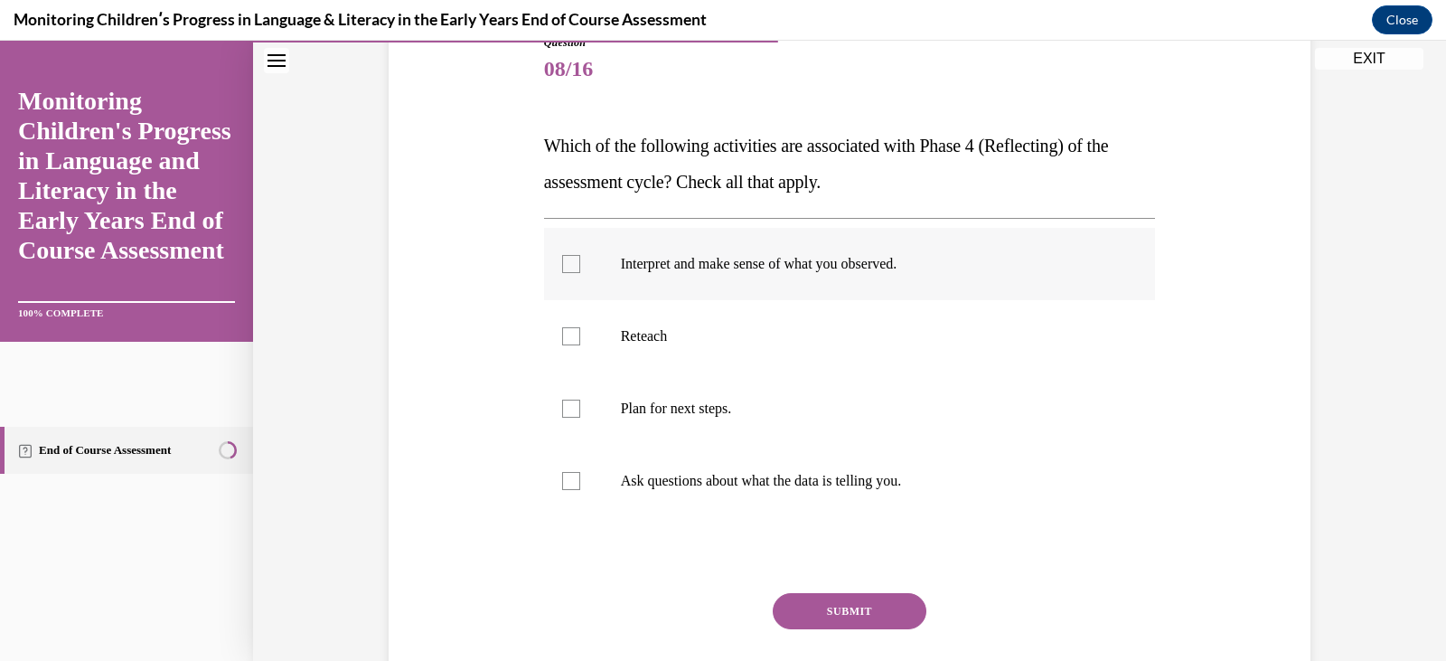
click at [849, 269] on p "Interpret and make sense of what you observed." at bounding box center [866, 264] width 490 height 18
click at [580, 269] on input "Interpret and make sense of what you observed." at bounding box center [571, 264] width 18 height 18
checkbox input "true"
click at [743, 461] on label "Ask questions about what the data is telling you." at bounding box center [850, 481] width 612 height 72
click at [580, 472] on input "Ask questions about what the data is telling you." at bounding box center [571, 481] width 18 height 18
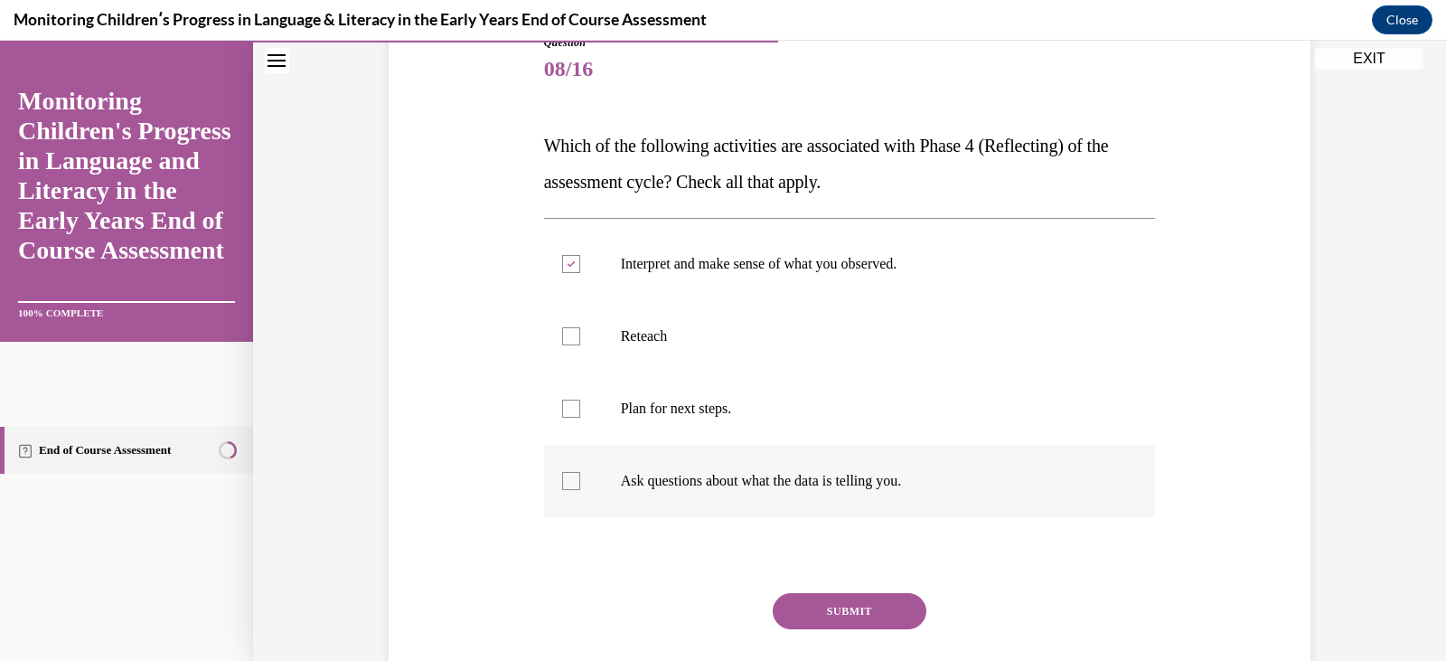
checkbox input "true"
click at [791, 604] on button "SUBMIT" at bounding box center [850, 611] width 154 height 36
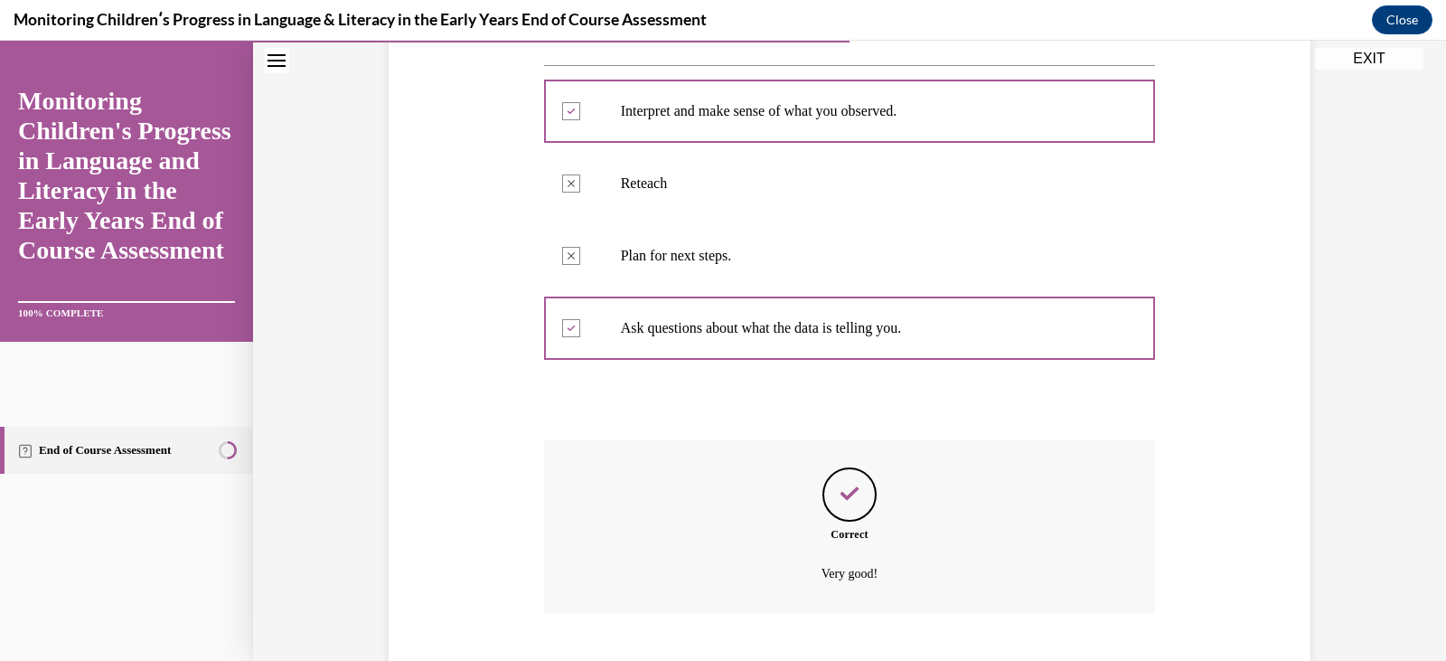
scroll to position [480, 0]
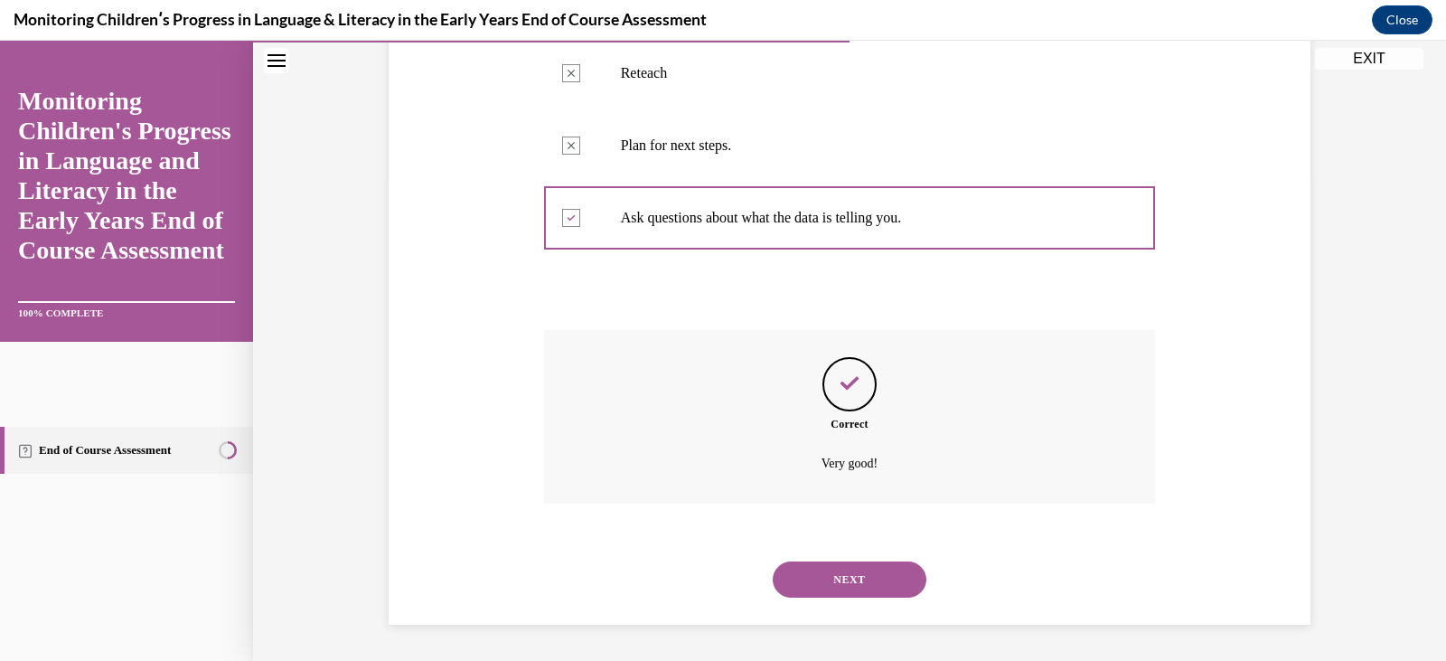
click at [817, 572] on button "NEXT" at bounding box center [850, 579] width 154 height 36
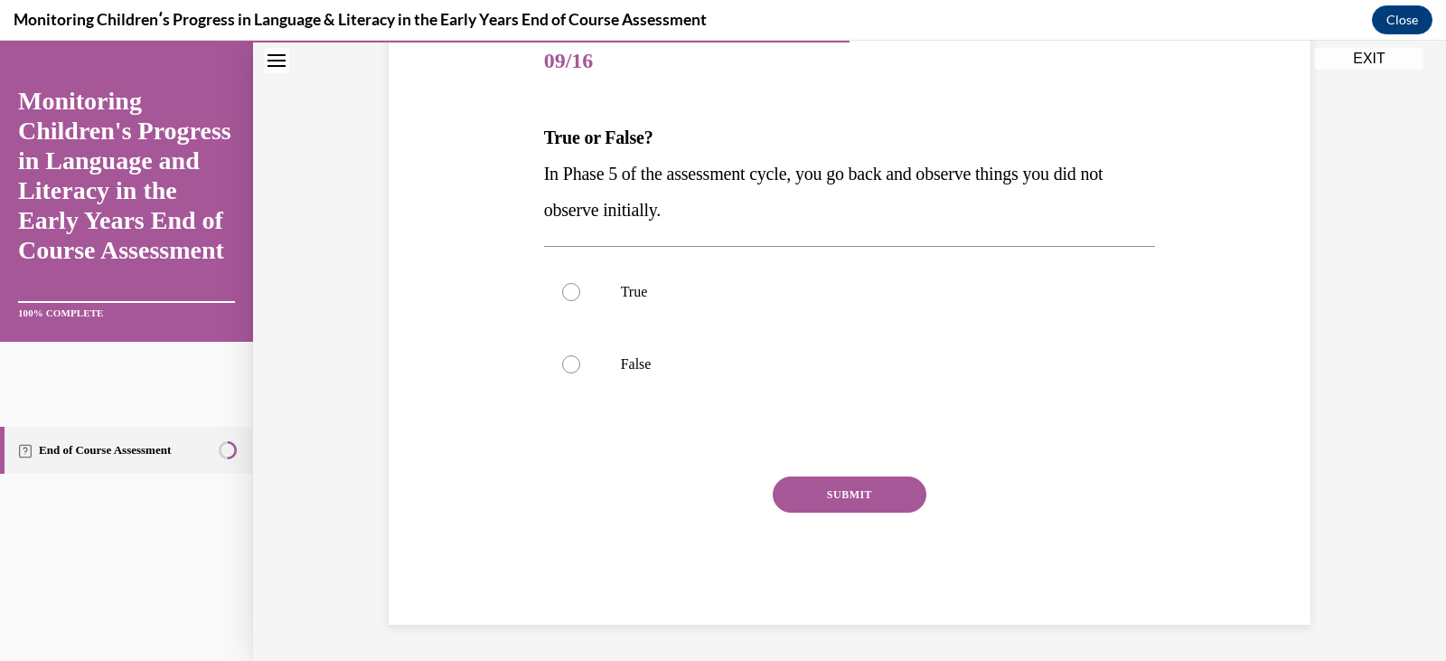
scroll to position [201, 0]
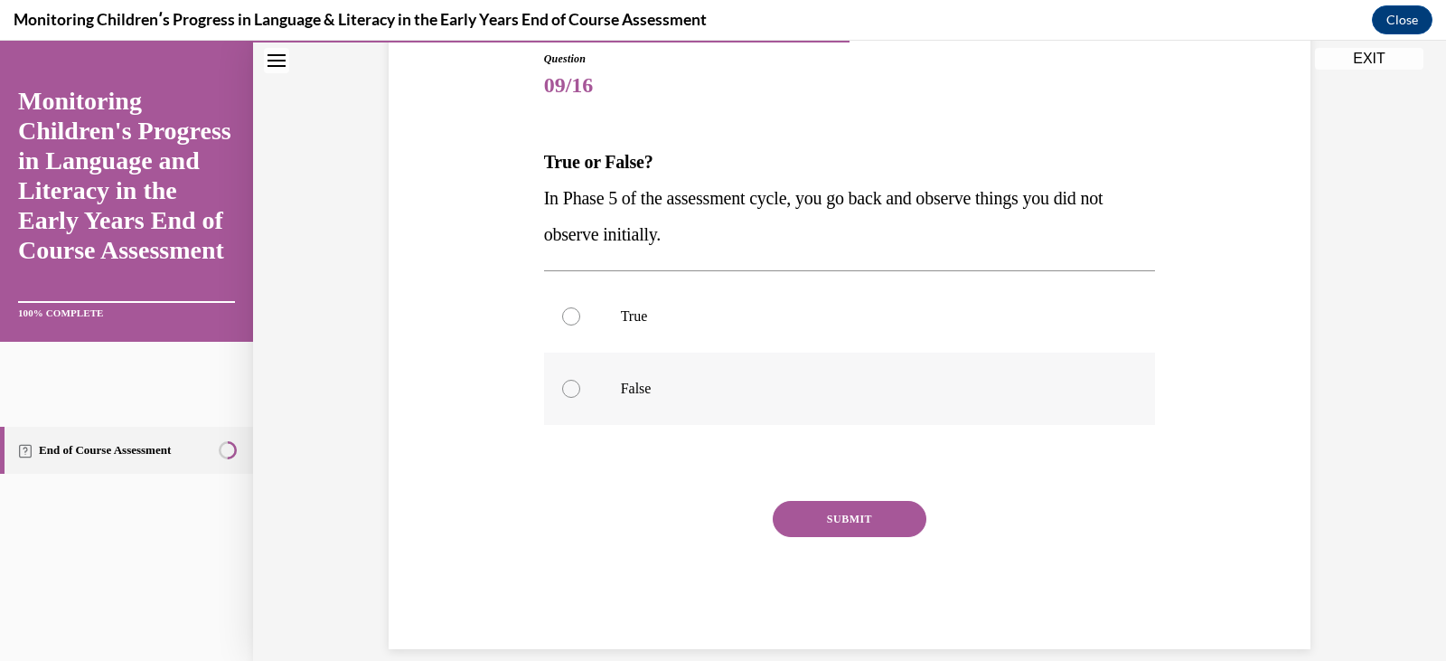
click at [652, 385] on p "False" at bounding box center [866, 389] width 490 height 18
click at [580, 385] on input "False" at bounding box center [571, 389] width 18 height 18
radio input "true"
click at [803, 524] on button "SUBMIT" at bounding box center [850, 519] width 154 height 36
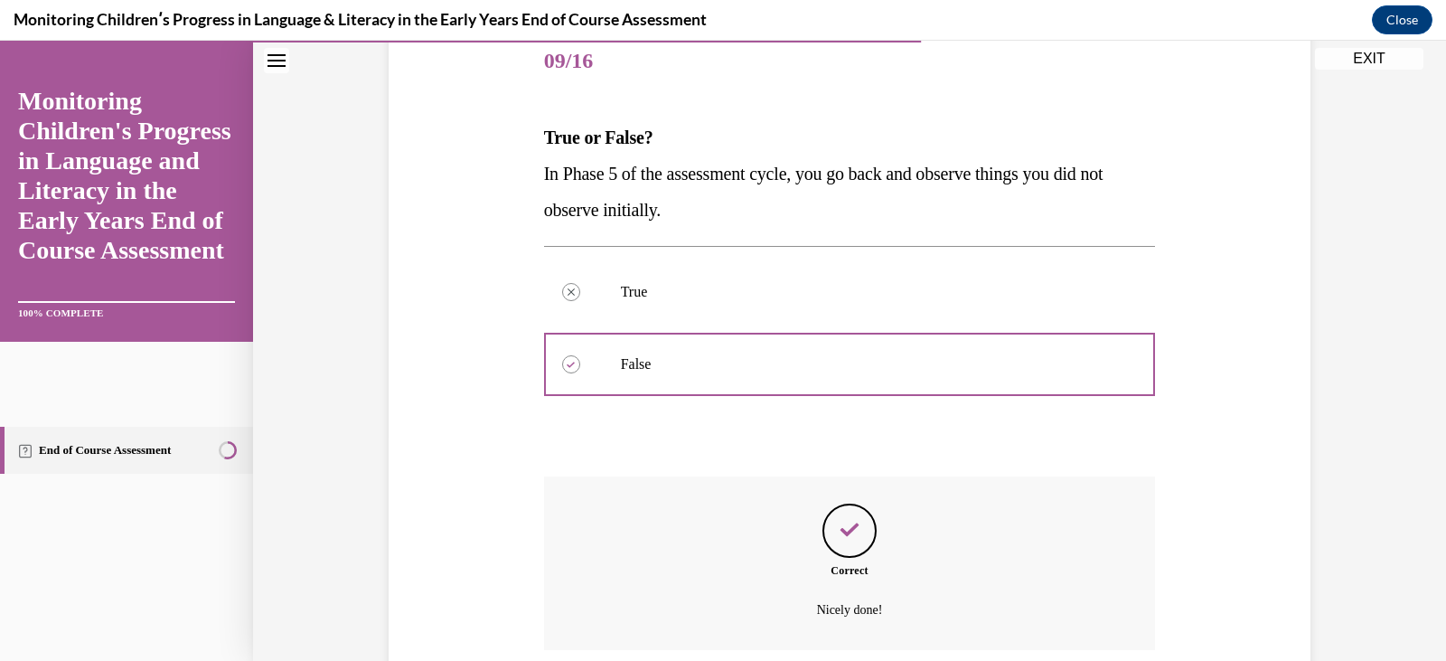
scroll to position [372, 0]
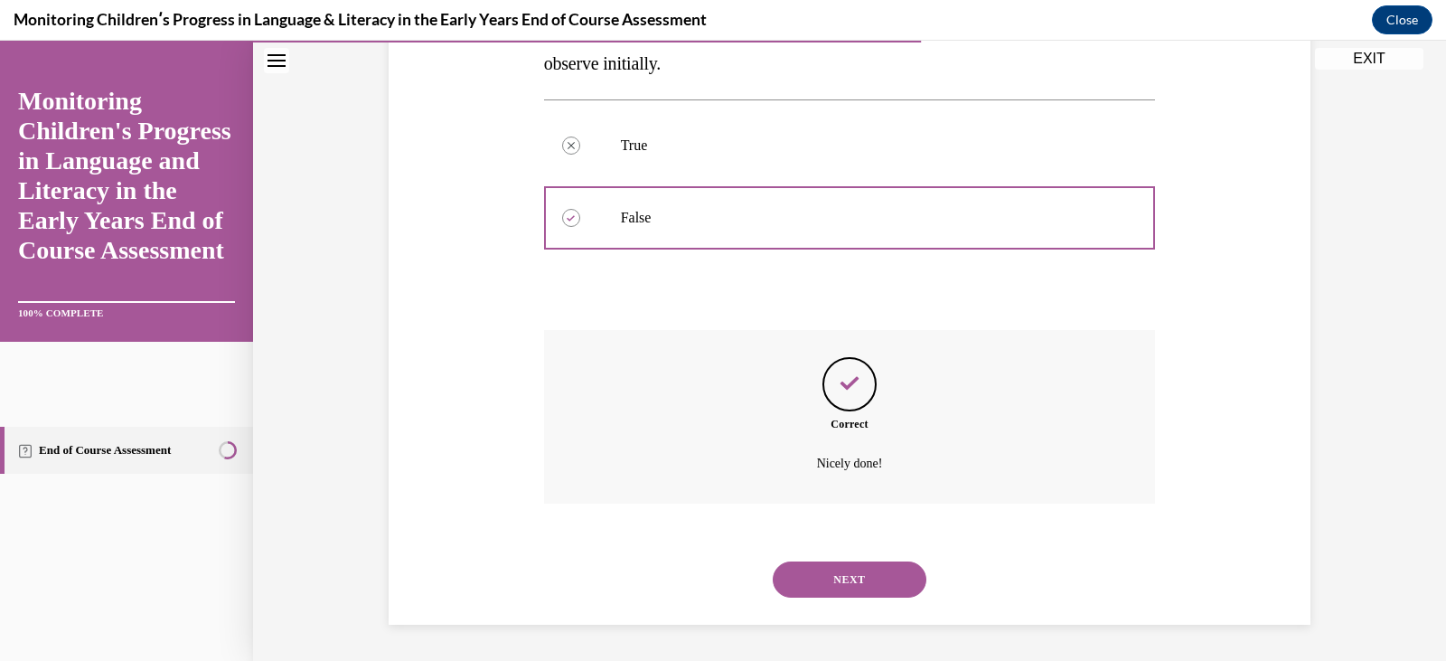
click at [857, 586] on button "NEXT" at bounding box center [850, 579] width 154 height 36
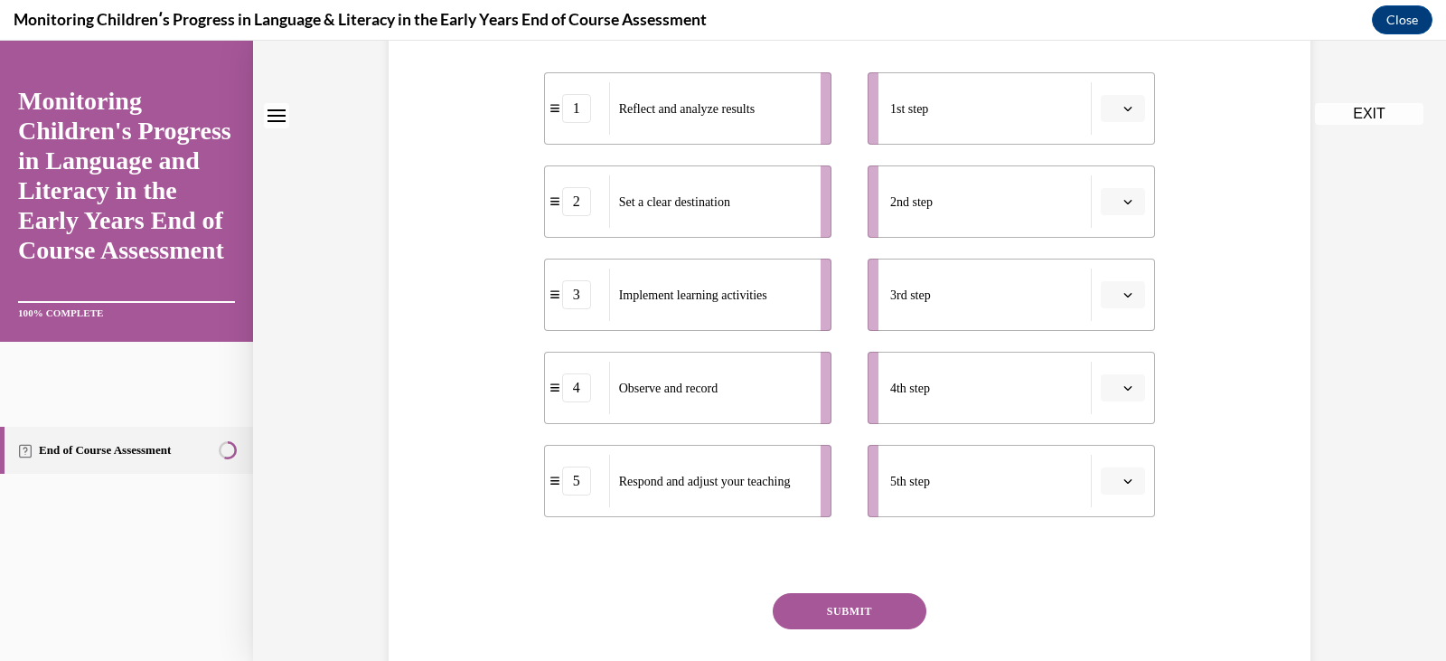
scroll to position [0, 0]
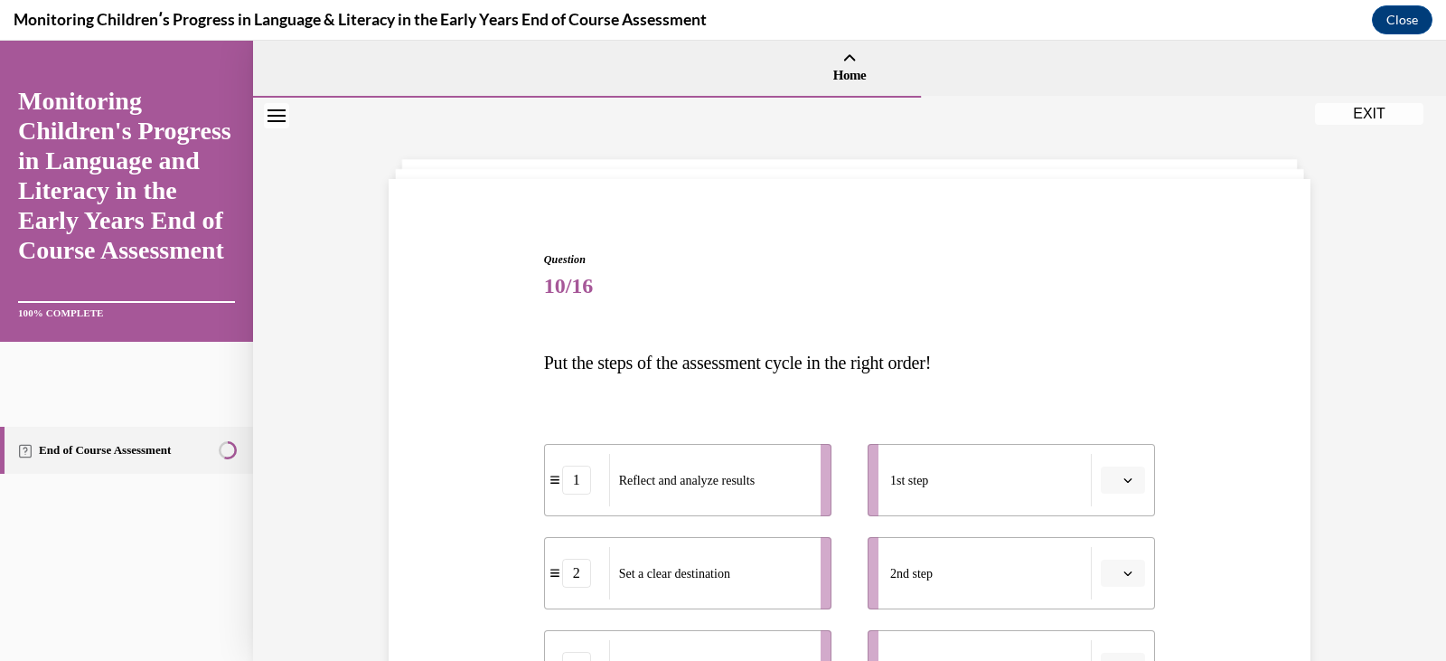
click at [796, 408] on div "1 Reflect and analyze results 2 Set a clear destination 3 Implement learning ac…" at bounding box center [850, 648] width 612 height 481
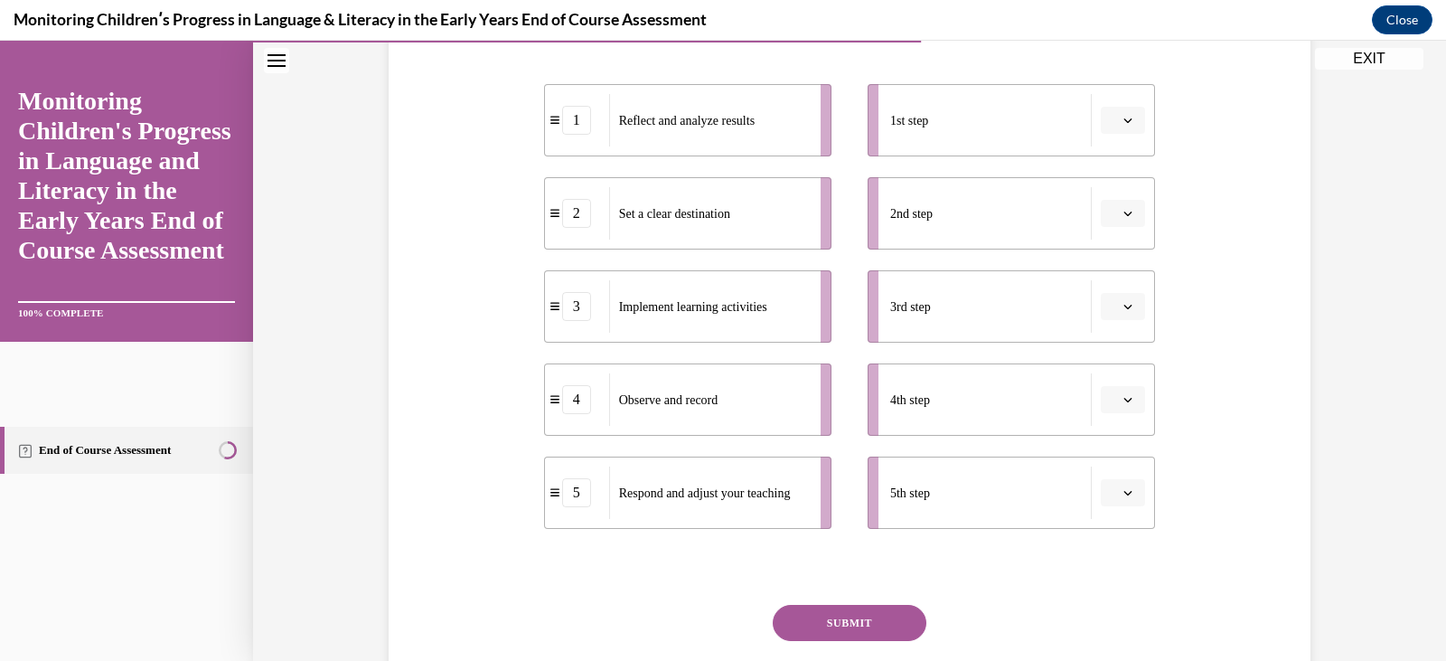
scroll to position [362, 0]
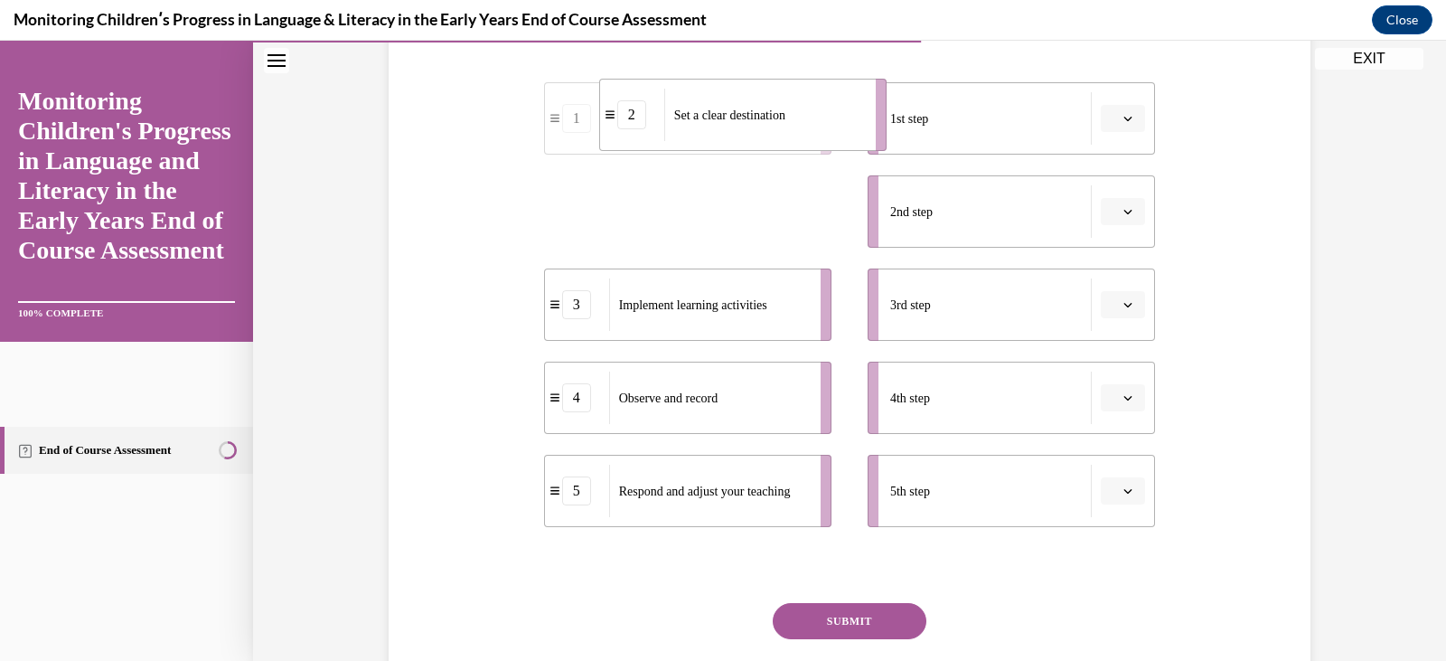
drag, startPoint x: 726, startPoint y: 227, endPoint x: 781, endPoint y: 131, distance: 110.6
click at [781, 131] on div "Set a clear destination" at bounding box center [764, 115] width 200 height 52
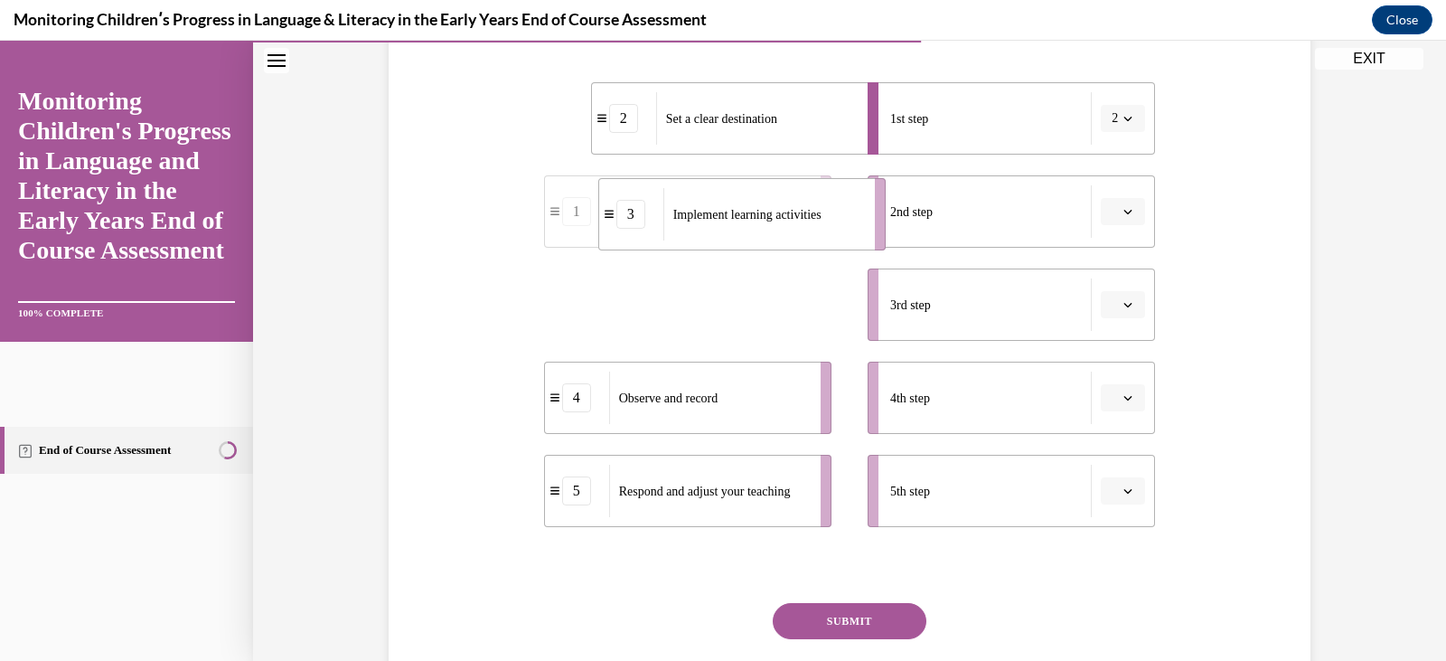
drag, startPoint x: 729, startPoint y: 311, endPoint x: 783, endPoint y: 221, distance: 105.4
click at [783, 221] on span "Implement learning activities" at bounding box center [747, 214] width 148 height 19
drag, startPoint x: 716, startPoint y: 403, endPoint x: 772, endPoint y: 321, distance: 99.5
click at [772, 321] on span "Observe and record" at bounding box center [723, 319] width 99 height 14
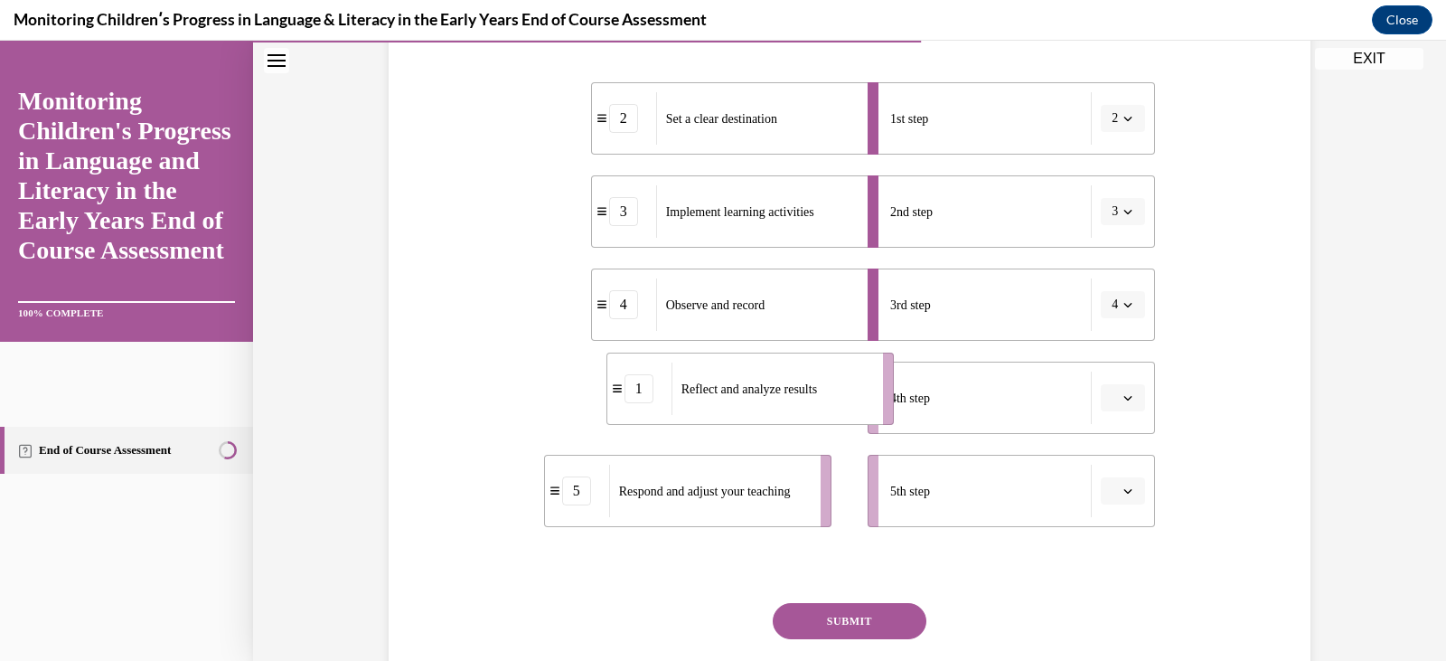
drag, startPoint x: 720, startPoint y: 420, endPoint x: 783, endPoint y: 411, distance: 63.0
click at [783, 411] on div "Reflect and analyze results" at bounding box center [772, 388] width 200 height 52
drag, startPoint x: 689, startPoint y: 508, endPoint x: 738, endPoint y: 506, distance: 48.8
click at [738, 506] on div "Respond and adjust your teaching" at bounding box center [758, 489] width 200 height 52
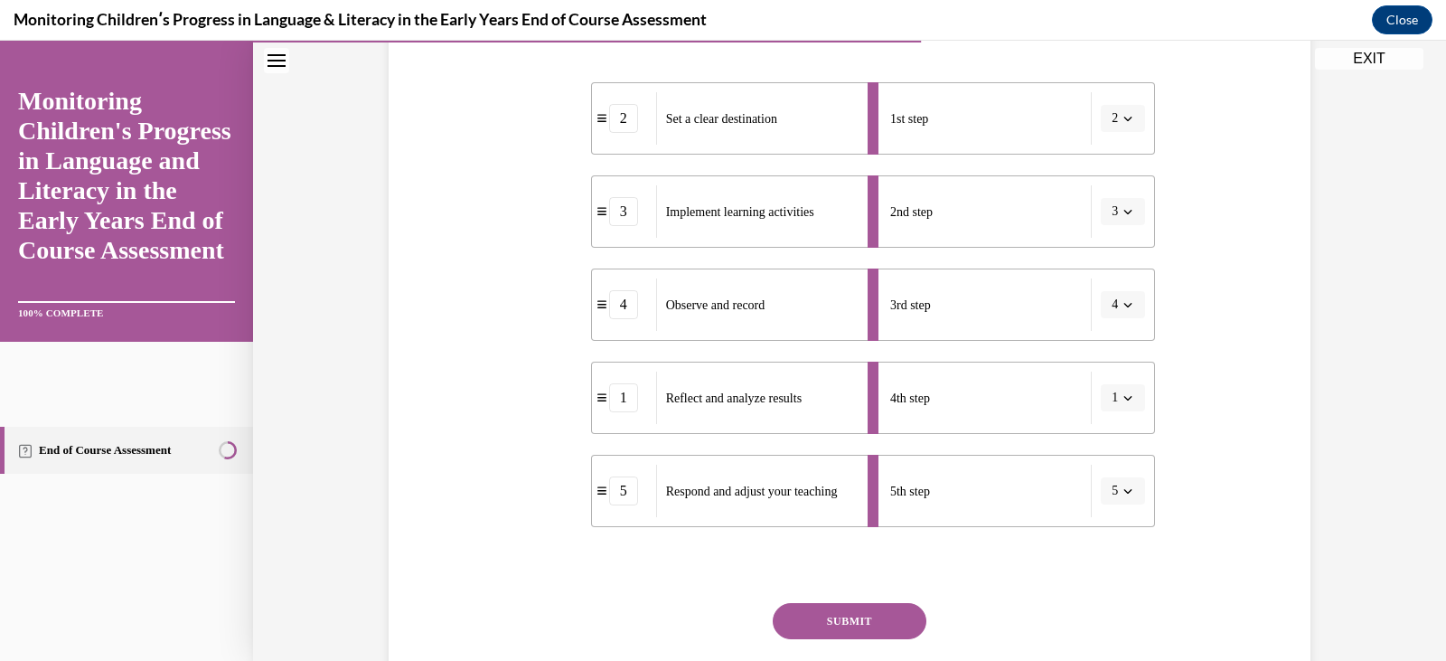
click at [798, 622] on button "SUBMIT" at bounding box center [850, 621] width 154 height 36
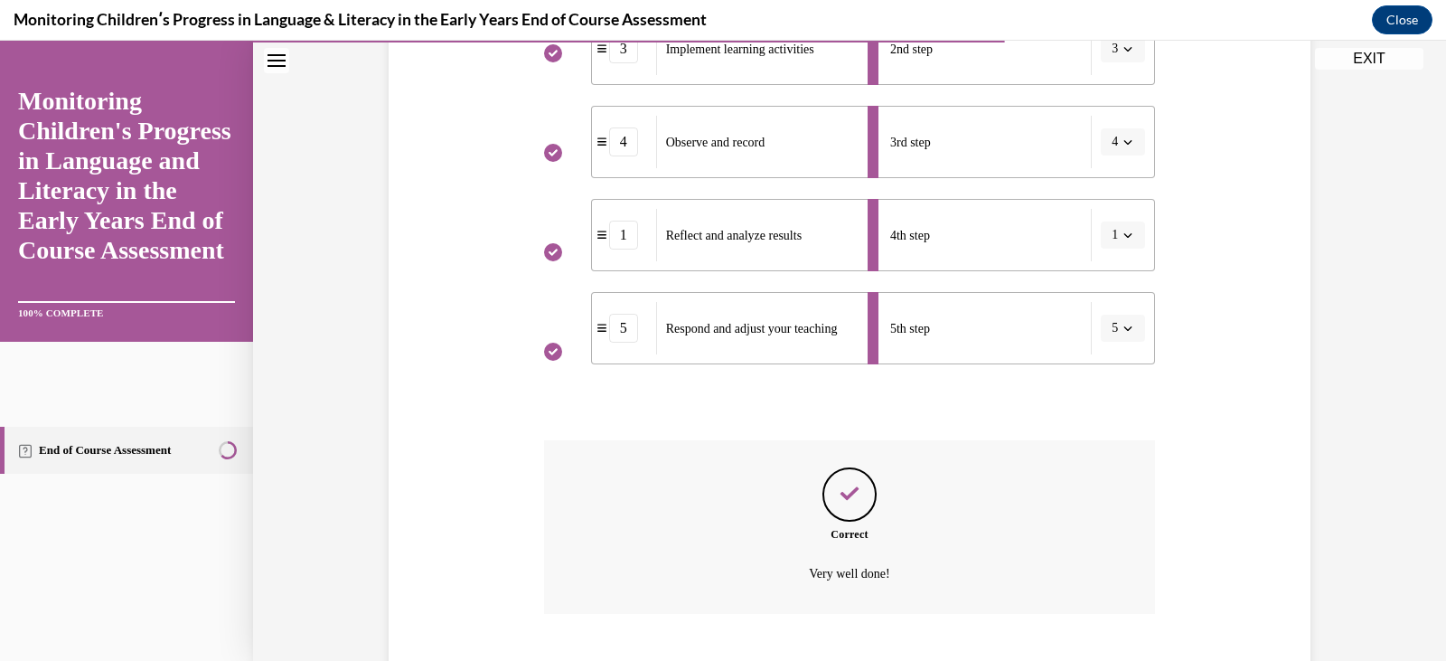
scroll to position [635, 0]
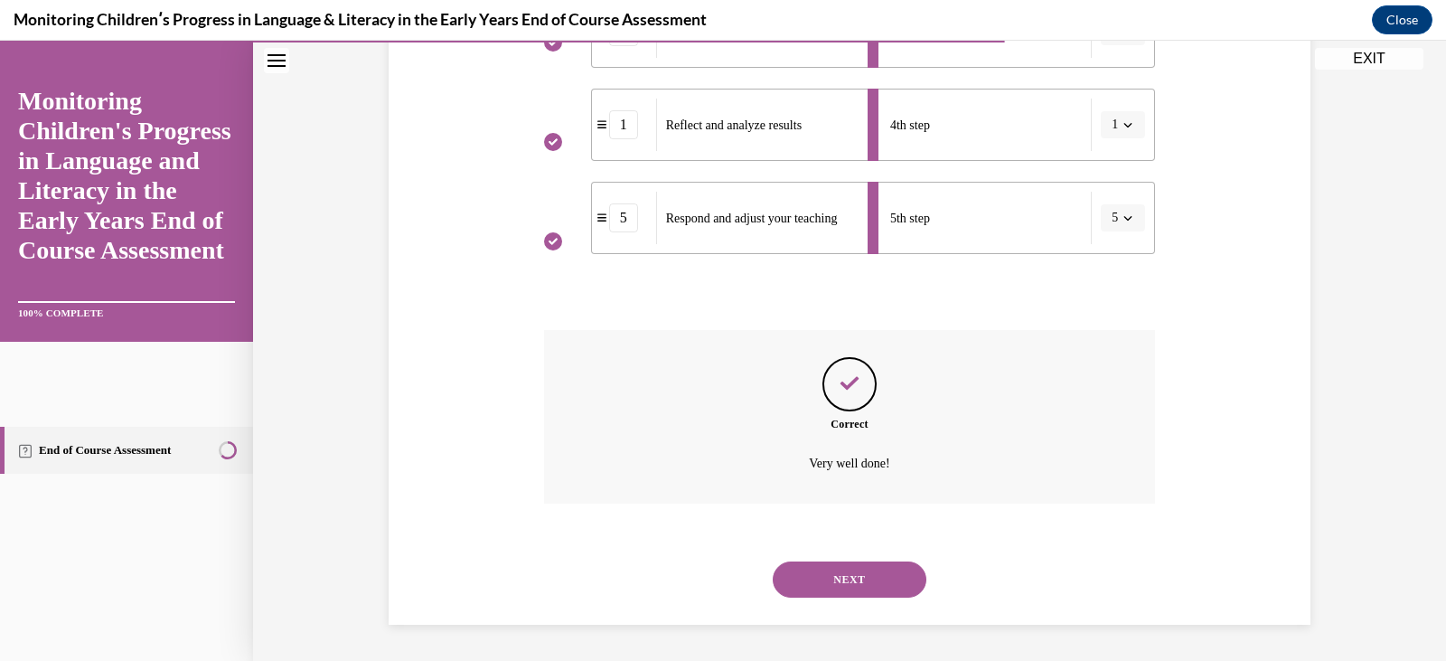
click at [832, 578] on button "NEXT" at bounding box center [850, 579] width 154 height 36
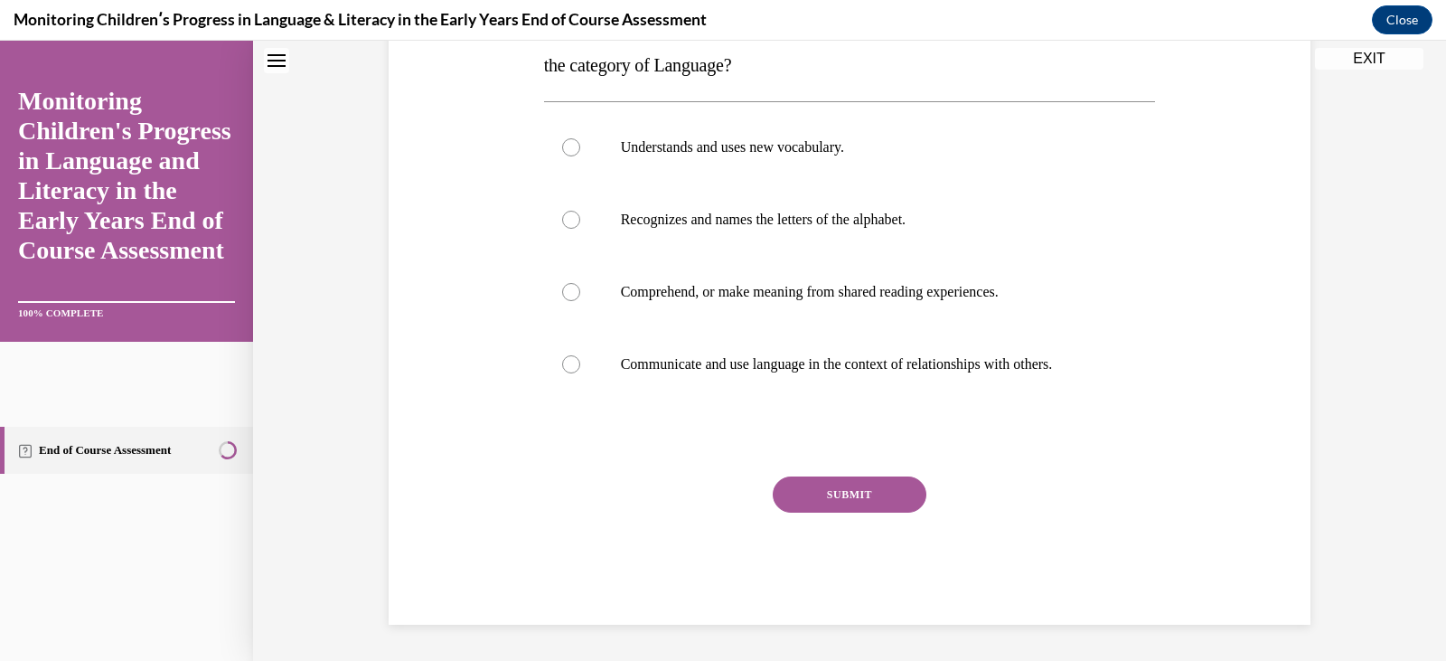
scroll to position [0, 0]
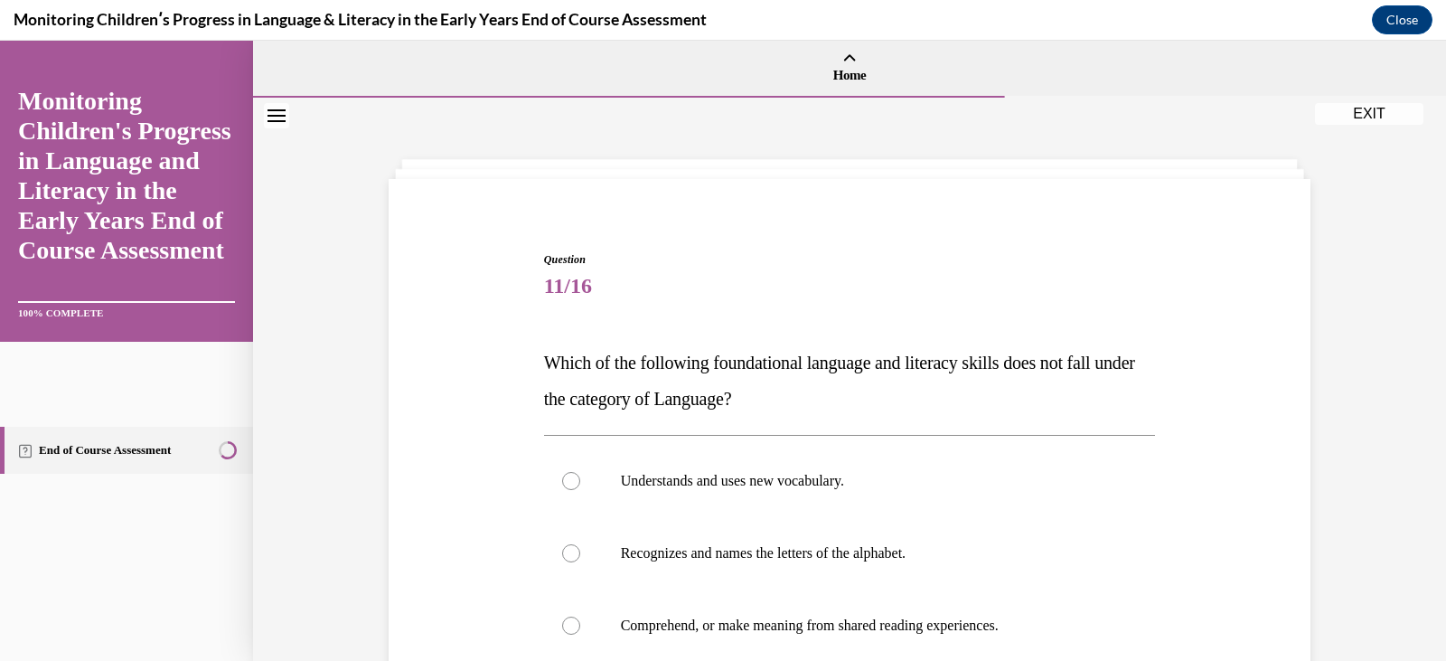
click at [868, 438] on div "Understands and uses new vocabulary. Recognizes and names the letters of the al…" at bounding box center [850, 589] width 612 height 308
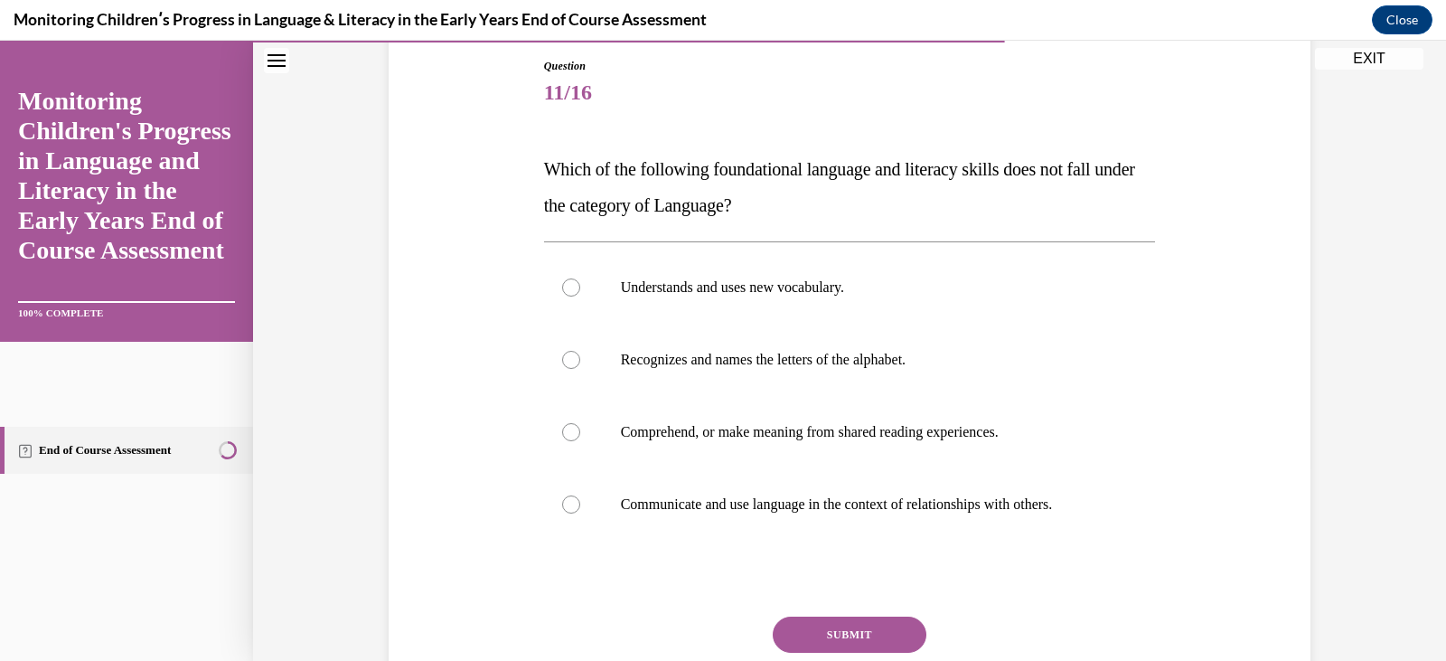
scroll to position [217, 0]
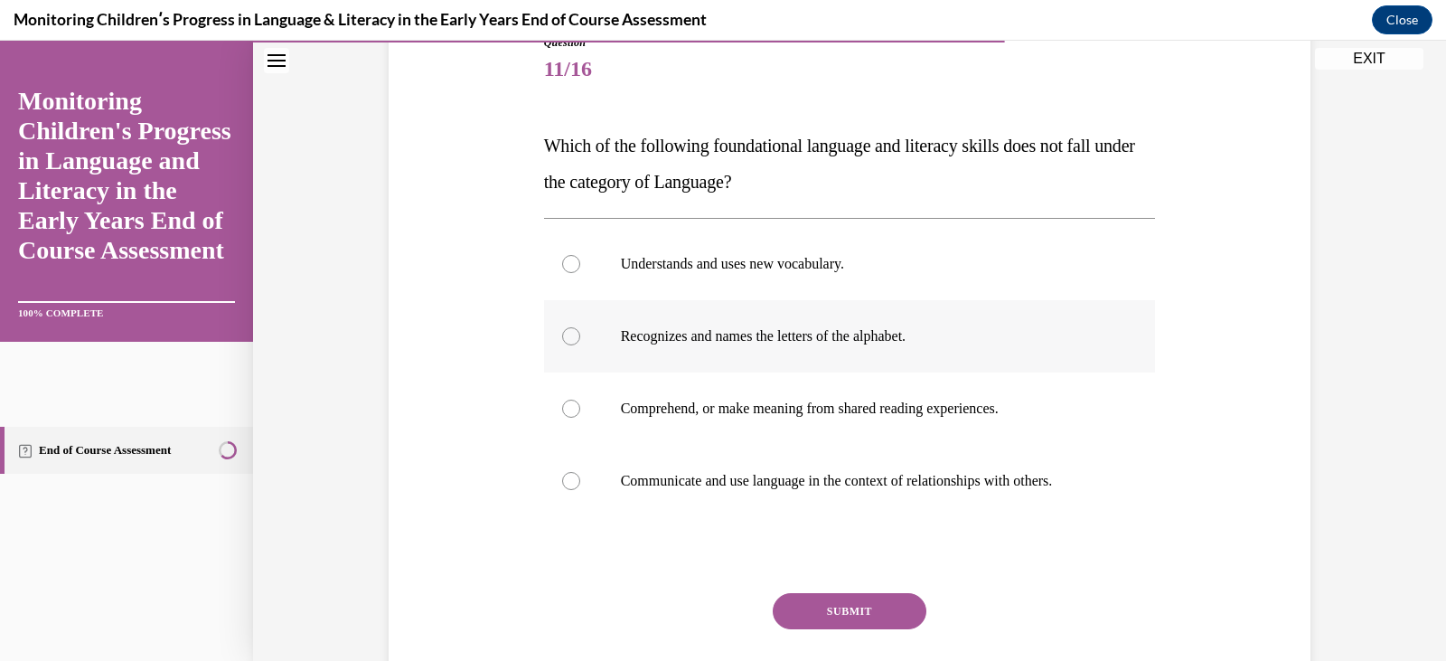
click at [787, 352] on label "Recognizes and names the letters of the alphabet." at bounding box center [850, 336] width 612 height 72
click at [580, 345] on input "Recognizes and names the letters of the alphabet." at bounding box center [571, 336] width 18 height 18
radio input "true"
click at [868, 611] on button "SUBMIT" at bounding box center [850, 611] width 154 height 36
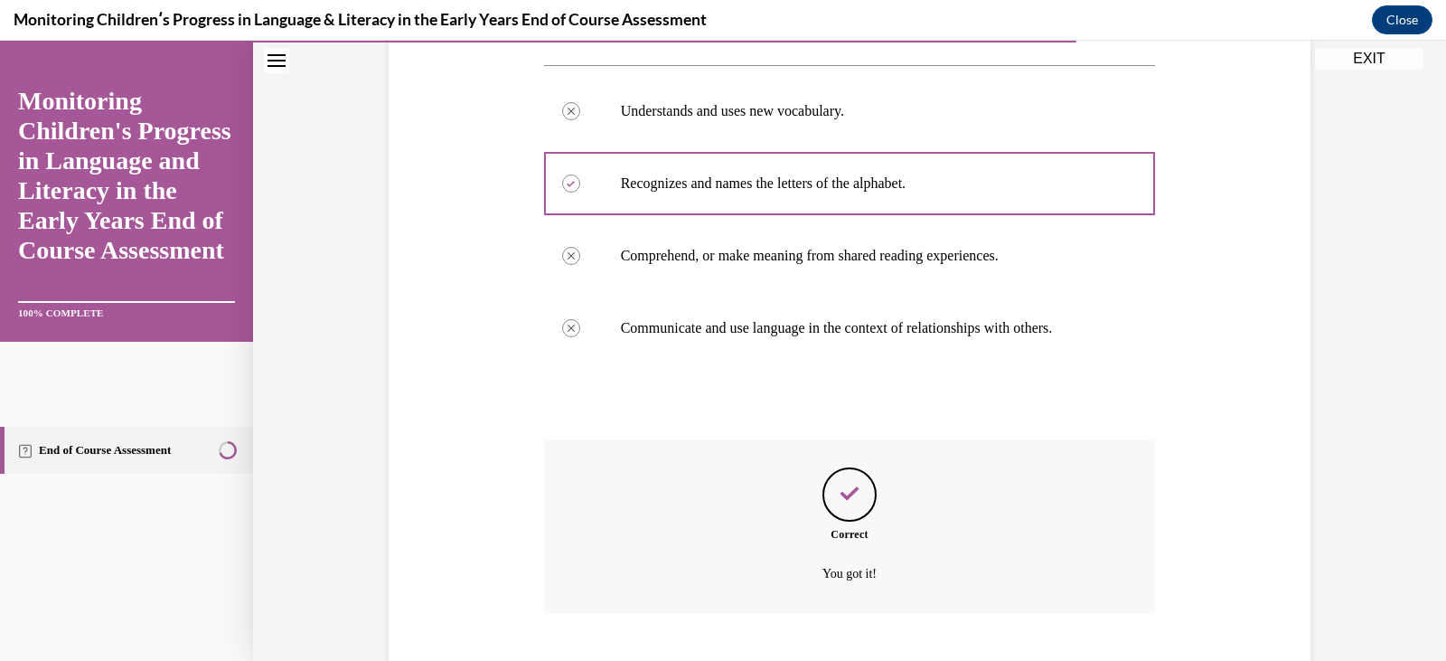
scroll to position [480, 0]
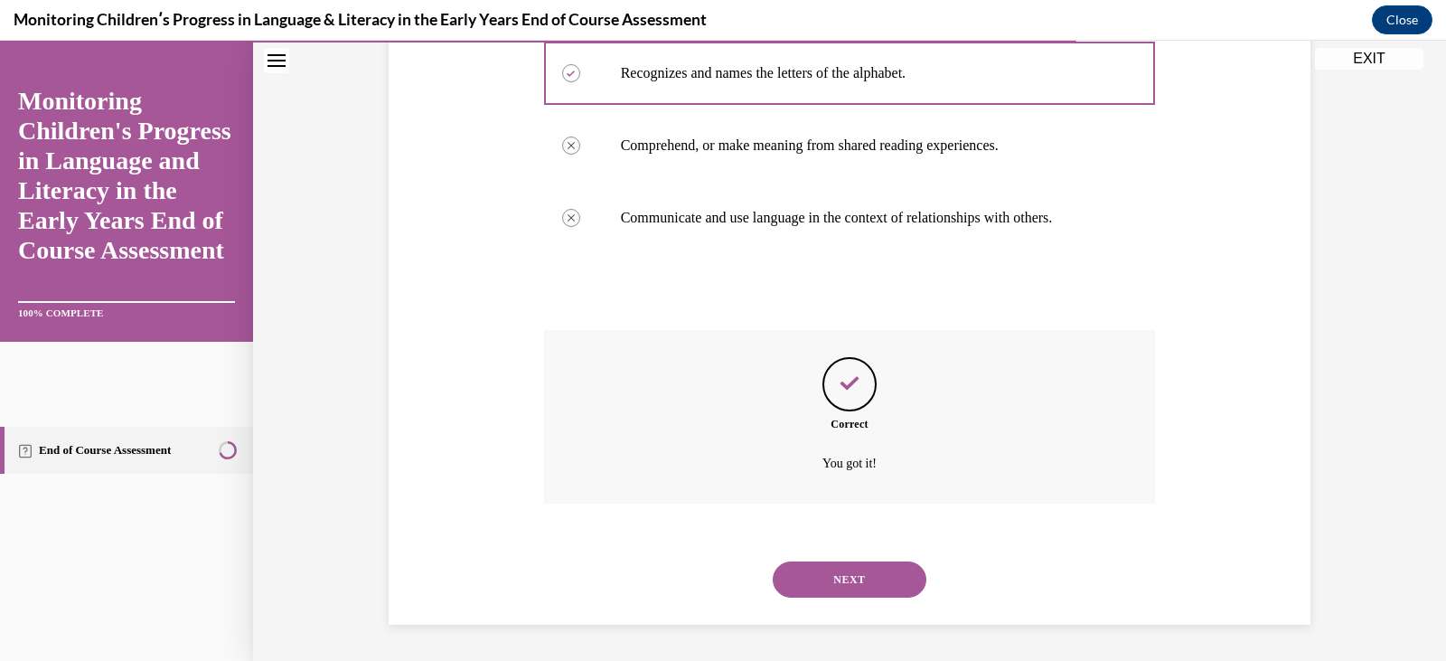
click at [849, 576] on button "NEXT" at bounding box center [850, 579] width 154 height 36
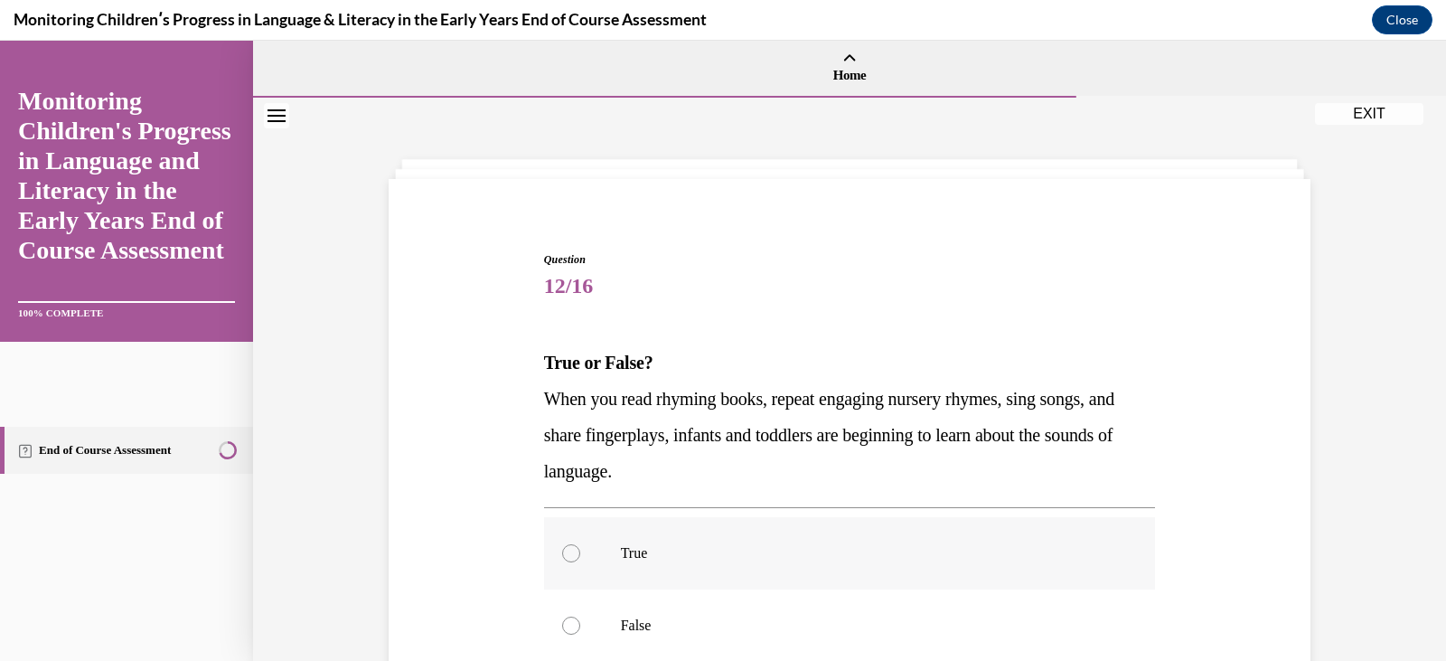
click at [812, 542] on label "True" at bounding box center [850, 553] width 612 height 72
click at [580, 544] on input "True" at bounding box center [571, 553] width 18 height 18
radio input "true"
click at [953, 497] on div "Question 12/16 True or False? When you read rhyming books, repeat engaging nurs…" at bounding box center [850, 568] width 612 height 635
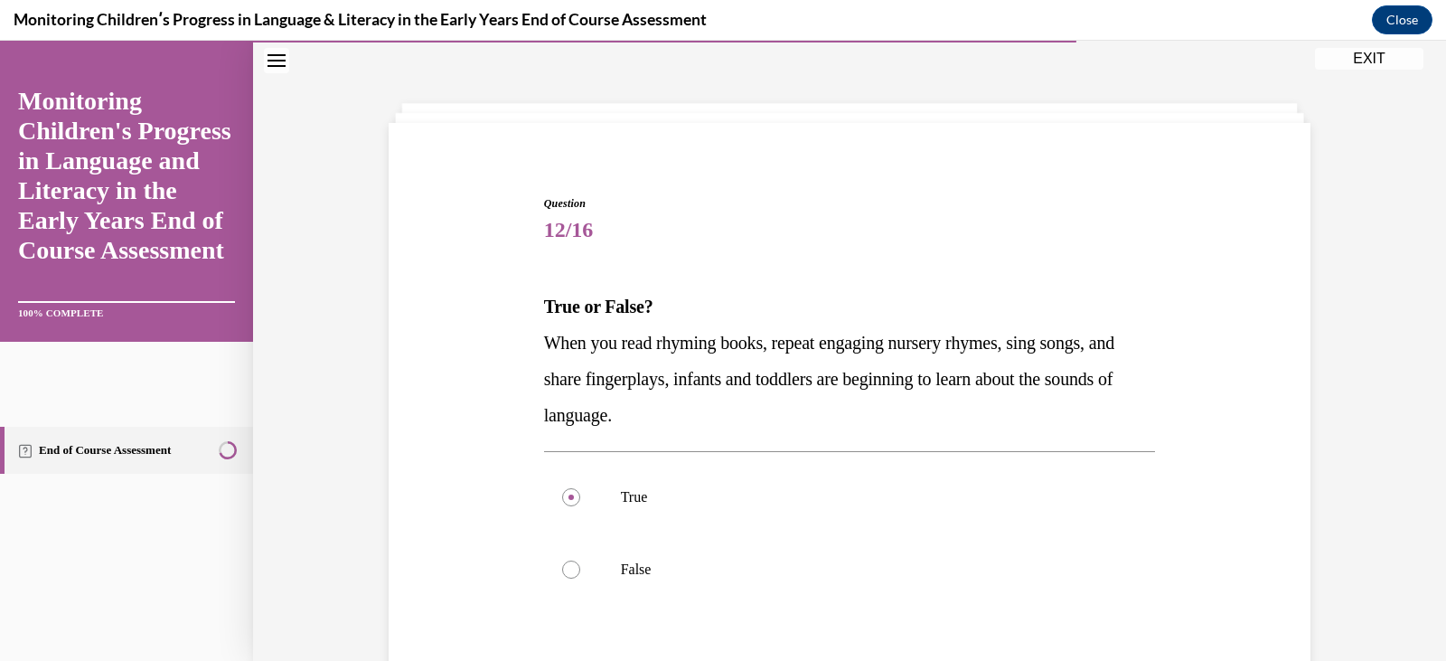
scroll to position [108, 0]
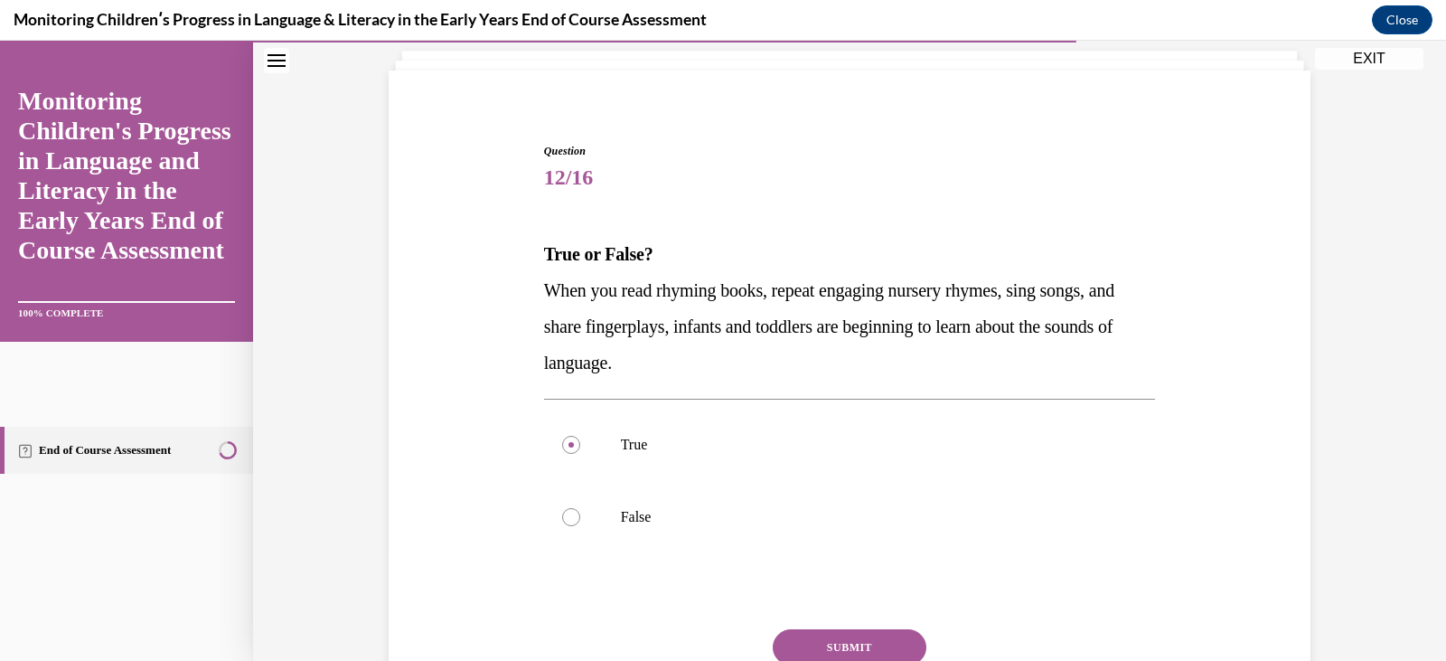
click at [850, 636] on button "SUBMIT" at bounding box center [850, 647] width 154 height 36
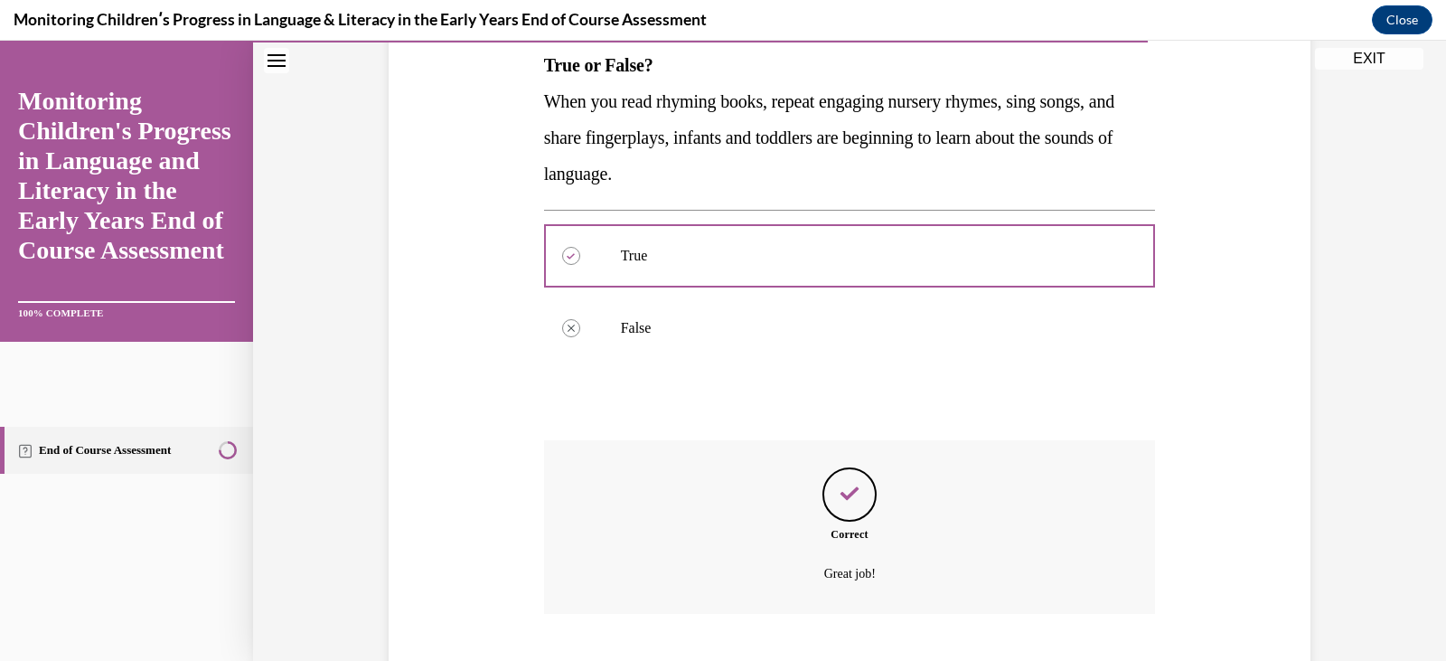
scroll to position [408, 0]
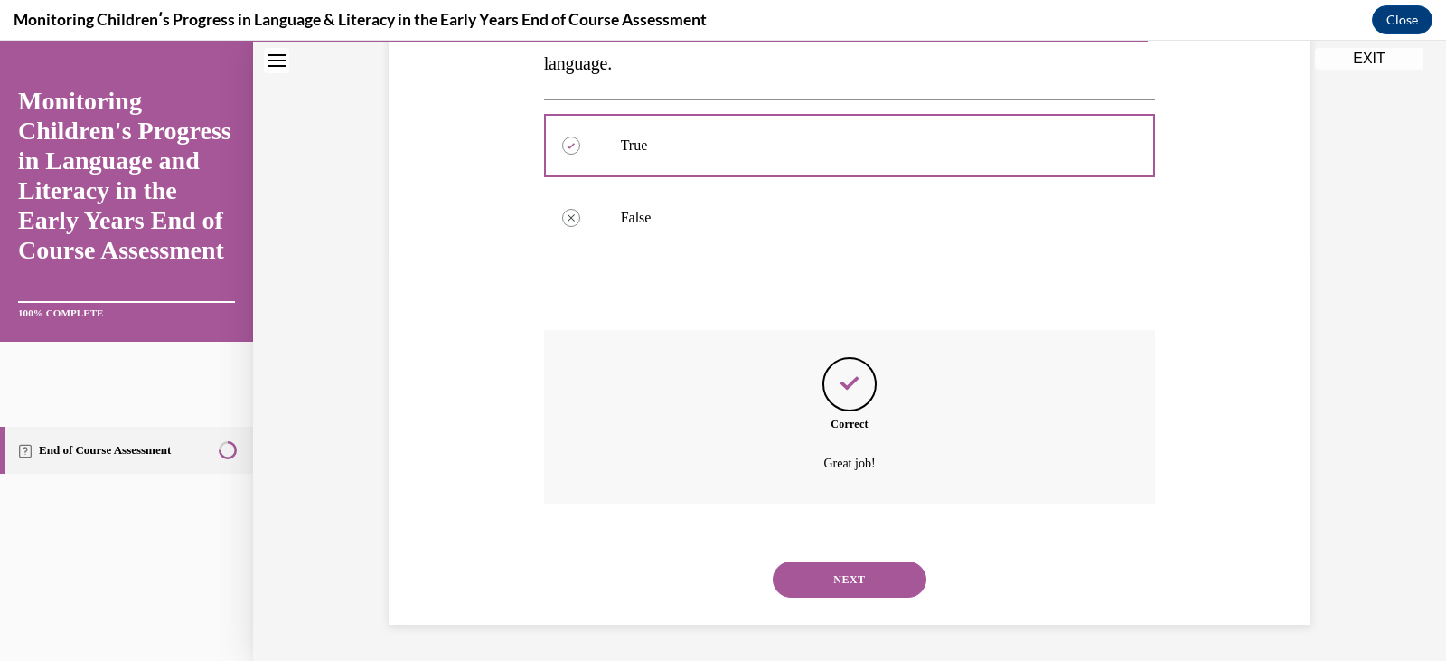
click at [823, 561] on button "NEXT" at bounding box center [850, 579] width 154 height 36
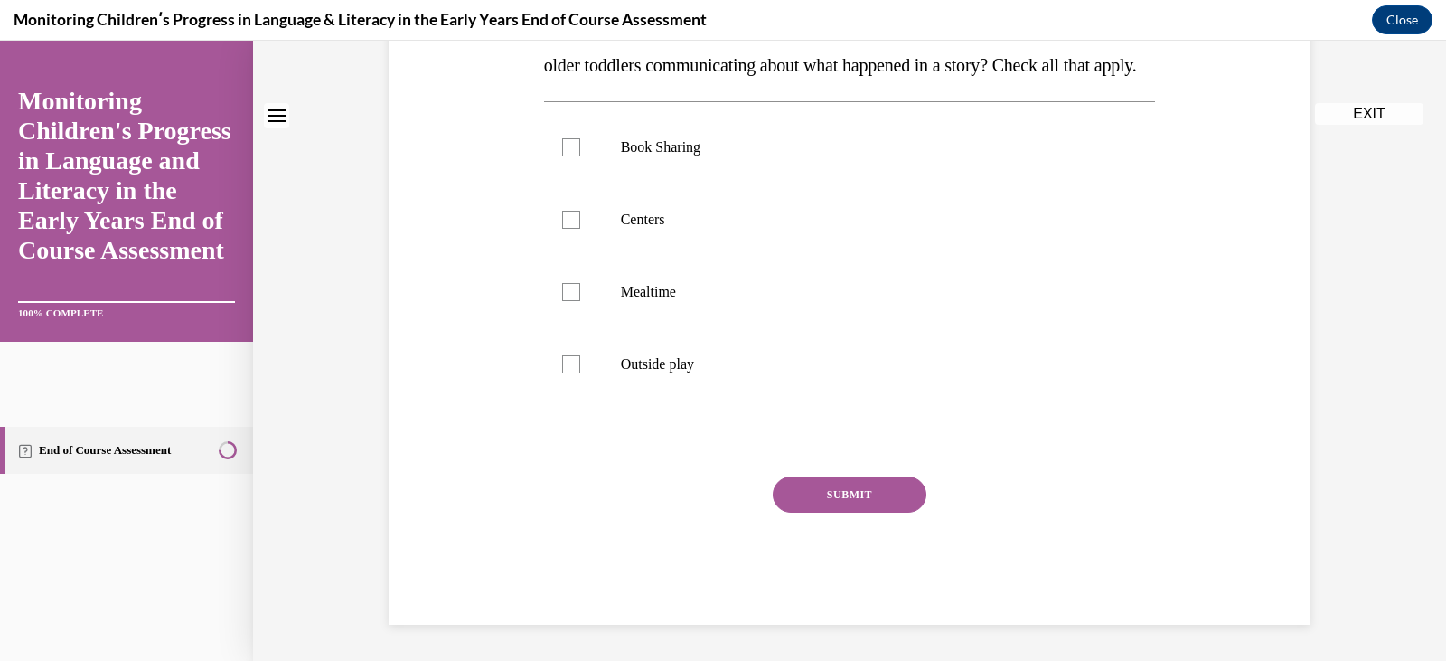
scroll to position [0, 0]
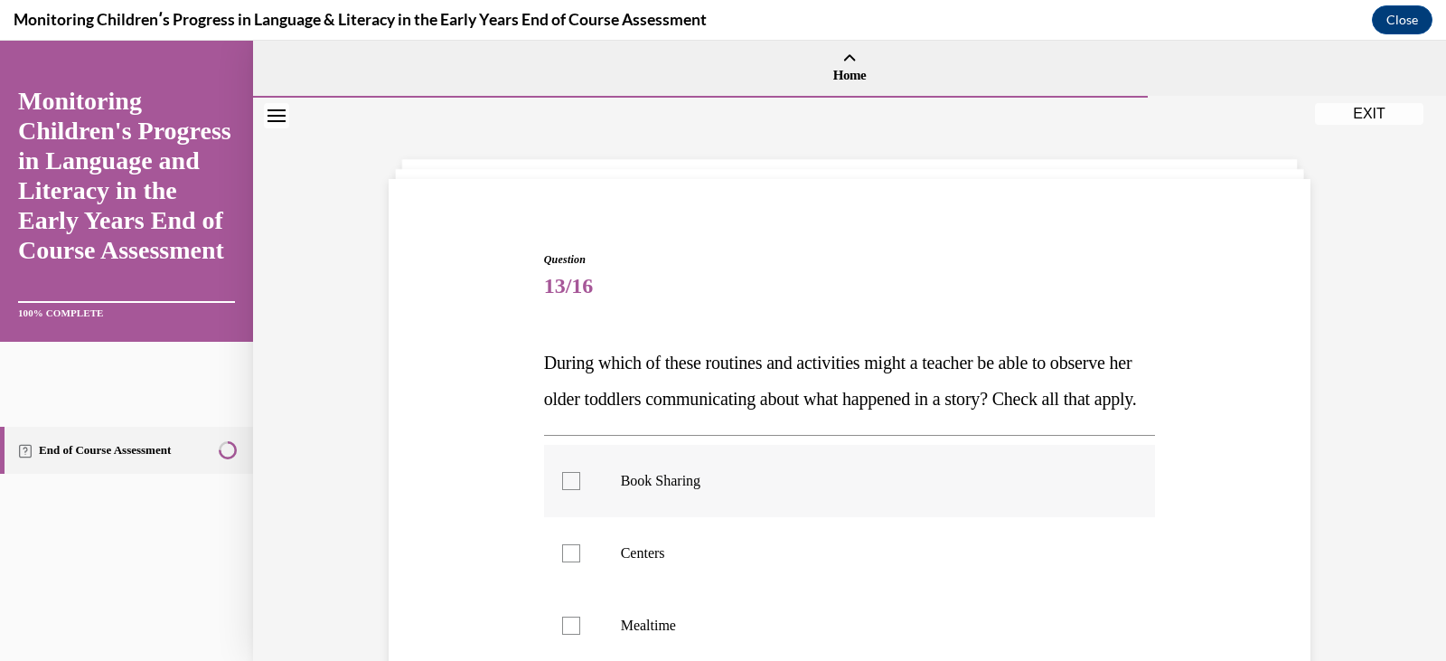
click at [725, 490] on p "Book Sharing" at bounding box center [866, 481] width 490 height 18
click at [580, 490] on input "Book Sharing" at bounding box center [571, 481] width 18 height 18
checkbox input "true"
click at [813, 415] on p "During which of these routines and activities might a teacher be able to observ…" at bounding box center [850, 380] width 612 height 72
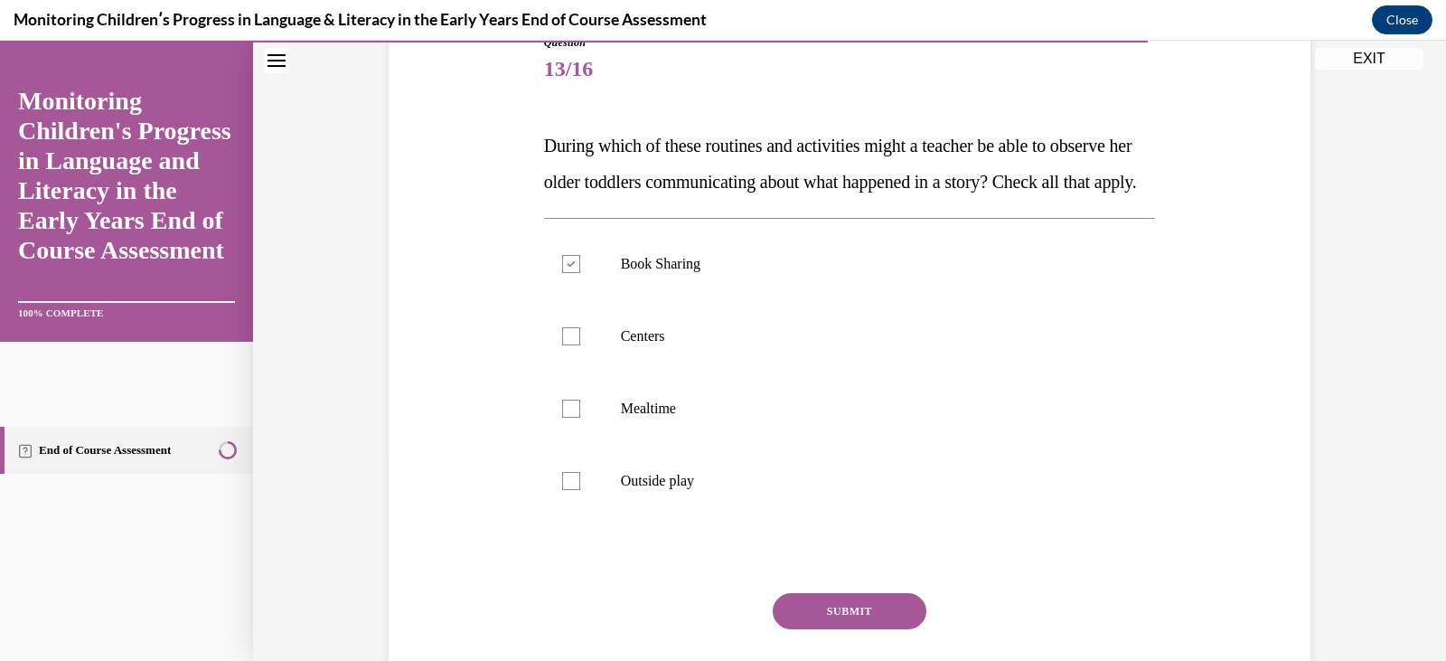
scroll to position [253, 0]
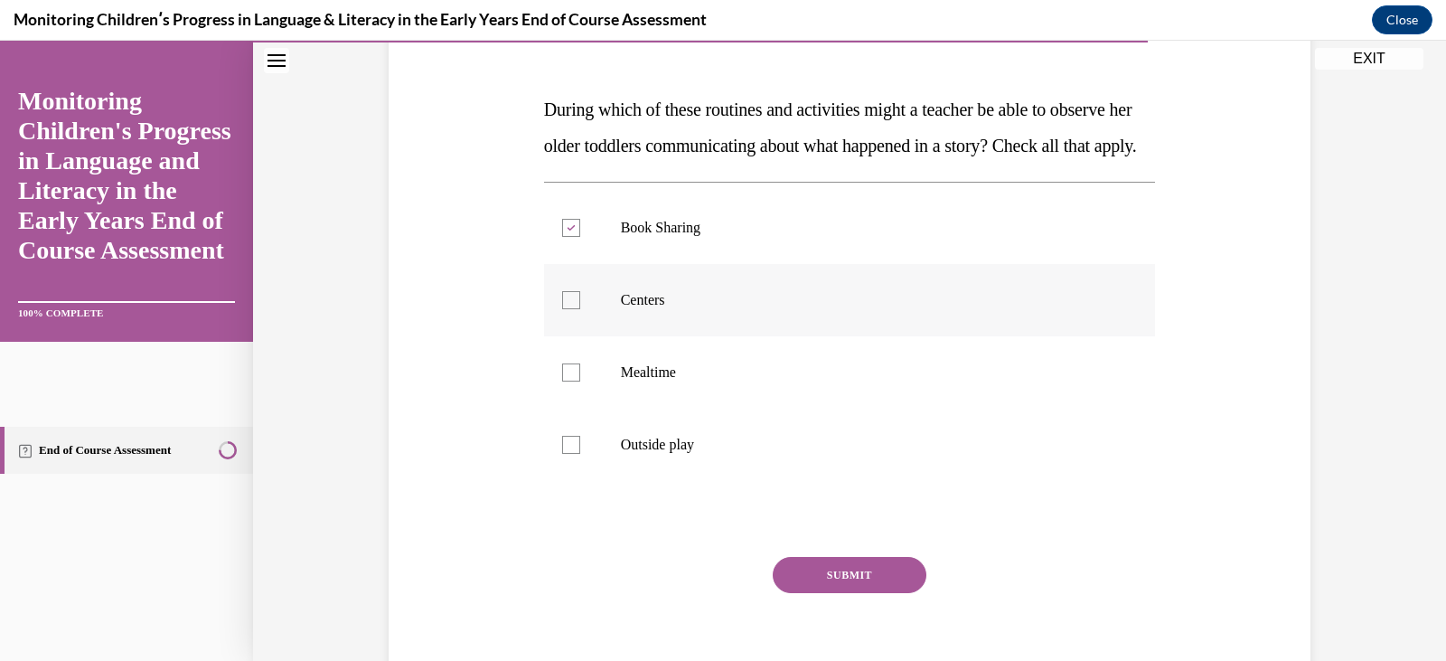
click at [688, 309] on p "Centers" at bounding box center [866, 300] width 490 height 18
click at [580, 309] on input "Centers" at bounding box center [571, 300] width 18 height 18
checkbox input "true"
click at [683, 381] on p "Mealtime" at bounding box center [866, 372] width 490 height 18
click at [580, 381] on input "Mealtime" at bounding box center [571, 372] width 18 height 18
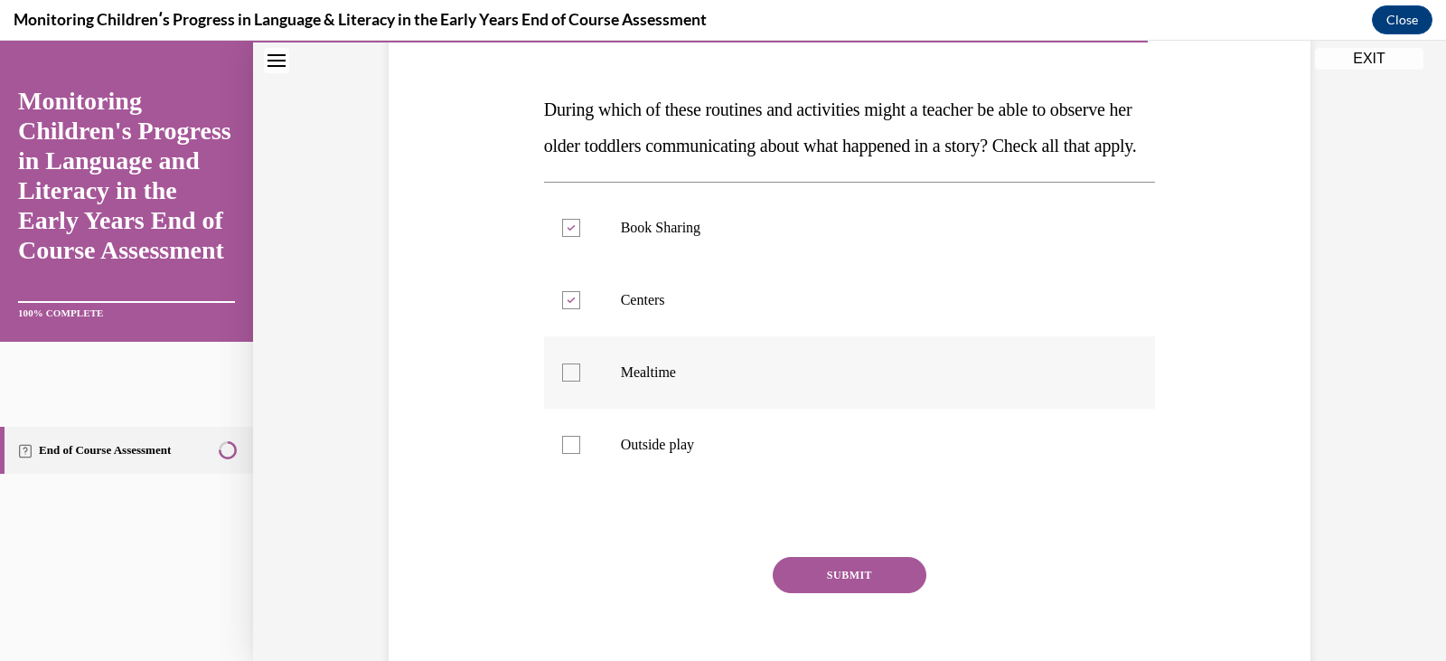
checkbox input "true"
click at [681, 454] on p "Outside play" at bounding box center [866, 445] width 490 height 18
click at [580, 454] on input "Outside play" at bounding box center [571, 445] width 18 height 18
checkbox input "true"
click at [797, 593] on button "SUBMIT" at bounding box center [850, 575] width 154 height 36
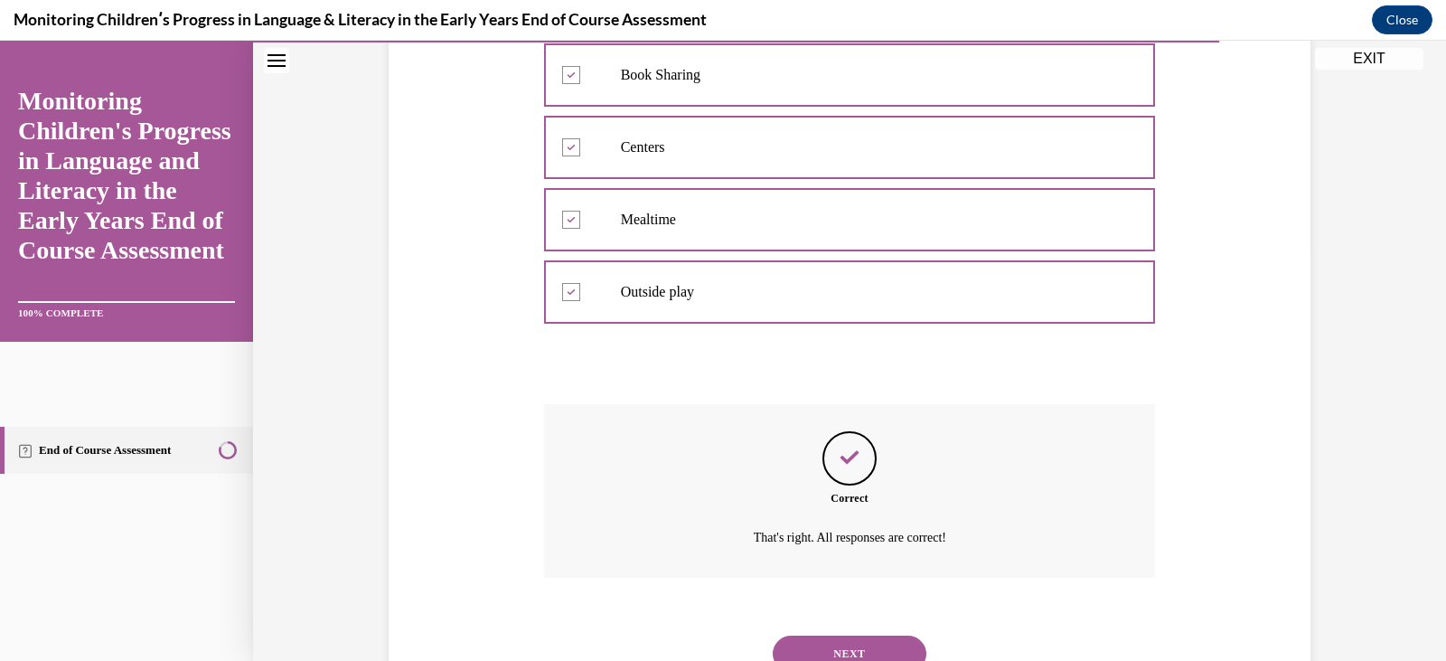
scroll to position [516, 0]
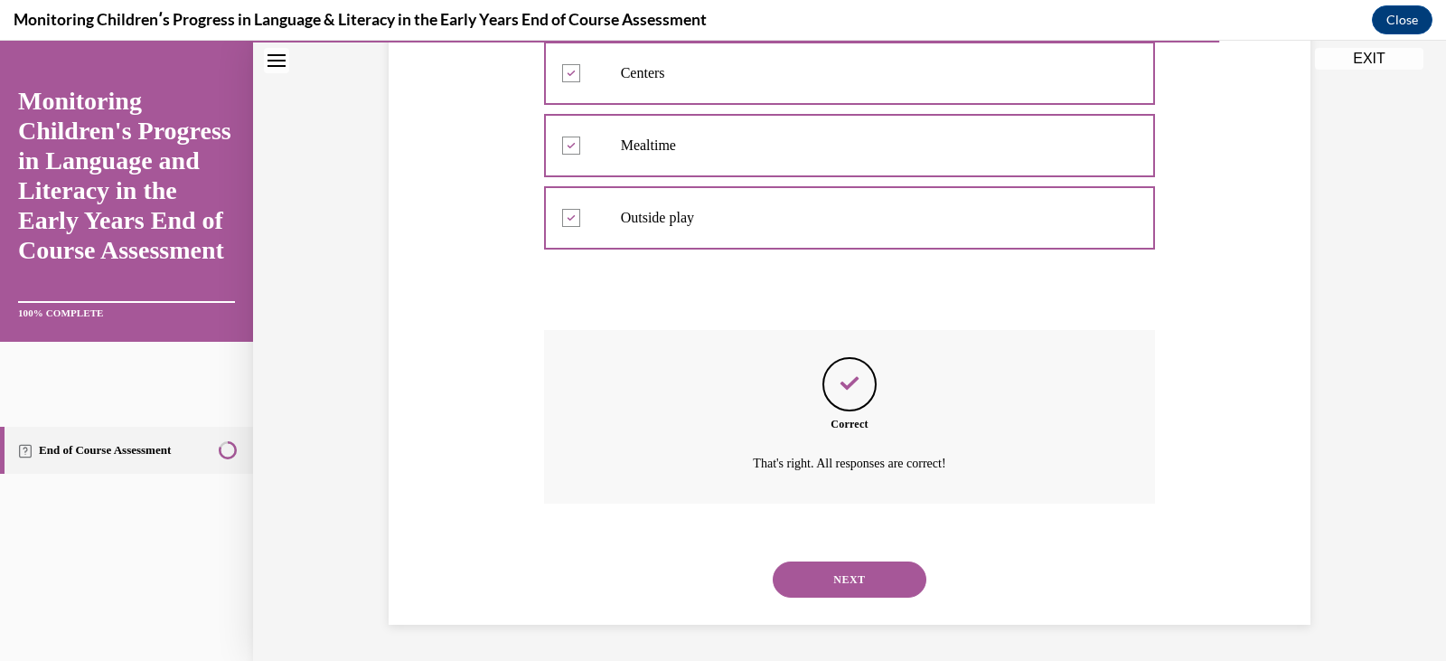
click at [836, 581] on button "NEXT" at bounding box center [850, 579] width 154 height 36
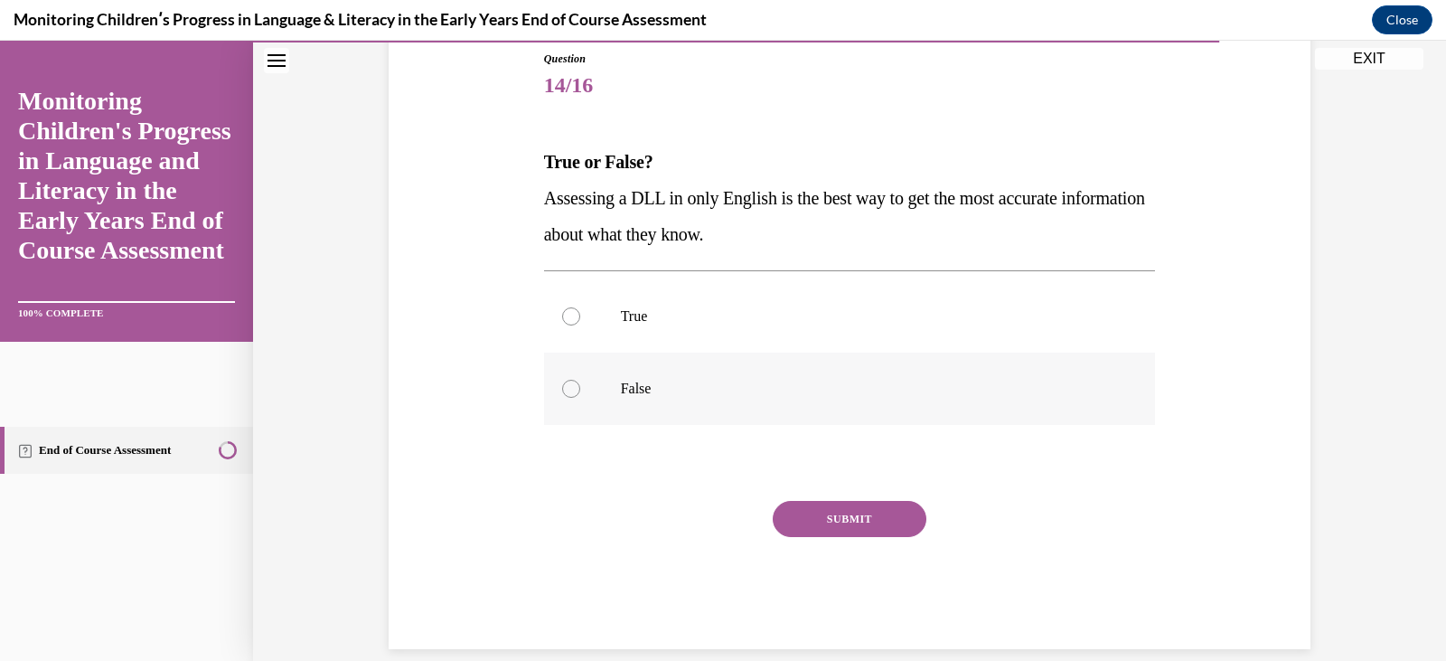
click at [745, 391] on p "False" at bounding box center [866, 389] width 490 height 18
click at [580, 391] on input "False" at bounding box center [571, 389] width 18 height 18
radio input "true"
click at [832, 526] on button "SUBMIT" at bounding box center [850, 519] width 154 height 36
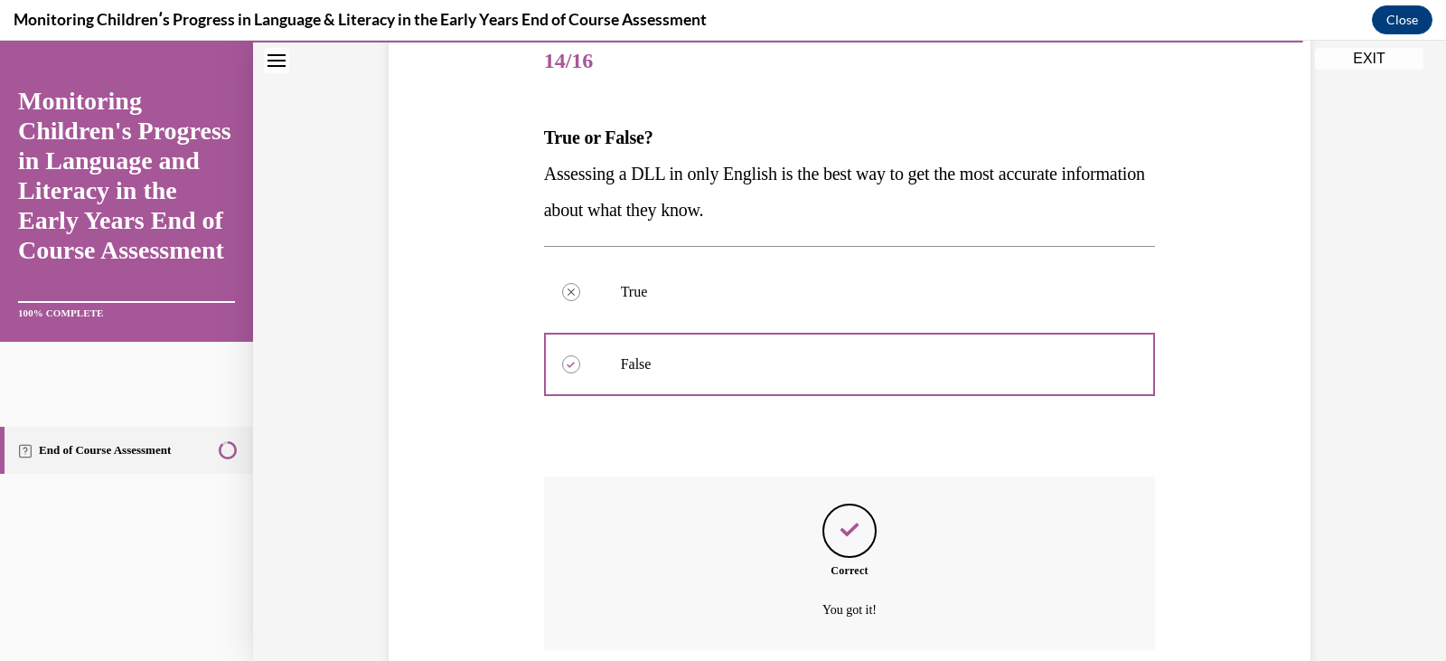
scroll to position [372, 0]
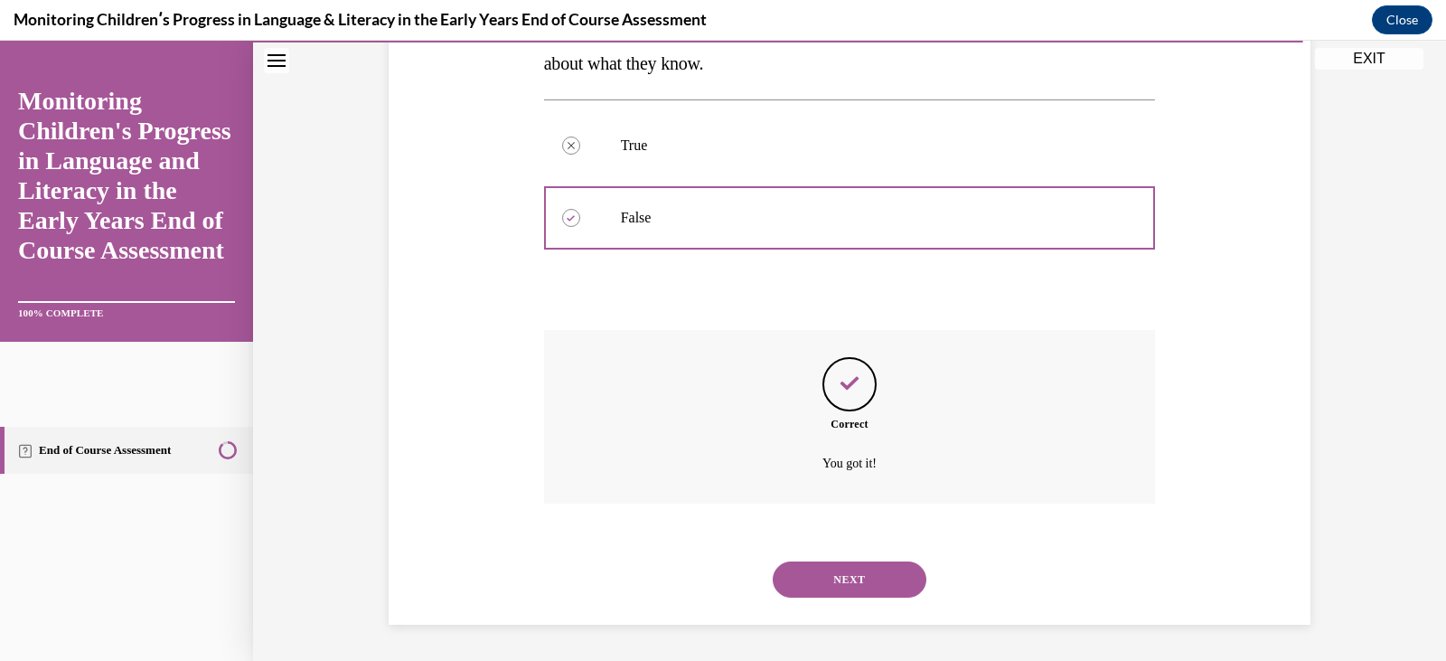
click at [851, 564] on button "NEXT" at bounding box center [850, 579] width 154 height 36
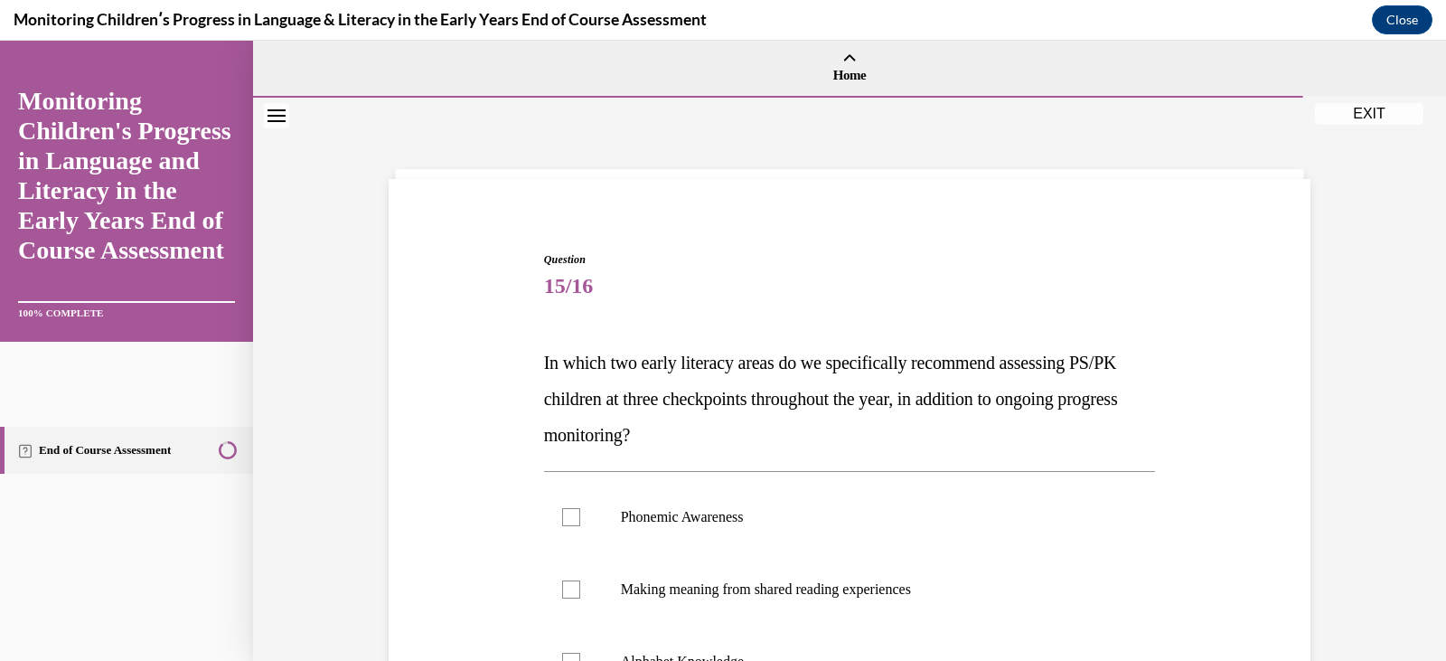
click at [844, 472] on div "Phonemic Awareness Making meaning from shared reading experiences Alphabet Know…" at bounding box center [850, 625] width 612 height 308
click at [830, 494] on label "Phonemic Awareness" at bounding box center [850, 517] width 612 height 72
click at [580, 508] on input "Phonemic Awareness" at bounding box center [571, 517] width 18 height 18
checkbox input "true"
click at [855, 433] on p "In which two early literacy areas do we specifically recommend assessing PS/PK …" at bounding box center [850, 398] width 612 height 108
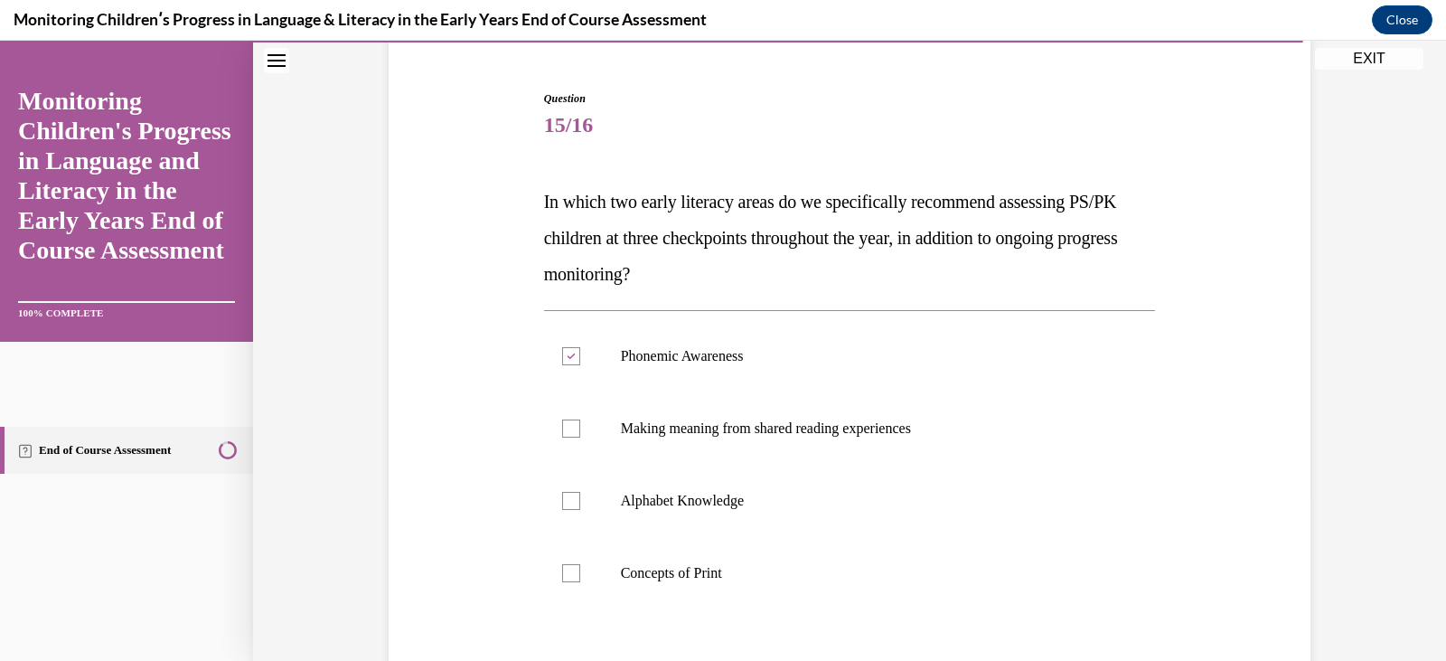
scroll to position [181, 0]
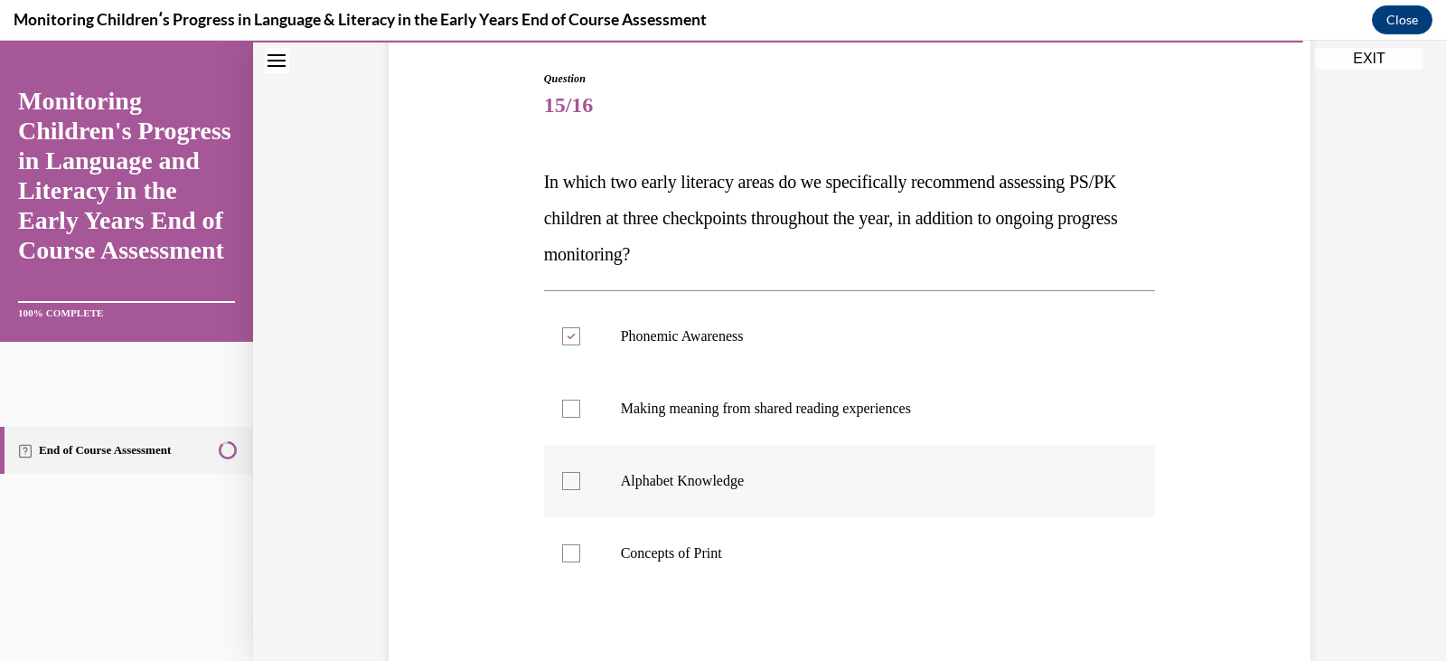
click at [774, 474] on p "Alphabet Knowledge" at bounding box center [866, 481] width 490 height 18
click at [580, 474] on input "Alphabet Knowledge" at bounding box center [571, 481] width 18 height 18
checkbox input "true"
click at [963, 251] on p "In which two early literacy areas do we specifically recommend assessing PS/PK …" at bounding box center [850, 218] width 612 height 108
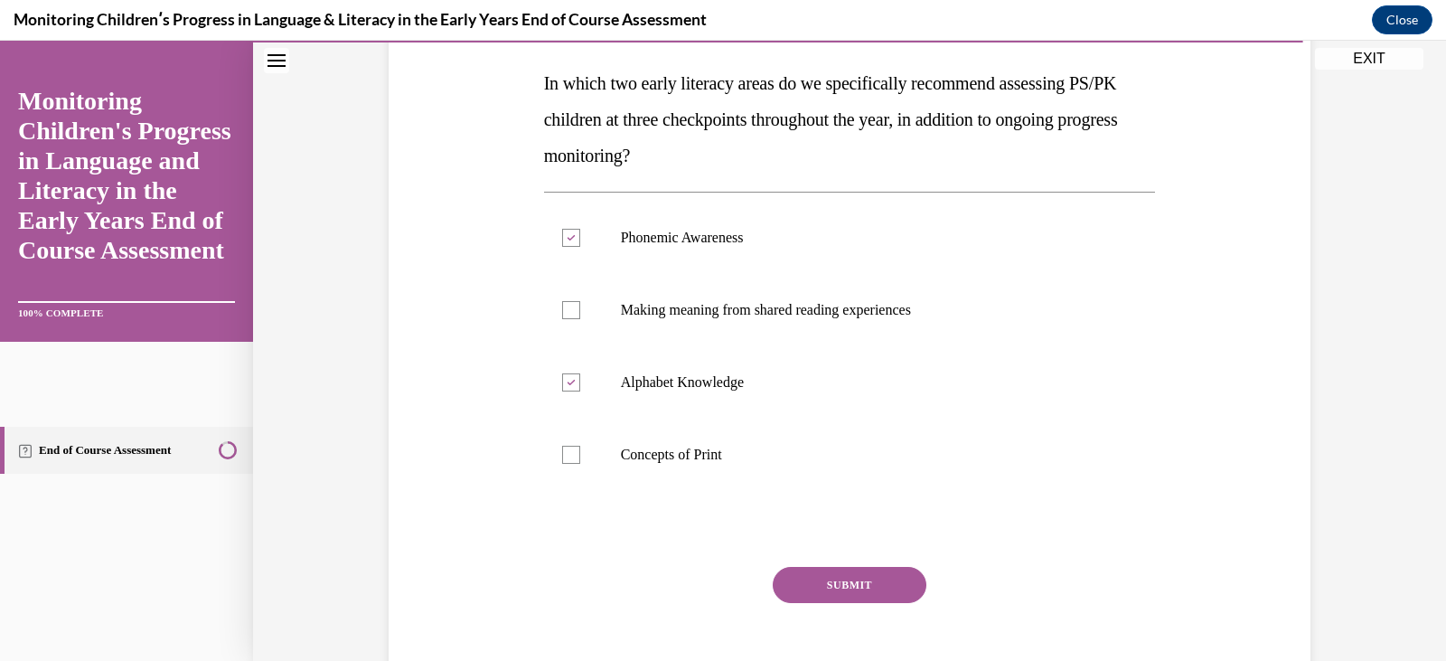
scroll to position [289, 0]
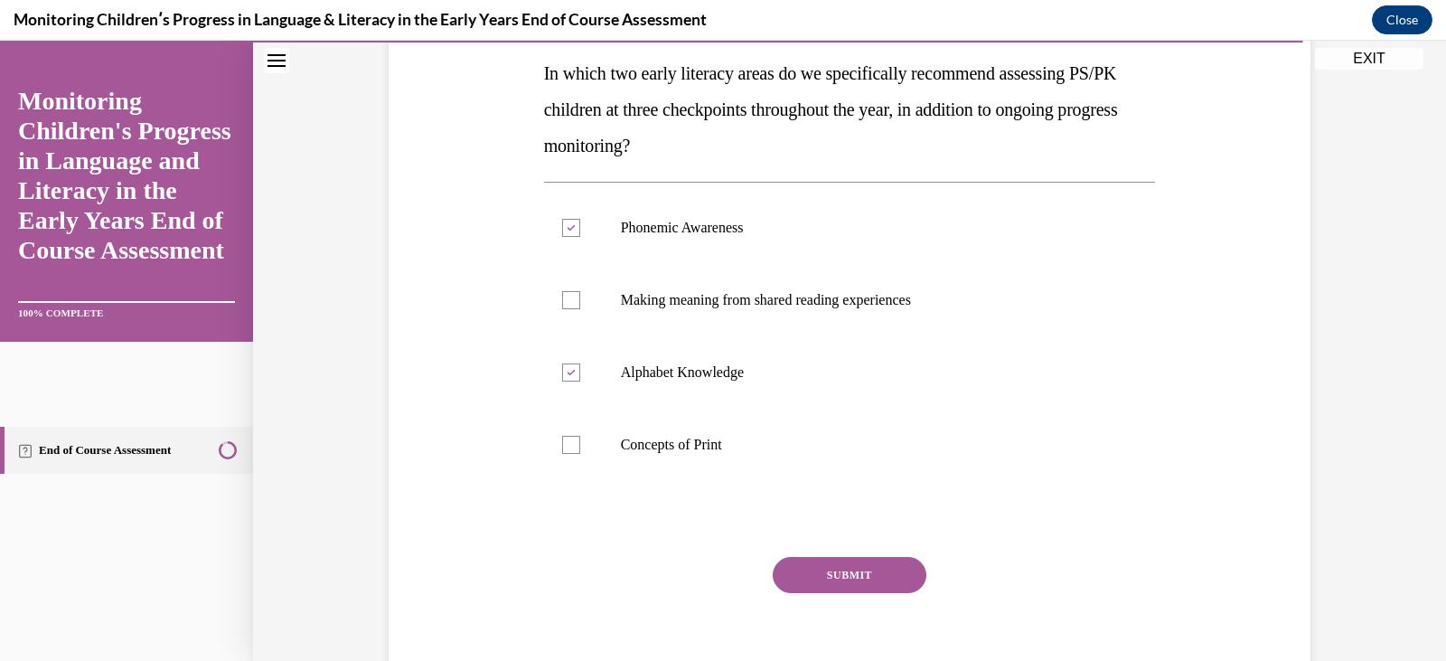
click at [864, 579] on button "SUBMIT" at bounding box center [850, 575] width 154 height 36
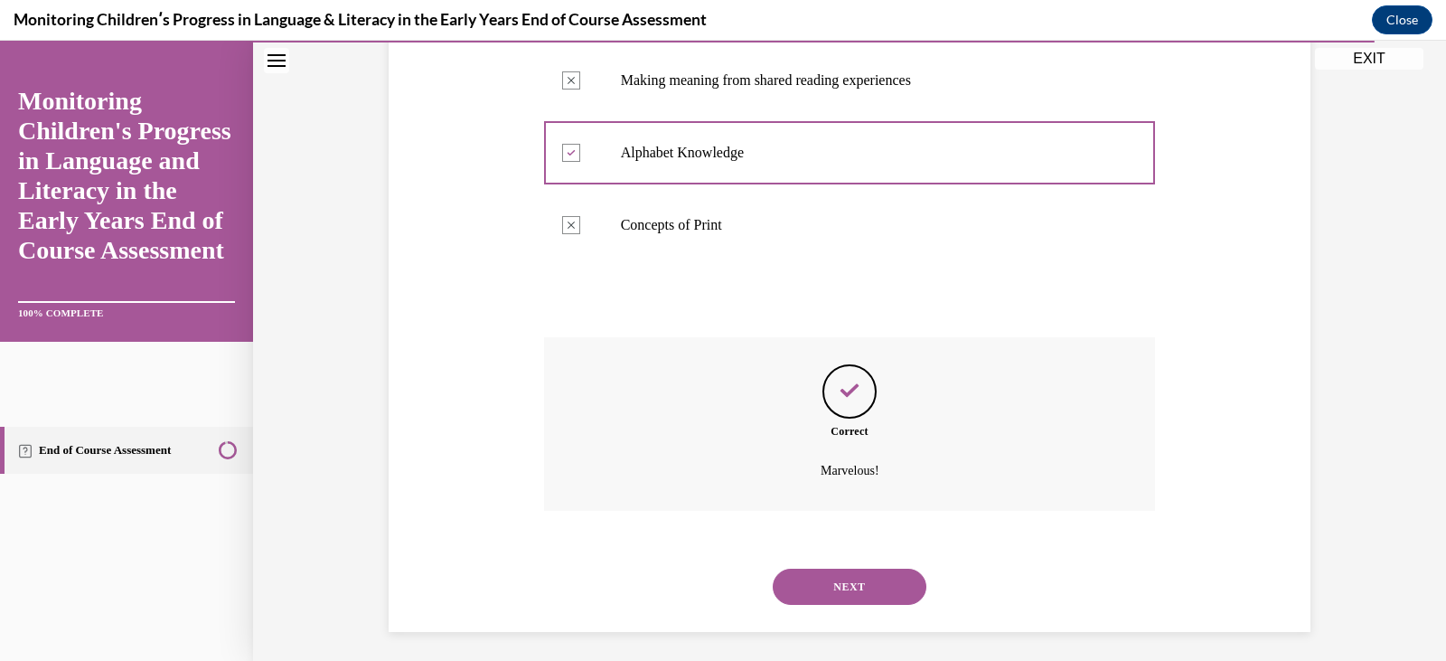
scroll to position [516, 0]
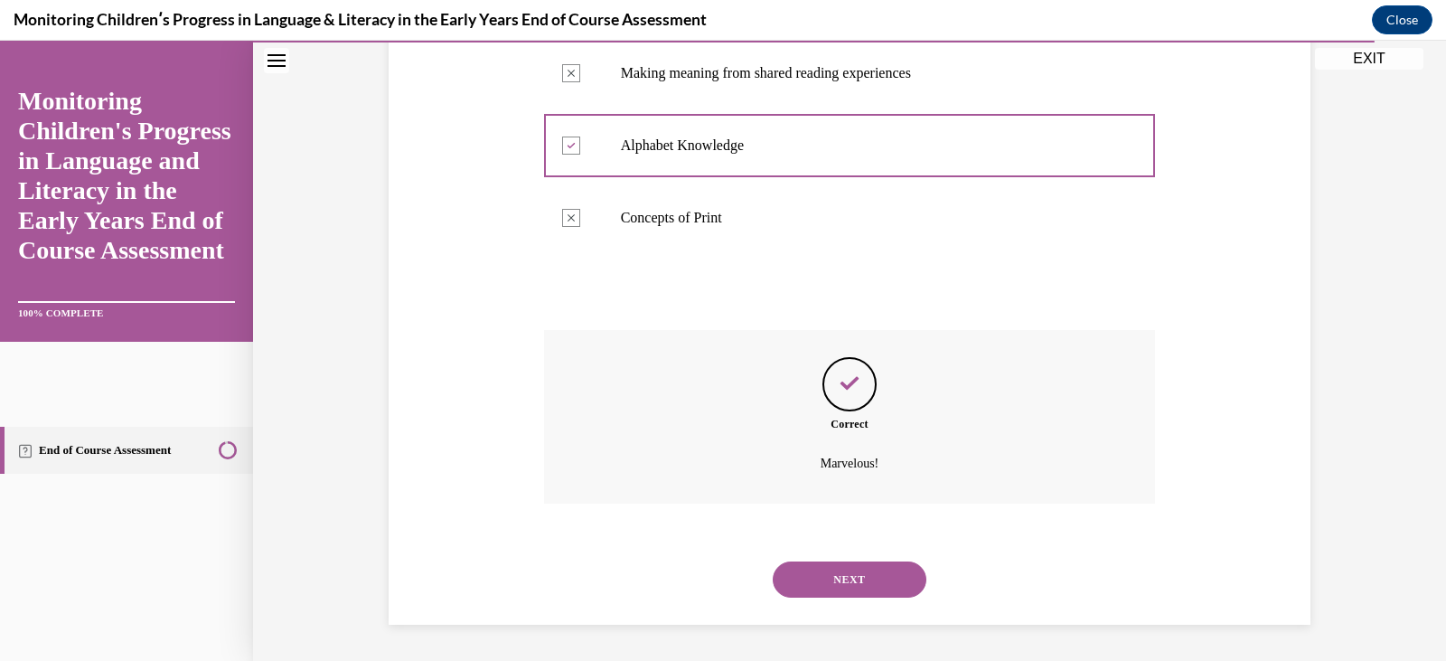
click at [857, 575] on button "NEXT" at bounding box center [850, 579] width 154 height 36
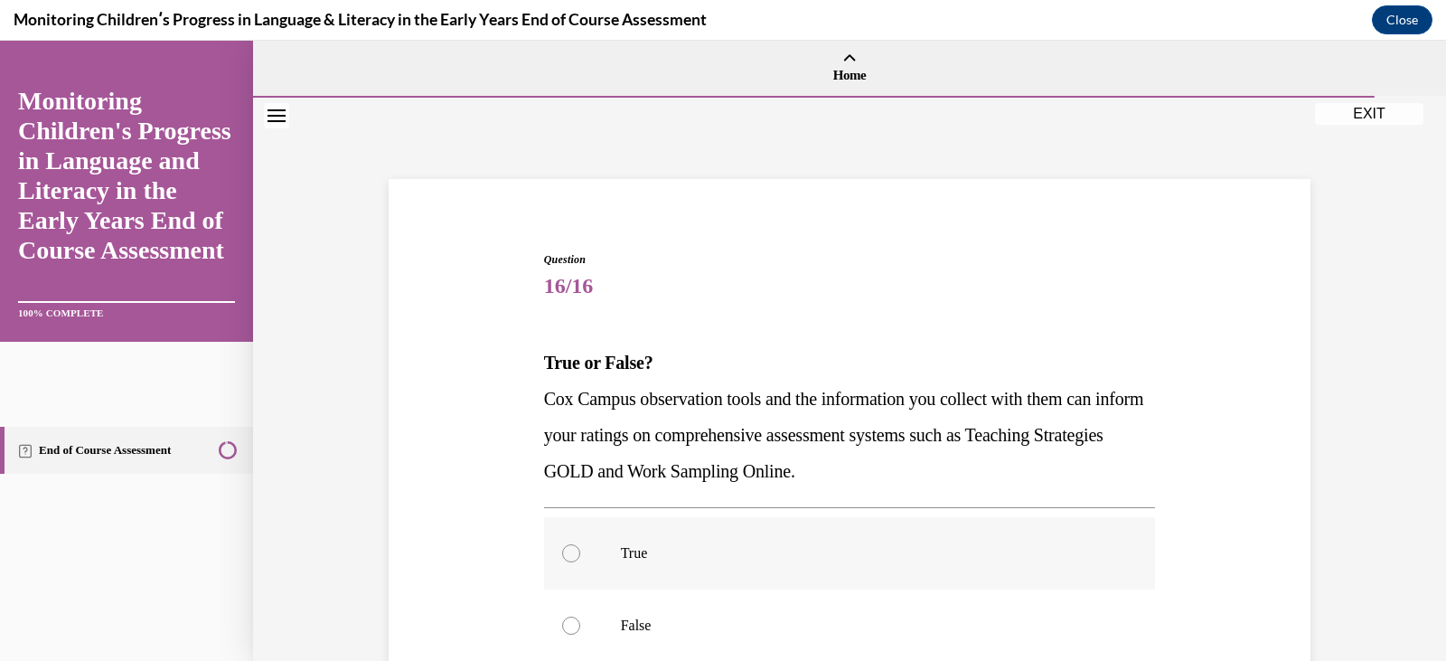
click at [690, 574] on label "True" at bounding box center [850, 553] width 612 height 72
click at [580, 562] on input "True" at bounding box center [571, 553] width 18 height 18
radio input "true"
click at [937, 465] on p "Cox Campus observation tools and the information you collect with them can info…" at bounding box center [850, 435] width 612 height 108
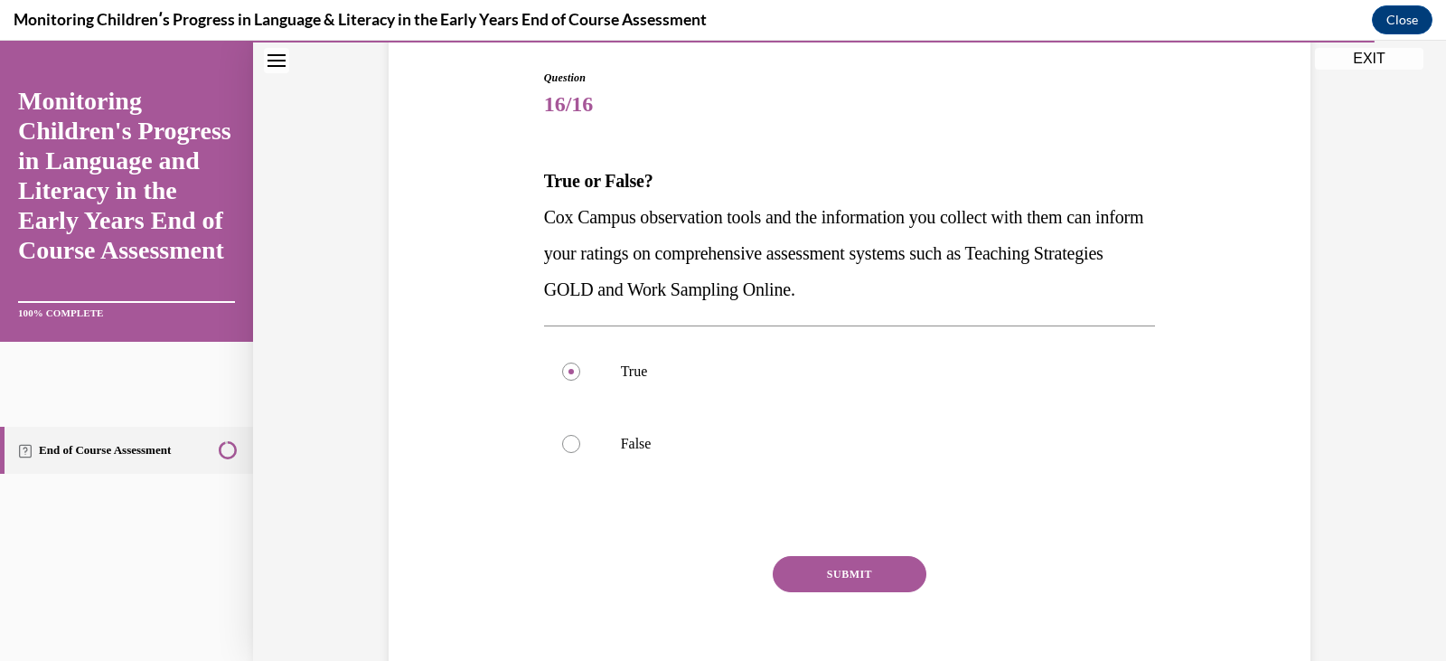
scroll to position [217, 0]
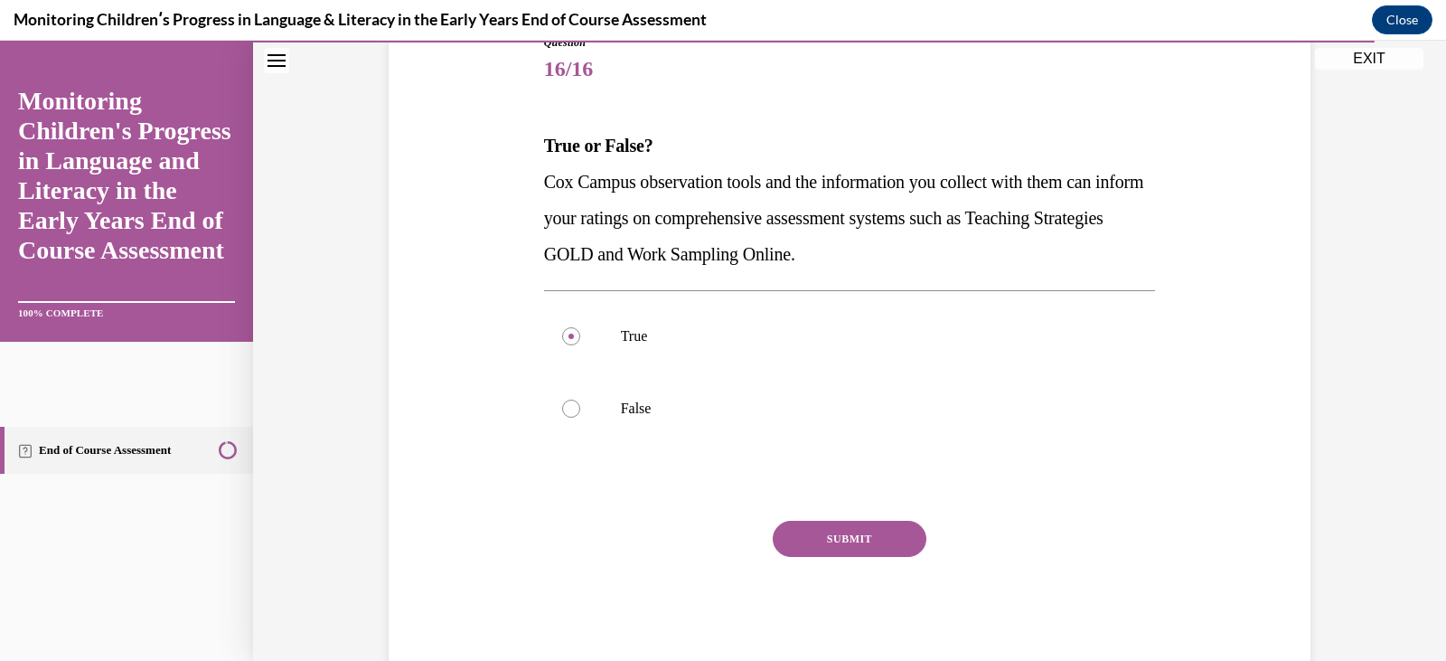
click at [824, 579] on div "SUBMIT" at bounding box center [850, 566] width 612 height 90
click at [848, 523] on button "SUBMIT" at bounding box center [850, 539] width 154 height 36
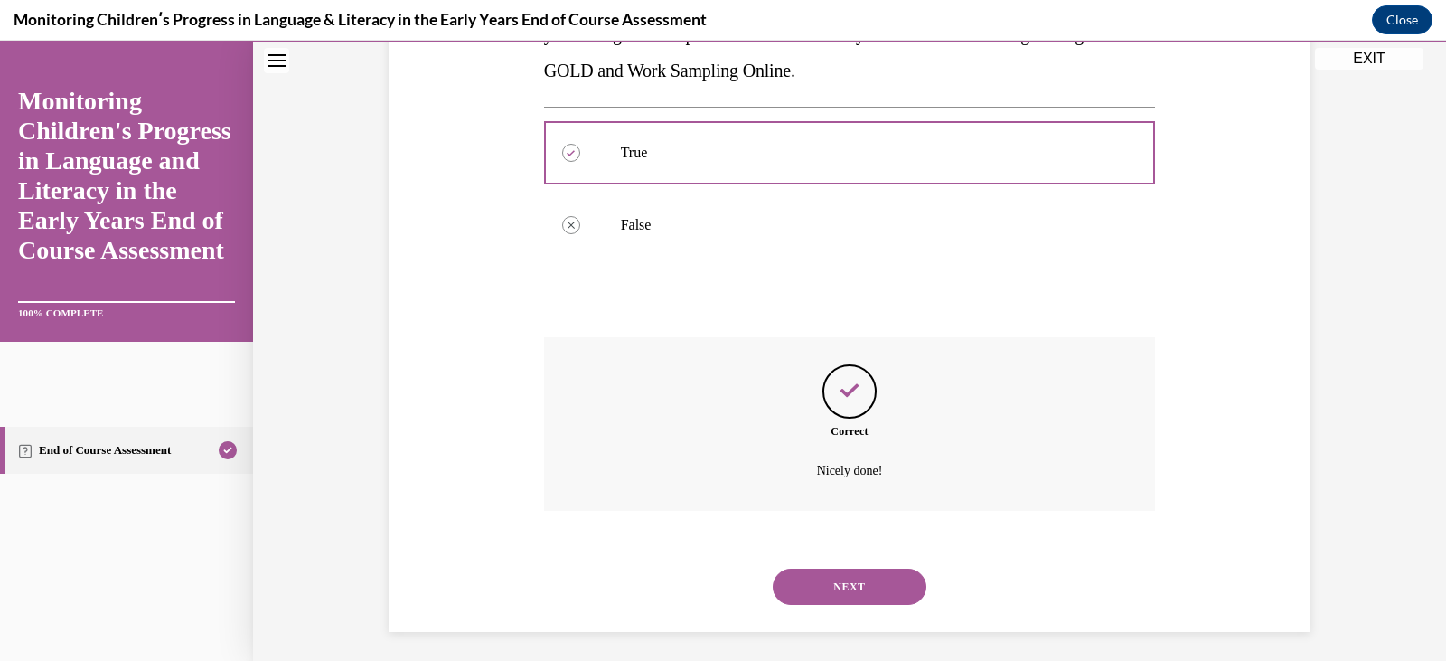
scroll to position [408, 0]
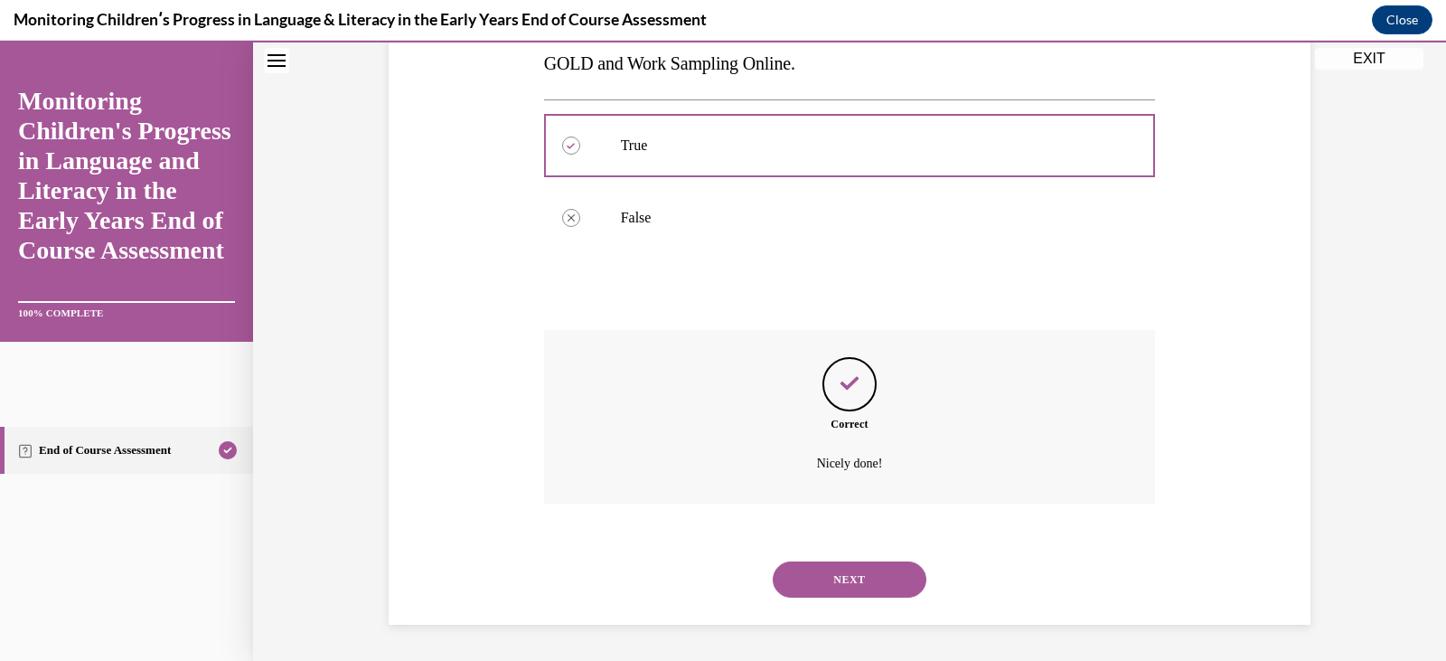
click at [833, 570] on button "NEXT" at bounding box center [850, 579] width 154 height 36
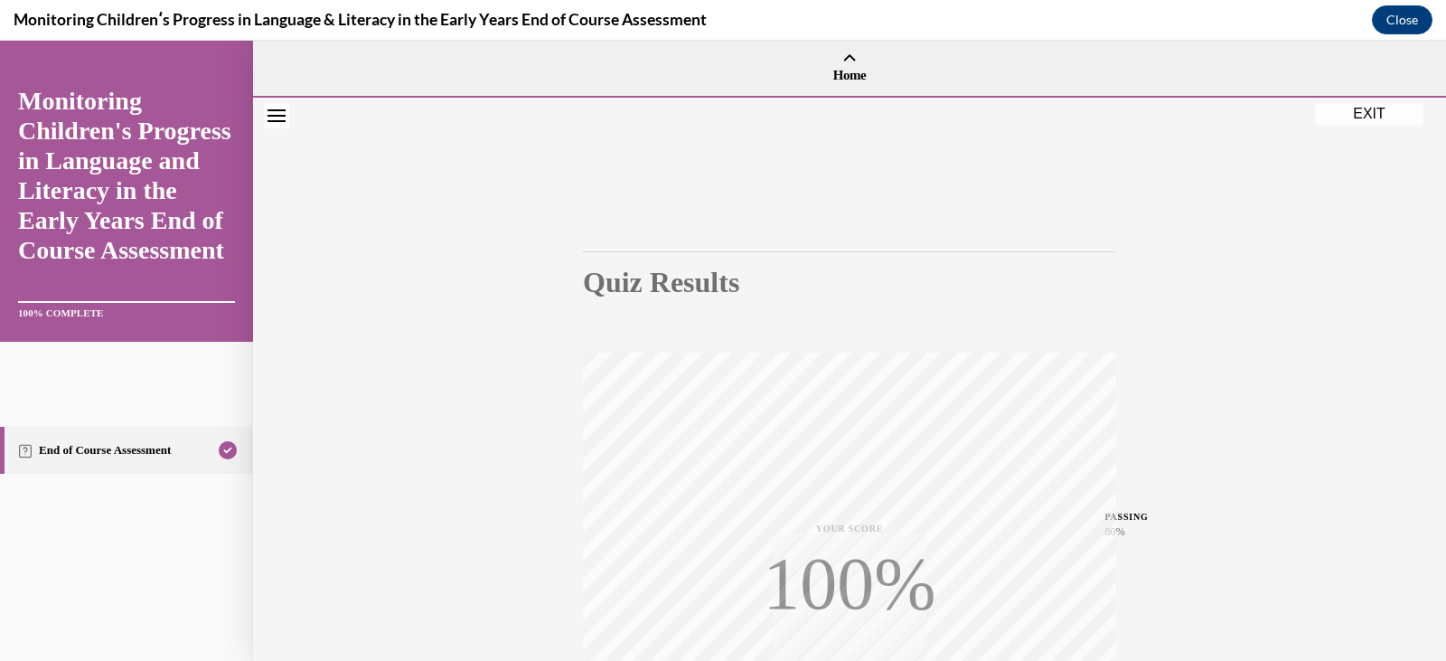
click at [1179, 359] on div "Quiz Results PASSING 80% Your score 100% Passed PASSING 80% Your score Your sco…" at bounding box center [849, 533] width 1193 height 870
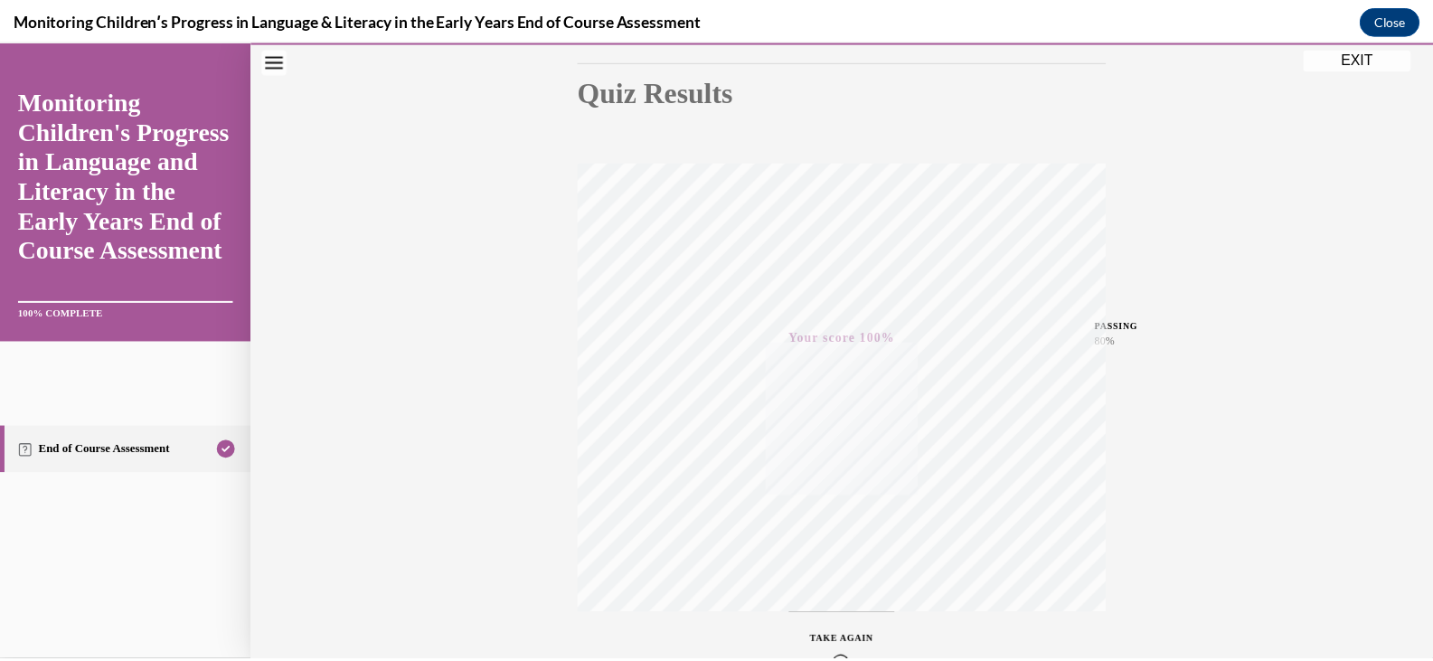
scroll to position [162, 0]
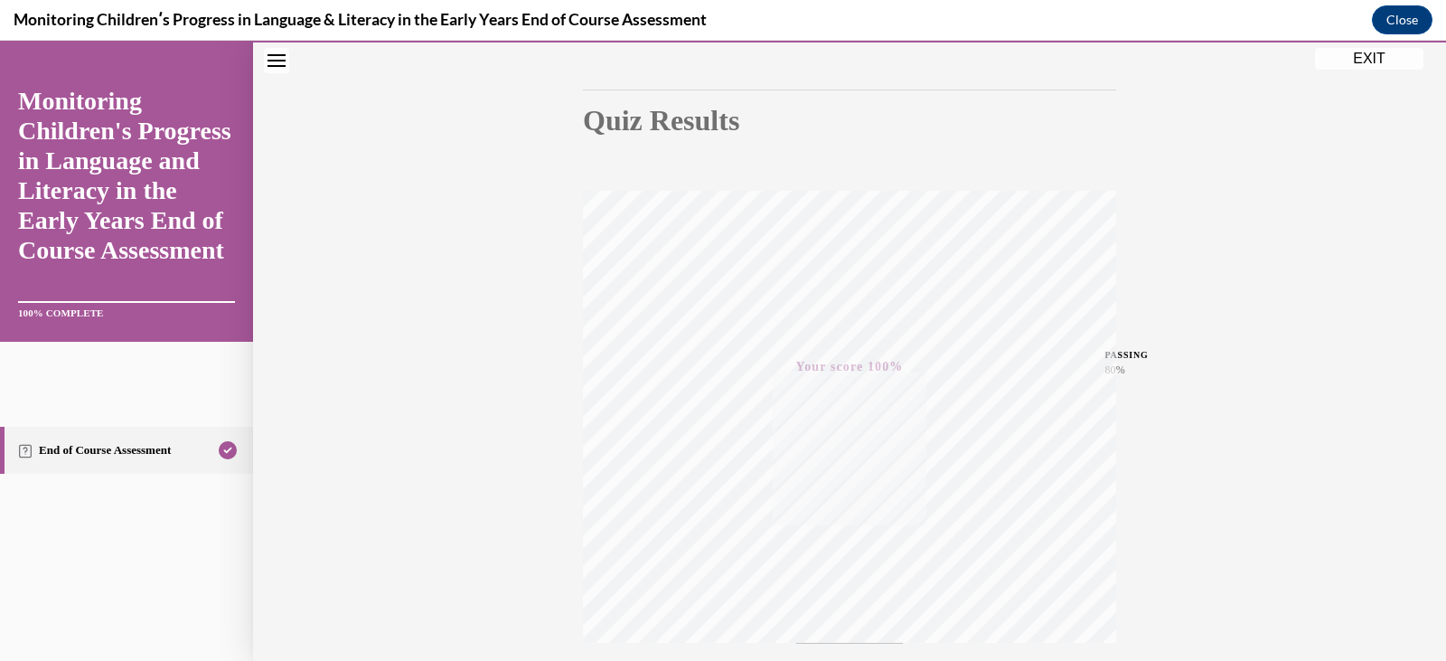
click at [1366, 62] on button "EXIT" at bounding box center [1369, 59] width 108 height 22
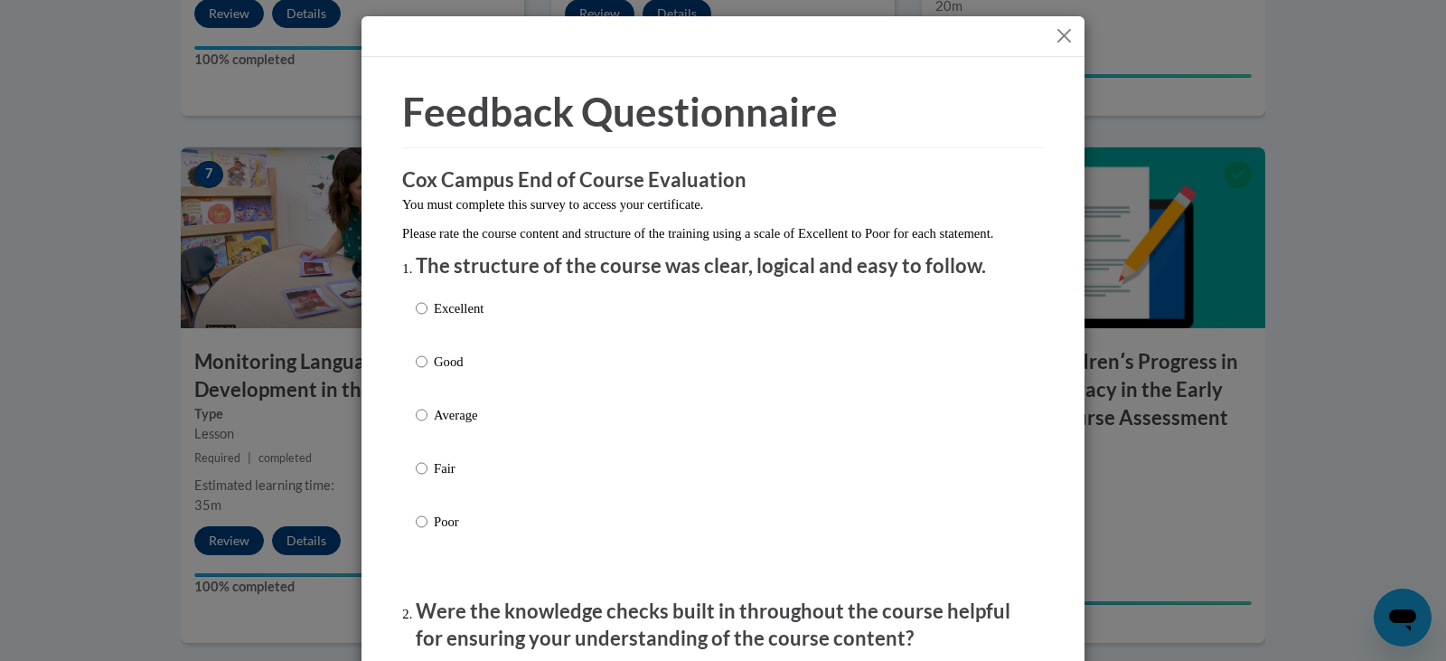
click at [467, 318] on p "Excellent" at bounding box center [459, 308] width 50 height 20
click at [428, 318] on input "Excellent" at bounding box center [422, 308] width 12 height 20
radio input "true"
click at [416, 352] on input "Good" at bounding box center [422, 362] width 12 height 20
radio input "true"
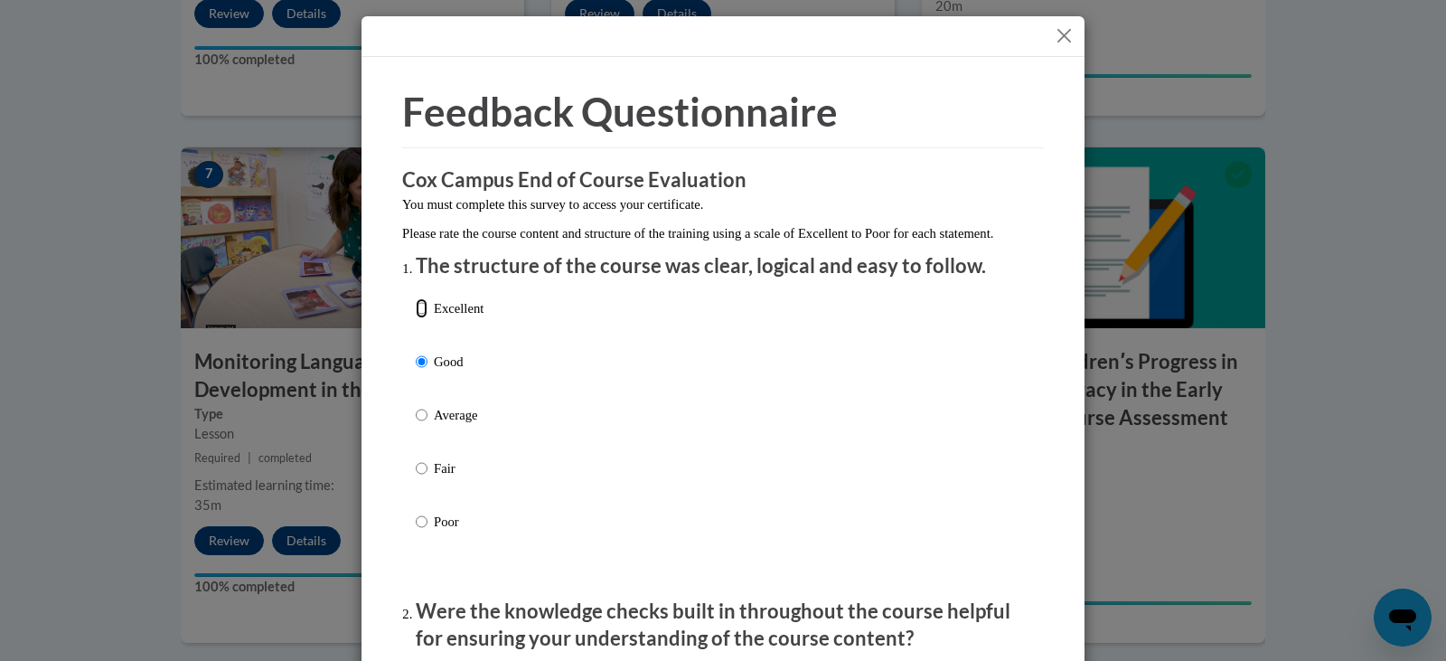
click at [416, 298] on input "Excellent" at bounding box center [422, 308] width 12 height 20
radio input "true"
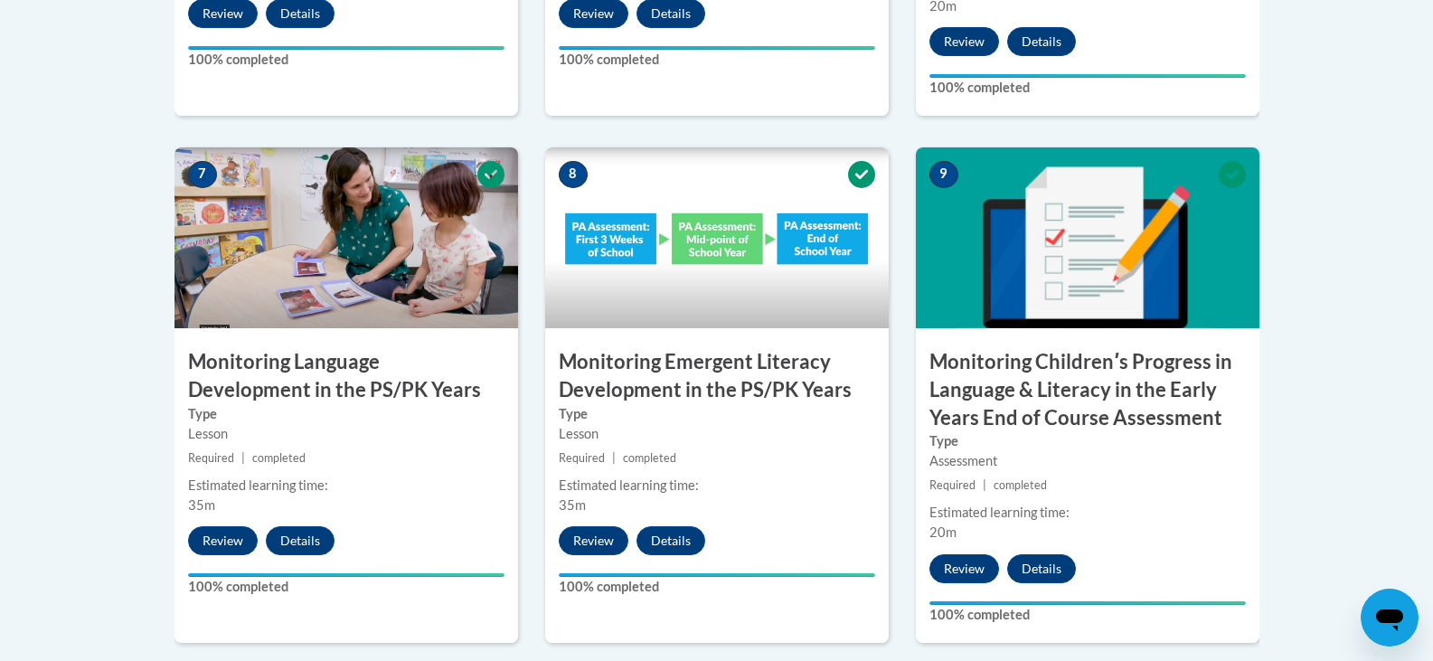
click at [891, 476] on div "8 Monitoring Emergent Literacy Development in the PS/PK Years Type Lesson Requi…" at bounding box center [717, 410] width 371 height 527
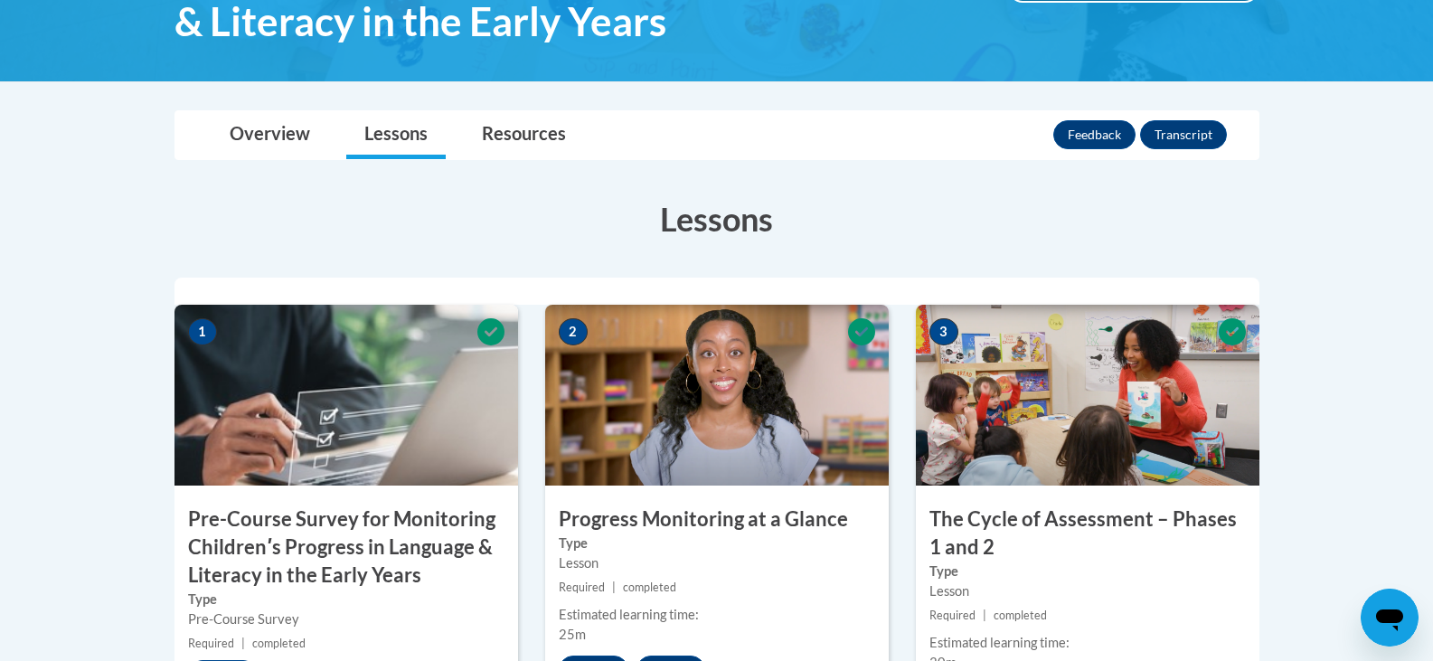
scroll to position [335, 0]
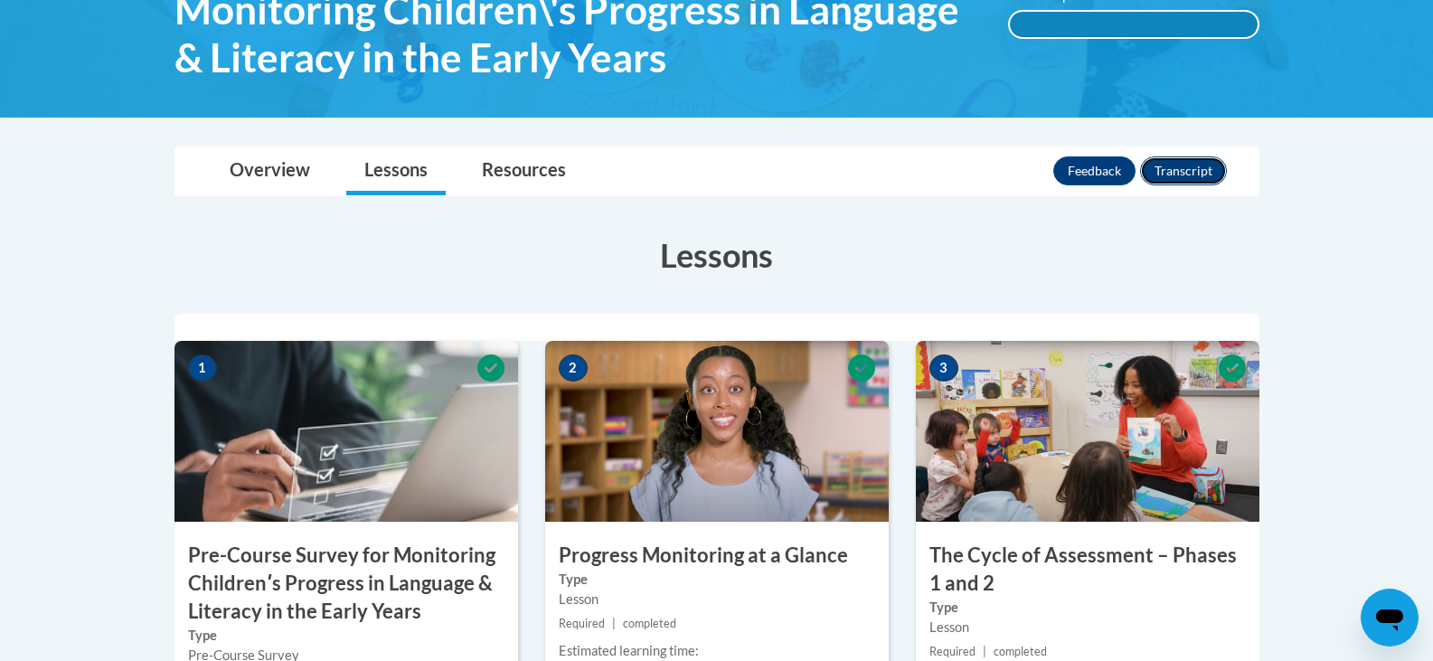
click at [1179, 160] on button "Transcript" at bounding box center [1183, 170] width 87 height 29
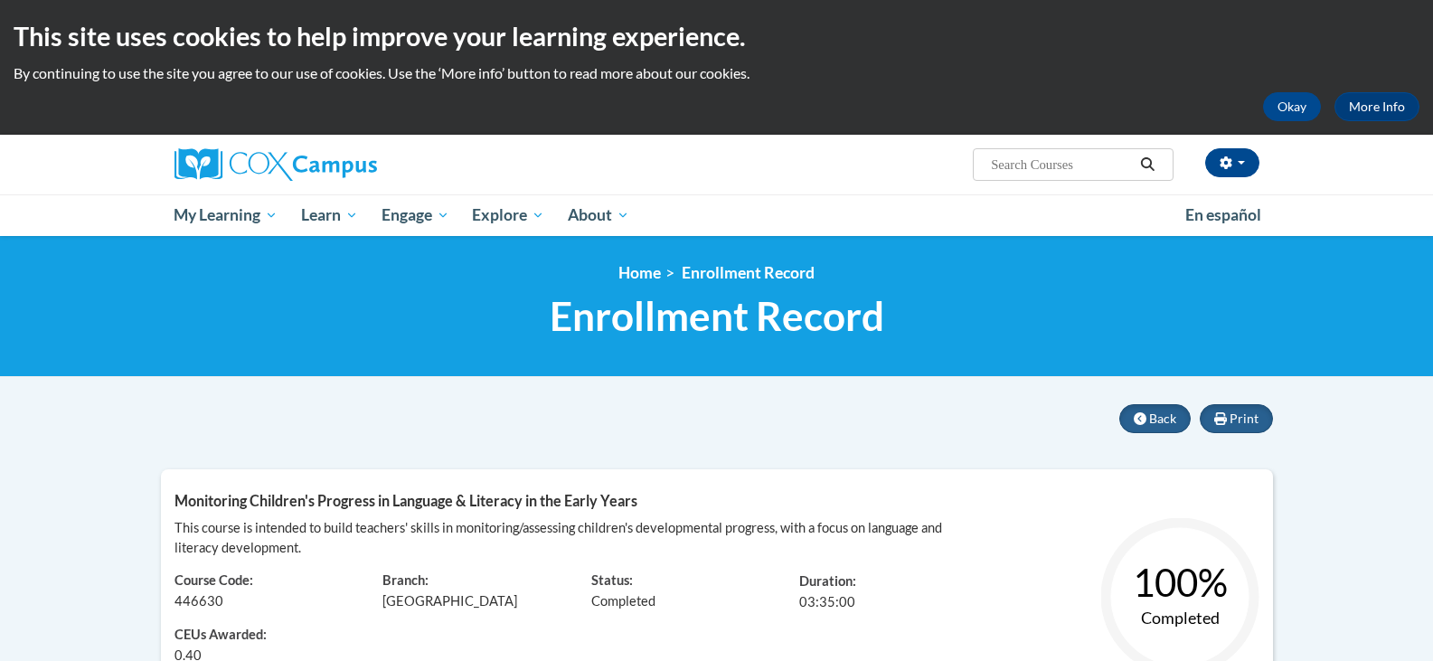
click at [868, 445] on div "Print Back Monitoring Children's Progress in Language & Literacy in the Early Y…" at bounding box center [717, 563] width 1112 height 319
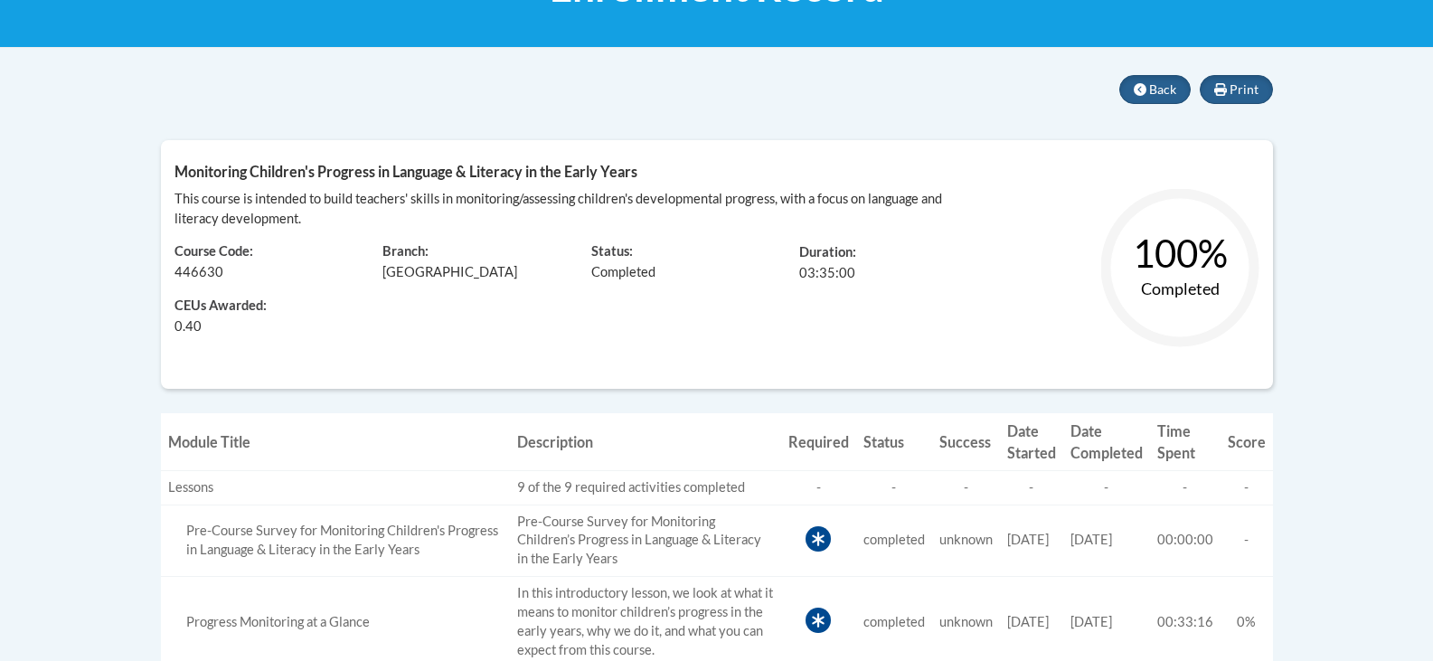
scroll to position [325, 0]
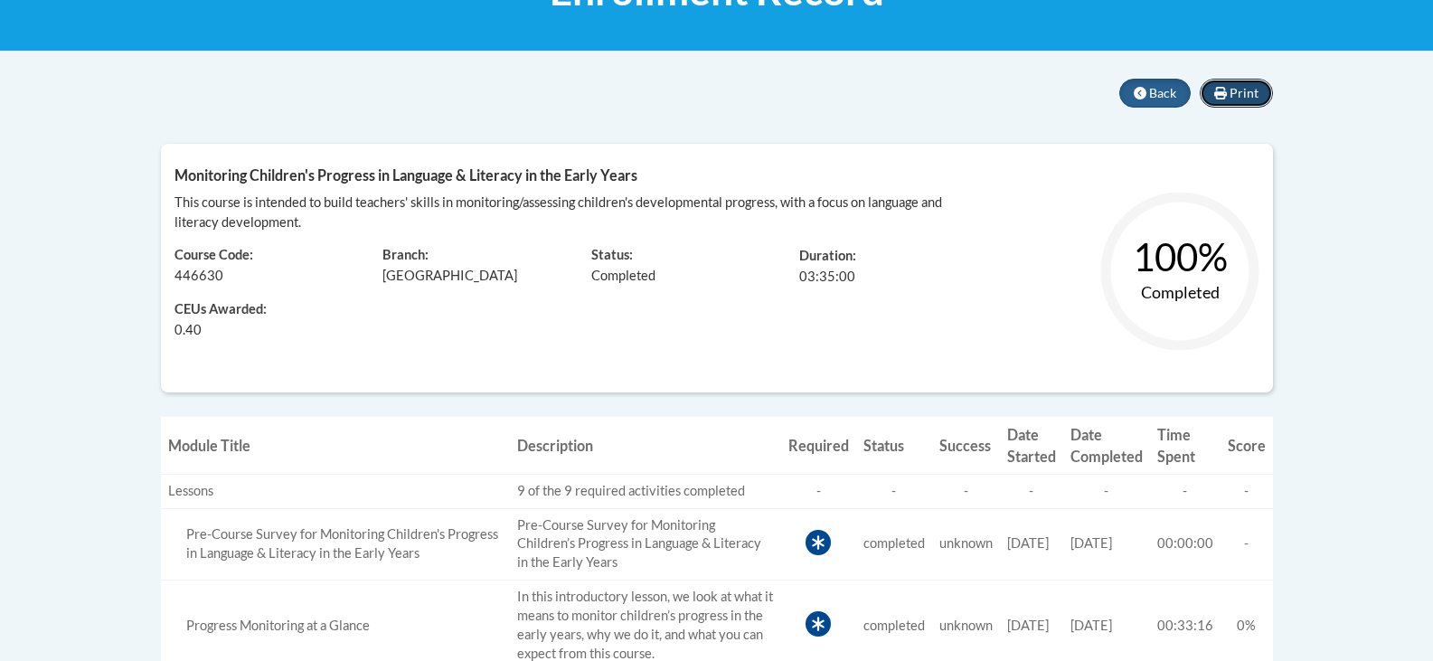
click at [1233, 96] on span "Print" at bounding box center [1243, 92] width 29 height 15
click at [1168, 99] on span "Back" at bounding box center [1162, 92] width 27 height 15
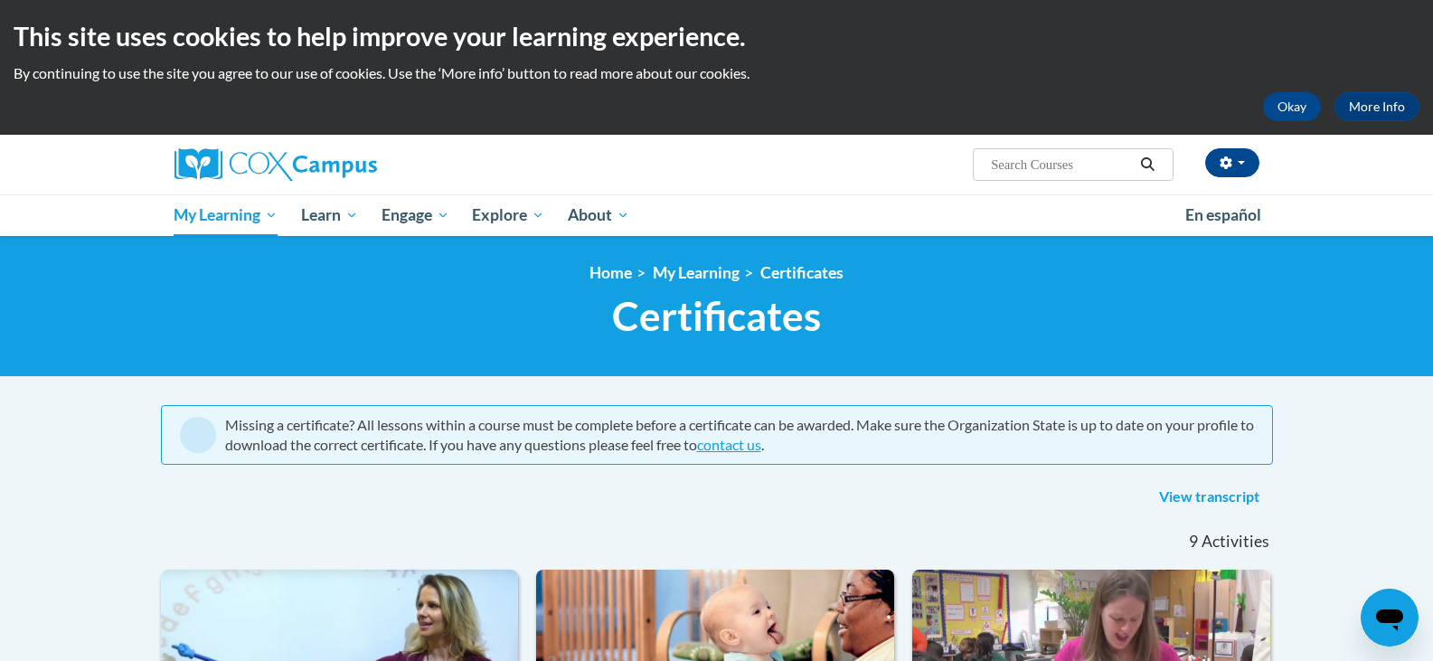
click at [442, 509] on div "View transcript" at bounding box center [717, 497] width 1112 height 29
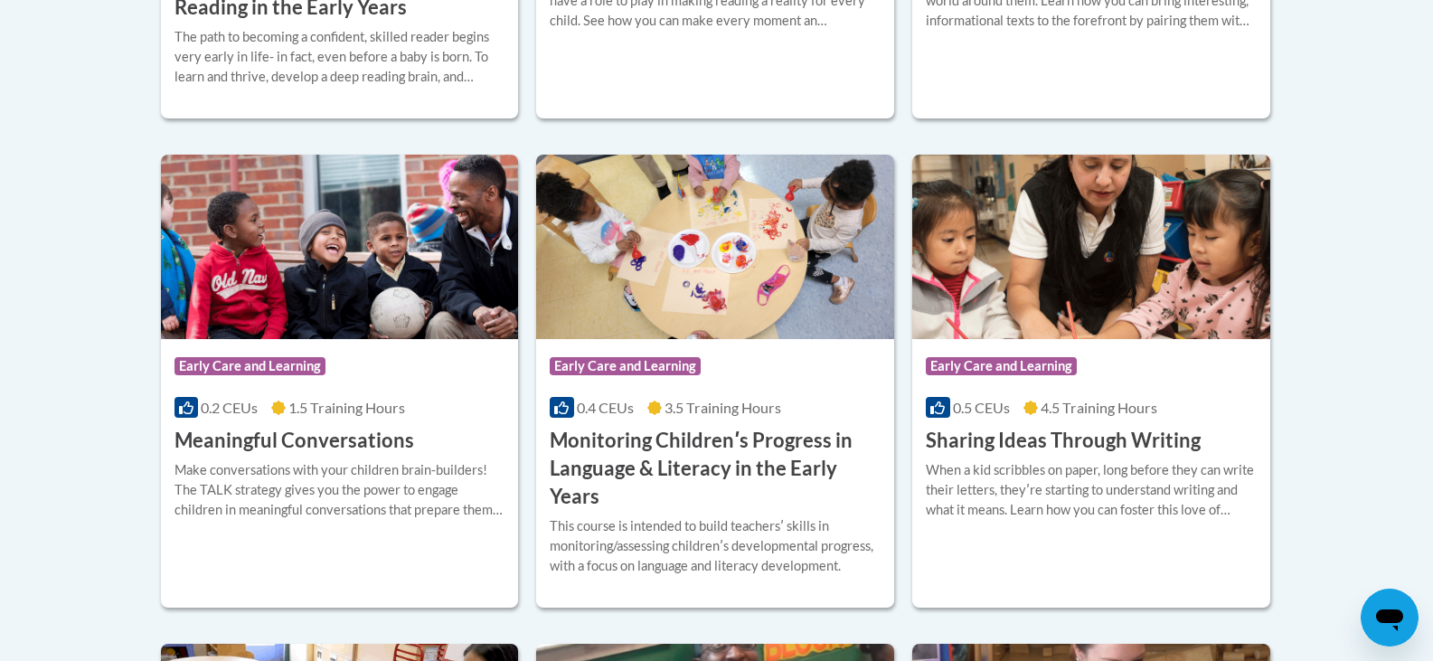
scroll to position [940, 0]
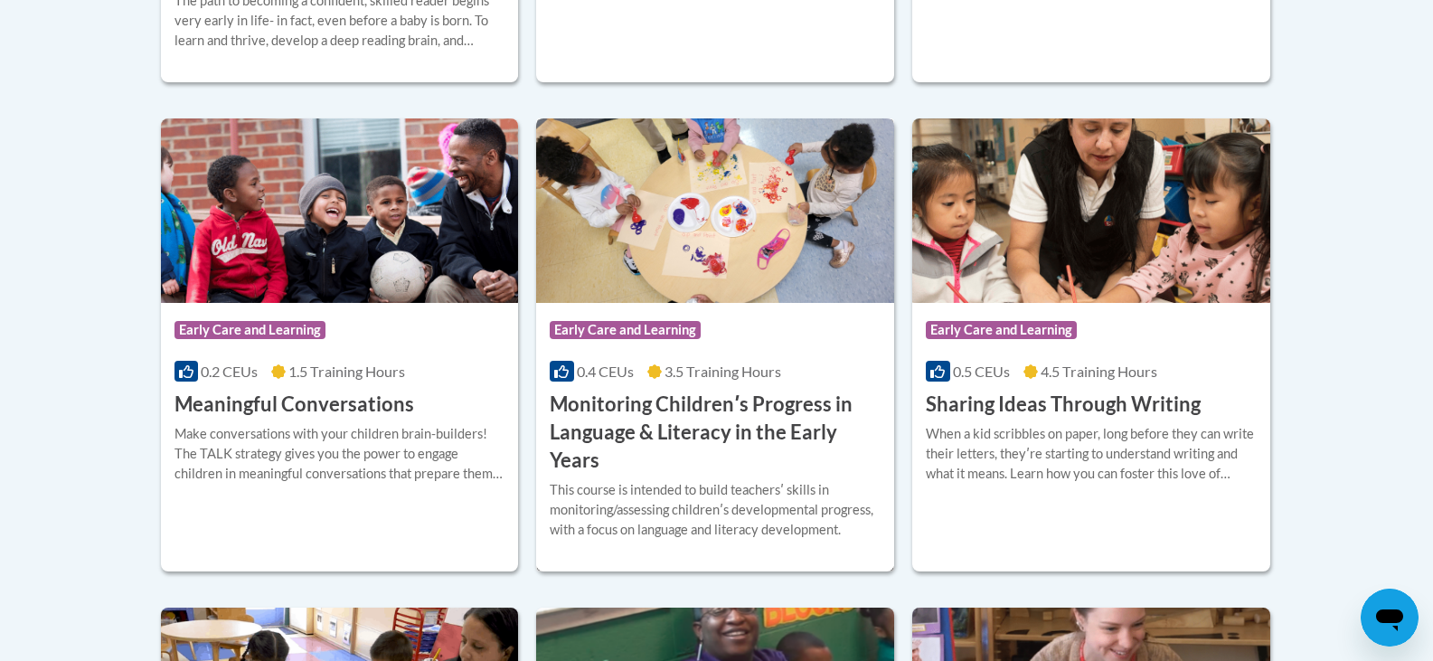
click at [613, 437] on h3 "Monitoring Childrenʹs Progress in Language & Literacy in the Early Years" at bounding box center [715, 432] width 331 height 83
